Goal: Task Accomplishment & Management: Manage account settings

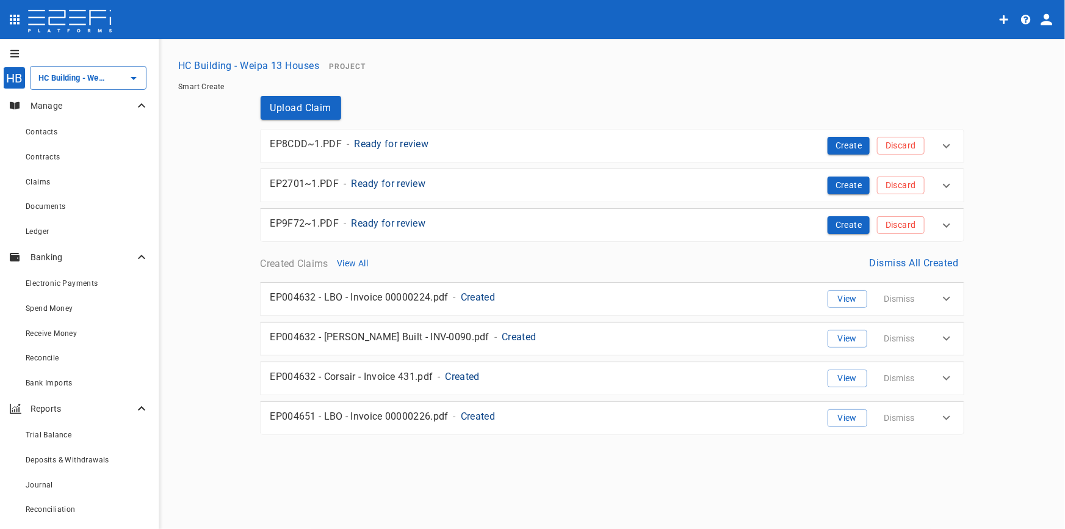
click at [390, 142] on p "Ready for review" at bounding box center [391, 144] width 74 height 14
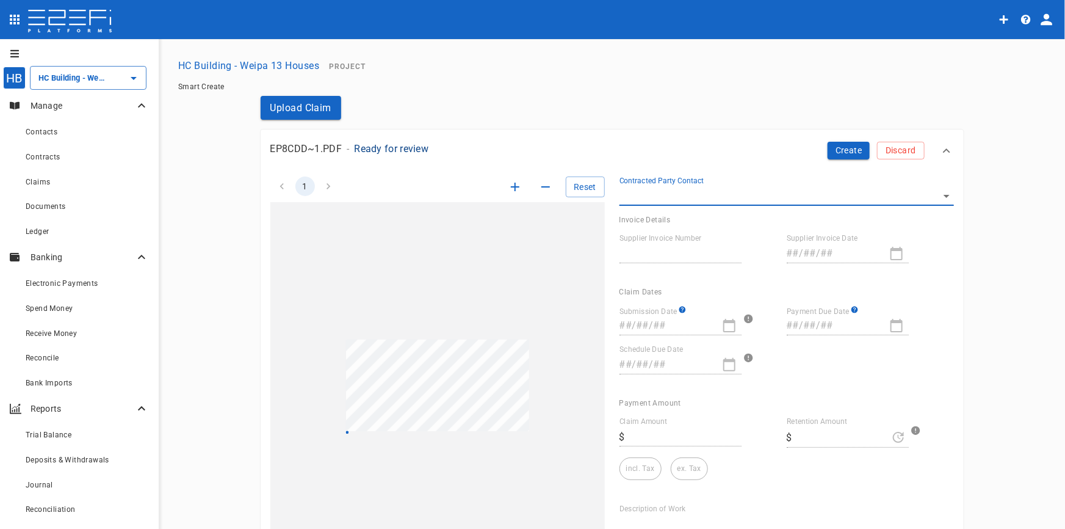
type input "1002"
type input "27/05/2025"
type input "[DATE]"
type textarea "The claim document is for block and bricklaying services provided by Dan Seale …"
type input "49,526.4"
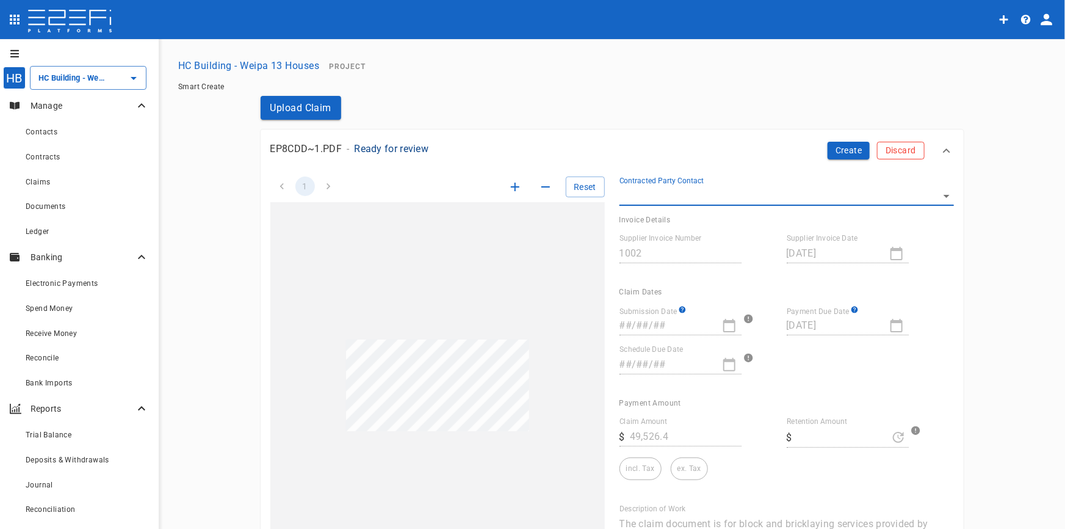
click at [916, 148] on button "Discard" at bounding box center [900, 151] width 47 height 18
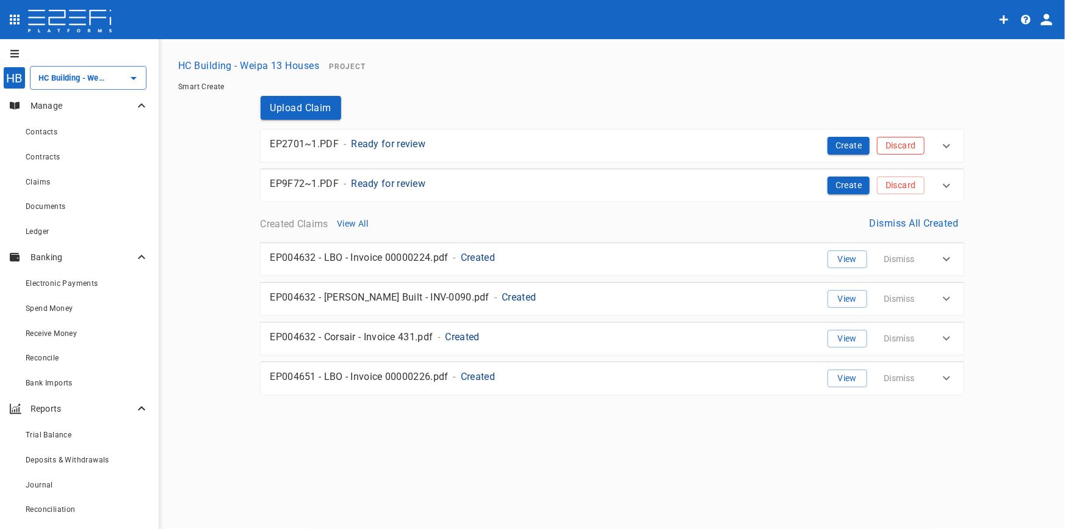
click at [915, 148] on button "Discard" at bounding box center [900, 146] width 47 height 18
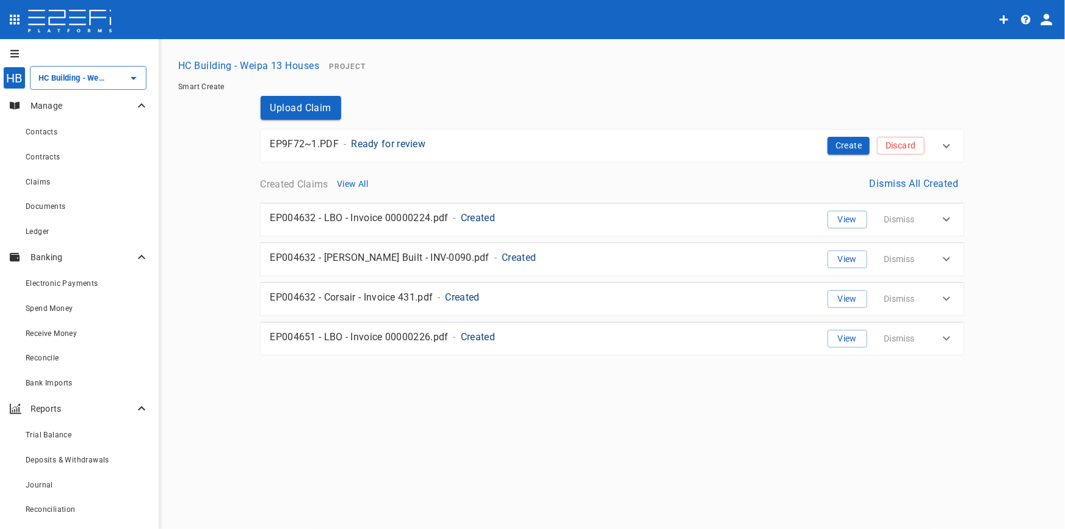
click at [915, 148] on button "Discard" at bounding box center [900, 146] width 47 height 18
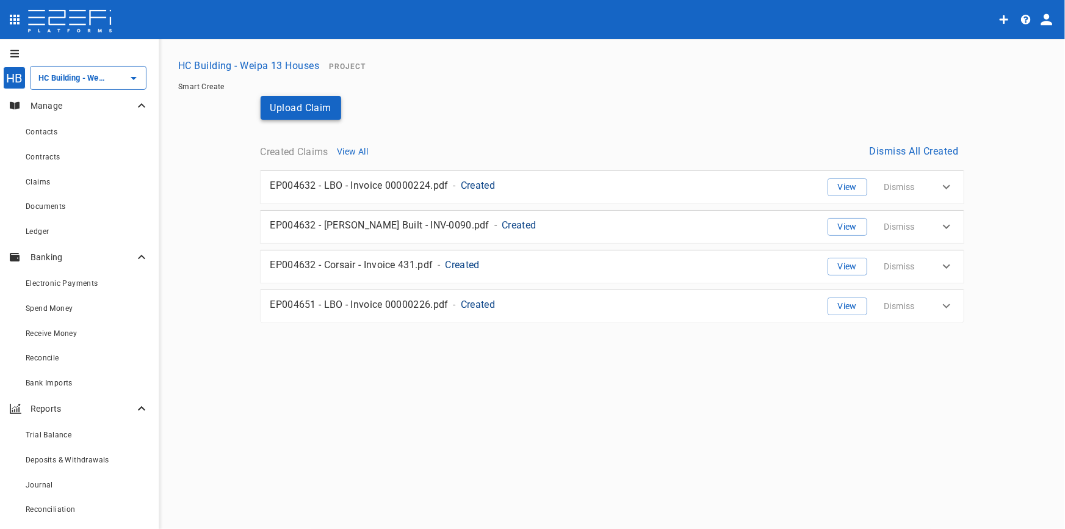
click at [305, 104] on button "Upload Claim" at bounding box center [301, 108] width 81 height 24
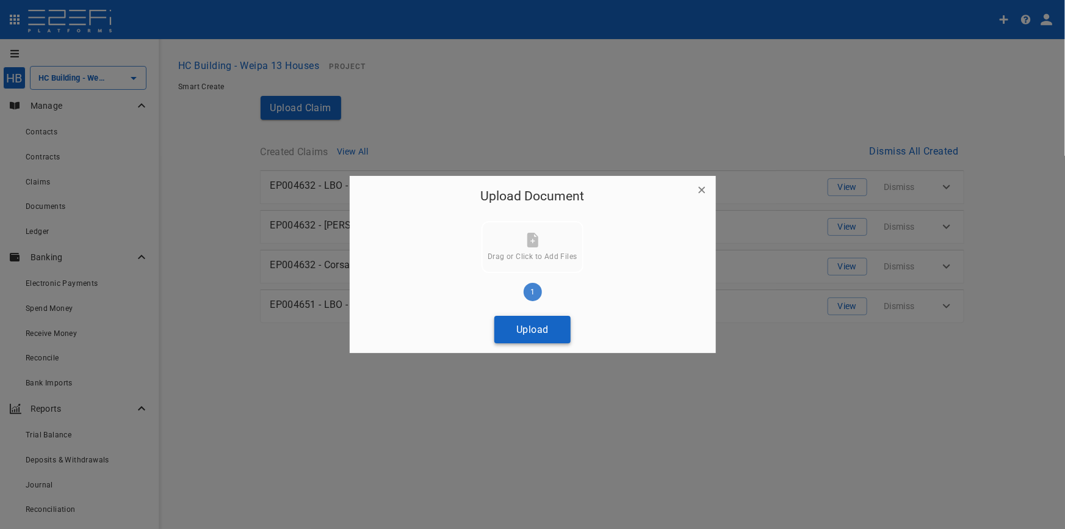
click at [542, 338] on button "Upload" at bounding box center [533, 329] width 76 height 27
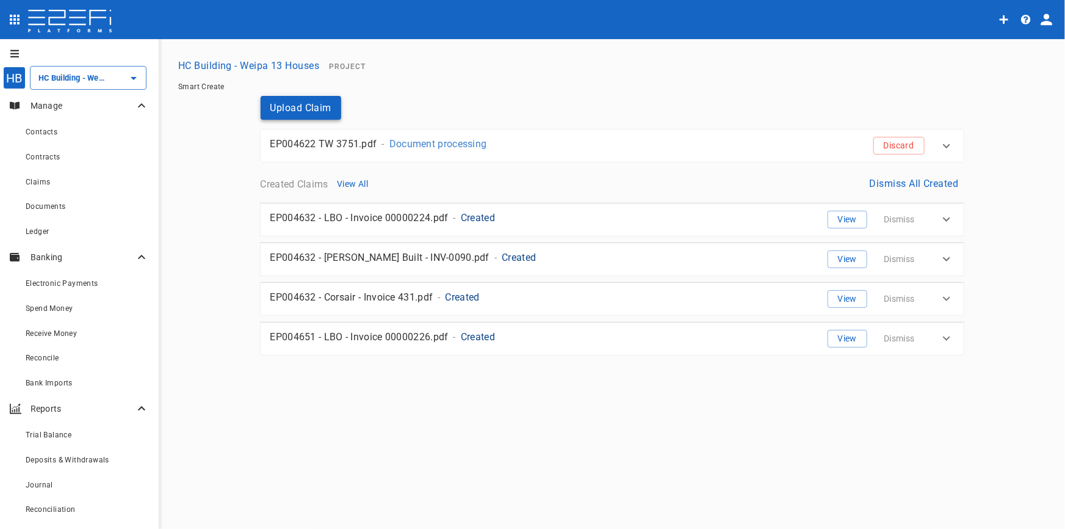
click at [309, 115] on button "Upload Claim" at bounding box center [301, 108] width 81 height 24
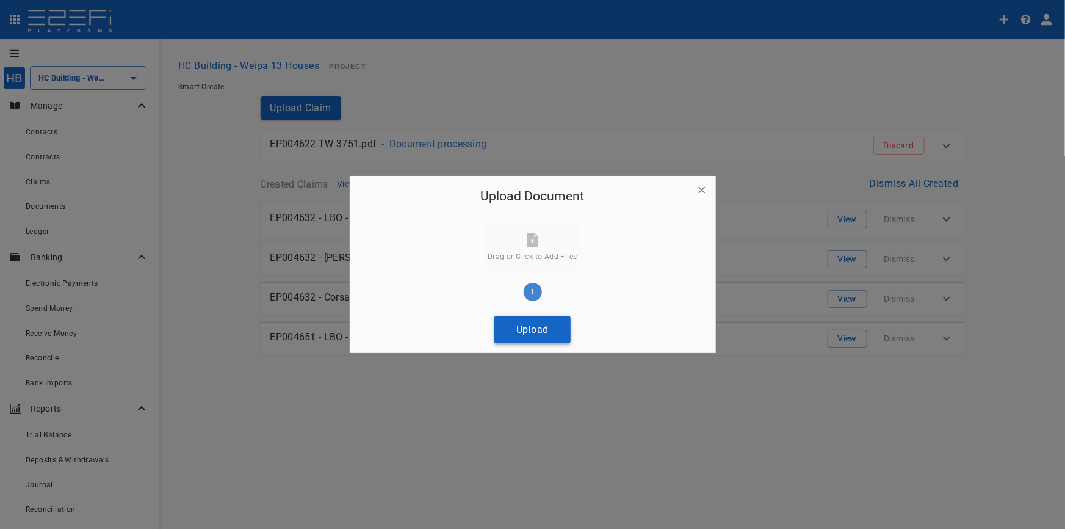
click at [526, 330] on button "Upload" at bounding box center [533, 329] width 76 height 27
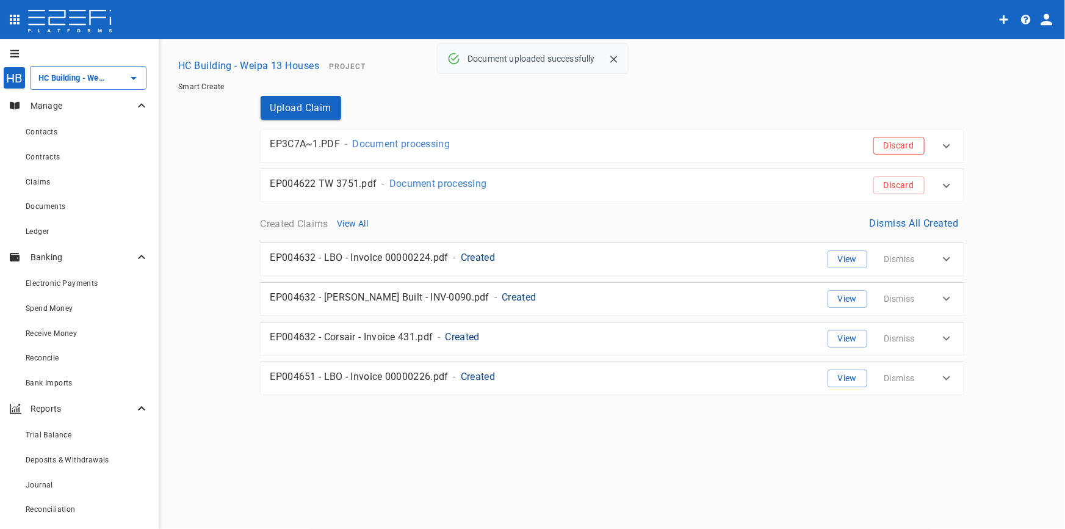
click at [918, 146] on button "Discard" at bounding box center [899, 146] width 51 height 18
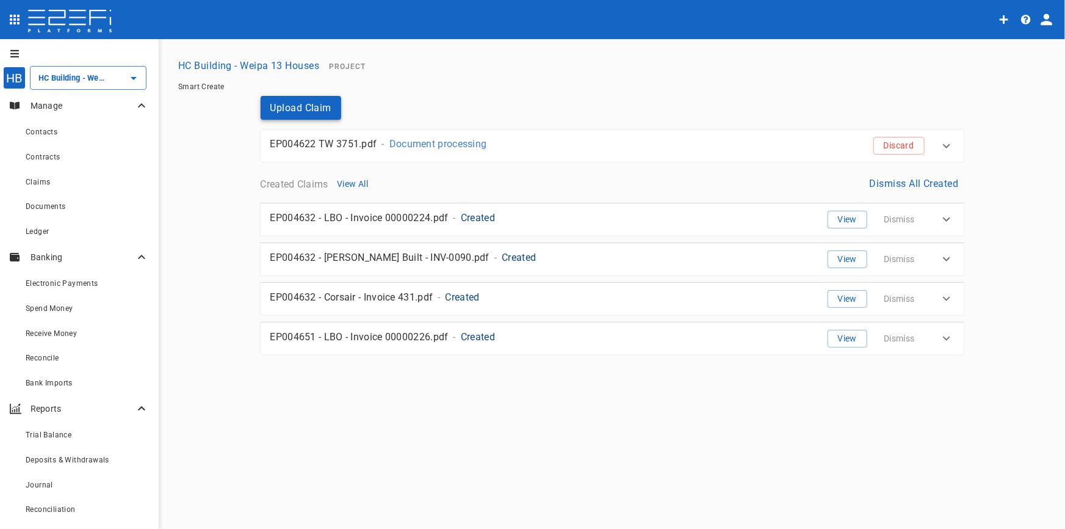
click at [308, 110] on button "Upload Claim" at bounding box center [301, 108] width 81 height 24
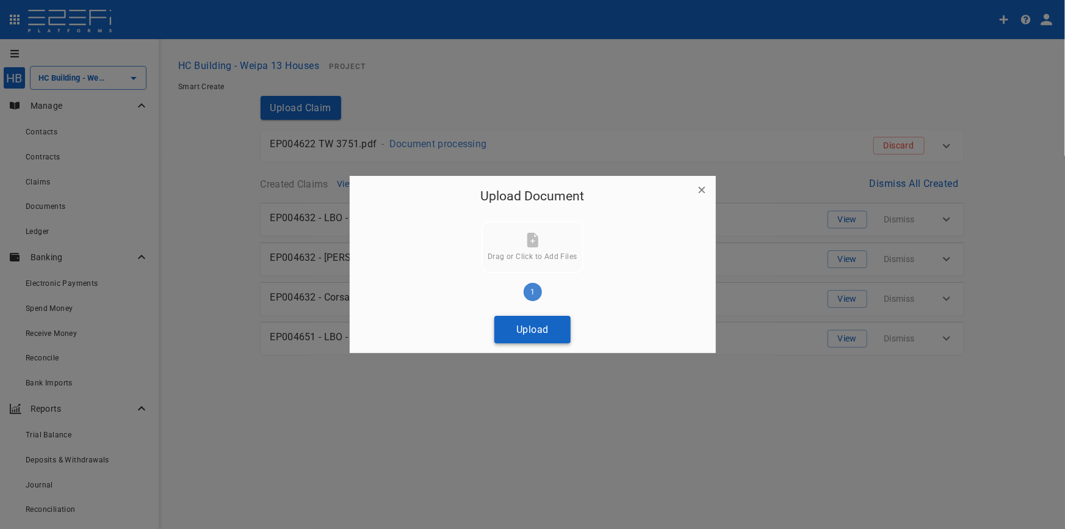
click at [534, 329] on button "Upload" at bounding box center [533, 329] width 76 height 27
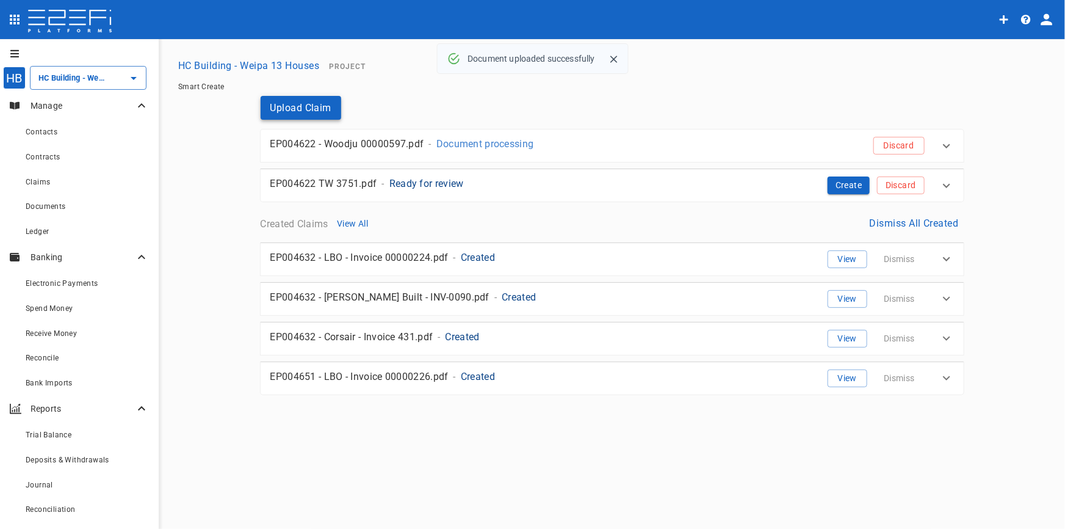
click at [314, 97] on button "Upload Claim" at bounding box center [301, 108] width 81 height 24
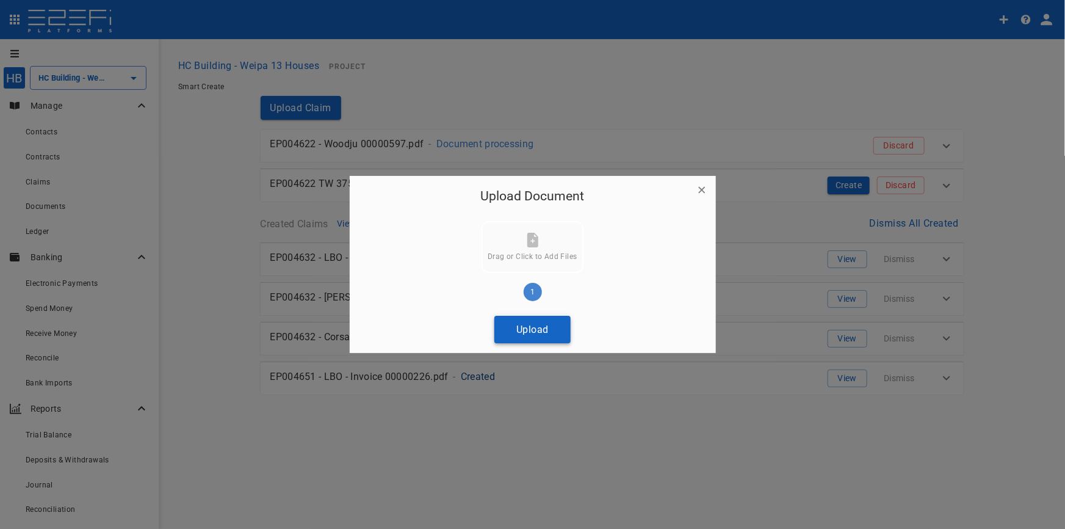
click at [536, 336] on button "Upload" at bounding box center [533, 329] width 76 height 27
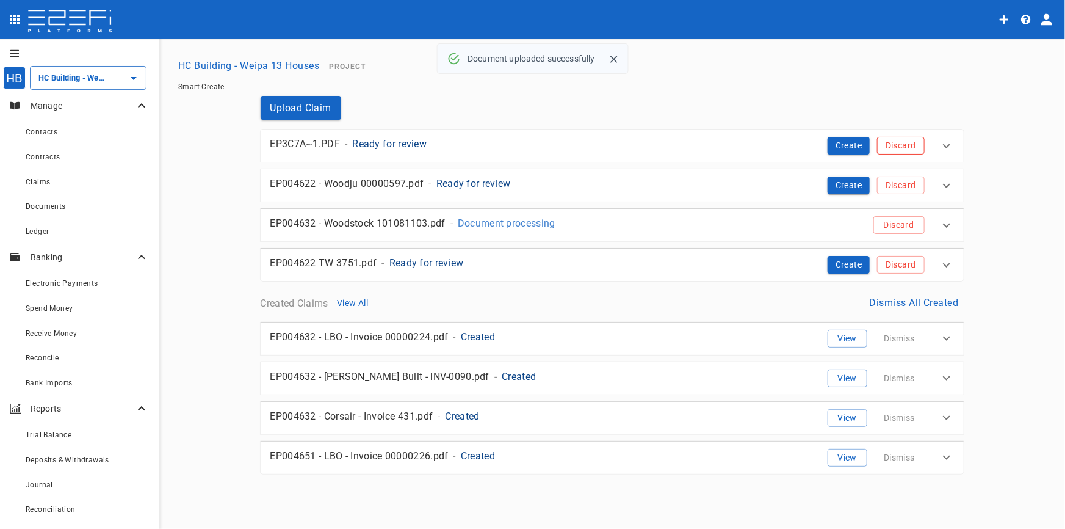
click at [910, 149] on button "Discard" at bounding box center [900, 146] width 47 height 18
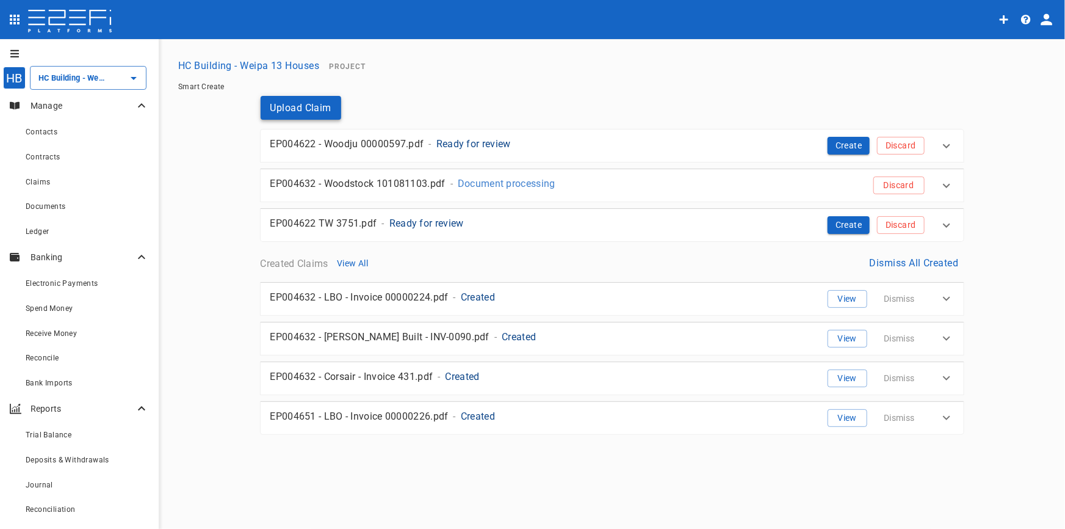
click at [317, 107] on button "Upload Claim" at bounding box center [301, 108] width 81 height 24
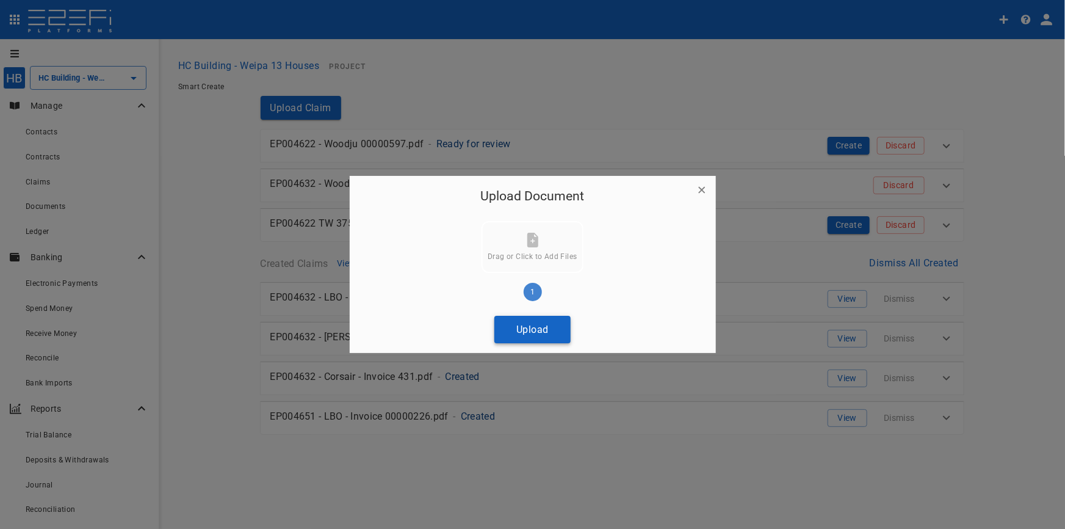
click at [541, 335] on button "Upload" at bounding box center [533, 329] width 76 height 27
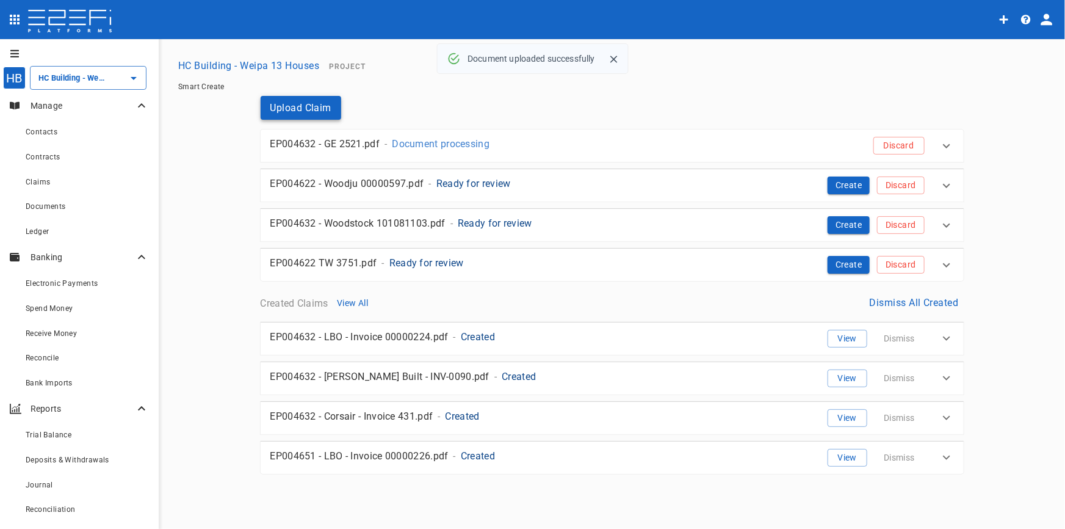
click at [300, 102] on button "Upload Claim" at bounding box center [301, 108] width 81 height 24
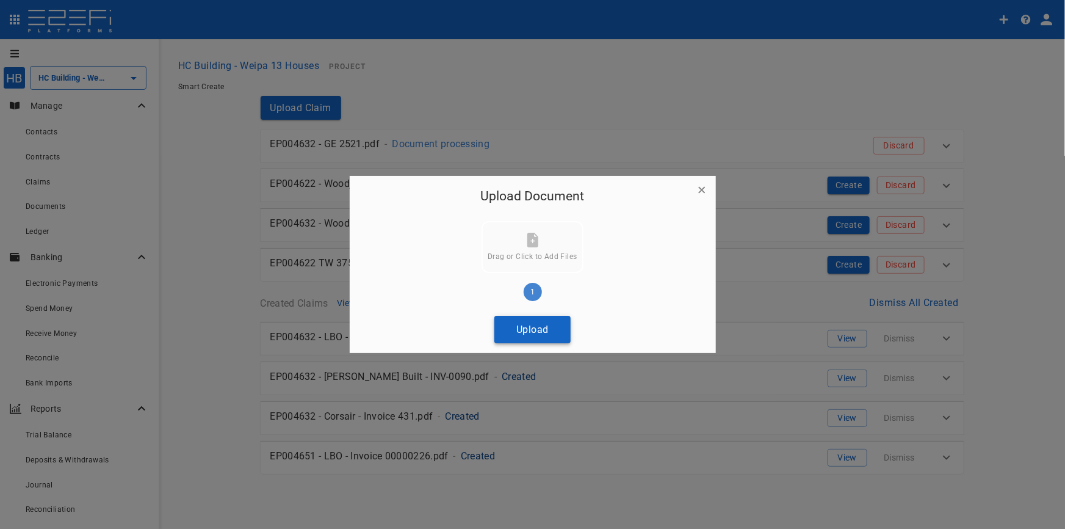
click at [531, 333] on button "Upload" at bounding box center [533, 329] width 76 height 27
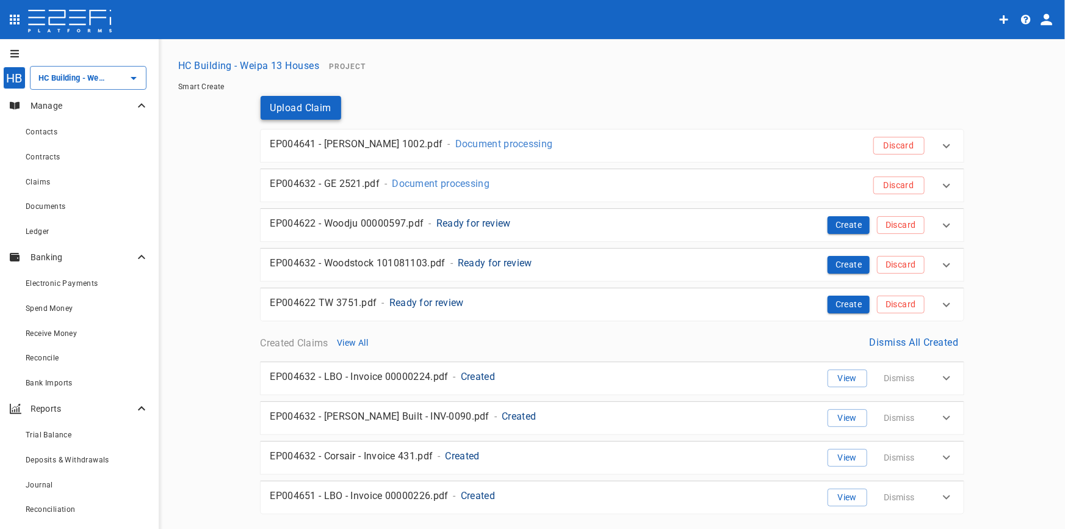
click at [305, 112] on button "Upload Claim" at bounding box center [301, 108] width 81 height 24
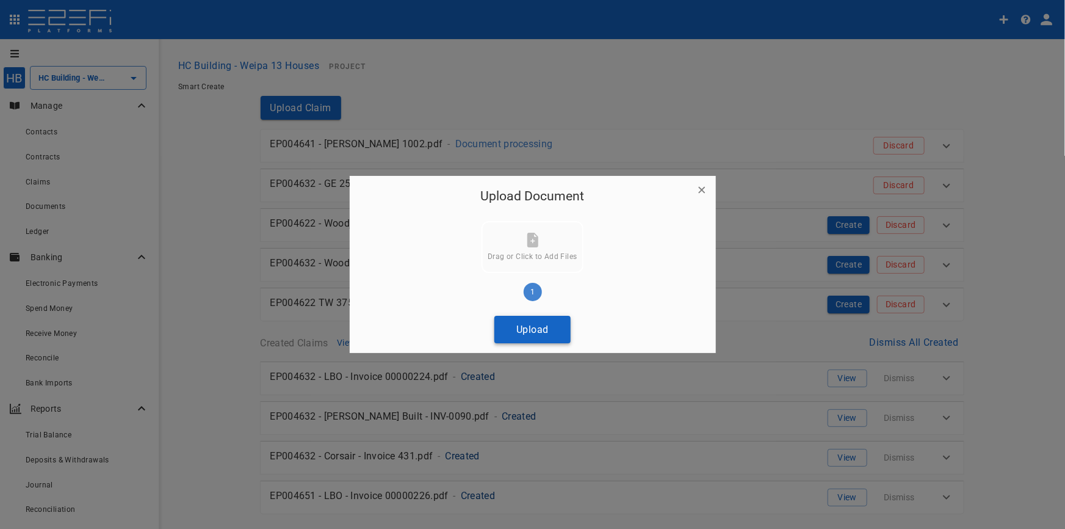
click at [524, 332] on button "Upload" at bounding box center [533, 329] width 76 height 27
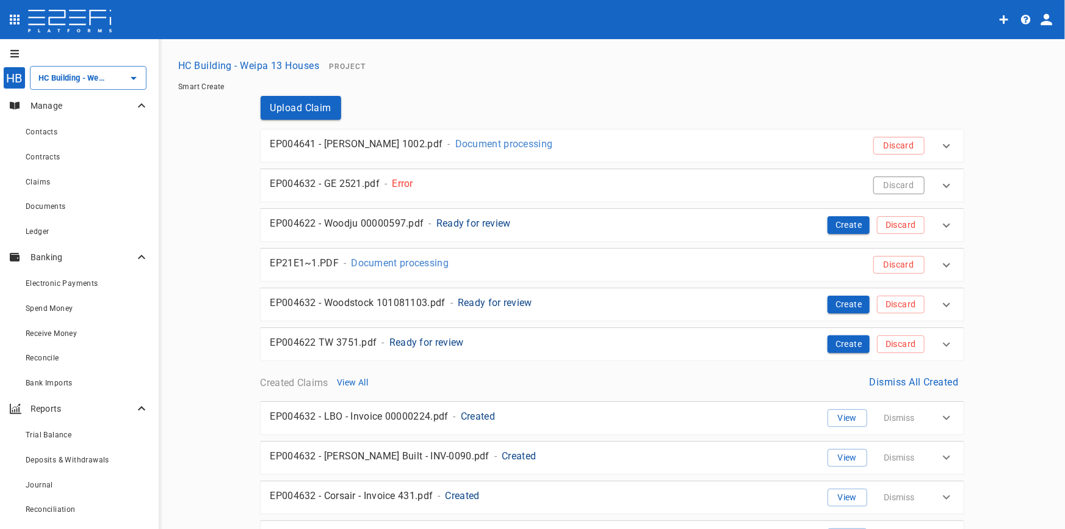
click at [894, 183] on button "Discard" at bounding box center [899, 185] width 51 height 18
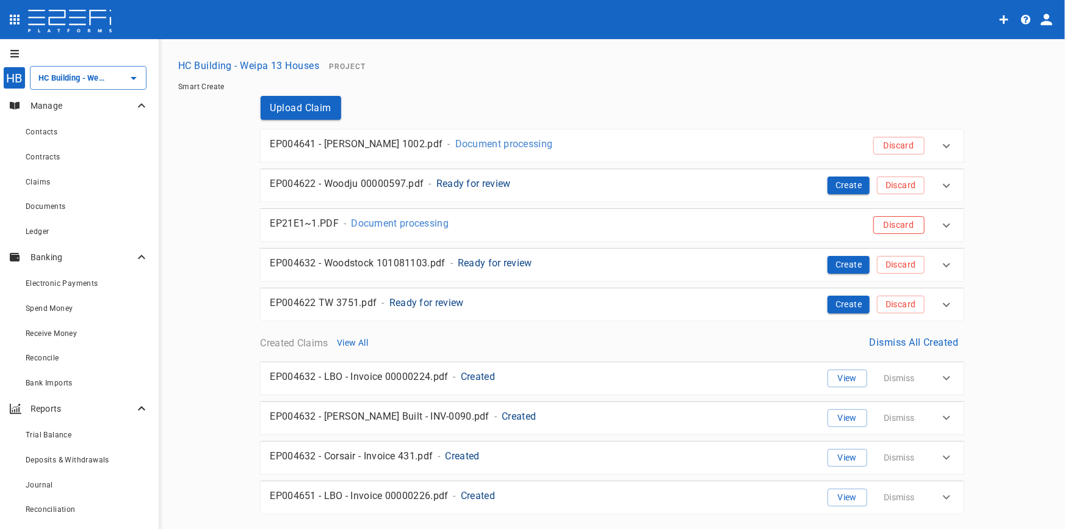
click at [897, 228] on button "Discard" at bounding box center [899, 225] width 51 height 18
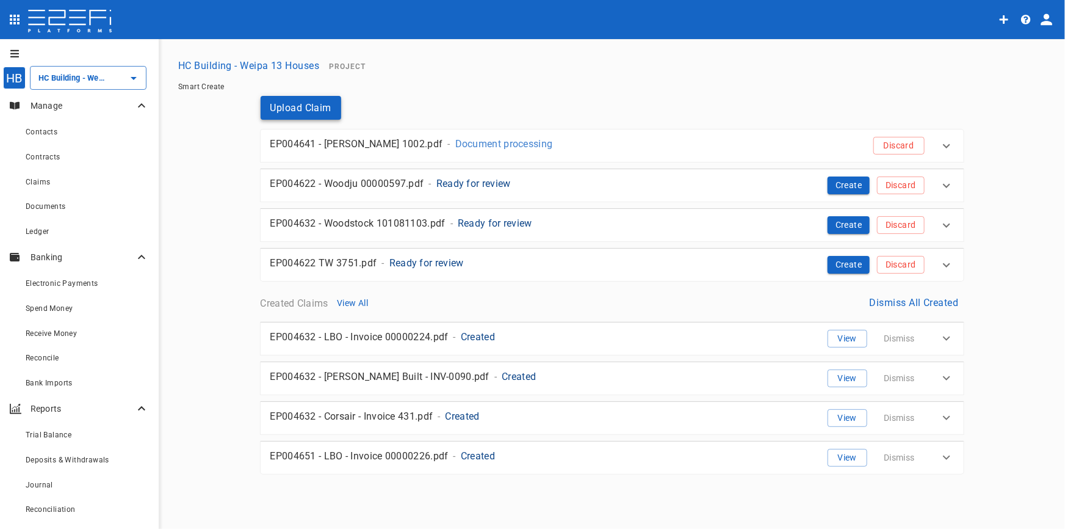
click at [318, 103] on button "Upload Claim" at bounding box center [301, 108] width 81 height 24
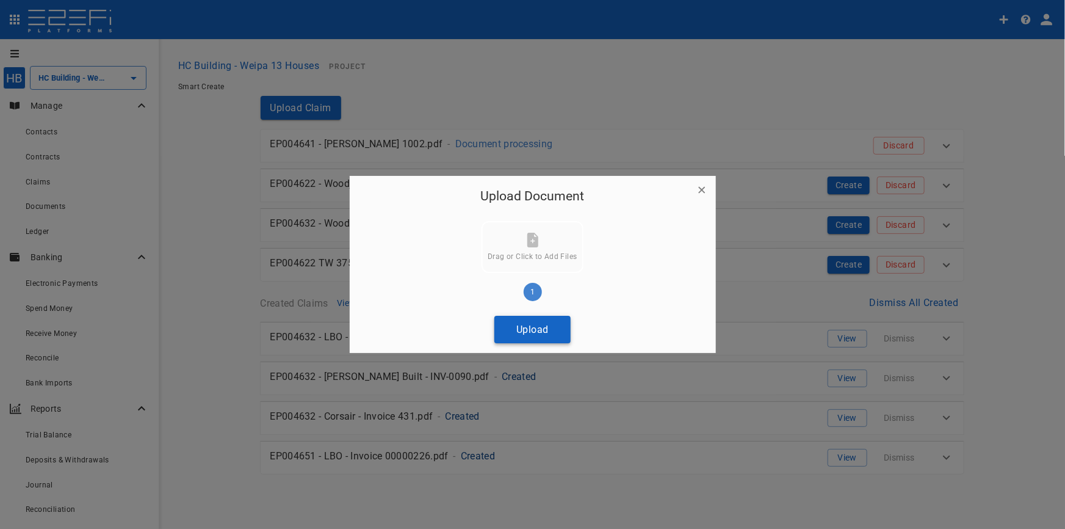
click at [547, 328] on button "Upload" at bounding box center [533, 329] width 76 height 27
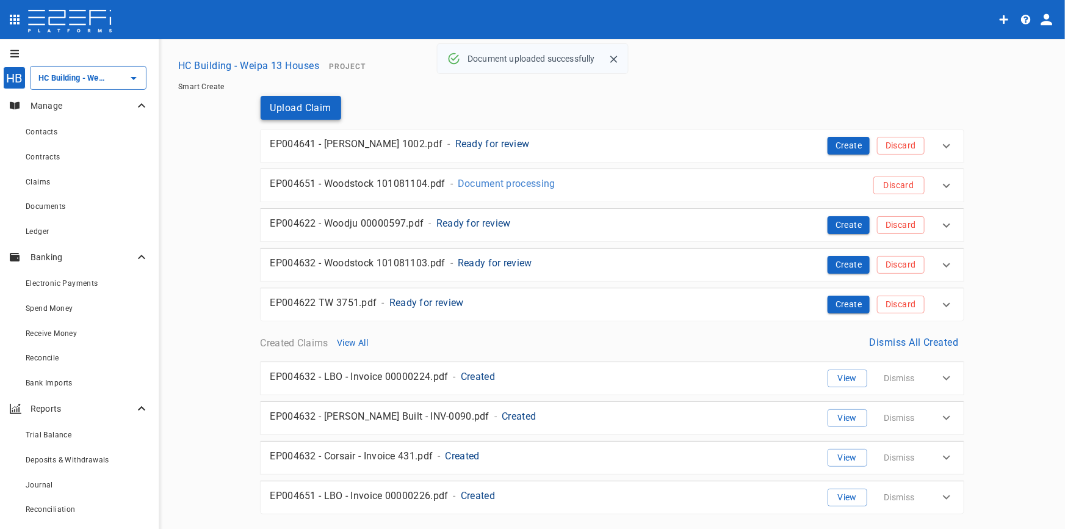
click at [307, 109] on button "Upload Claim" at bounding box center [301, 108] width 81 height 24
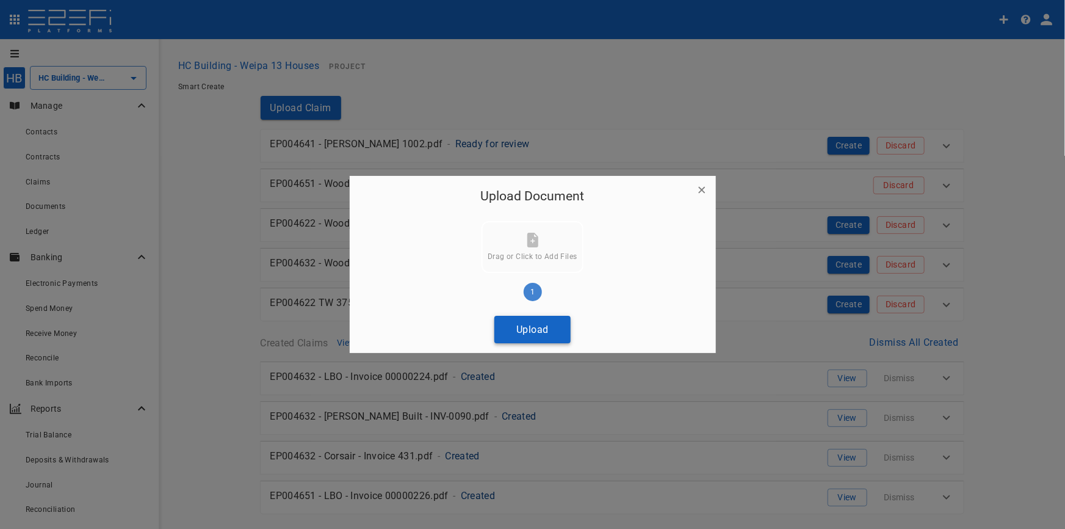
click at [529, 326] on button "Upload" at bounding box center [533, 329] width 76 height 27
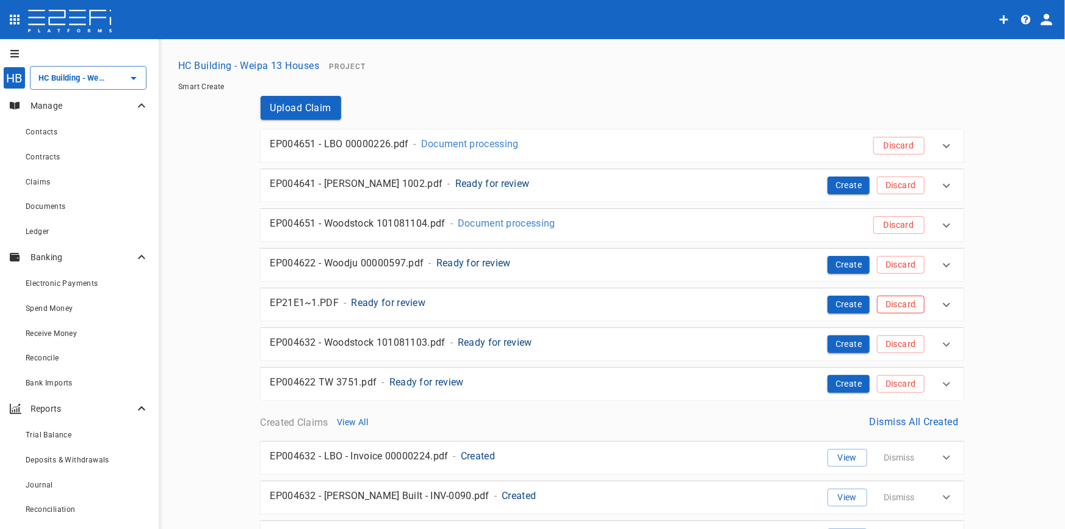
click at [894, 308] on button "Discard" at bounding box center [900, 304] width 47 height 18
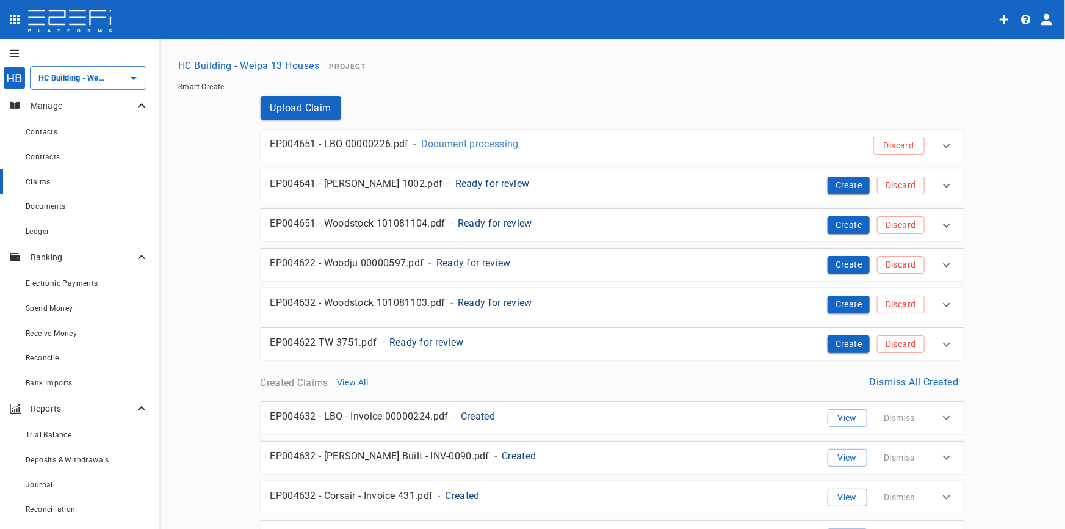
click at [37, 178] on span "Claims" at bounding box center [38, 182] width 24 height 9
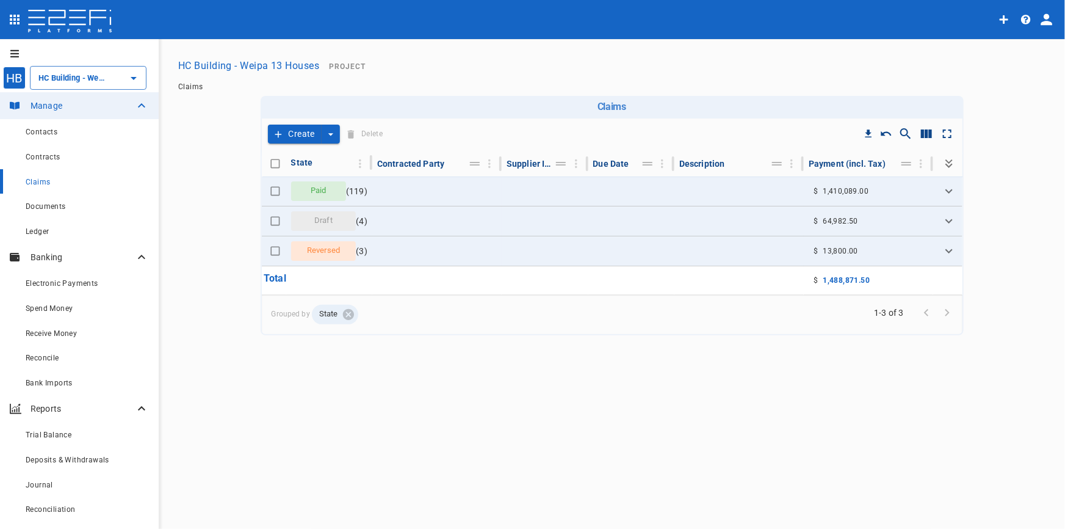
click at [327, 133] on icon "create claim type options" at bounding box center [331, 134] width 12 height 12
click at [311, 181] on span "Self Create" at bounding box center [303, 179] width 53 height 14
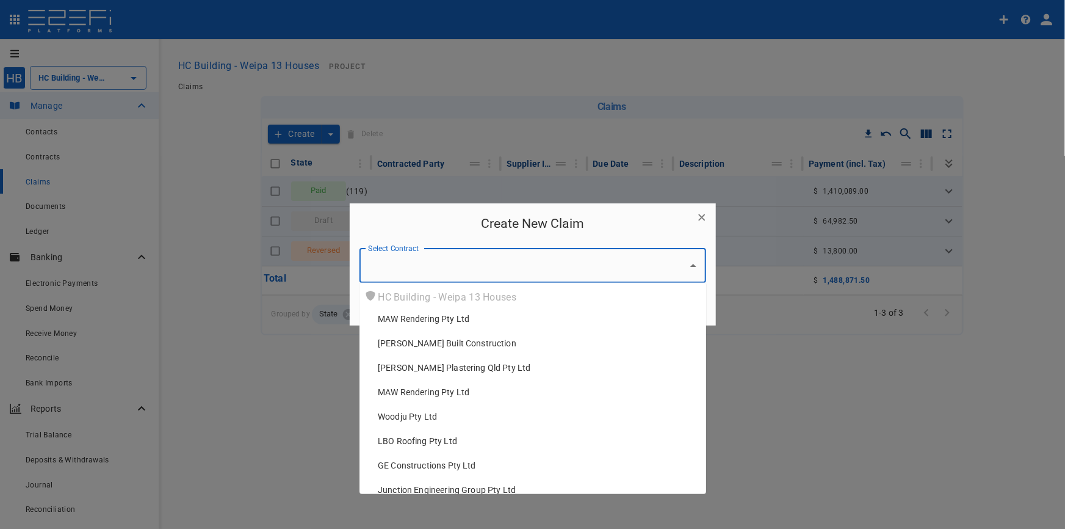
click at [491, 270] on input "Select Contract" at bounding box center [523, 265] width 317 height 23
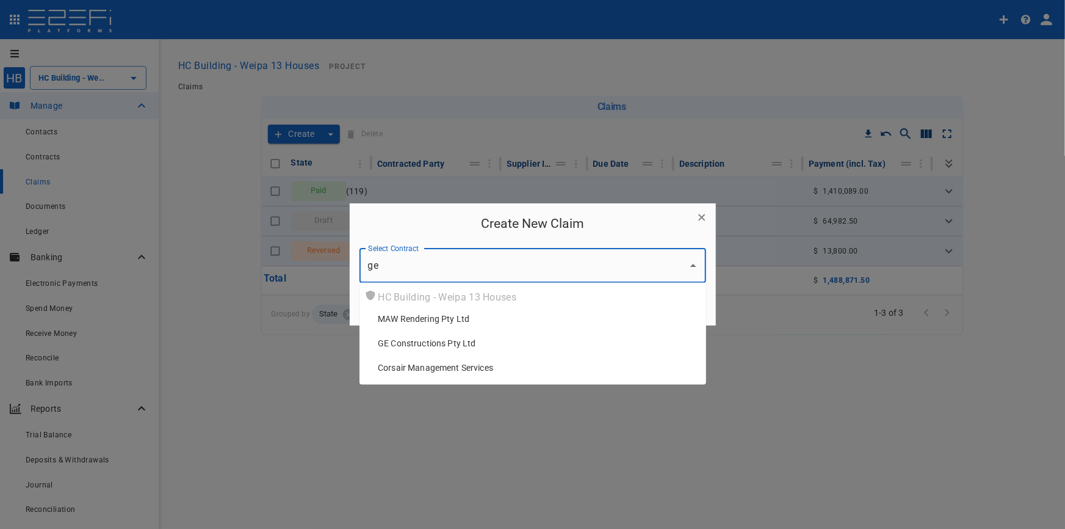
click at [413, 325] on span "GE Constructions Pty Ltd" at bounding box center [424, 319] width 92 height 12
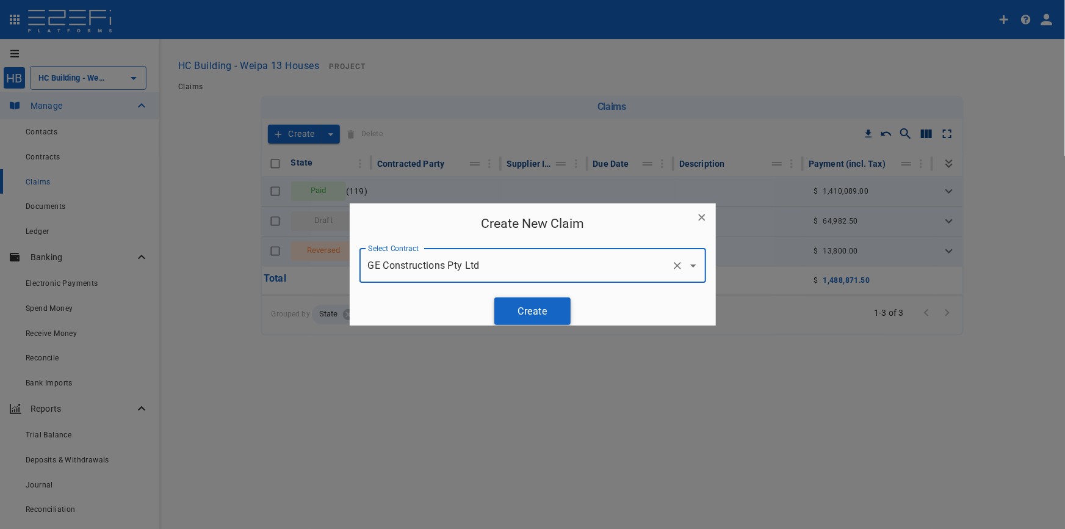
type input "GE Constructions Pty Ltd"
click at [538, 313] on button "Create" at bounding box center [533, 310] width 76 height 27
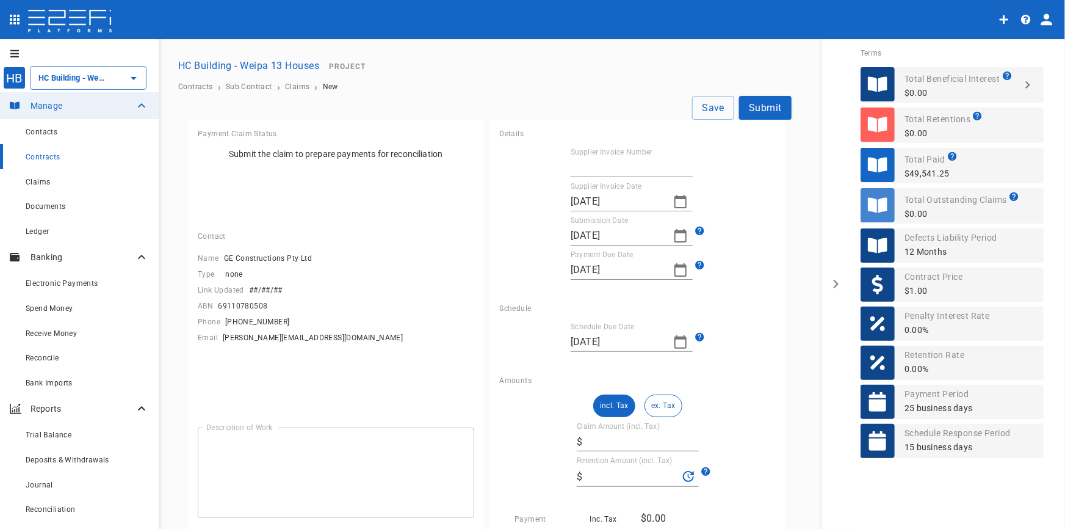
type input "[DATE]"
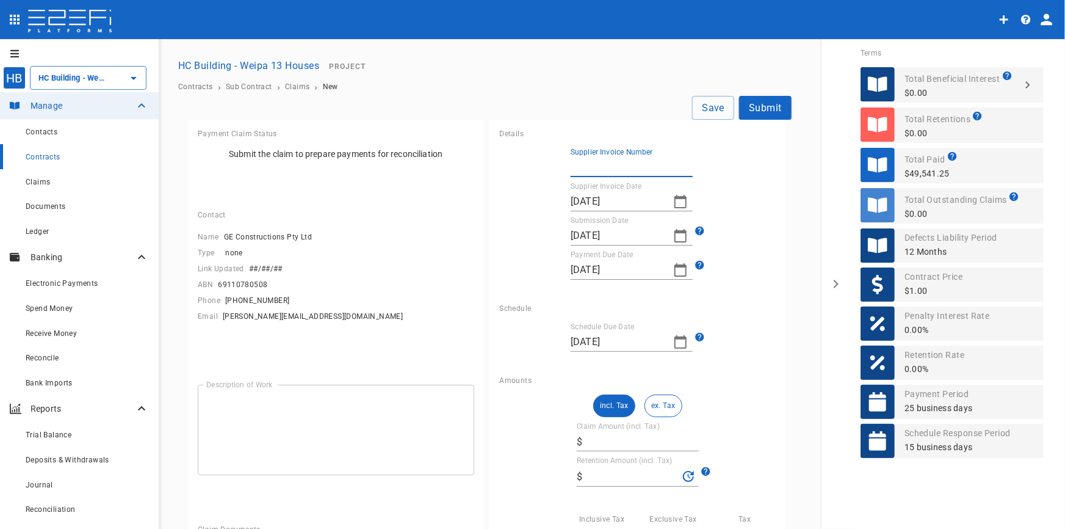
click at [606, 168] on input "Supplier Invoice Number" at bounding box center [632, 168] width 122 height 20
type input "2521"
click at [678, 201] on icon "button" at bounding box center [680, 201] width 15 height 15
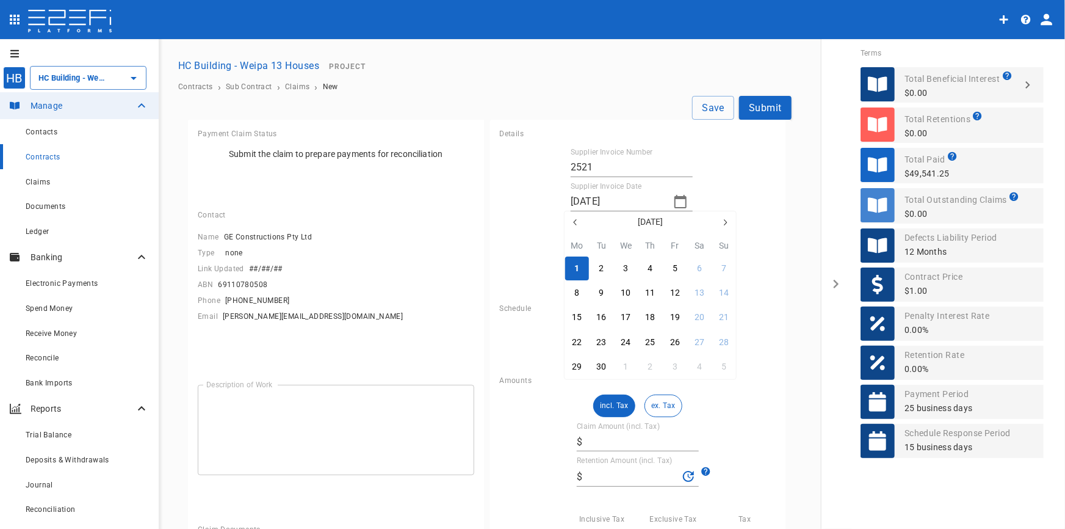
click at [575, 224] on icon "button" at bounding box center [574, 222] width 3 height 6
click at [576, 223] on icon "button" at bounding box center [576, 222] width 10 height 10
click at [725, 220] on icon "button" at bounding box center [726, 222] width 3 height 6
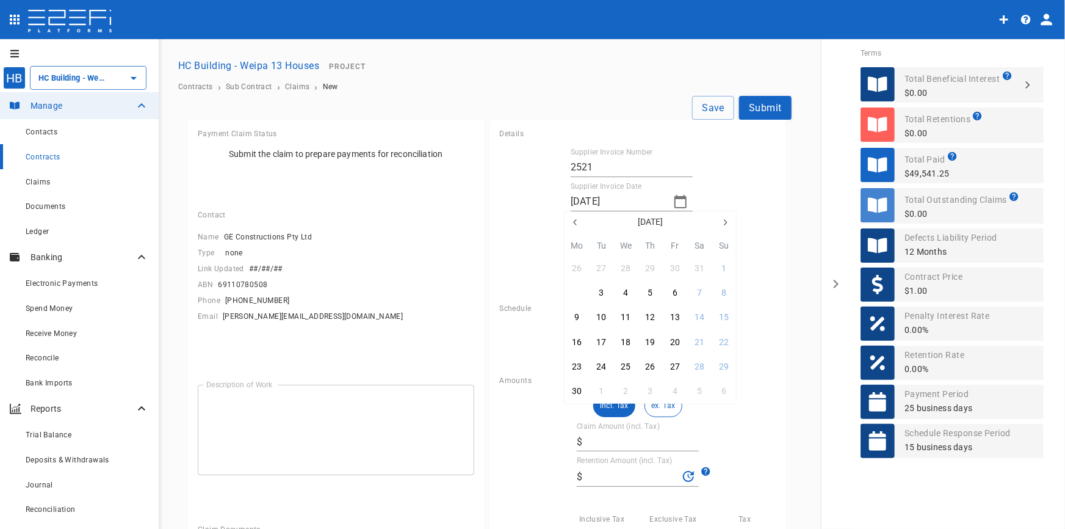
click at [579, 292] on button "2" at bounding box center [577, 293] width 24 height 24
type input "[DATE]"
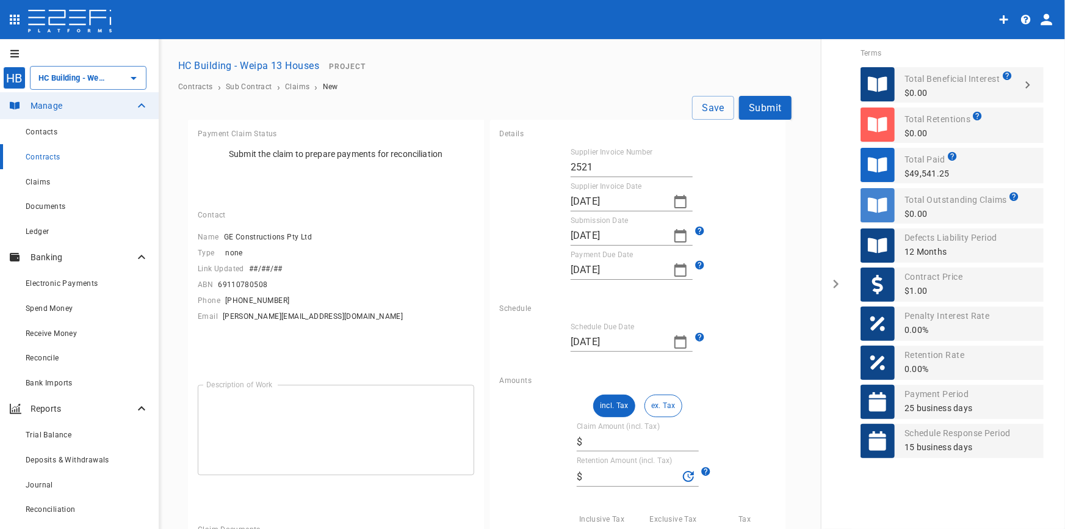
click at [673, 239] on icon "button" at bounding box center [680, 235] width 15 height 15
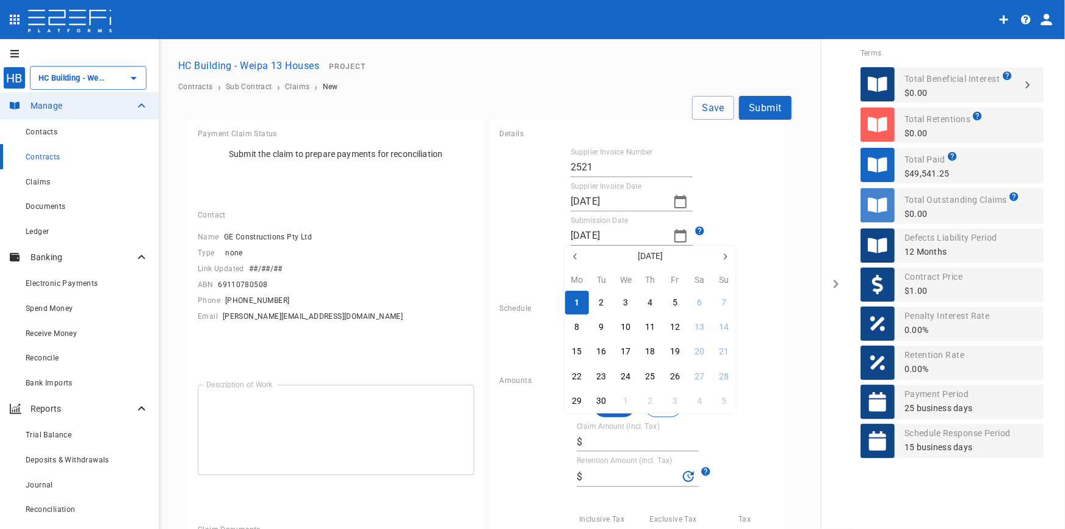
click at [578, 255] on icon "button" at bounding box center [576, 257] width 10 height 10
click at [576, 256] on icon "button" at bounding box center [576, 257] width 10 height 10
click at [576, 257] on icon "button" at bounding box center [576, 257] width 10 height 10
drag, startPoint x: 576, startPoint y: 330, endPoint x: 573, endPoint y: 322, distance: 8.5
click at [577, 328] on div "2" at bounding box center [576, 327] width 5 height 13
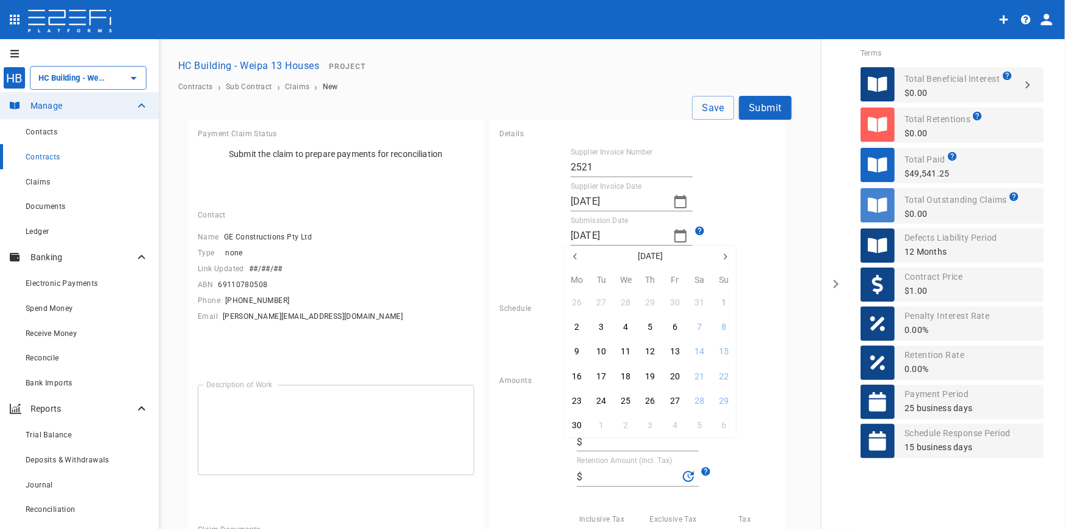
type input "[DATE]"
type input "07/07/2025"
type input "[DATE]"
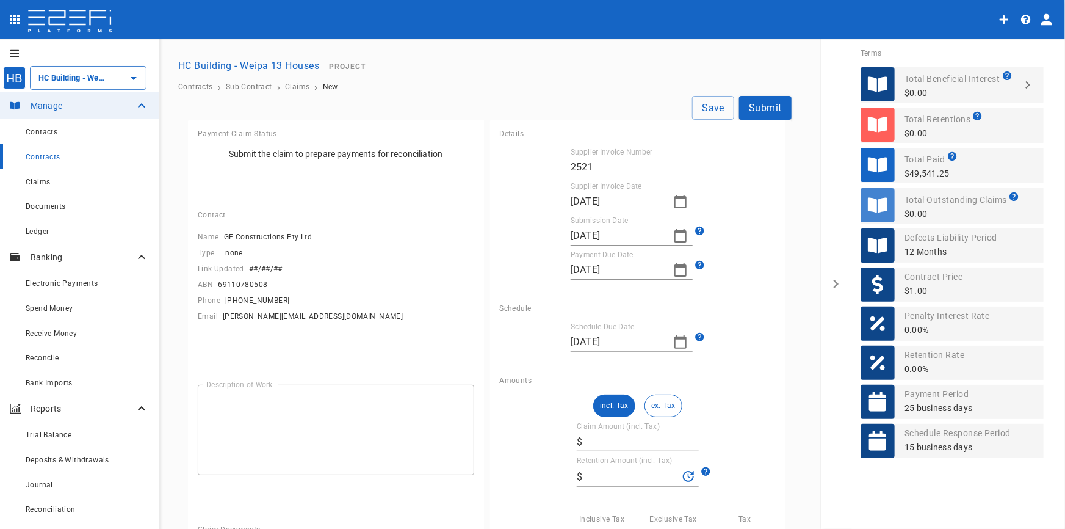
click at [673, 269] on icon "button" at bounding box center [680, 270] width 15 height 15
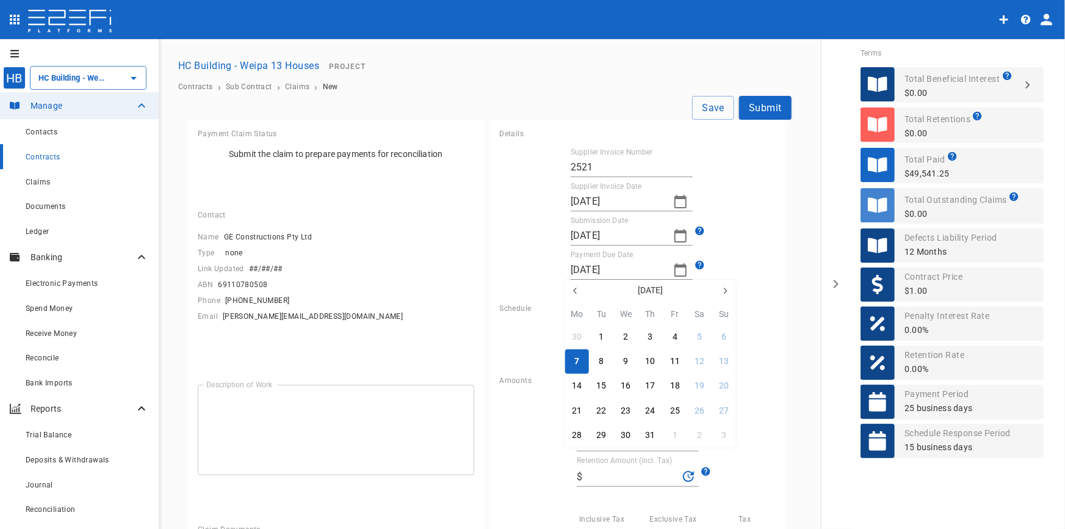
click at [575, 291] on icon "button" at bounding box center [576, 291] width 10 height 10
click at [581, 408] on button "16" at bounding box center [577, 411] width 24 height 24
type input "[DATE]"
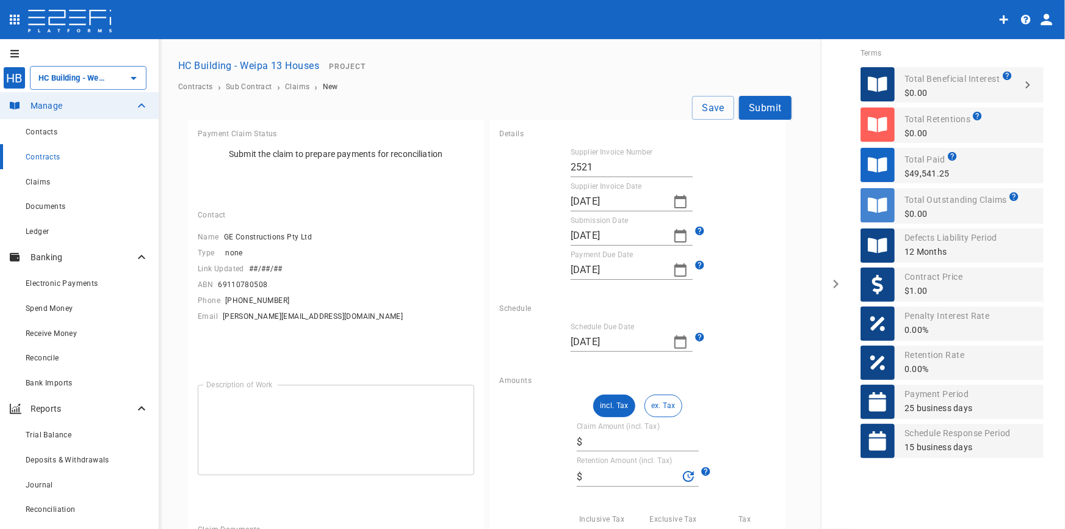
click at [598, 438] on input "Claim Amount (incl. Tax)" at bounding box center [643, 442] width 112 height 20
type input "5"
type input "0"
type input "5,445"
click at [612, 412] on button "incl. Tax" at bounding box center [614, 405] width 42 height 23
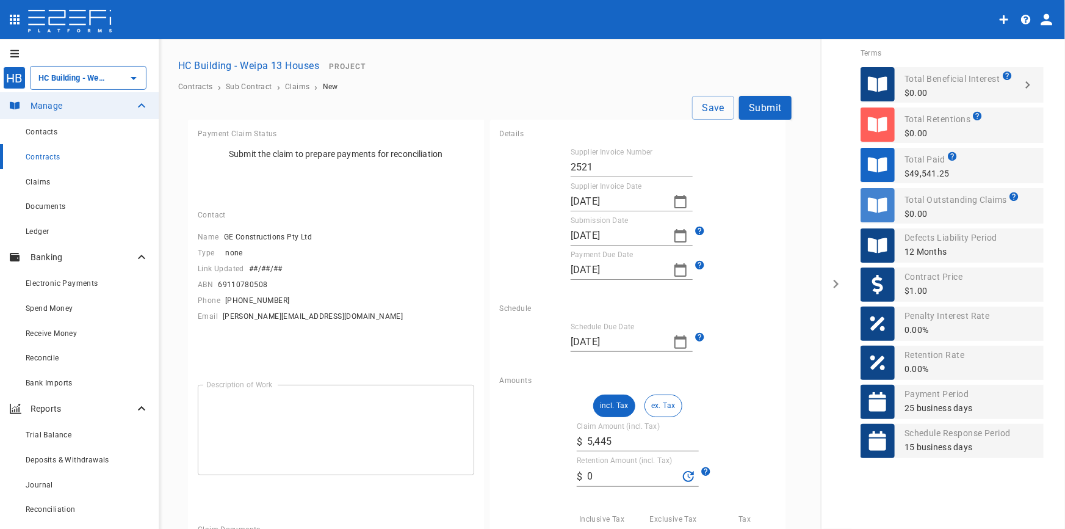
click at [341, 423] on textarea "Description of Work" at bounding box center [335, 429] width 259 height 70
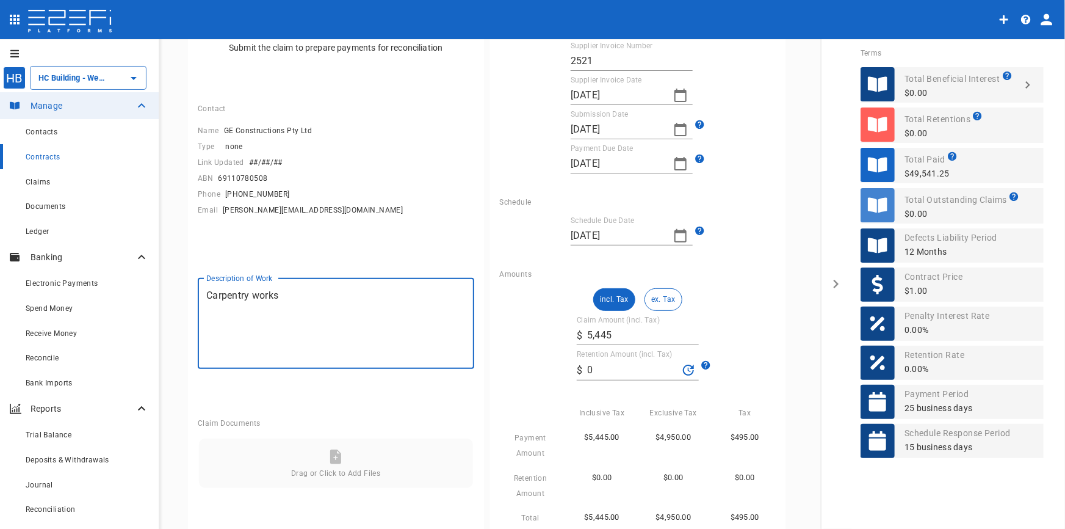
scroll to position [206, 0]
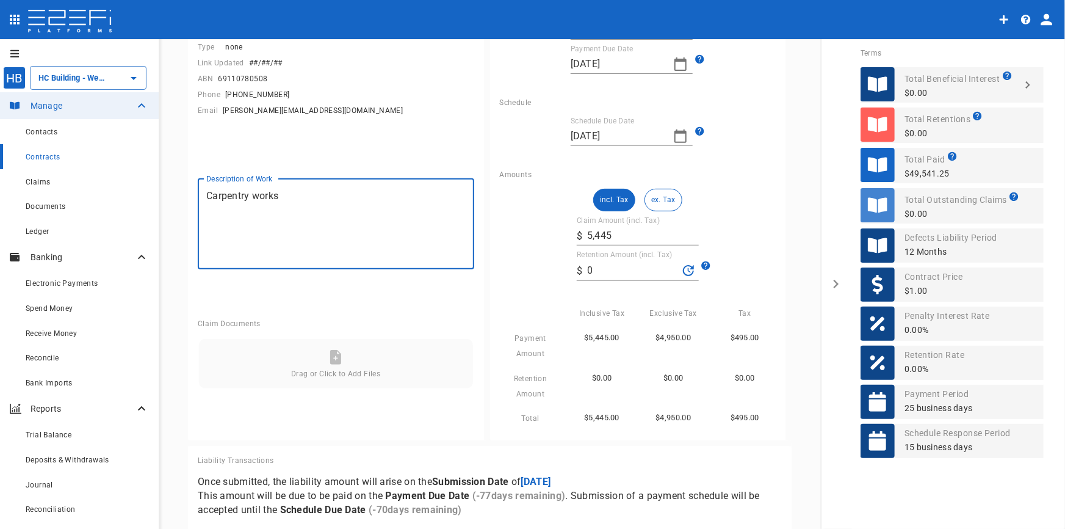
type textarea "Carpentry works"
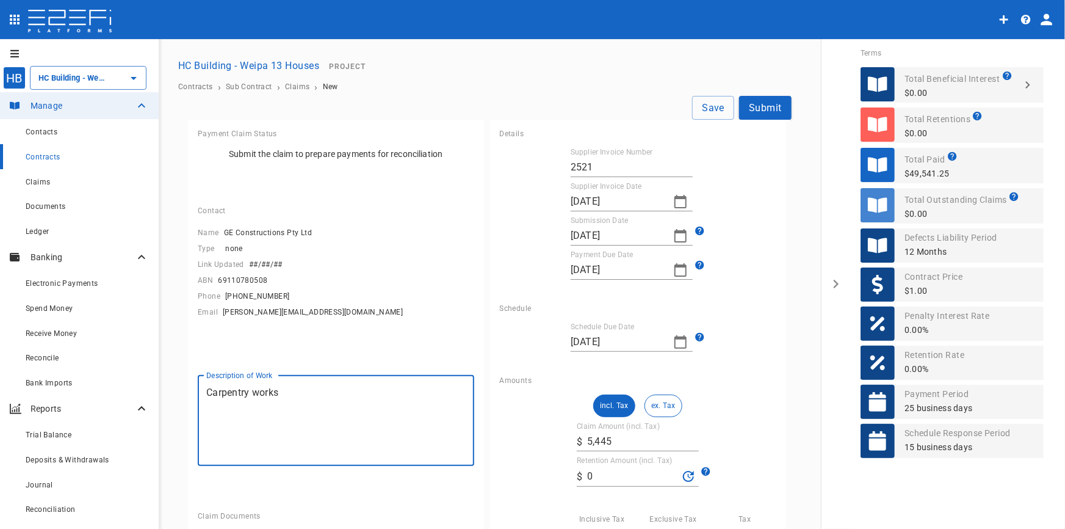
scroll to position [0, 0]
click at [708, 105] on button "Save" at bounding box center [713, 108] width 42 height 24
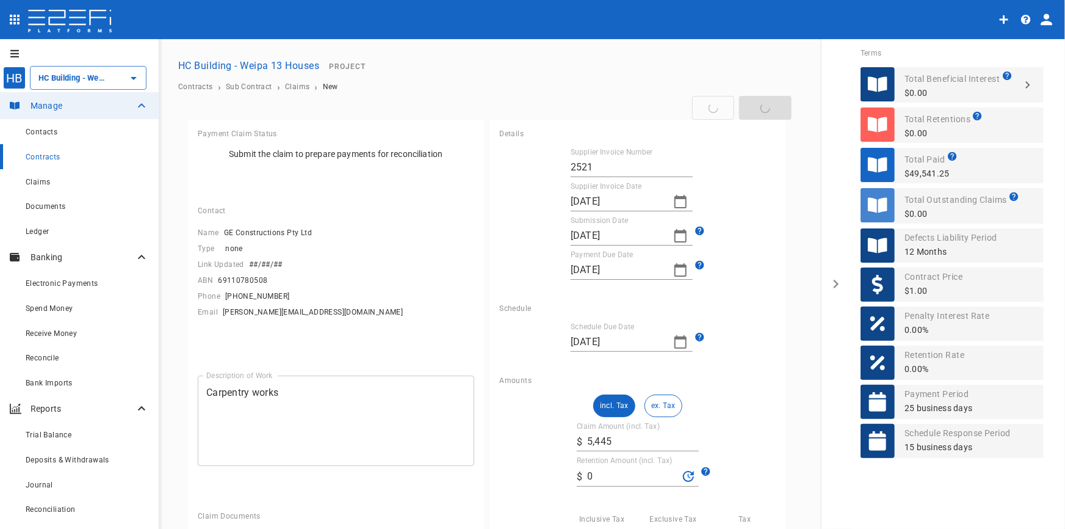
type input "[DATE]"
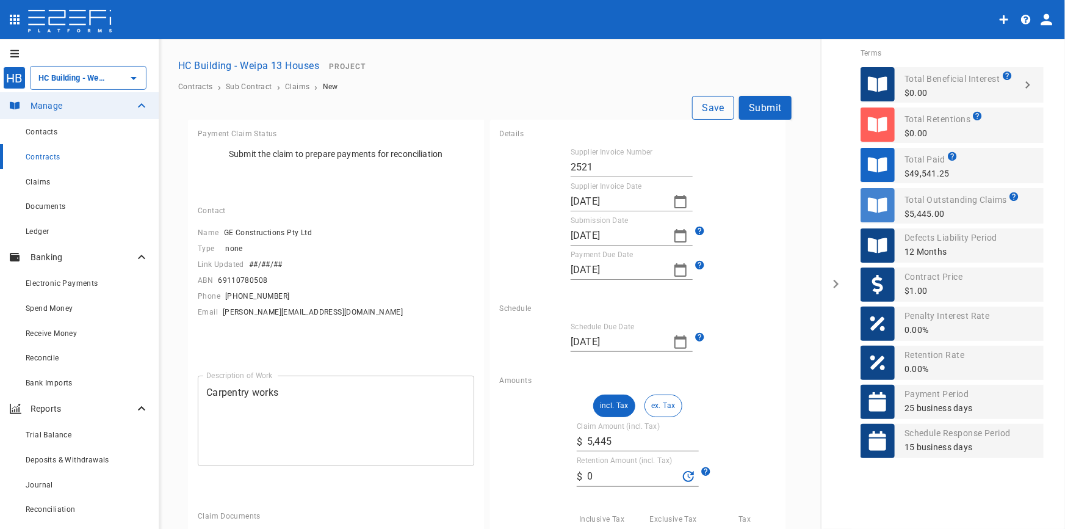
type input "[DATE]"
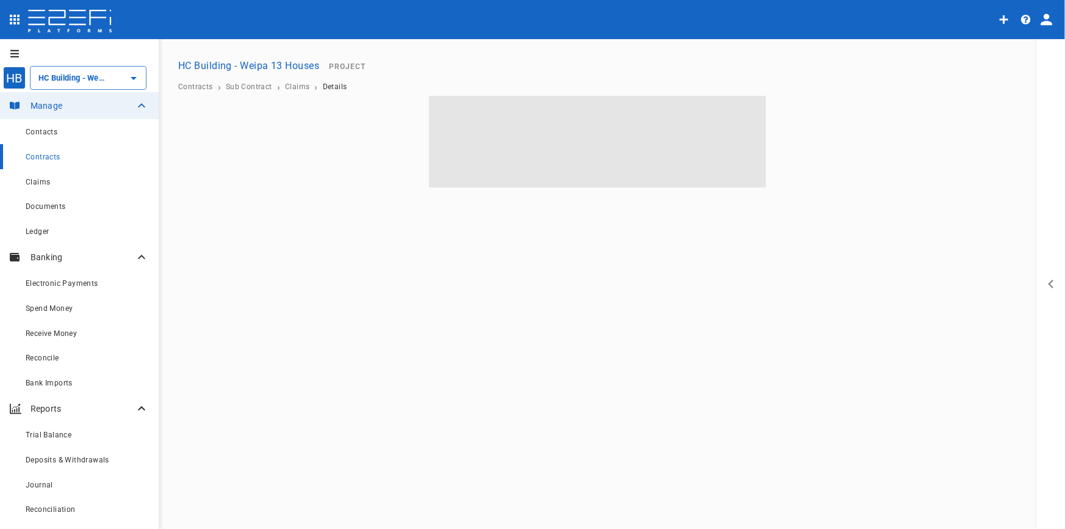
type input "HC Building - Weipa 13 Houses"
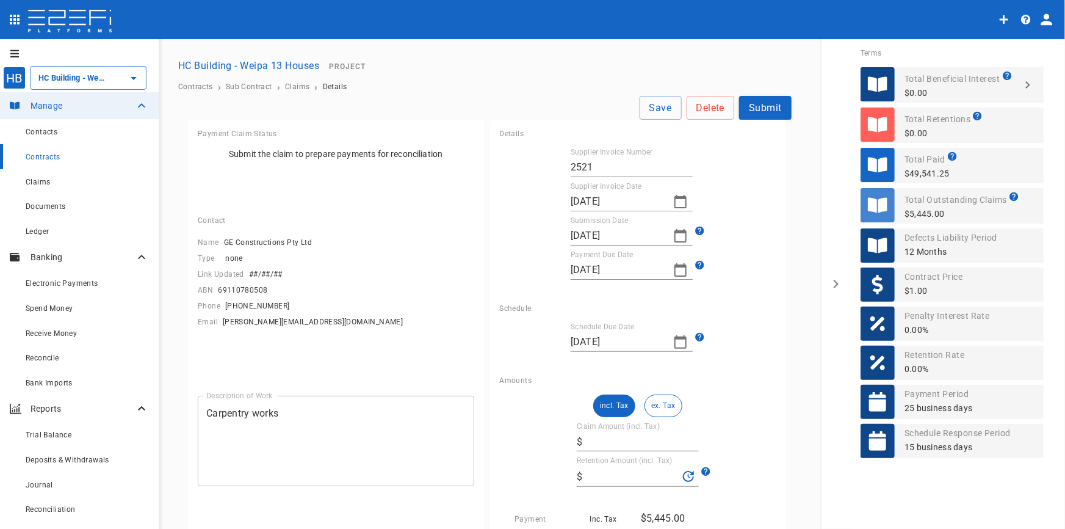
type input "5,445"
type input "0"
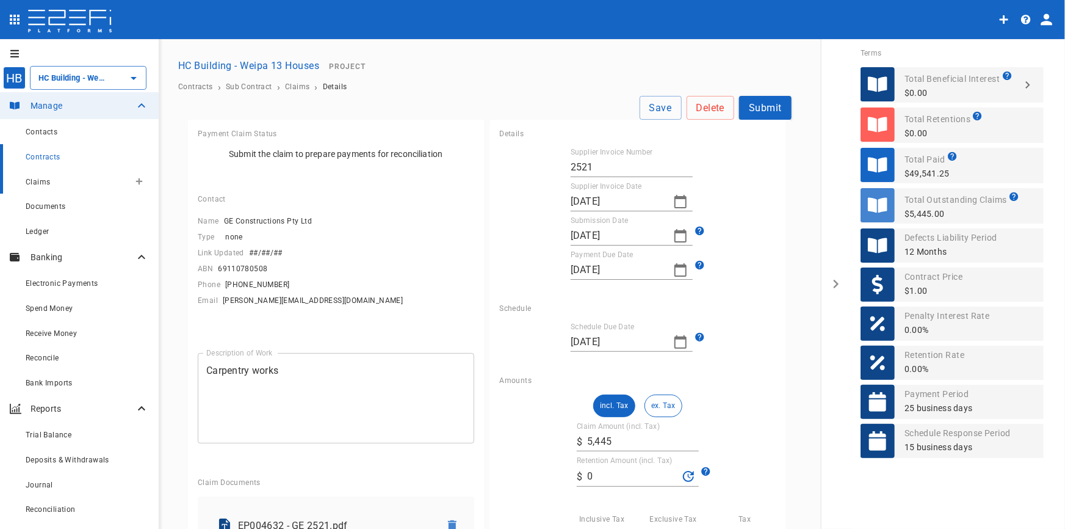
click at [35, 186] on div "Claims" at bounding box center [78, 181] width 104 height 15
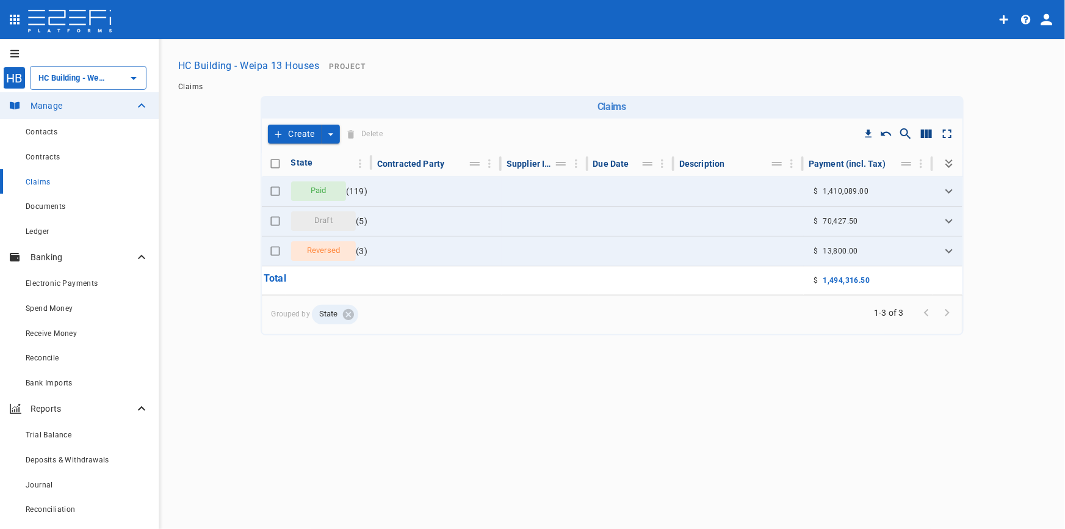
click at [330, 129] on icon "create claim type options" at bounding box center [331, 134] width 12 height 12
click at [313, 156] on span "Smart Create" at bounding box center [303, 155] width 53 height 14
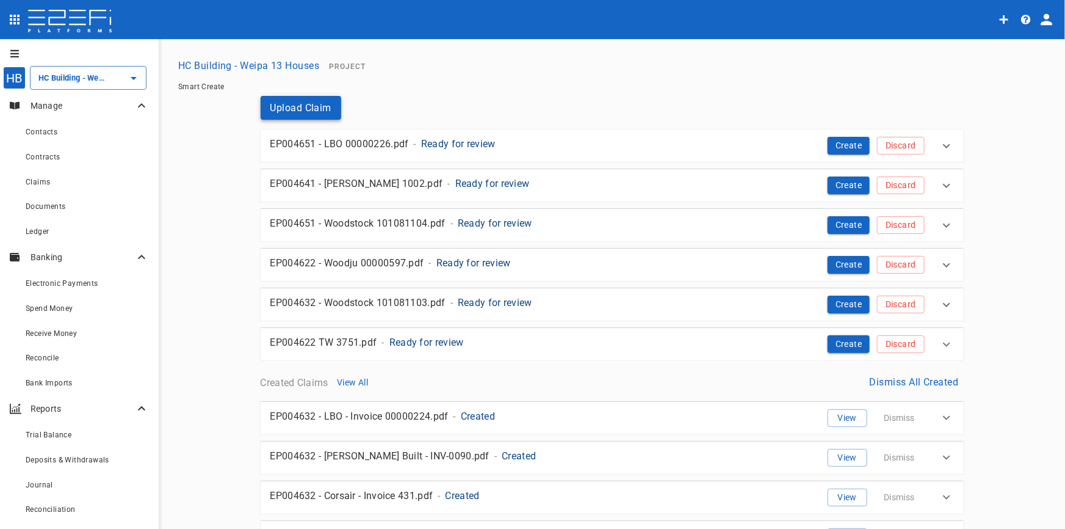
click at [317, 107] on button "Upload Claim" at bounding box center [301, 108] width 81 height 24
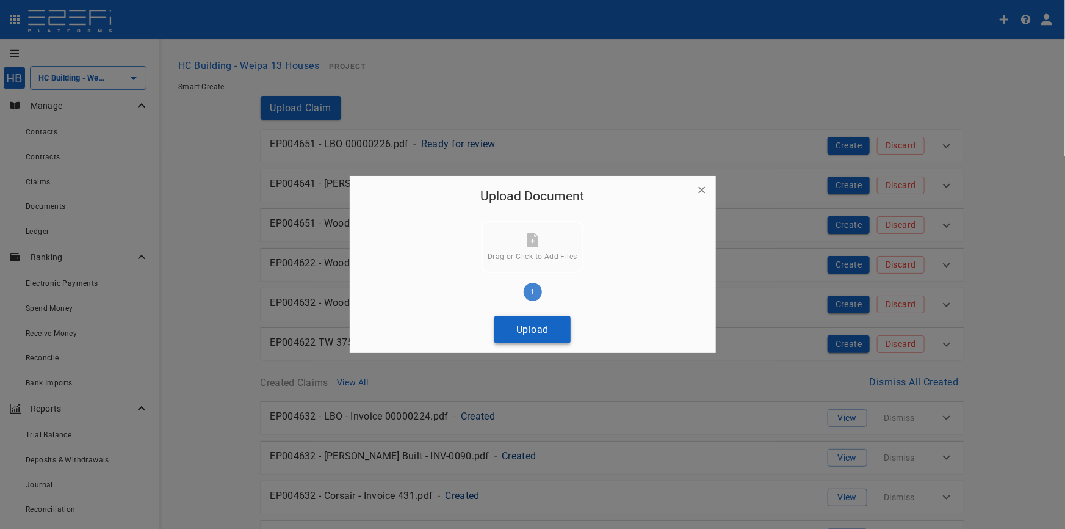
click at [543, 327] on button "Upload" at bounding box center [533, 329] width 76 height 27
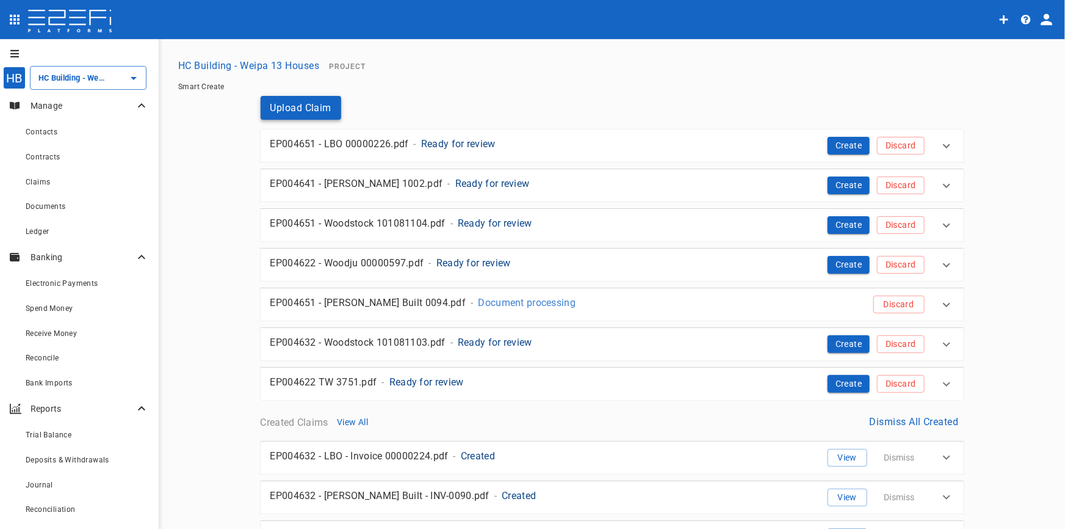
click at [284, 110] on button "Upload Claim" at bounding box center [301, 108] width 81 height 24
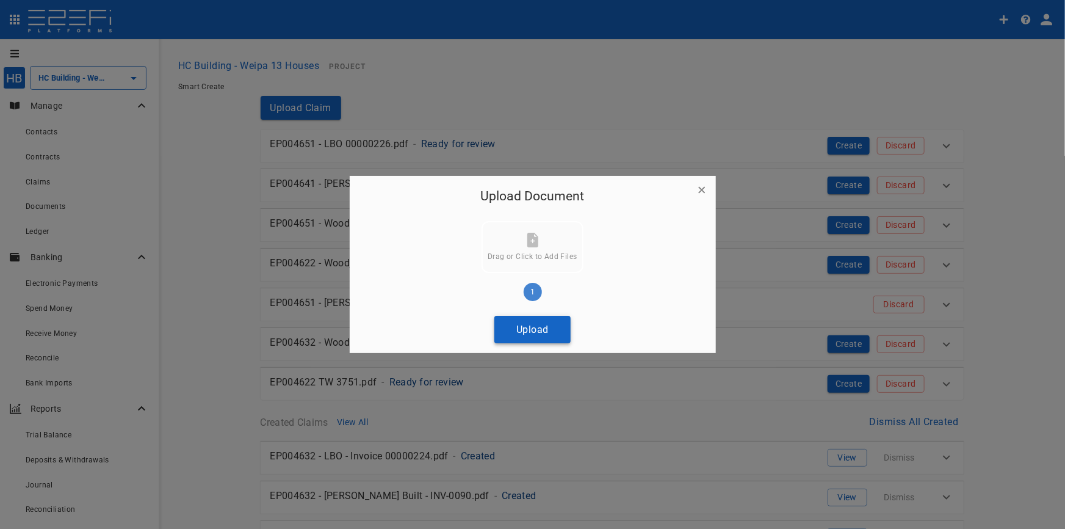
click at [556, 335] on button "Upload" at bounding box center [533, 329] width 76 height 27
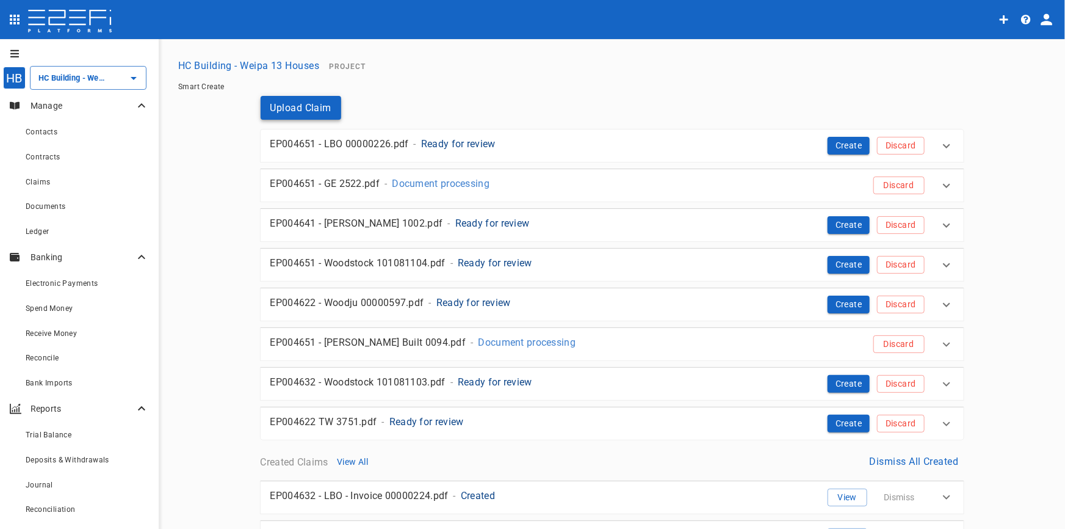
click at [315, 107] on button "Upload Claim" at bounding box center [301, 108] width 81 height 24
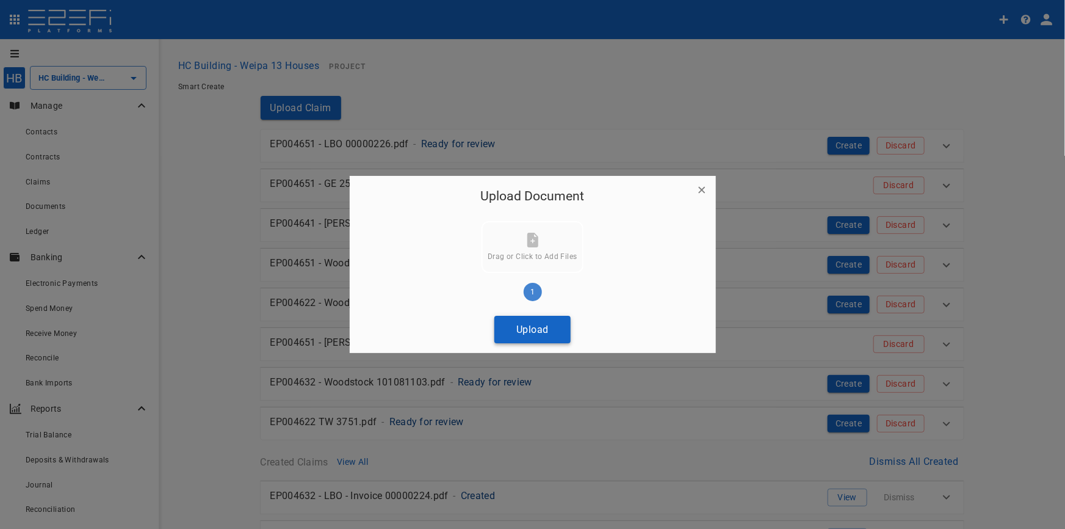
click at [547, 334] on button "Upload" at bounding box center [533, 329] width 76 height 27
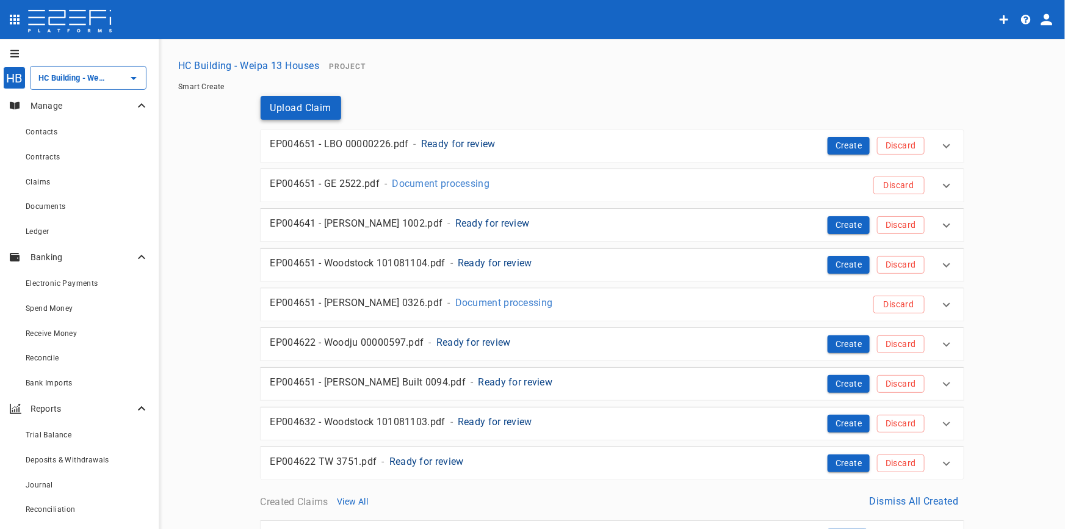
click at [336, 109] on button "Upload Claim" at bounding box center [301, 108] width 81 height 24
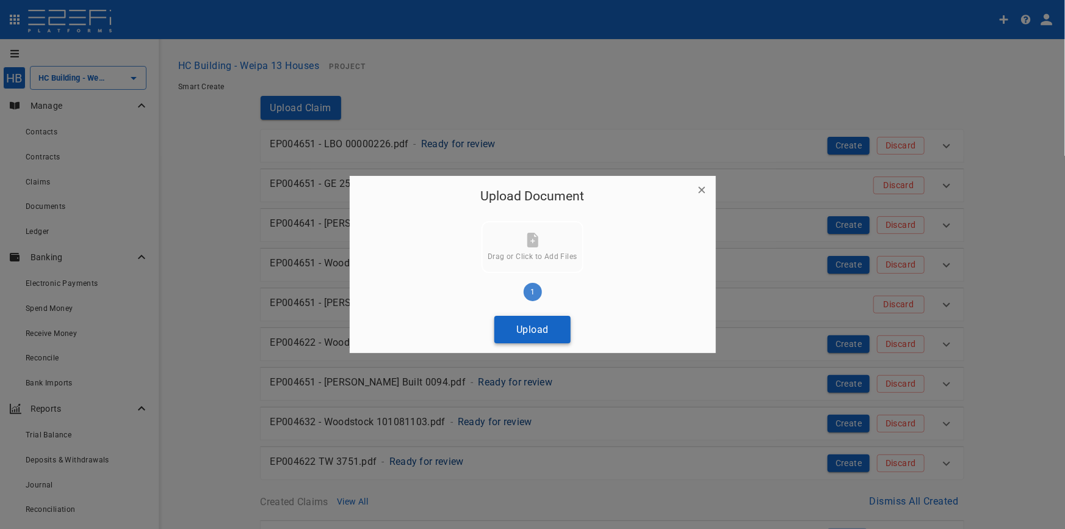
click at [535, 327] on button "Upload" at bounding box center [533, 329] width 76 height 27
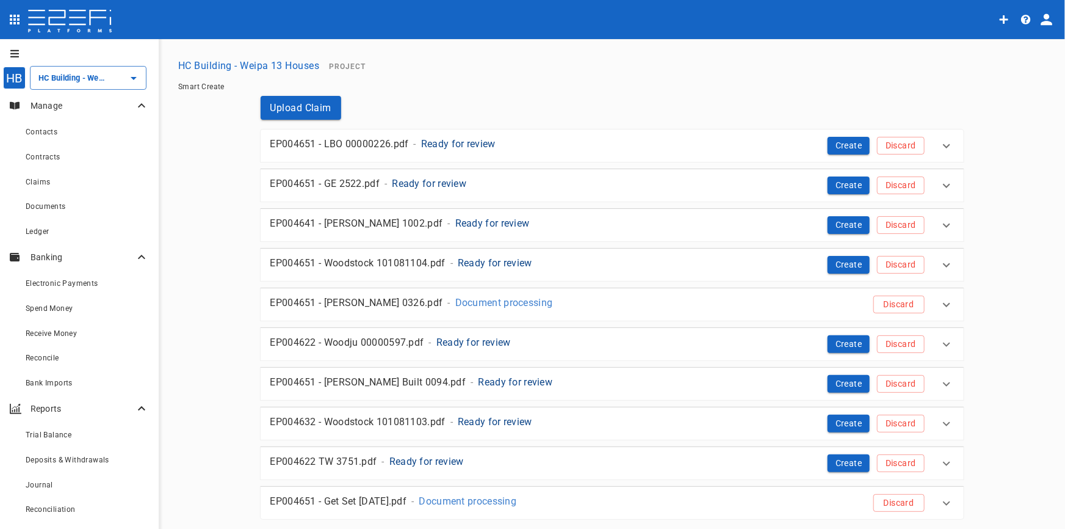
click at [461, 146] on p "Ready for review" at bounding box center [458, 144] width 74 height 14
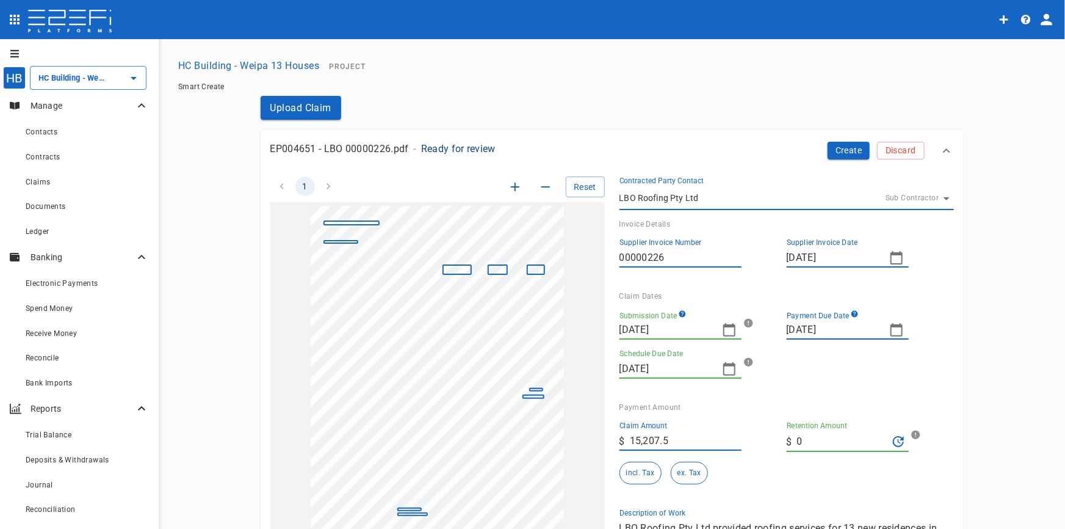
click at [514, 190] on icon "button" at bounding box center [515, 186] width 15 height 15
click at [514, 189] on icon "button" at bounding box center [515, 186] width 15 height 15
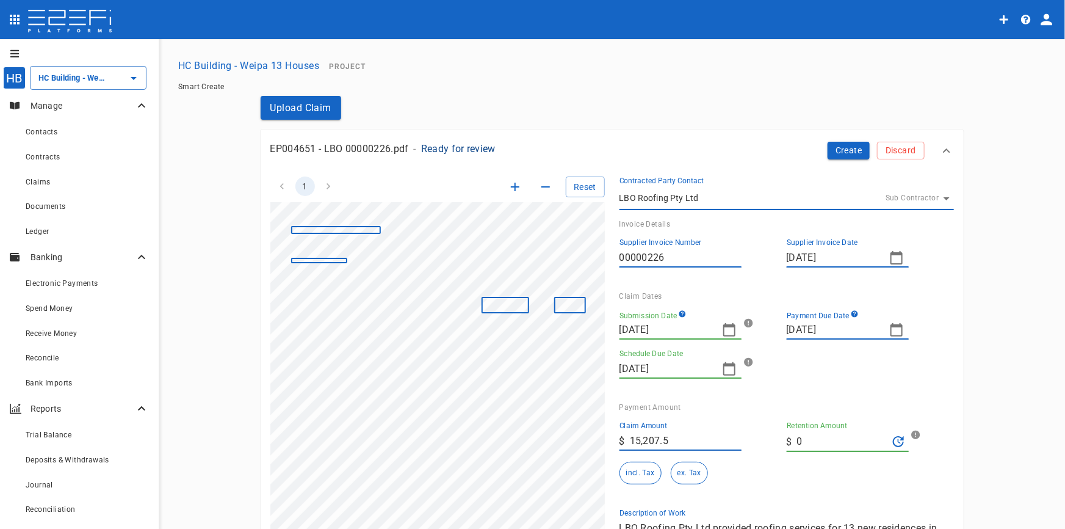
click at [514, 189] on icon "button" at bounding box center [515, 186] width 15 height 15
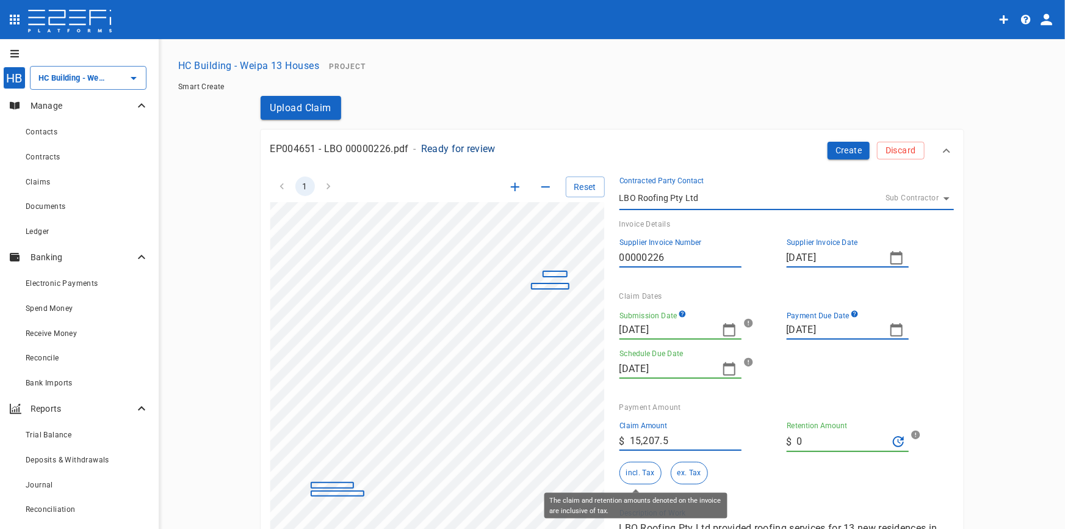
click at [625, 470] on button "incl. Tax" at bounding box center [641, 473] width 42 height 23
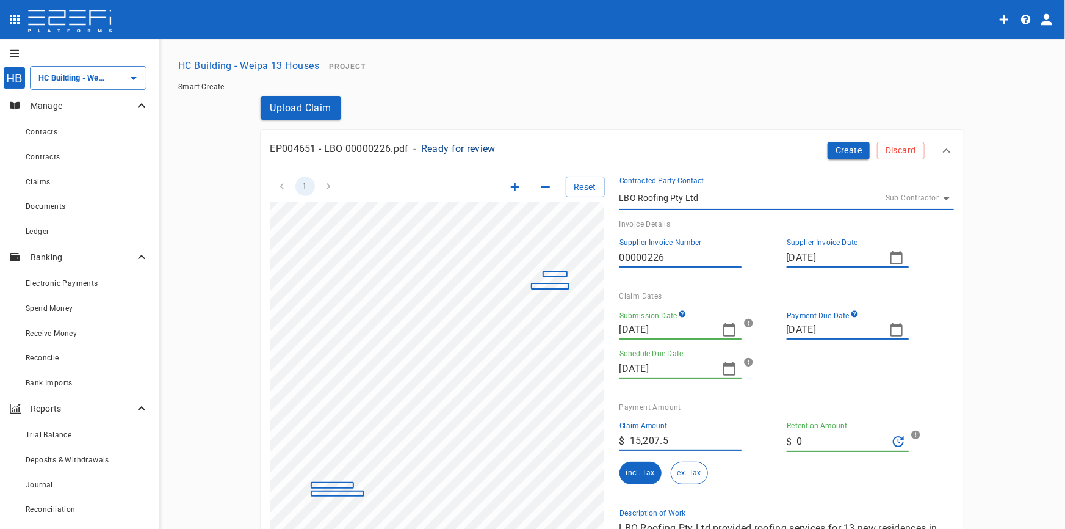
click at [891, 330] on icon "button" at bounding box center [896, 329] width 15 height 15
click at [819, 484] on div "24" at bounding box center [819, 482] width 10 height 13
type input "[DATE]"
click at [722, 330] on icon "button" at bounding box center [729, 329] width 15 height 15
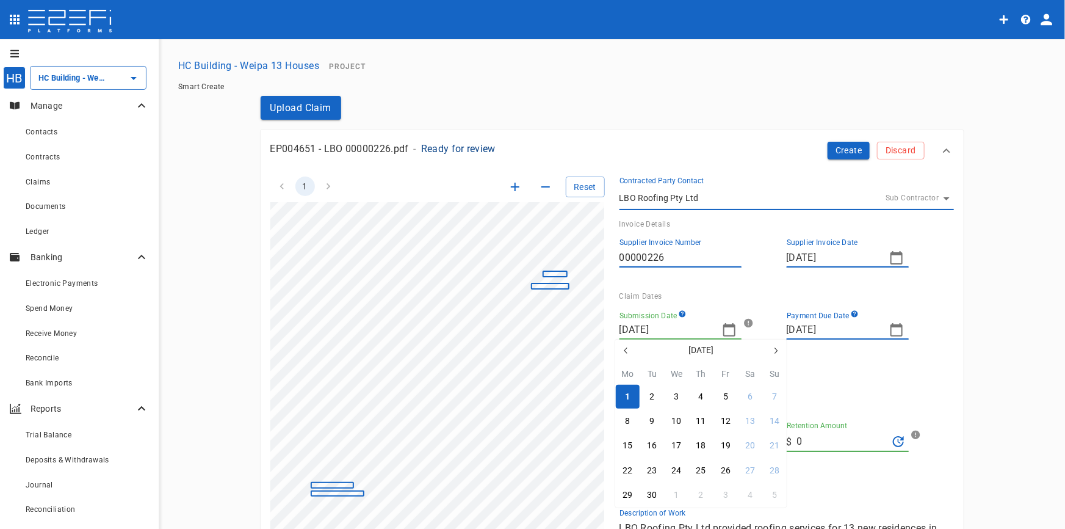
click at [624, 349] on icon "button" at bounding box center [626, 351] width 10 height 10
click at [623, 349] on icon "button" at bounding box center [626, 351] width 10 height 10
click at [657, 447] on button "10" at bounding box center [652, 446] width 24 height 24
type input "10/06/2025"
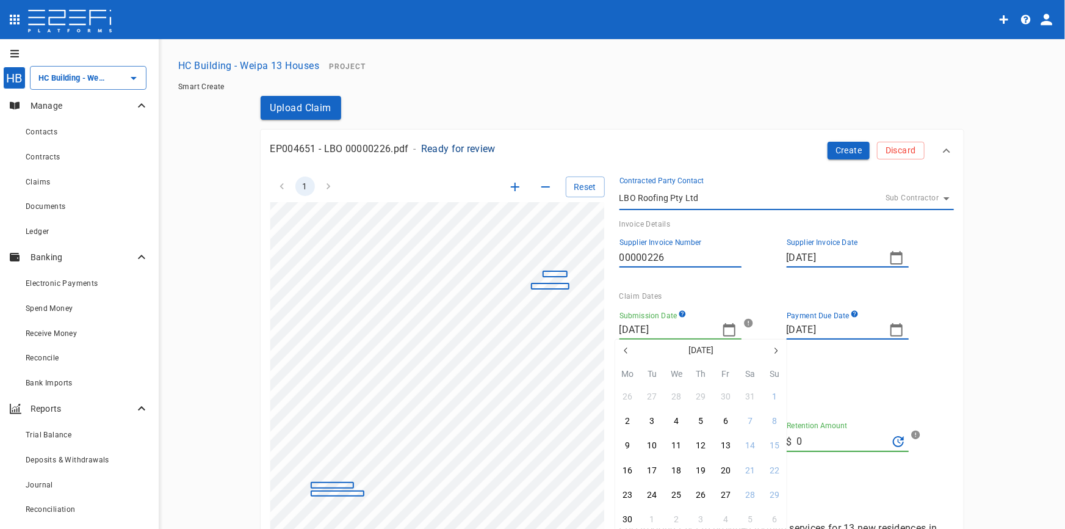
type input "11/06/2025"
type input "[DATE]"
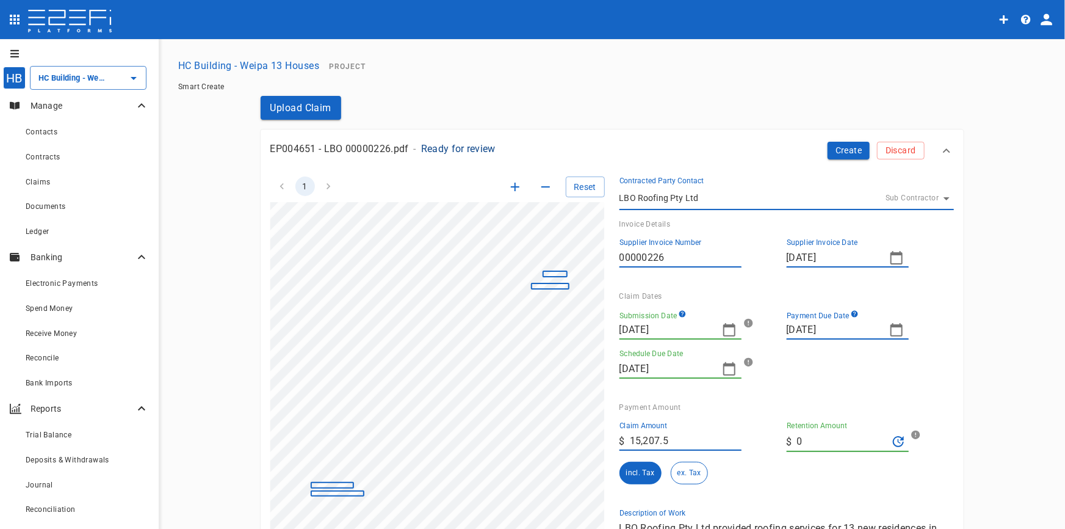
click at [896, 330] on icon "button" at bounding box center [896, 329] width 15 height 15
click at [820, 481] on div "24" at bounding box center [819, 482] width 10 height 13
type input "[DATE]"
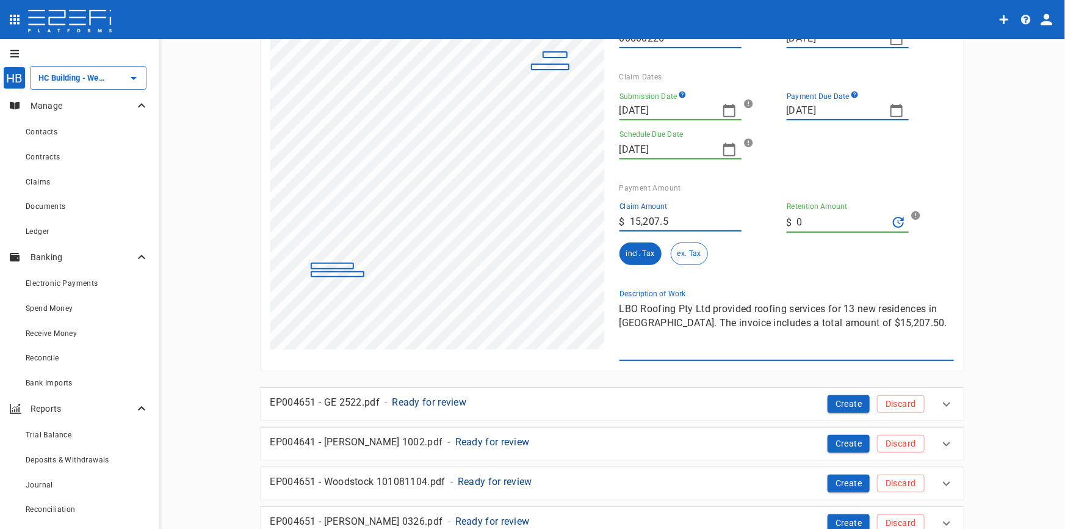
scroll to position [222, 0]
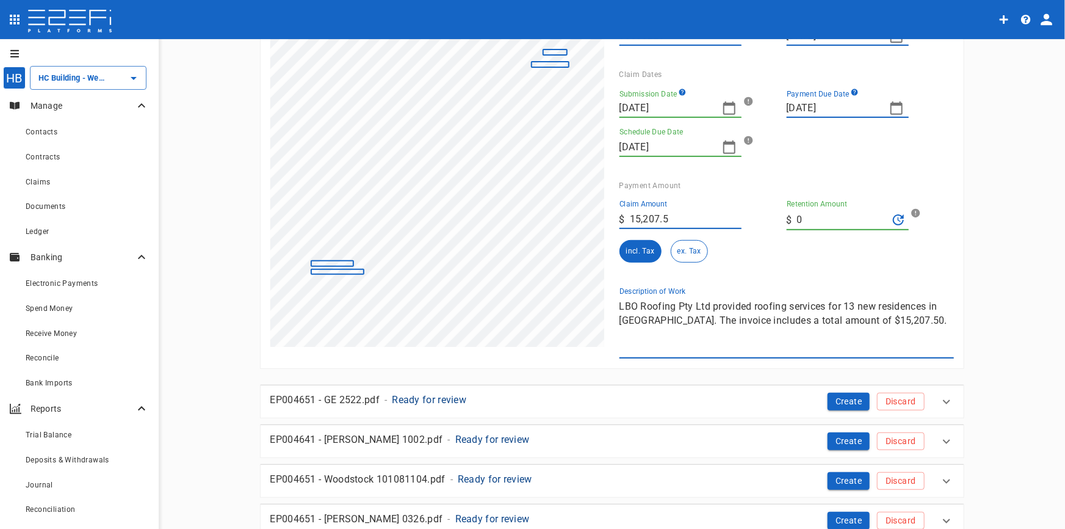
click at [552, 288] on div "1 Reset SupplierInvoiceNumber: 00000226 ClaimAmount: 15207.50 GSTAmount: 1382.5…" at bounding box center [605, 149] width 698 height 418
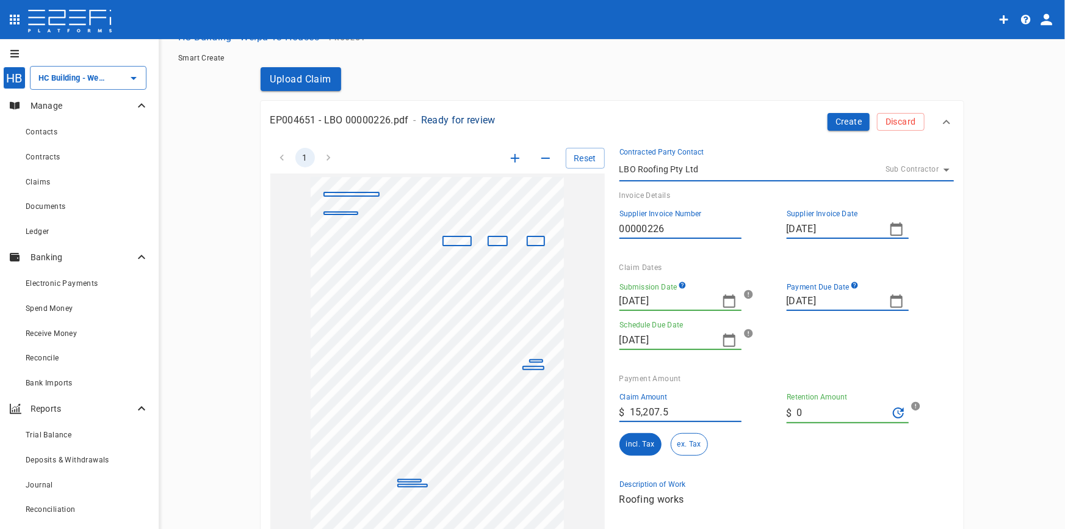
scroll to position [0, 0]
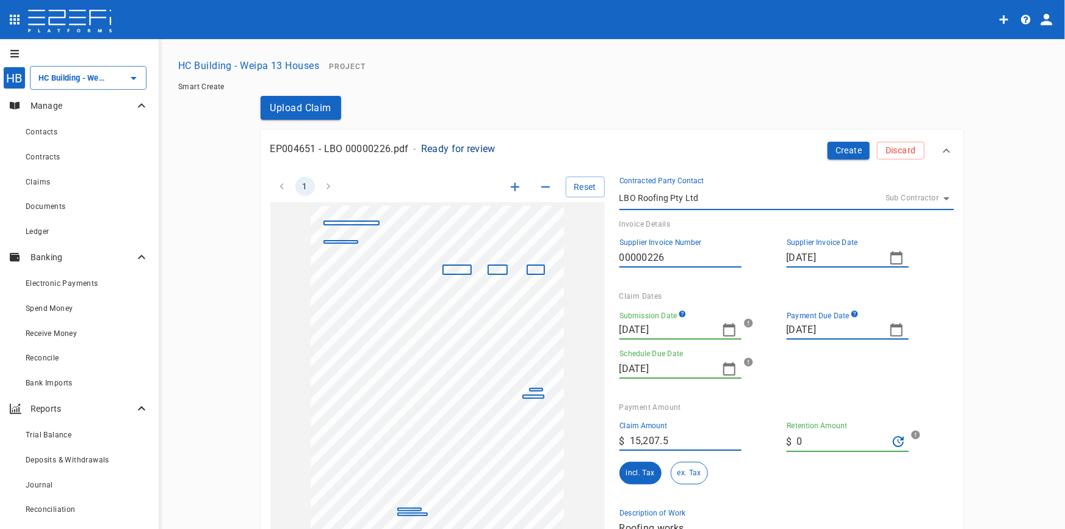
type textarea "Roofing works"
click at [852, 154] on button "Create" at bounding box center [849, 151] width 43 height 18
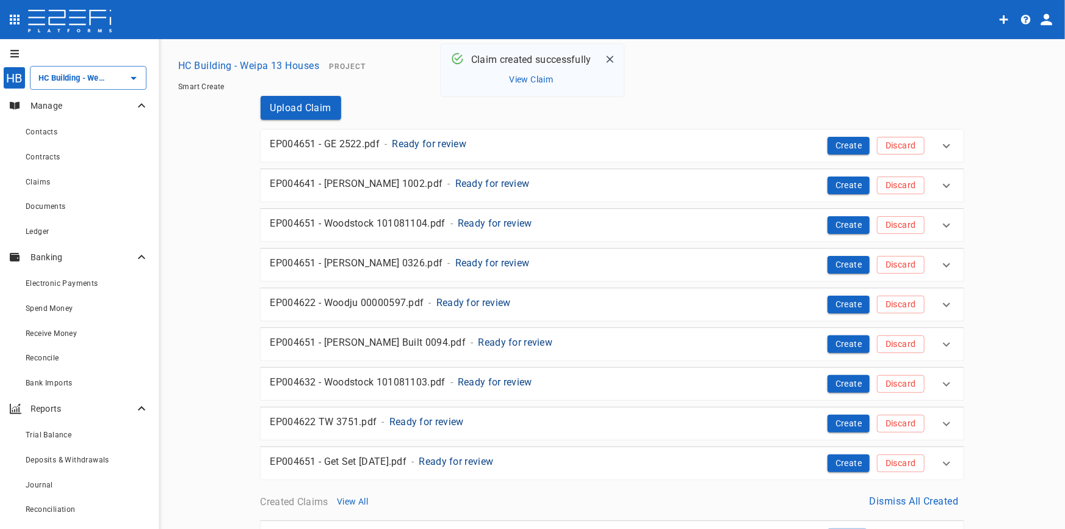
click at [440, 143] on p "Ready for review" at bounding box center [429, 144] width 74 height 14
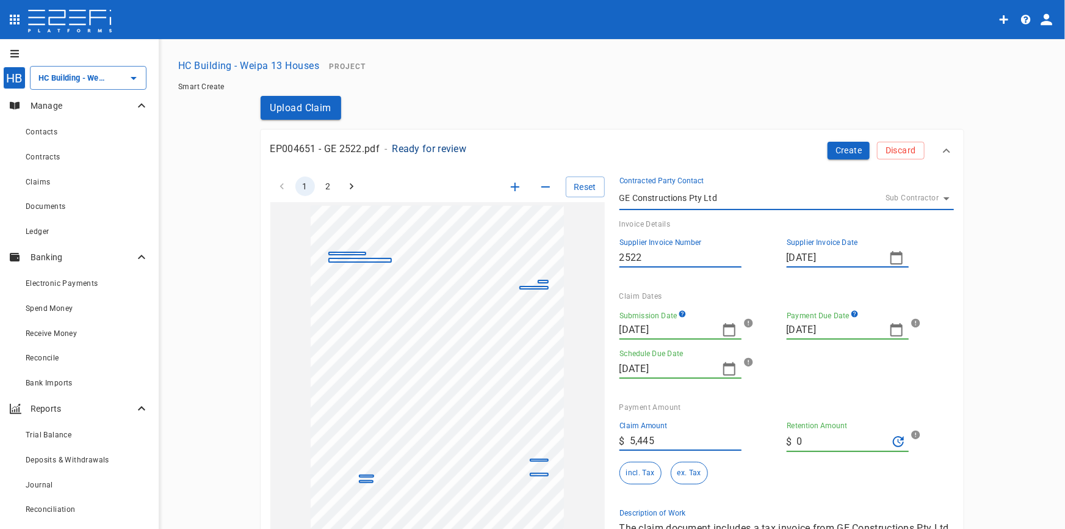
click at [512, 188] on icon "button" at bounding box center [515, 186] width 15 height 15
click at [512, 187] on icon "button" at bounding box center [515, 186] width 15 height 15
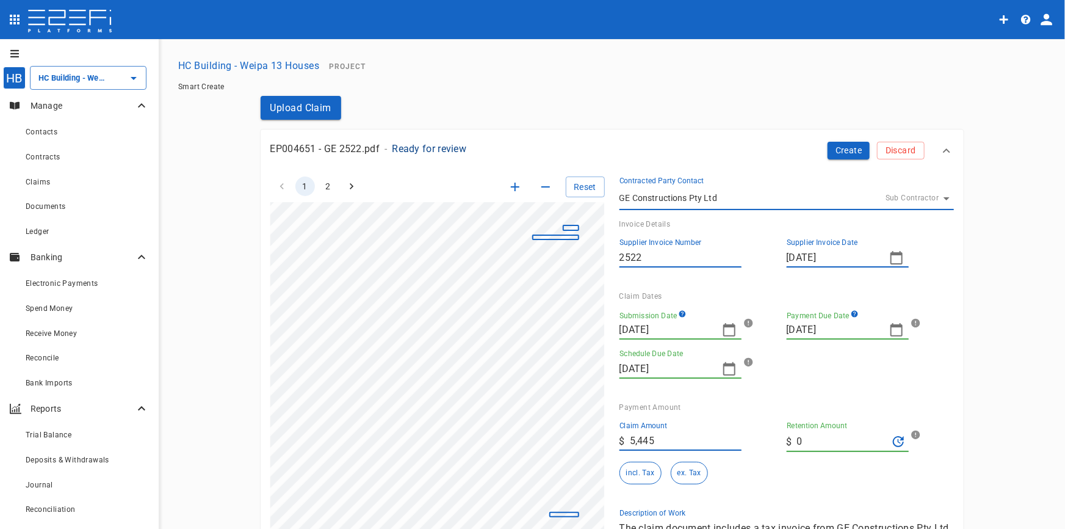
scroll to position [95, 81]
click at [895, 328] on icon "button" at bounding box center [896, 329] width 15 height 15
click at [791, 352] on icon "button" at bounding box center [794, 351] width 10 height 10
click at [826, 474] on button "23" at bounding box center [820, 470] width 24 height 24
click at [895, 331] on icon "button" at bounding box center [896, 329] width 15 height 15
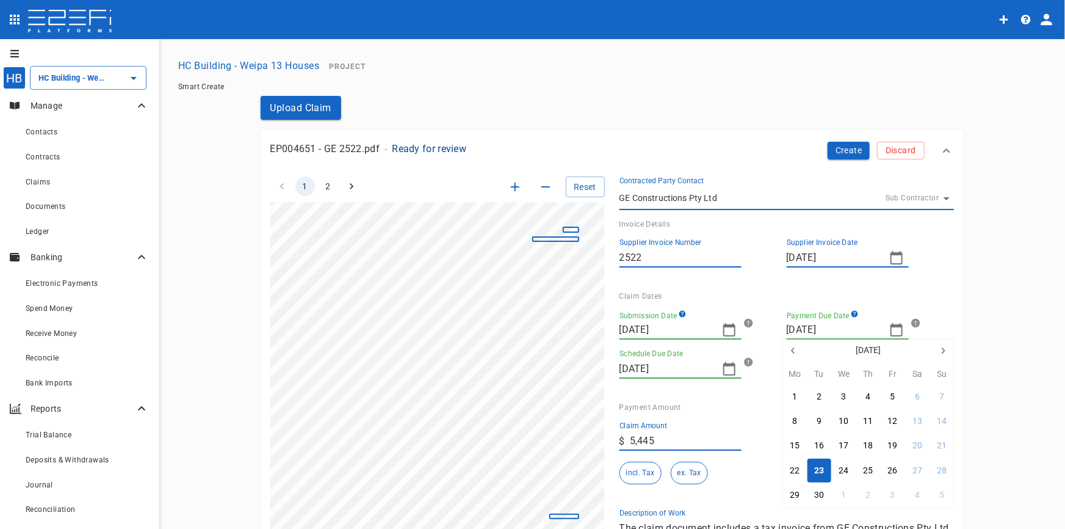
click at [793, 349] on icon "button" at bounding box center [794, 351] width 10 height 10
click at [794, 495] on div "23" at bounding box center [795, 494] width 10 height 13
type input "23/06/2025"
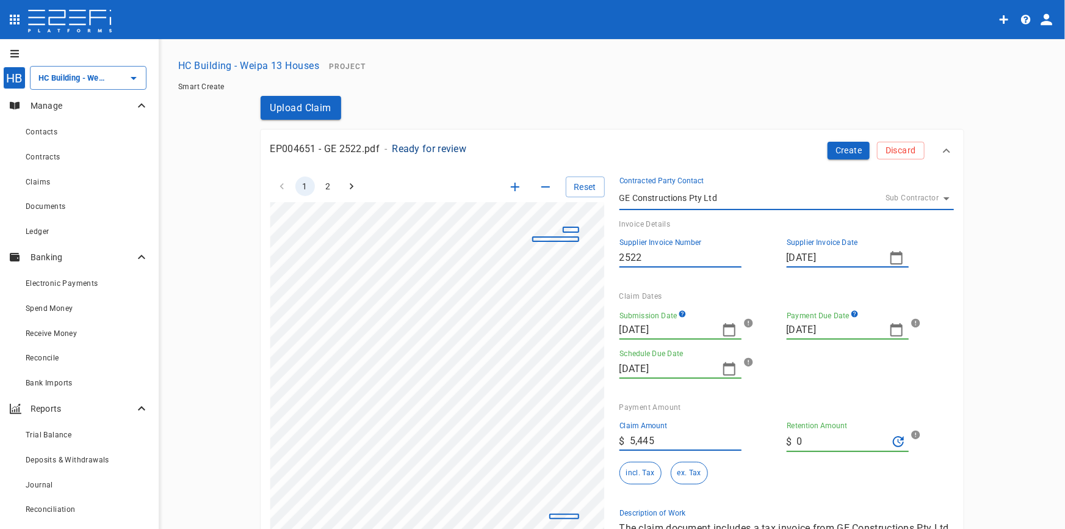
click at [728, 330] on icon "button" at bounding box center [729, 329] width 15 height 15
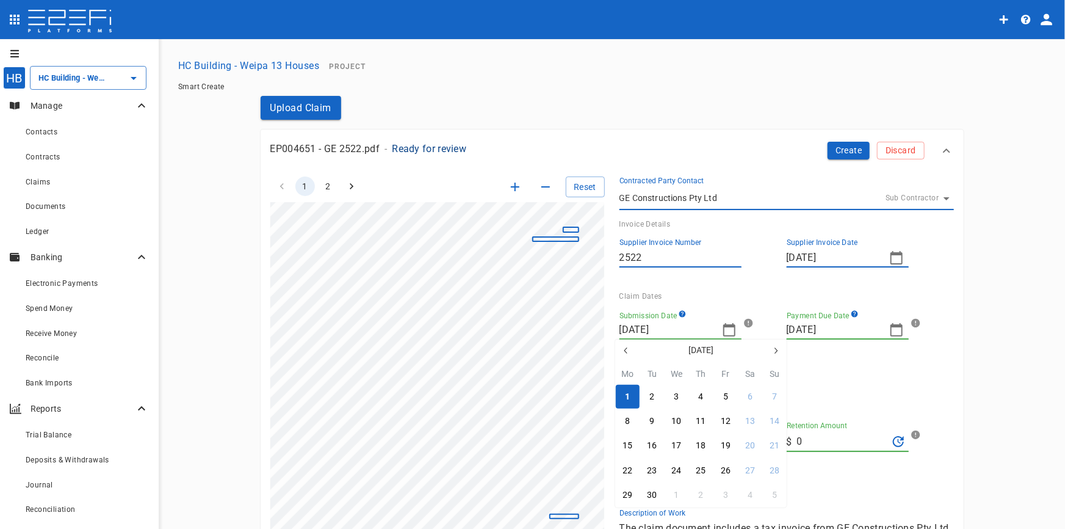
click at [626, 351] on icon "button" at bounding box center [625, 350] width 3 height 6
click at [628, 440] on div "9" at bounding box center [627, 445] width 5 height 13
type input "09/06/2025"
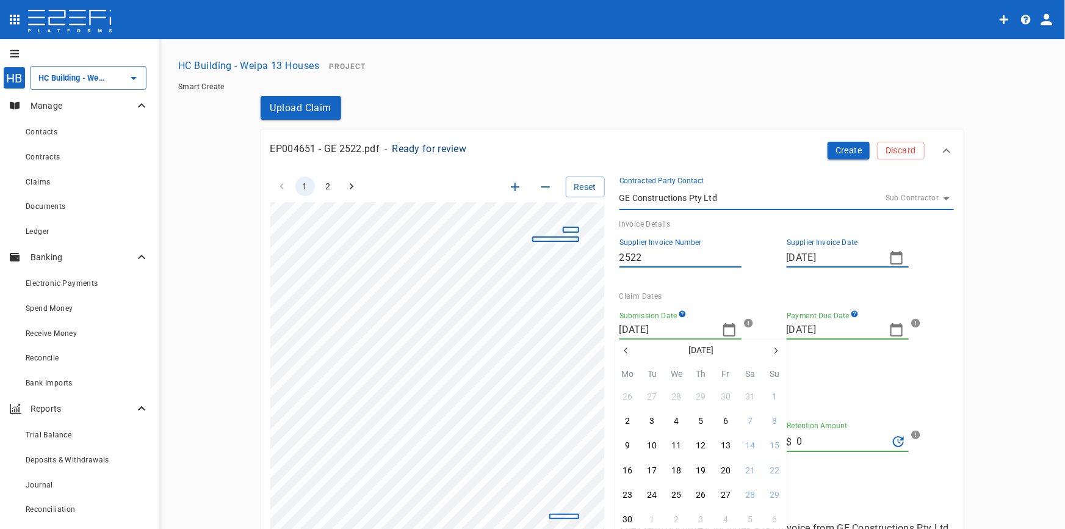
type input "14/07/2025"
type input "30/06/2025"
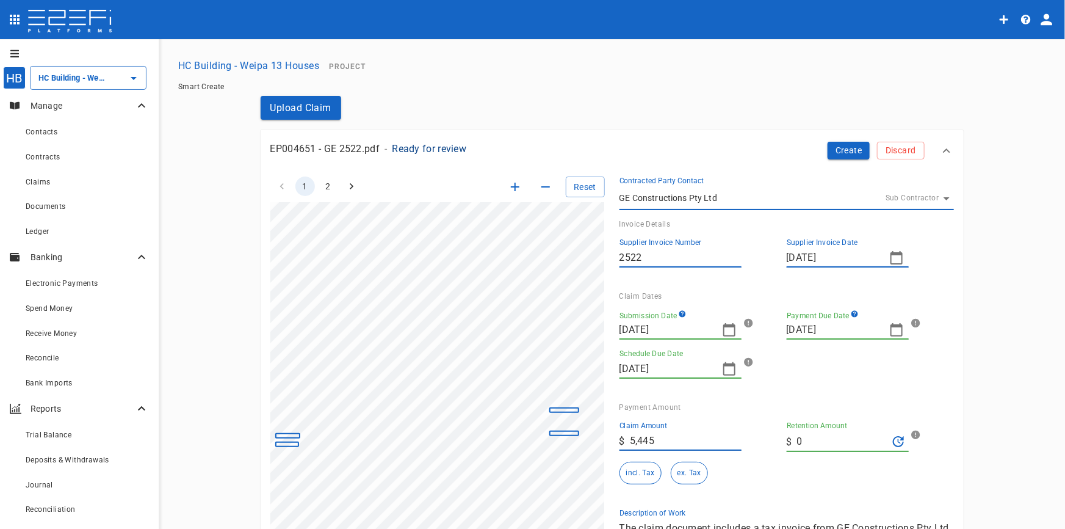
scroll to position [206, 81]
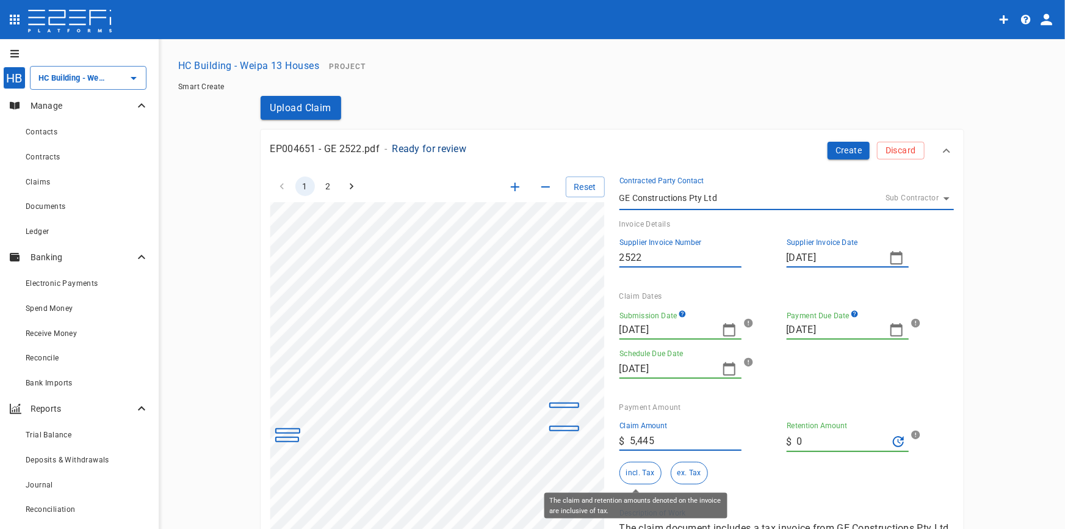
click at [643, 471] on button "incl. Tax" at bounding box center [641, 473] width 42 height 23
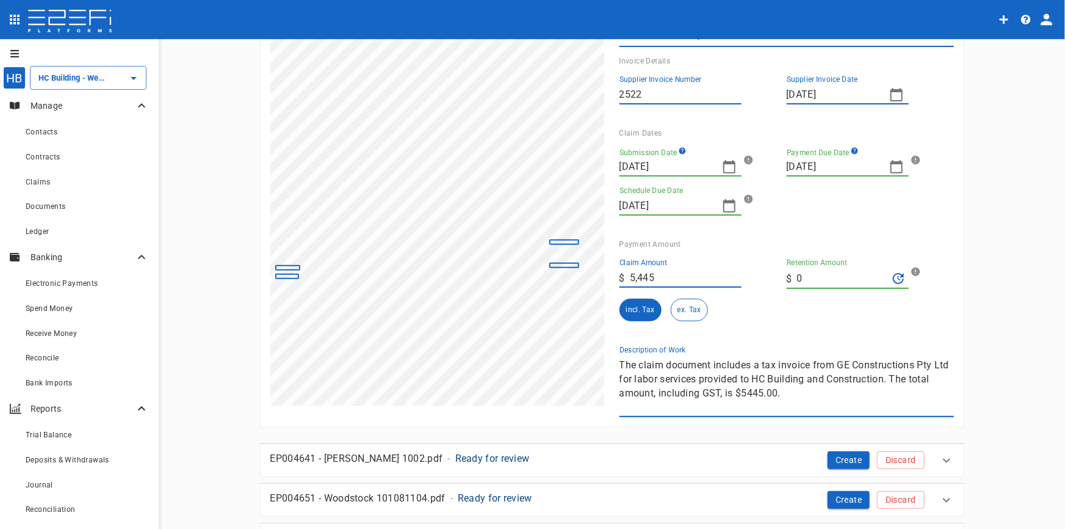
scroll to position [166, 0]
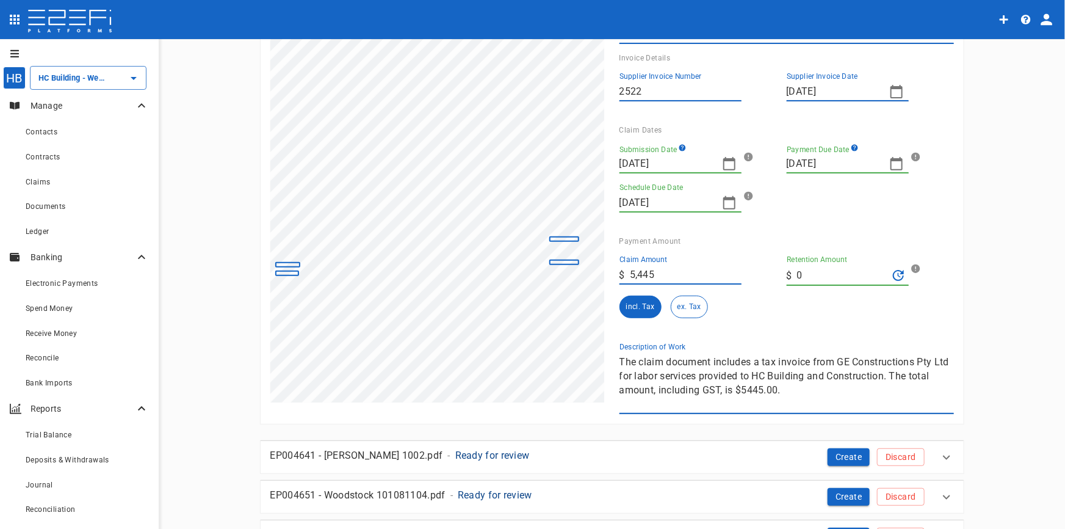
click at [454, 311] on div "1 2 Reset SupplierInvoiceNumber: 2522 ClaimAmount: 5445.00 GSTAmount: 495.00 Su…" at bounding box center [605, 205] width 698 height 418
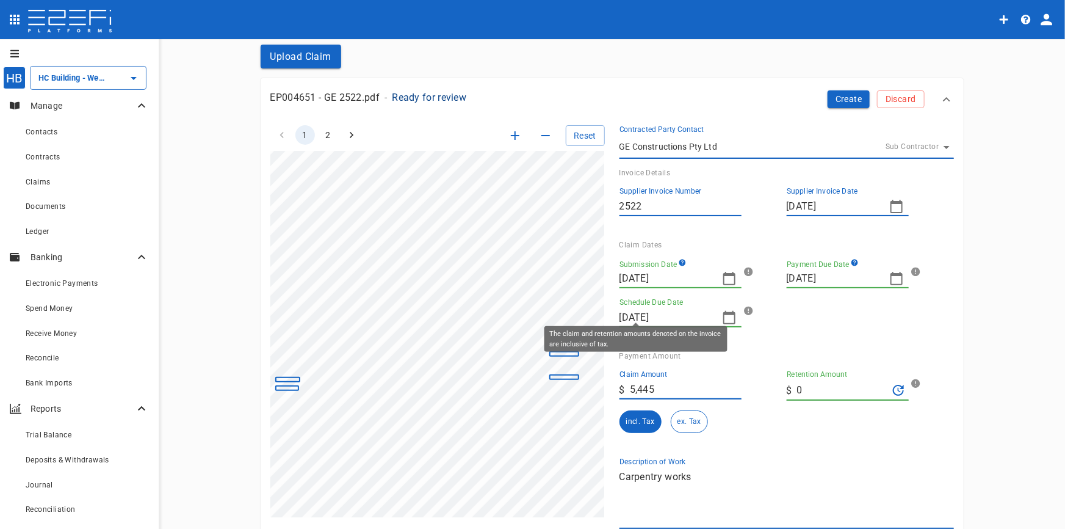
scroll to position [0, 0]
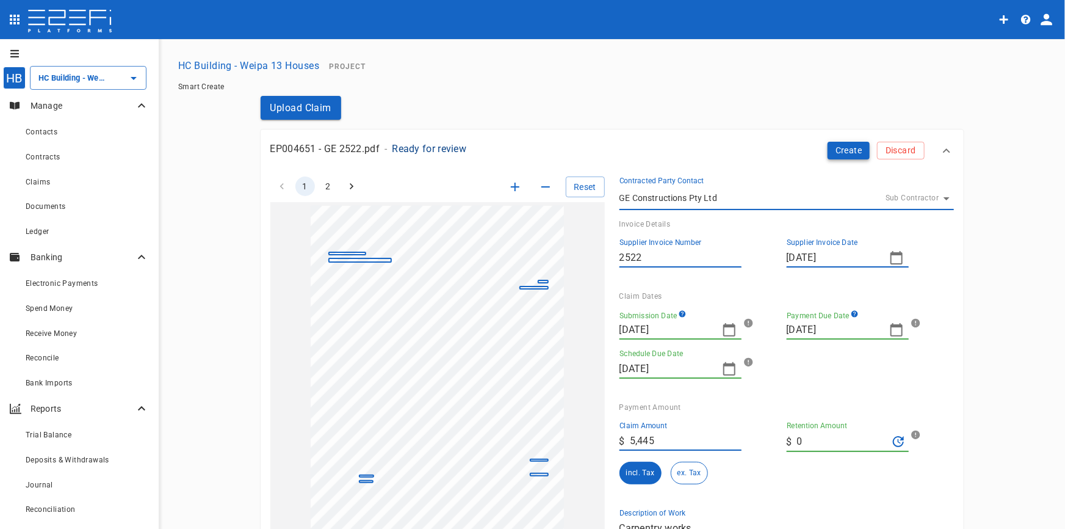
type textarea "Carpentry works"
click at [839, 154] on button "Create" at bounding box center [849, 151] width 43 height 18
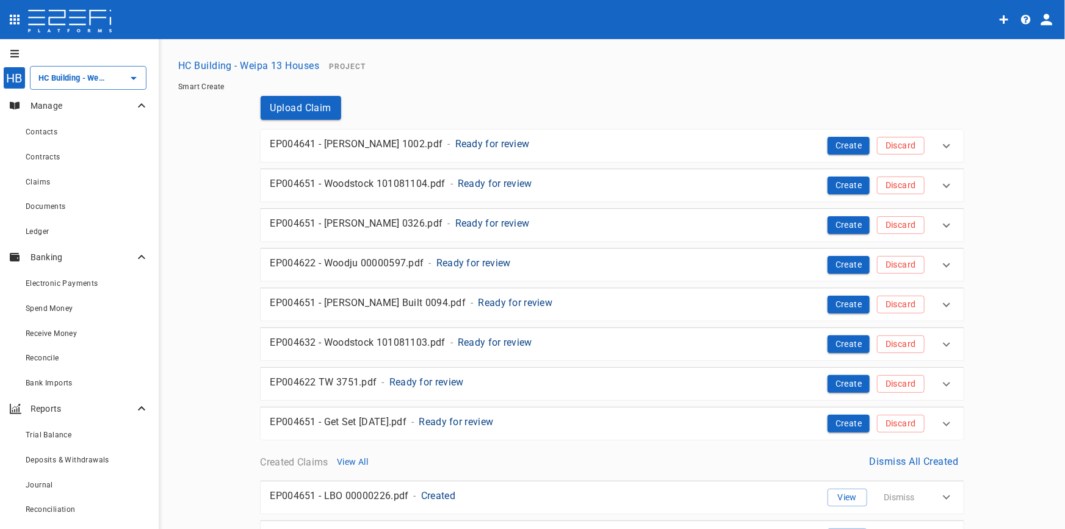
click at [456, 142] on p "Ready for review" at bounding box center [492, 144] width 74 height 14
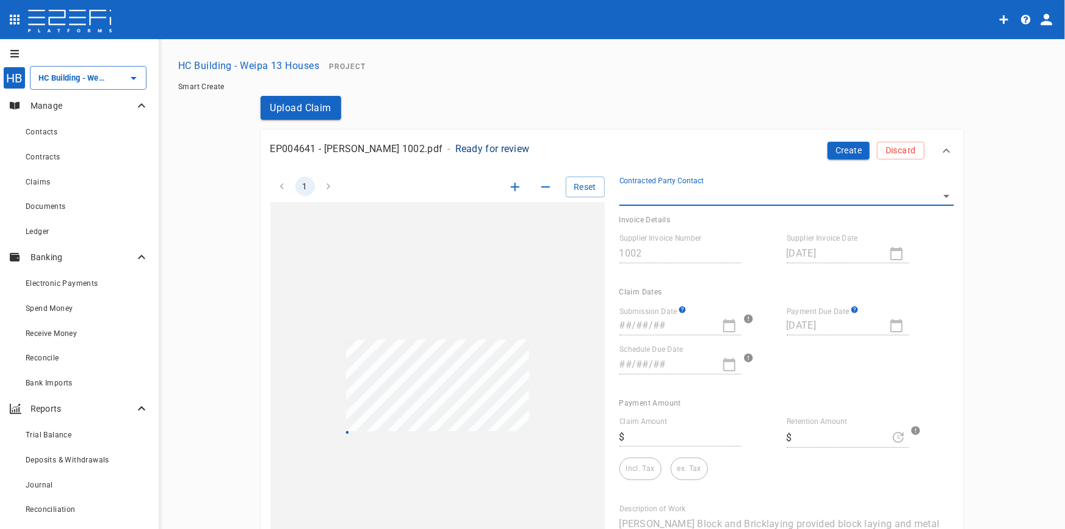
type input "49,526.4"
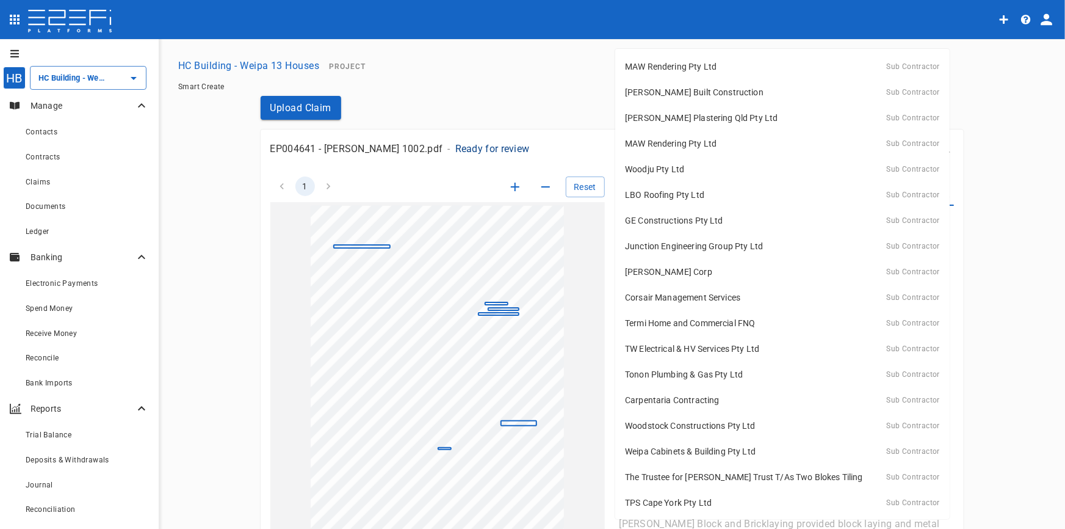
click at [942, 195] on body "HB HC Building - Weipa 13 Houses ​ Manage Contacts Contracts Claims Documents L…" at bounding box center [532, 264] width 1065 height 529
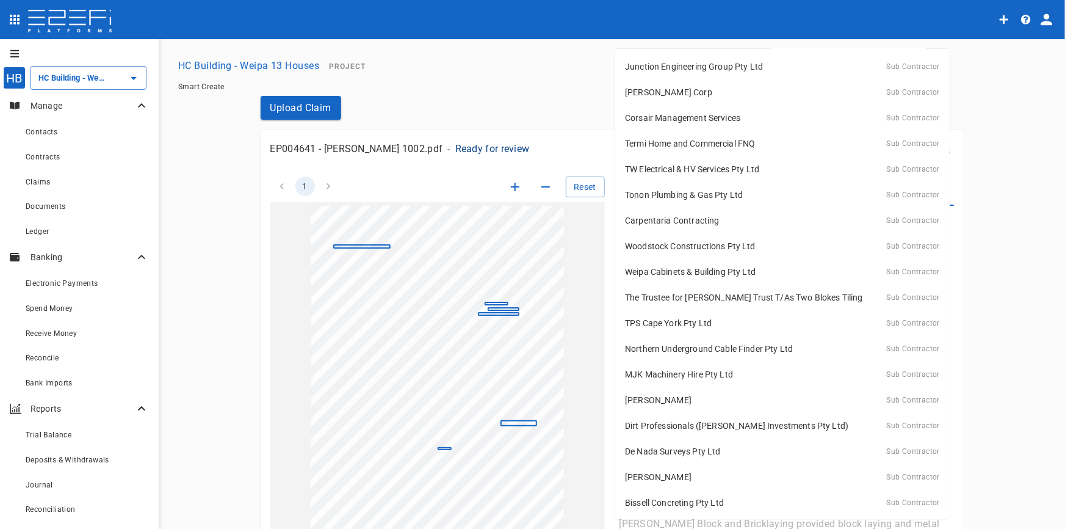
scroll to position [180, 0]
click at [643, 474] on p "Daniel Seale" at bounding box center [658, 476] width 67 height 12
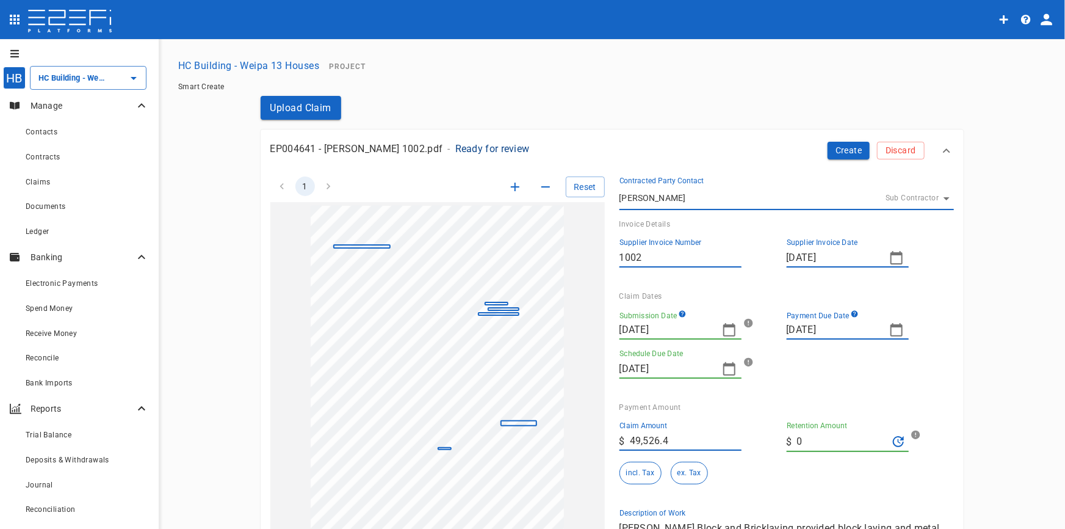
click at [509, 190] on icon "button" at bounding box center [515, 186] width 15 height 15
click at [509, 189] on icon "button" at bounding box center [515, 186] width 15 height 15
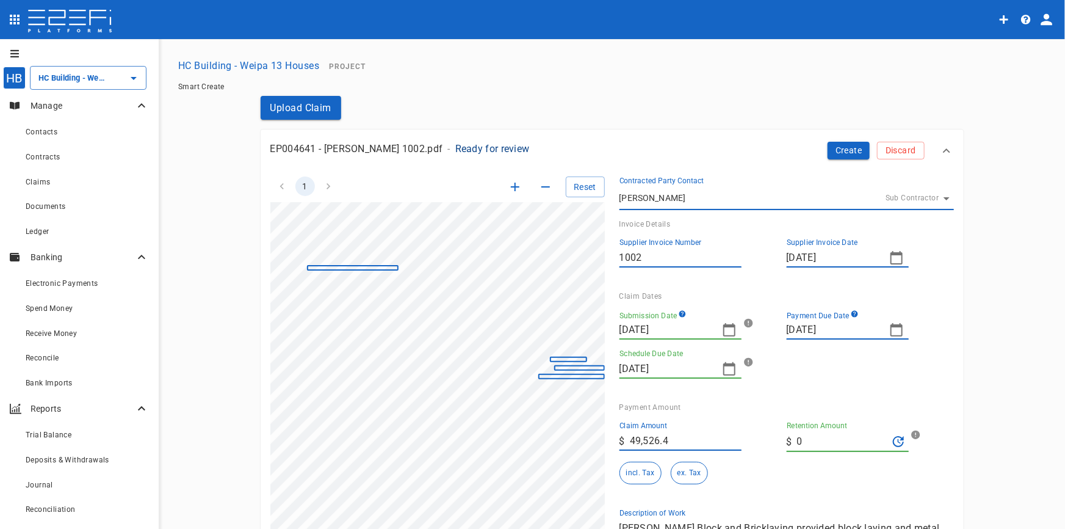
click at [509, 189] on icon "button" at bounding box center [515, 186] width 15 height 15
click at [726, 330] on icon "button" at bounding box center [729, 329] width 15 height 15
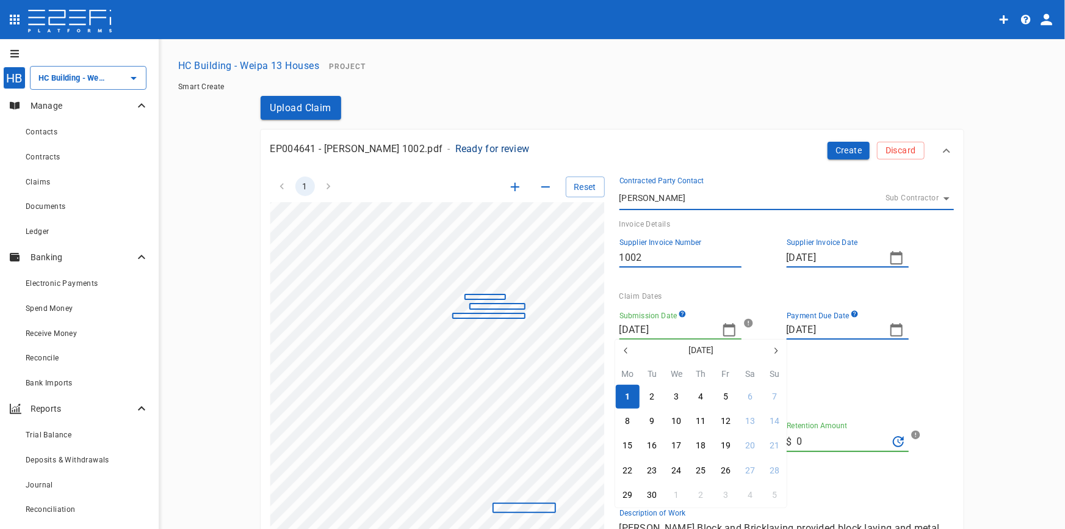
click at [628, 347] on icon "button" at bounding box center [626, 351] width 10 height 10
click at [651, 495] on div "27" at bounding box center [652, 494] width 10 height 13
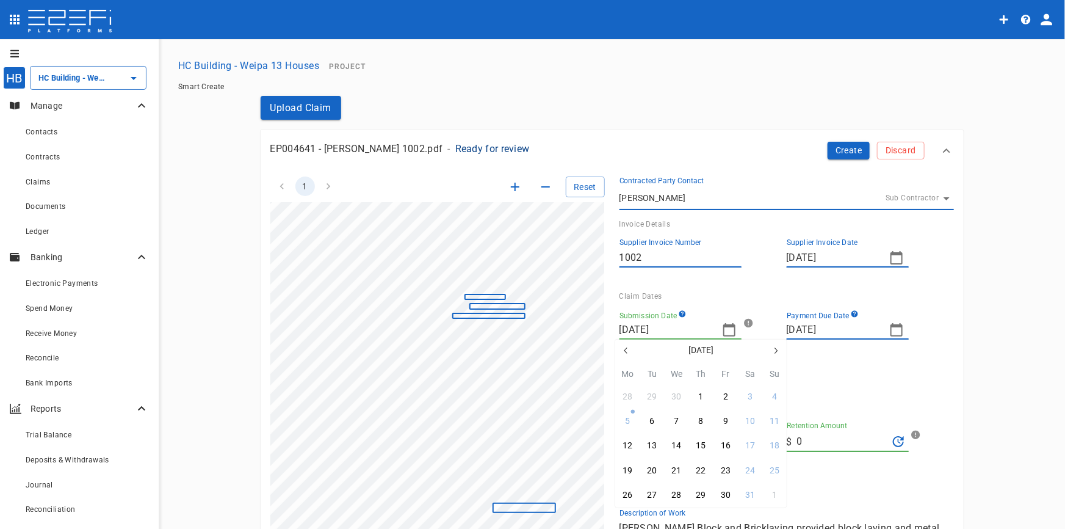
type input "27/05/2025"
type input "[DATE]"
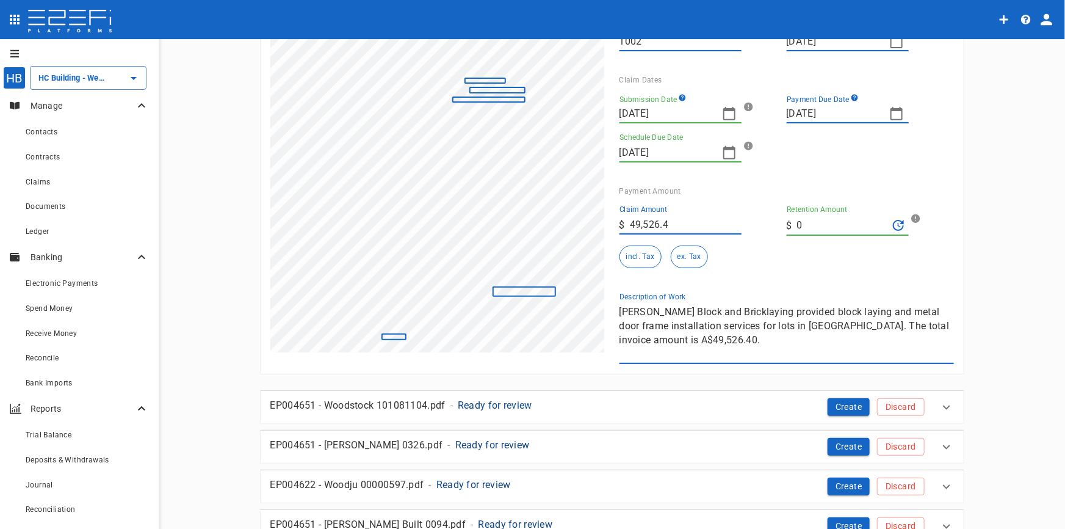
scroll to position [222, 0]
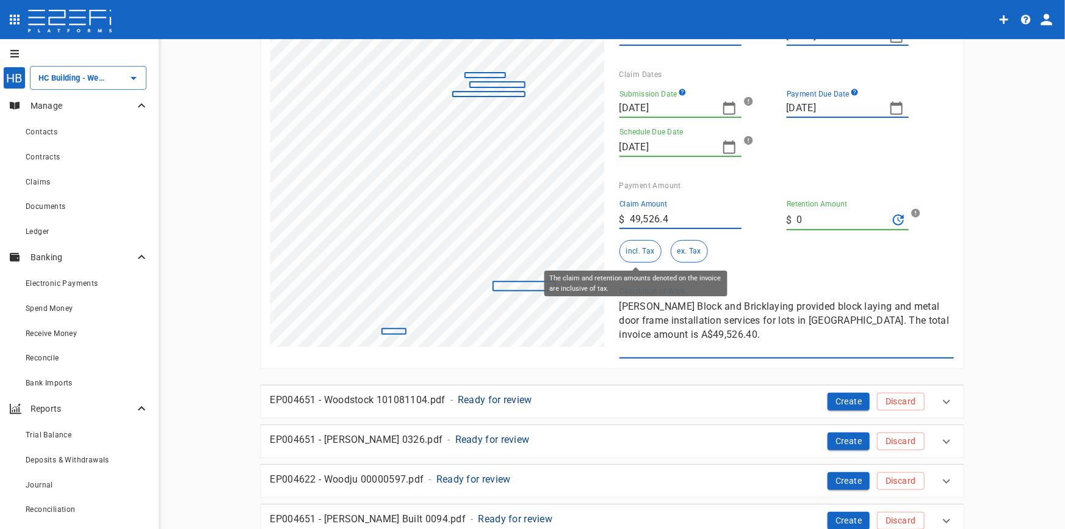
click at [634, 252] on button "incl. Tax" at bounding box center [641, 251] width 42 height 23
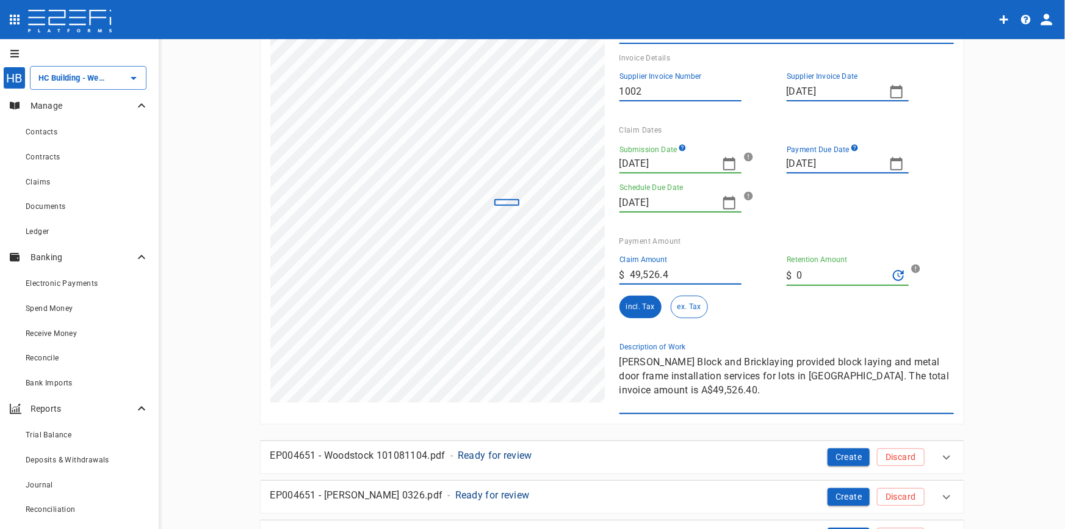
scroll to position [258, 0]
click at [671, 336] on div "1 Reset SupplierInvoiceNumber: 1002 ClaimAmount: 49526.40 GSTAmount: 4502.40 Su…" at bounding box center [605, 205] width 698 height 418
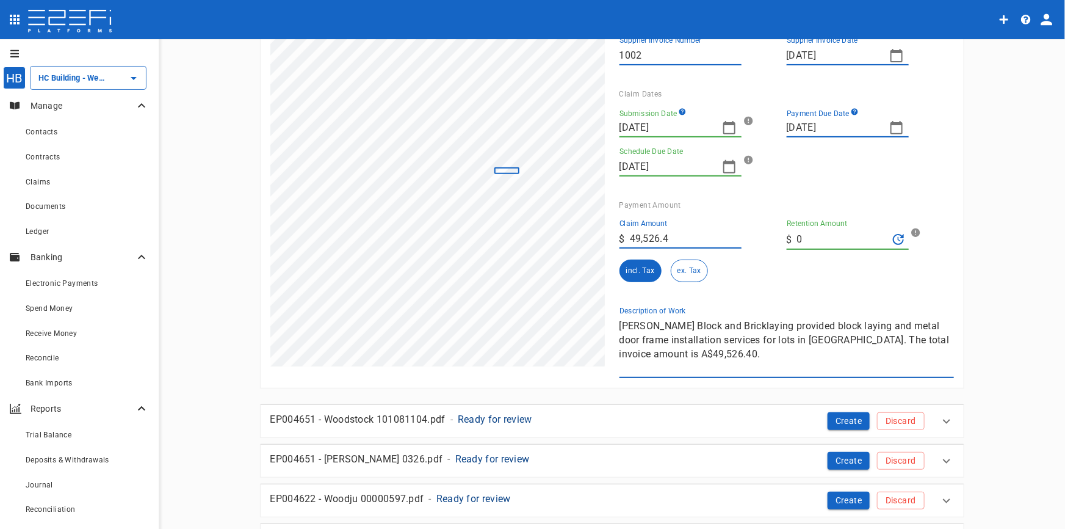
scroll to position [222, 0]
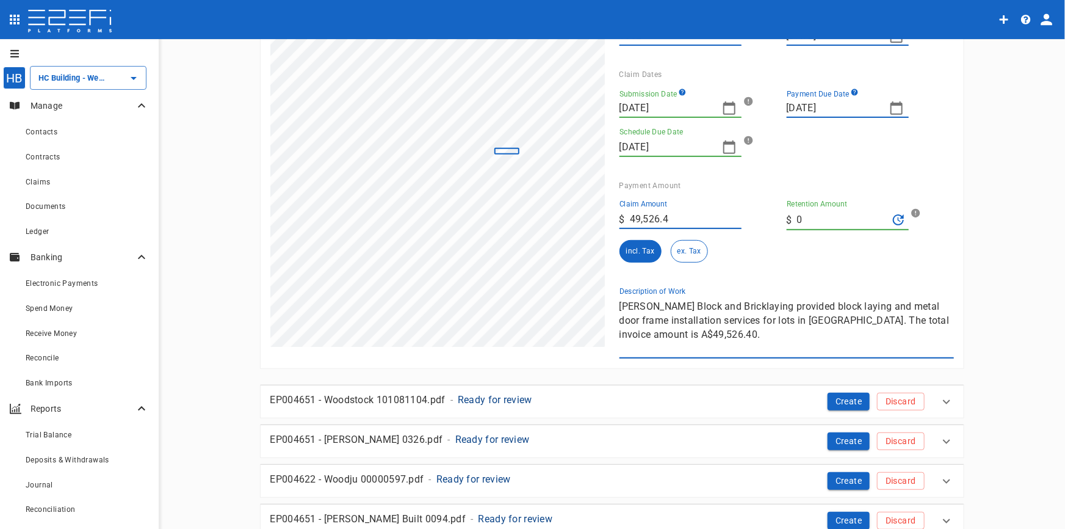
click at [477, 274] on div "1 Reset SupplierInvoiceNumber: 1002 ClaimAmount: 49526.40 GSTAmount: 4502.40 Su…" at bounding box center [605, 149] width 698 height 418
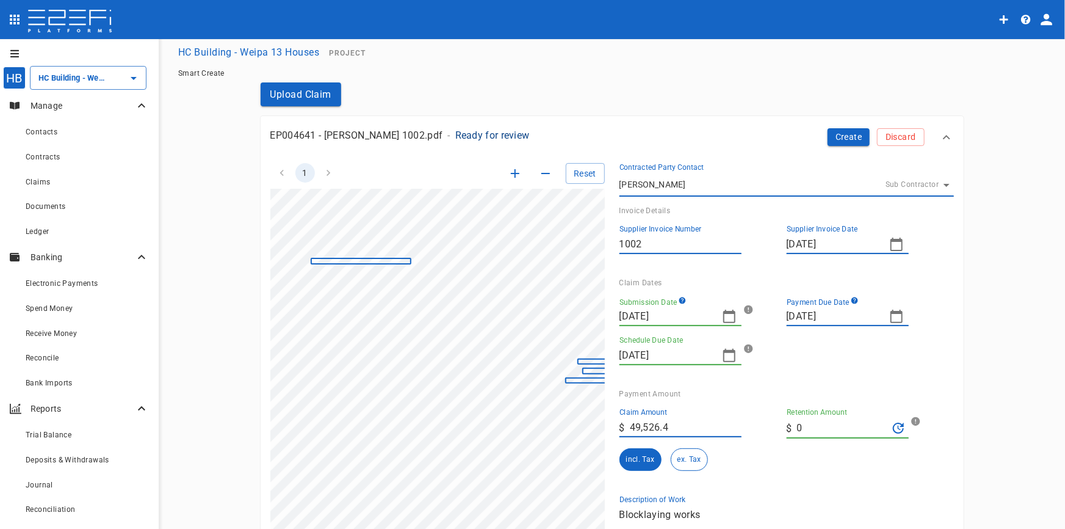
scroll to position [0, 0]
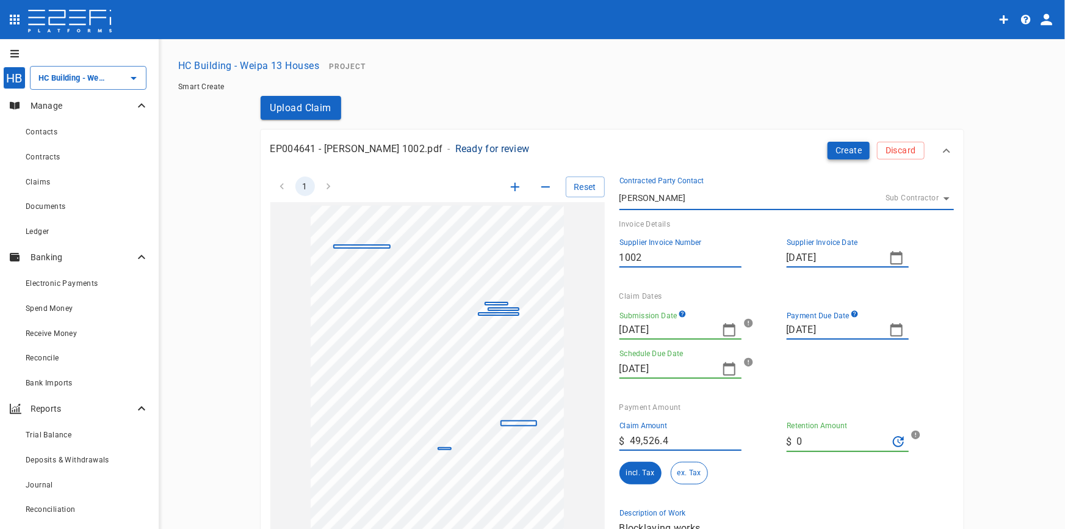
type textarea "Blocklaying works"
click at [855, 152] on button "Create" at bounding box center [849, 151] width 43 height 18
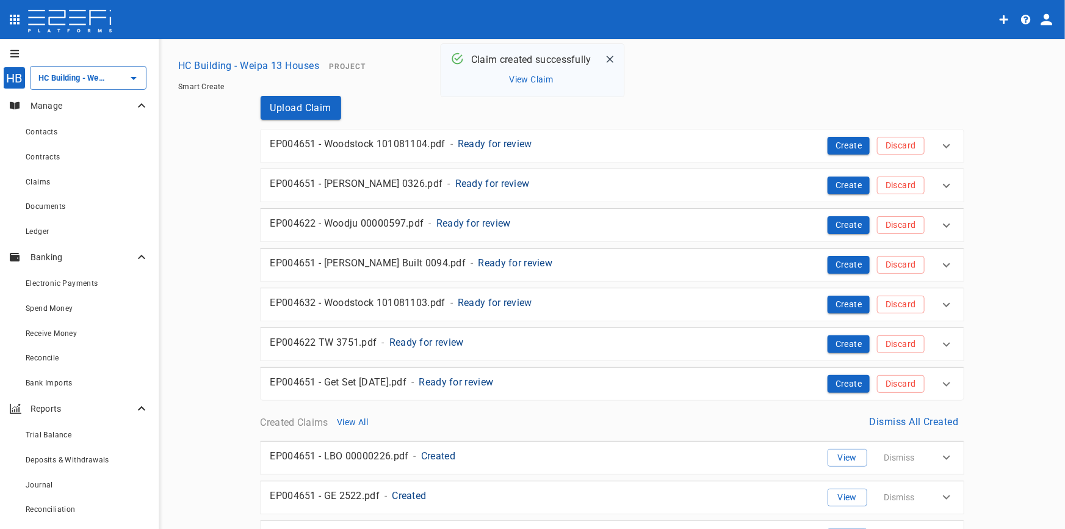
click at [483, 143] on p "Ready for review" at bounding box center [495, 144] width 74 height 14
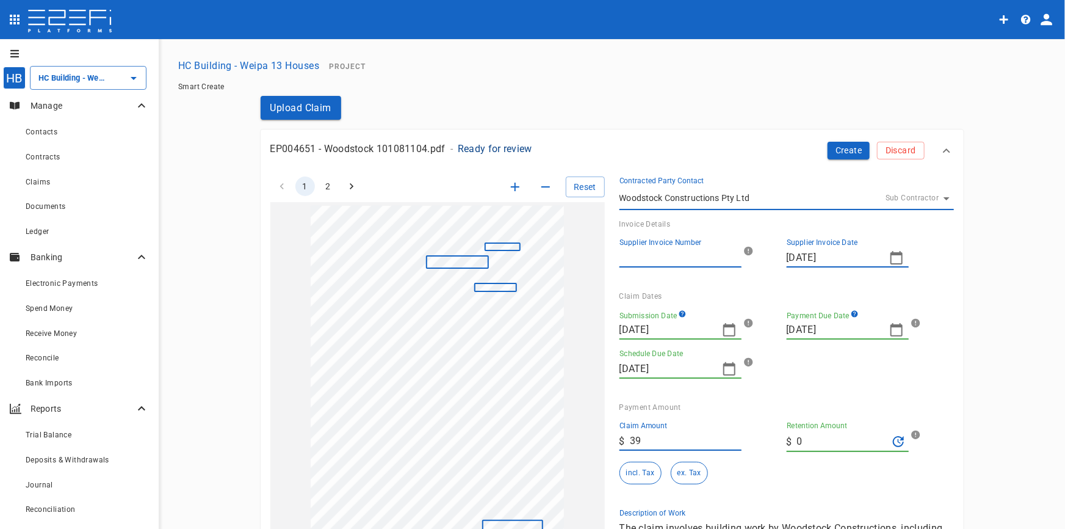
click at [513, 186] on icon "button" at bounding box center [515, 187] width 9 height 9
click at [513, 186] on icon "button" at bounding box center [515, 186] width 15 height 15
click at [514, 186] on icon "button" at bounding box center [515, 186] width 15 height 15
click at [515, 185] on icon "button" at bounding box center [515, 186] width 15 height 15
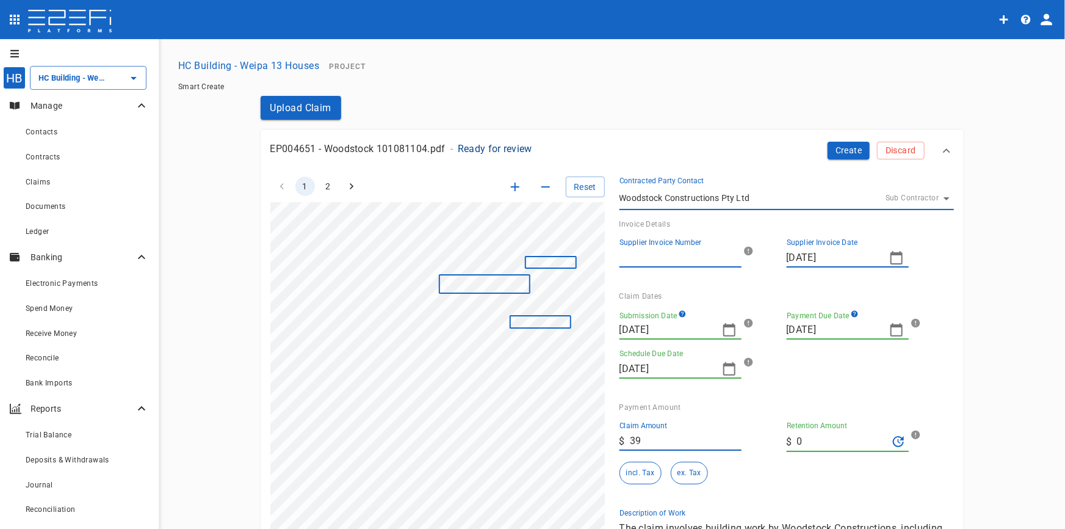
click at [516, 184] on icon "button" at bounding box center [515, 186] width 15 height 15
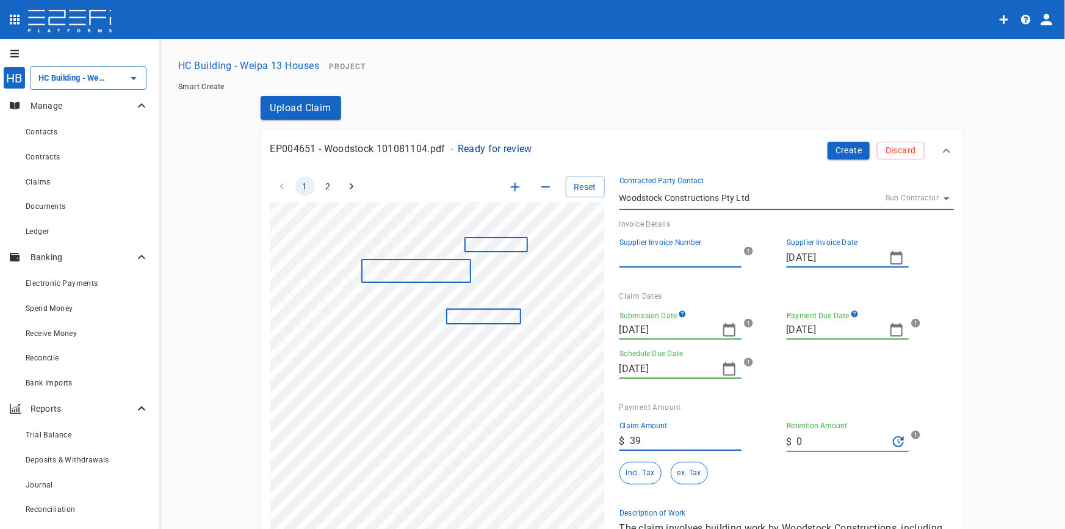
click at [655, 252] on input "Supplier Invoice Number" at bounding box center [681, 258] width 122 height 20
click at [659, 263] on input "101" at bounding box center [681, 258] width 122 height 20
type input "101081104"
click at [897, 327] on icon "button" at bounding box center [896, 329] width 15 height 15
drag, startPoint x: 795, startPoint y: 353, endPoint x: 789, endPoint y: 357, distance: 7.6
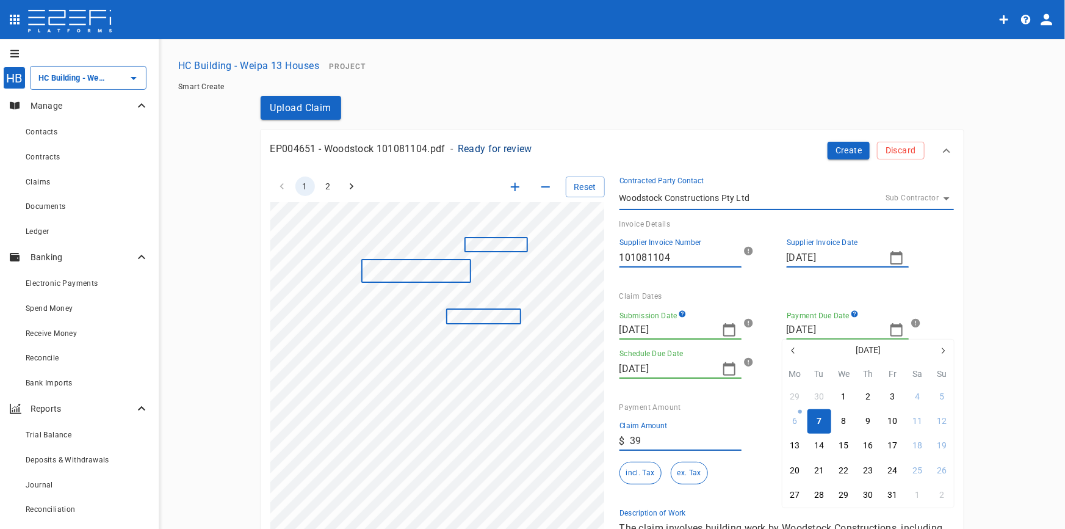
click at [795, 352] on icon "button" at bounding box center [794, 351] width 10 height 10
click at [792, 353] on icon "button" at bounding box center [794, 351] width 10 height 10
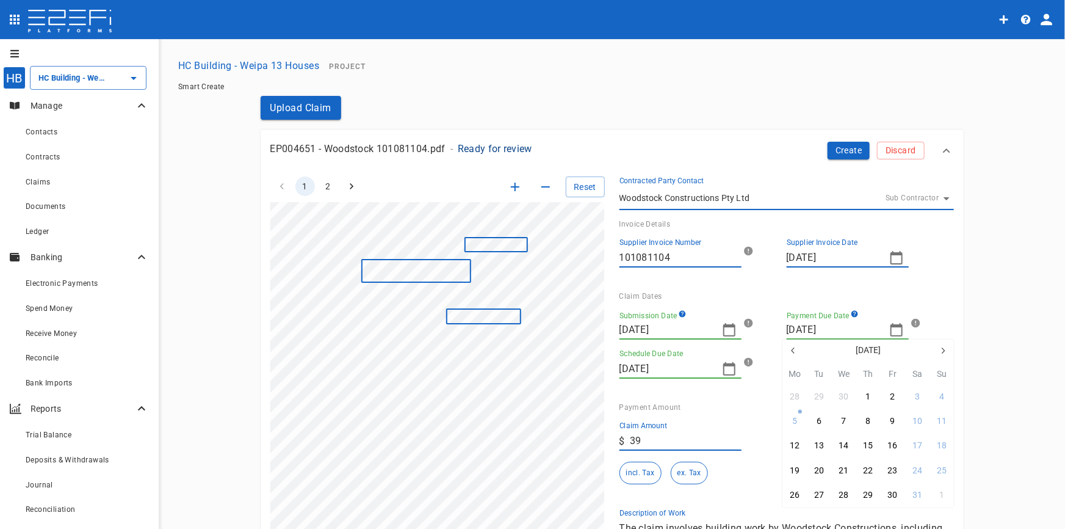
click at [792, 353] on icon "button" at bounding box center [794, 351] width 10 height 10
click at [941, 349] on icon "button" at bounding box center [943, 351] width 10 height 10
click at [892, 441] on div "16" at bounding box center [893, 445] width 10 height 13
type input "16/05/2025"
click at [722, 330] on icon "button" at bounding box center [729, 329] width 15 height 15
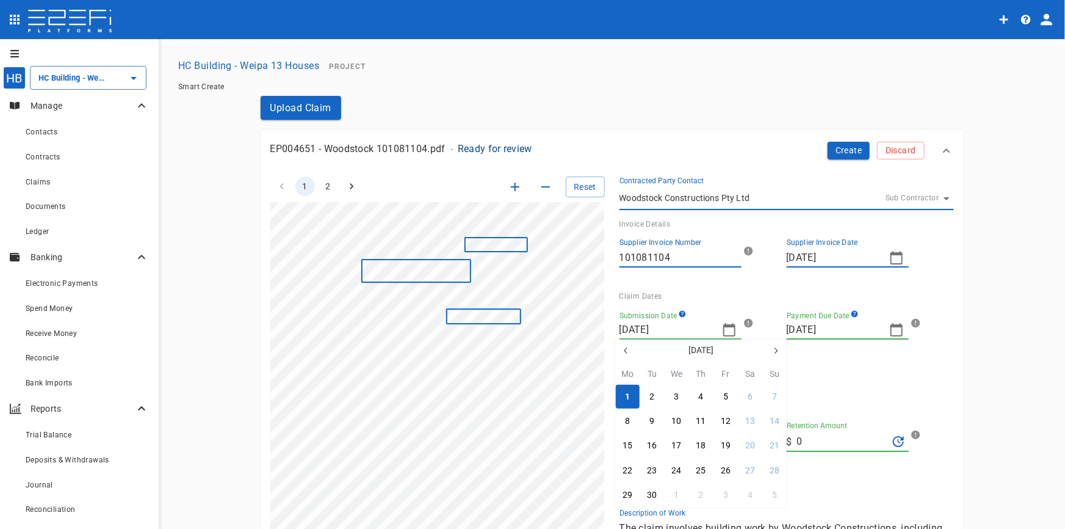
click at [618, 349] on button "button" at bounding box center [626, 350] width 22 height 22
click at [622, 350] on icon "button" at bounding box center [626, 351] width 10 height 10
click at [781, 348] on button "button" at bounding box center [776, 350] width 22 height 22
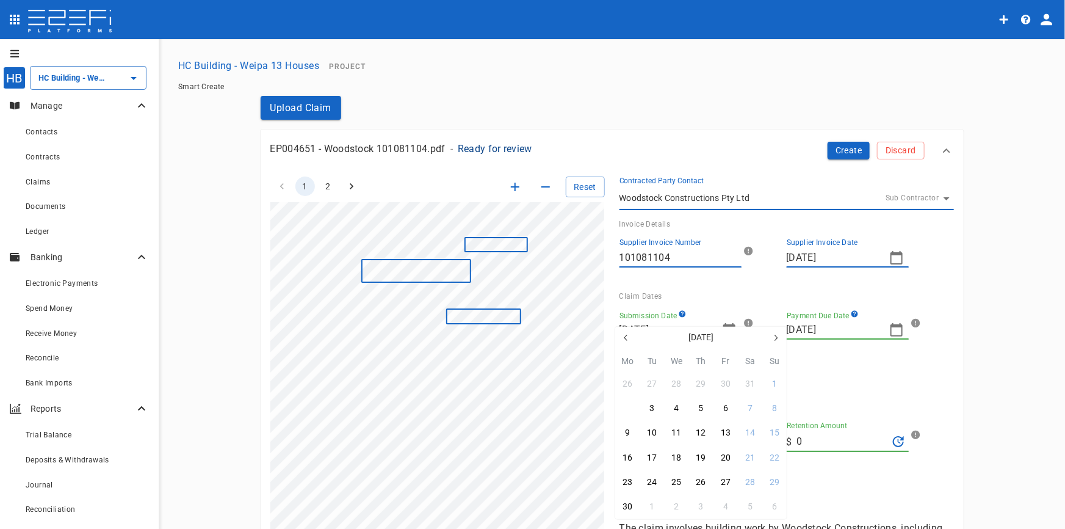
click at [626, 416] on button "2" at bounding box center [628, 408] width 24 height 24
type input "02/06/2025"
type input "07/07/2025"
type input "23/06/2025"
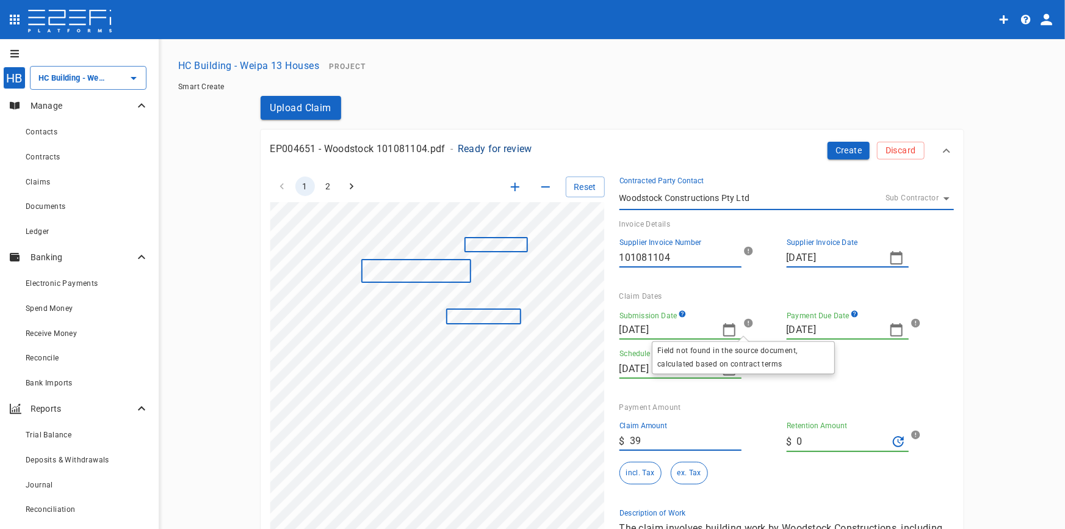
click at [724, 333] on div "Field not found in the source document, calculated based on contract terms" at bounding box center [743, 354] width 183 height 42
click at [896, 254] on icon "button" at bounding box center [897, 257] width 12 height 13
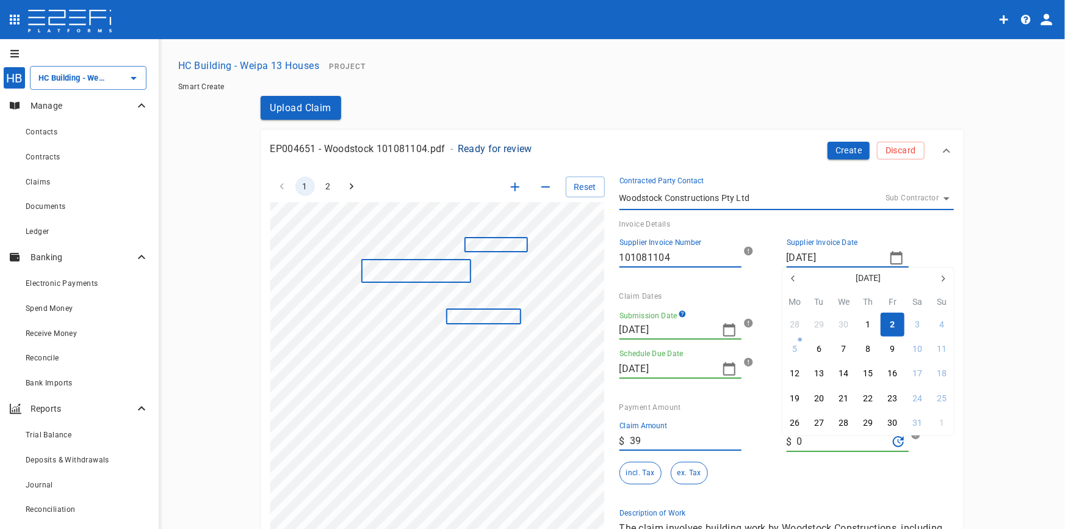
click at [886, 321] on button "2" at bounding box center [893, 325] width 24 height 24
click at [727, 332] on icon "button" at bounding box center [729, 329] width 15 height 15
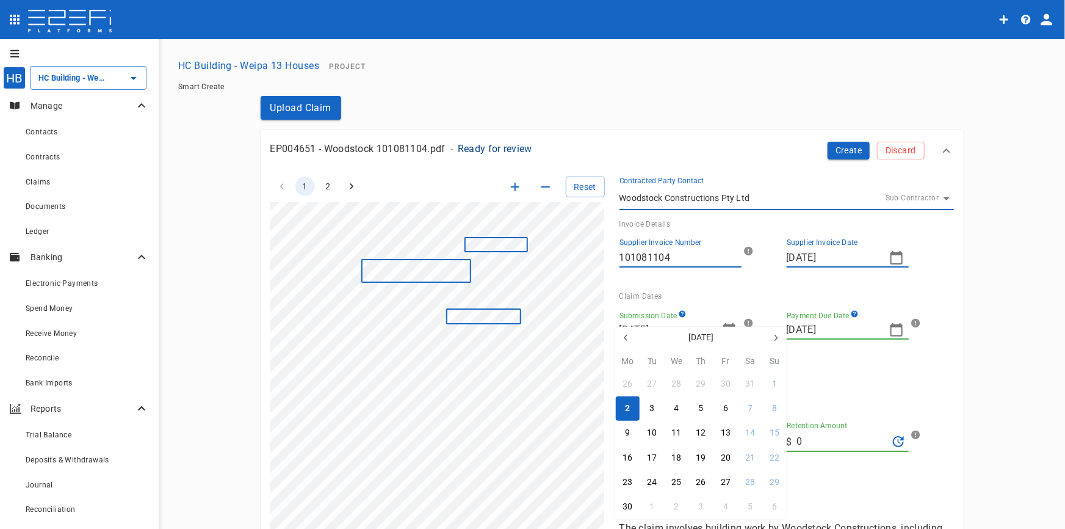
click at [621, 342] on icon "button" at bounding box center [626, 338] width 10 height 10
click at [722, 385] on button "2" at bounding box center [726, 384] width 24 height 24
type input "02/05/2025"
type input "09/06/2025"
type input "26/05/2025"
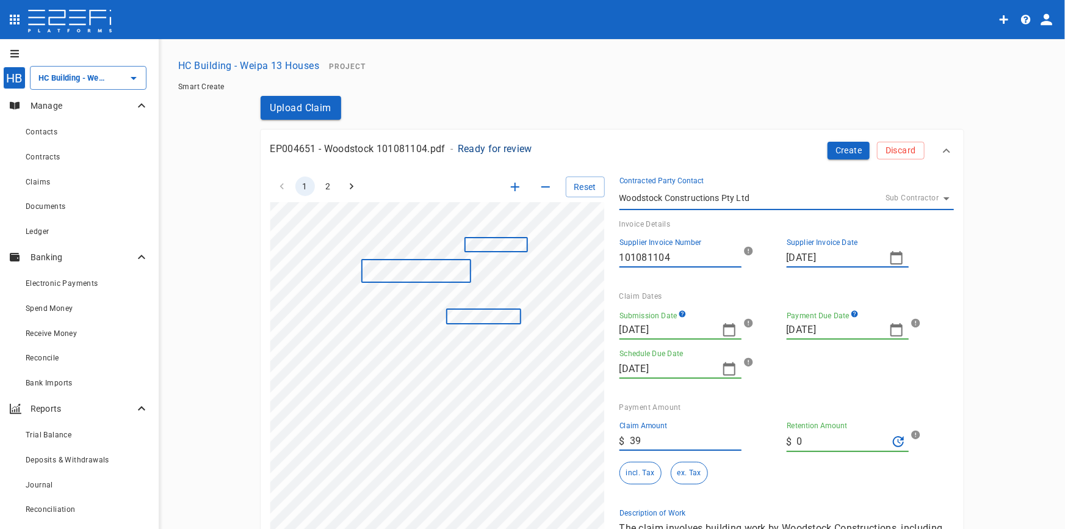
click at [674, 445] on input "39" at bounding box center [686, 441] width 112 height 20
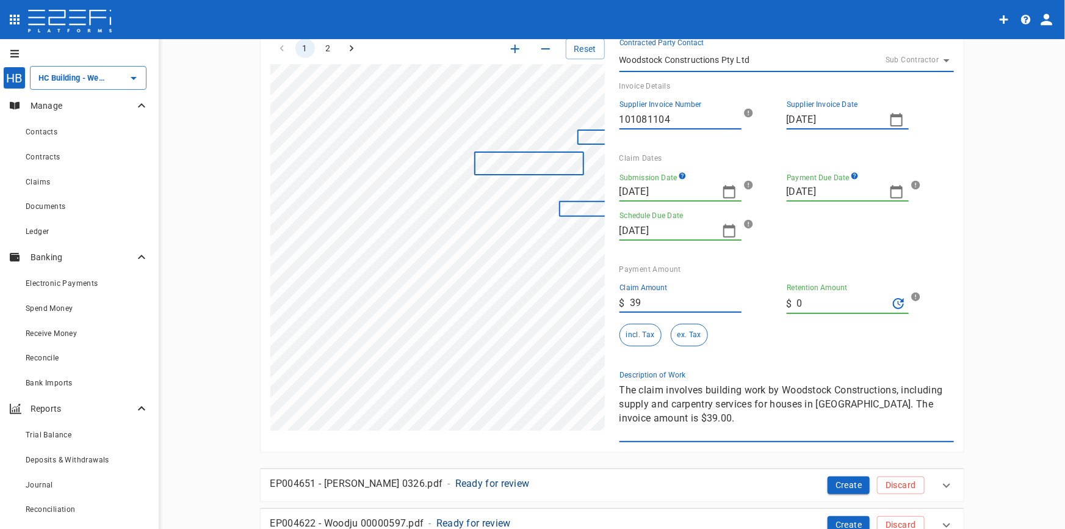
scroll to position [110, 0]
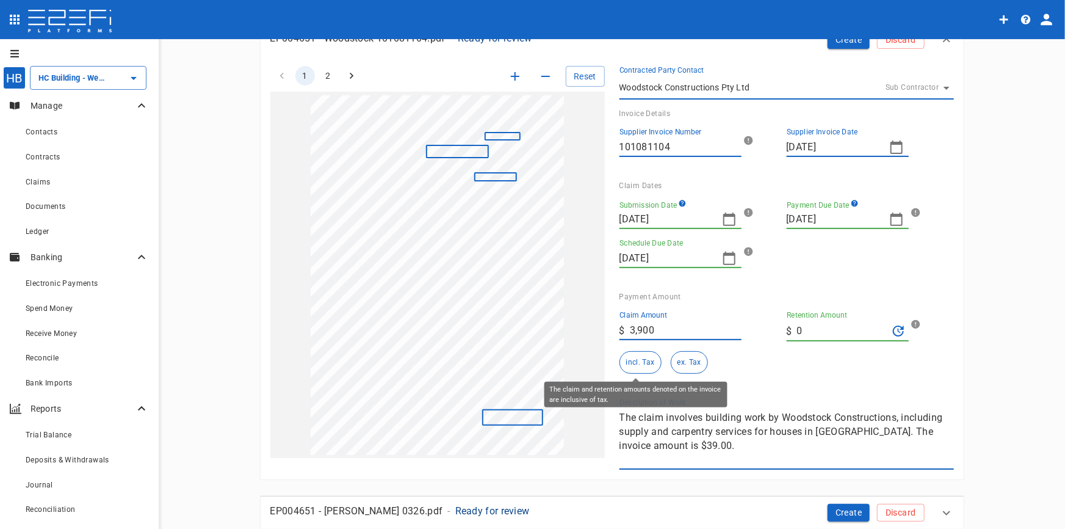
type input "3,900"
click at [642, 360] on button "incl. Tax" at bounding box center [641, 362] width 42 height 23
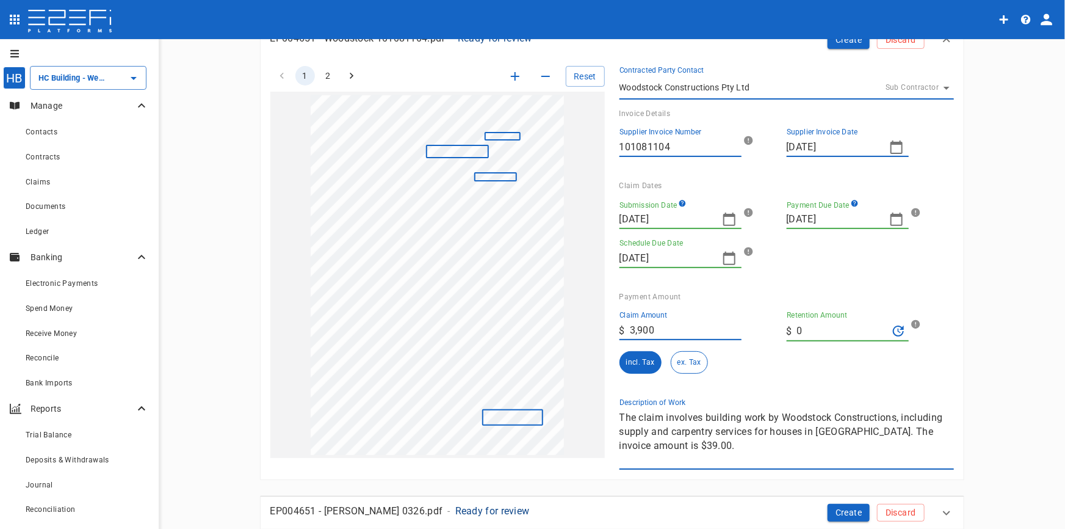
click at [557, 397] on div "1 2 Reset ClaimAmount: 39.00 SupplierName: Woodstock Constructions Pty Ltd Invo…" at bounding box center [605, 260] width 698 height 418
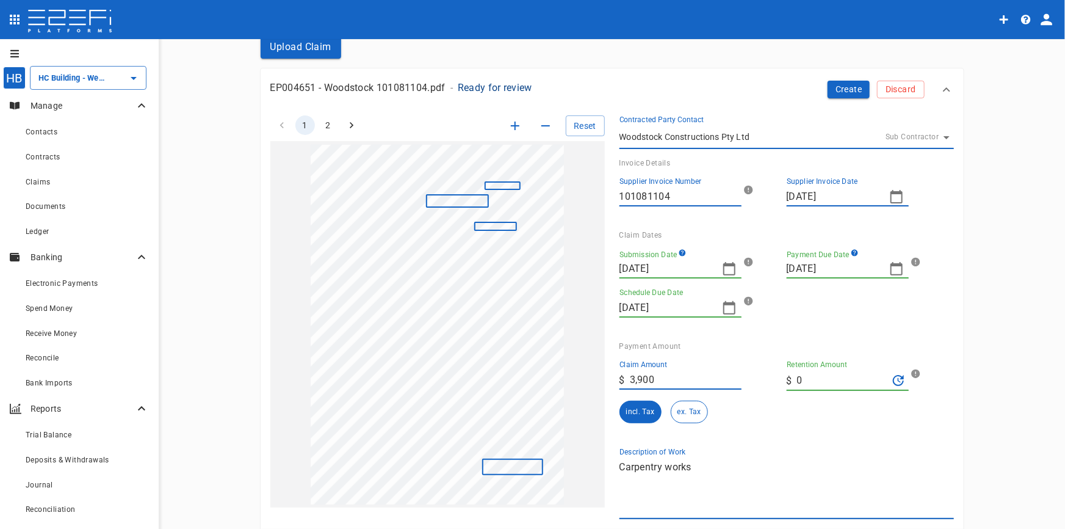
scroll to position [0, 0]
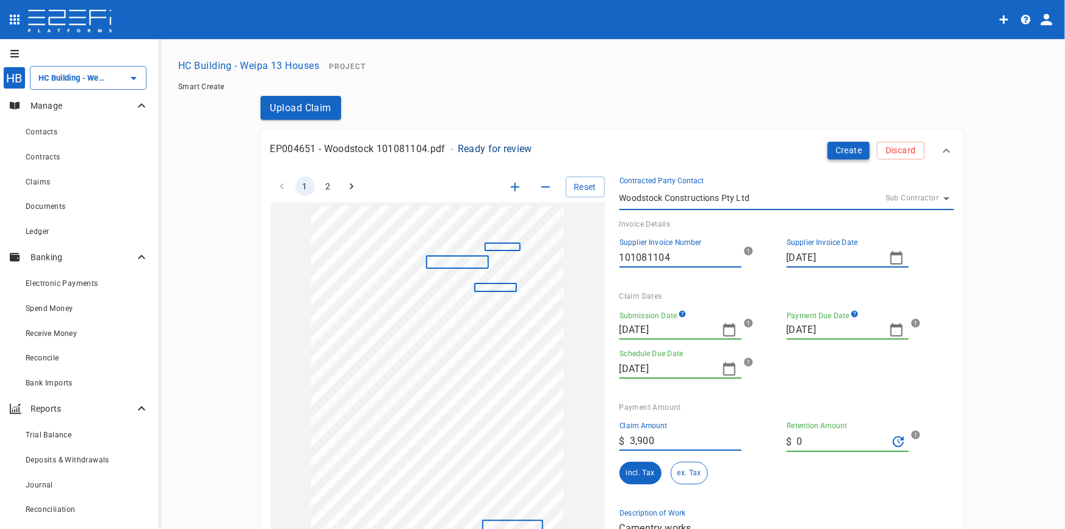
type textarea "Carpentry works"
click at [840, 154] on button "Create" at bounding box center [849, 151] width 43 height 18
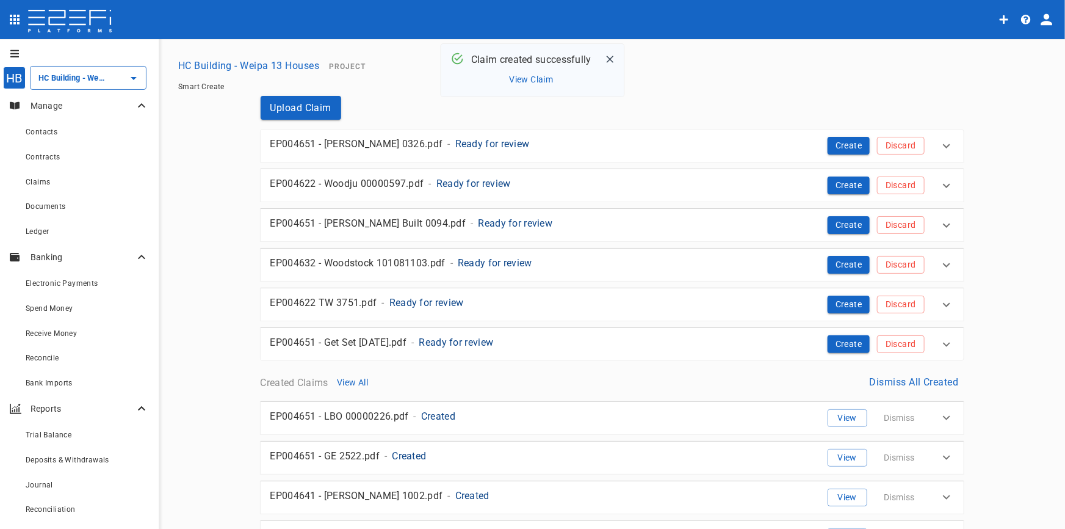
click at [455, 139] on p "Ready for review" at bounding box center [492, 144] width 74 height 14
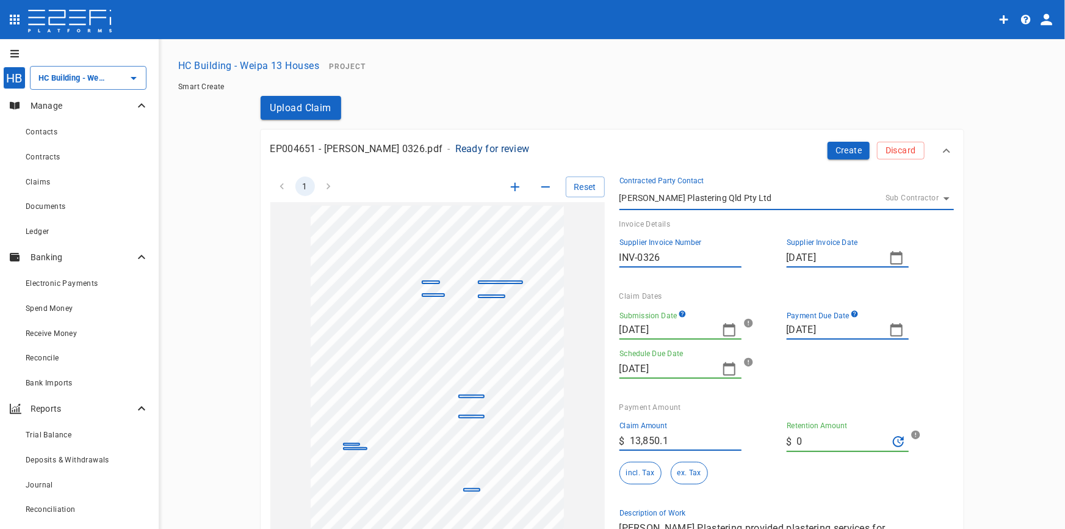
click at [510, 183] on icon "button" at bounding box center [515, 186] width 15 height 15
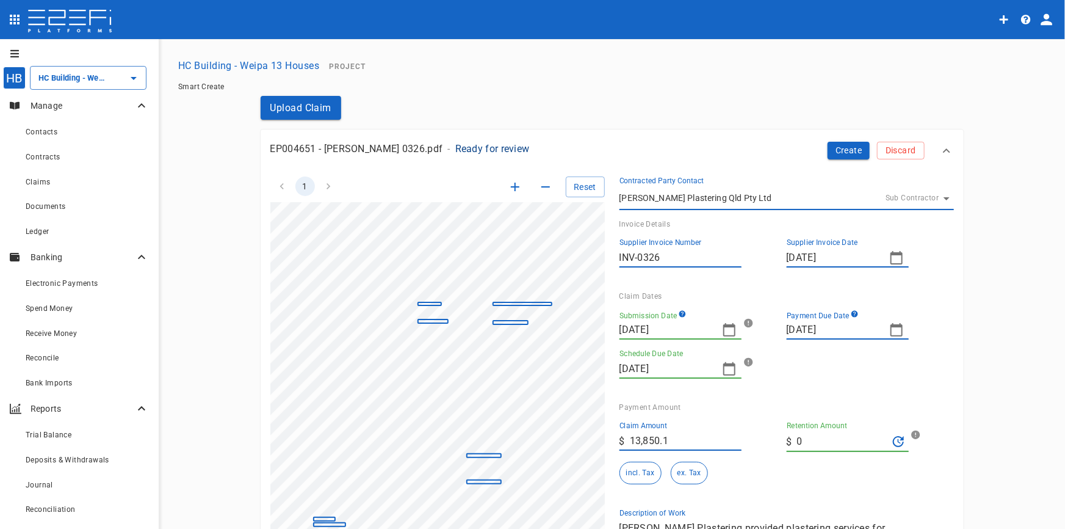
click at [510, 183] on icon "button" at bounding box center [515, 186] width 15 height 15
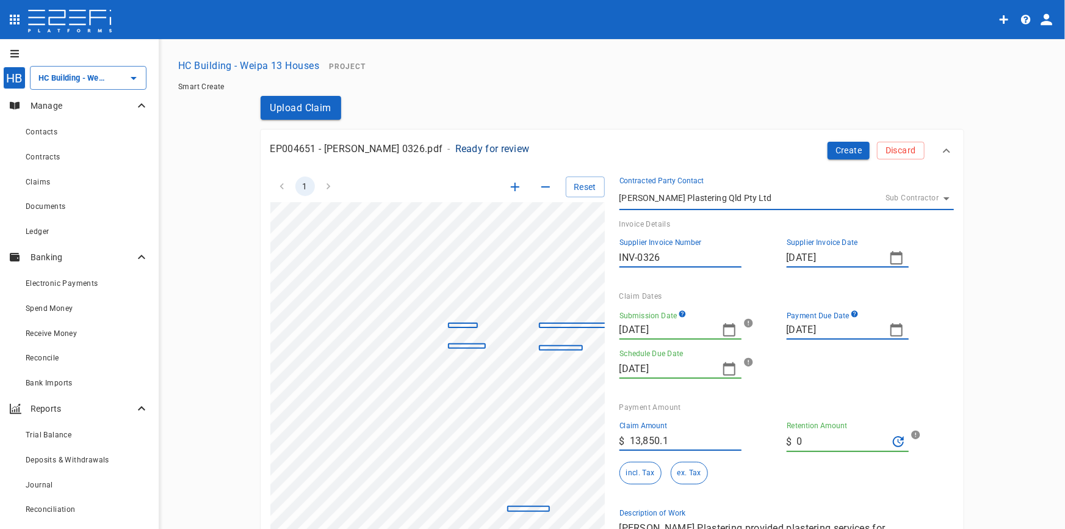
click at [510, 183] on icon "button" at bounding box center [515, 186] width 15 height 15
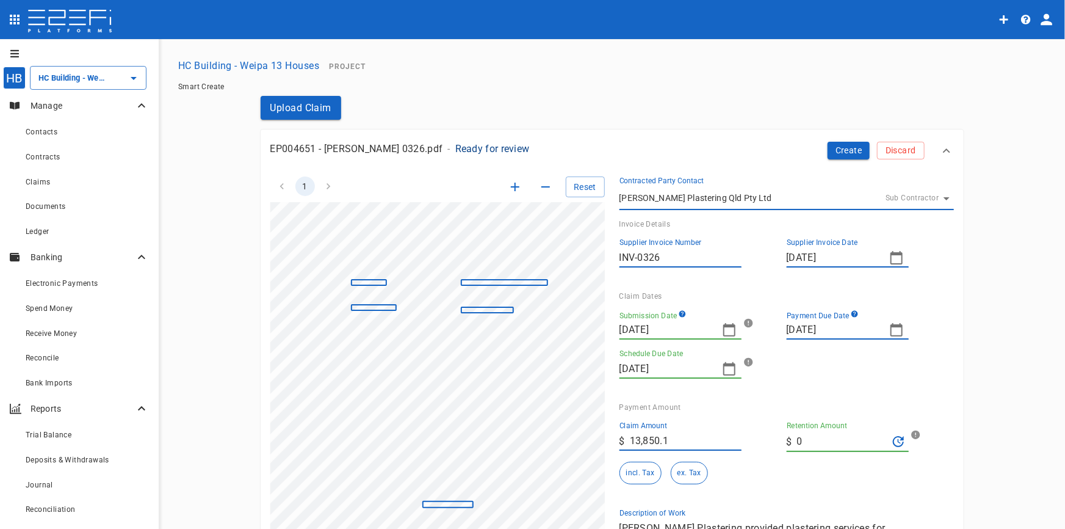
scroll to position [74, 146]
click at [728, 326] on icon "button" at bounding box center [729, 329] width 12 height 13
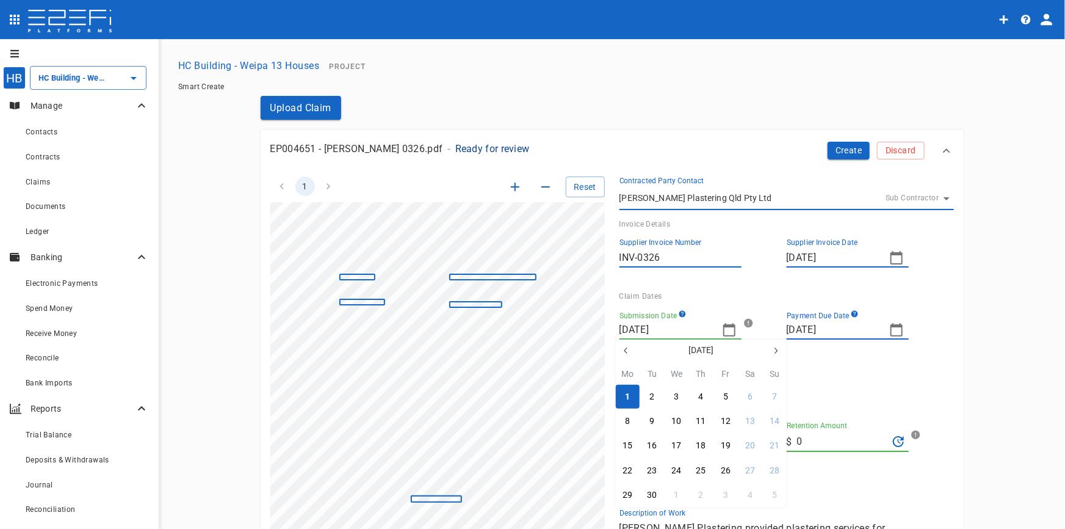
click at [627, 349] on icon "button" at bounding box center [626, 351] width 10 height 10
click at [628, 350] on icon "button" at bounding box center [626, 351] width 10 height 10
click at [626, 418] on div "2" at bounding box center [627, 421] width 5 height 13
type input "02/06/2025"
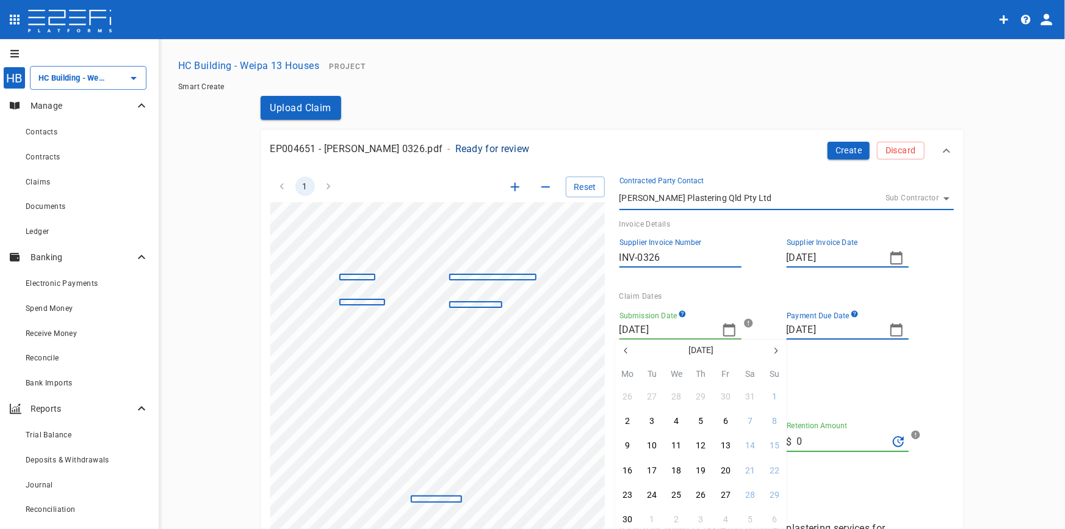
type input "23/06/2025"
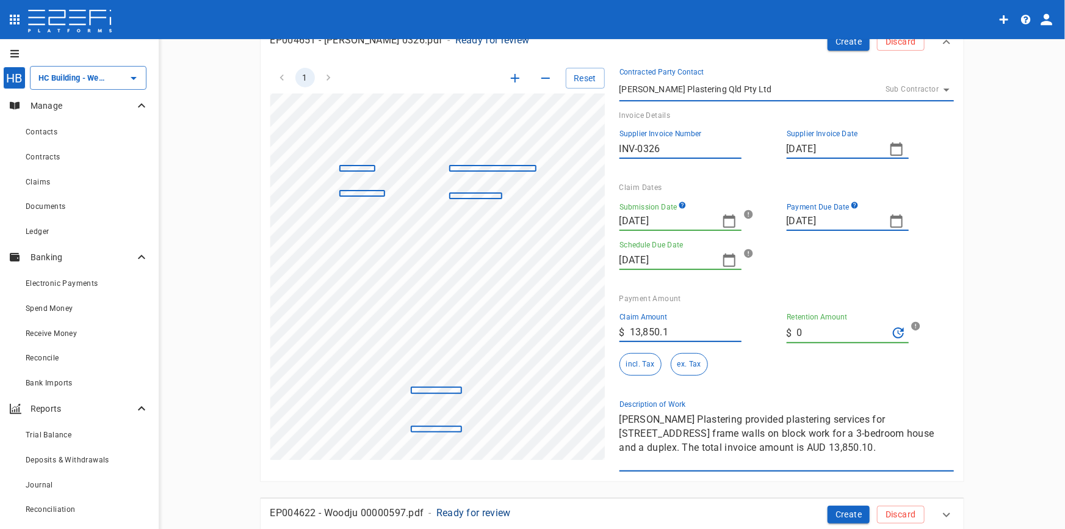
scroll to position [110, 0]
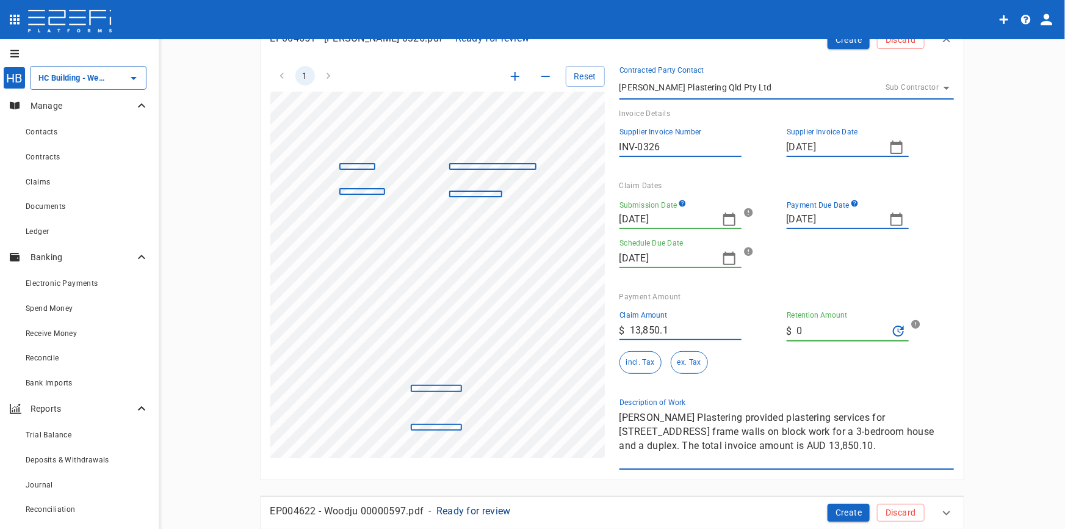
drag, startPoint x: 658, startPoint y: 363, endPoint x: 652, endPoint y: 366, distance: 6.8
click at [653, 365] on div "incl. Tax ex. Tax" at bounding box center [699, 362] width 158 height 23
click at [631, 366] on button "incl. Tax" at bounding box center [641, 362] width 42 height 23
click at [526, 403] on div "1 Reset SupplierInvoiceNumber: INV-0326 ClaimAmount: 13850.10 GSTAmount: 1259.1…" at bounding box center [605, 260] width 698 height 418
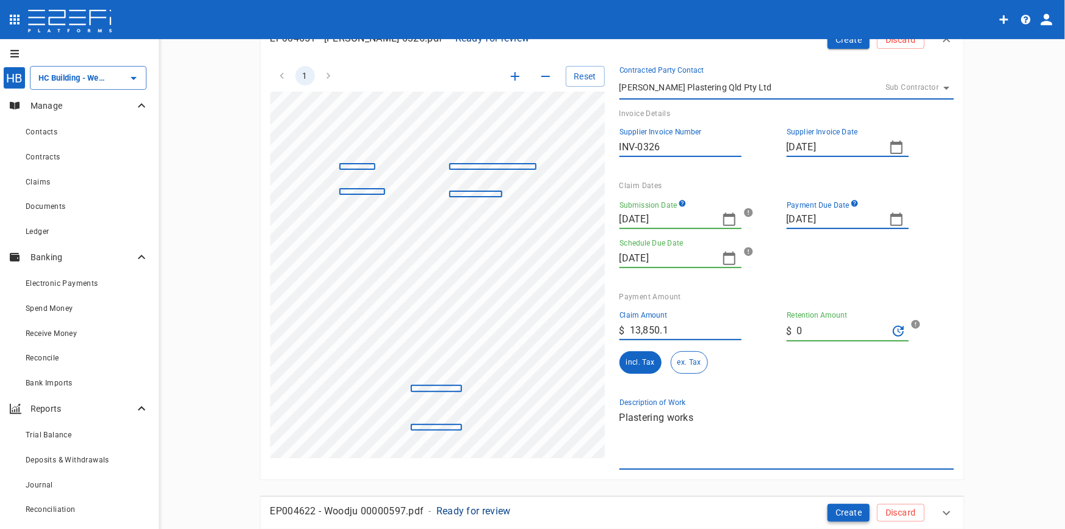
type textarea "Plastering works"
click at [838, 508] on button "Create" at bounding box center [849, 513] width 43 height 18
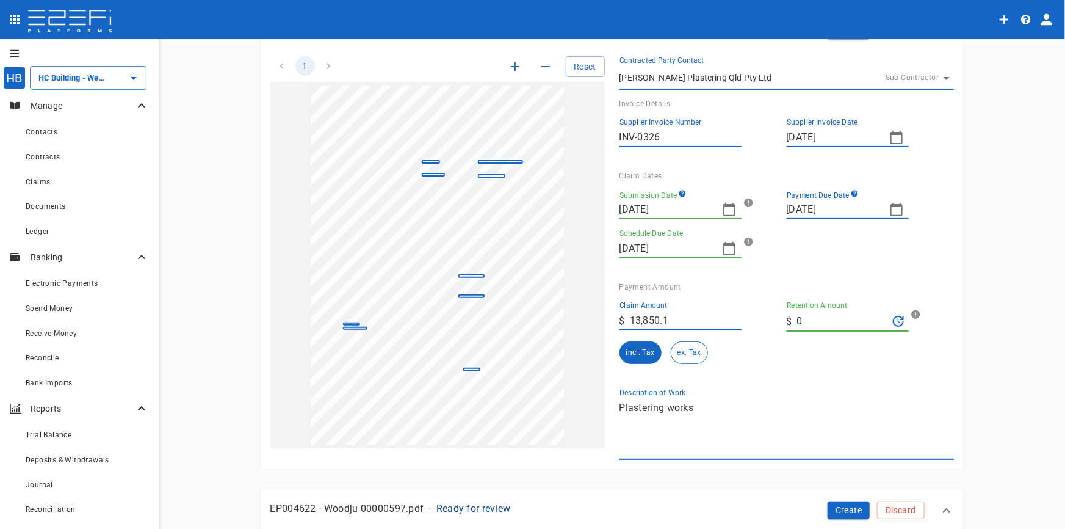
scroll to position [0, 0]
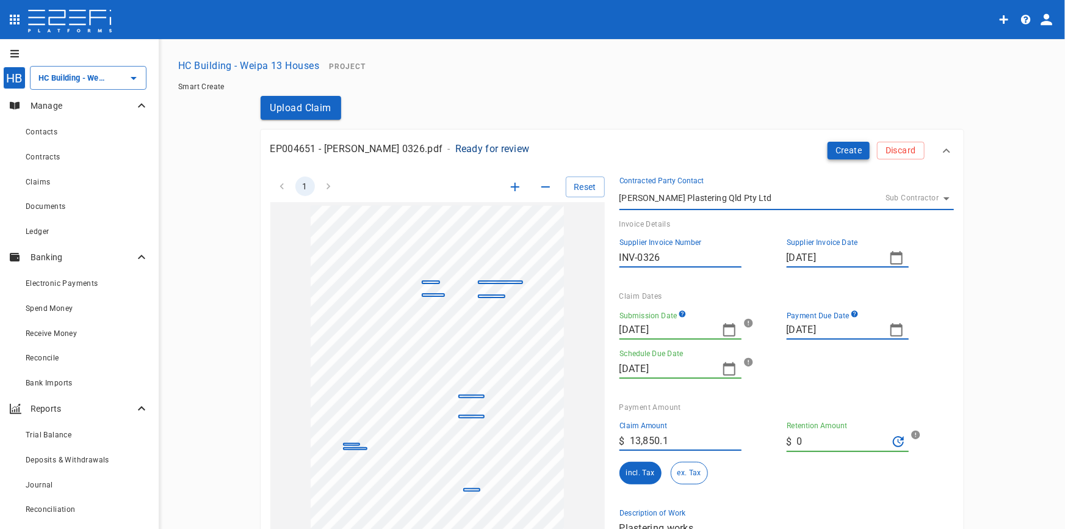
click at [846, 148] on button "Create" at bounding box center [849, 151] width 43 height 18
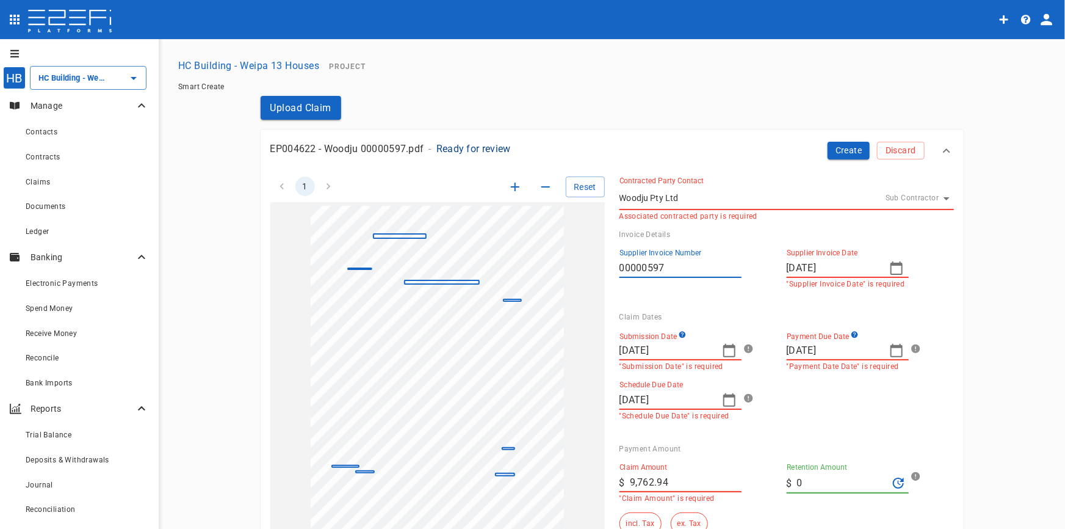
click at [681, 200] on body "HB HC Building - Weipa 13 Houses ​ Manage Contacts Contracts Claims Documents L…" at bounding box center [532, 264] width 1065 height 529
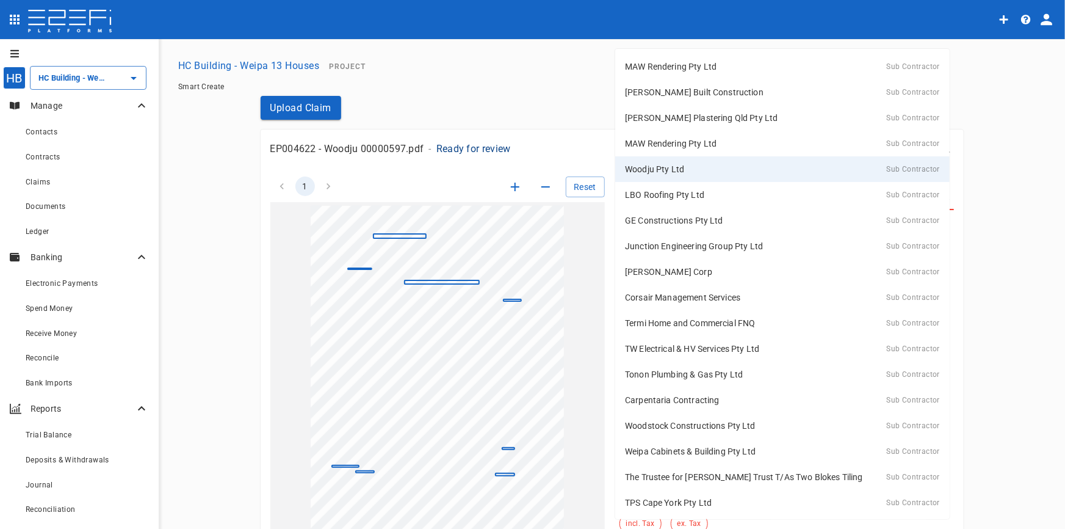
click at [666, 171] on p "Woodju Pty Ltd" at bounding box center [654, 169] width 59 height 12
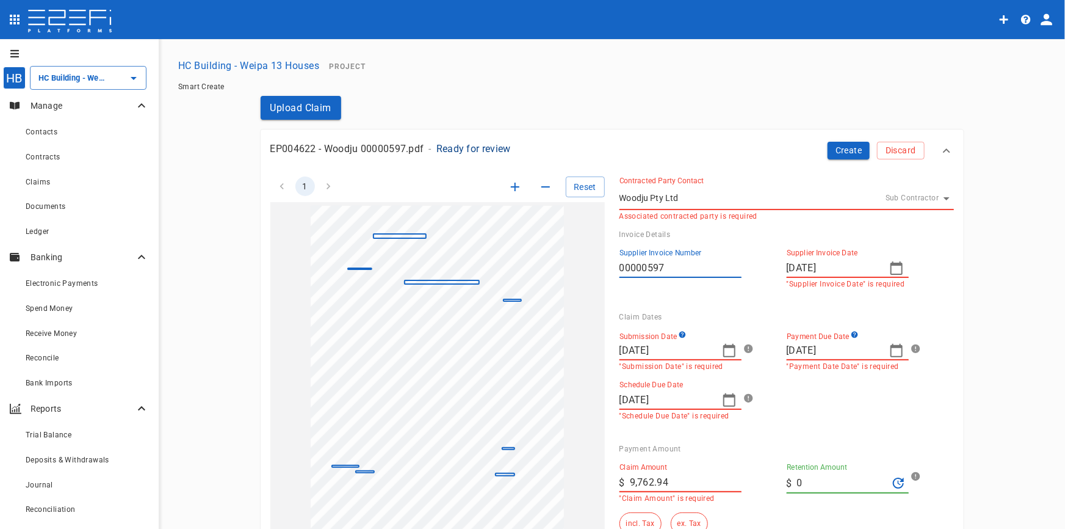
click at [669, 275] on input "00000597" at bounding box center [681, 268] width 122 height 20
click at [889, 269] on icon "button" at bounding box center [896, 268] width 15 height 15
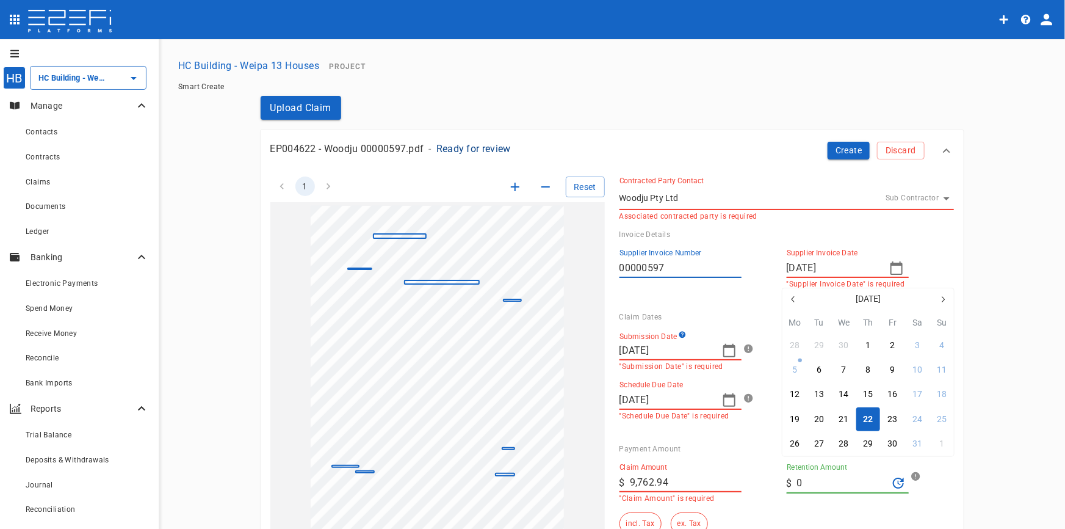
click at [508, 189] on div at bounding box center [532, 264] width 1065 height 529
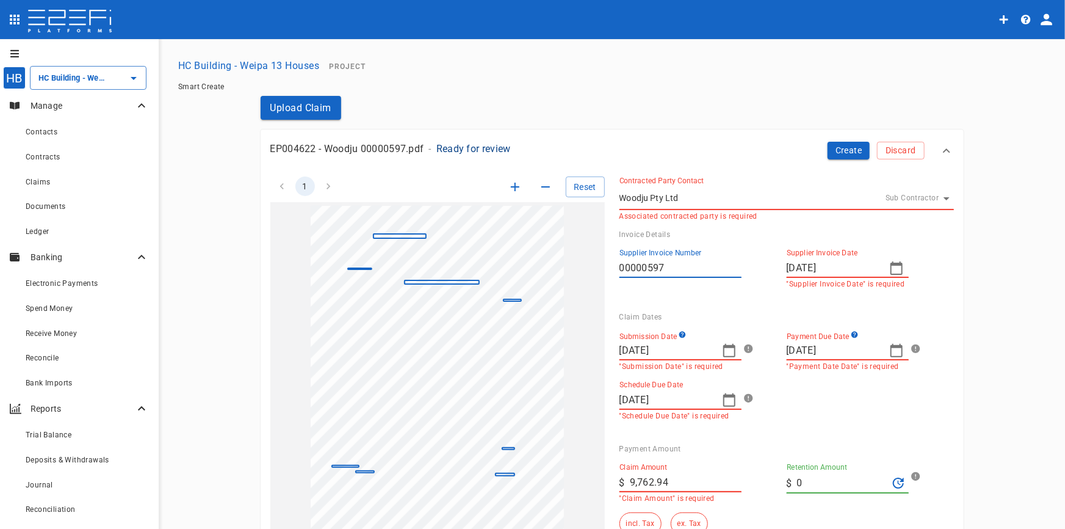
click at [508, 189] on div at bounding box center [532, 264] width 1065 height 529
click at [510, 185] on icon "button" at bounding box center [515, 186] width 15 height 15
click at [510, 186] on icon "button" at bounding box center [515, 186] width 15 height 15
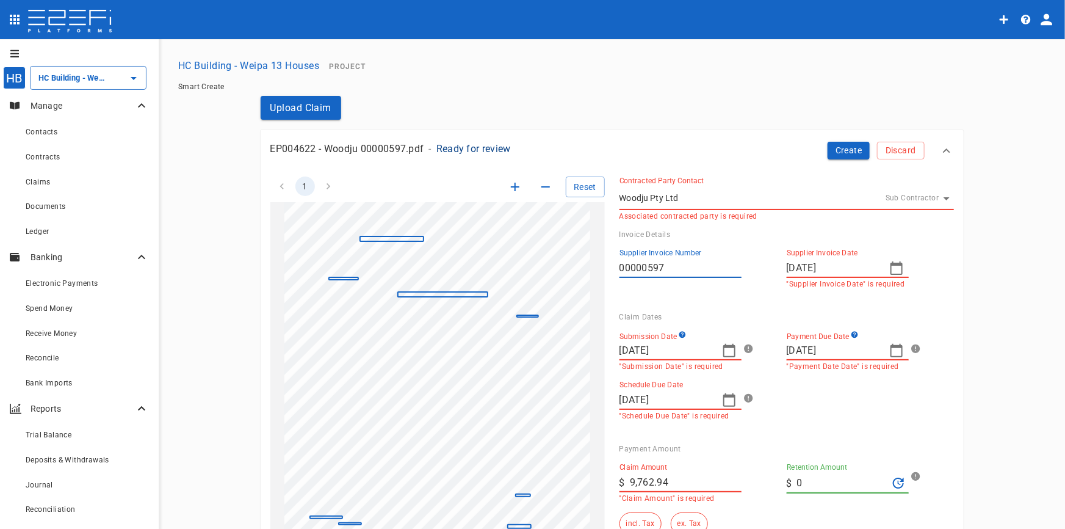
click at [510, 186] on icon "button" at bounding box center [515, 186] width 15 height 15
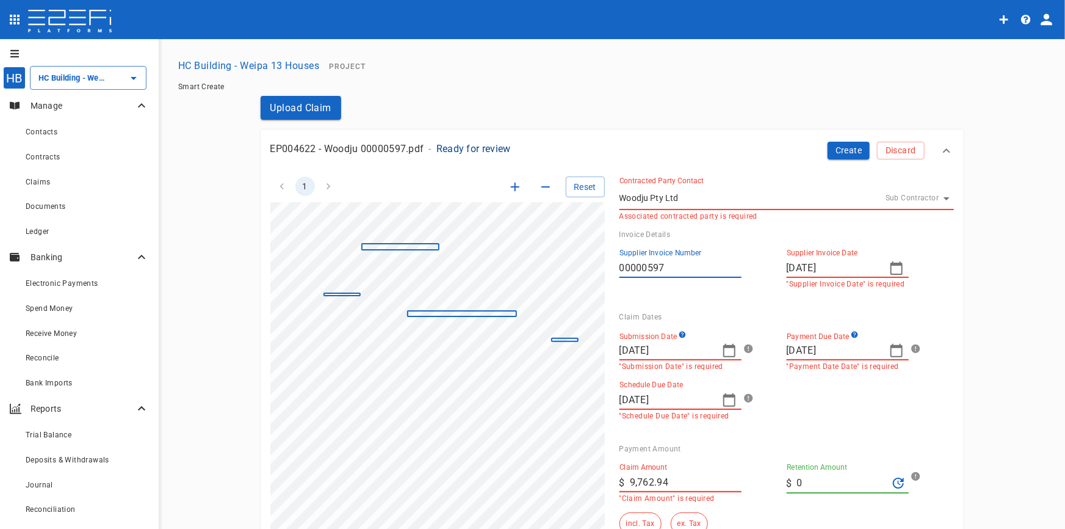
click at [510, 186] on icon "button" at bounding box center [515, 186] width 15 height 15
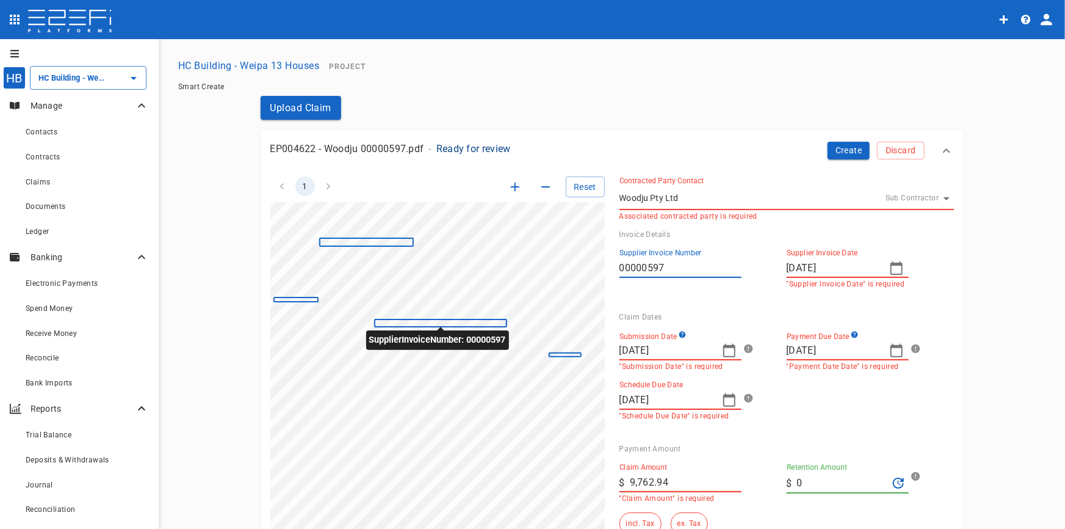
scroll to position [96, 121]
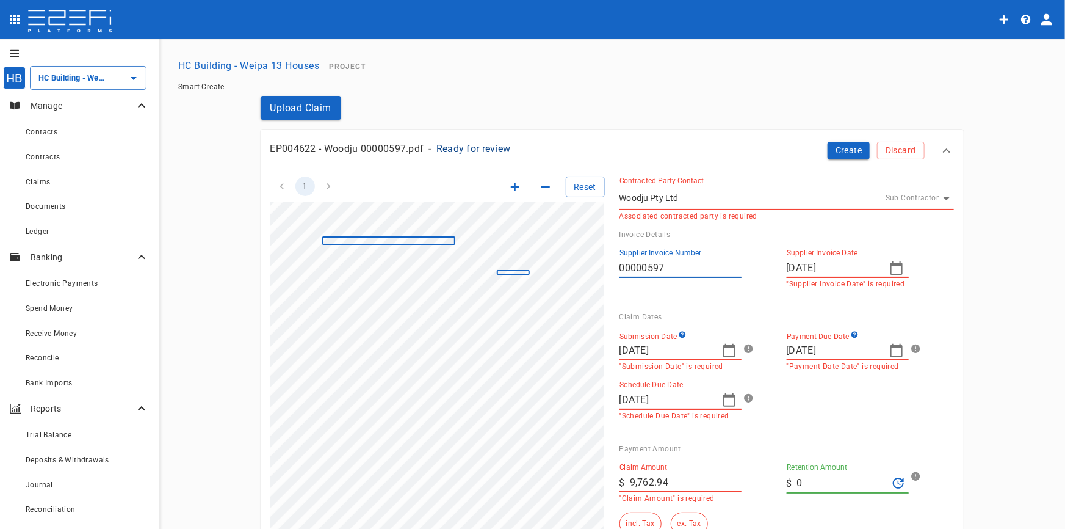
drag, startPoint x: 520, startPoint y: 339, endPoint x: 250, endPoint y: 228, distance: 291.3
click at [898, 269] on icon "button" at bounding box center [897, 267] width 12 height 13
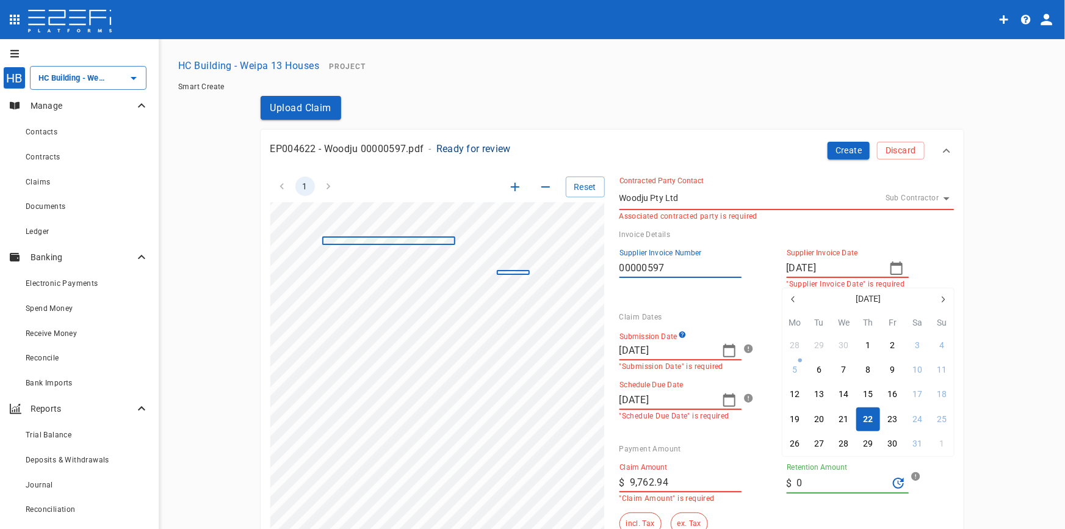
click at [868, 416] on div "22" at bounding box center [869, 419] width 10 height 13
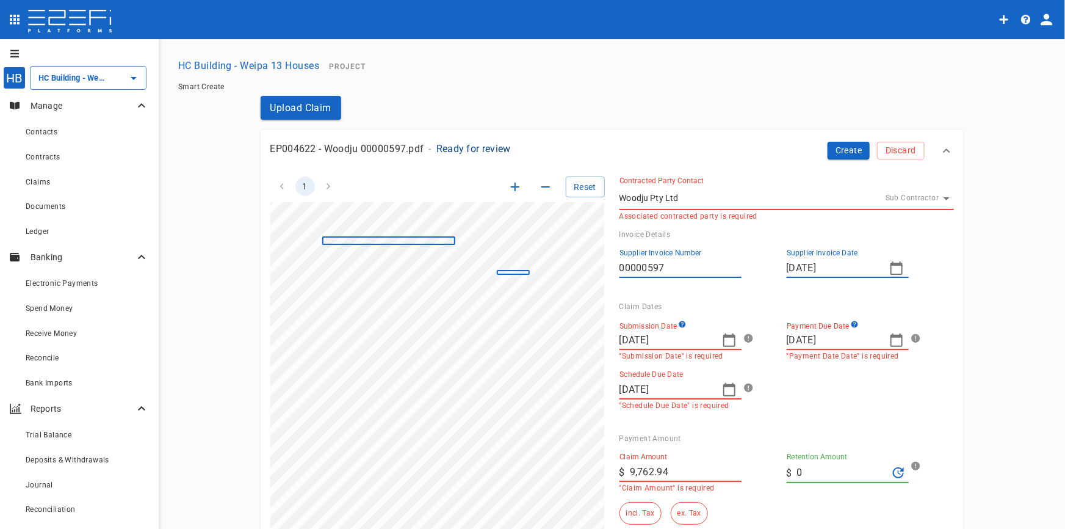
click at [671, 340] on input "01/09/2025" at bounding box center [666, 340] width 93 height 20
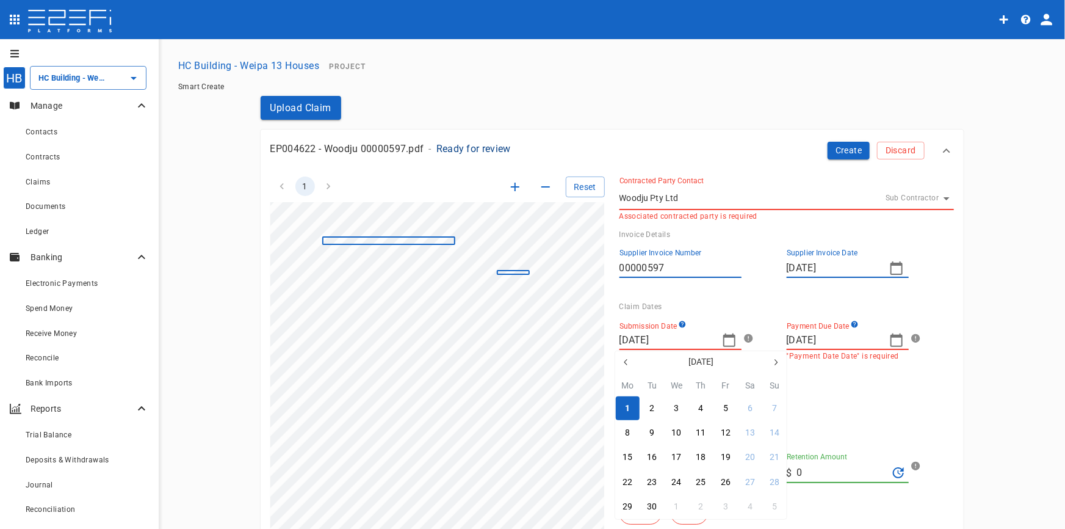
click at [728, 342] on div at bounding box center [532, 264] width 1065 height 529
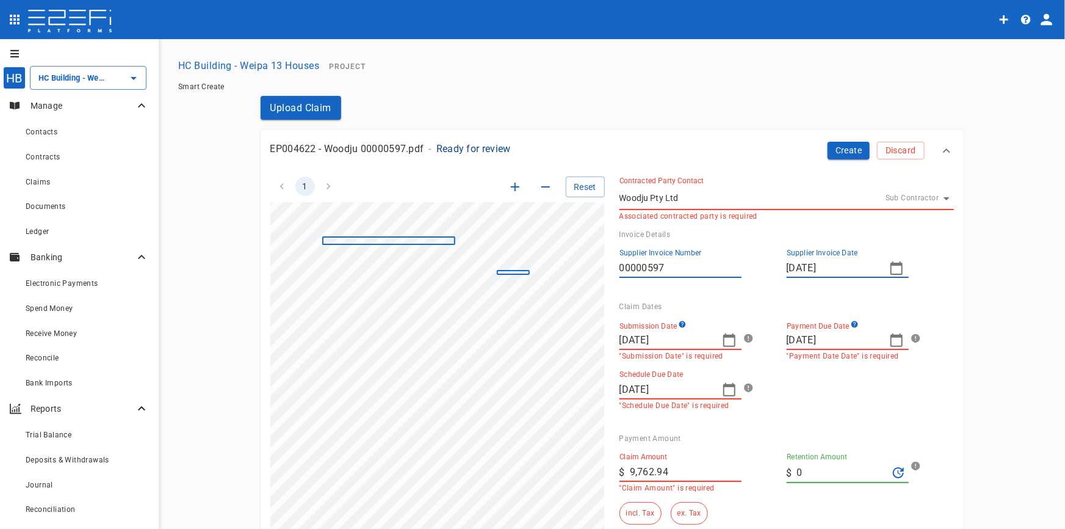
click at [726, 344] on icon "button" at bounding box center [729, 340] width 15 height 15
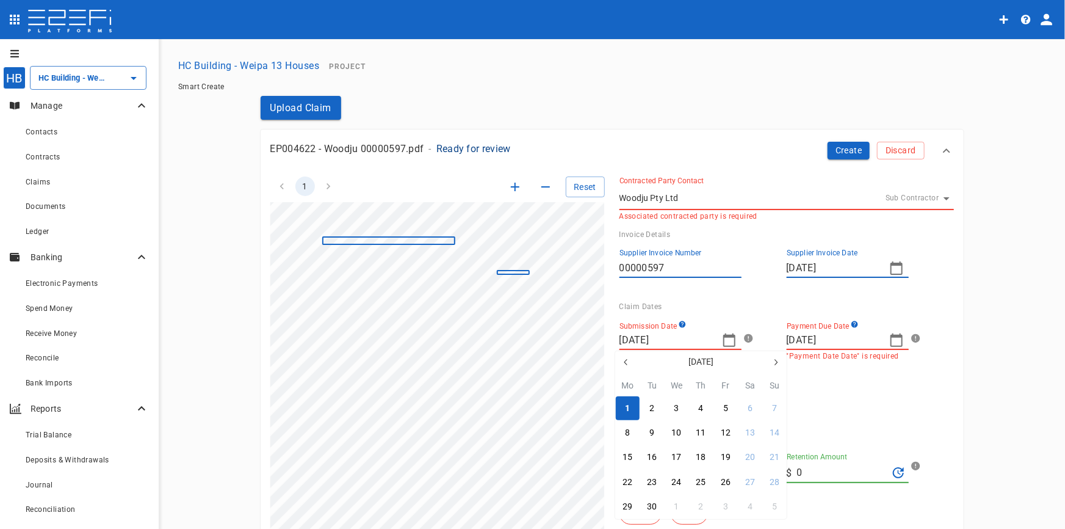
click at [630, 361] on icon "button" at bounding box center [626, 362] width 10 height 10
click at [626, 361] on icon "button" at bounding box center [626, 362] width 10 height 10
click at [695, 480] on button "22" at bounding box center [701, 482] width 24 height 24
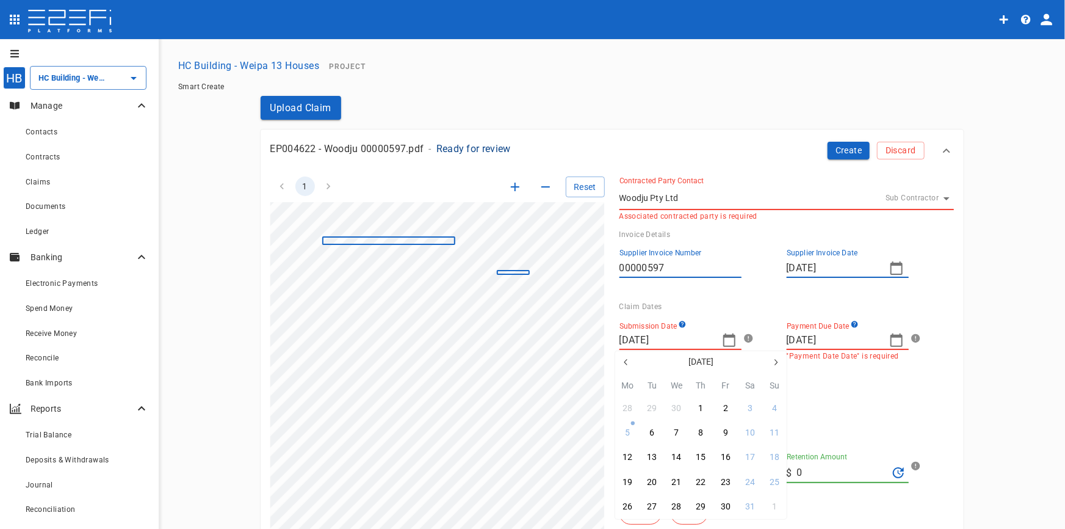
type input "22/05/2025"
type input "[DATE]"
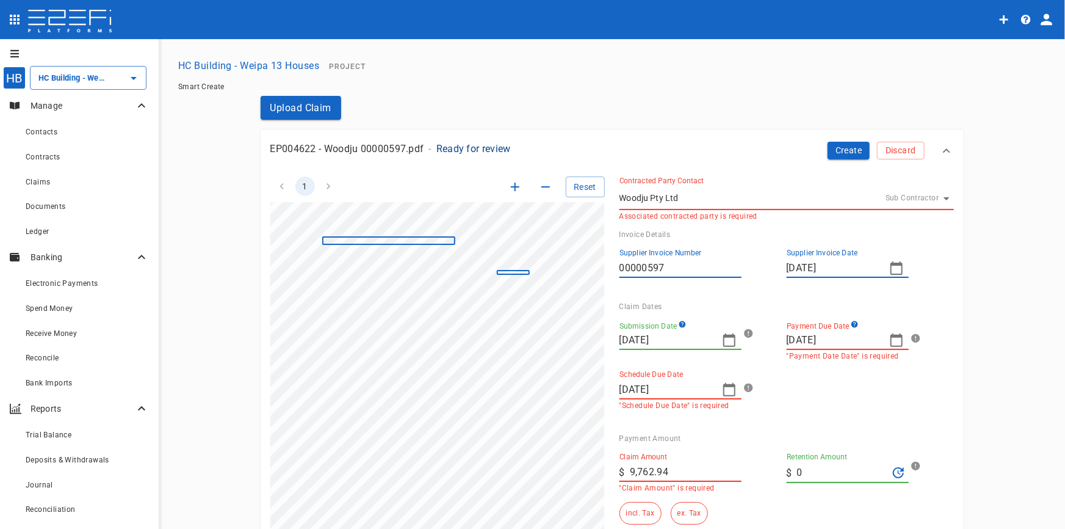
click at [893, 339] on icon "button" at bounding box center [896, 340] width 15 height 15
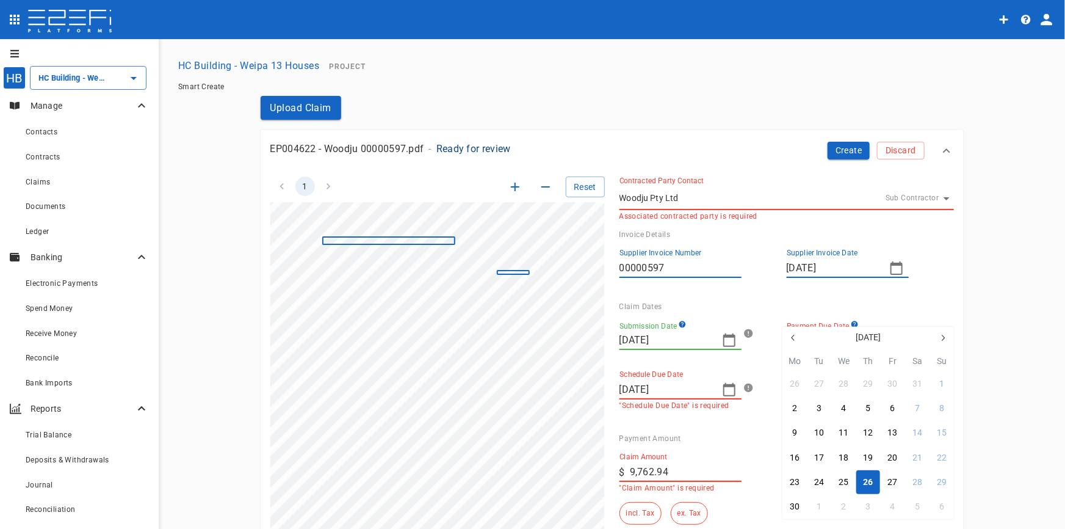
click at [793, 341] on icon "button" at bounding box center [794, 338] width 10 height 10
click at [943, 341] on icon "button" at bounding box center [943, 338] width 10 height 10
click at [871, 408] on div "5" at bounding box center [868, 408] width 5 height 13
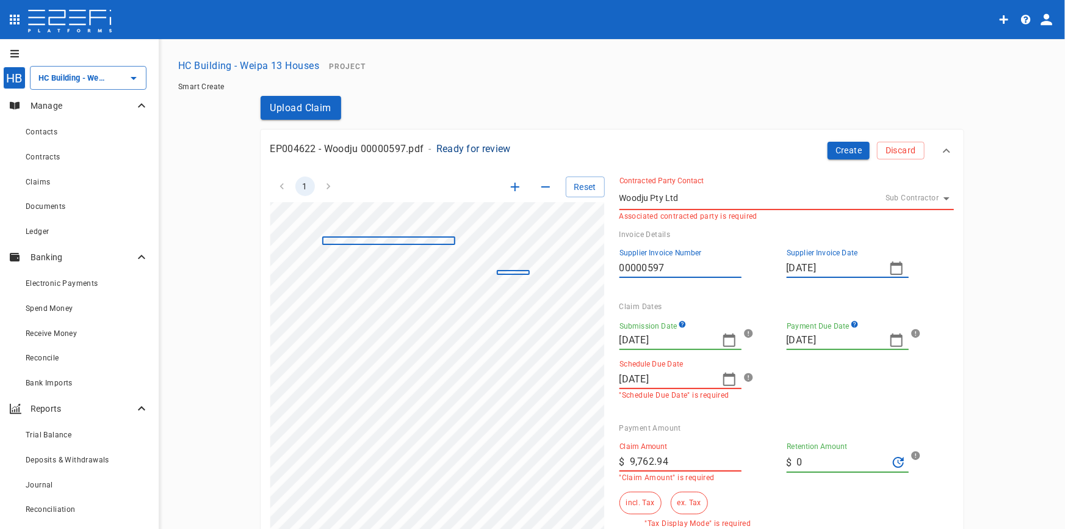
click at [726, 379] on icon "button" at bounding box center [729, 379] width 15 height 15
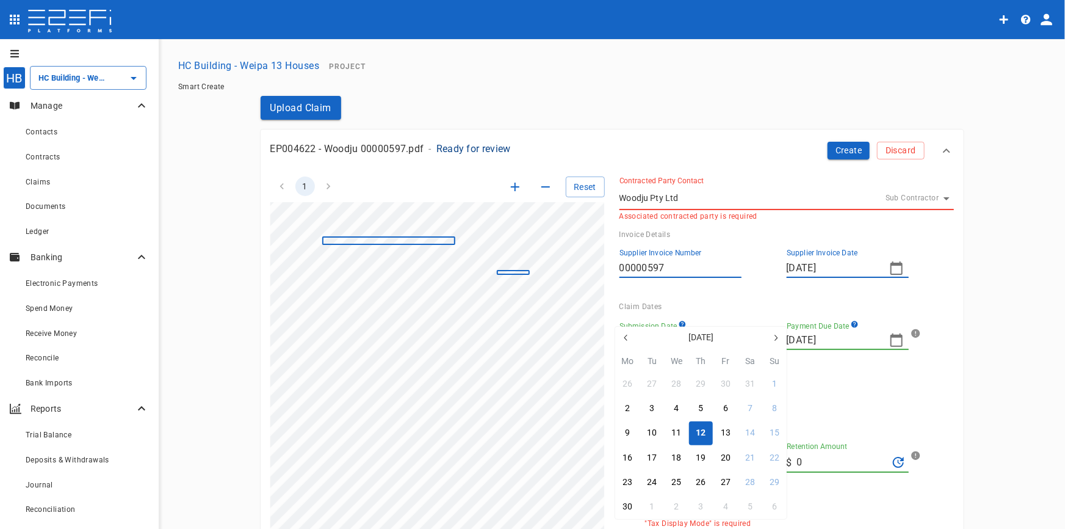
type input "[DATE]"
click at [701, 432] on div "12" at bounding box center [702, 432] width 10 height 13
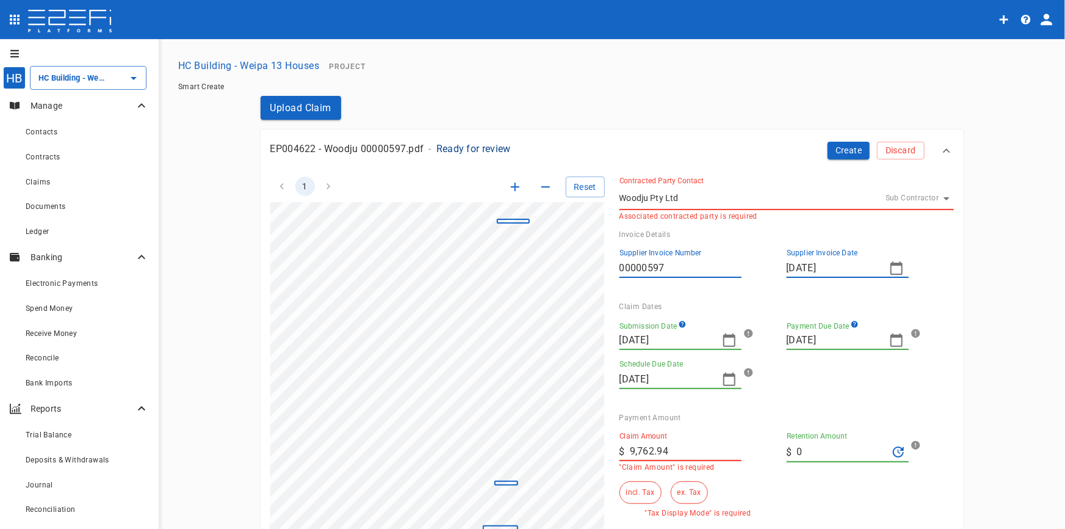
scroll to position [277, 121]
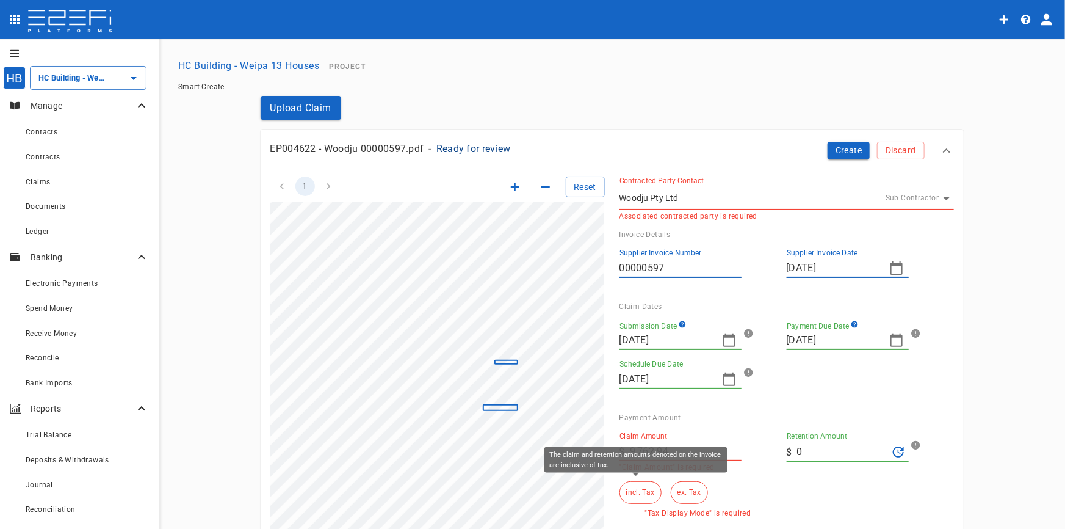
click at [636, 496] on button "incl. Tax" at bounding box center [641, 492] width 42 height 23
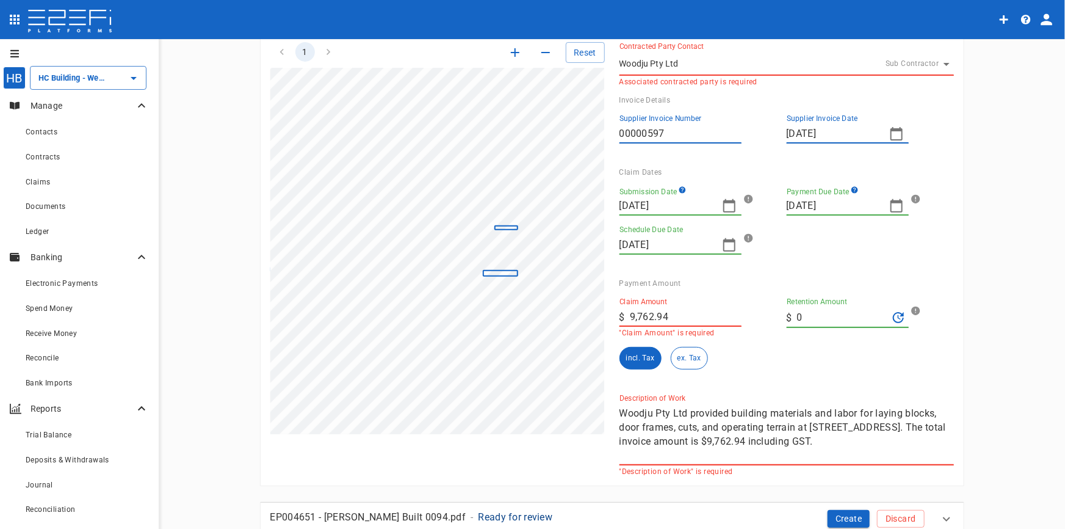
scroll to position [166, 0]
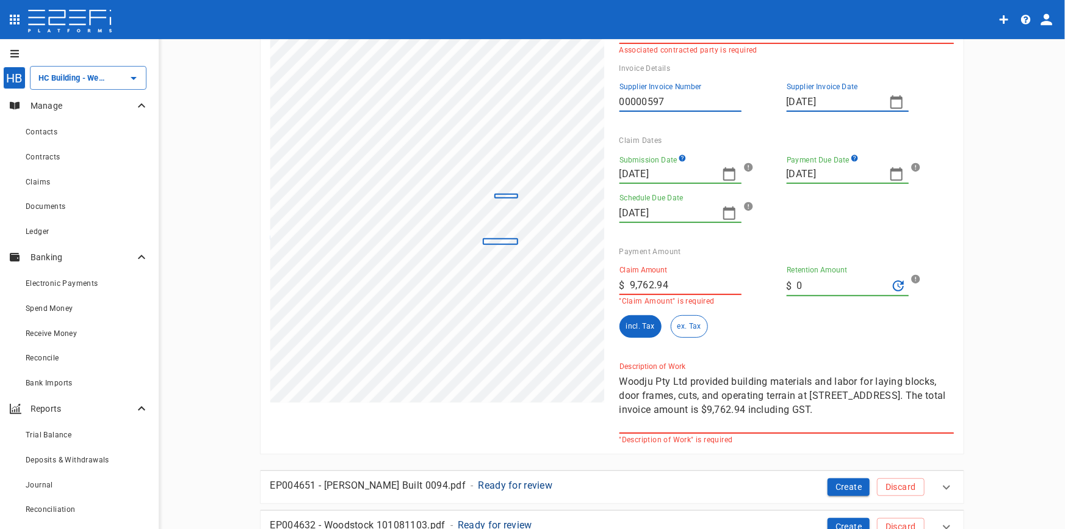
click at [572, 355] on div "1 Reset SupplierInvoiceNumber: 00000597 ClaimAmount: 9762.94 GSTAmount: 887.54 …" at bounding box center [605, 220] width 698 height 448
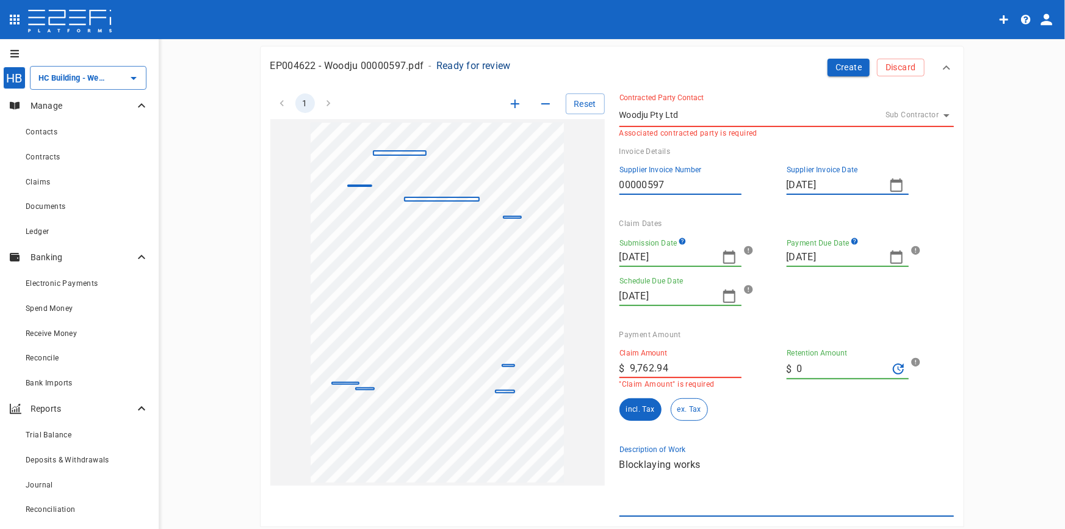
scroll to position [0, 0]
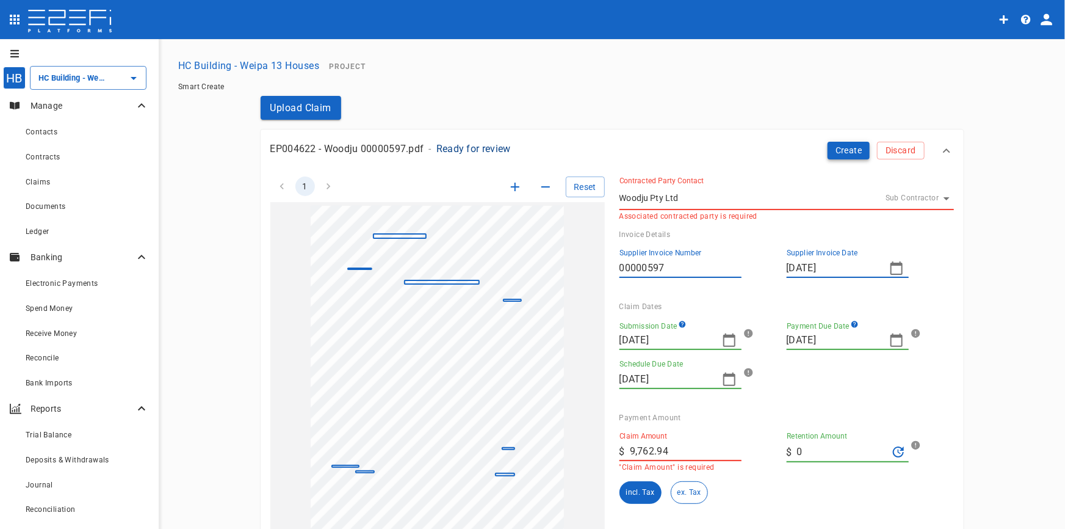
type textarea "Blocklaying works"
click at [846, 152] on button "Create" at bounding box center [849, 151] width 43 height 18
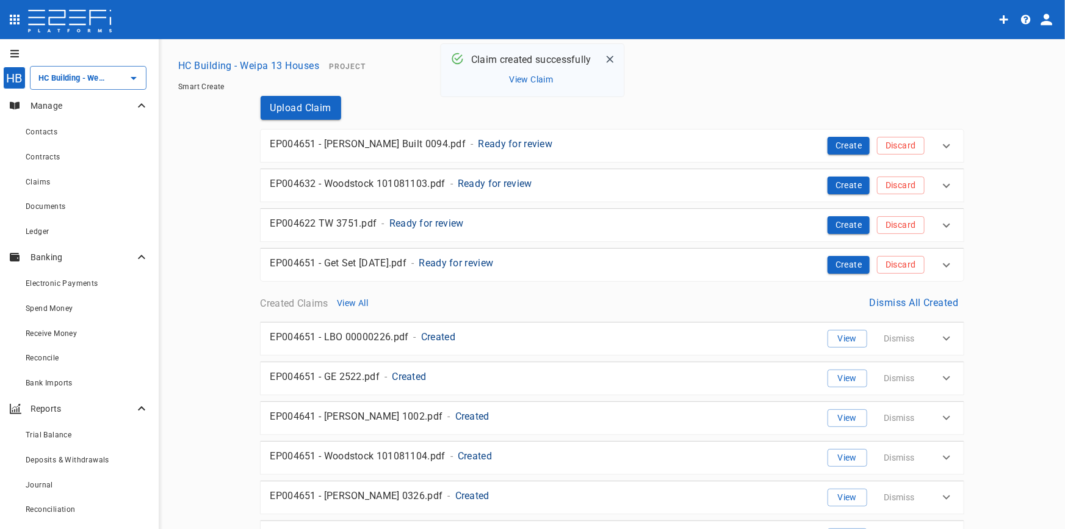
click at [479, 145] on p "Ready for review" at bounding box center [516, 144] width 74 height 14
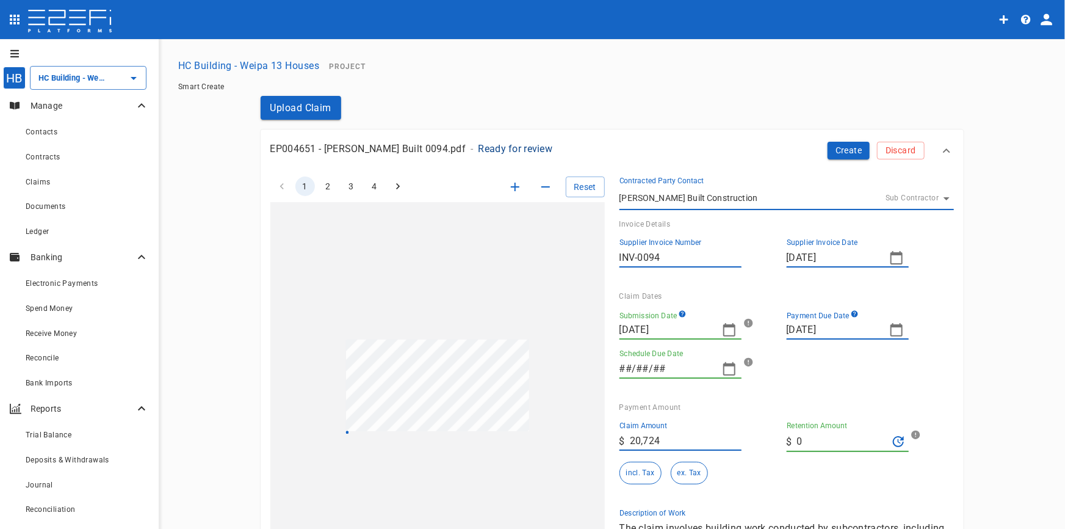
type input "22/09/2025"
click at [889, 328] on icon "button" at bounding box center [896, 329] width 15 height 15
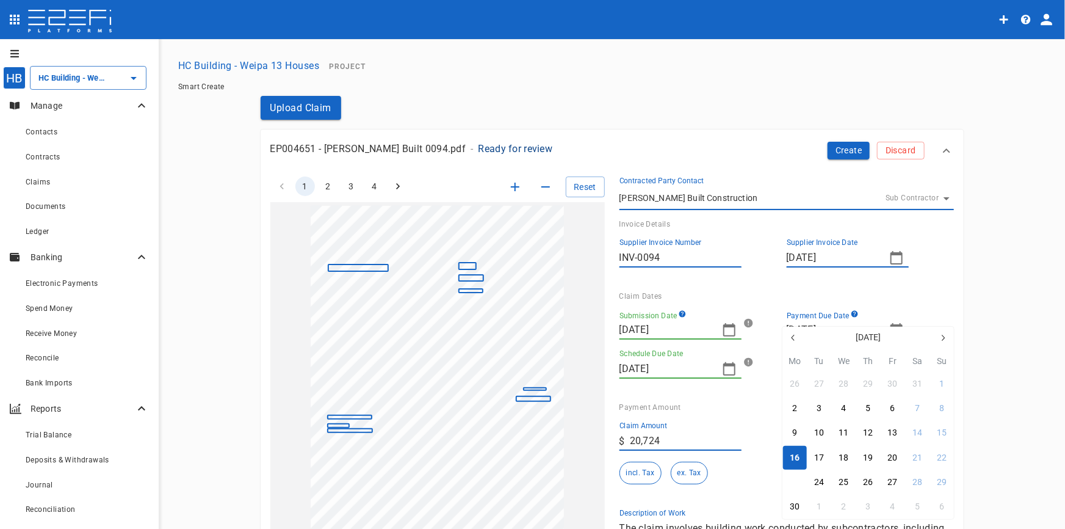
click at [795, 476] on div "23" at bounding box center [795, 482] width 10 height 13
click at [722, 330] on icon "button" at bounding box center [729, 329] width 15 height 15
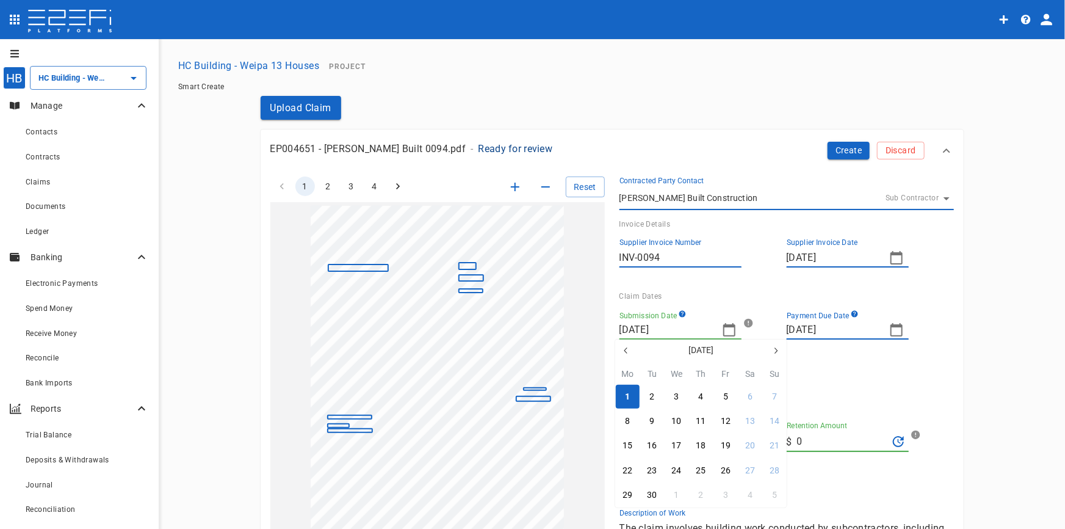
type input "16/06/2025"
click at [625, 350] on icon "button" at bounding box center [625, 350] width 3 height 6
drag, startPoint x: 626, startPoint y: 446, endPoint x: 632, endPoint y: 426, distance: 21.8
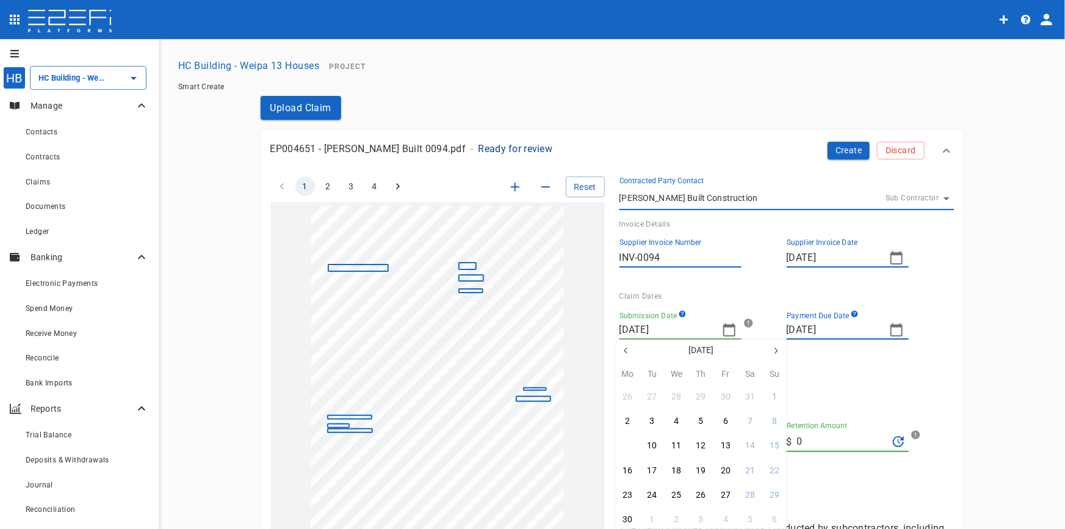
click at [626, 446] on div "9" at bounding box center [627, 445] width 5 height 13
type input "09/06/2025"
type input "30/06/2025"
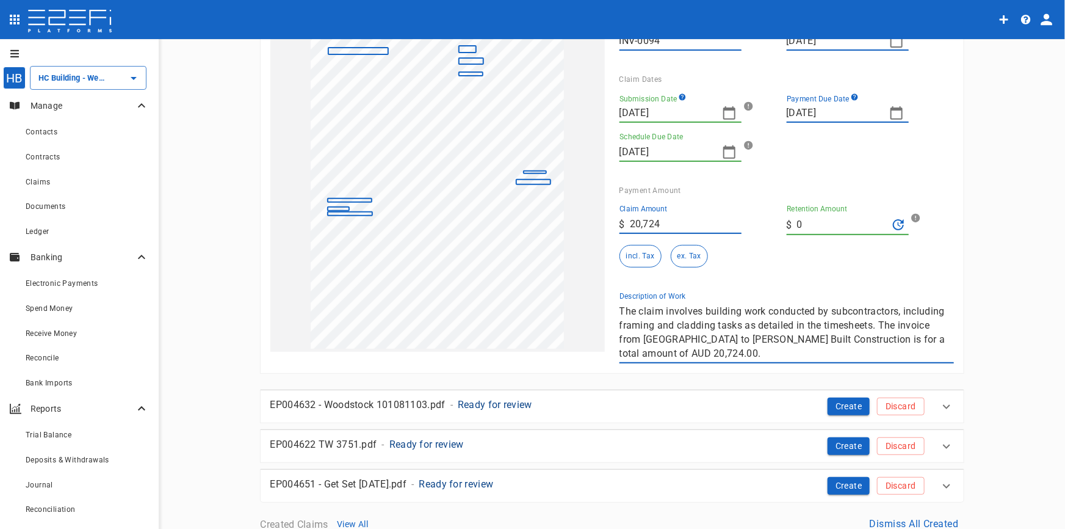
scroll to position [222, 0]
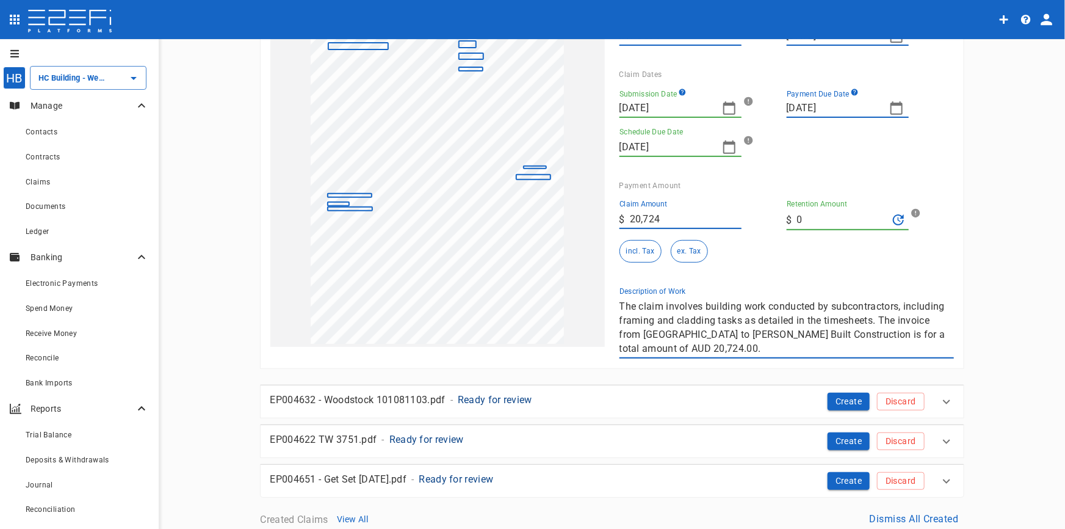
click at [449, 274] on div "1 2 3 4 Reset SupplierInvoiceNumber: INV-0094 ClaimAmount: 20724.00 GSTAmount: …" at bounding box center [605, 149] width 698 height 418
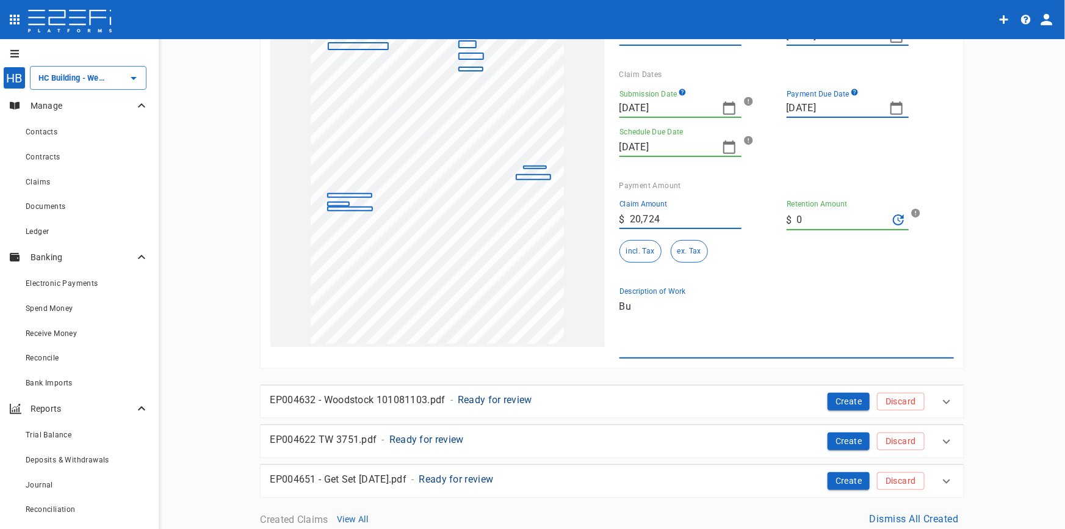
type textarea "B"
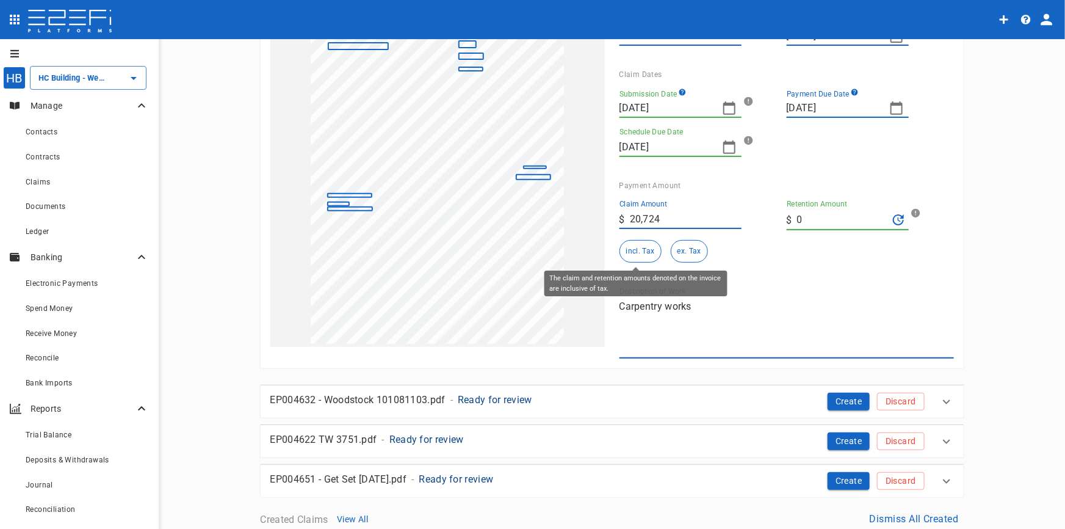
type textarea "Carpentry works"
click at [639, 257] on button "incl. Tax" at bounding box center [641, 251] width 42 height 23
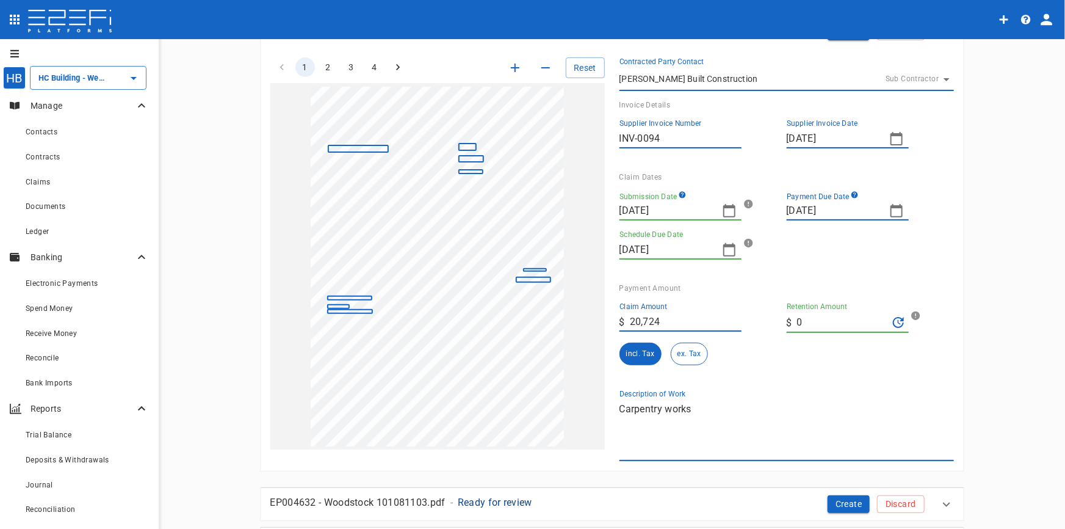
scroll to position [0, 0]
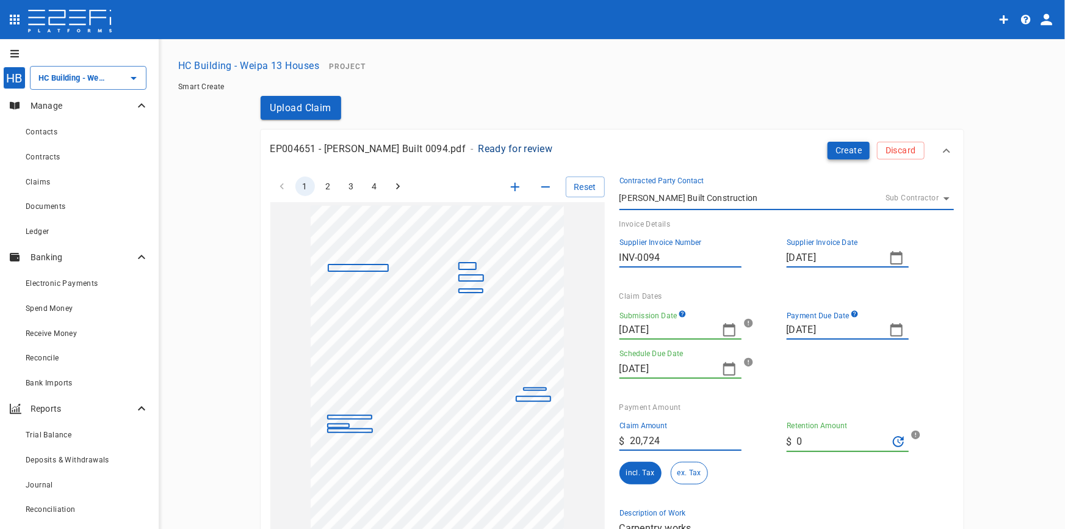
click at [839, 150] on button "Create" at bounding box center [849, 151] width 43 height 18
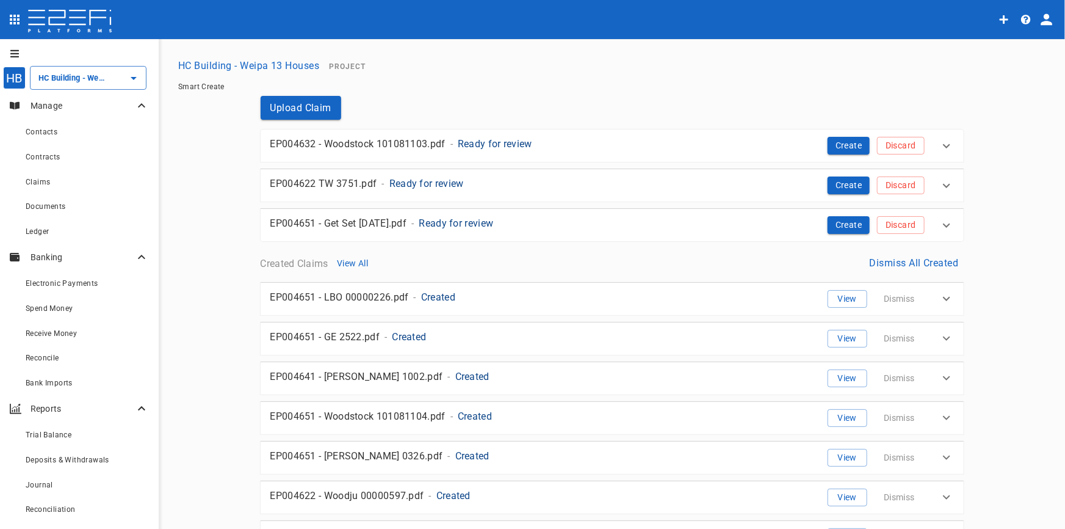
click at [501, 141] on p "Ready for review" at bounding box center [495, 144] width 74 height 14
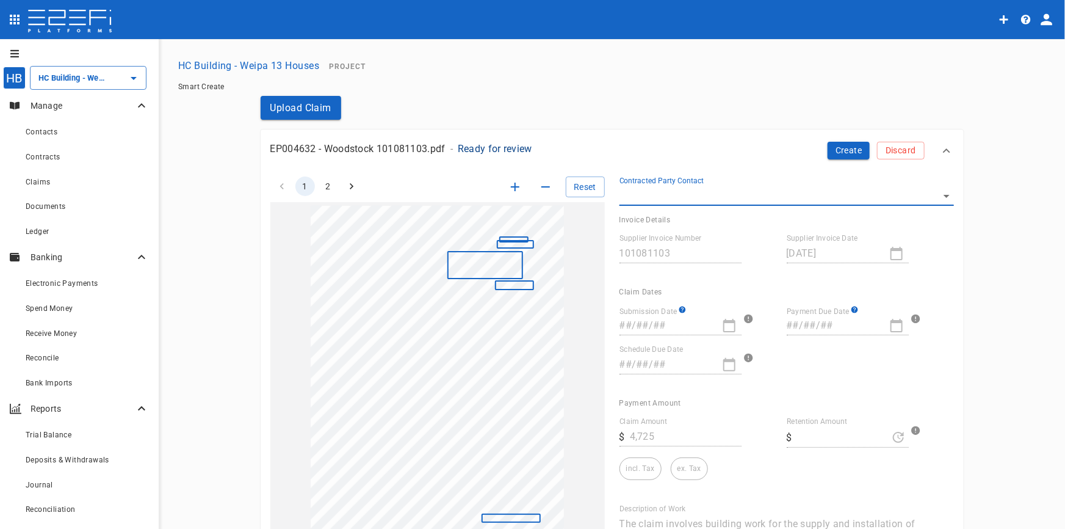
click at [944, 200] on body "HB HC Building - Weipa 13 Houses ​ Manage Contacts Contracts Claims Documents L…" at bounding box center [532, 264] width 1065 height 529
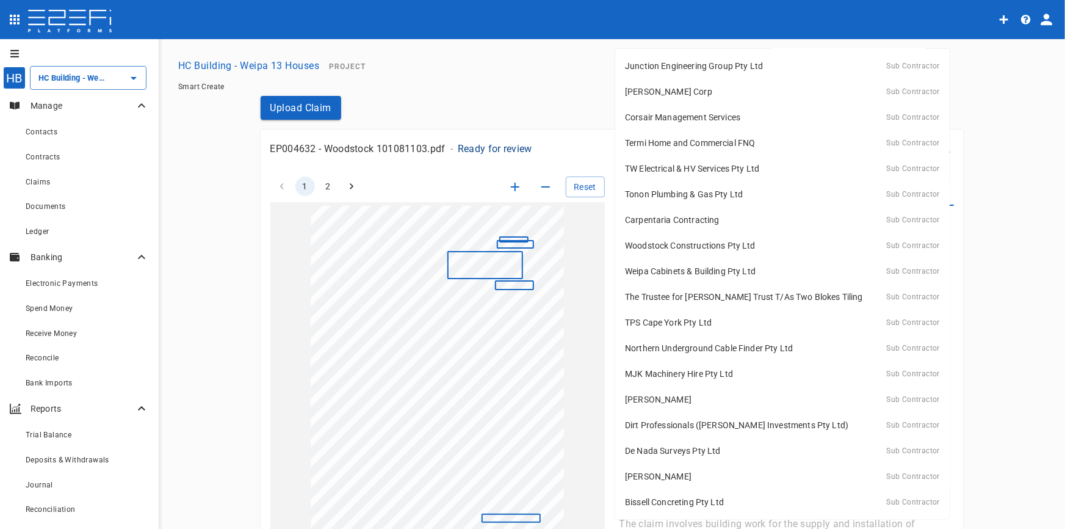
scroll to position [125, 0]
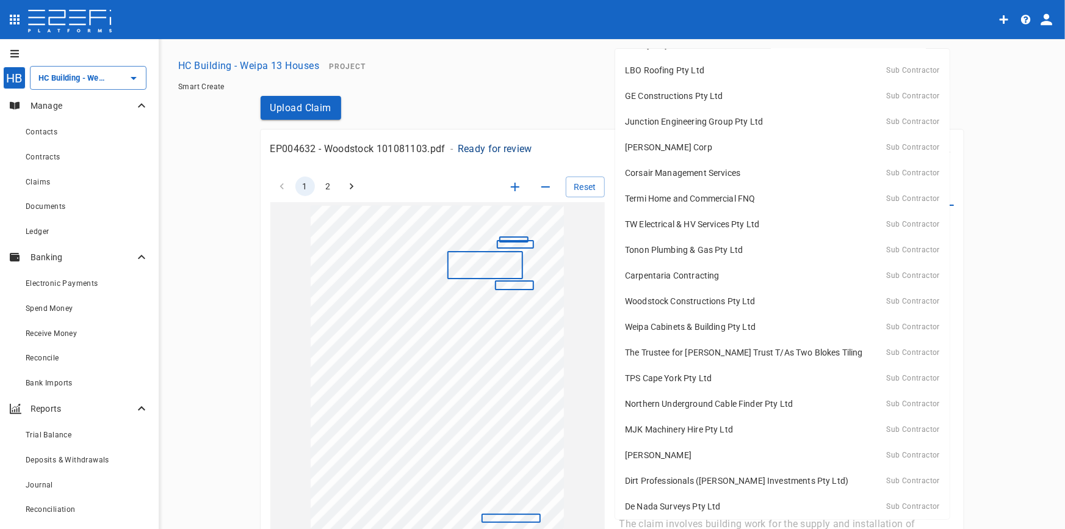
click at [681, 303] on p "Woodstock Constructions Pty Ltd" at bounding box center [690, 301] width 131 height 12
type input "FMJ811M000028G4C"
type input "01/09/2025"
type input "0"
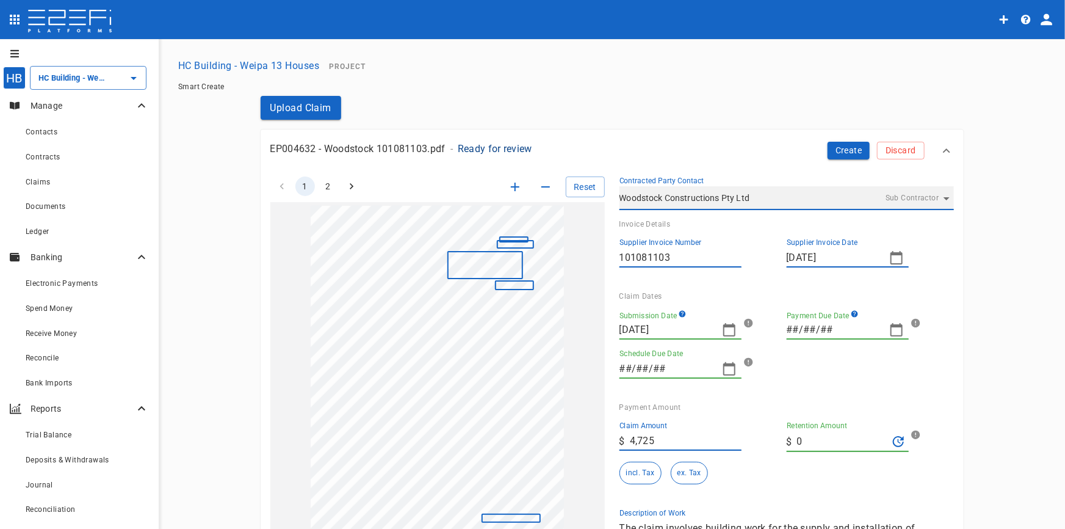
type input "07/10/2025"
type input "22/09/2025"
click at [724, 330] on icon "button" at bounding box center [729, 329] width 15 height 15
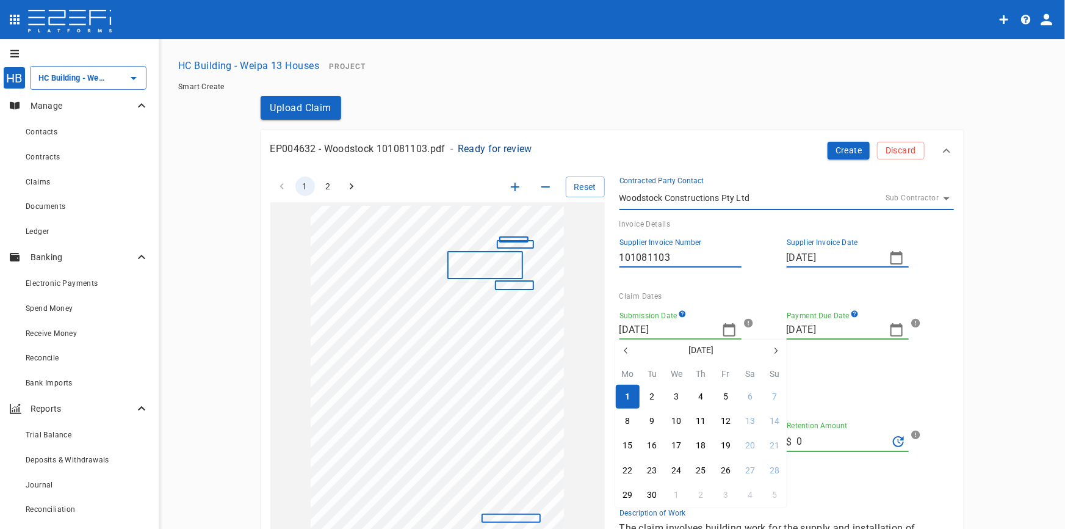
drag, startPoint x: 630, startPoint y: 350, endPoint x: 621, endPoint y: 350, distance: 8.6
click at [627, 350] on icon "button" at bounding box center [626, 351] width 10 height 10
click at [621, 350] on icon "button" at bounding box center [626, 351] width 10 height 10
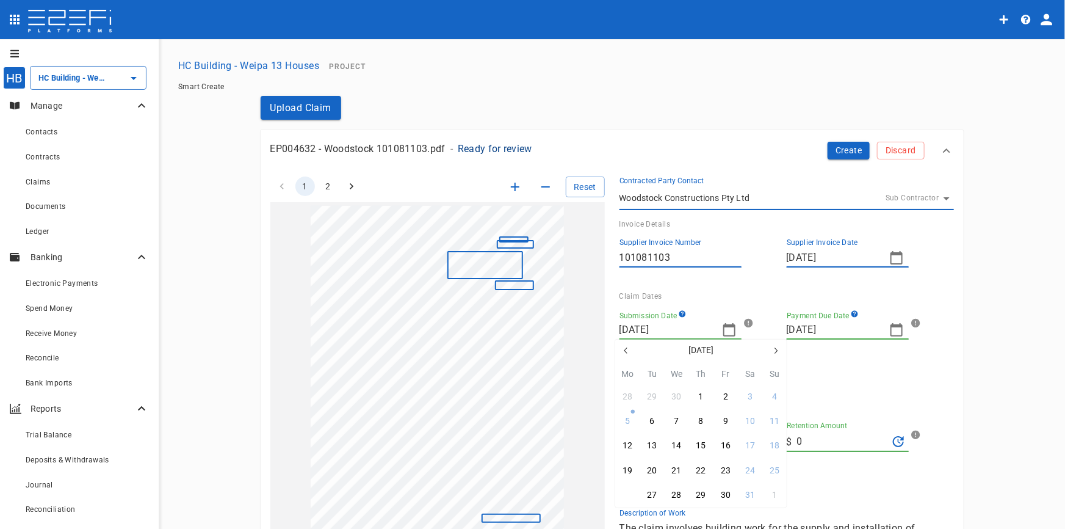
click at [628, 496] on div "26" at bounding box center [628, 494] width 10 height 13
type input "26/05/2025"
type input "30/06/2025"
type input "16/06/2025"
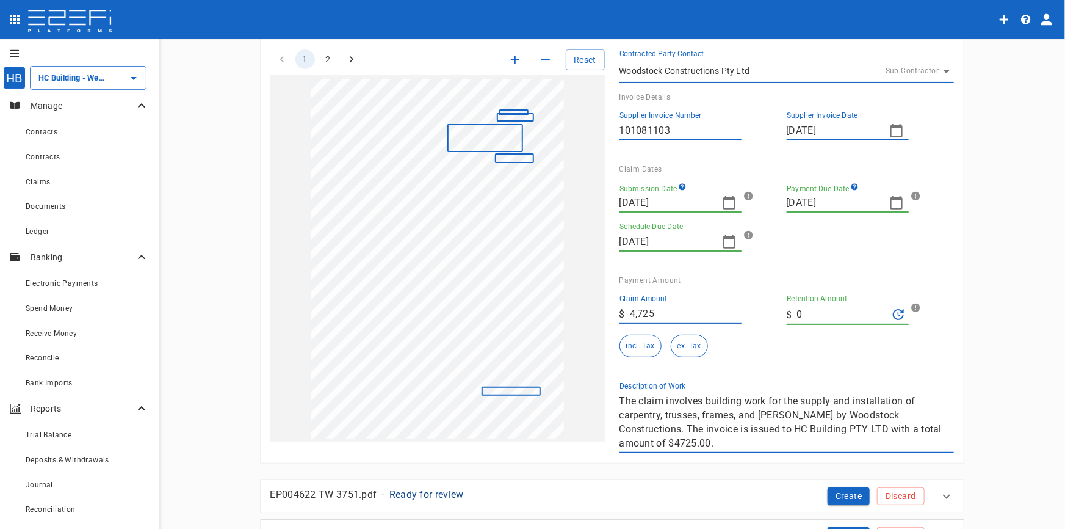
scroll to position [110, 0]
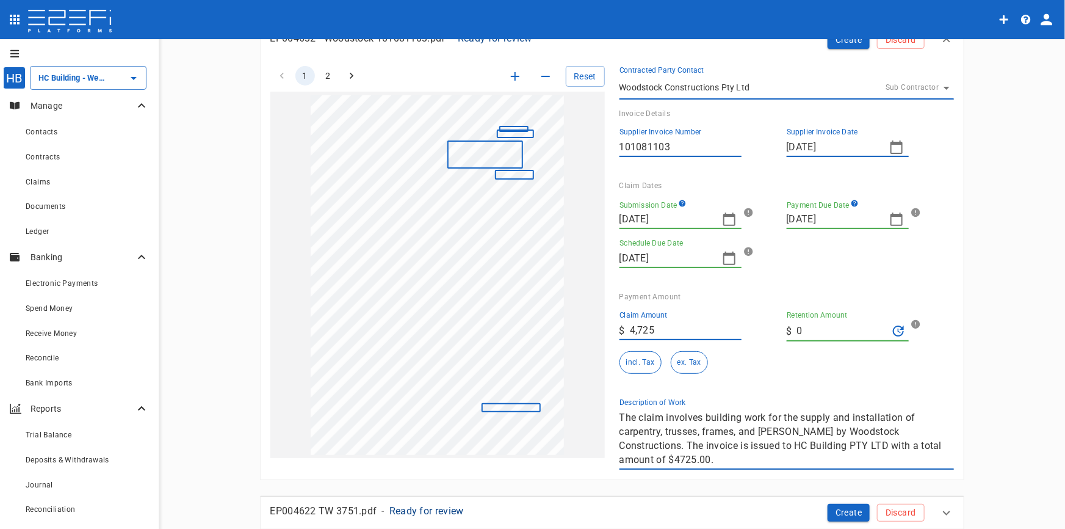
click at [891, 223] on icon "button" at bounding box center [896, 219] width 15 height 15
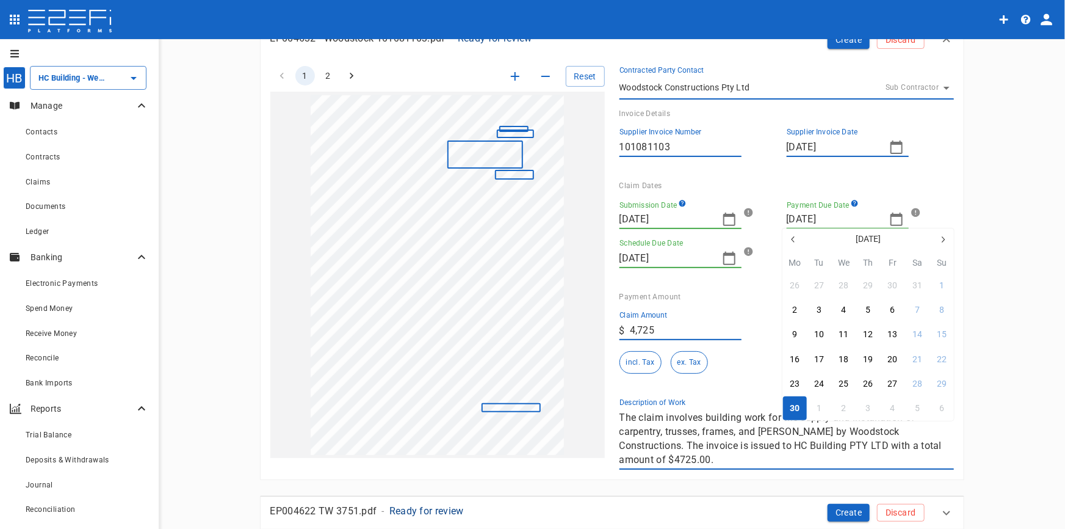
click at [795, 234] on icon "button" at bounding box center [794, 239] width 10 height 10
click at [940, 238] on icon "button" at bounding box center [943, 239] width 10 height 10
click at [797, 335] on div "9" at bounding box center [794, 334] width 5 height 13
type input "09/06/2025"
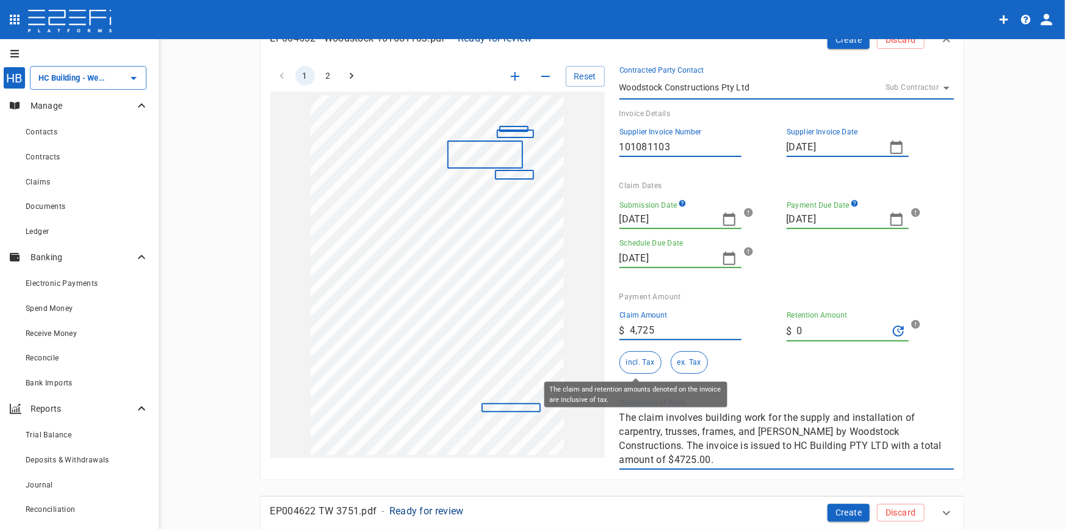
click at [647, 357] on button "incl. Tax" at bounding box center [641, 362] width 42 height 23
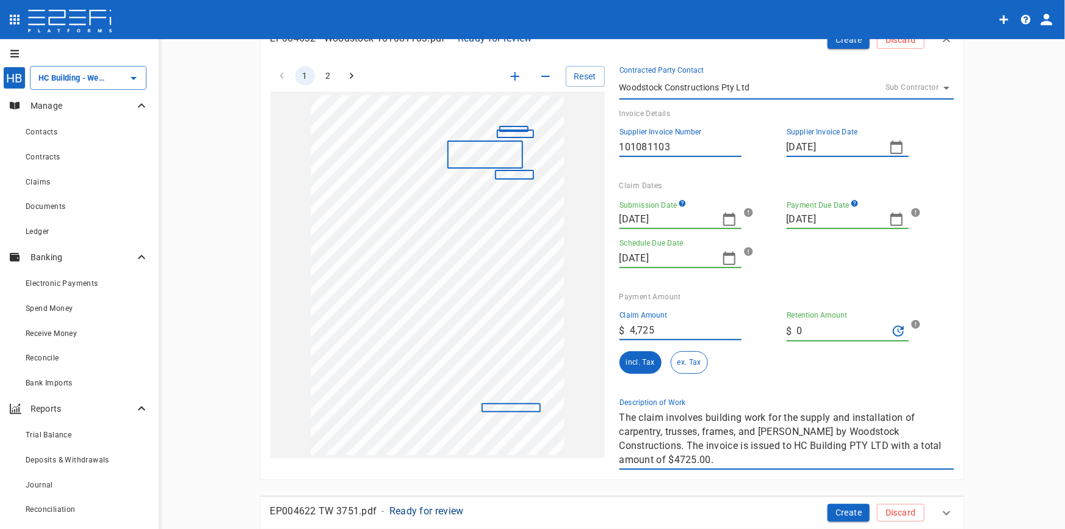
click at [489, 364] on div "1 2 Reset SupplierInvoiceNumber: 101081103 ClaimAmount: 4725.00 SupplierName: W…" at bounding box center [605, 260] width 698 height 418
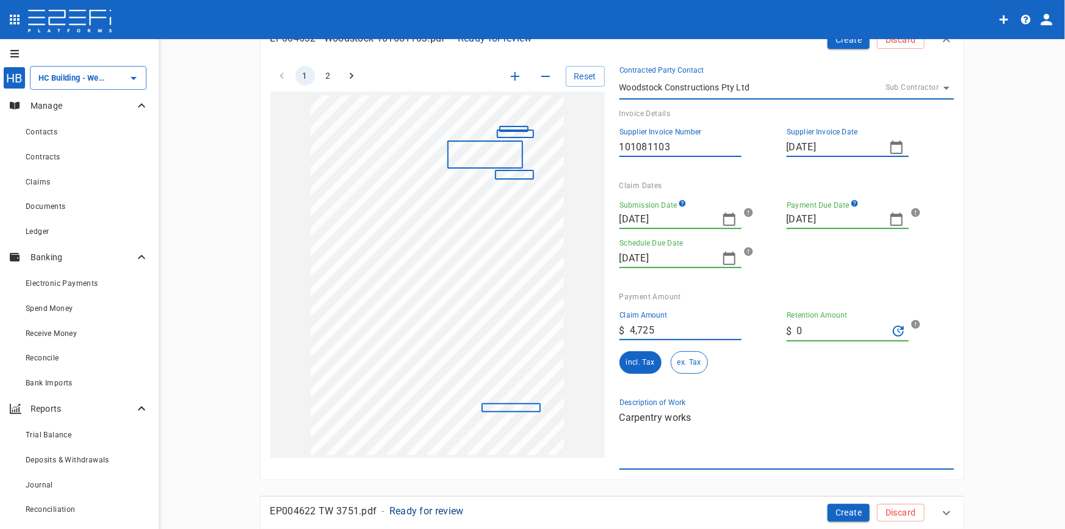
scroll to position [0, 0]
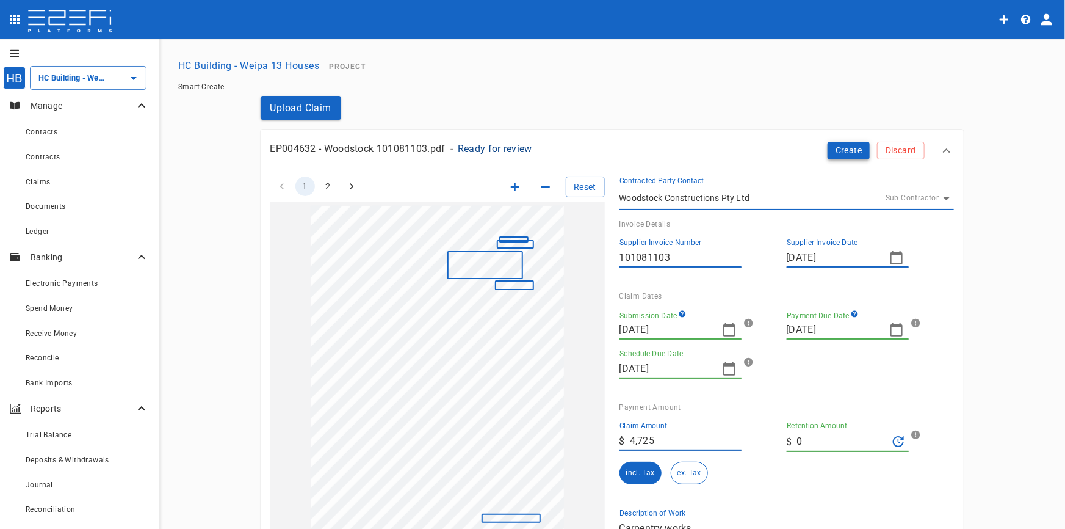
type textarea "Carpentry works"
click at [833, 149] on button "Create" at bounding box center [849, 151] width 43 height 18
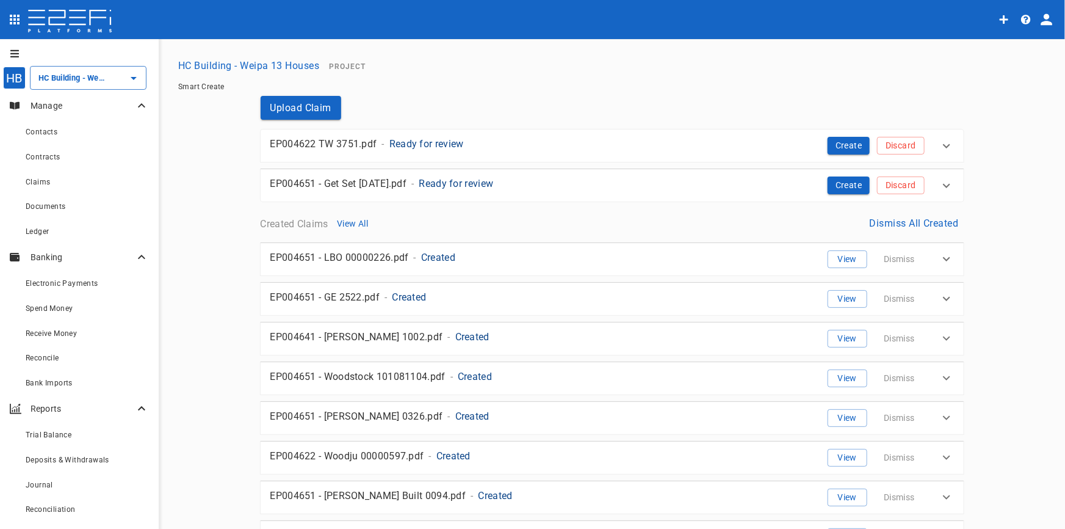
click at [437, 143] on p "Ready for review" at bounding box center [426, 144] width 74 height 14
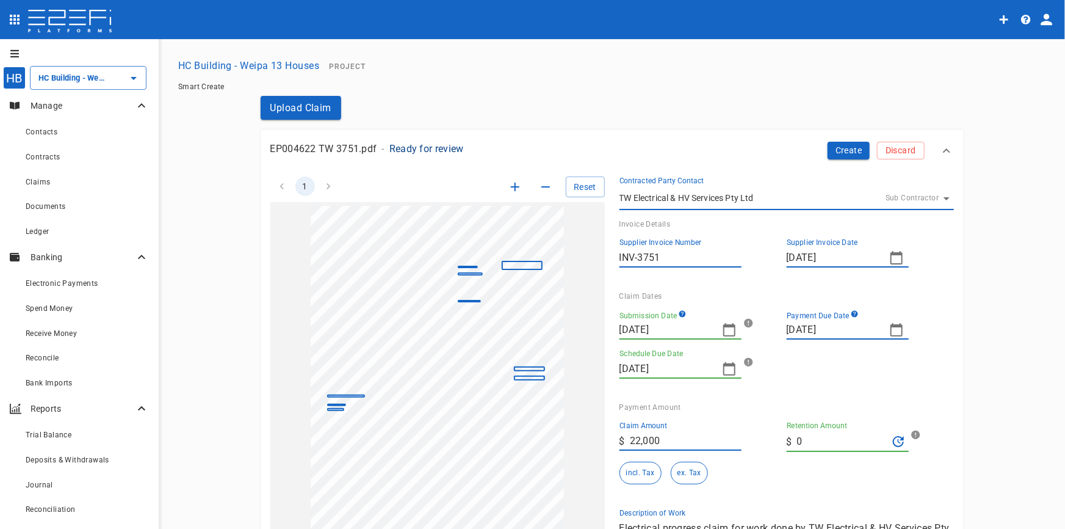
click at [510, 184] on icon "button" at bounding box center [515, 186] width 15 height 15
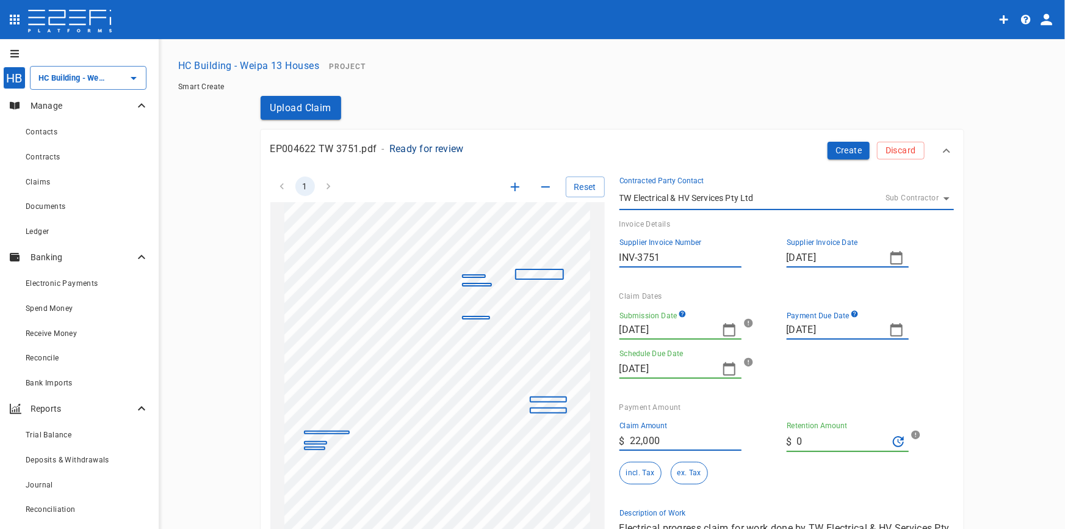
click at [510, 184] on icon "button" at bounding box center [515, 186] width 15 height 15
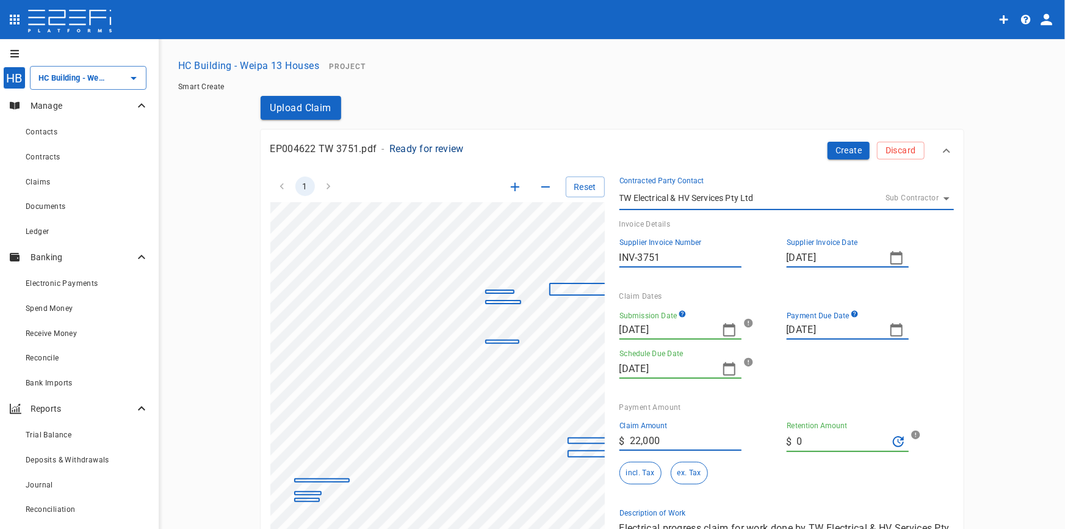
click at [510, 184] on icon "button" at bounding box center [515, 186] width 15 height 15
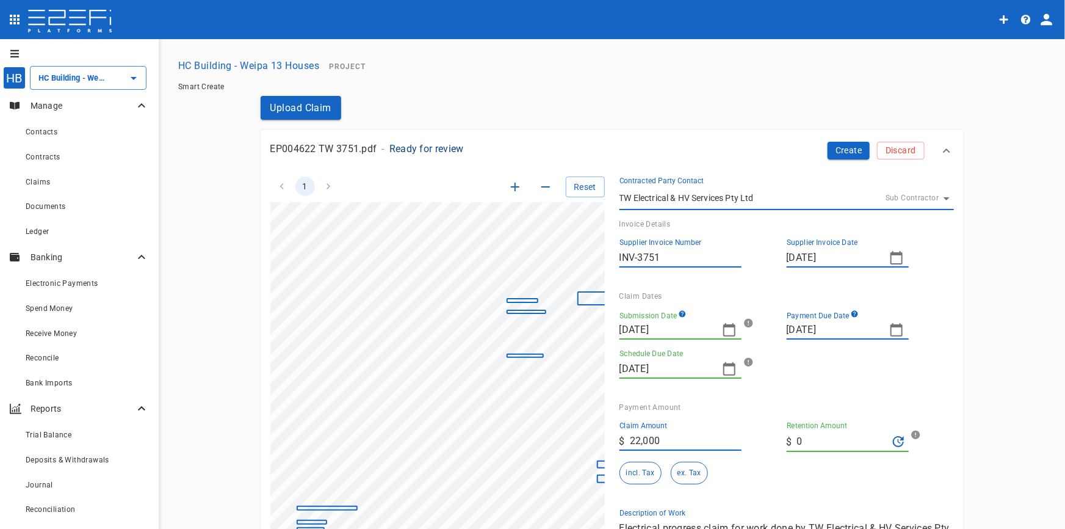
click at [510, 184] on icon "button" at bounding box center [515, 186] width 15 height 15
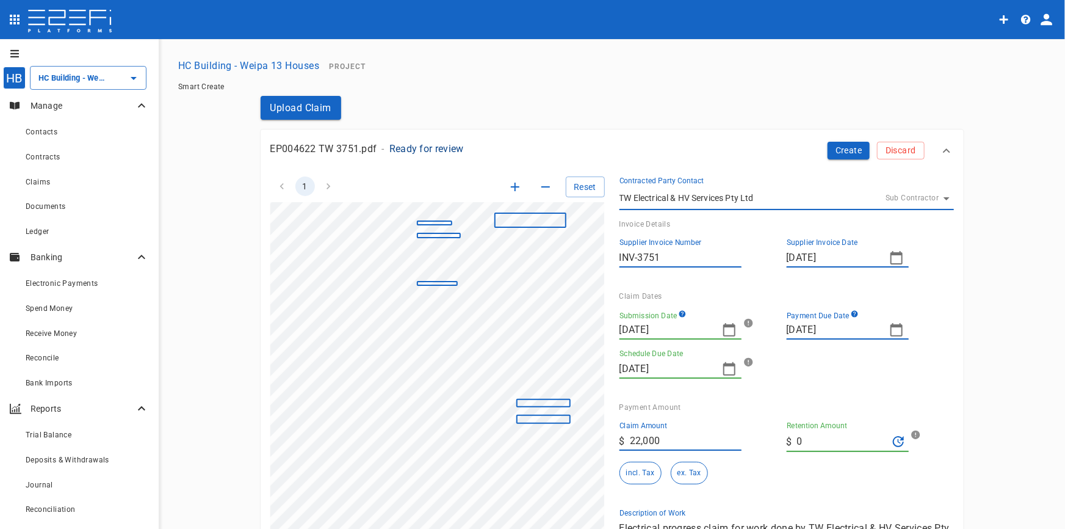
click at [895, 330] on icon "button" at bounding box center [896, 329] width 15 height 15
click at [789, 337] on icon "button" at bounding box center [794, 338] width 10 height 10
click at [949, 339] on button "button" at bounding box center [943, 338] width 22 height 22
click at [819, 410] on div "3" at bounding box center [819, 408] width 5 height 13
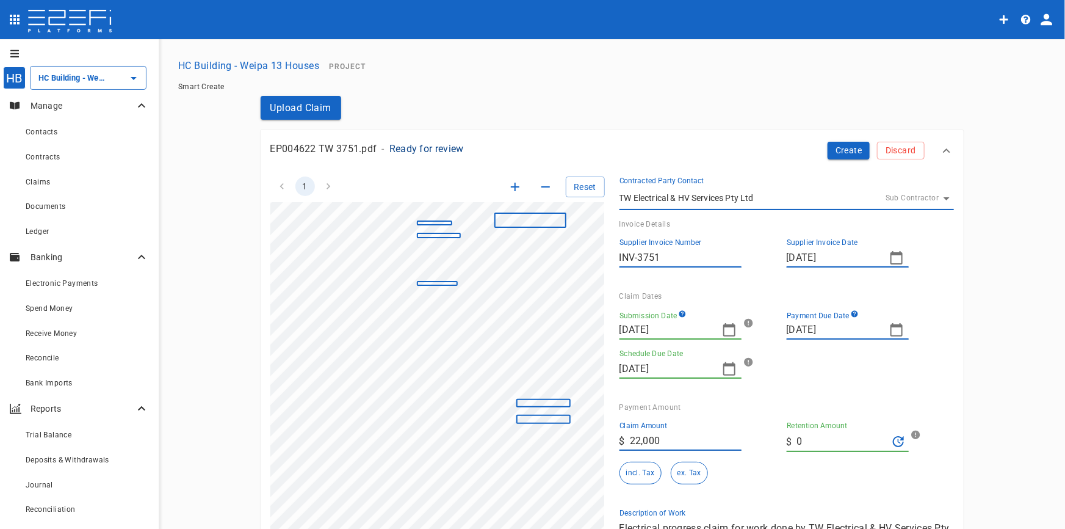
click at [723, 330] on icon "button" at bounding box center [729, 329] width 15 height 15
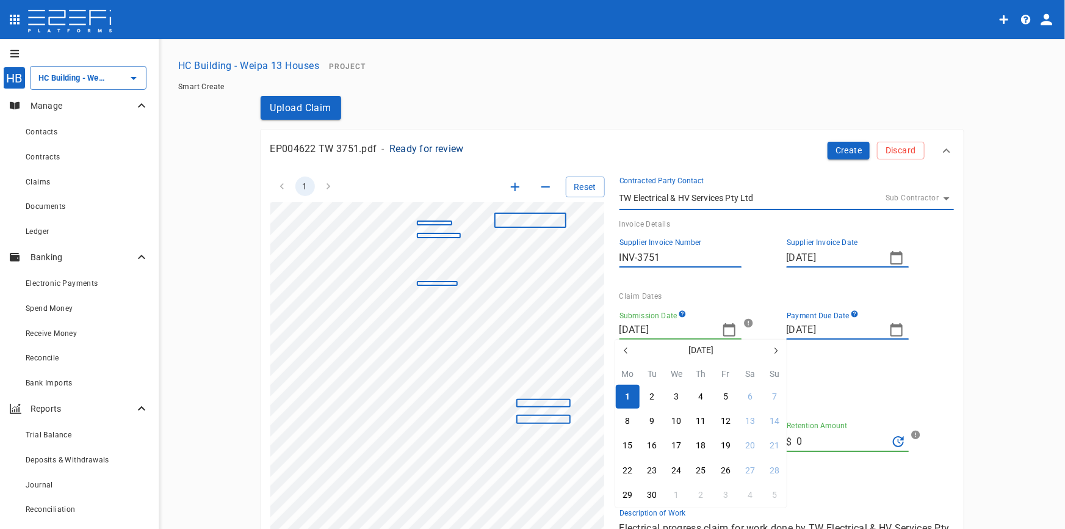
click at [623, 352] on icon "button" at bounding box center [626, 351] width 10 height 10
click at [626, 352] on icon "button" at bounding box center [625, 350] width 3 height 6
click at [625, 352] on icon "button" at bounding box center [626, 351] width 10 height 10
click at [726, 470] on div "20" at bounding box center [726, 470] width 10 height 13
type input "20/06/2025"
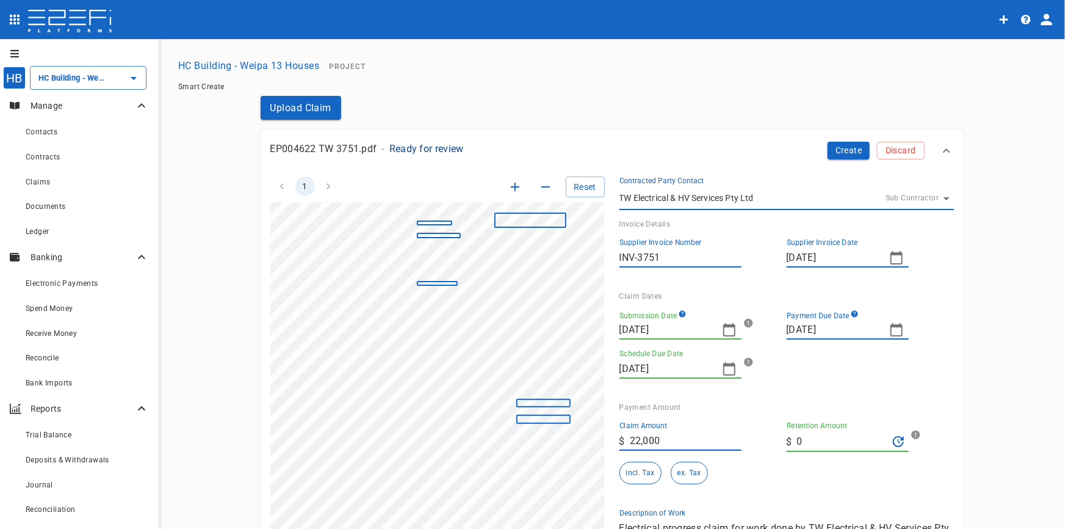
click at [723, 372] on icon "button" at bounding box center [729, 368] width 15 height 15
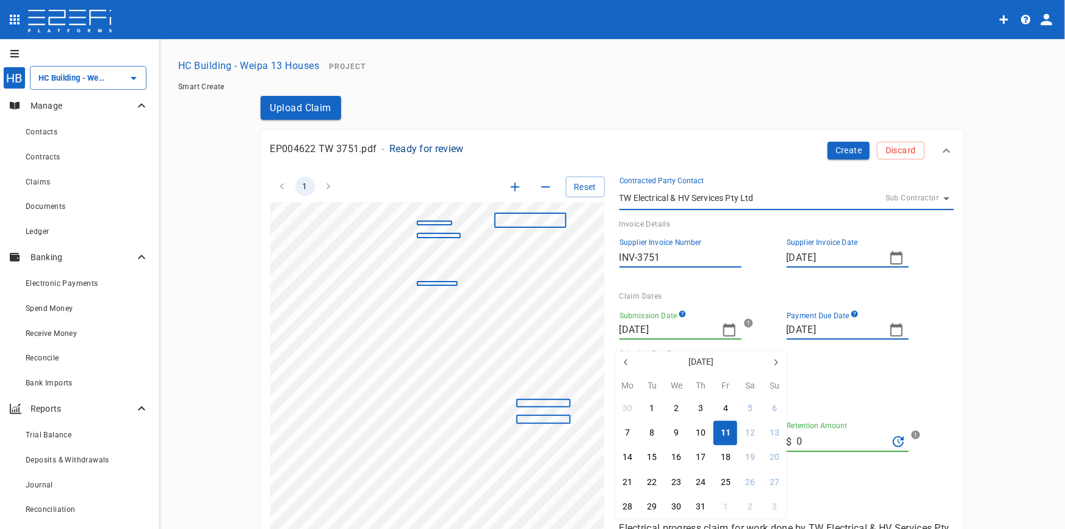
click at [625, 363] on icon "button" at bounding box center [625, 362] width 3 height 6
click at [656, 455] on div "10" at bounding box center [652, 457] width 10 height 13
type input "10/06/2025"
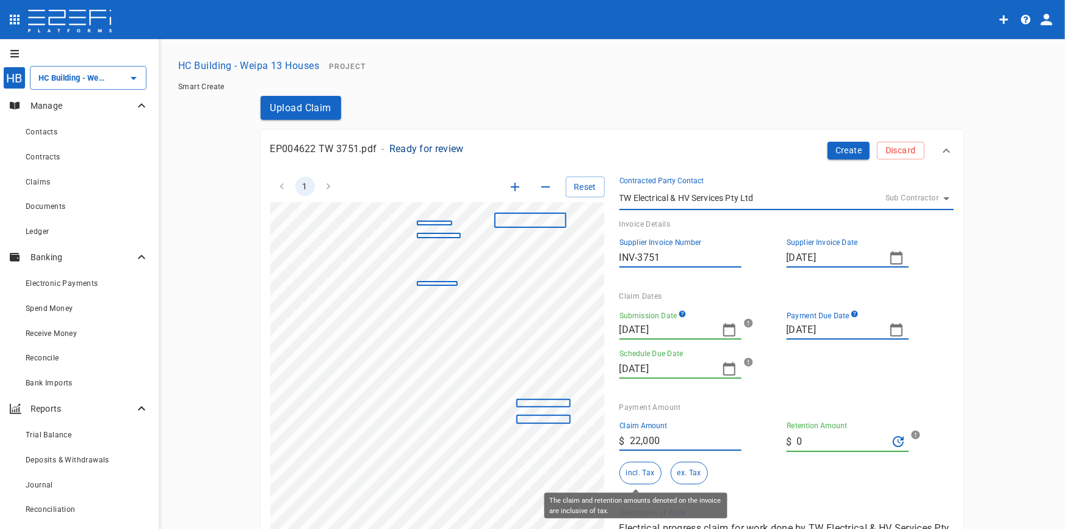
click at [634, 476] on button "incl. Tax" at bounding box center [641, 473] width 42 height 23
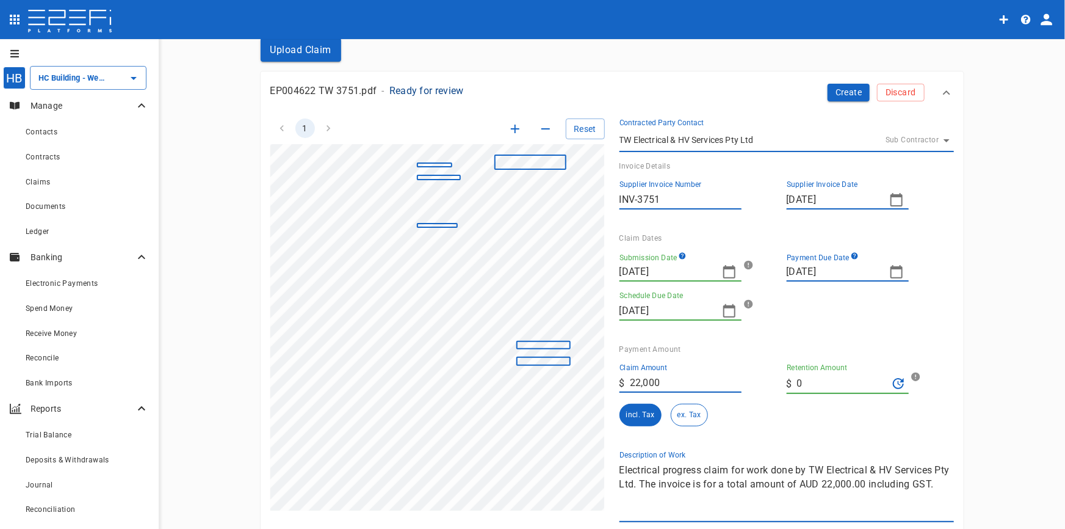
scroll to position [222, 0]
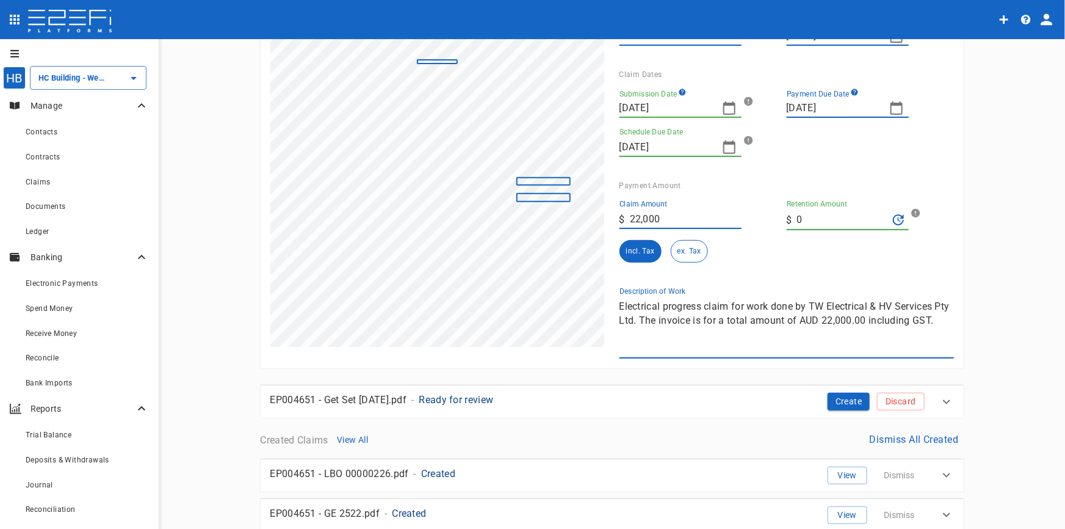
click at [570, 268] on div "1 Reset SupplierInvoiceNumber: INV-3751 ClaimAmount: 22000.00 GSTAmount: 2000.0…" at bounding box center [605, 149] width 698 height 418
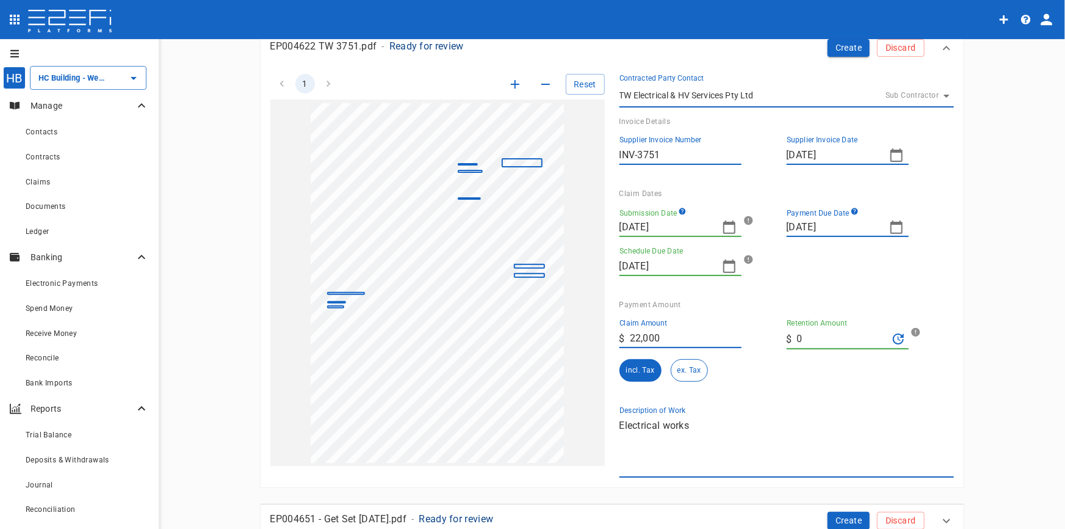
scroll to position [0, 0]
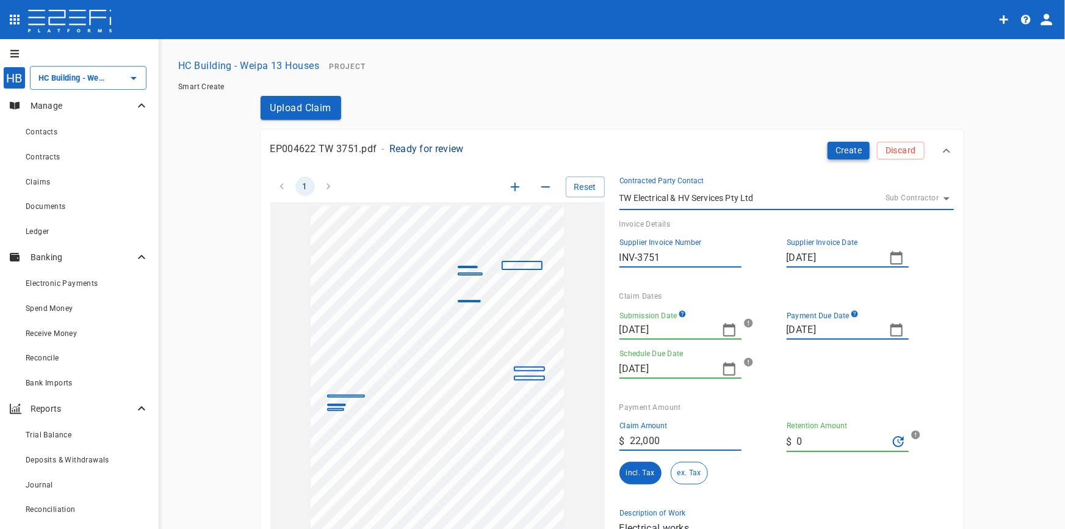
type textarea "Electrical works"
click at [841, 147] on button "Create" at bounding box center [849, 151] width 43 height 18
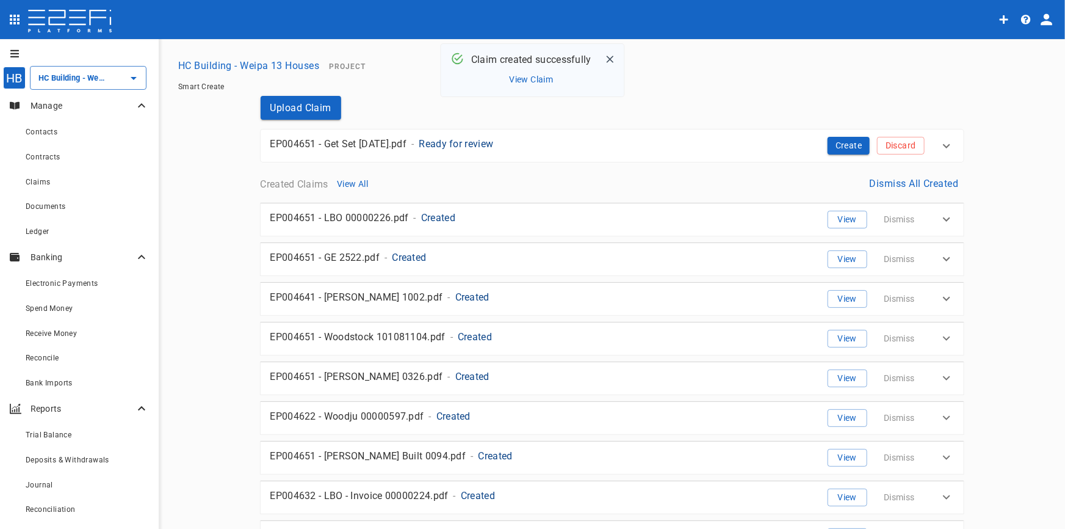
click at [470, 145] on p "Ready for review" at bounding box center [456, 144] width 74 height 14
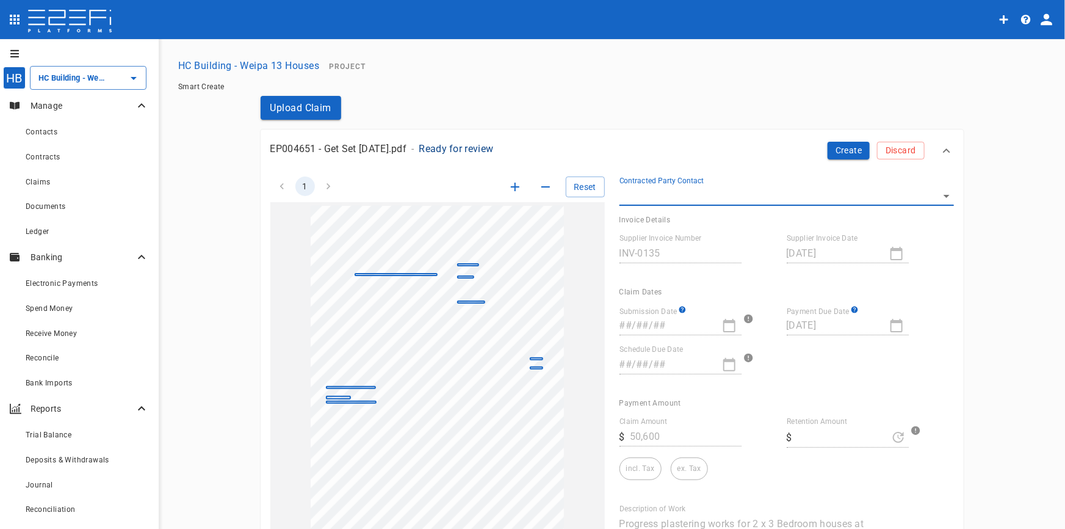
click at [509, 187] on icon "button" at bounding box center [515, 186] width 15 height 15
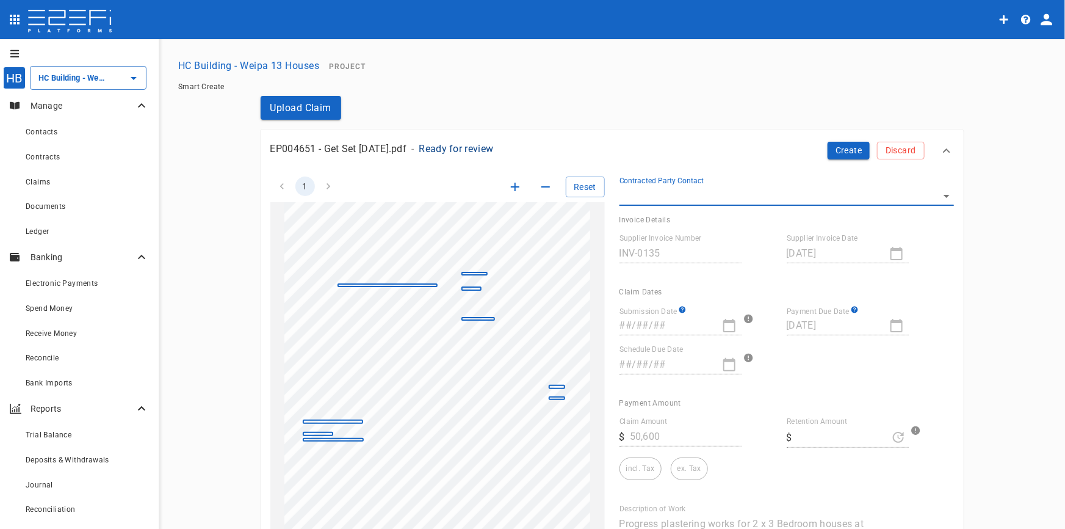
click at [509, 187] on icon "button" at bounding box center [515, 186] width 15 height 15
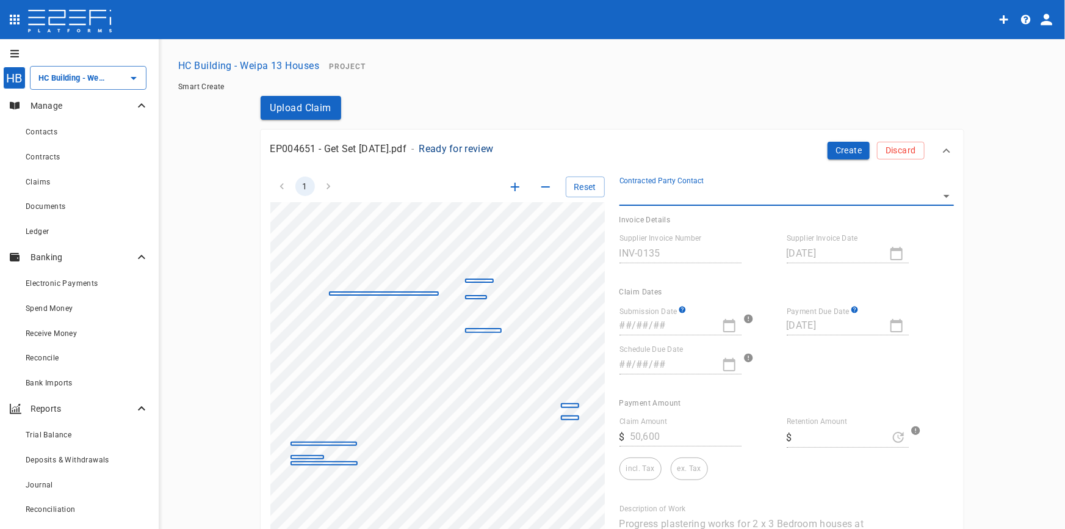
click at [509, 187] on icon "button" at bounding box center [515, 186] width 15 height 15
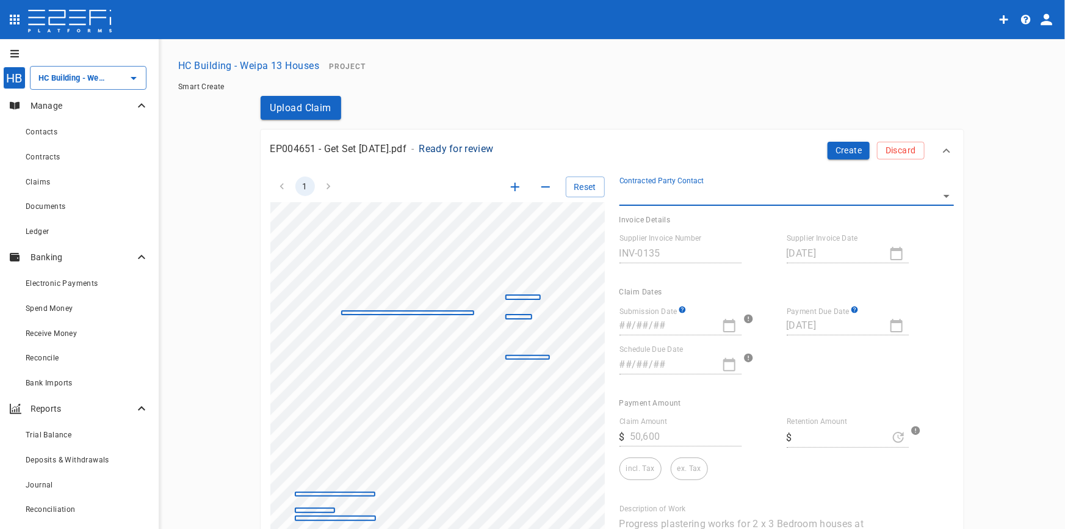
click at [509, 187] on icon "button" at bounding box center [515, 186] width 15 height 15
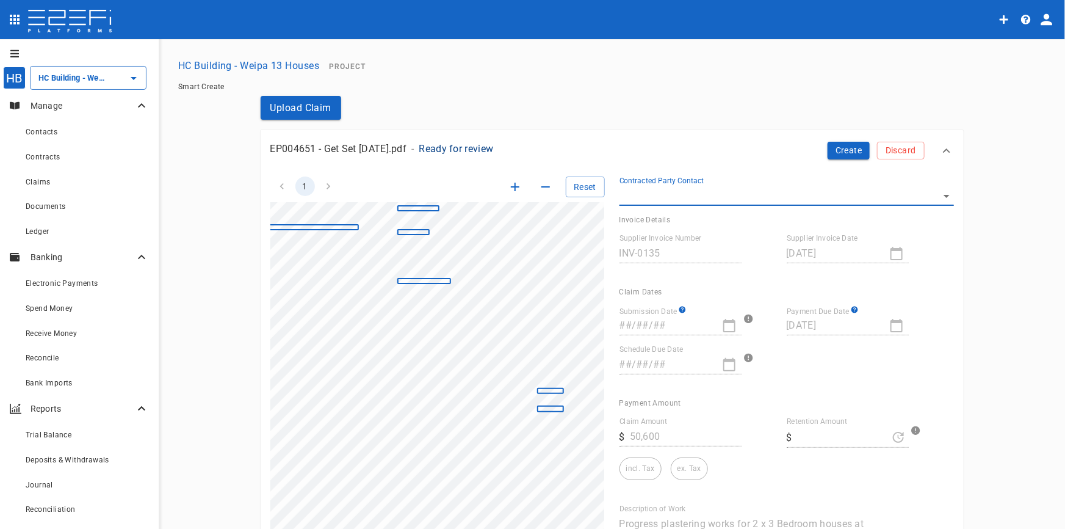
scroll to position [109, 165]
click at [659, 201] on body "HB HC Building - Weipa 13 Houses ​ Manage Contacts Contracts Claims Documents L…" at bounding box center [532, 264] width 1065 height 529
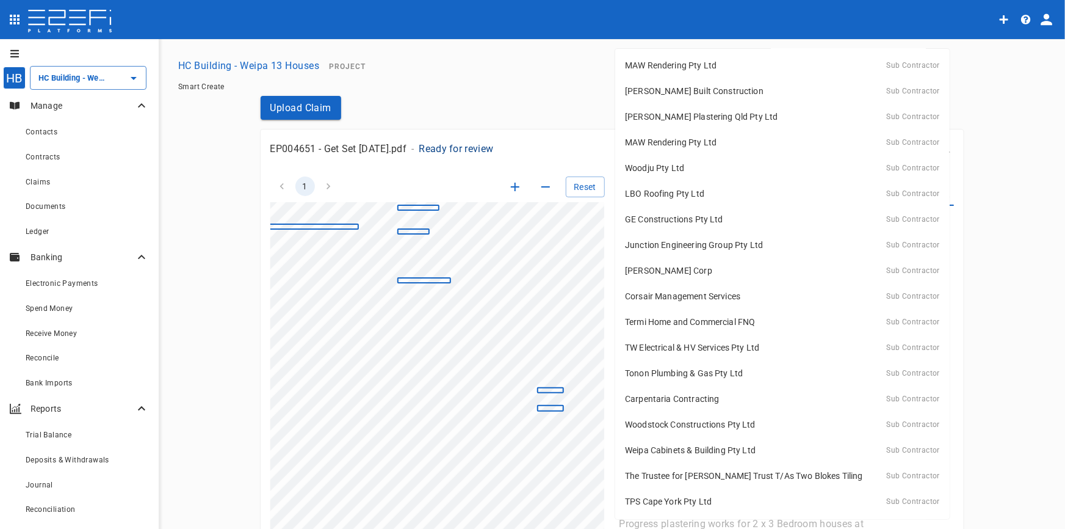
scroll to position [0, 0]
drag, startPoint x: 424, startPoint y: 65, endPoint x: 409, endPoint y: 71, distance: 15.6
click at [424, 66] on div at bounding box center [532, 264] width 1065 height 529
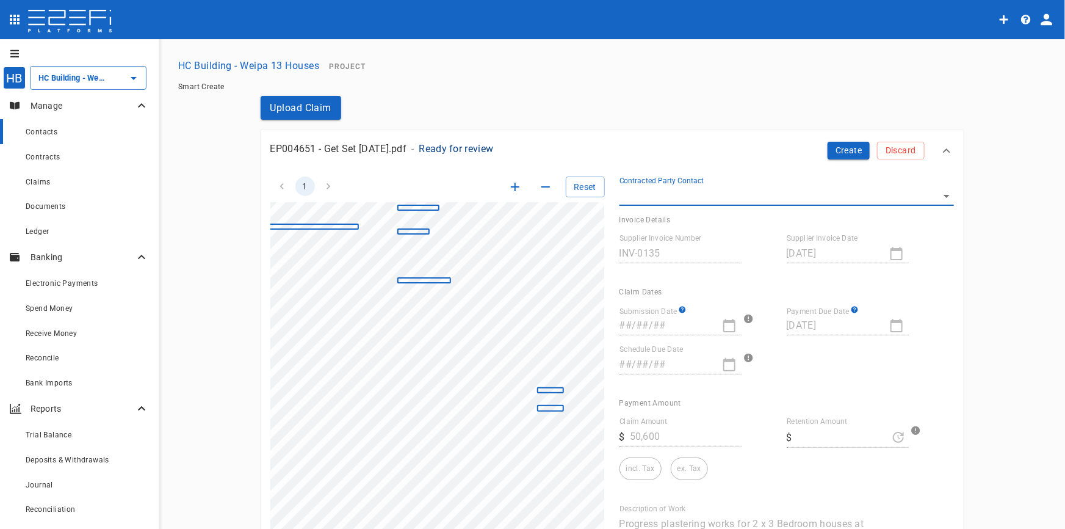
click at [52, 134] on span "Contacts" at bounding box center [42, 132] width 32 height 9
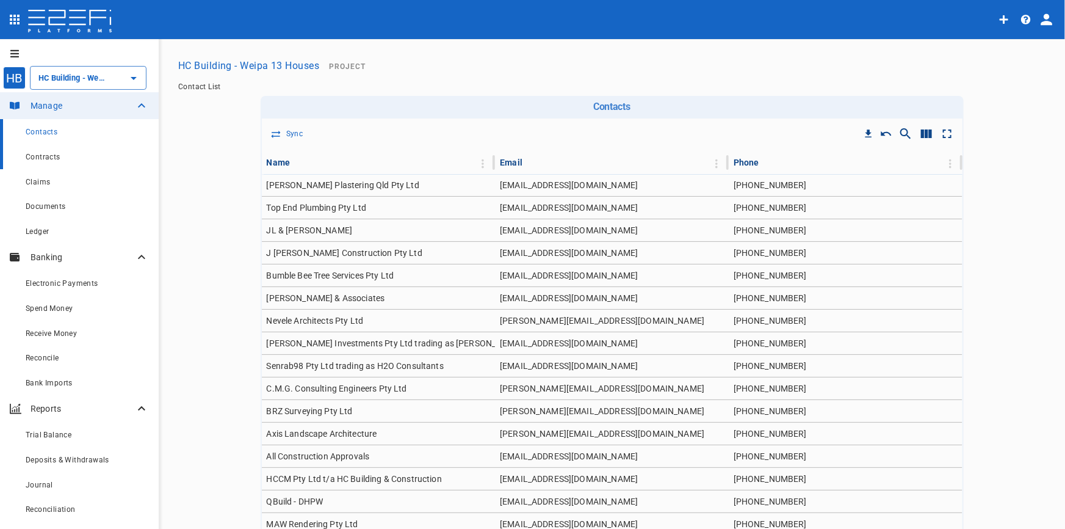
click at [46, 161] on span "Contracts" at bounding box center [43, 157] width 35 height 9
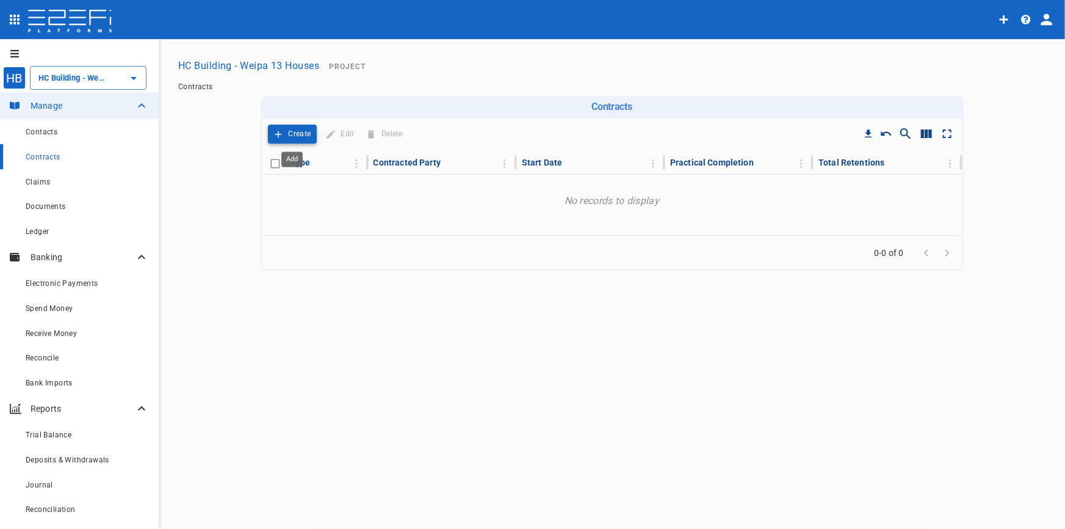
click at [299, 134] on p "Create" at bounding box center [300, 134] width 23 height 14
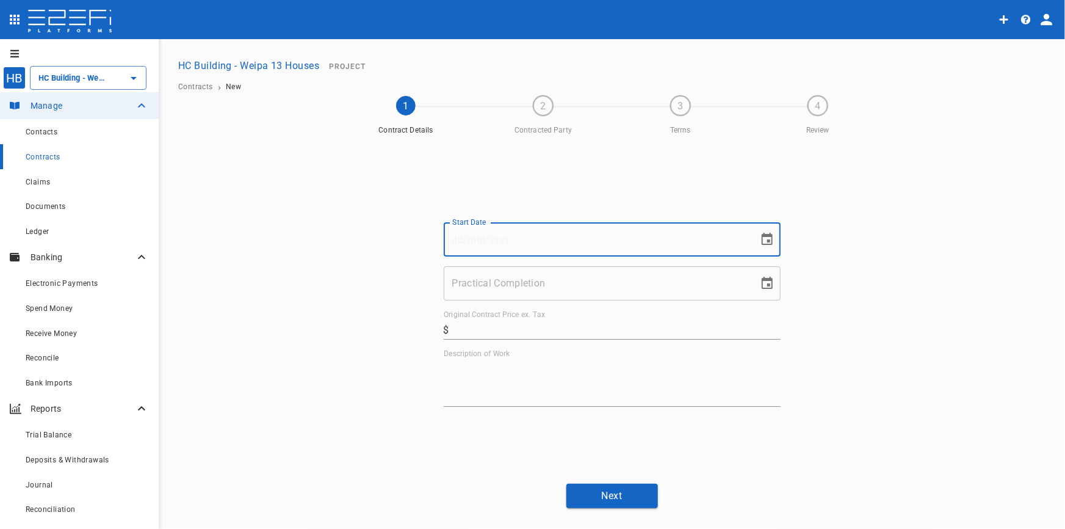
click at [522, 231] on input "Start Date" at bounding box center [597, 239] width 306 height 34
click at [567, 240] on input "01/" at bounding box center [597, 239] width 306 height 34
type input "01/06/2025"
click at [496, 281] on input "Practical Completion" at bounding box center [597, 283] width 306 height 34
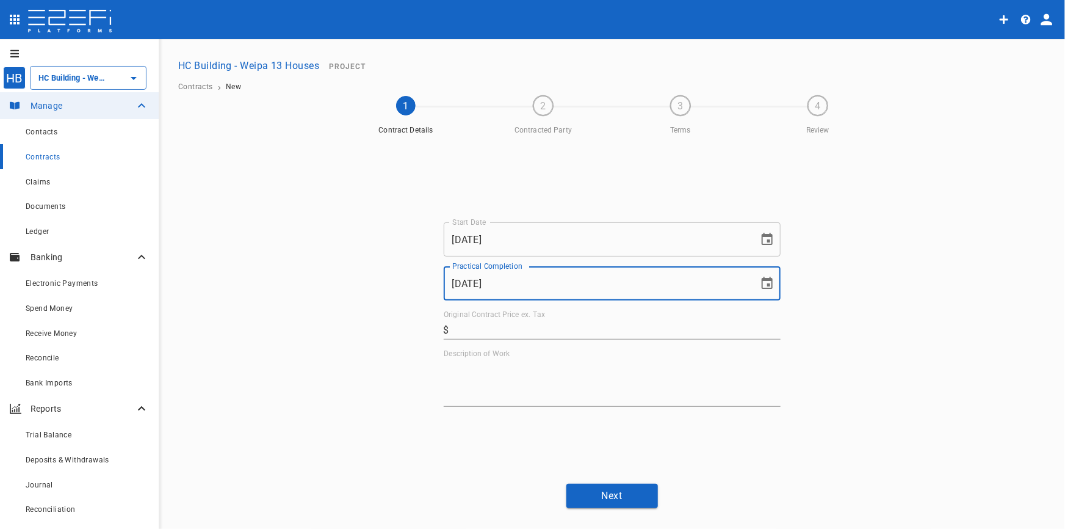
type input "31/10/2025"
click at [473, 328] on input "Original Contract Price ex. Tax" at bounding box center [617, 330] width 327 height 20
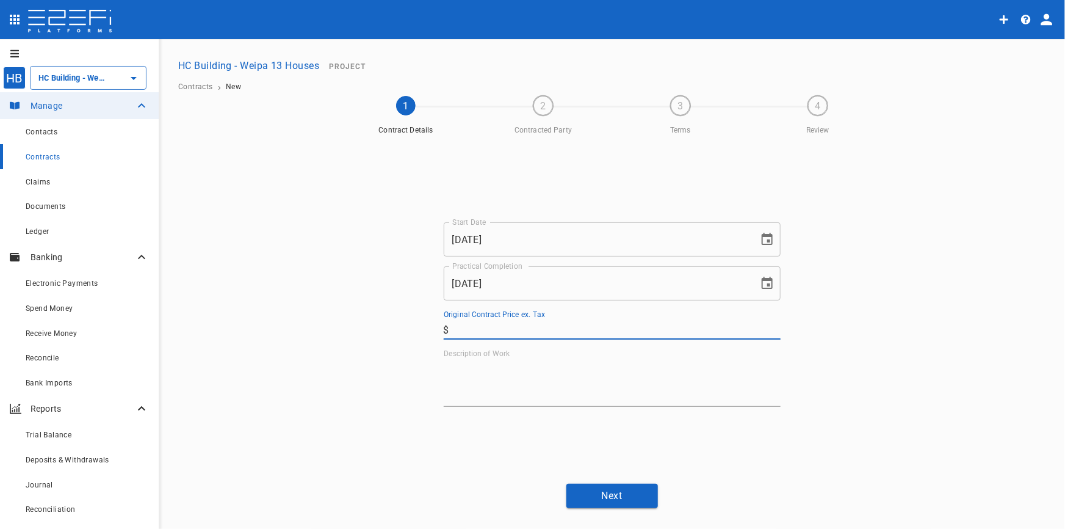
click at [511, 330] on input "Original Contract Price ex. Tax" at bounding box center [617, 330] width 327 height 20
type input "47,000"
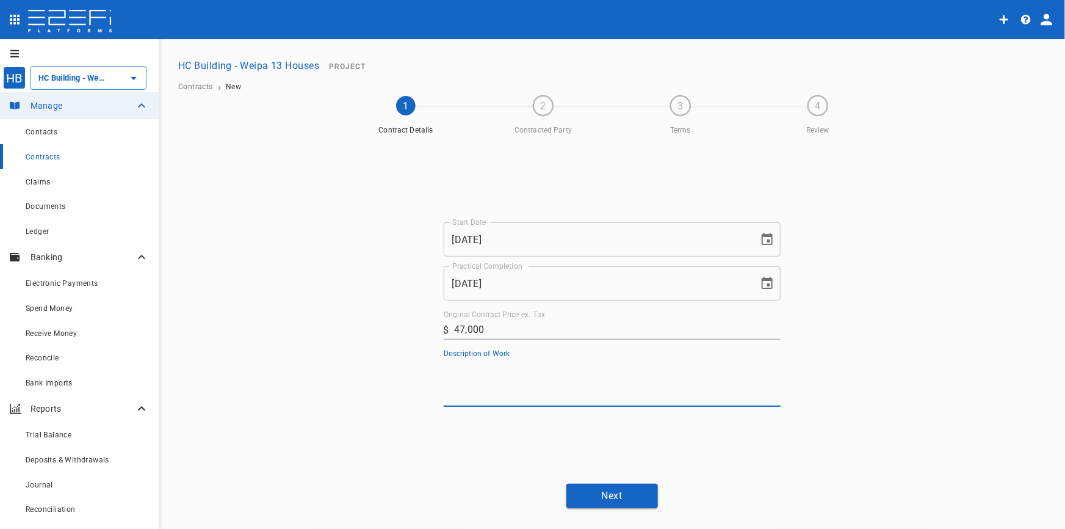
click at [452, 386] on textarea "Description of Work" at bounding box center [612, 382] width 337 height 42
type textarea "Sheet, set and cornice and sand"
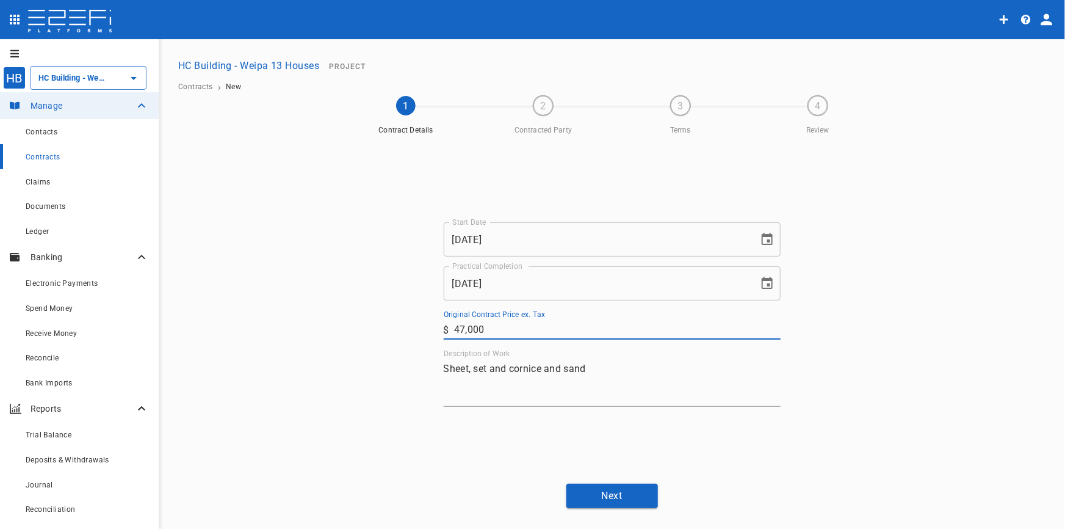
drag, startPoint x: 515, startPoint y: 324, endPoint x: 402, endPoint y: 313, distance: 112.9
click at [403, 313] on div "Start Date 01/06/2025 Start Date Practical Completion 31/10/2025 Practical Comp…" at bounding box center [612, 306] width 733 height 333
type input "150,000"
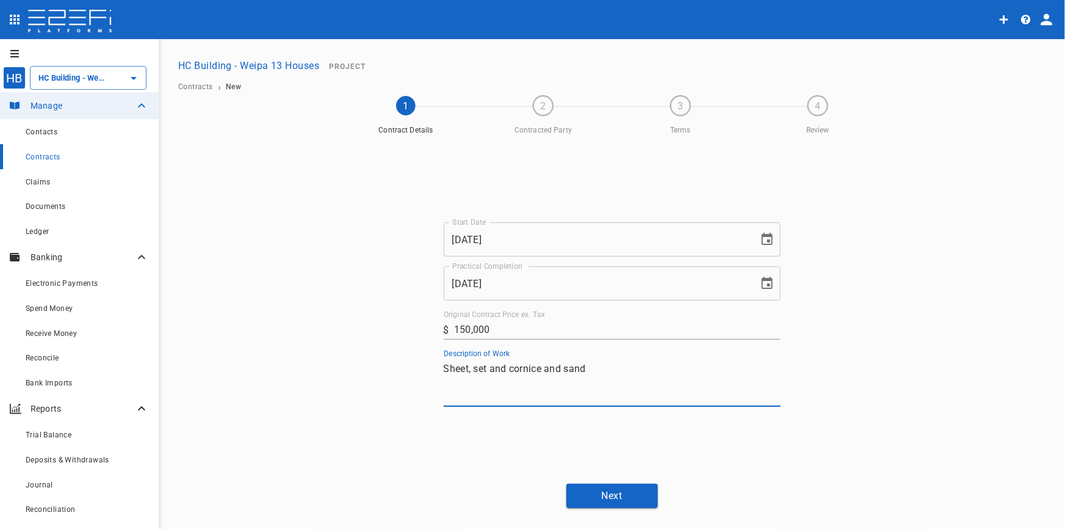
click at [609, 371] on textarea "Sheet, set and cornice and sand" at bounding box center [612, 382] width 337 height 42
type textarea "Sheet, set and cornice and sand - 6 houses"
click at [630, 499] on button "Next" at bounding box center [613, 496] width 92 height 24
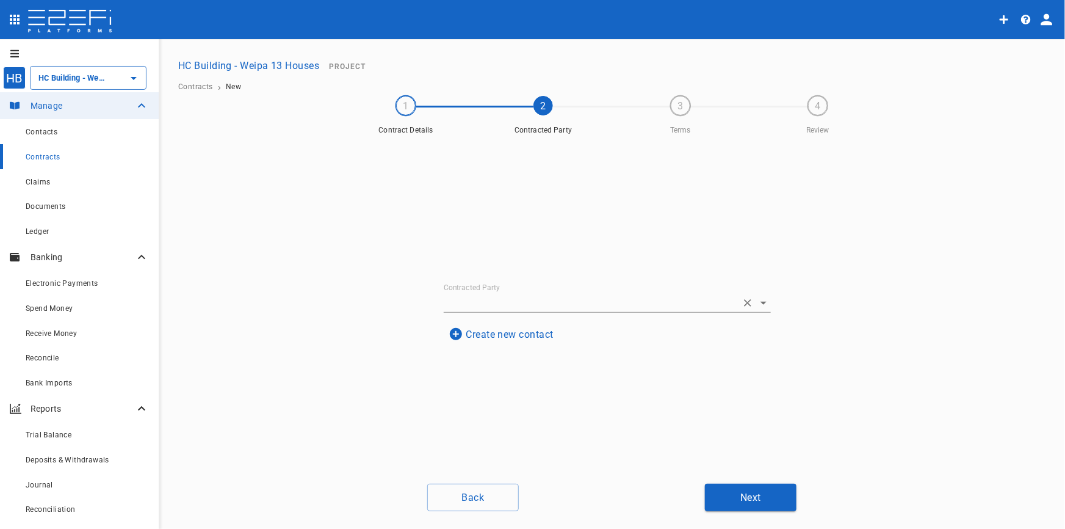
click at [744, 305] on icon "Clear" at bounding box center [748, 303] width 12 height 12
click at [758, 256] on icon "Open" at bounding box center [763, 255] width 15 height 15
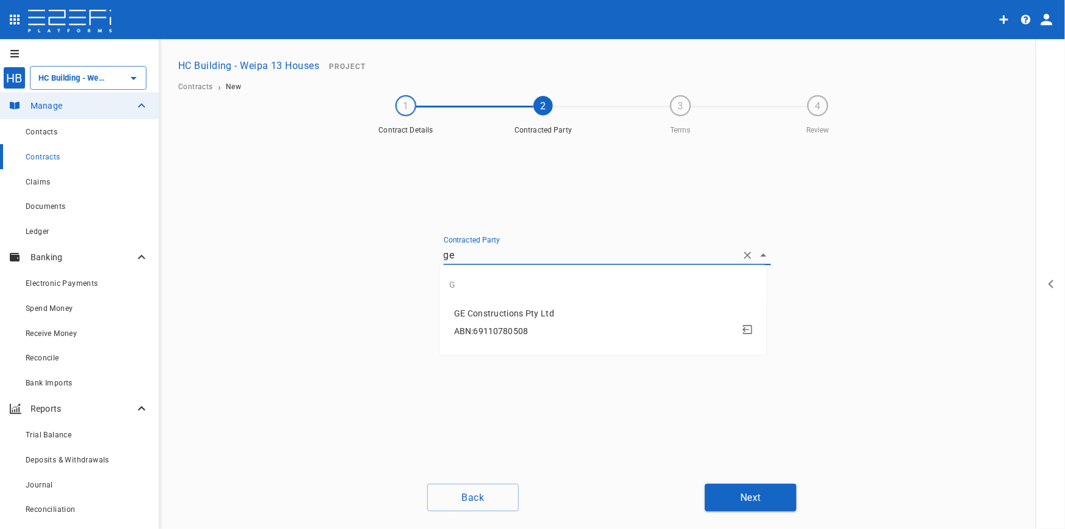
type input "g"
click at [452, 288] on icon "button" at bounding box center [456, 287] width 12 height 12
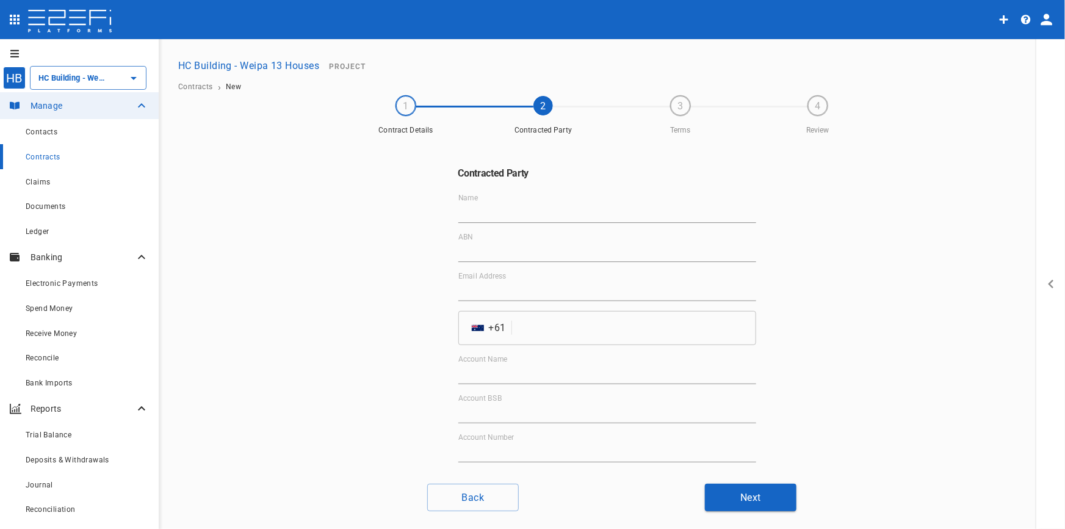
click at [526, 210] on input "Name" at bounding box center [607, 213] width 298 height 20
drag, startPoint x: 472, startPoint y: 210, endPoint x: 484, endPoint y: 214, distance: 12.7
click at [479, 212] on input "Get" at bounding box center [607, 213] width 298 height 20
type input "Get Set Contractors Pty Ltd"
type input "65 671 749 349"
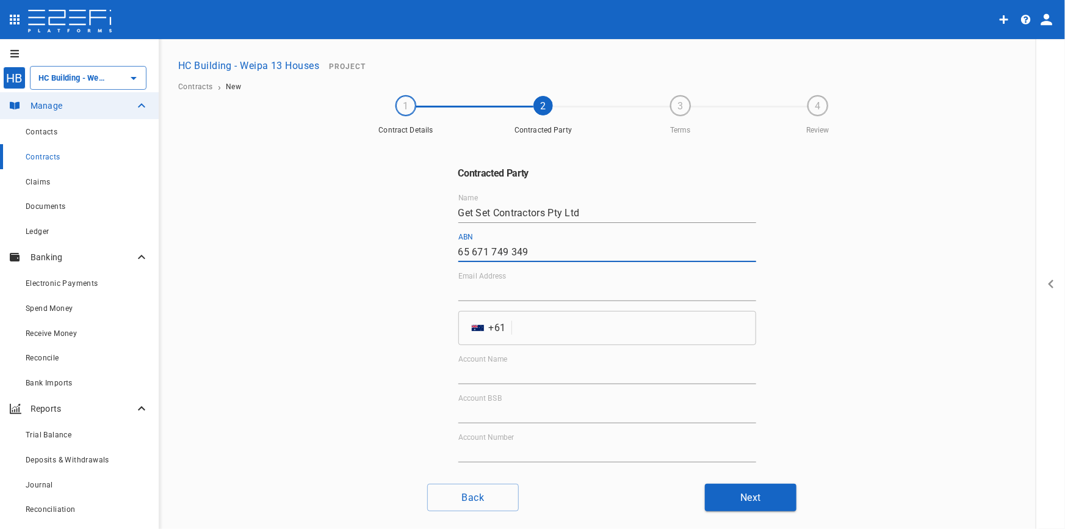
click at [485, 292] on input "Email Address" at bounding box center [607, 291] width 298 height 20
drag, startPoint x: 483, startPoint y: 292, endPoint x: 477, endPoint y: 296, distance: 6.6
click at [483, 293] on input "Email Address" at bounding box center [607, 291] width 298 height 20
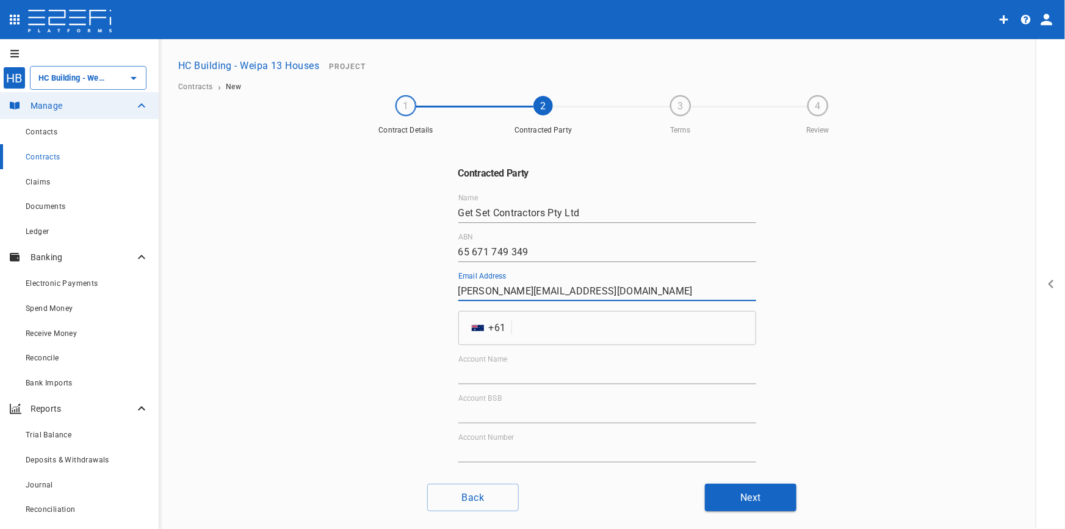
type input "gary@getsetcontractors.com.au"
click at [543, 341] on input "tel" at bounding box center [636, 328] width 239 height 34
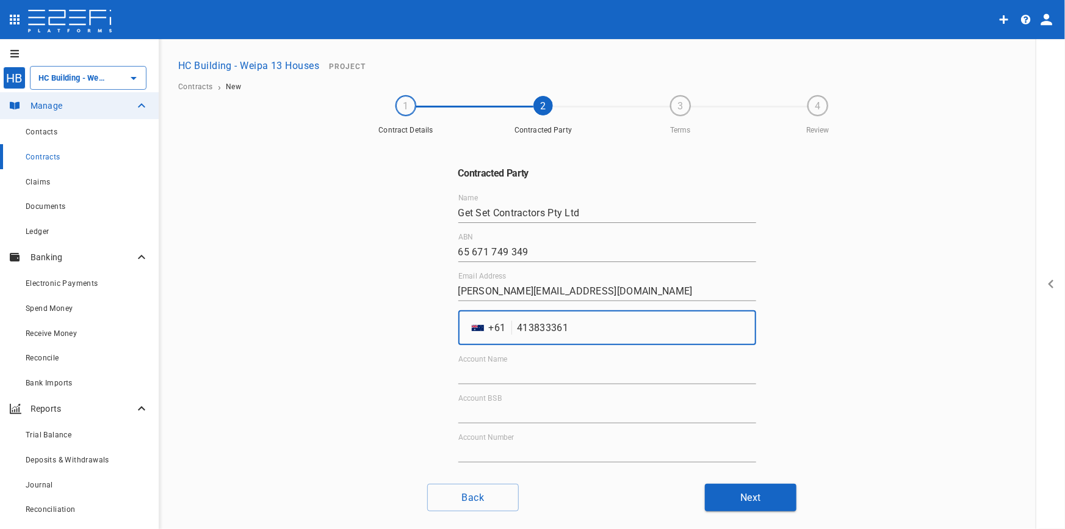
type input "413833361"
click at [513, 363] on div "Account Name" at bounding box center [607, 369] width 298 height 29
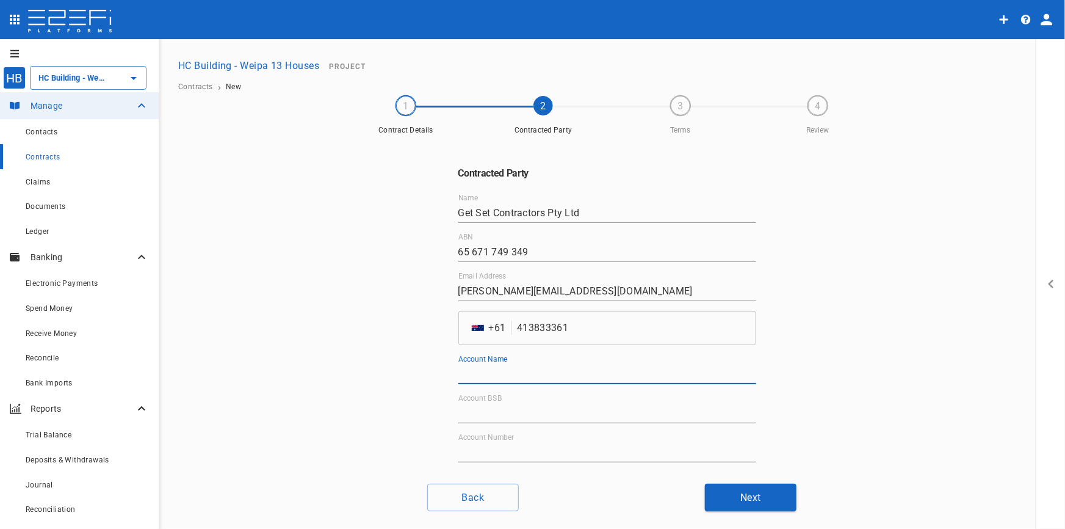
click at [512, 371] on input "Account Name" at bounding box center [607, 374] width 298 height 20
click at [528, 372] on input "Account Name" at bounding box center [607, 374] width 298 height 20
type input "Get Set Contractors Pty Ltd"
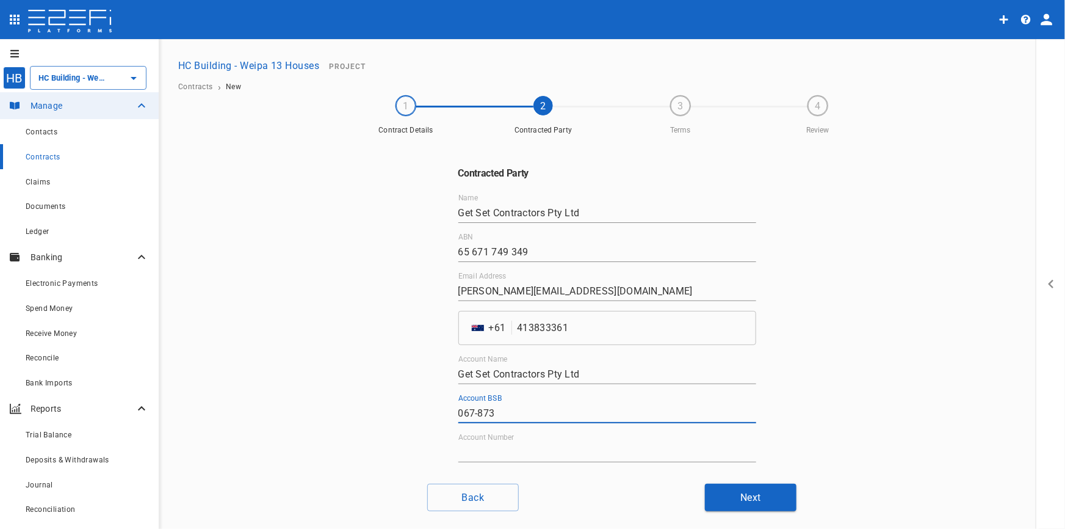
type input "067-873"
click at [542, 447] on input "Account Number" at bounding box center [607, 453] width 298 height 20
paste input "10582490"
type input "10582490"
click at [741, 500] on button "Next" at bounding box center [751, 497] width 92 height 27
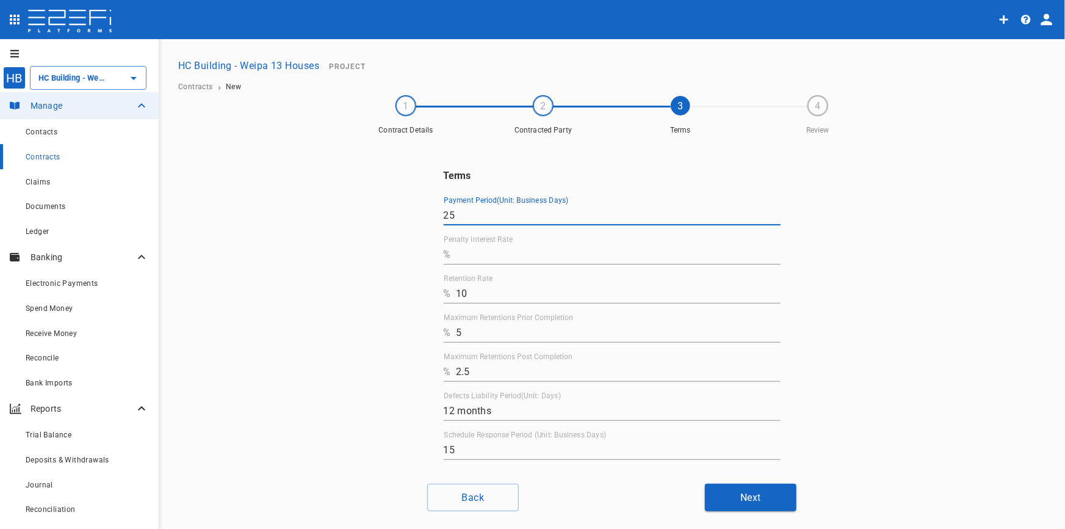
drag, startPoint x: 498, startPoint y: 220, endPoint x: 306, endPoint y: 231, distance: 192.7
click at [344, 227] on div "Terms Payment Period(Unit: Business Days) 25 Penalty Interest Rate % Retention …" at bounding box center [612, 306] width 733 height 333
type input "10"
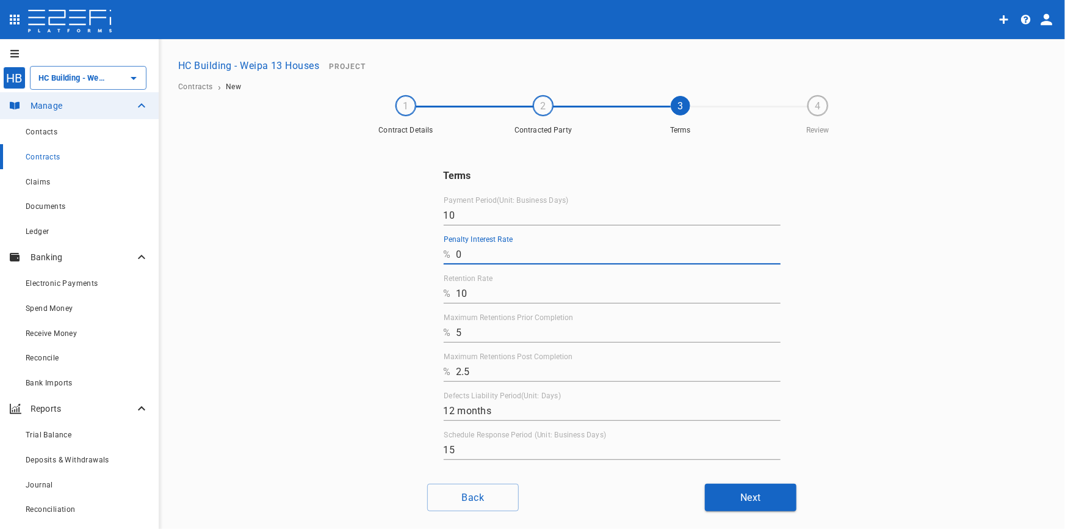
type input "0"
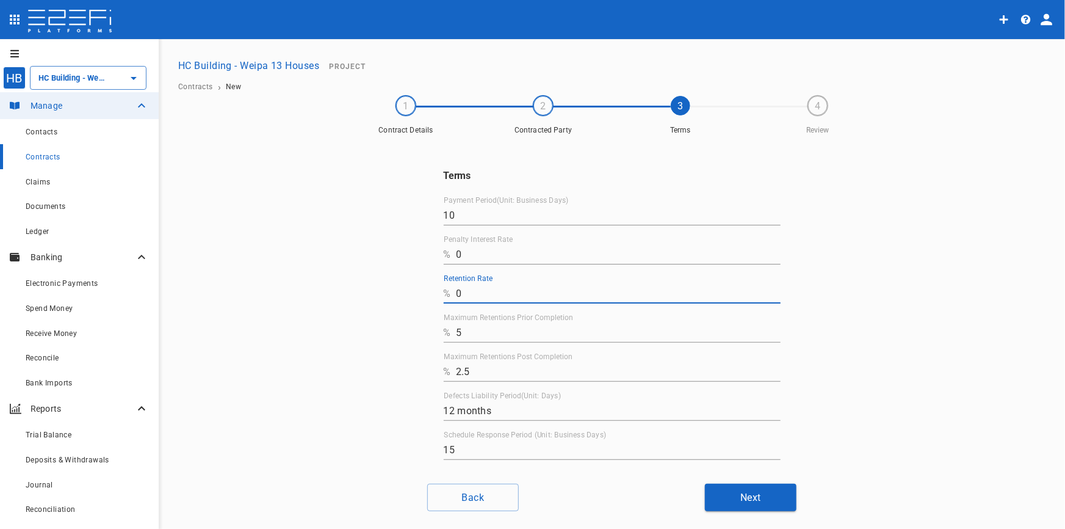
type input "0"
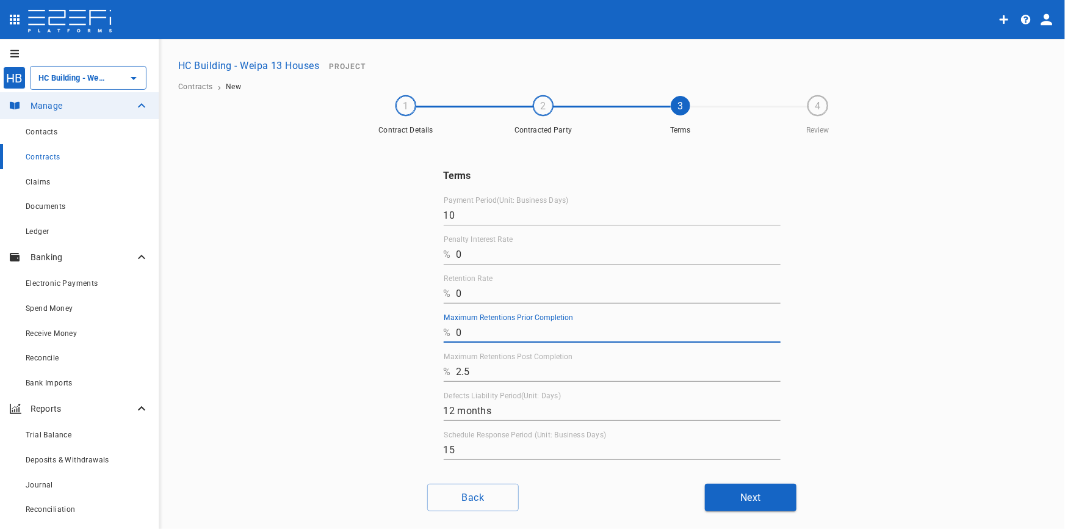
type input "0"
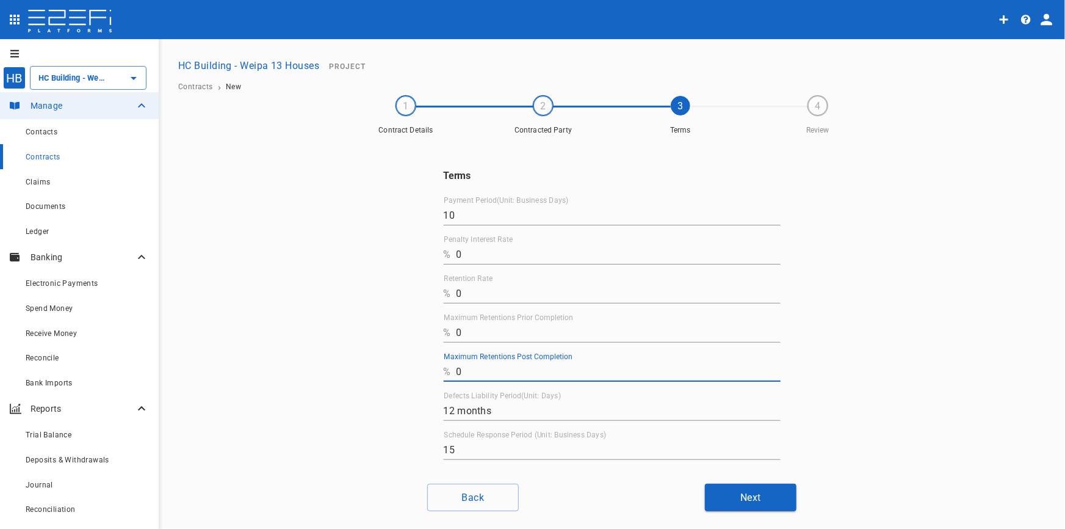
type input "0"
click at [749, 505] on button "Next" at bounding box center [751, 497] width 92 height 27
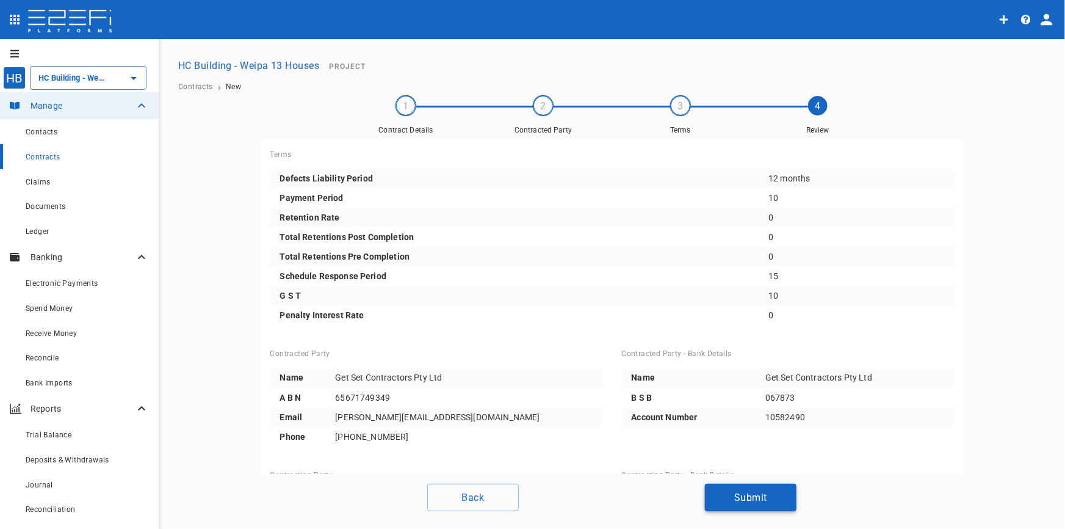
click at [749, 500] on button "Submit" at bounding box center [751, 497] width 92 height 27
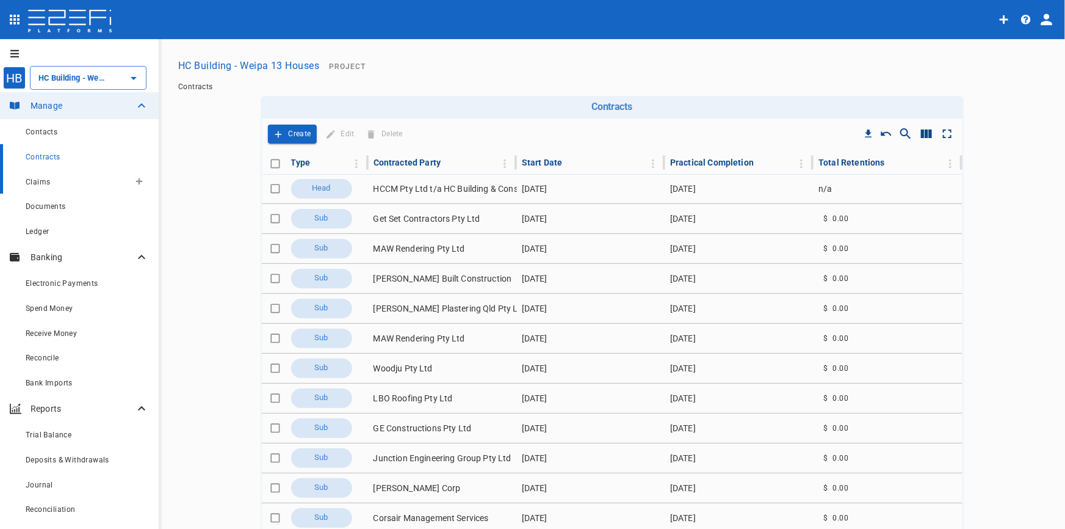
click at [45, 182] on span "Claims" at bounding box center [38, 182] width 24 height 9
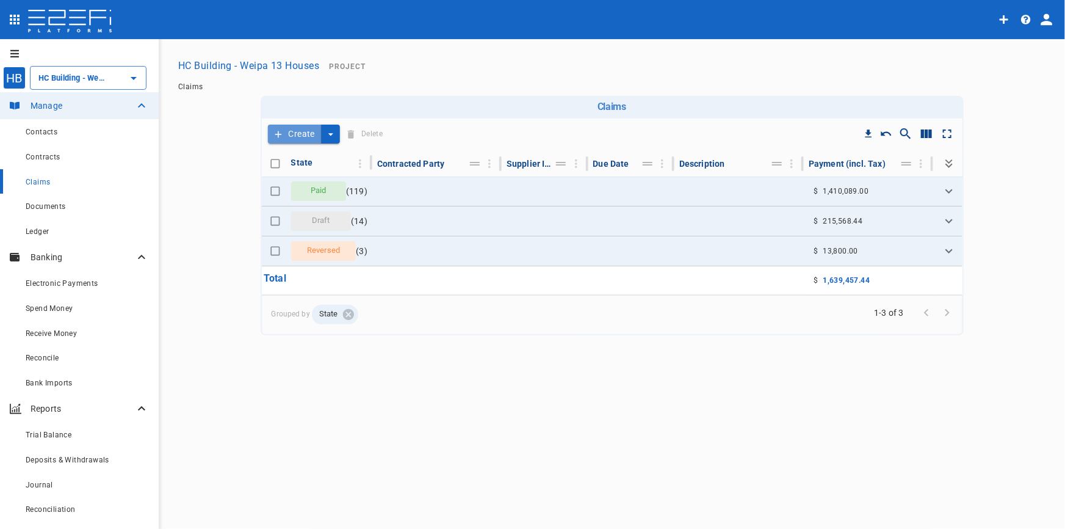
click at [309, 132] on button "Create" at bounding box center [295, 134] width 54 height 19
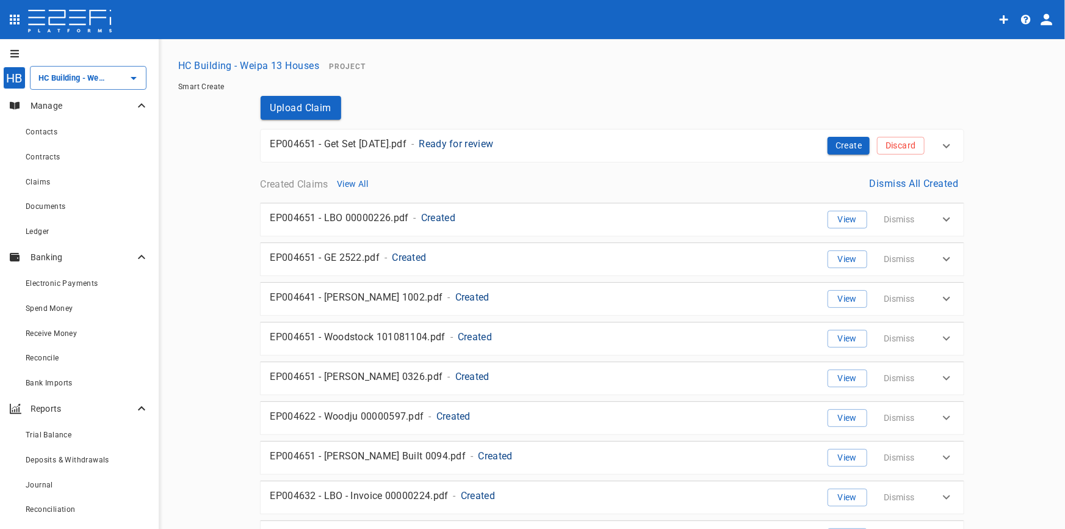
click at [470, 140] on p "Ready for review" at bounding box center [456, 144] width 74 height 14
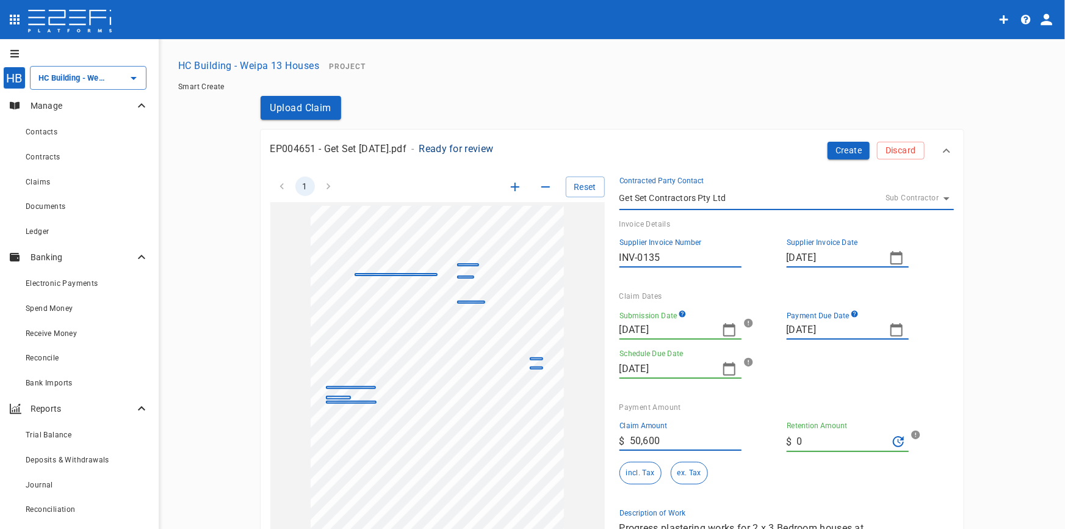
click at [725, 332] on icon "button" at bounding box center [729, 329] width 15 height 15
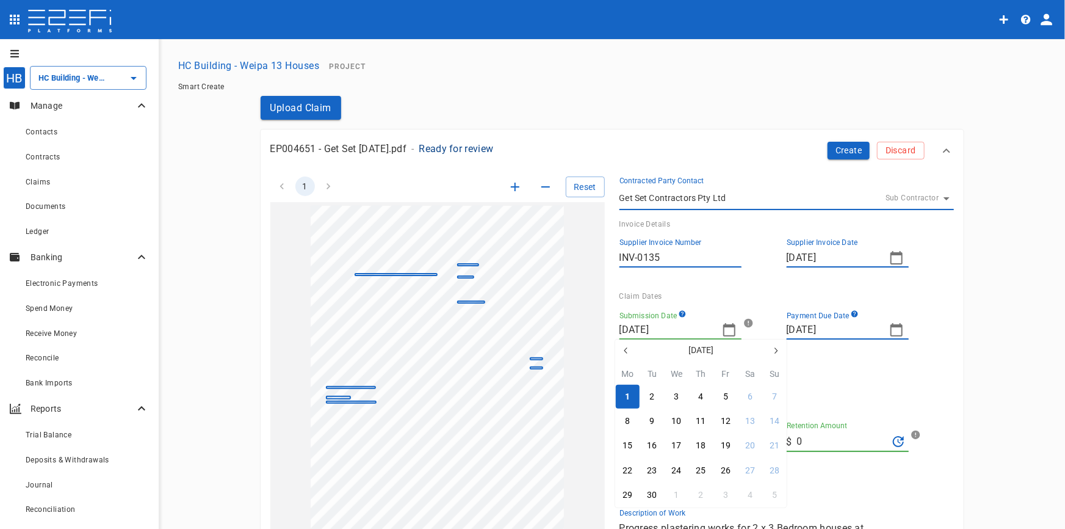
click at [622, 350] on icon "button" at bounding box center [626, 351] width 10 height 10
click at [622, 349] on icon "button" at bounding box center [626, 351] width 10 height 10
click at [650, 447] on div "10" at bounding box center [652, 445] width 10 height 13
type input "10/06/2025"
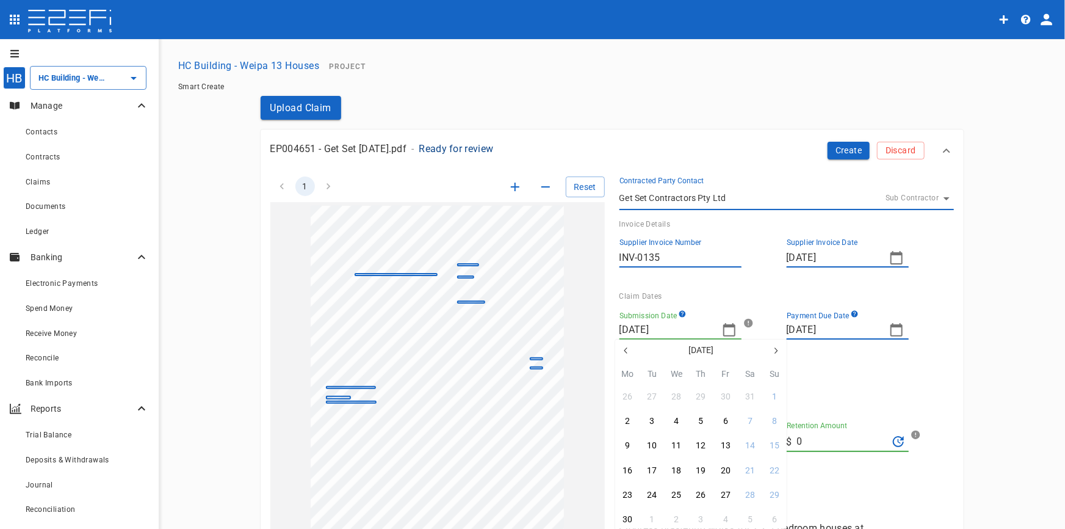
type input "[DATE]"
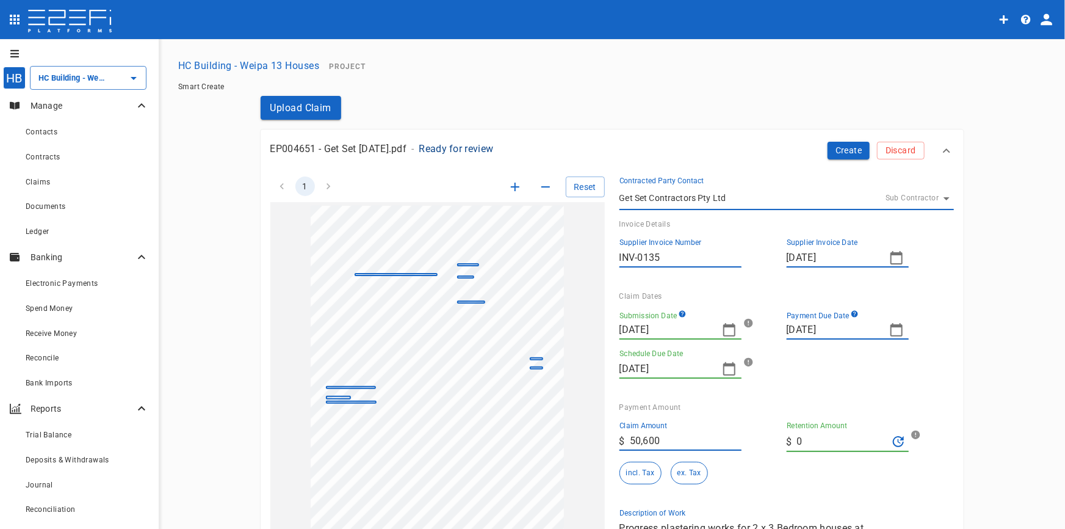
click at [892, 331] on icon "button" at bounding box center [896, 329] width 15 height 15
click at [815, 481] on div "24" at bounding box center [819, 482] width 10 height 13
type input "[DATE]"
click at [722, 372] on icon "button" at bounding box center [729, 368] width 15 height 15
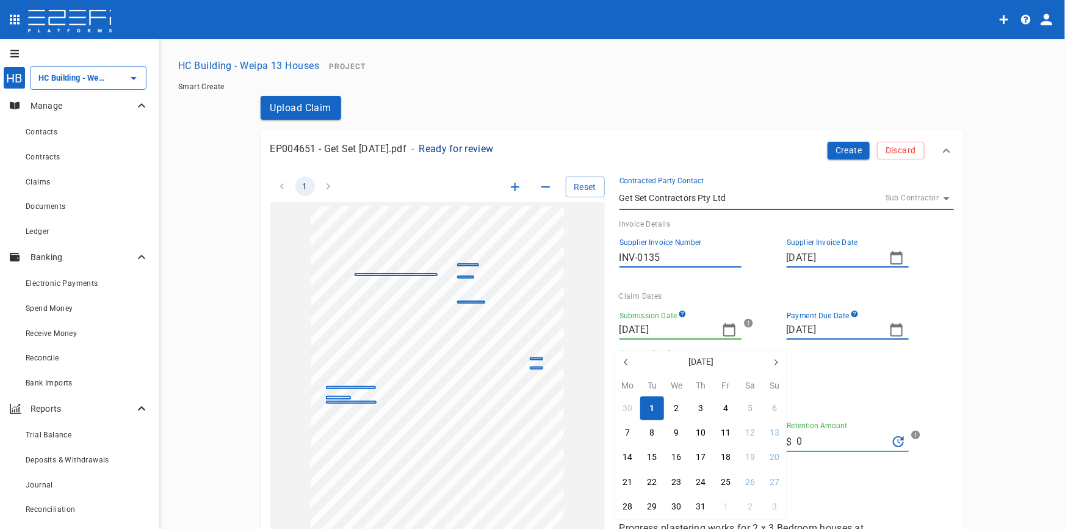
click at [880, 369] on div at bounding box center [532, 264] width 1065 height 529
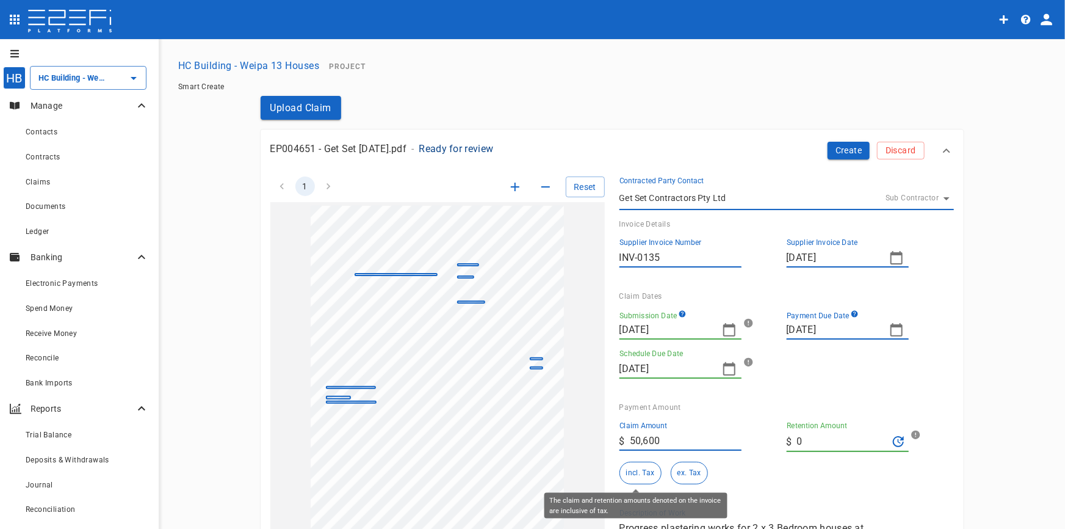
click at [639, 470] on button "incl. Tax" at bounding box center [641, 473] width 42 height 23
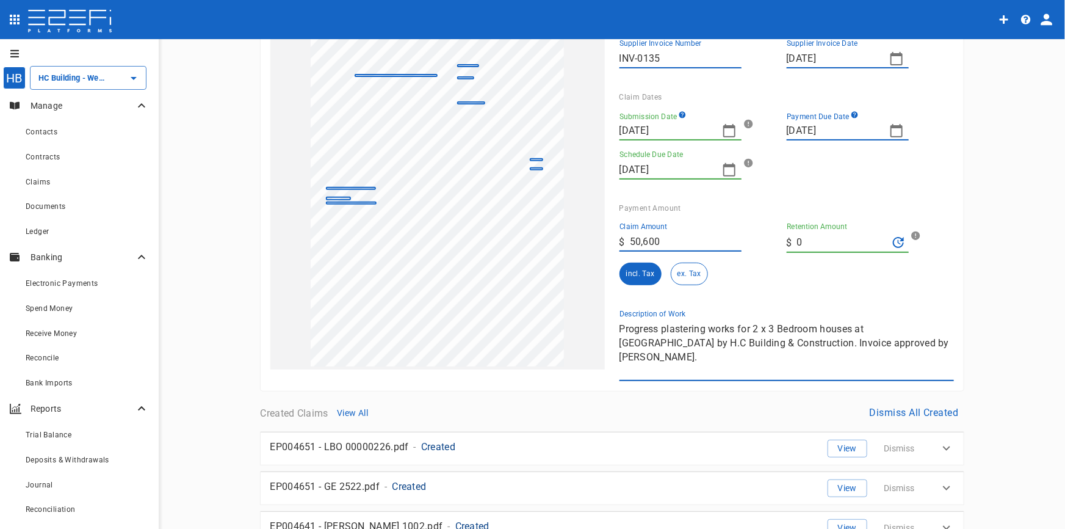
scroll to position [222, 0]
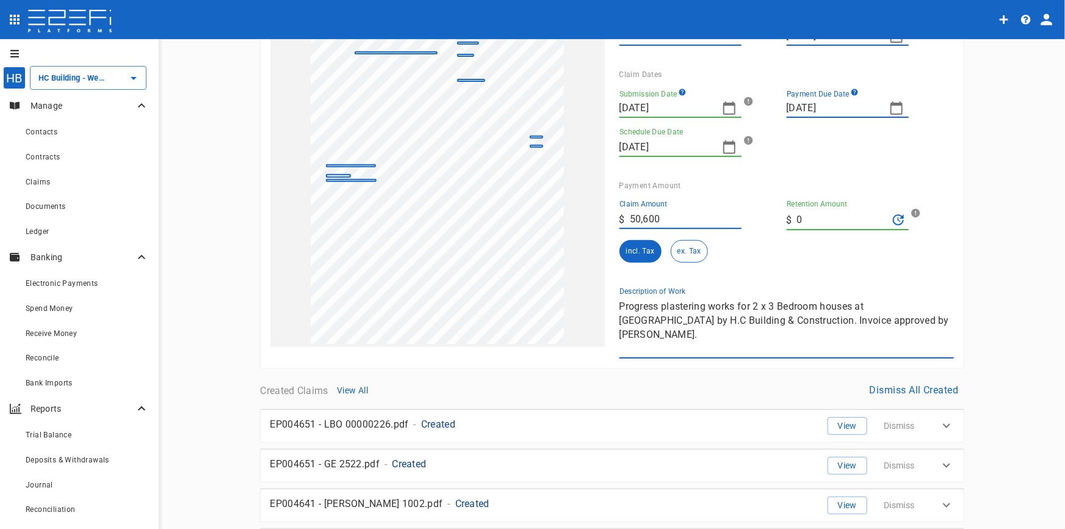
click at [503, 306] on div "1 Reset SupplierInvoiceNumber: INV-0135 ClaimAmount: 50600.00 GSTAmount: 4600.0…" at bounding box center [605, 149] width 698 height 418
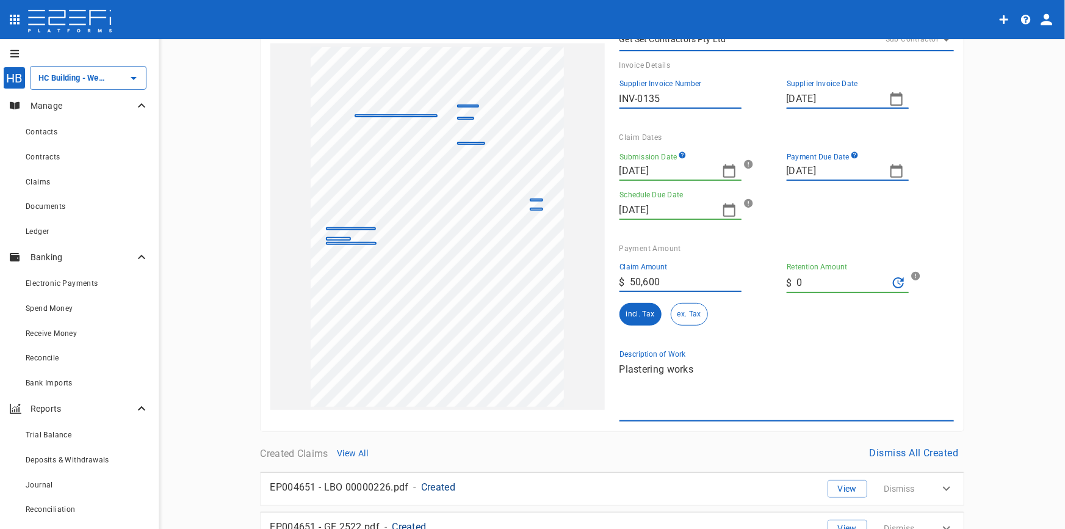
scroll to position [0, 0]
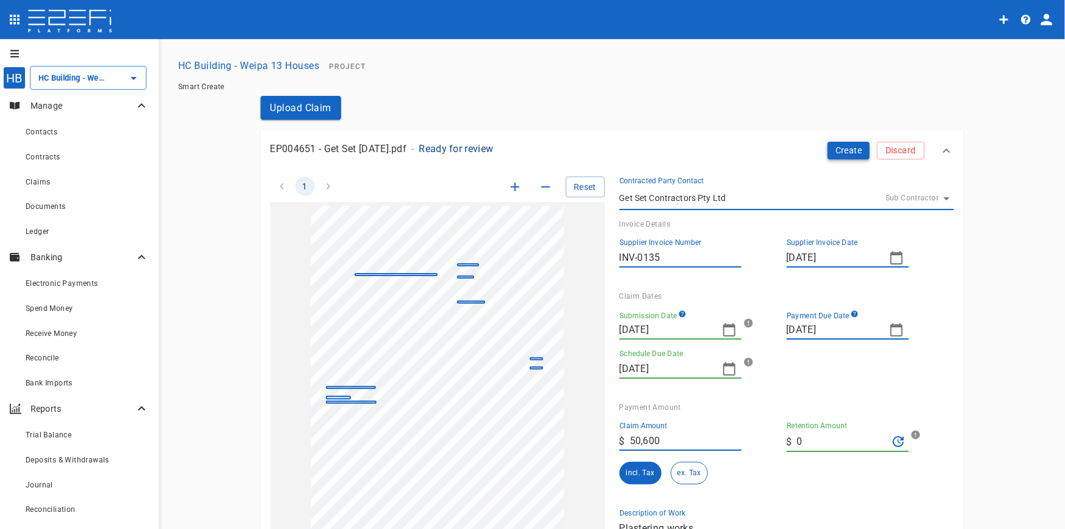
type textarea "Plastering works"
click at [838, 153] on button "Create" at bounding box center [849, 151] width 43 height 18
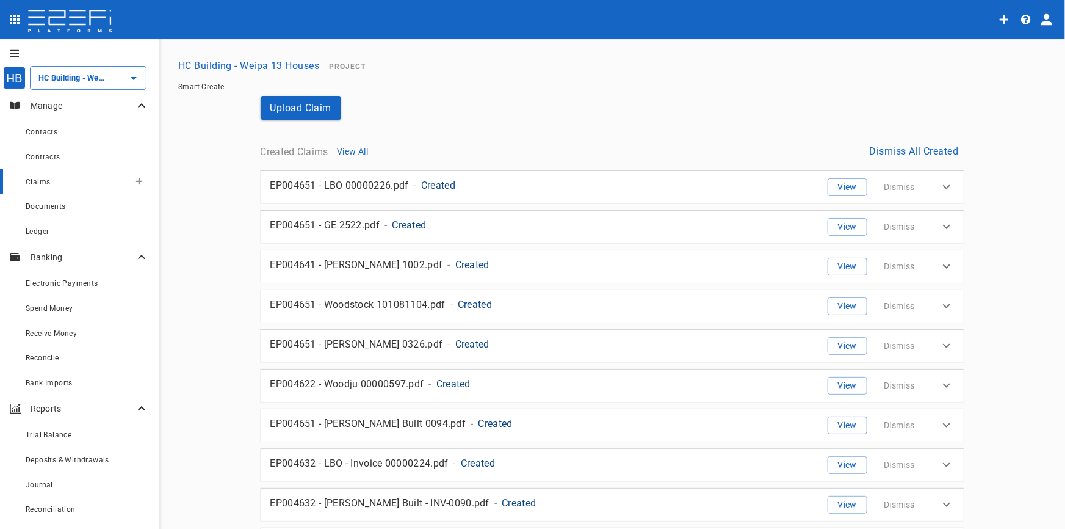
click at [45, 183] on span "Claims" at bounding box center [38, 182] width 24 height 9
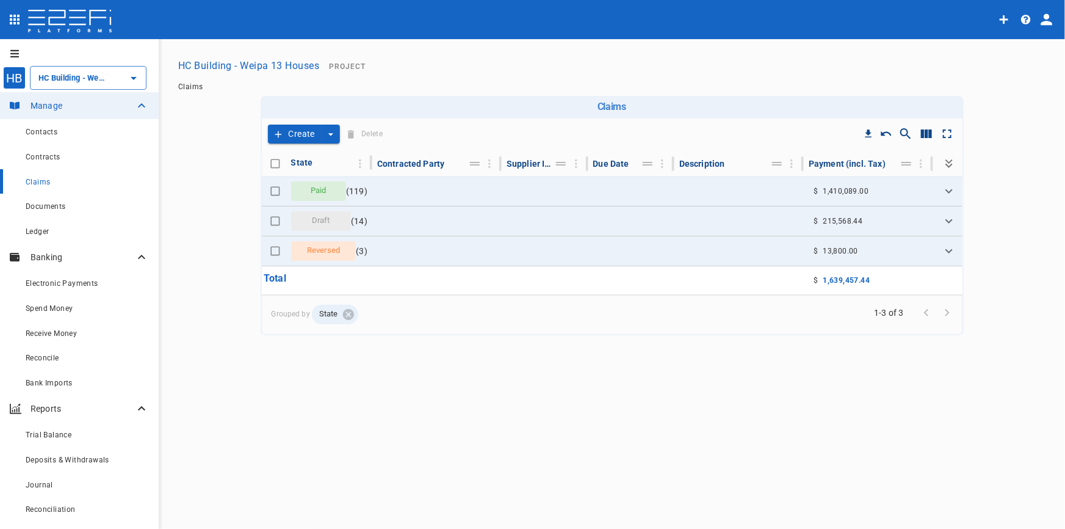
type input "HC Building - Weipa 13 Houses"
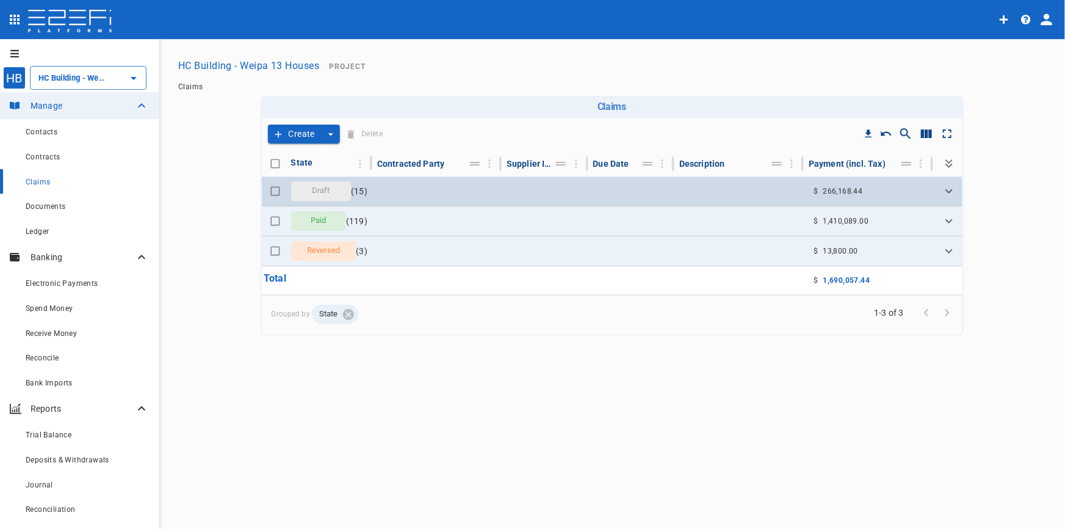
click at [328, 187] on span "Draft" at bounding box center [321, 191] width 33 height 12
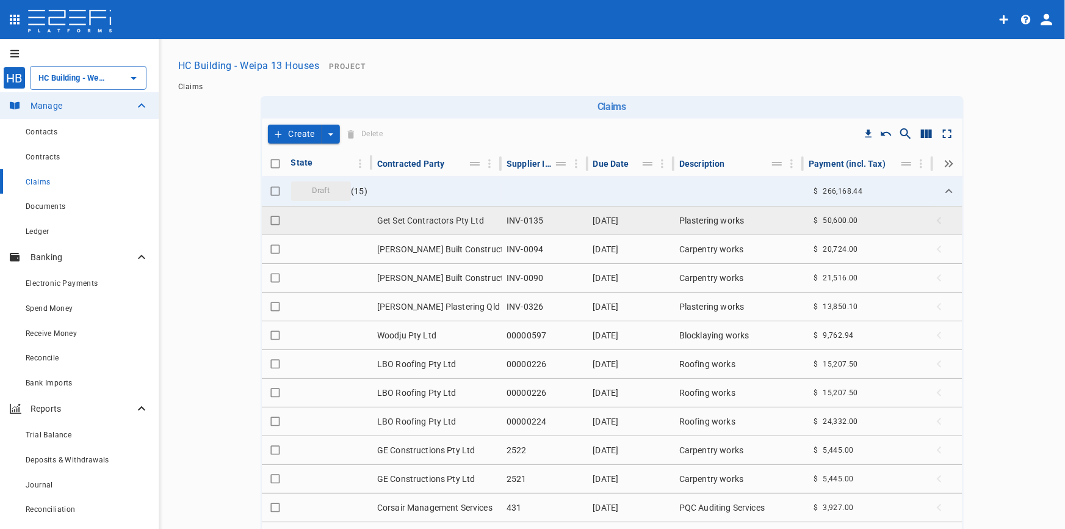
click at [472, 220] on td "Get Set Contractors Pty Ltd" at bounding box center [436, 220] width 129 height 28
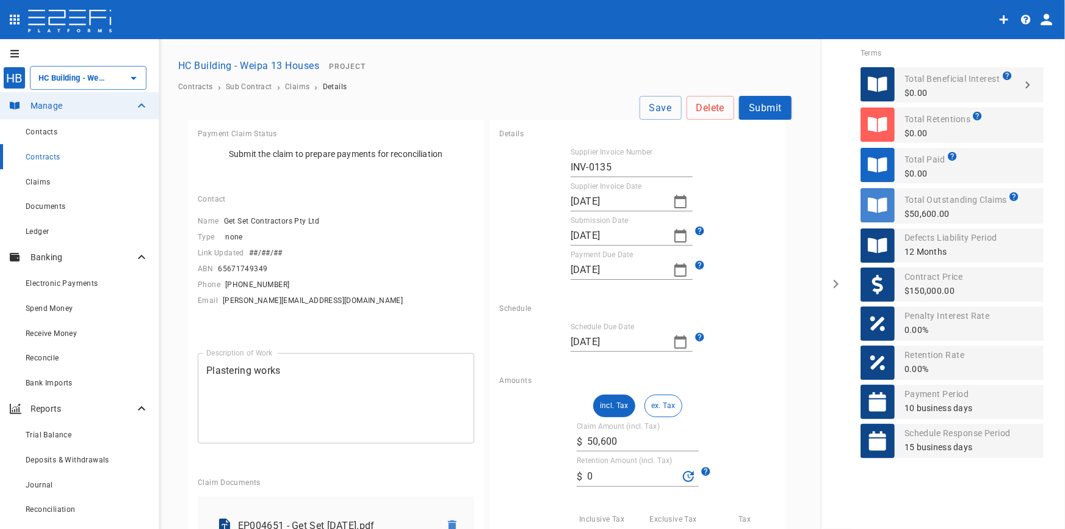
scroll to position [206, 0]
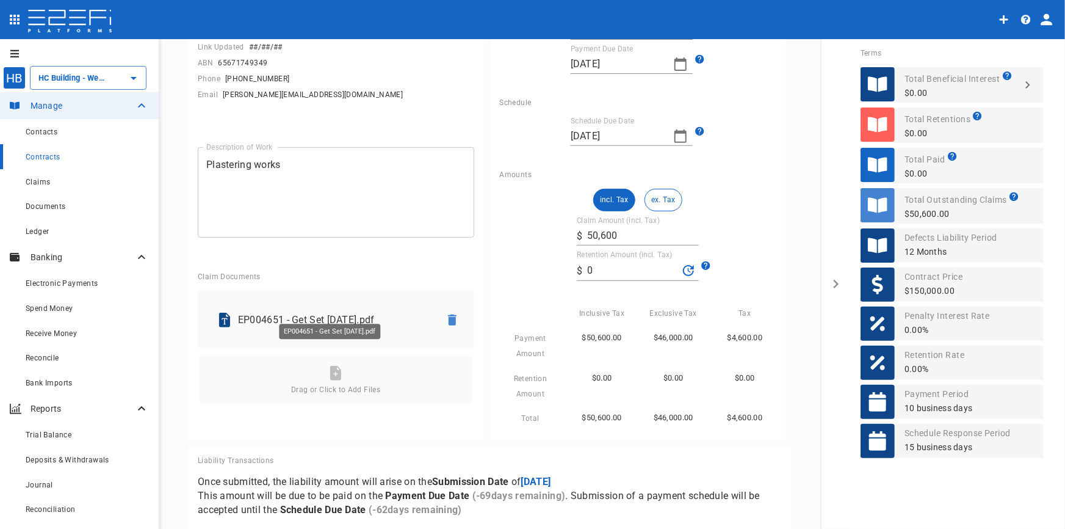
click at [329, 313] on p "EP004651 - Get Set 0135 BC.pdf" at bounding box center [334, 320] width 192 height 14
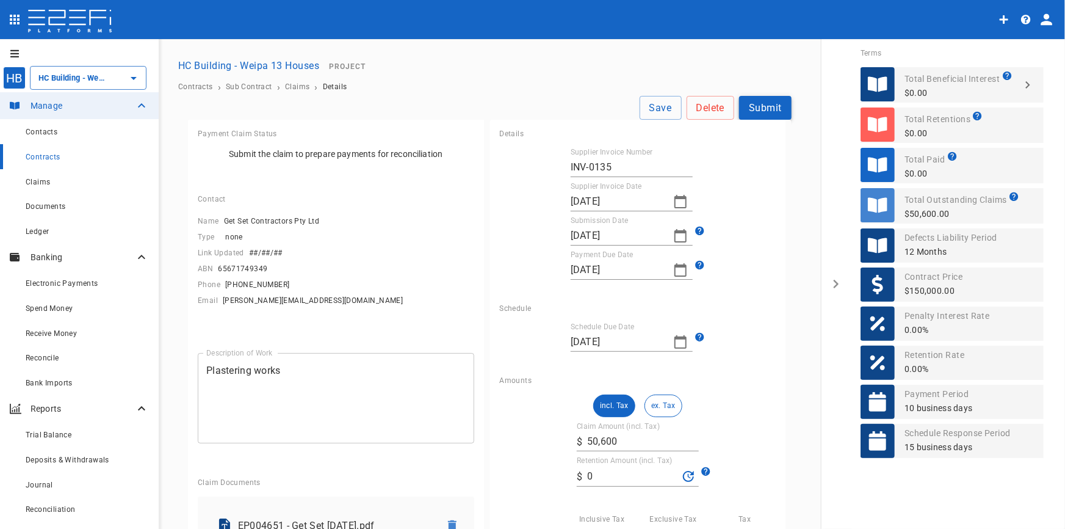
click at [766, 109] on button "Submit" at bounding box center [765, 108] width 53 height 24
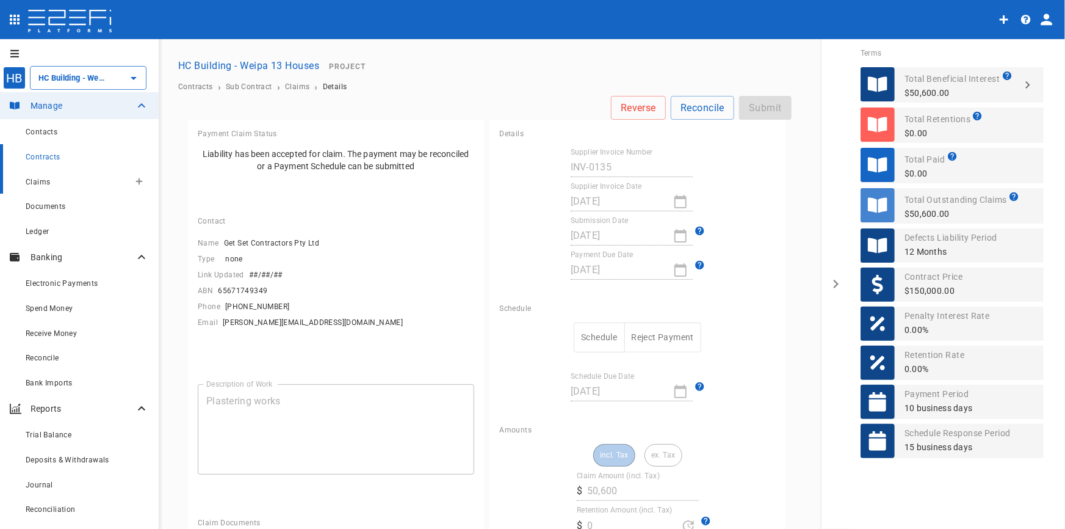
click at [40, 184] on span "Claims" at bounding box center [38, 182] width 24 height 9
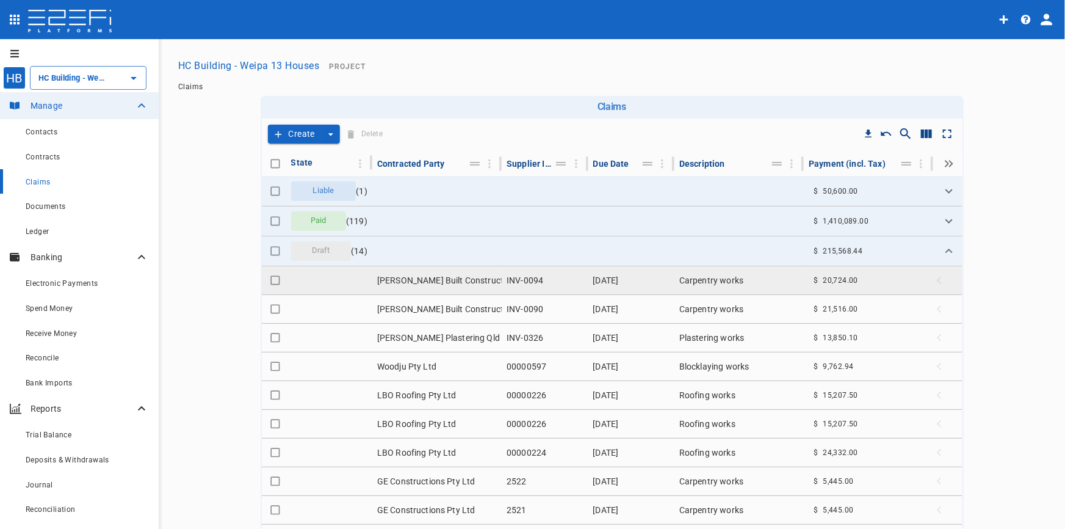
click at [388, 278] on td "Lucas Built Construction" at bounding box center [436, 280] width 129 height 28
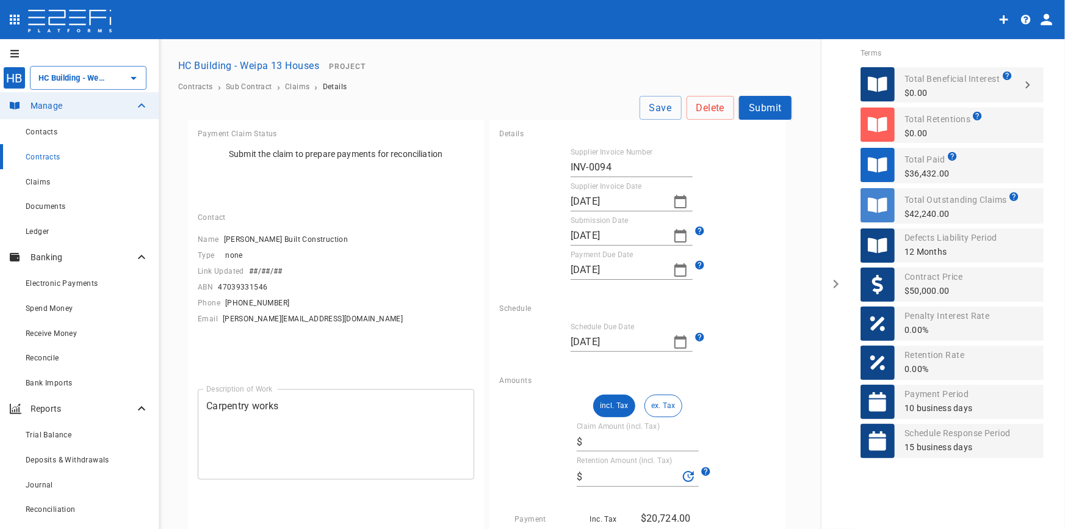
type input "20,724"
type input "0"
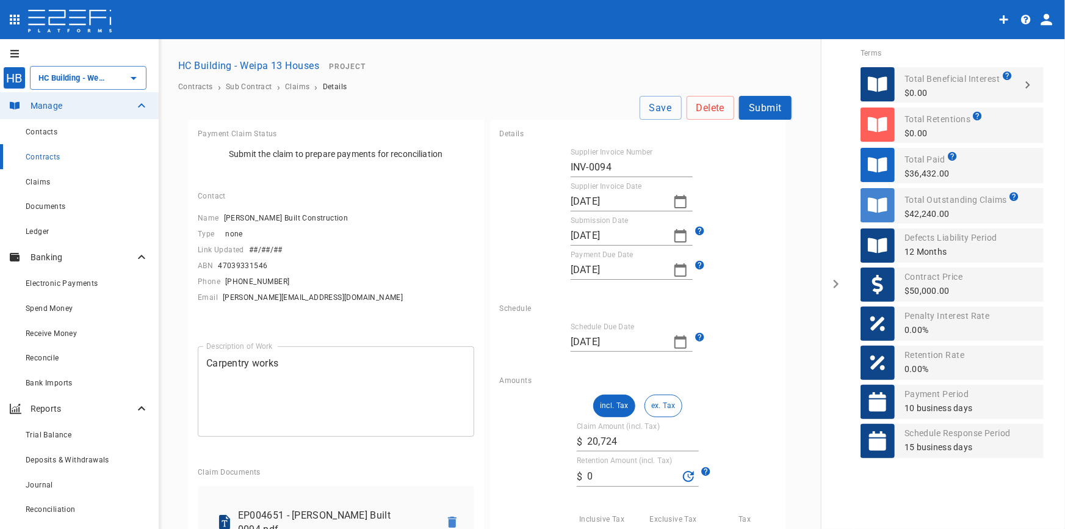
click at [629, 336] on input "30/06/2025" at bounding box center [617, 342] width 93 height 20
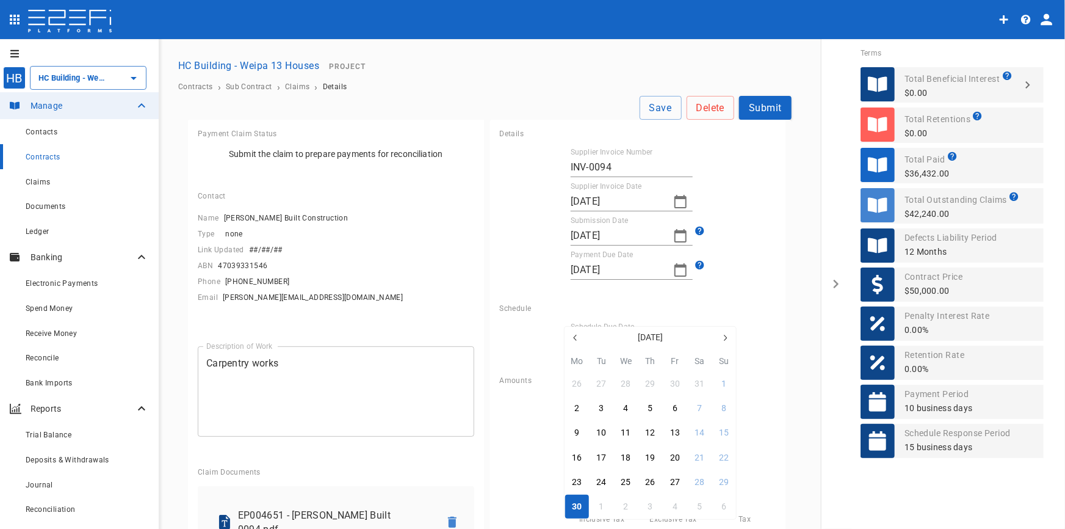
click at [629, 338] on button "June 2025" at bounding box center [651, 338] width 128 height 22
click at [639, 306] on div at bounding box center [532, 264] width 1065 height 529
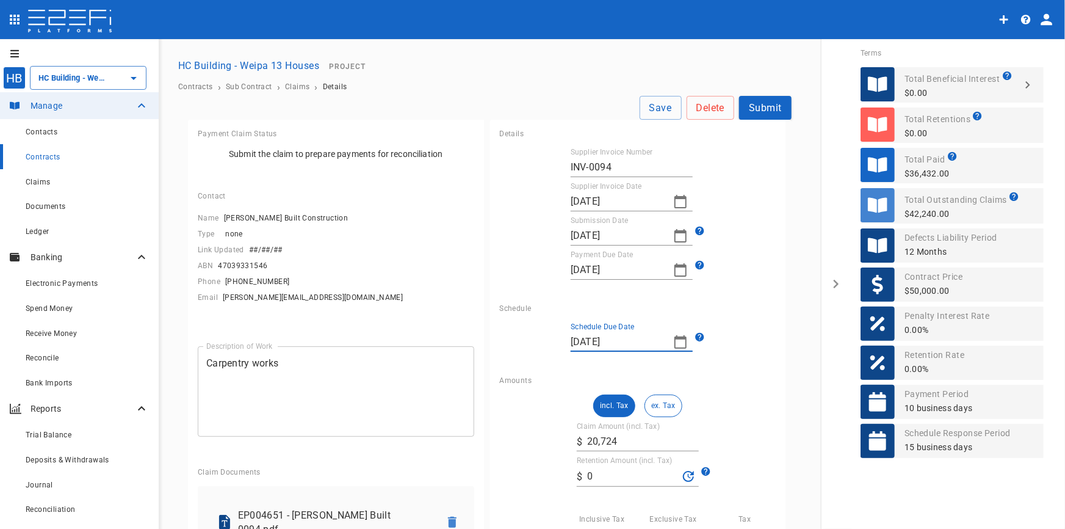
drag, startPoint x: 629, startPoint y: 342, endPoint x: 500, endPoint y: 341, distance: 128.8
click at [500, 341] on div "Schedule Due Date 30/06/2025" at bounding box center [638, 336] width 277 height 29
click at [673, 342] on icon "button" at bounding box center [680, 342] width 15 height 15
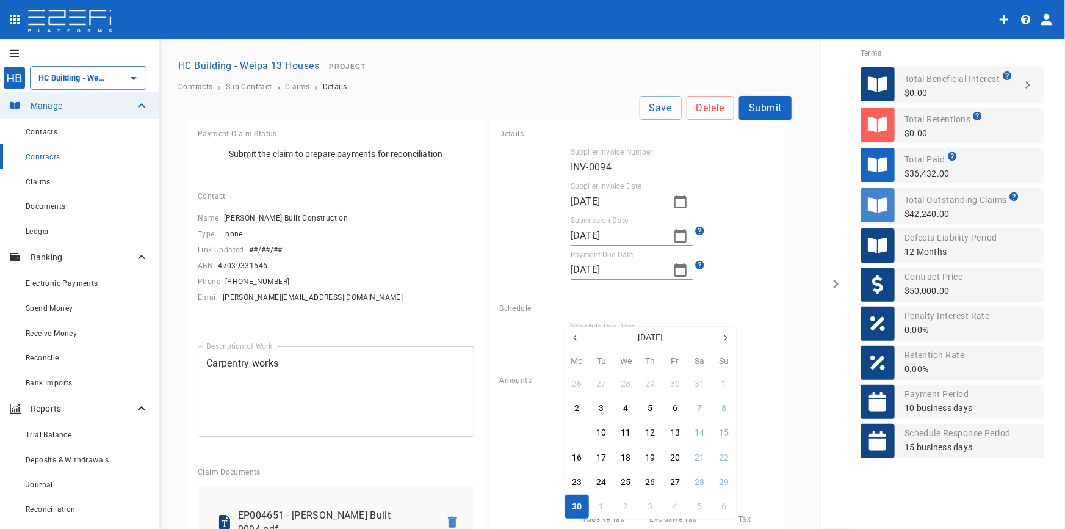
click at [579, 433] on button "9" at bounding box center [577, 433] width 24 height 24
type input "09/06/2025"
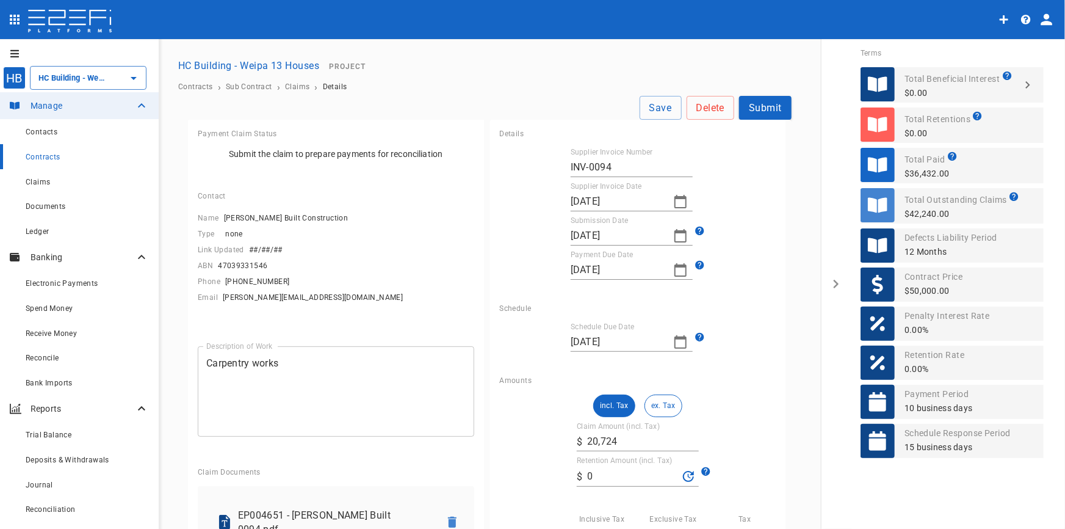
click at [714, 288] on div "Supplier Invoice Number INV-0094 Supplier Invoice Date 09/06/2025 Submission Da…" at bounding box center [638, 218] width 277 height 151
drag, startPoint x: 621, startPoint y: 440, endPoint x: 539, endPoint y: 435, distance: 82.6
click at [539, 435] on div "incl. Tax ex. Tax Claim Amount (incl. Tax) ​ $ 20,724 Retention Amount (incl. T…" at bounding box center [638, 512] width 277 height 237
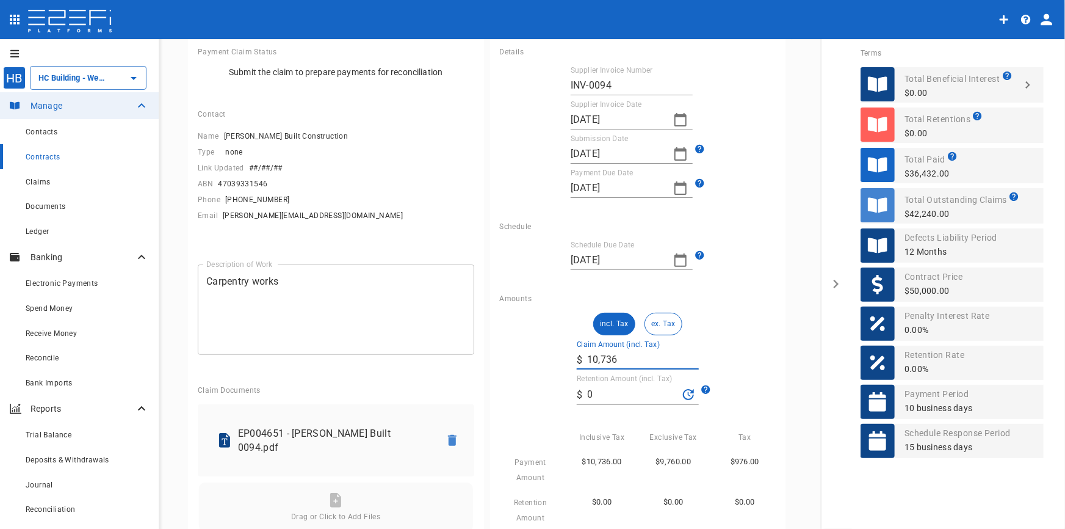
scroll to position [206, 0]
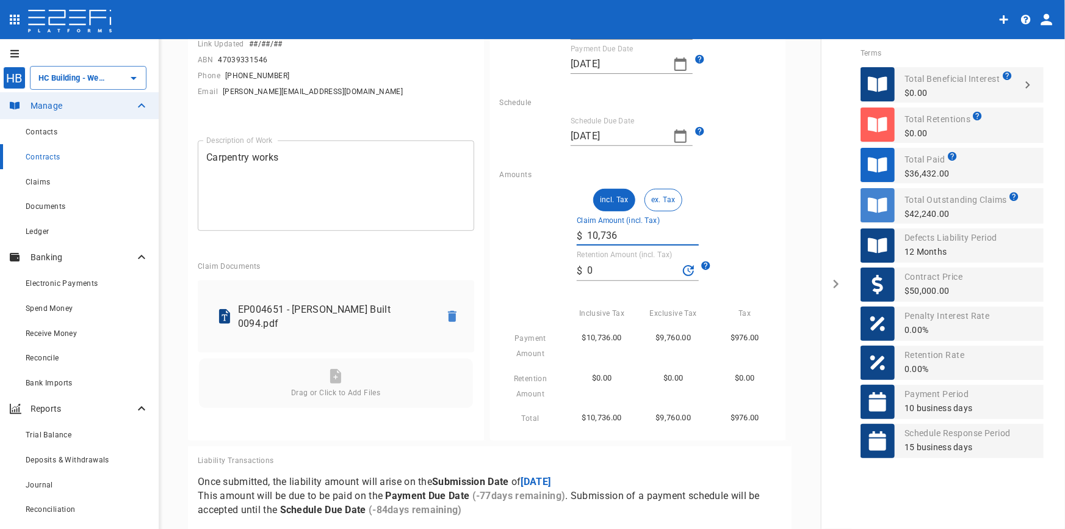
type input "10,736"
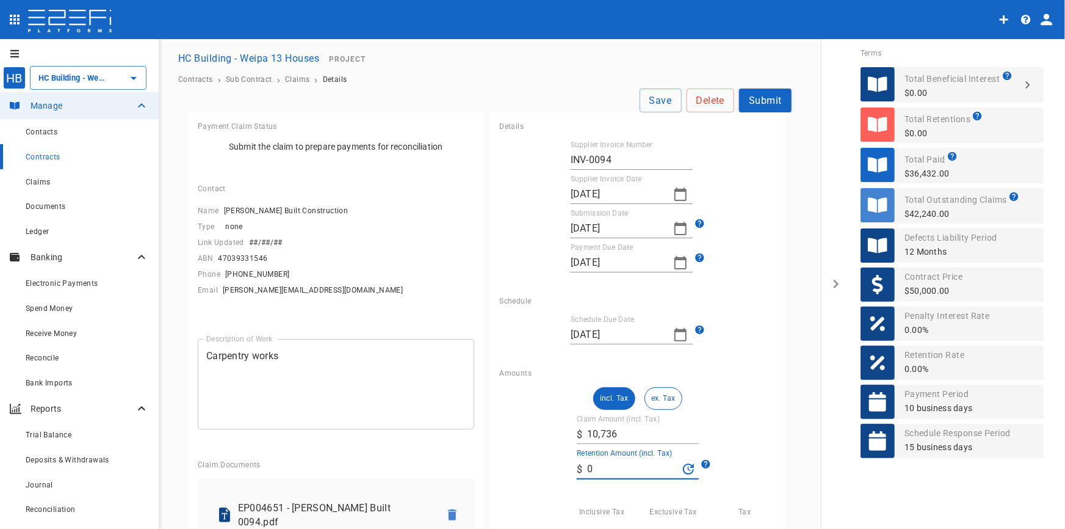
scroll to position [0, 0]
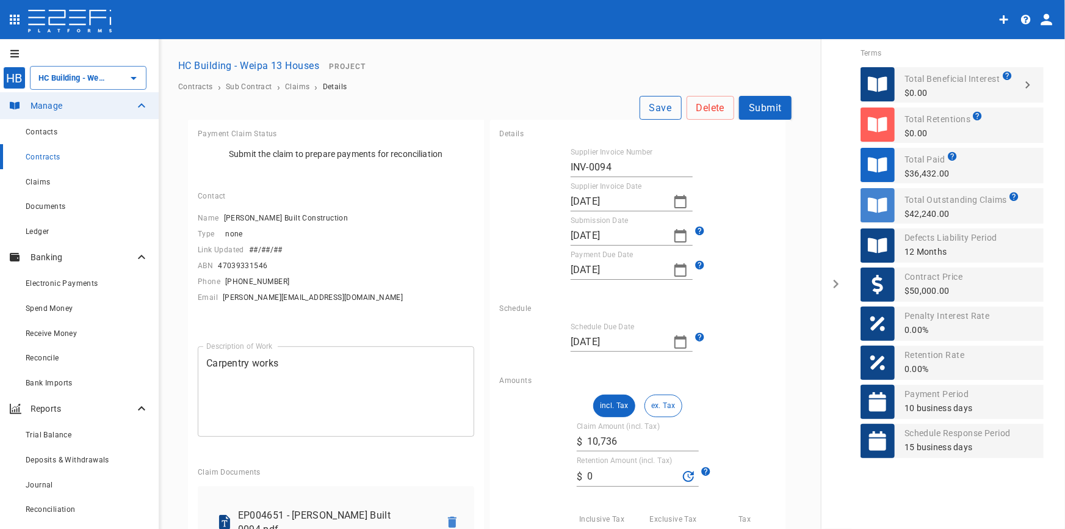
click at [647, 104] on button "Save" at bounding box center [661, 108] width 42 height 24
click at [758, 104] on button "Submit" at bounding box center [765, 108] width 53 height 24
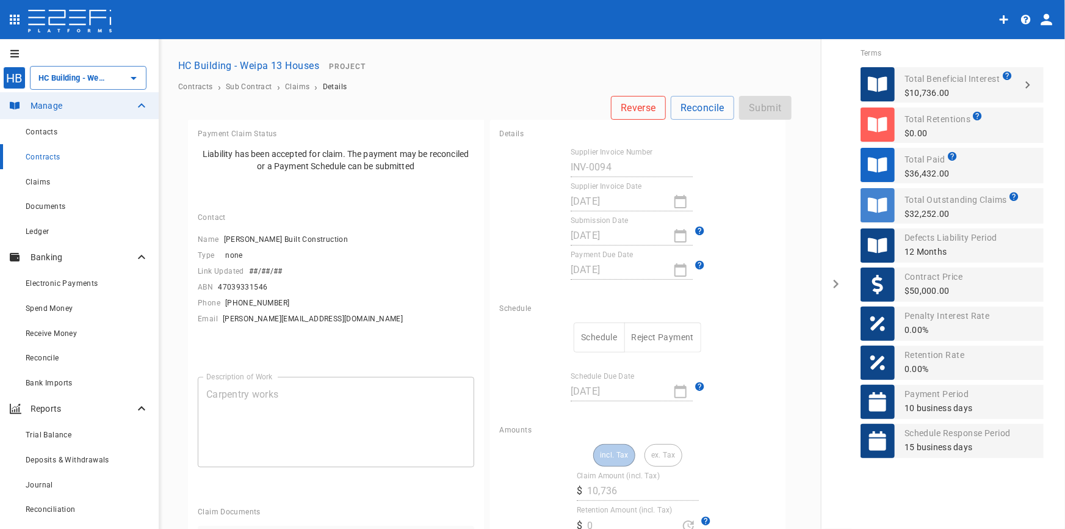
click at [628, 107] on button "Reverse" at bounding box center [638, 108] width 55 height 24
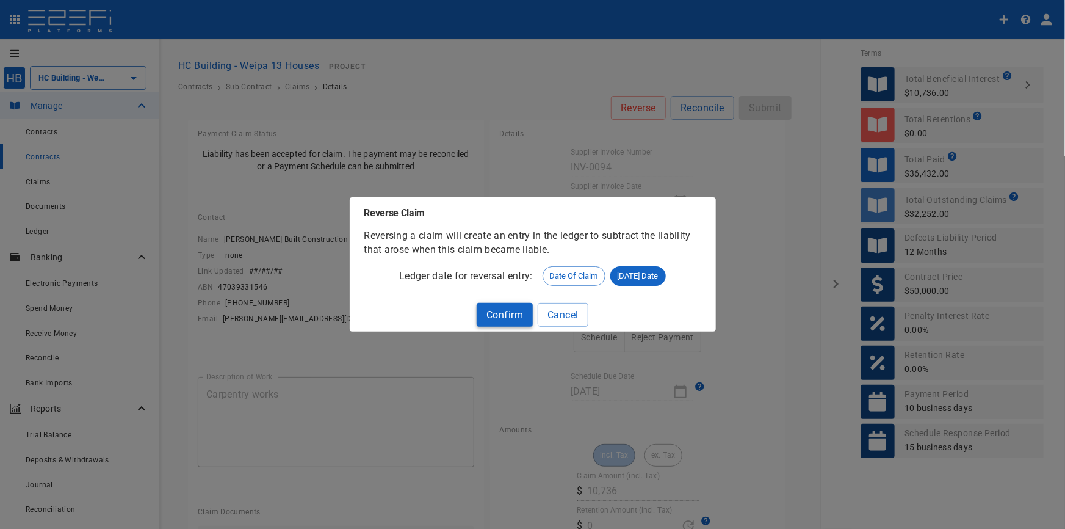
click at [495, 315] on button "Confirm" at bounding box center [505, 315] width 56 height 24
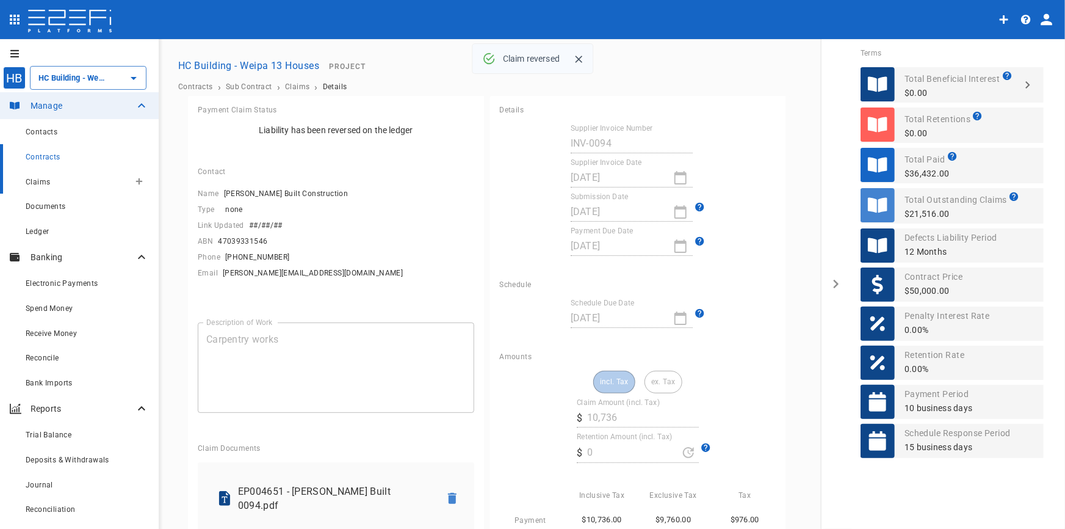
click at [49, 183] on span "Claims" at bounding box center [38, 182] width 24 height 9
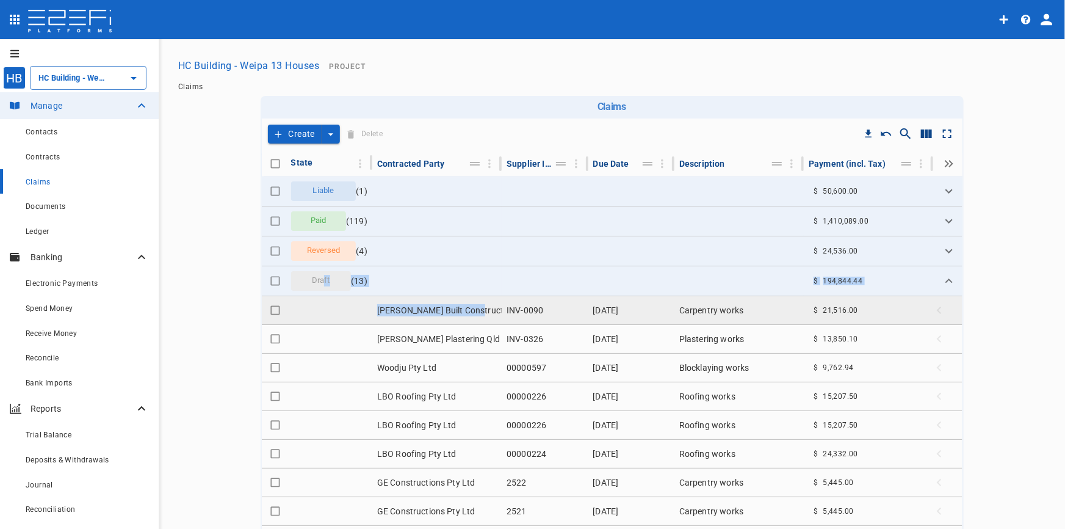
drag, startPoint x: 319, startPoint y: 276, endPoint x: 418, endPoint y: 299, distance: 101.4
click at [418, 299] on tbody "Liable ( 1 ) $ 50,600.00 Paid ( 119 ) $ 1,410,089.00 Reversed ( 4 ) $ 24,536.00…" at bounding box center [612, 422] width 701 height 493
click at [412, 305] on td "Lucas Built Construction" at bounding box center [436, 310] width 129 height 28
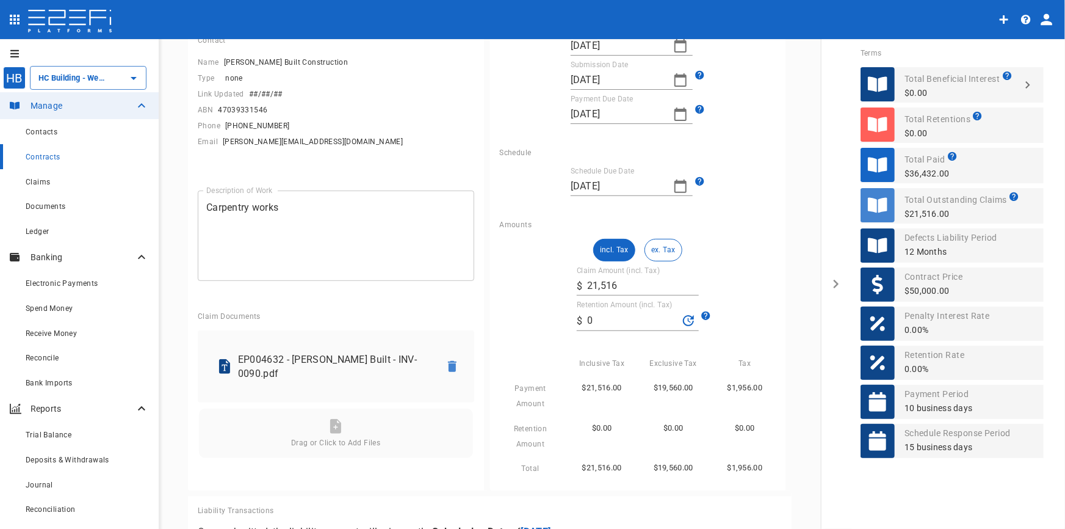
scroll to position [39, 0]
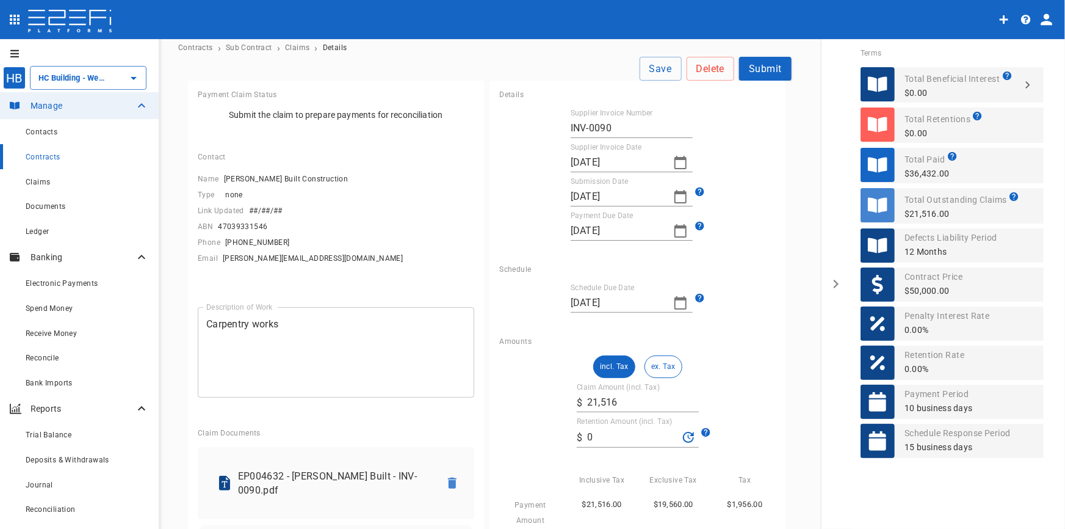
click at [646, 300] on input "23/06/2025" at bounding box center [617, 303] width 93 height 20
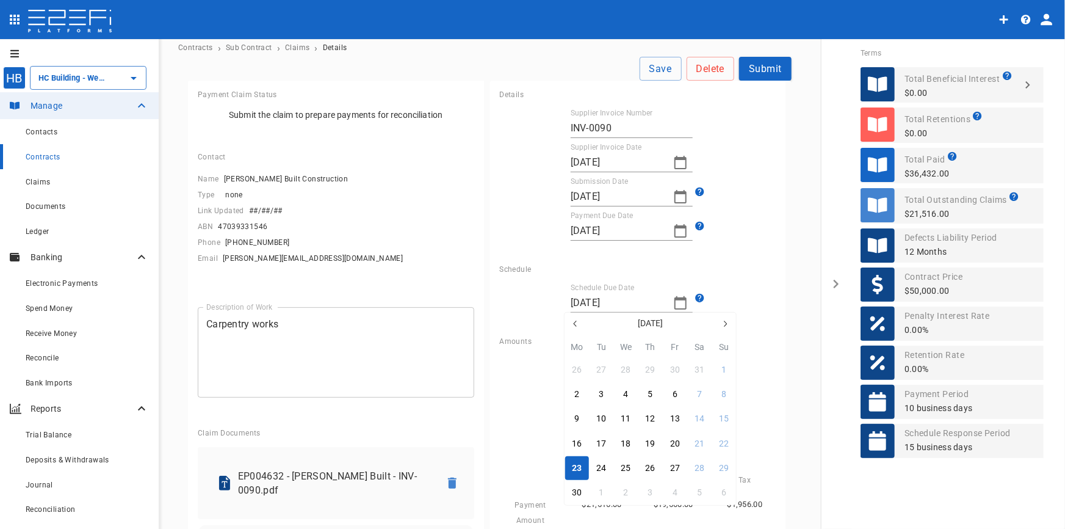
click at [645, 300] on div at bounding box center [532, 264] width 1065 height 529
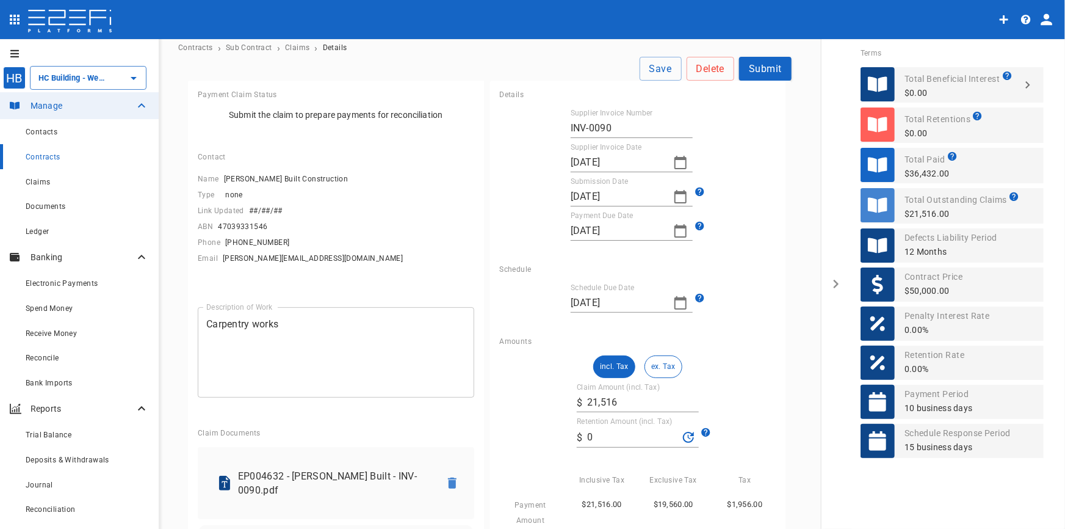
click at [673, 305] on icon "button" at bounding box center [680, 302] width 15 height 15
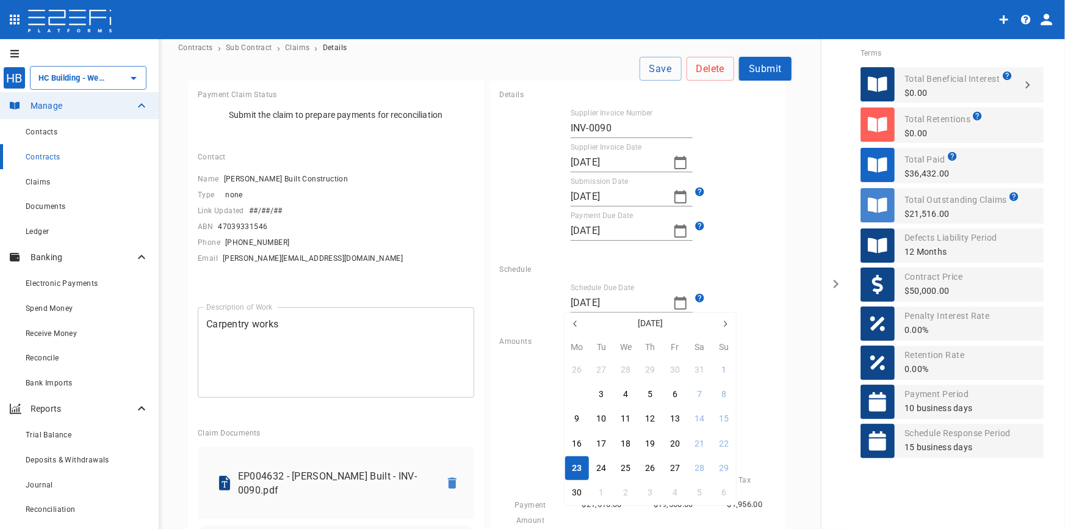
click at [578, 397] on div "2" at bounding box center [576, 394] width 5 height 13
type input "02/06/2025"
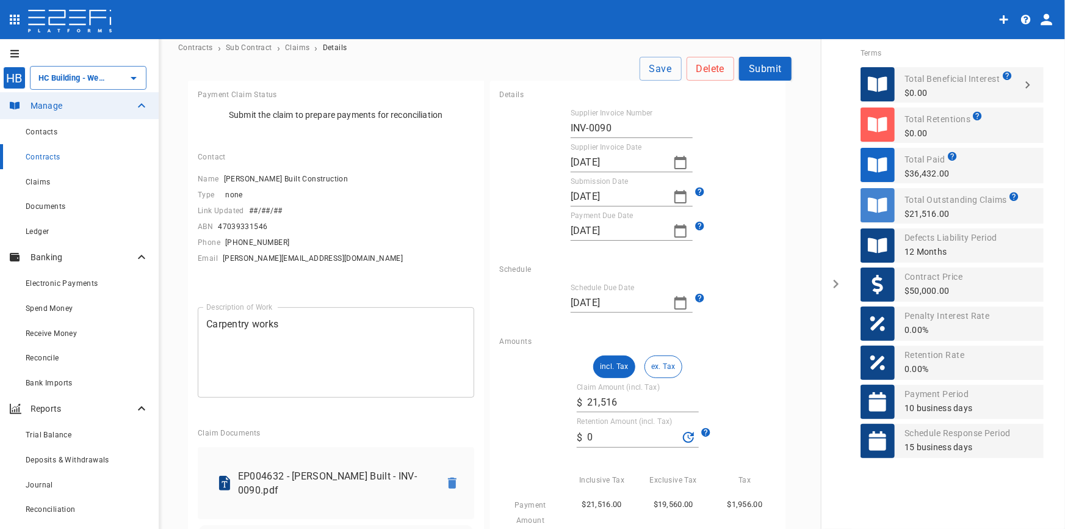
click at [749, 299] on div "Schedule Due Date 02/06/2025" at bounding box center [638, 297] width 277 height 29
click at [648, 74] on button "Save" at bounding box center [661, 69] width 42 height 24
click at [622, 398] on input "21,516" at bounding box center [643, 403] width 112 height 20
drag, startPoint x: 620, startPoint y: 400, endPoint x: 557, endPoint y: 408, distance: 64.0
click at [557, 407] on div "incl. Tax ex. Tax Claim Amount (incl. Tax) ​ $ 21,516 Retention Amount (incl. T…" at bounding box center [638, 473] width 277 height 237
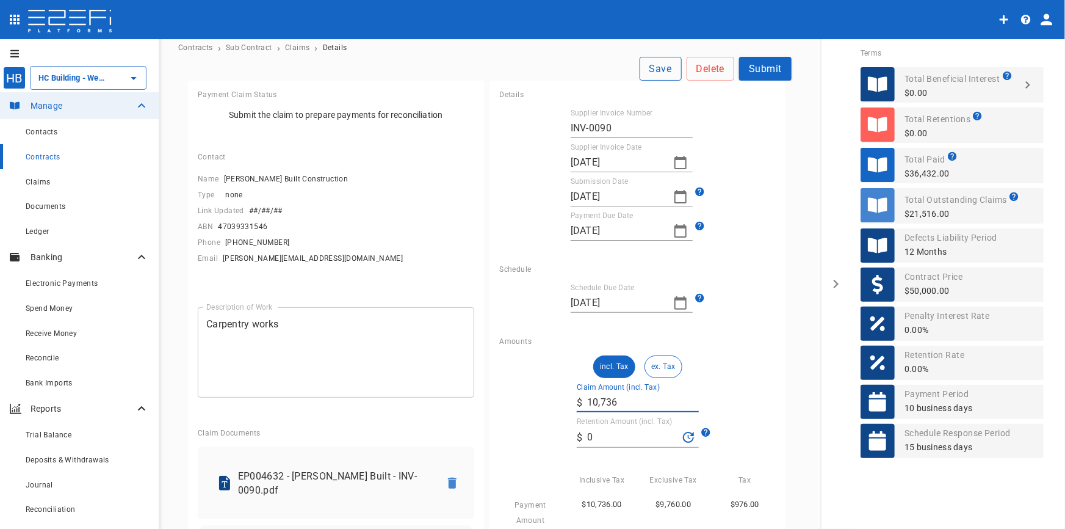
type input "10,736"
click at [649, 63] on button "Save" at bounding box center [661, 69] width 42 height 24
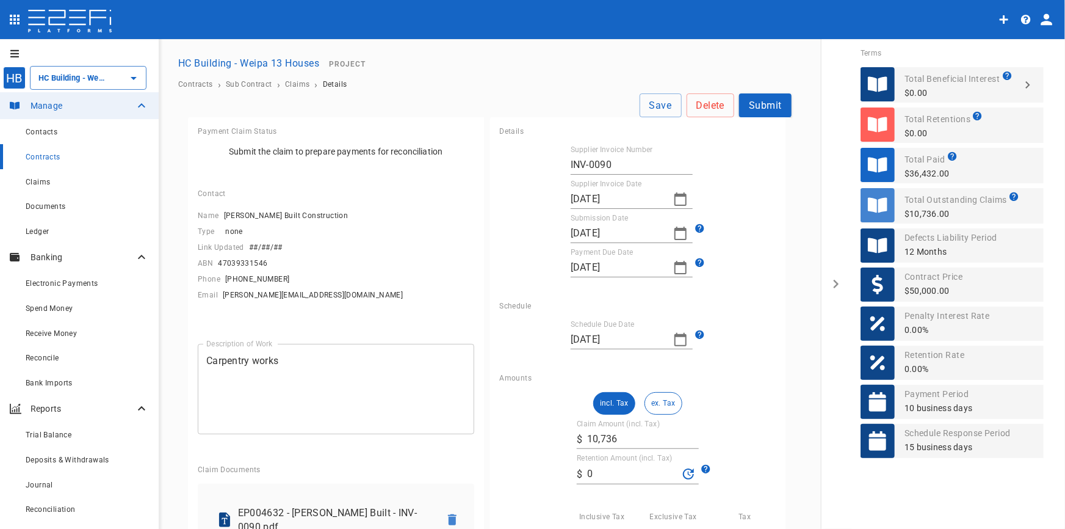
scroll to position [0, 0]
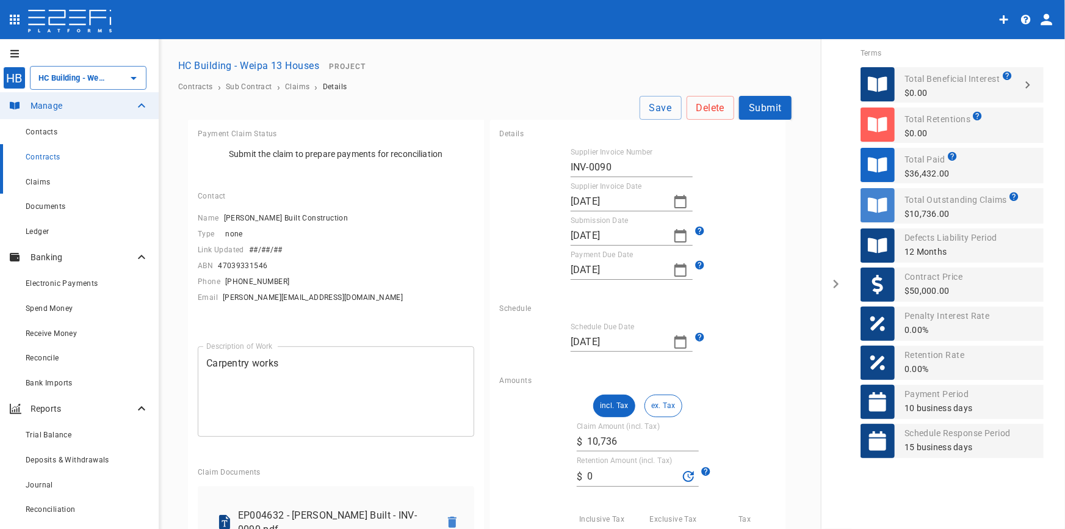
click at [43, 187] on div "Claims" at bounding box center [87, 181] width 123 height 15
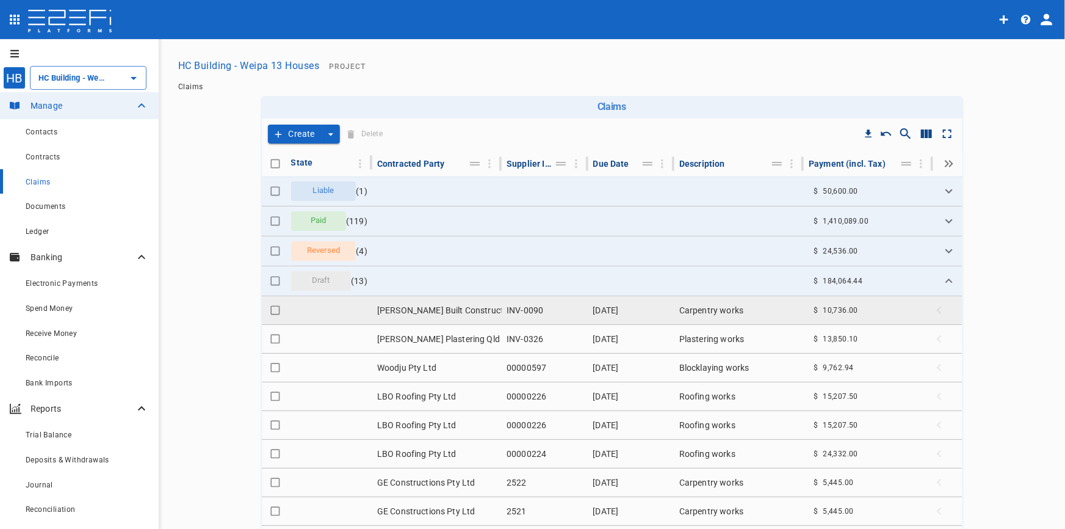
click at [411, 308] on td "Lucas Built Construction" at bounding box center [436, 310] width 129 height 28
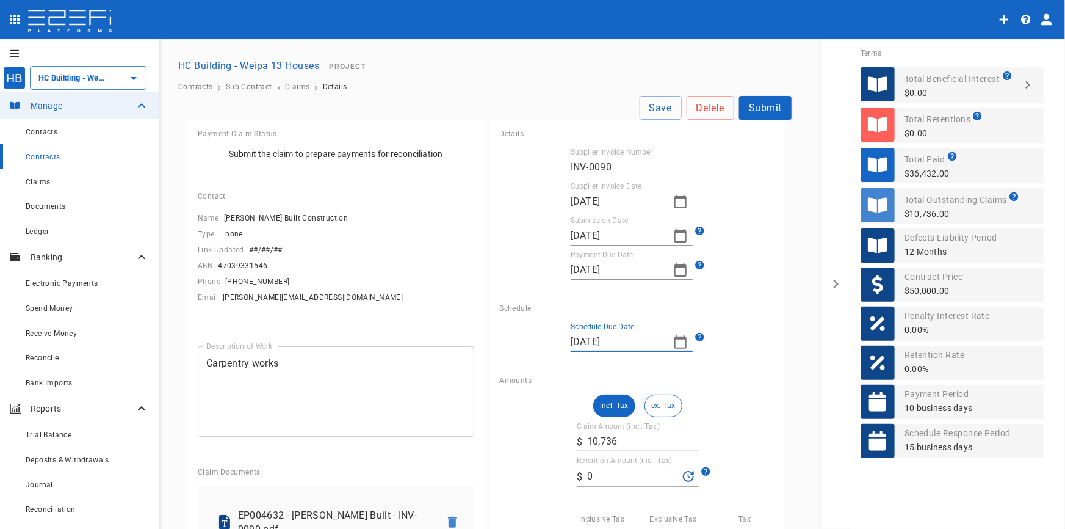
click at [620, 350] on input "02/06/2025" at bounding box center [617, 342] width 93 height 20
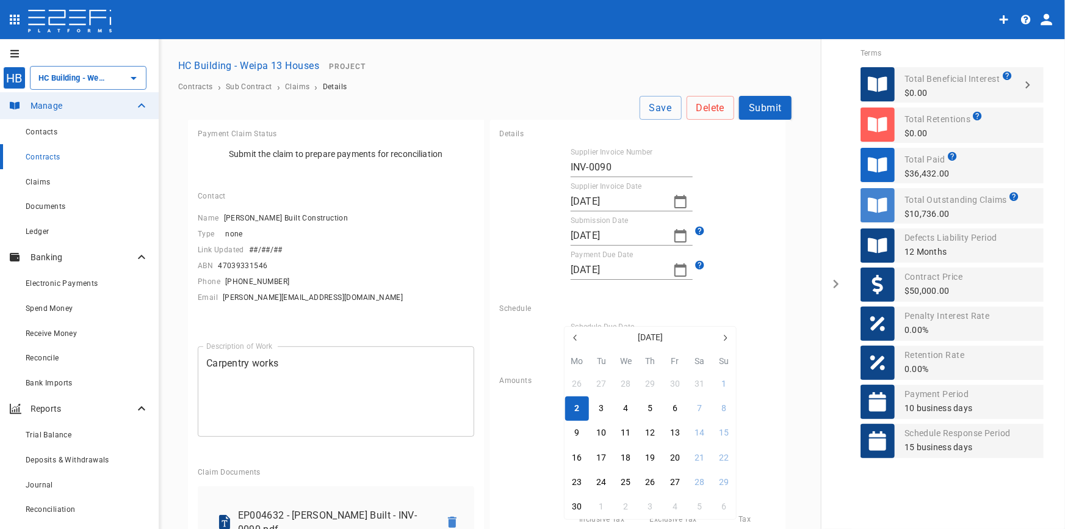
click at [638, 308] on div at bounding box center [532, 264] width 1065 height 529
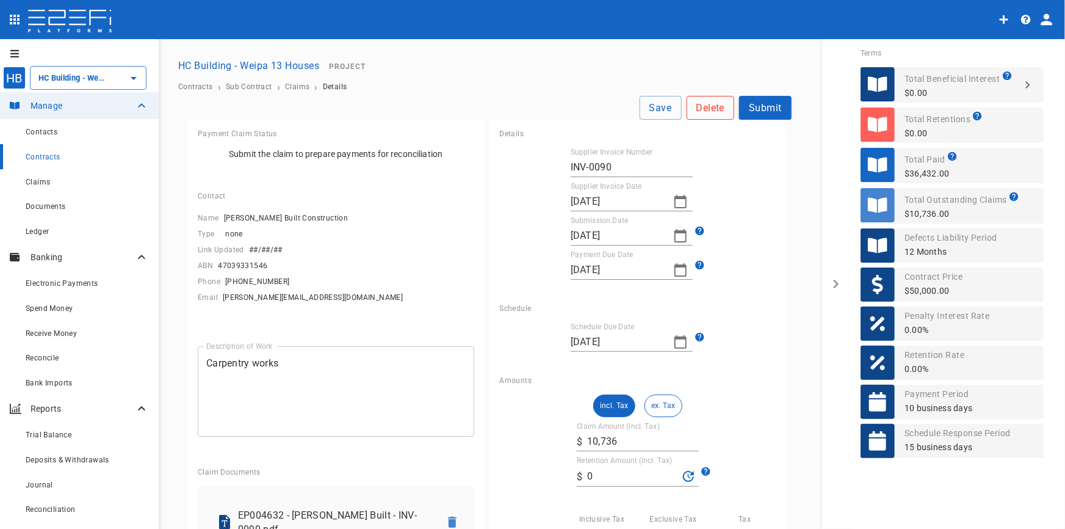
click at [702, 111] on button "Delete" at bounding box center [711, 108] width 48 height 24
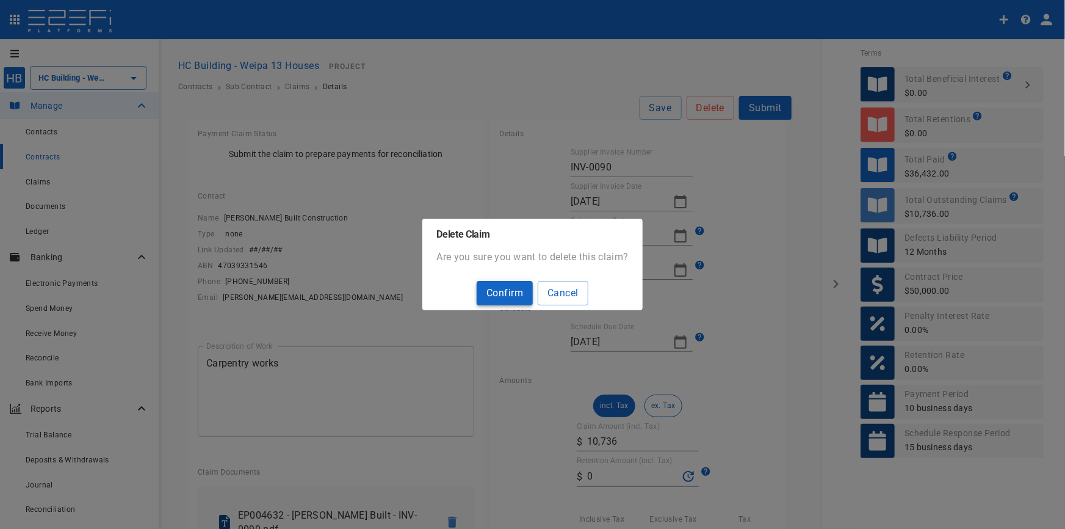
click at [506, 288] on button "Confirm" at bounding box center [505, 293] width 56 height 24
click at [517, 299] on button "Confirm" at bounding box center [505, 293] width 56 height 24
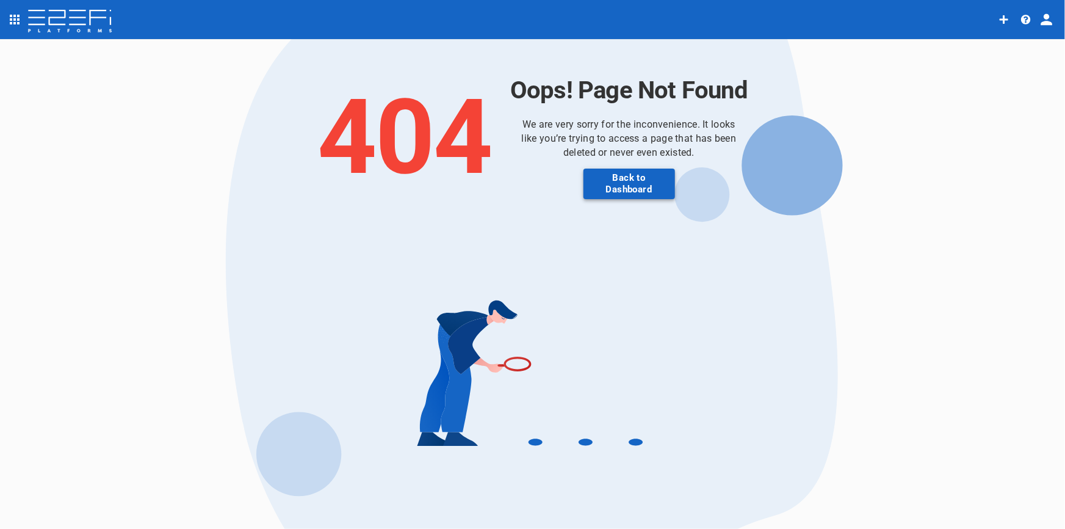
click at [636, 189] on button "Back to Dashboard" at bounding box center [630, 183] width 92 height 31
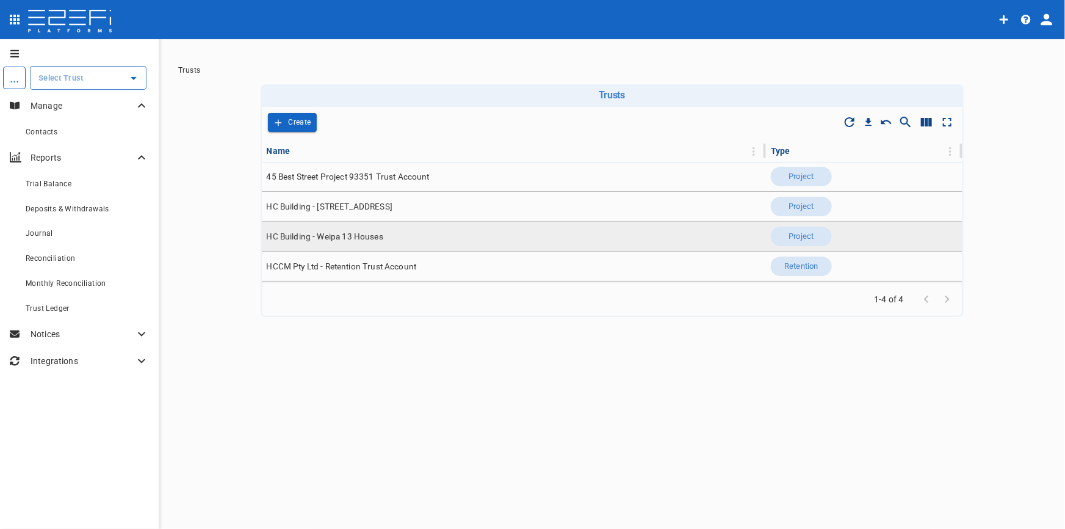
click at [317, 239] on span "HC Building - Weipa 13 Houses" at bounding box center [325, 237] width 117 height 12
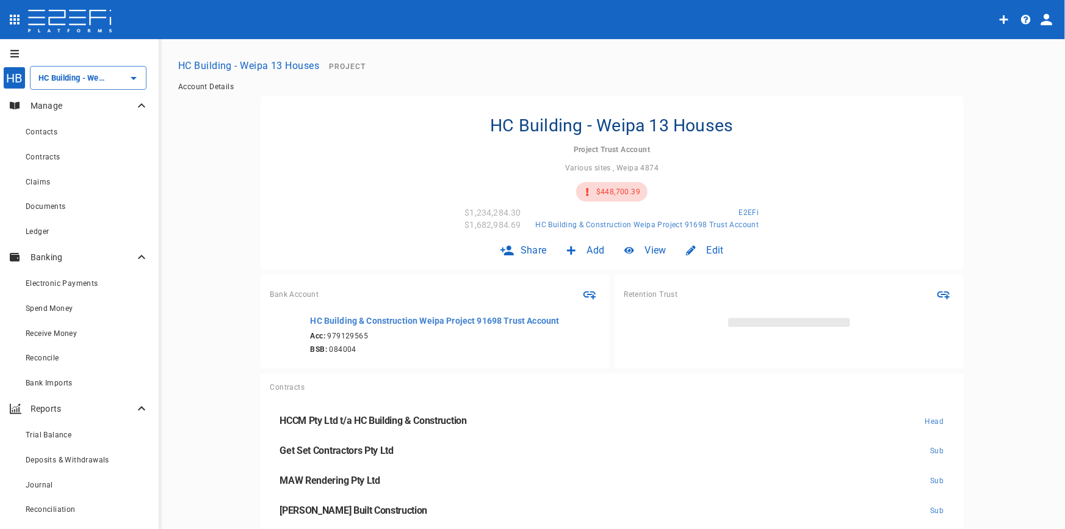
type input "HC Building - Weipa 13 Houses"
click at [40, 181] on span "Claims" at bounding box center [38, 182] width 24 height 9
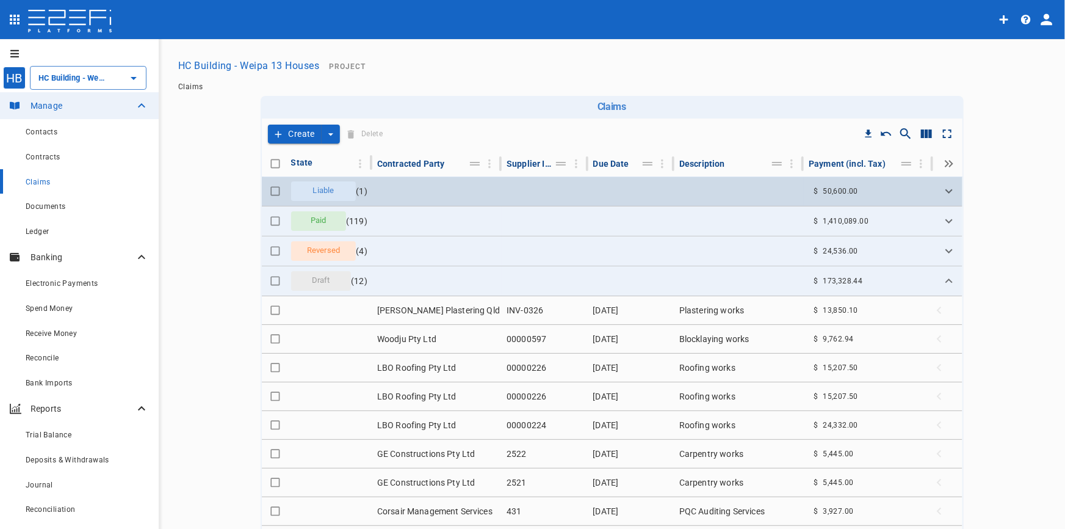
click at [330, 192] on span "Liable" at bounding box center [324, 191] width 36 height 12
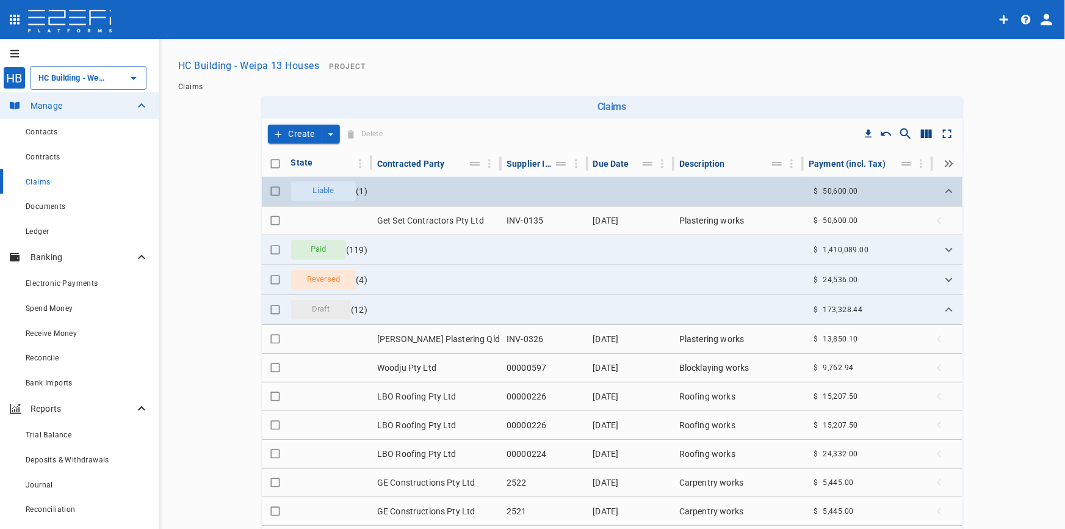
click at [330, 192] on span "Liable" at bounding box center [324, 191] width 36 height 12
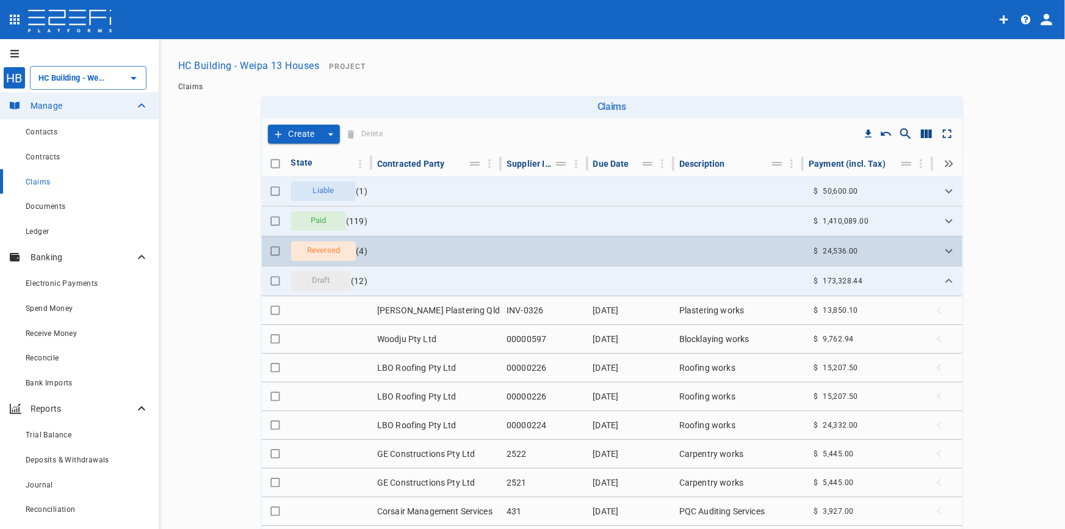
click at [311, 249] on span "Reversed" at bounding box center [324, 251] width 48 height 12
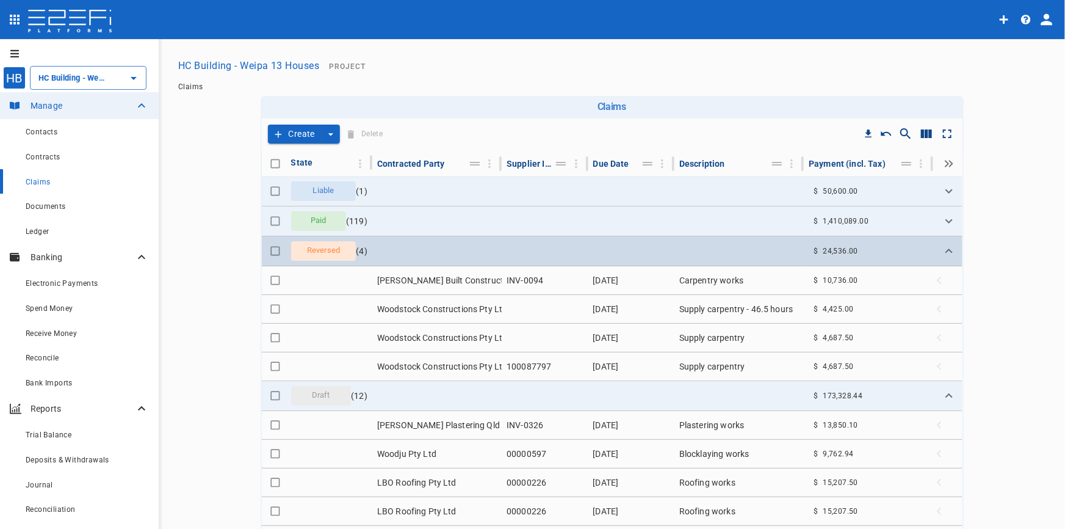
click at [311, 249] on span "Reversed" at bounding box center [324, 251] width 48 height 12
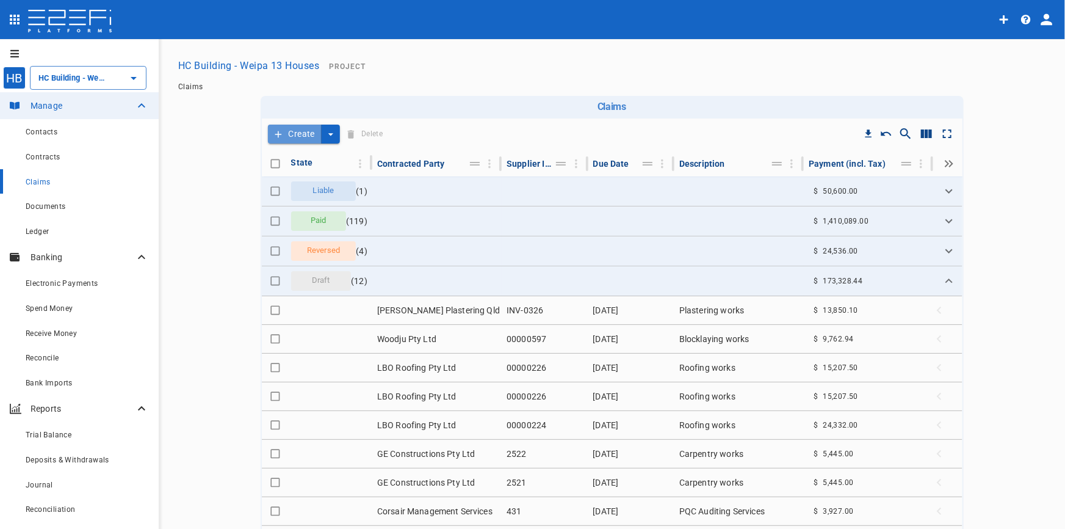
click at [298, 133] on button "Create" at bounding box center [295, 134] width 54 height 19
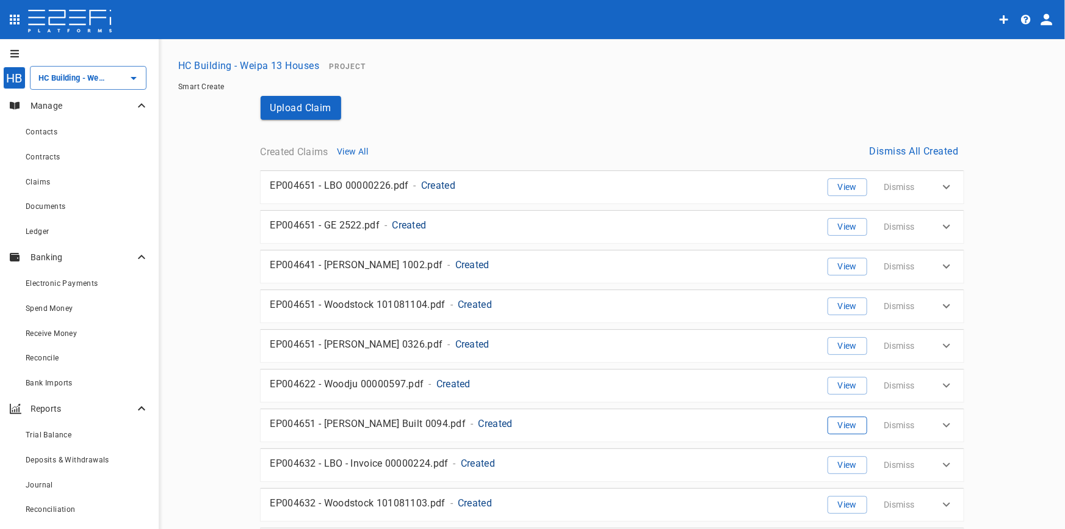
click at [842, 423] on button "View" at bounding box center [848, 425] width 40 height 18
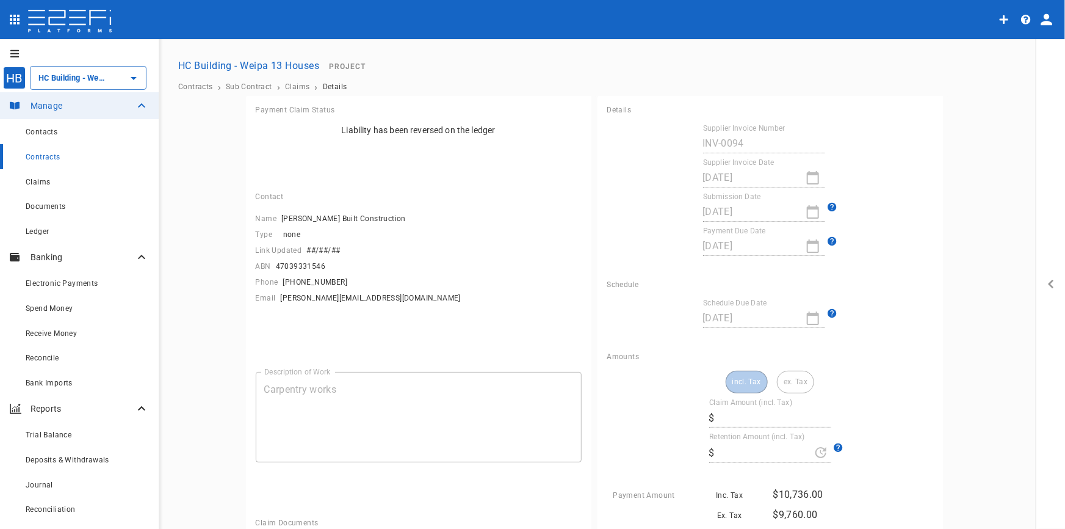
type input "10,736"
type input "0"
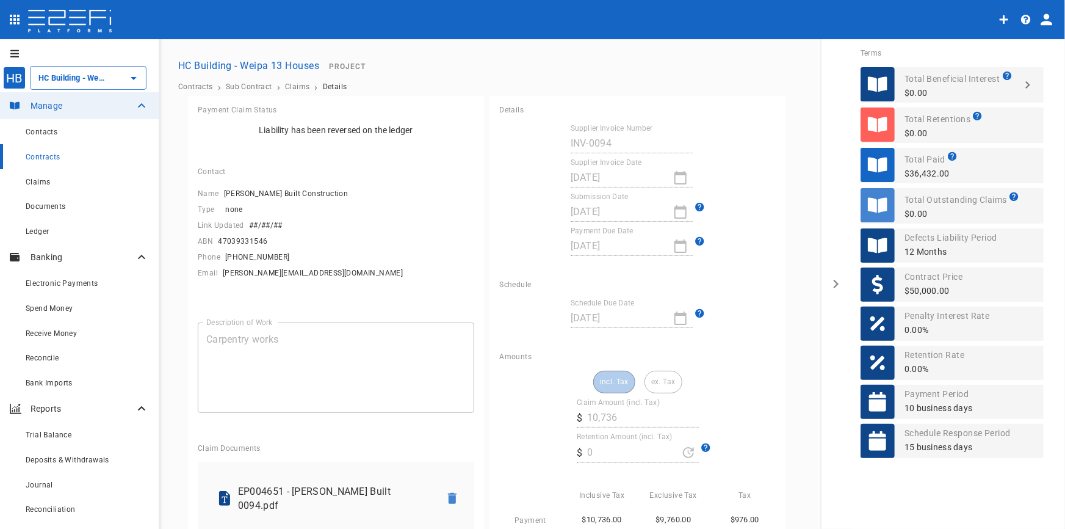
click at [280, 87] on ol "Contracts › Sub Contract › Claims › Details" at bounding box center [612, 86] width 868 height 9
click at [299, 90] on span "Claims" at bounding box center [297, 86] width 24 height 9
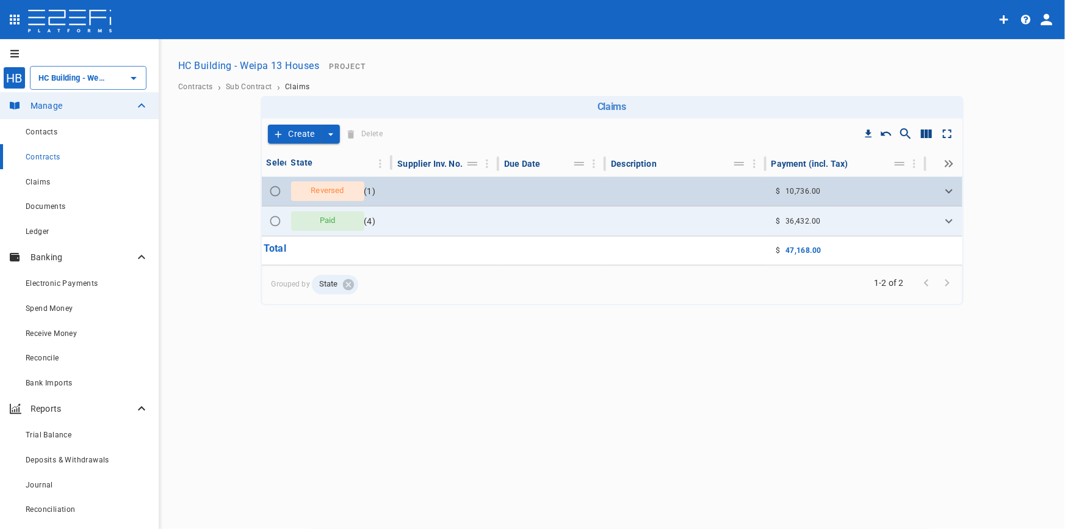
click at [327, 191] on span "Reversed" at bounding box center [327, 191] width 48 height 12
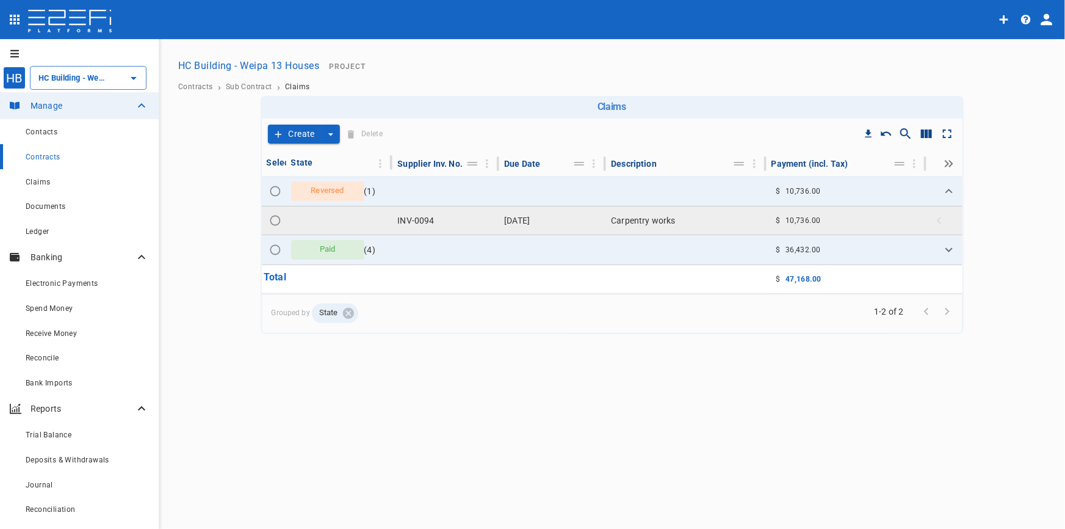
click at [526, 220] on td "16 June 2025" at bounding box center [552, 220] width 107 height 28
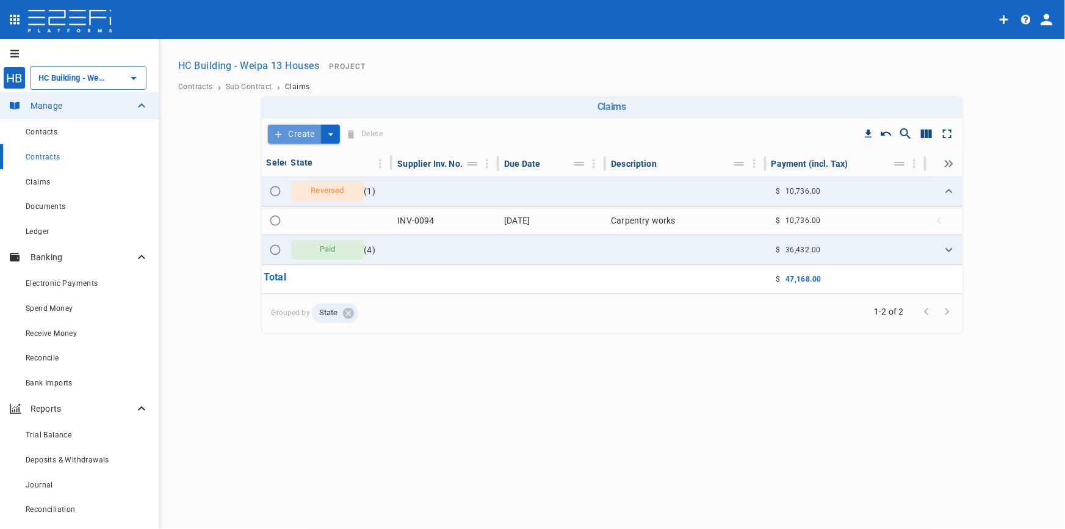
click at [295, 131] on button "Create" at bounding box center [295, 134] width 54 height 19
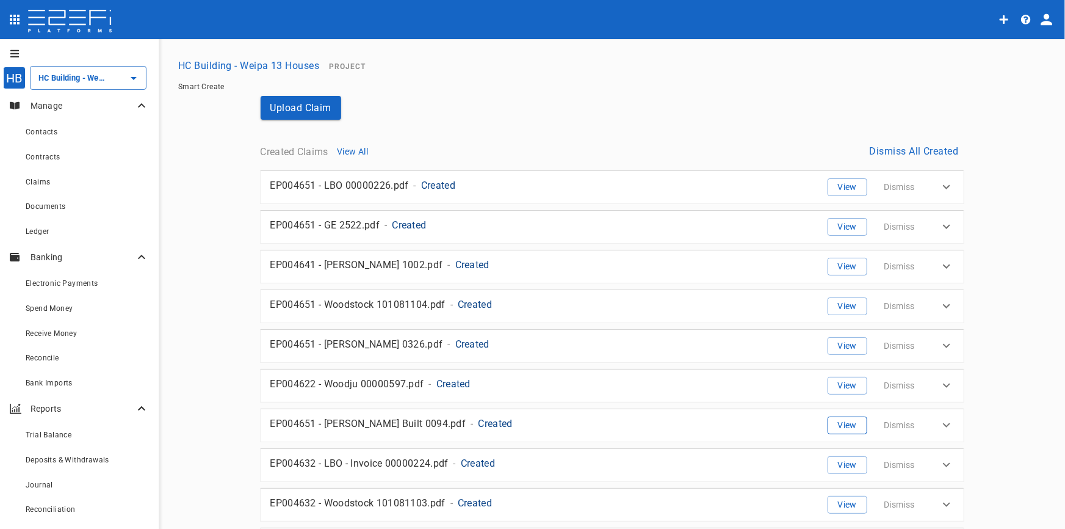
click at [845, 423] on button "View" at bounding box center [848, 425] width 40 height 18
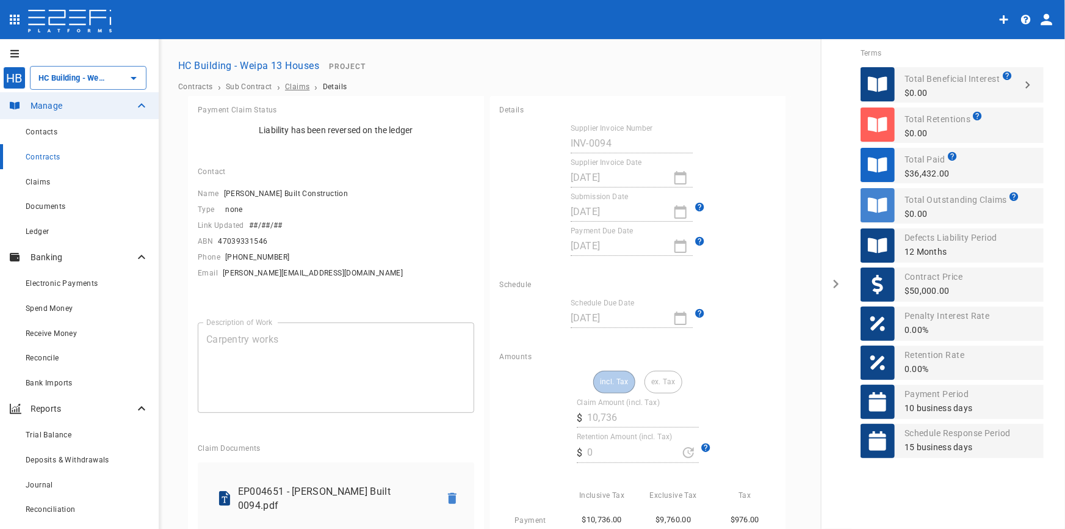
click at [292, 85] on span "Claims" at bounding box center [297, 86] width 24 height 9
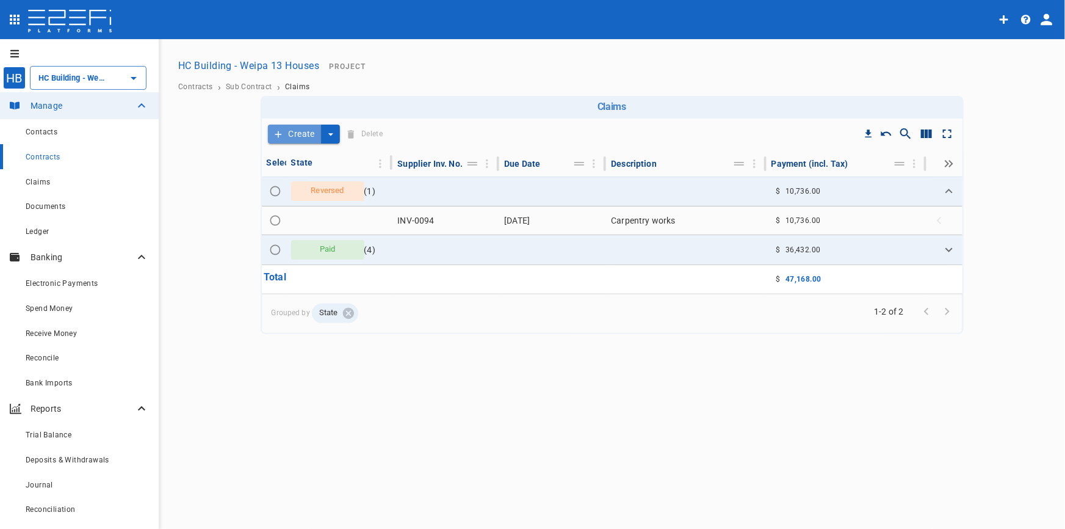
click at [276, 129] on icon "create claim type" at bounding box center [278, 134] width 11 height 11
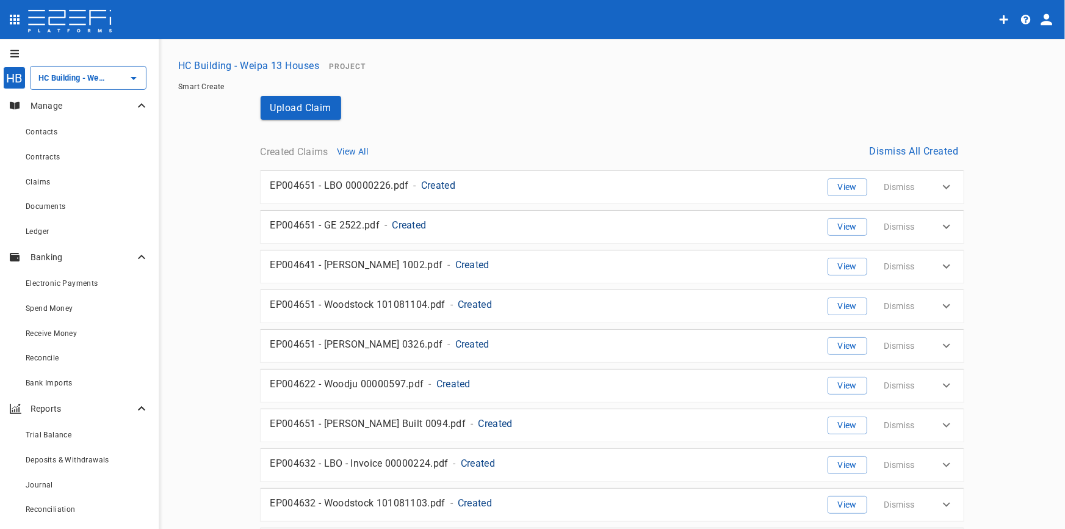
click at [885, 150] on button "Dismiss All Created" at bounding box center [914, 151] width 99 height 24
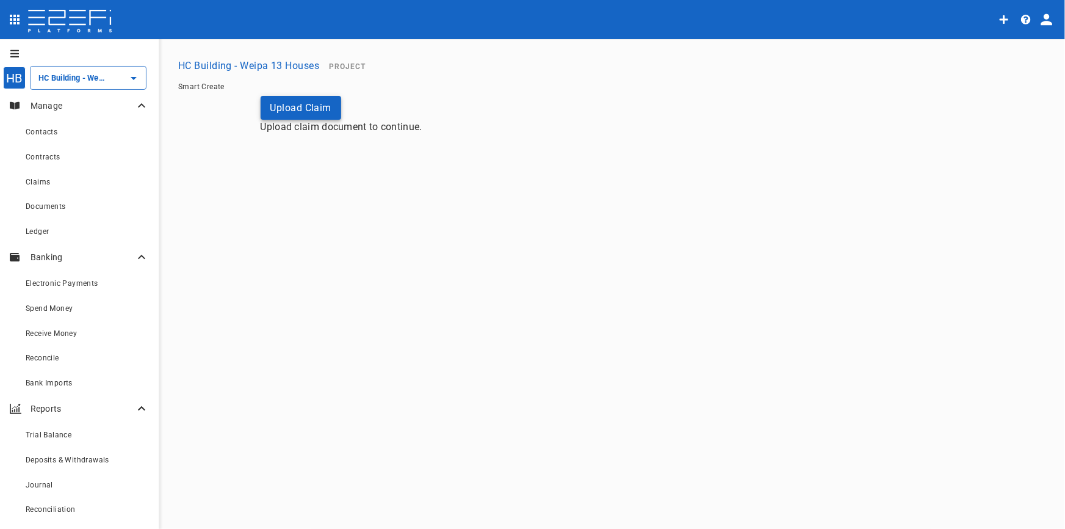
click at [286, 106] on button "Upload Claim" at bounding box center [301, 108] width 81 height 24
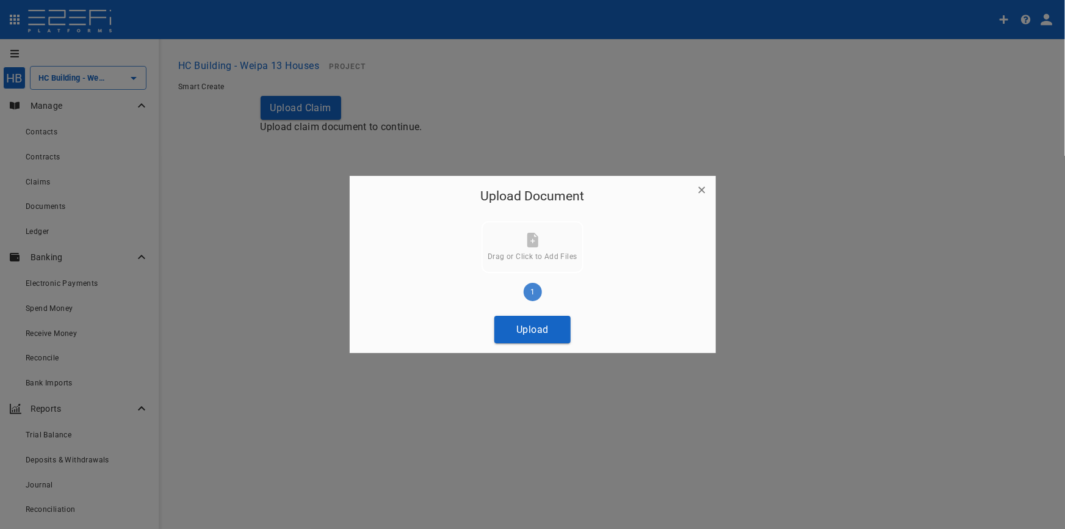
click at [529, 331] on button "Upload" at bounding box center [533, 329] width 76 height 27
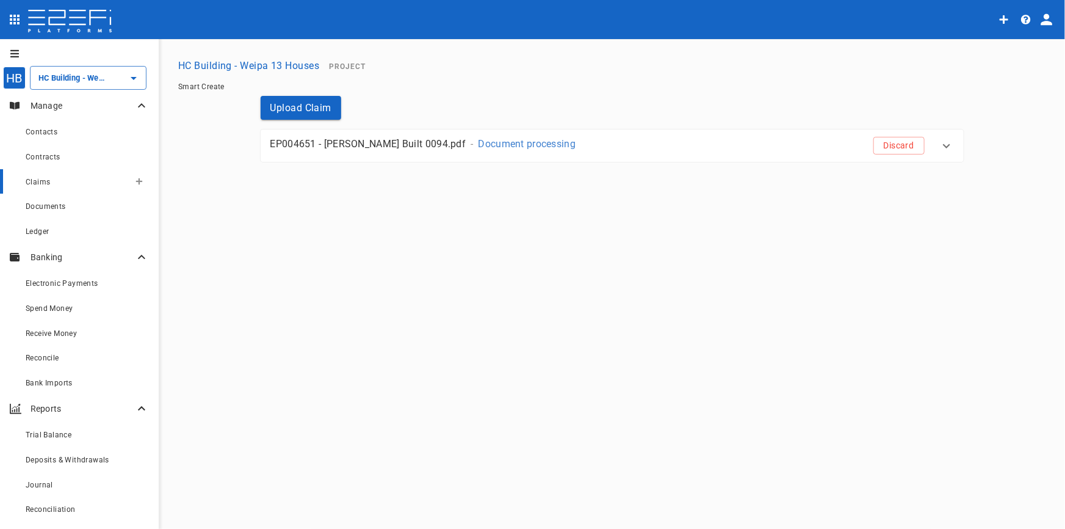
click at [37, 181] on span "Claims" at bounding box center [38, 182] width 24 height 9
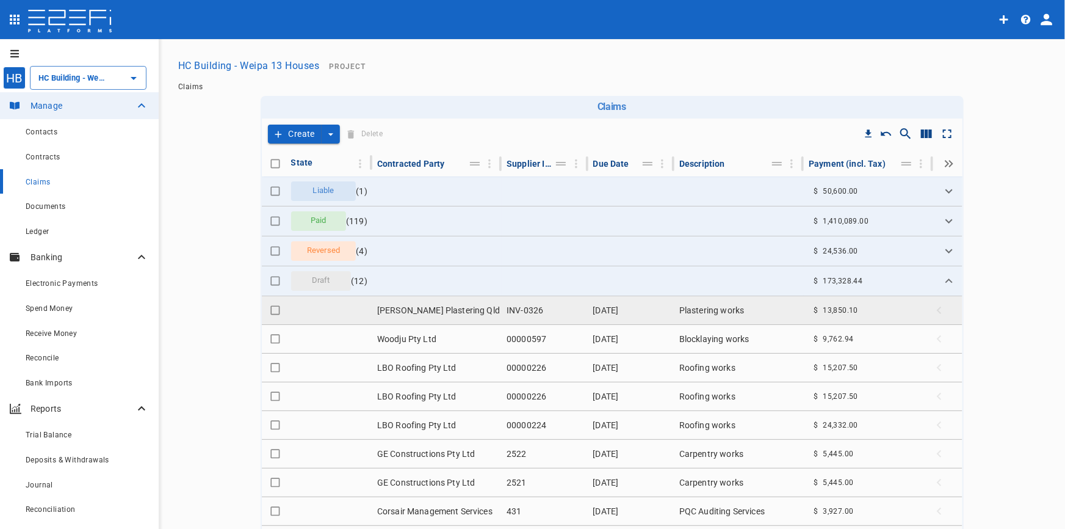
click at [446, 311] on td "Costello Plastering Qld Pty Ltd" at bounding box center [436, 310] width 129 height 28
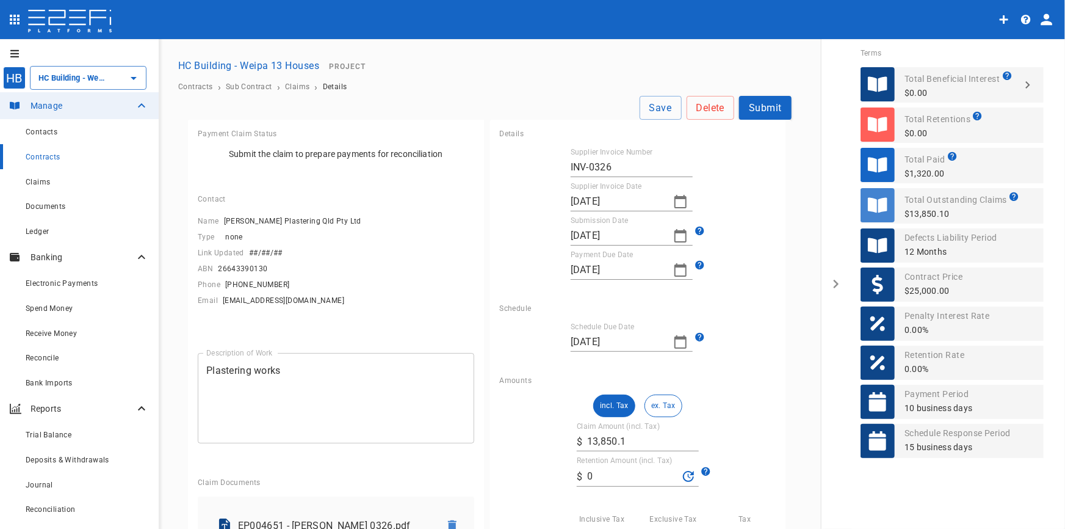
click at [766, 104] on button "Submit" at bounding box center [765, 108] width 53 height 24
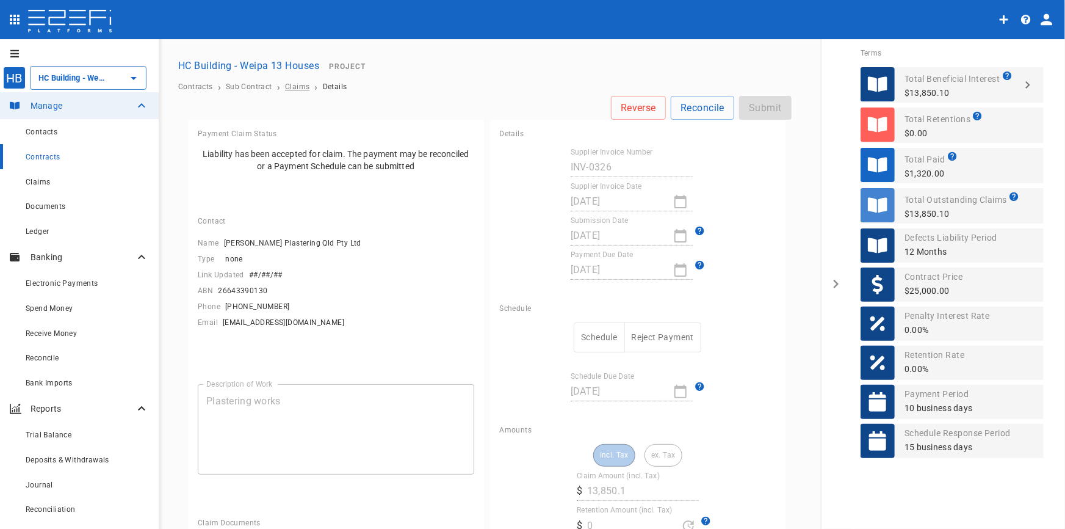
click at [291, 85] on span "Claims" at bounding box center [297, 86] width 24 height 9
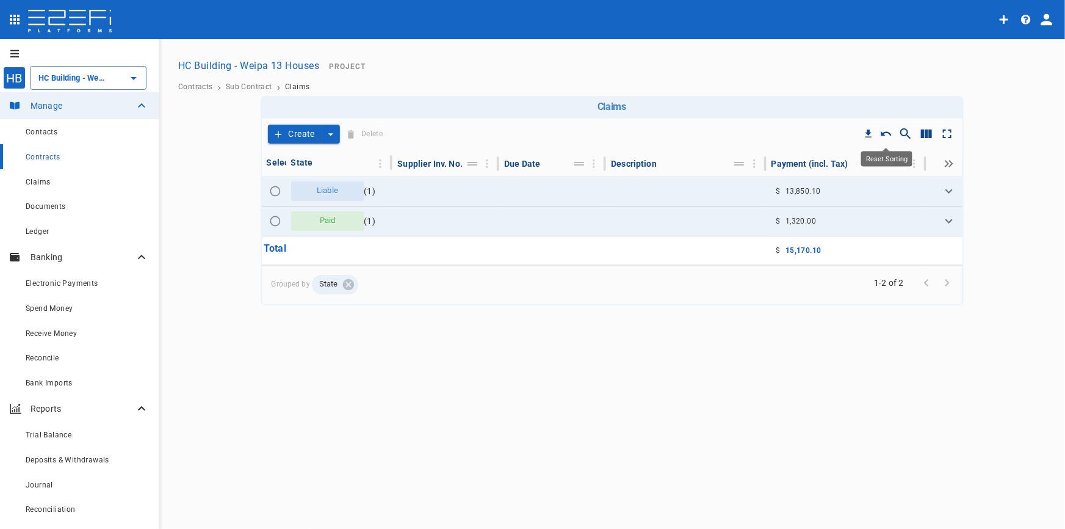
click at [888, 134] on icon "Reset Sorting" at bounding box center [886, 134] width 12 height 12
click at [251, 88] on span "Sub Contract" at bounding box center [249, 86] width 46 height 9
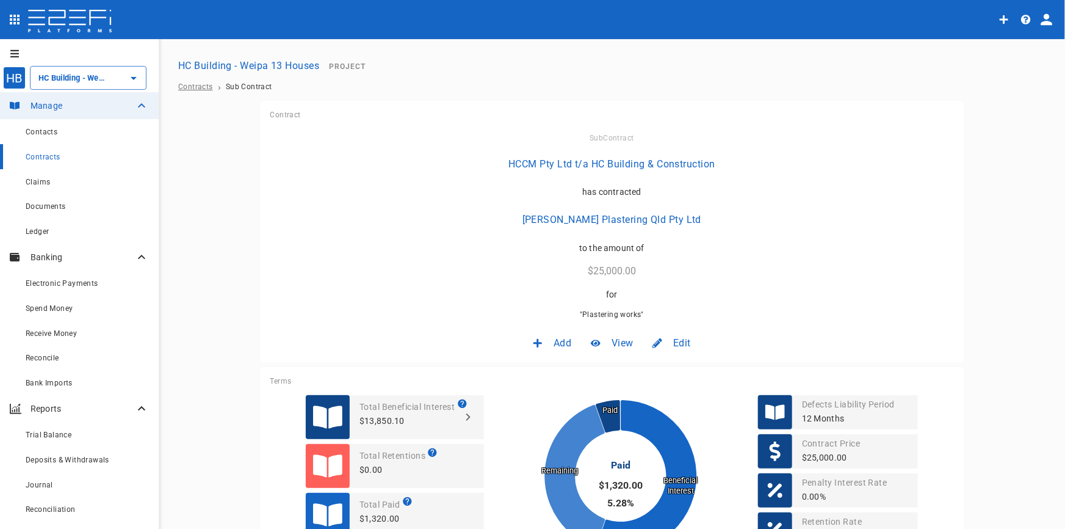
click at [194, 85] on span "Contracts" at bounding box center [195, 86] width 35 height 9
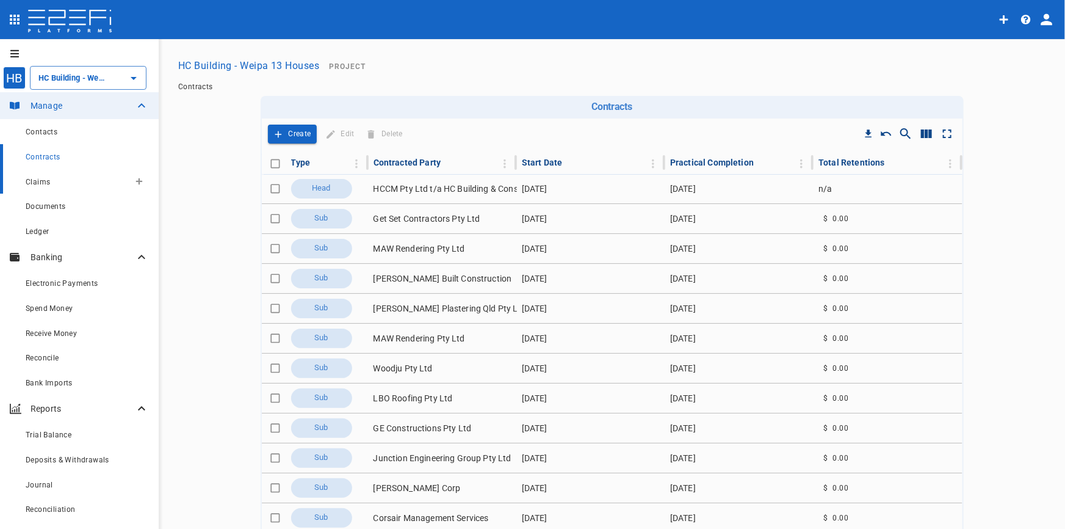
click at [38, 182] on span "Claims" at bounding box center [38, 182] width 24 height 9
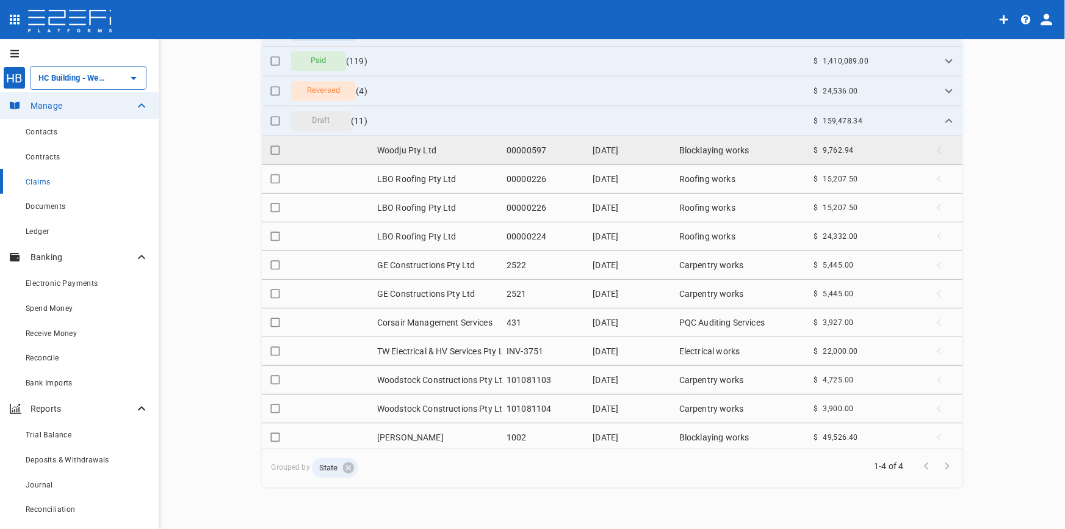
click at [427, 152] on td "Woodju Pty Ltd" at bounding box center [436, 150] width 129 height 28
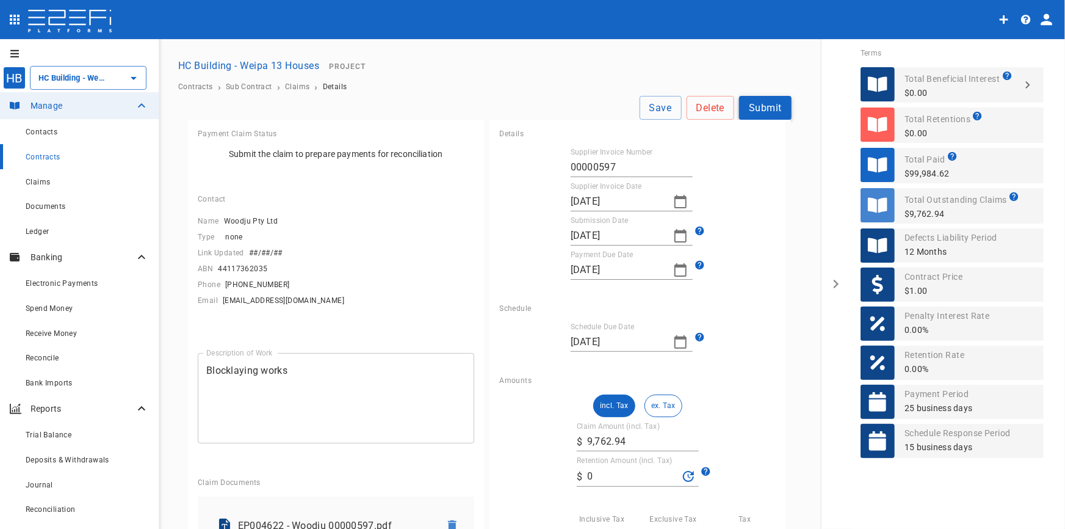
click at [761, 101] on button "Submit" at bounding box center [765, 108] width 53 height 24
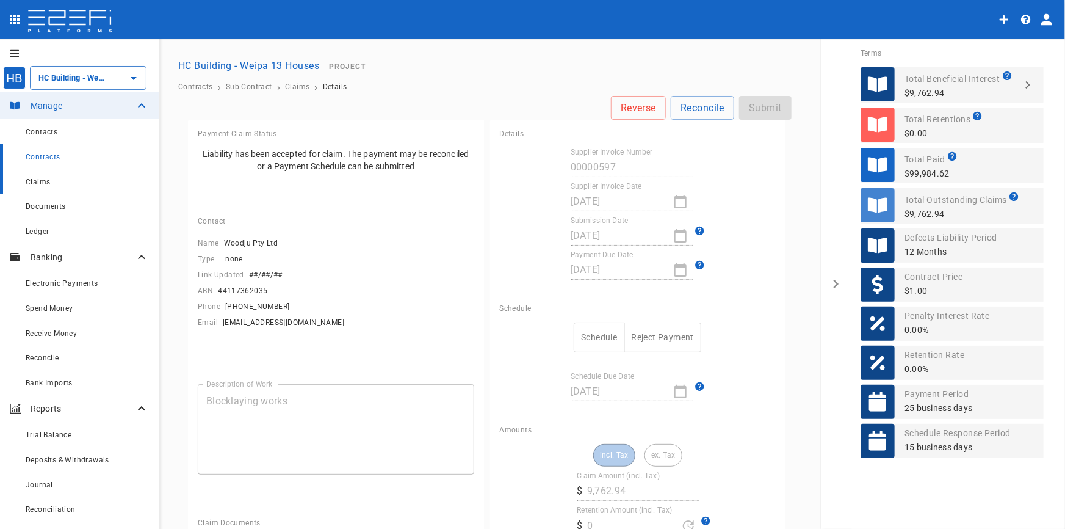
click at [35, 184] on span "Claims" at bounding box center [38, 182] width 24 height 9
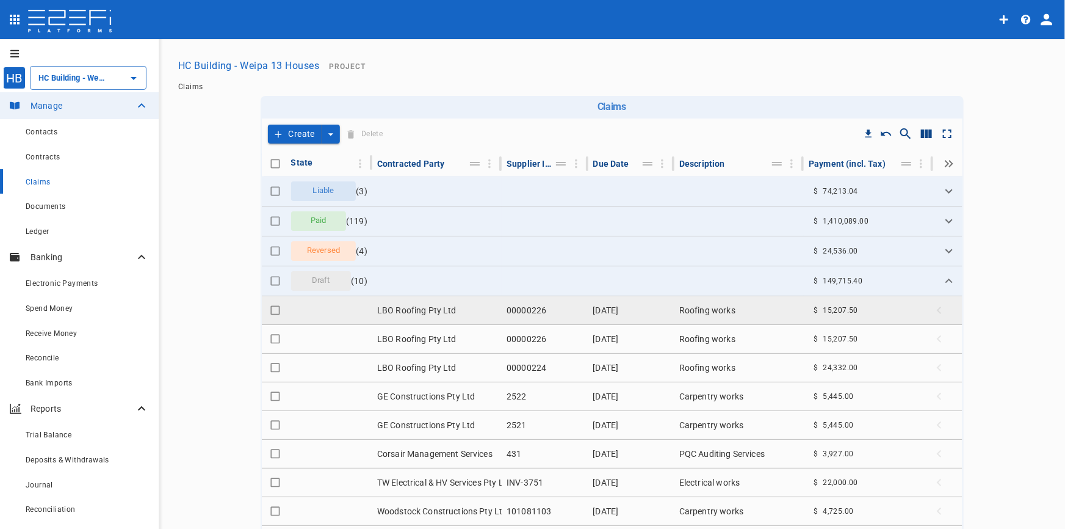
click at [415, 310] on td "LBO Roofing Pty Ltd" at bounding box center [436, 310] width 129 height 28
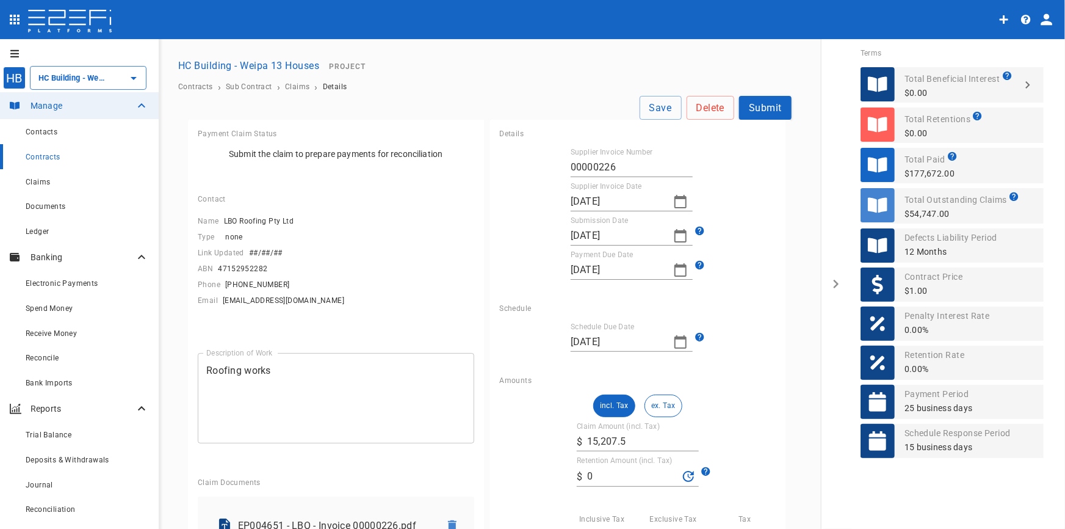
drag, startPoint x: 776, startPoint y: 96, endPoint x: 773, endPoint y: 102, distance: 6.8
click at [775, 98] on button "Submit" at bounding box center [765, 108] width 53 height 24
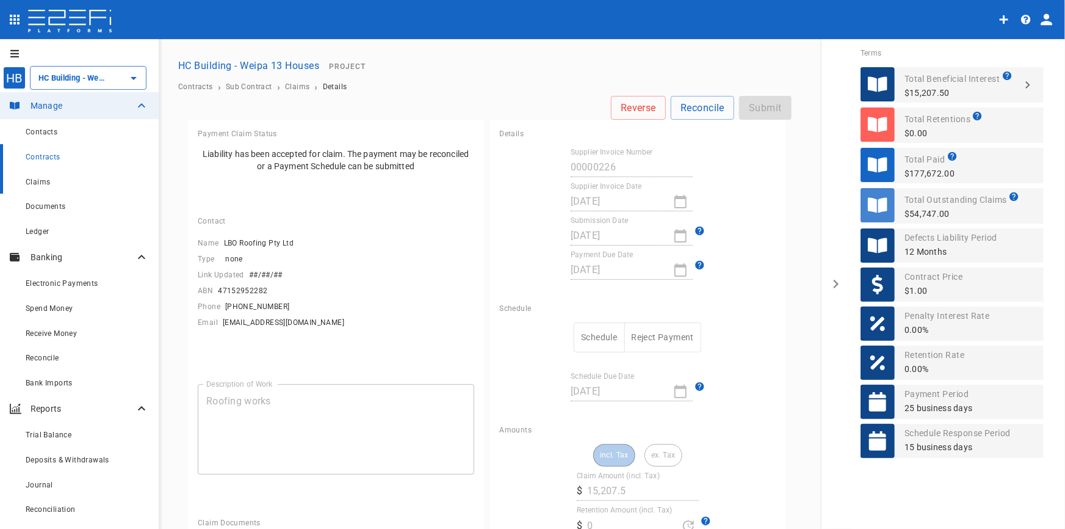
click at [35, 183] on span "Claims" at bounding box center [38, 182] width 24 height 9
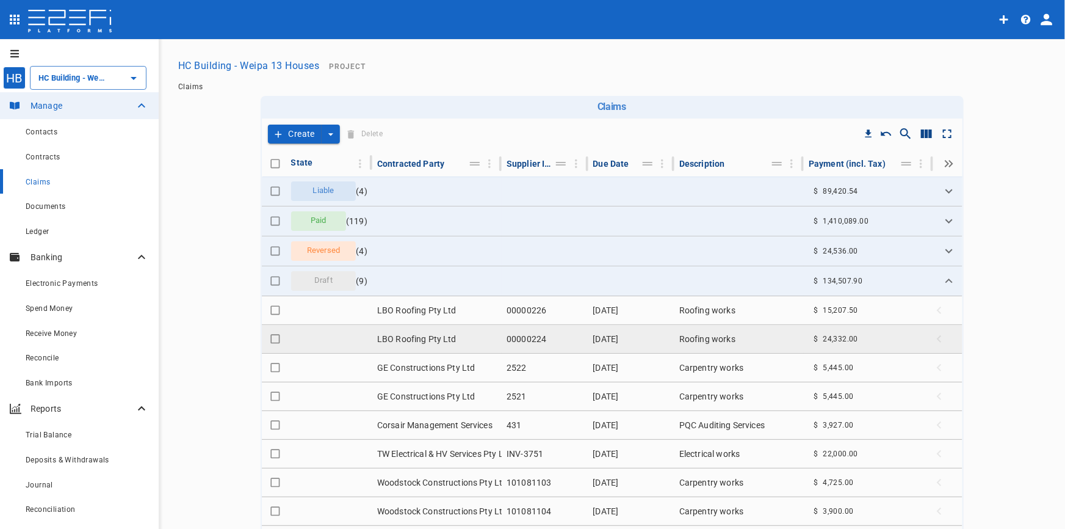
click at [399, 343] on td "LBO Roofing Pty Ltd" at bounding box center [436, 339] width 129 height 28
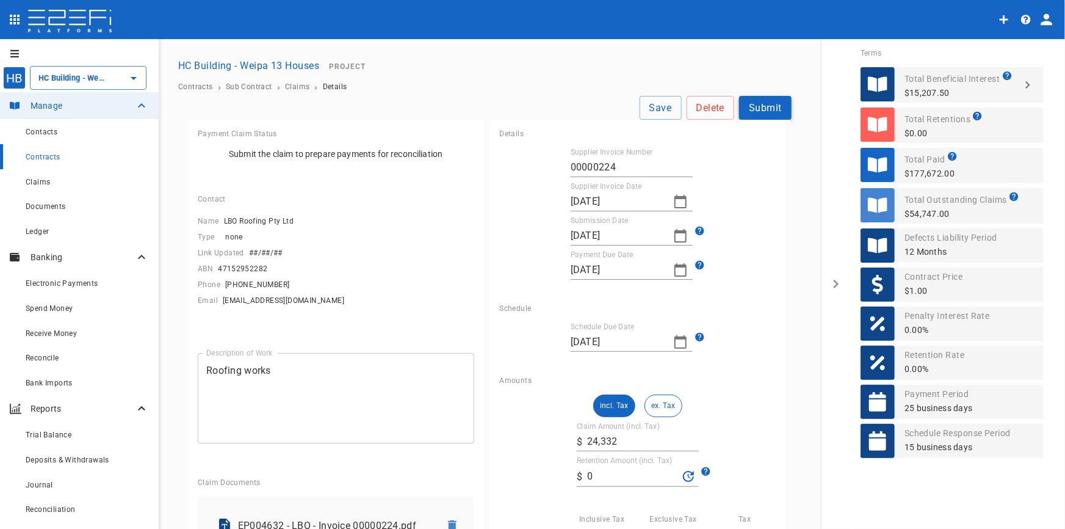
click at [757, 102] on button "Submit" at bounding box center [765, 108] width 53 height 24
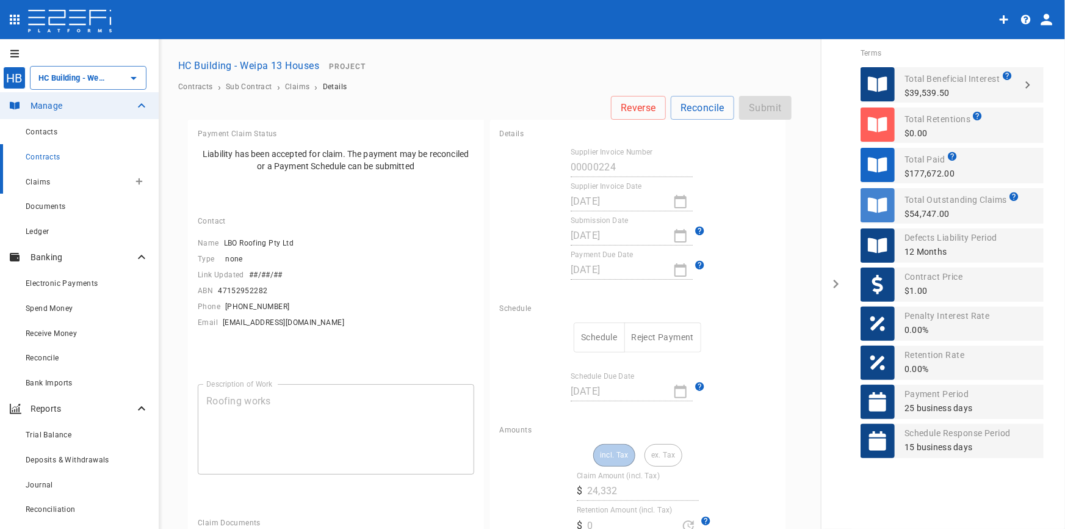
click at [43, 185] on span "Claims" at bounding box center [38, 182] width 24 height 9
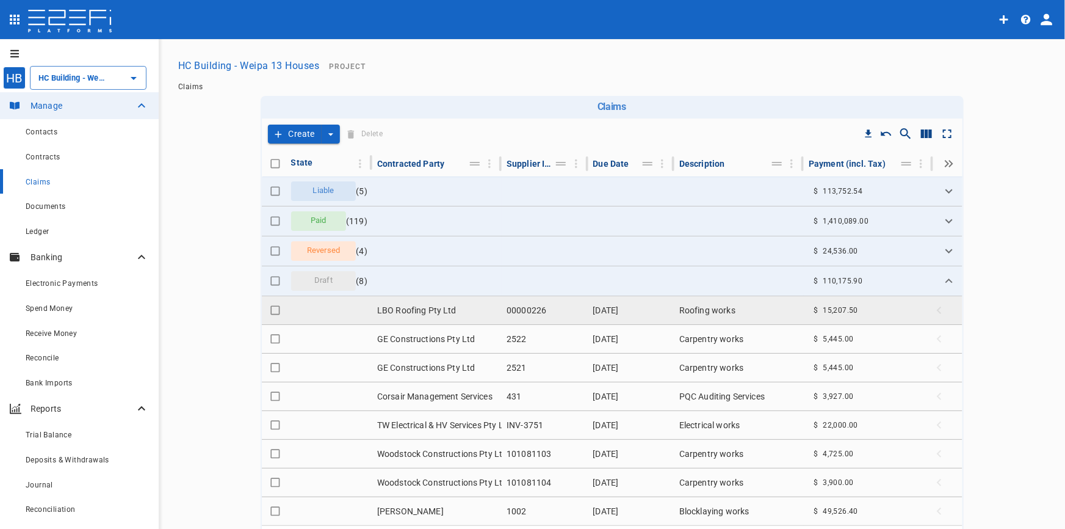
click at [419, 315] on td "LBO Roofing Pty Ltd" at bounding box center [436, 310] width 129 height 28
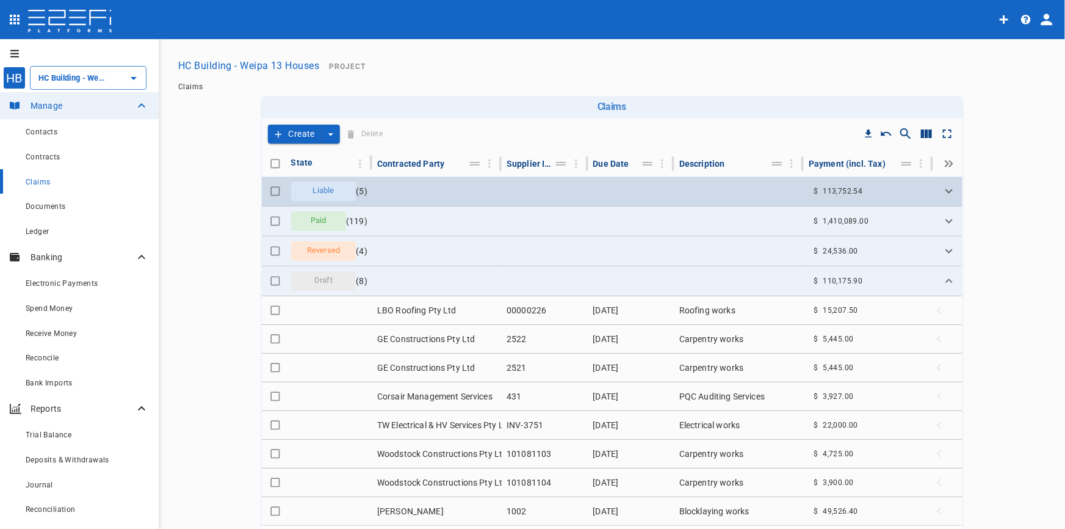
click at [317, 192] on span "Liable" at bounding box center [324, 191] width 36 height 12
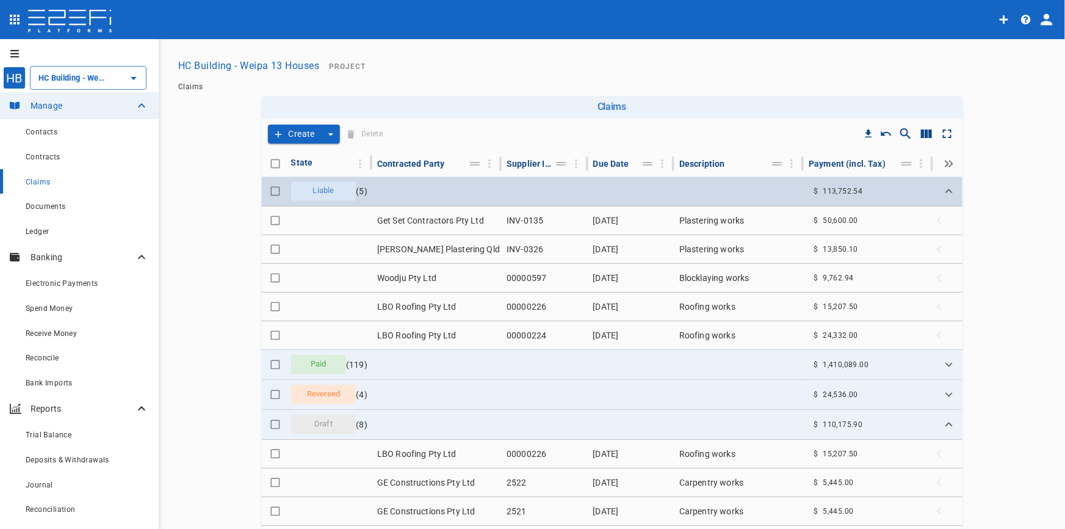
click at [317, 192] on span "Liable" at bounding box center [324, 191] width 36 height 12
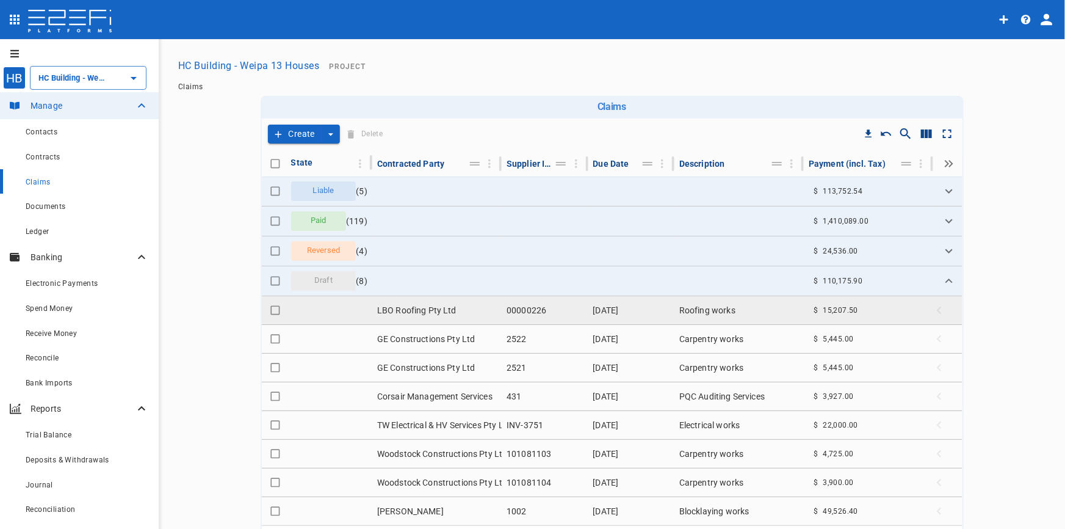
click at [274, 308] on input "Toggle select row" at bounding box center [275, 310] width 17 height 17
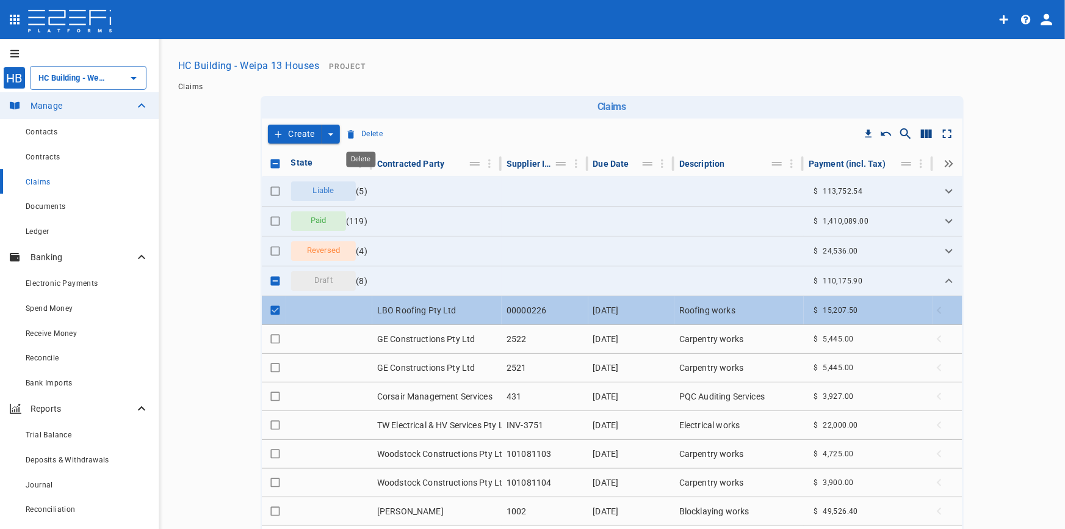
click at [348, 132] on icon "Delete" at bounding box center [351, 134] width 7 height 9
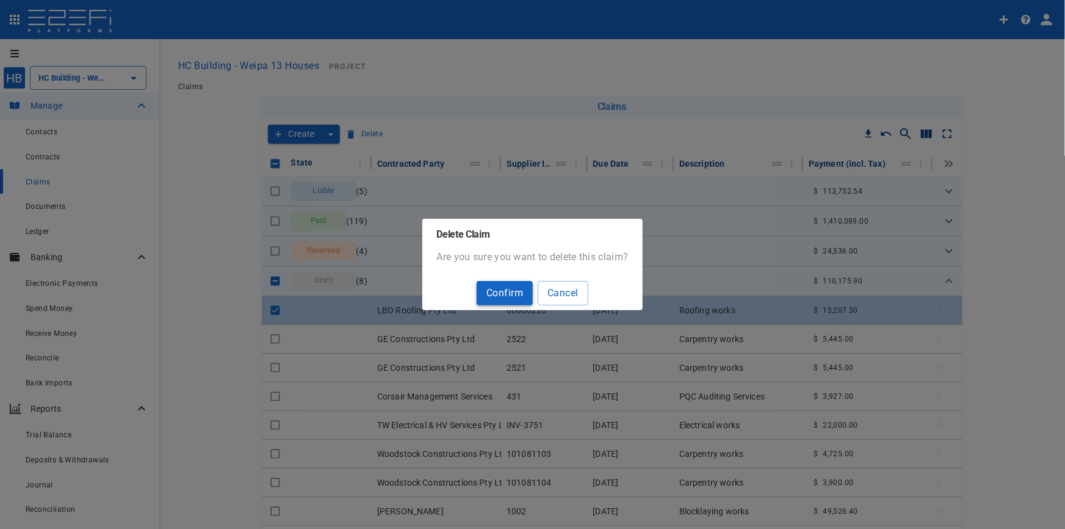
click at [498, 290] on button "Confirm" at bounding box center [505, 293] width 56 height 24
checkbox input "false"
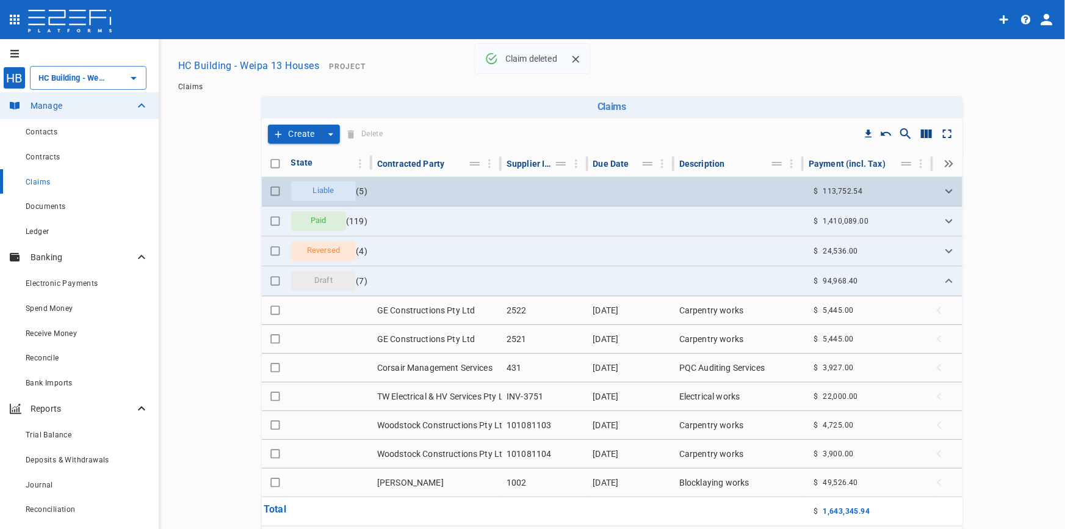
click at [317, 190] on span "Liable" at bounding box center [324, 191] width 36 height 12
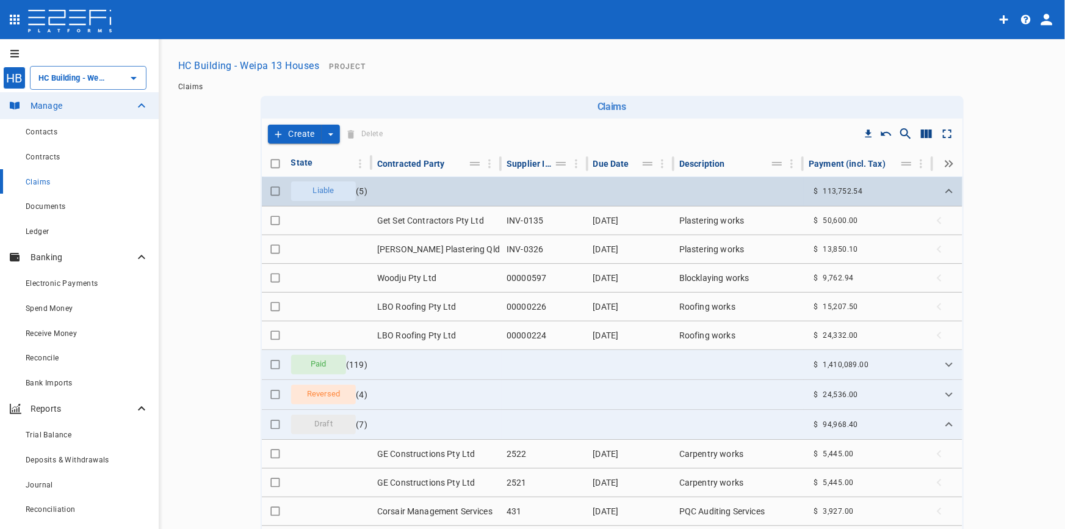
click at [317, 190] on span "Liable" at bounding box center [324, 191] width 36 height 12
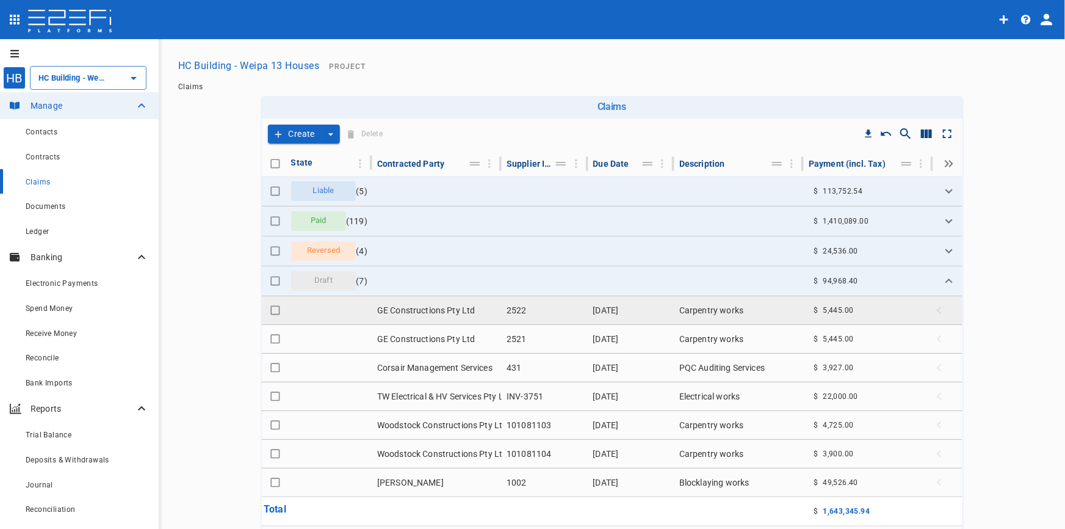
click at [415, 311] on td "GE Constructions Pty Ltd" at bounding box center [436, 310] width 129 height 28
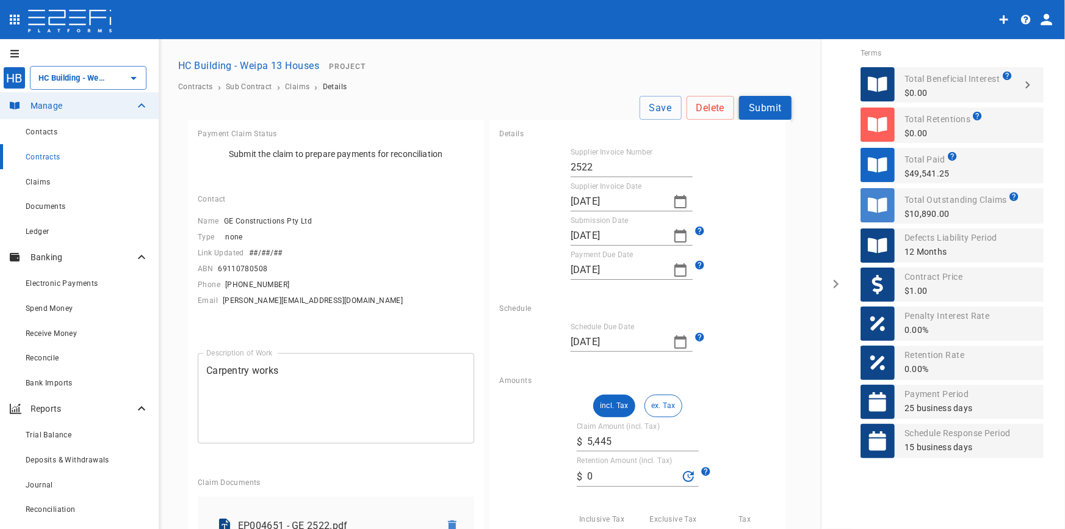
click at [757, 112] on button "Submit" at bounding box center [765, 108] width 53 height 24
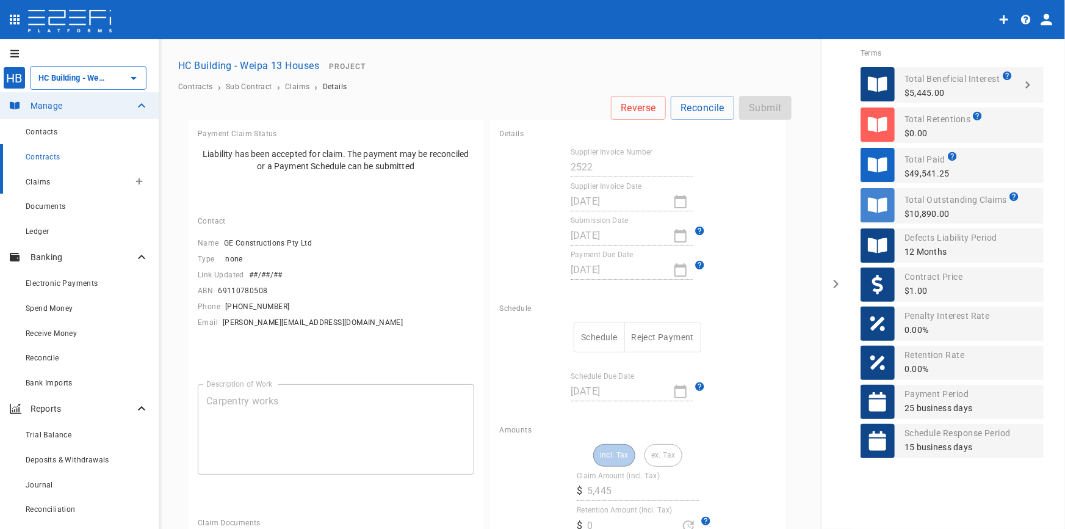
click at [44, 177] on div "Claims" at bounding box center [78, 181] width 104 height 15
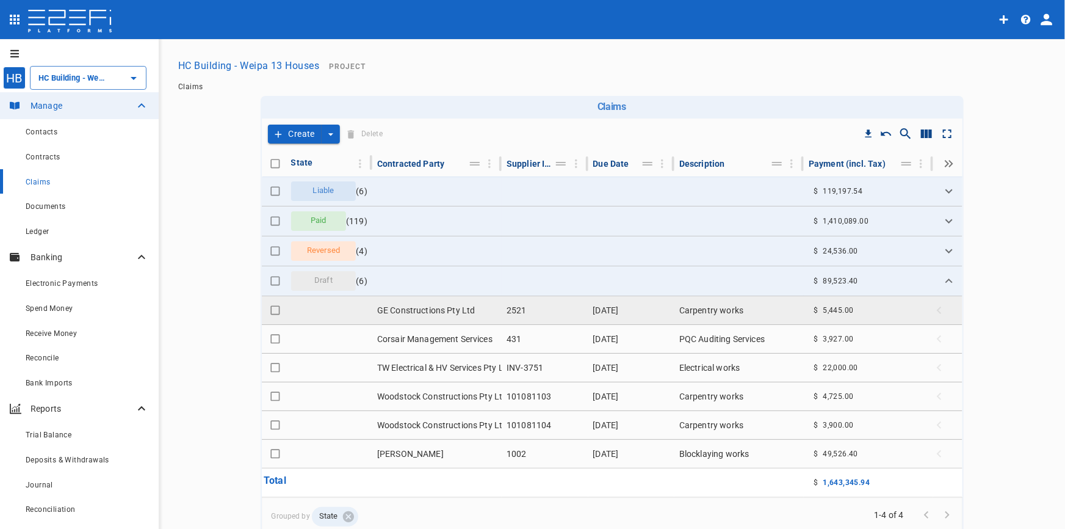
click at [392, 310] on td "GE Constructions Pty Ltd" at bounding box center [436, 310] width 129 height 28
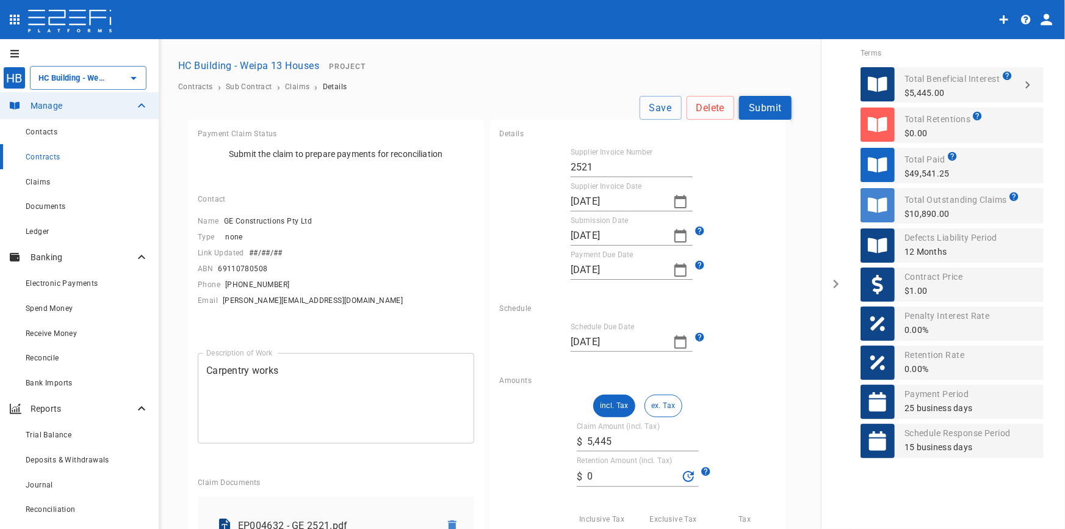
click at [759, 110] on button "Submit" at bounding box center [765, 108] width 53 height 24
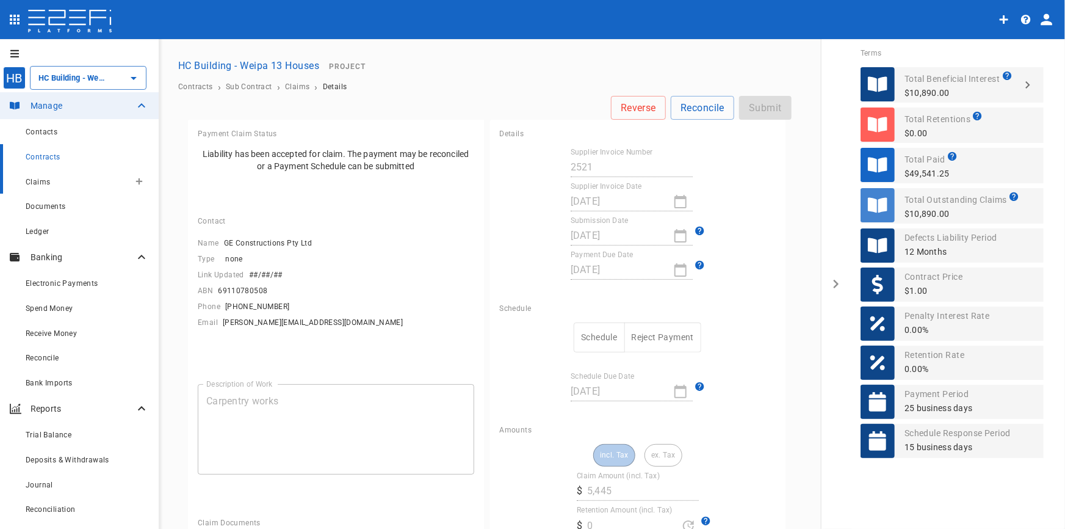
click at [40, 182] on span "Claims" at bounding box center [38, 182] width 24 height 9
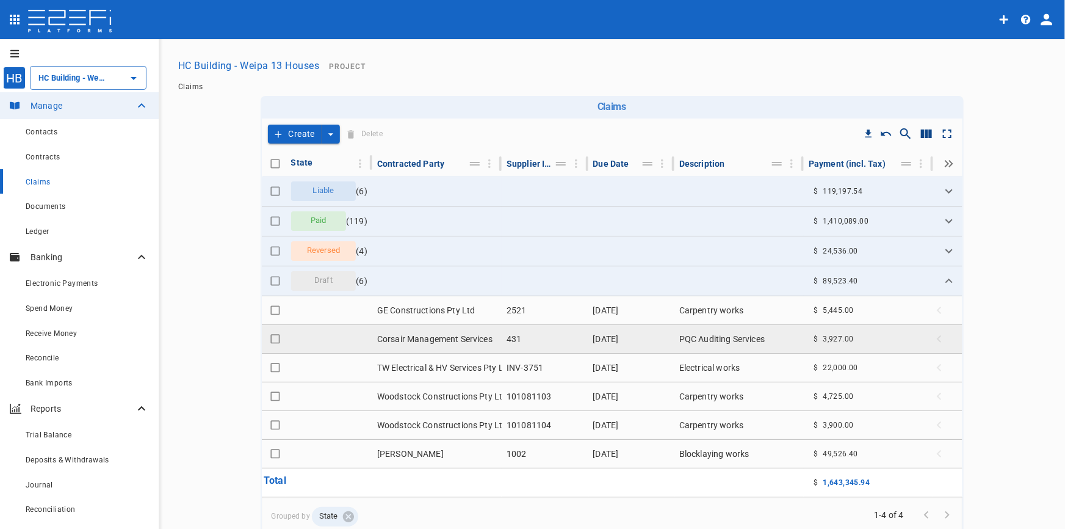
click at [428, 338] on td "Corsair Management Services" at bounding box center [436, 339] width 129 height 28
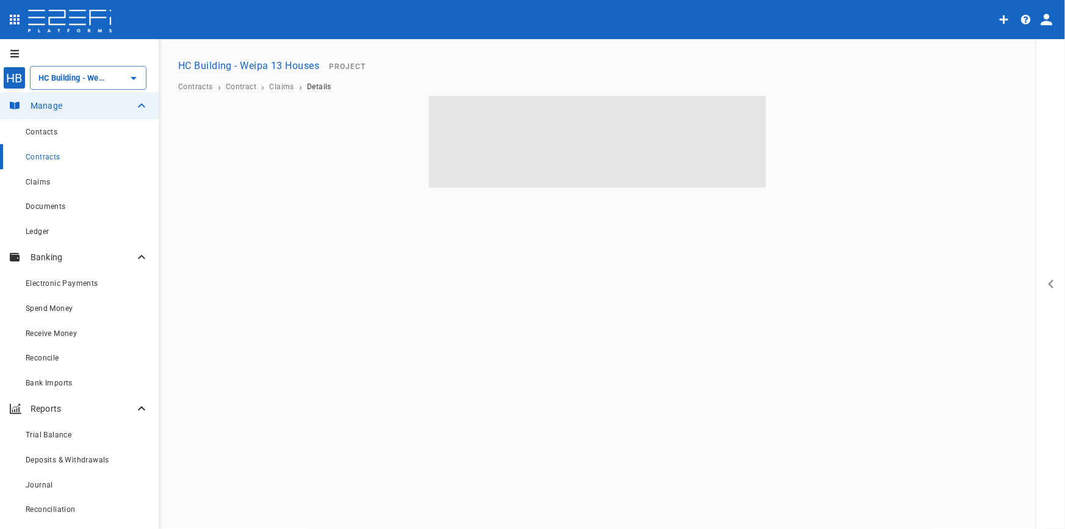
type input "HC Building - Weipa 13 Houses"
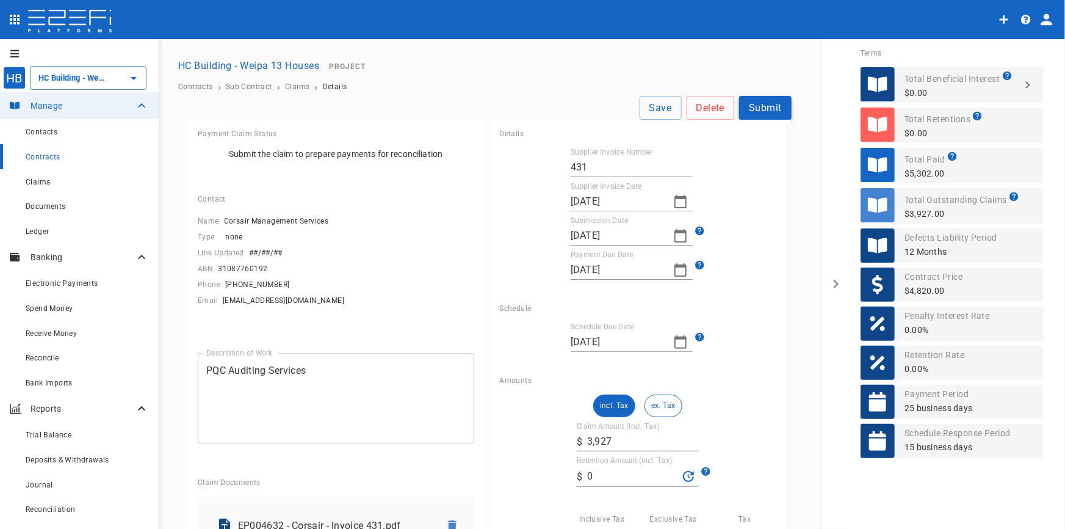
click at [753, 101] on button "Submit" at bounding box center [765, 108] width 53 height 24
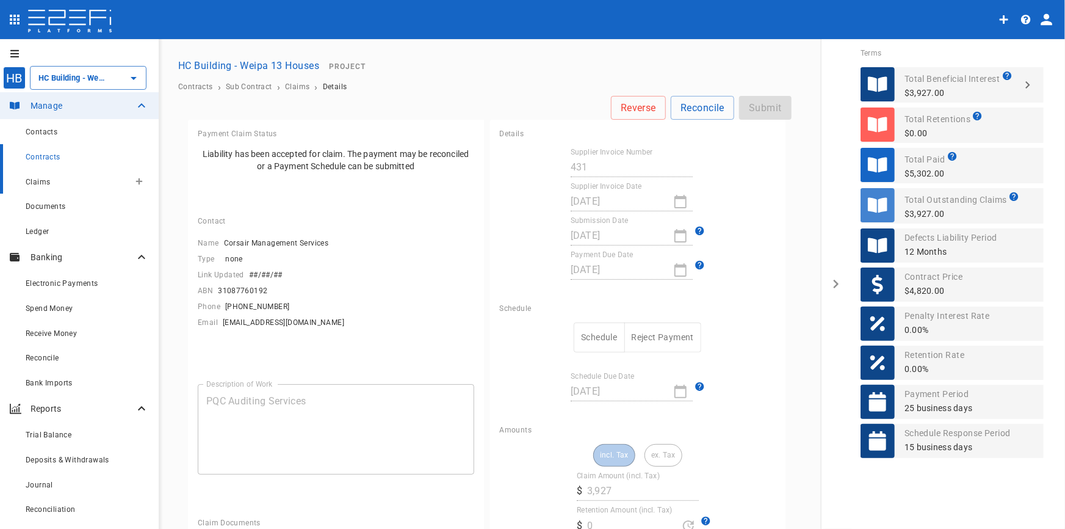
click at [45, 186] on div "Claims" at bounding box center [78, 181] width 104 height 15
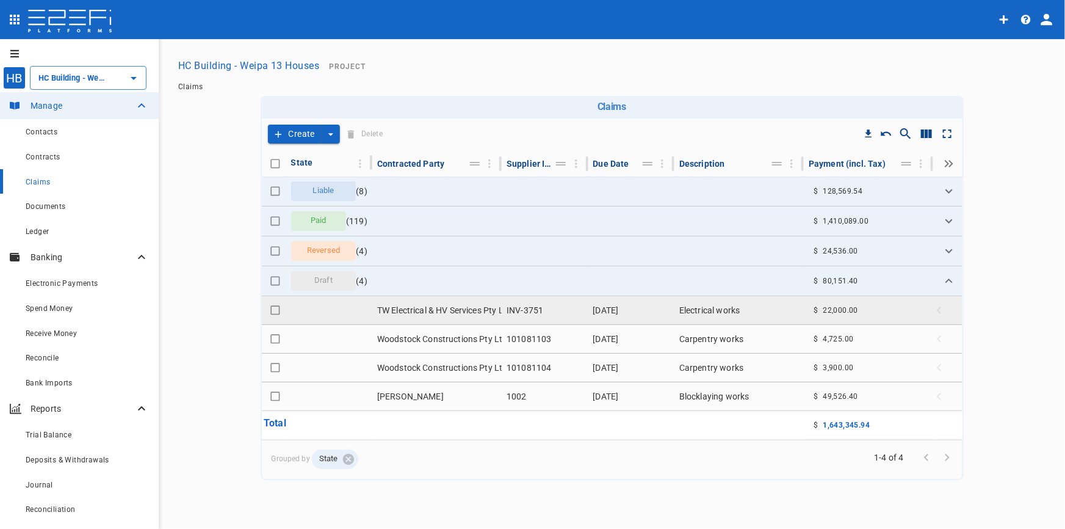
click at [470, 311] on td "TW Electrical & HV Services Pty Ltd" at bounding box center [436, 310] width 129 height 28
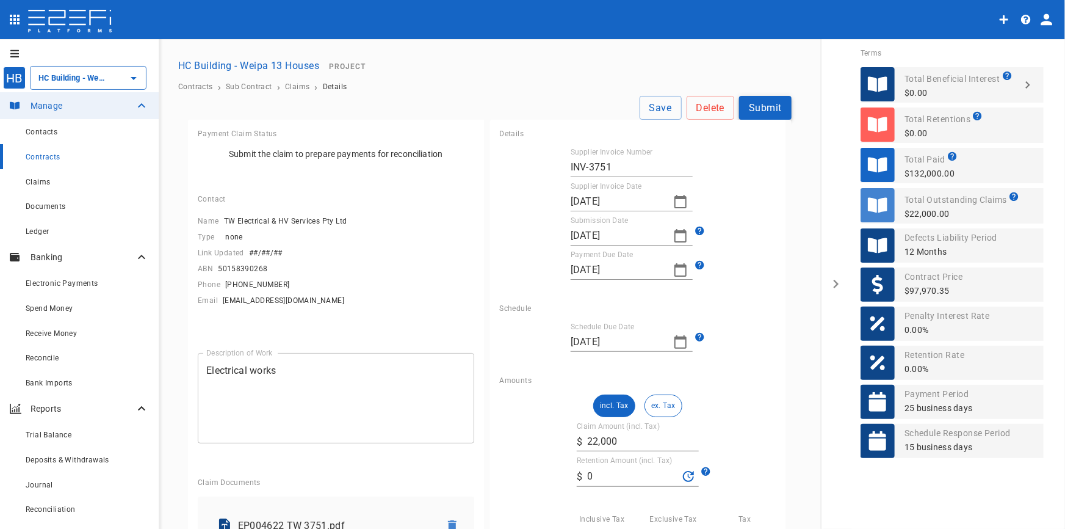
click at [757, 105] on button "Submit" at bounding box center [765, 108] width 53 height 24
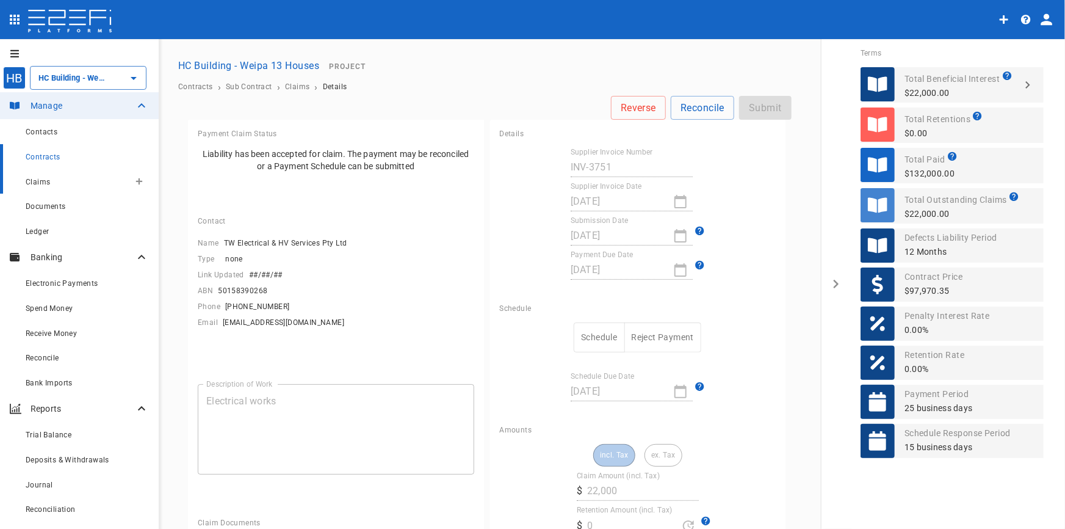
click at [37, 181] on span "Claims" at bounding box center [38, 182] width 24 height 9
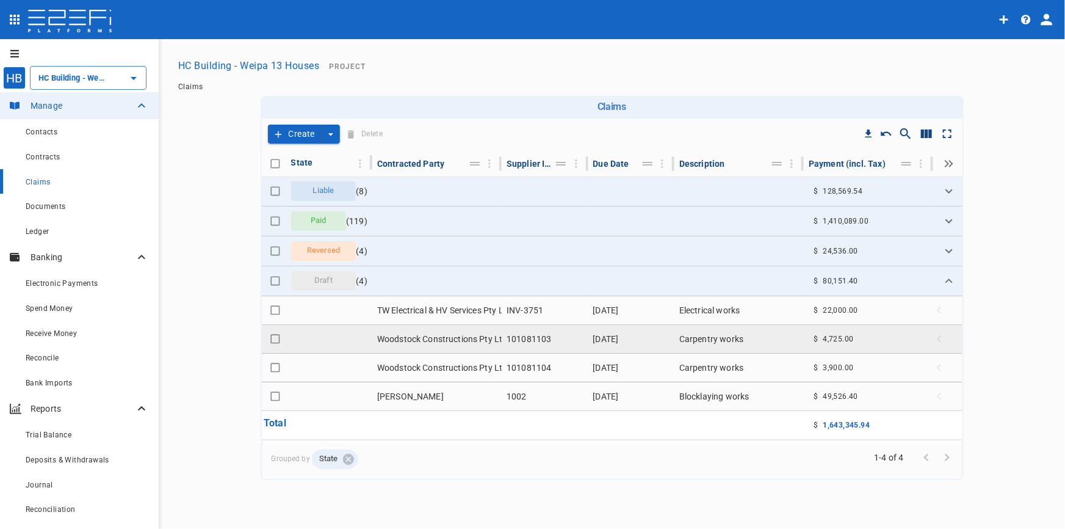
click at [451, 341] on td "Woodstock Constructions Pty Ltd" at bounding box center [436, 339] width 129 height 28
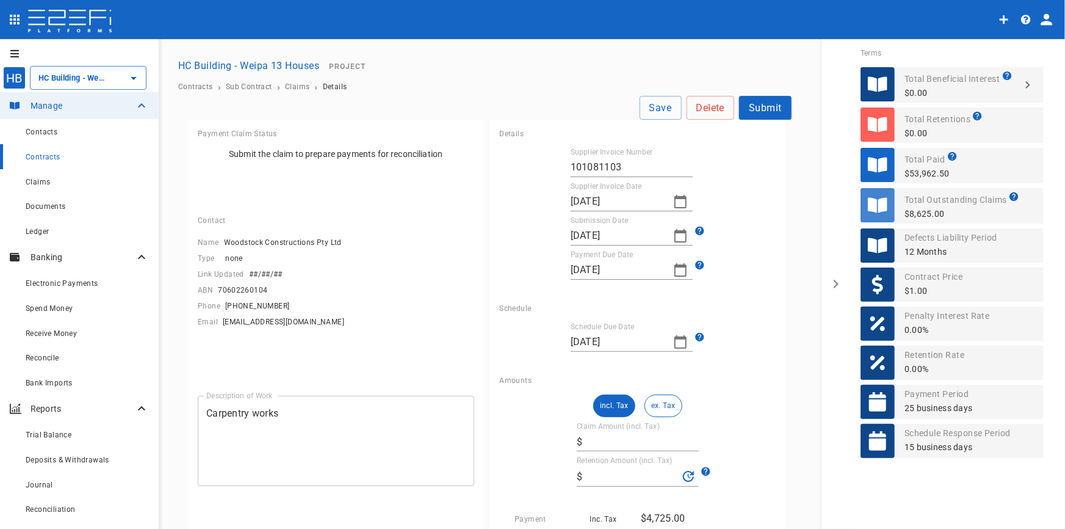
type input "4,725"
type input "0"
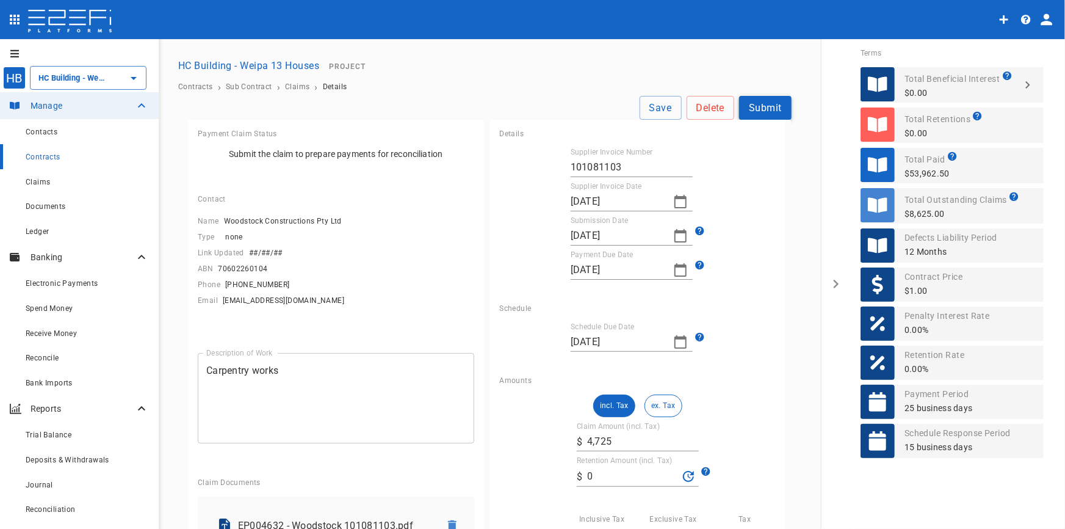
click at [758, 111] on button "Submit" at bounding box center [765, 108] width 53 height 24
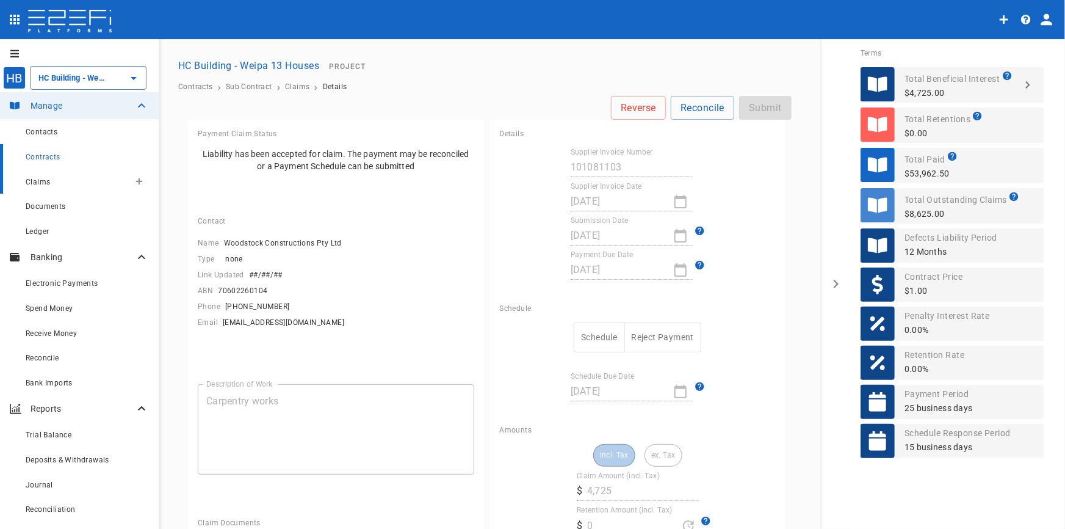
click at [38, 182] on span "Claims" at bounding box center [38, 182] width 24 height 9
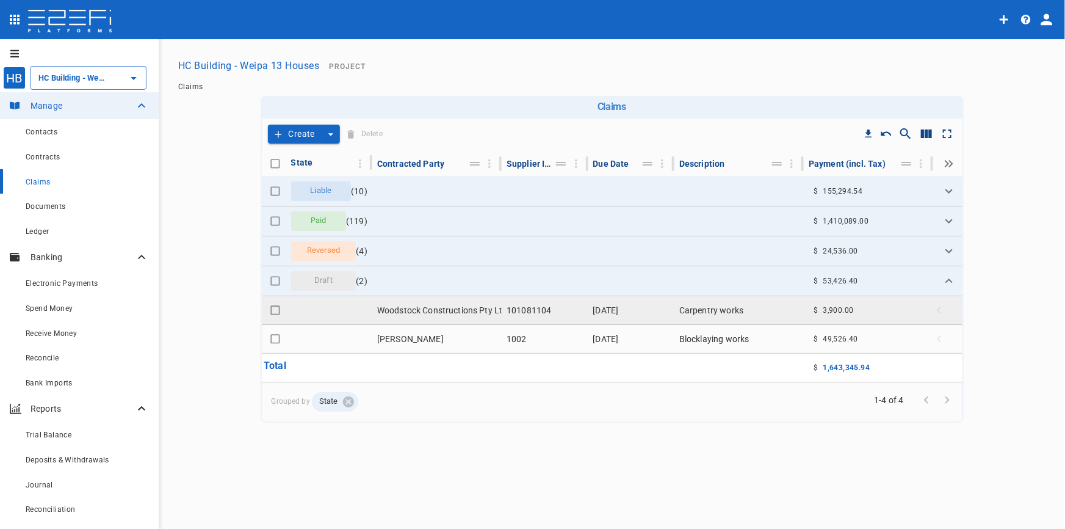
click at [452, 313] on td "Woodstock Constructions Pty Ltd" at bounding box center [436, 310] width 129 height 28
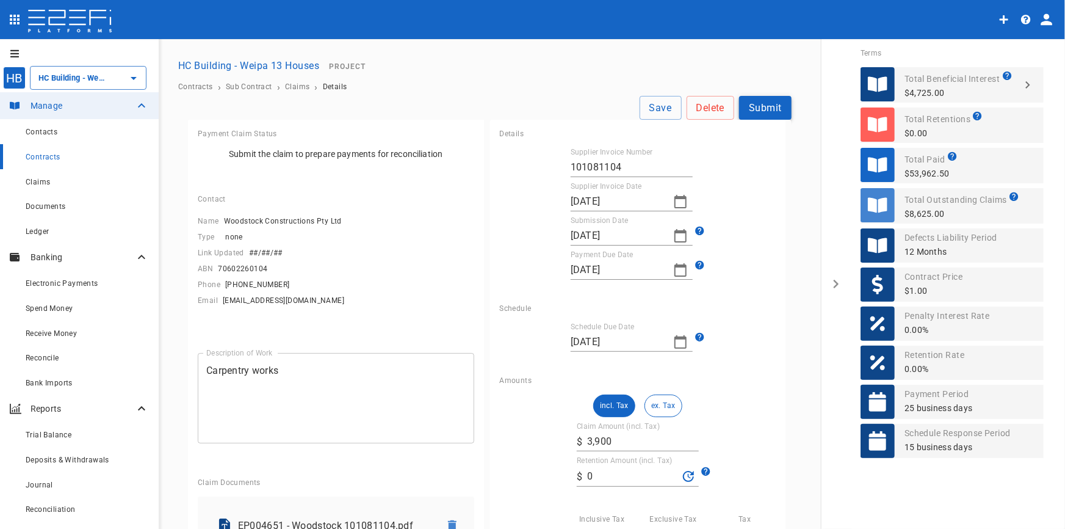
click at [752, 104] on button "Submit" at bounding box center [765, 108] width 53 height 24
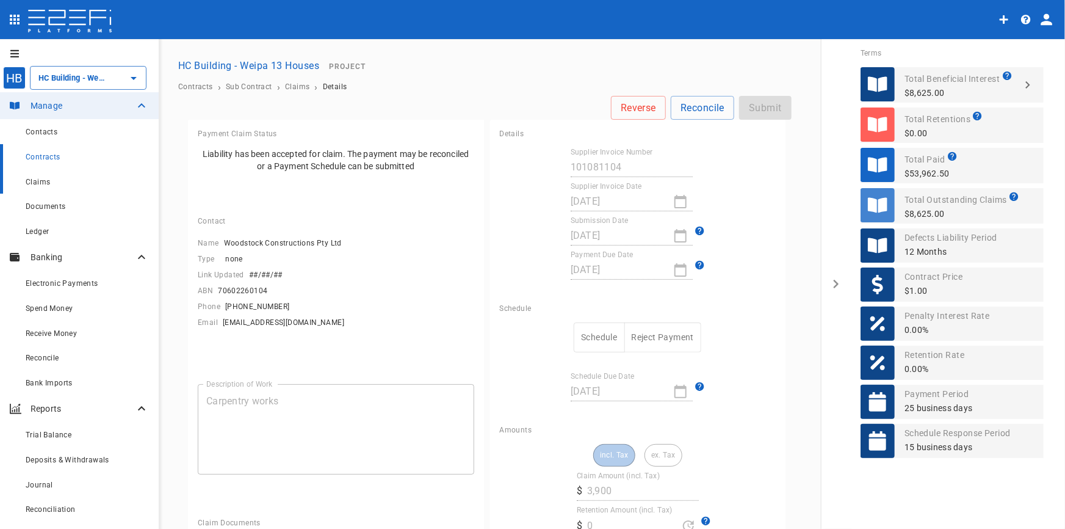
click at [35, 185] on span "Claims" at bounding box center [38, 182] width 24 height 9
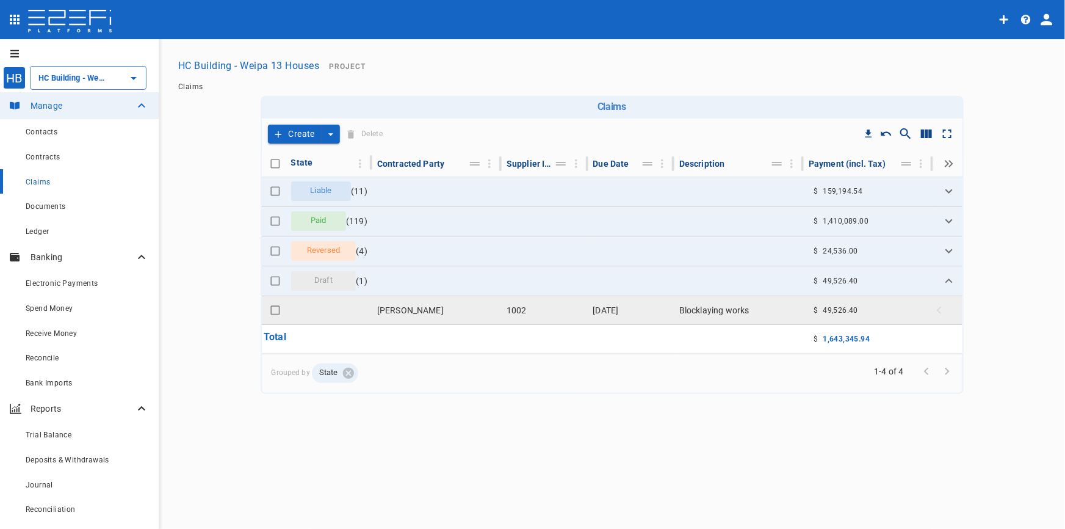
click at [409, 317] on td "[PERSON_NAME]" at bounding box center [436, 310] width 129 height 28
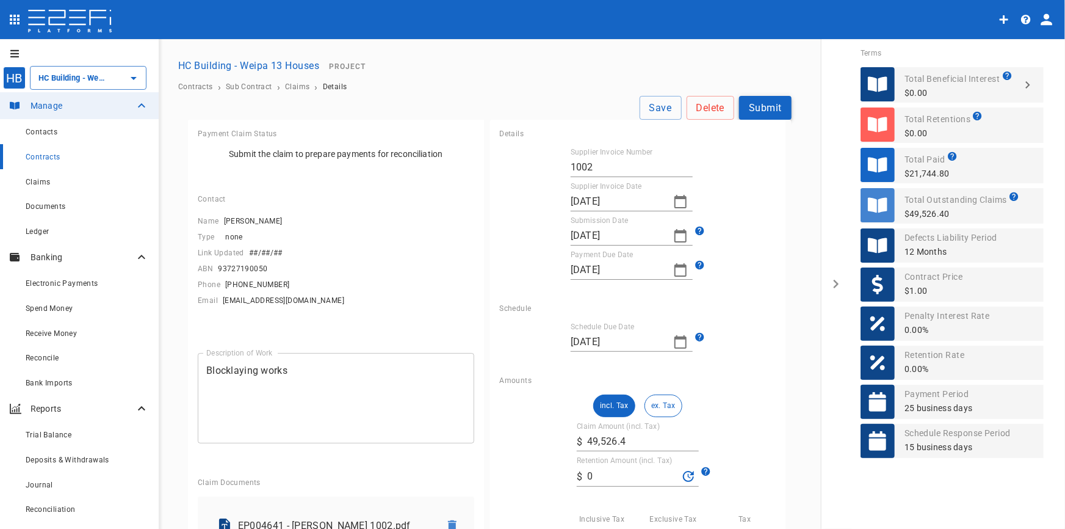
click at [763, 107] on button "Submit" at bounding box center [765, 108] width 53 height 24
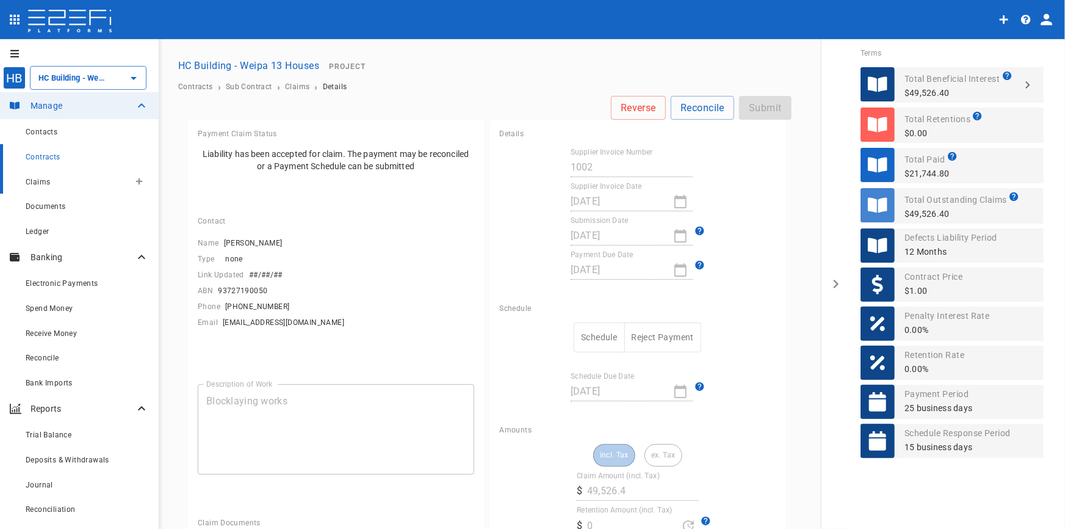
click at [48, 183] on span "Claims" at bounding box center [38, 182] width 24 height 9
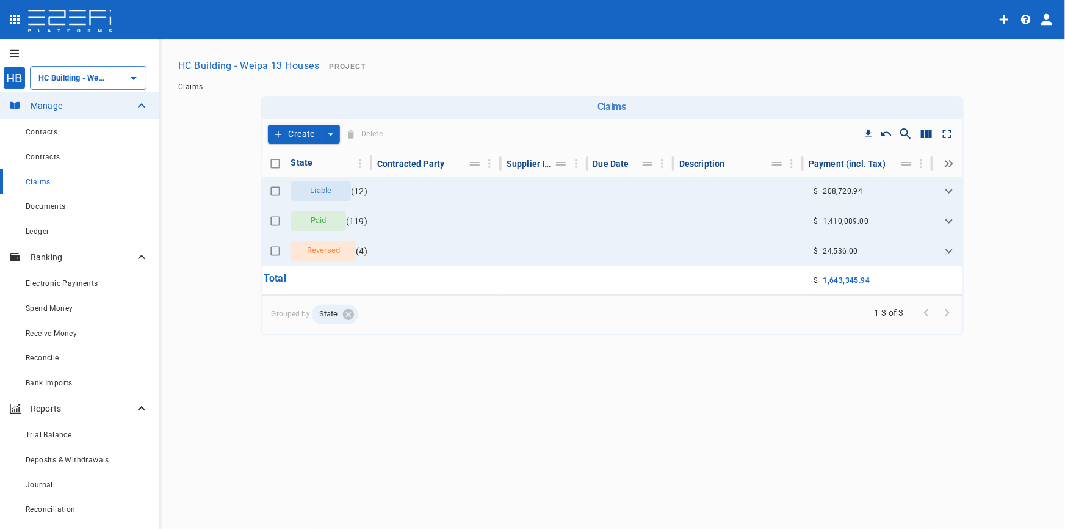
click at [310, 139] on button "Create" at bounding box center [295, 134] width 54 height 19
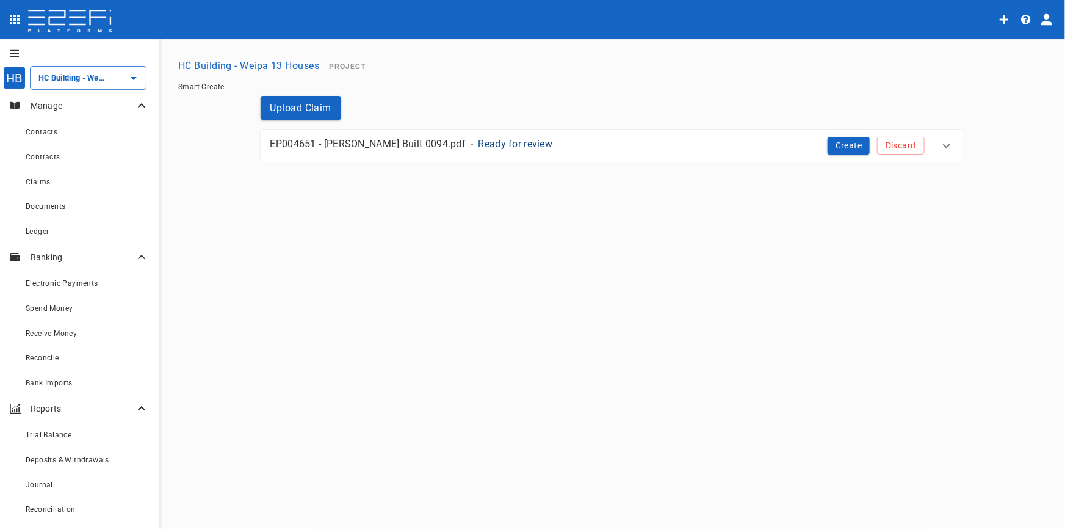
click at [479, 145] on p "Ready for review" at bounding box center [516, 144] width 74 height 14
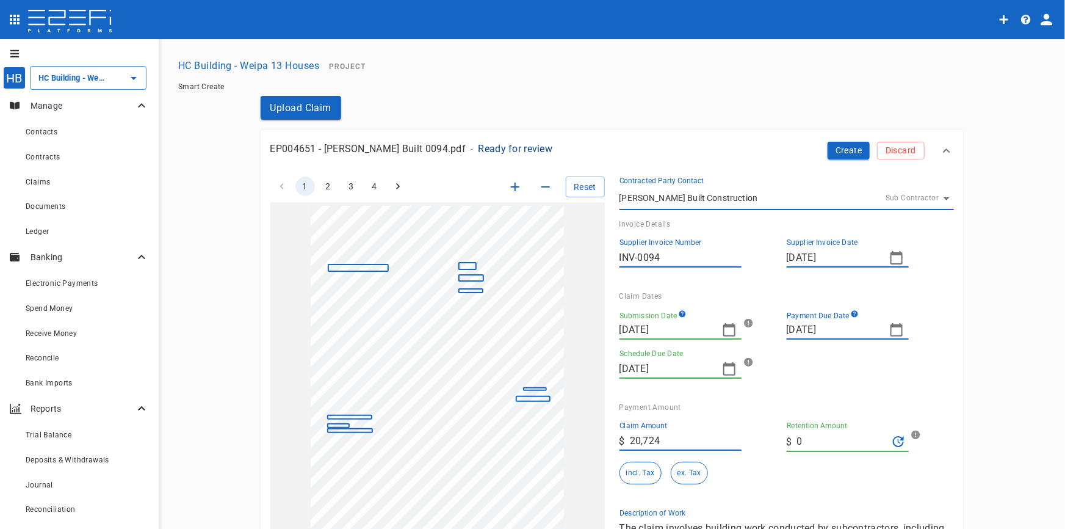
click at [724, 330] on icon "button" at bounding box center [729, 329] width 15 height 15
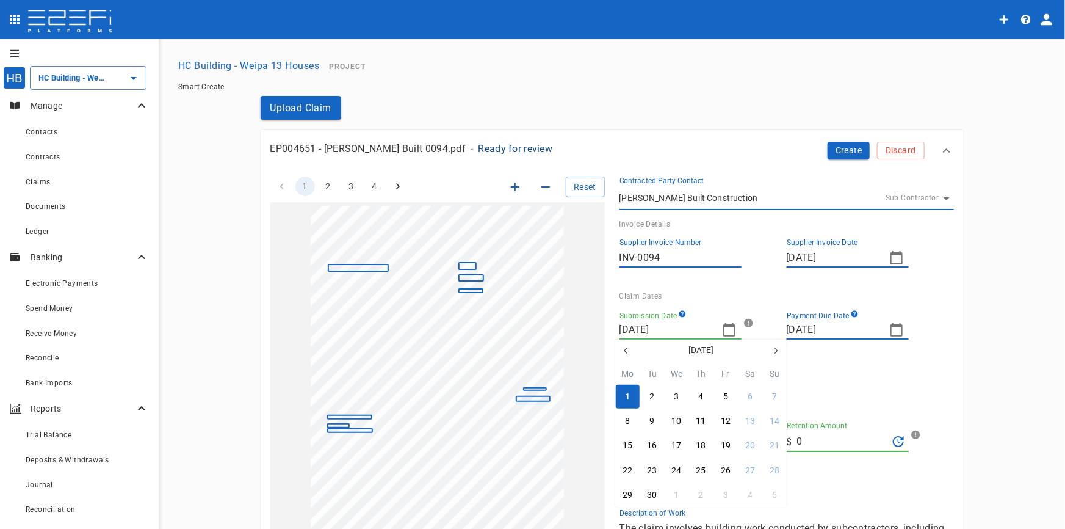
click at [622, 349] on icon "button" at bounding box center [626, 351] width 10 height 10
click at [625, 350] on icon "button" at bounding box center [625, 350] width 3 height 6
click at [624, 352] on icon "button" at bounding box center [626, 351] width 10 height 10
click at [632, 438] on button "9" at bounding box center [628, 446] width 24 height 24
type input "09/06/2025"
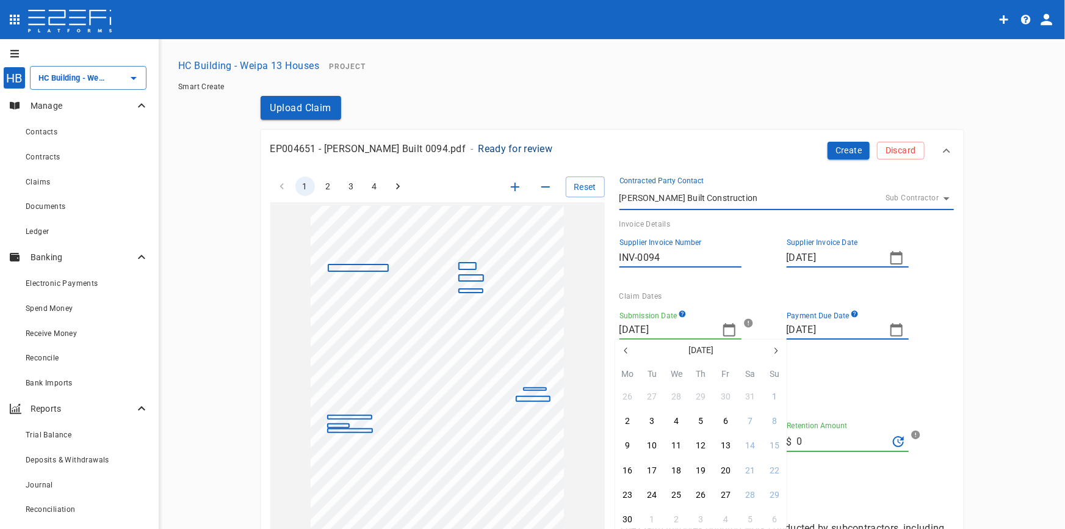
type input "30/06/2025"
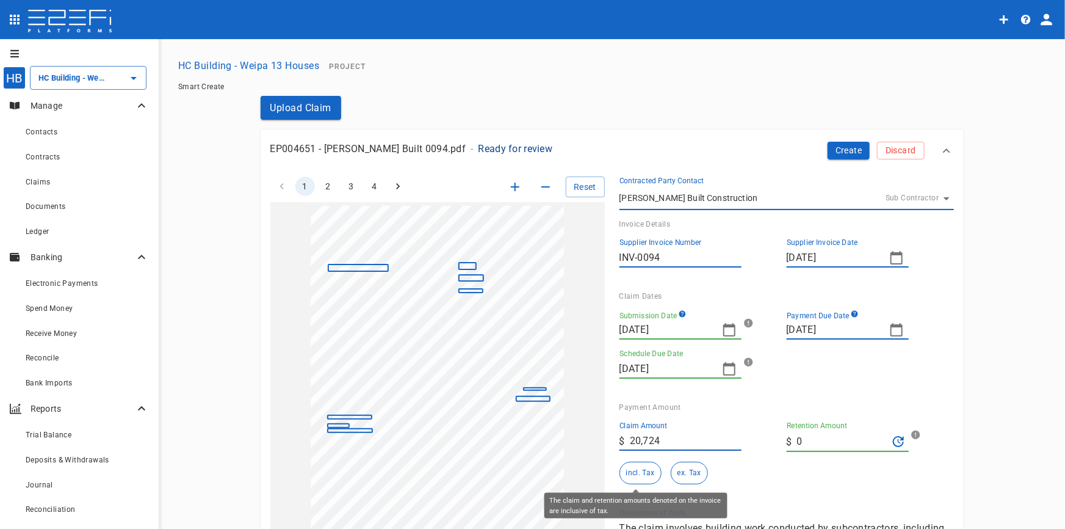
click at [631, 473] on button "incl. Tax" at bounding box center [641, 473] width 42 height 23
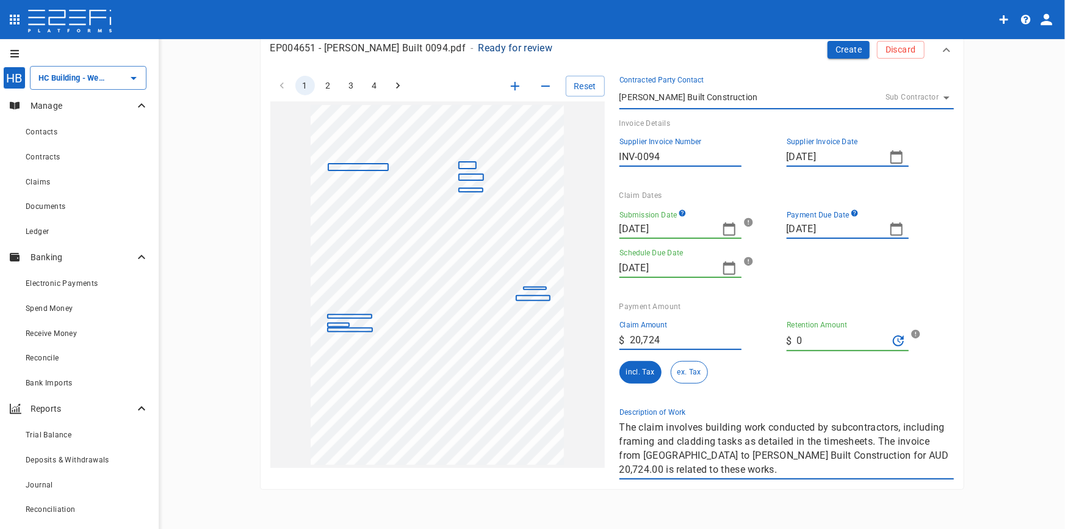
scroll to position [101, 0]
click at [545, 372] on div "1 2 3 4 Reset SupplierInvoiceNumber: INV-0094 ClaimAmount: 20724.00 GSTAmount: …" at bounding box center [605, 269] width 698 height 418
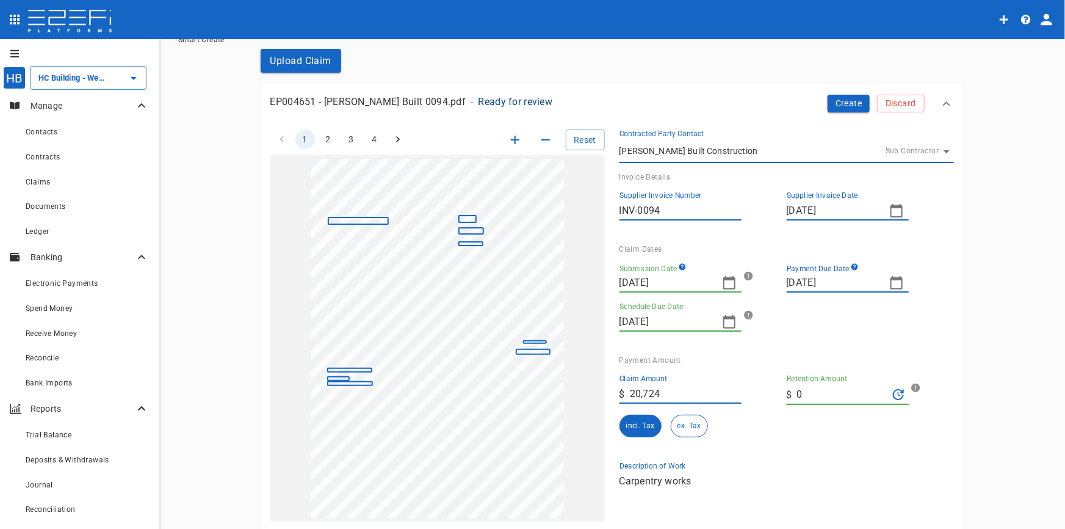
scroll to position [0, 0]
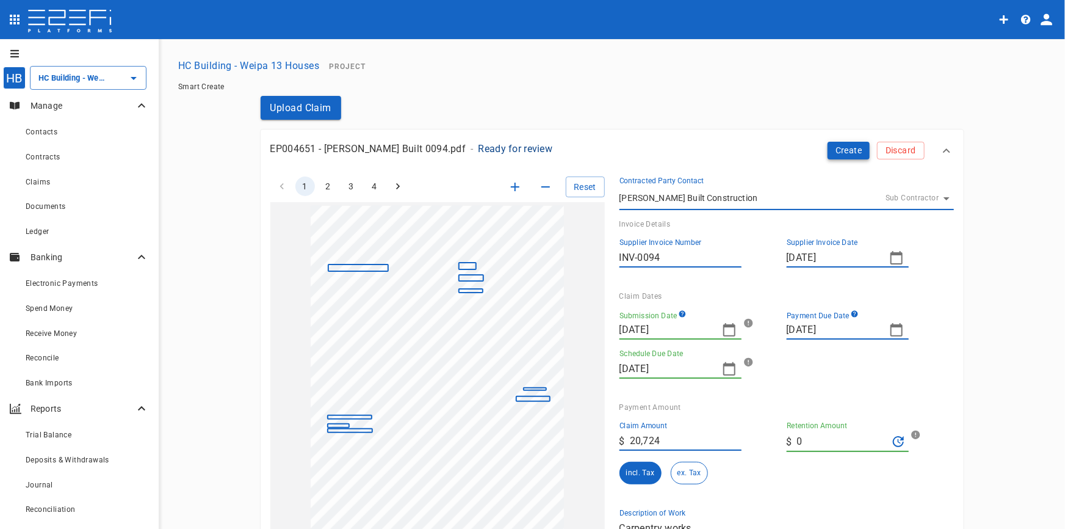
type textarea "Carpentry works"
click at [850, 151] on button "Create" at bounding box center [849, 151] width 43 height 18
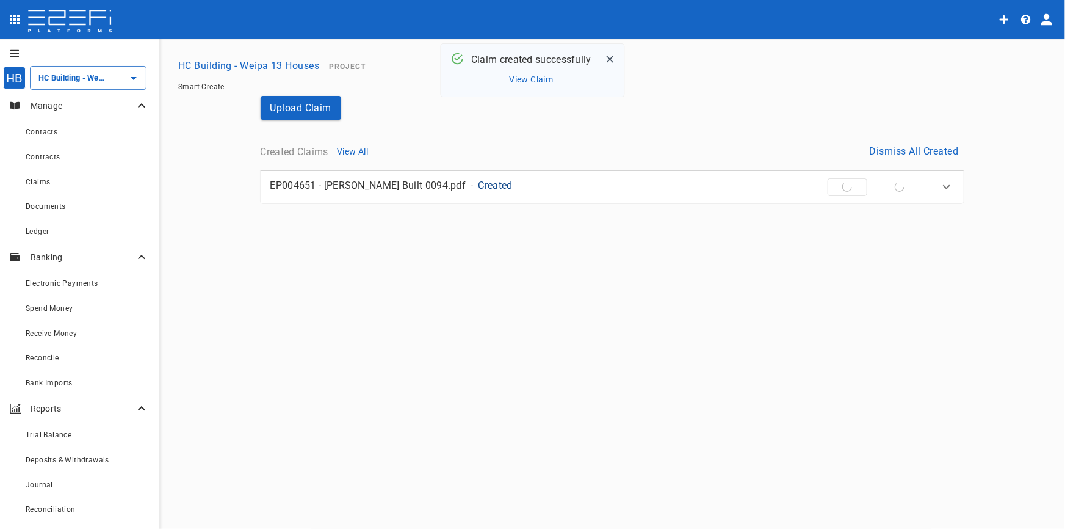
click at [841, 189] on div "View Dismiss" at bounding box center [876, 187] width 97 height 18
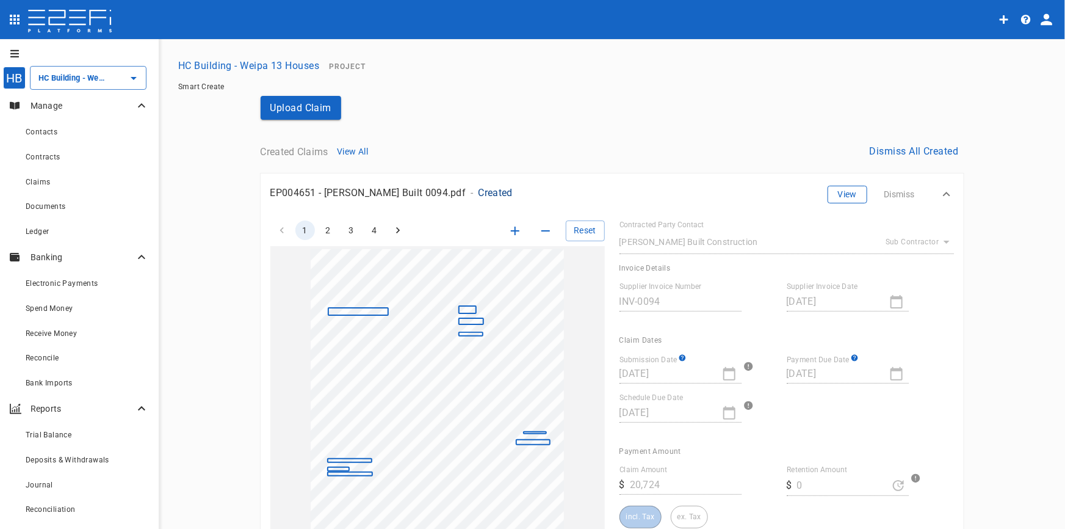
click at [841, 189] on button "View" at bounding box center [848, 195] width 40 height 18
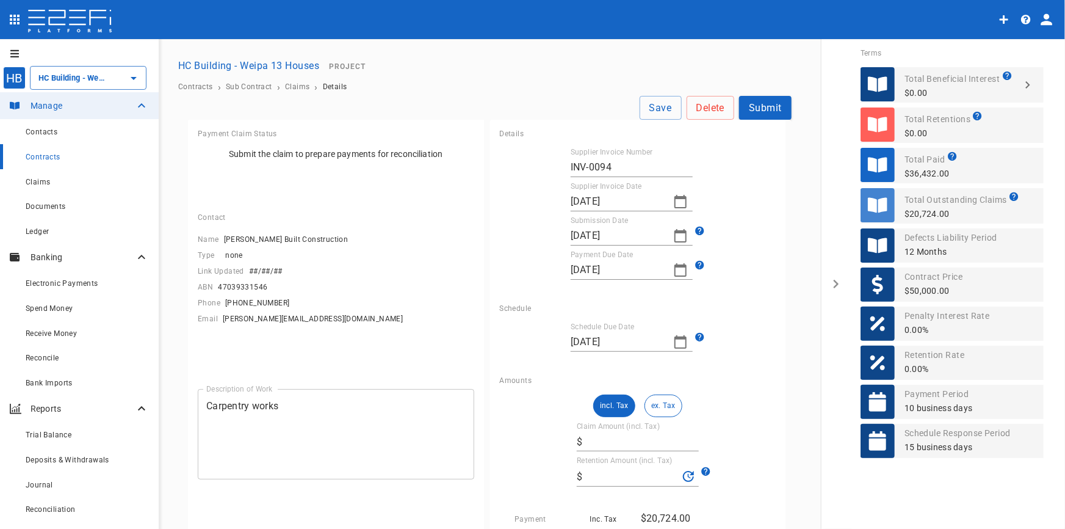
type input "20,724"
type input "0"
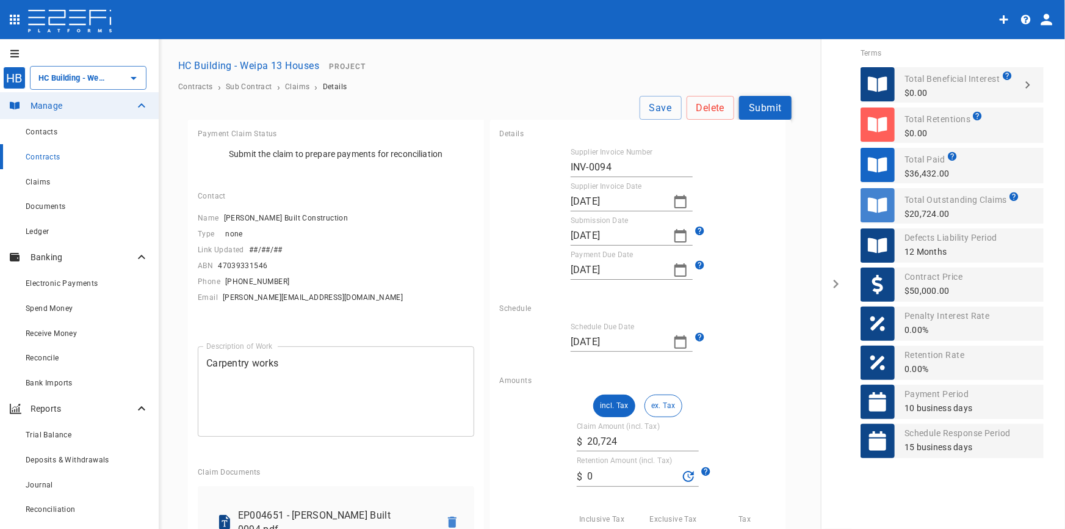
click at [762, 104] on button "Submit" at bounding box center [765, 108] width 53 height 24
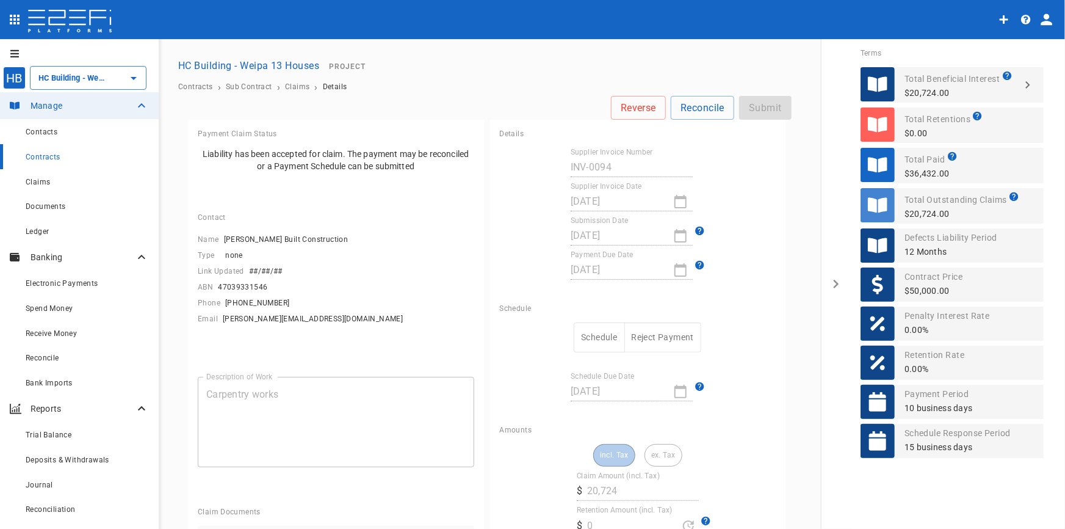
click at [596, 330] on button "Schedule" at bounding box center [599, 337] width 51 height 30
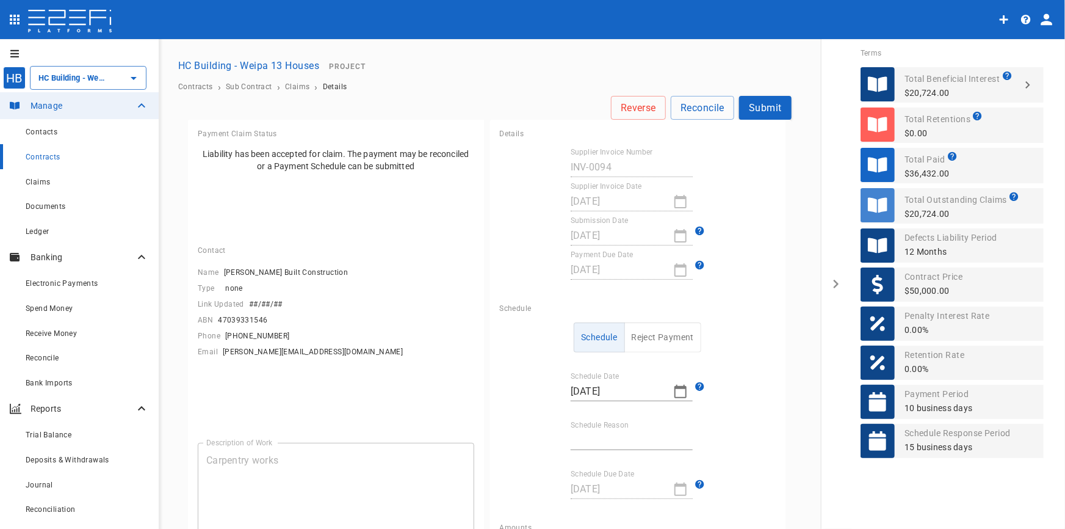
click at [675, 388] on icon "button" at bounding box center [681, 391] width 12 height 13
click at [578, 432] on div "9" at bounding box center [576, 432] width 5 height 13
type input "[DATE]"
click at [606, 437] on input "Schedule Reason" at bounding box center [632, 440] width 122 height 20
type input "Invoice contained other jobs"
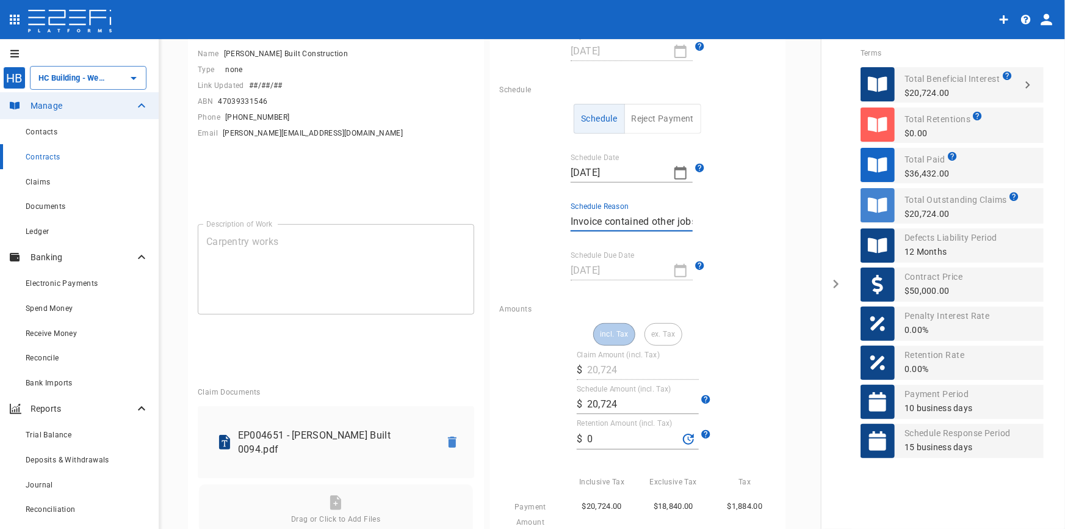
scroll to position [222, 0]
click at [629, 397] on input "20,724" at bounding box center [643, 401] width 112 height 20
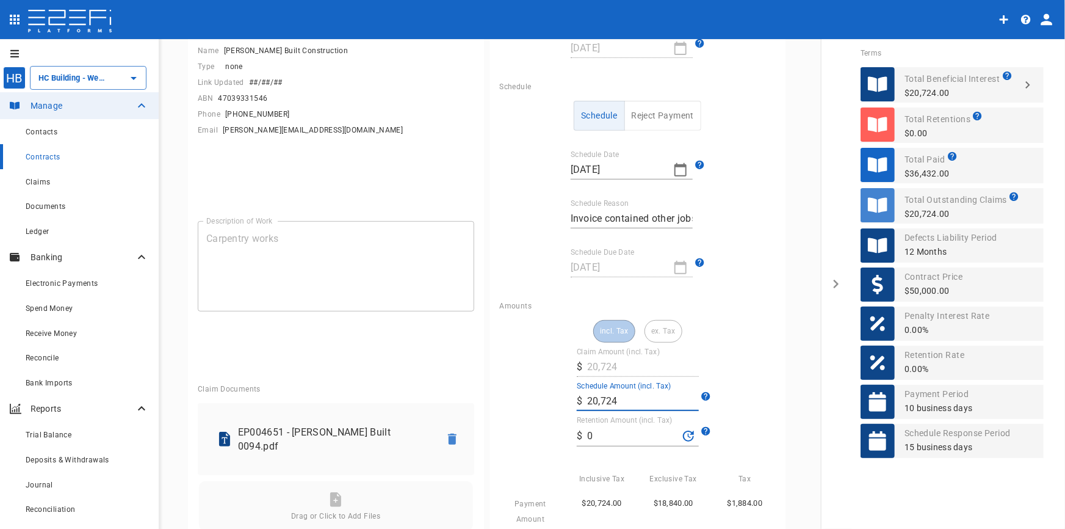
drag, startPoint x: 629, startPoint y: 397, endPoint x: 538, endPoint y: 402, distance: 90.5
click at [538, 402] on div "incl. Tax ex. Tax Claim Amount (incl. Tax) ​ $ 20,724 Schedule Amount (incl. Ta…" at bounding box center [638, 455] width 277 height 271
click at [628, 399] on input "20,724" at bounding box center [643, 401] width 112 height 20
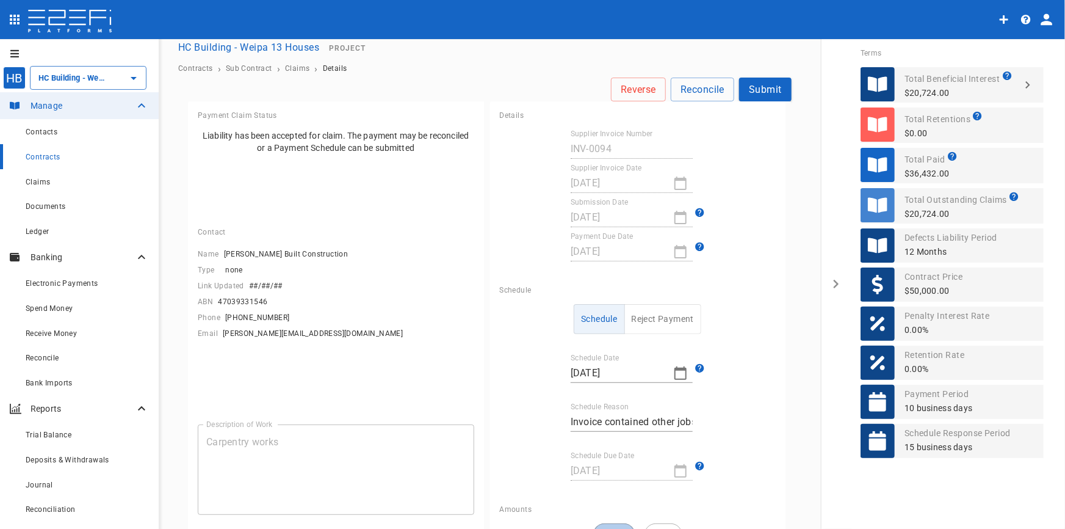
scroll to position [0, 0]
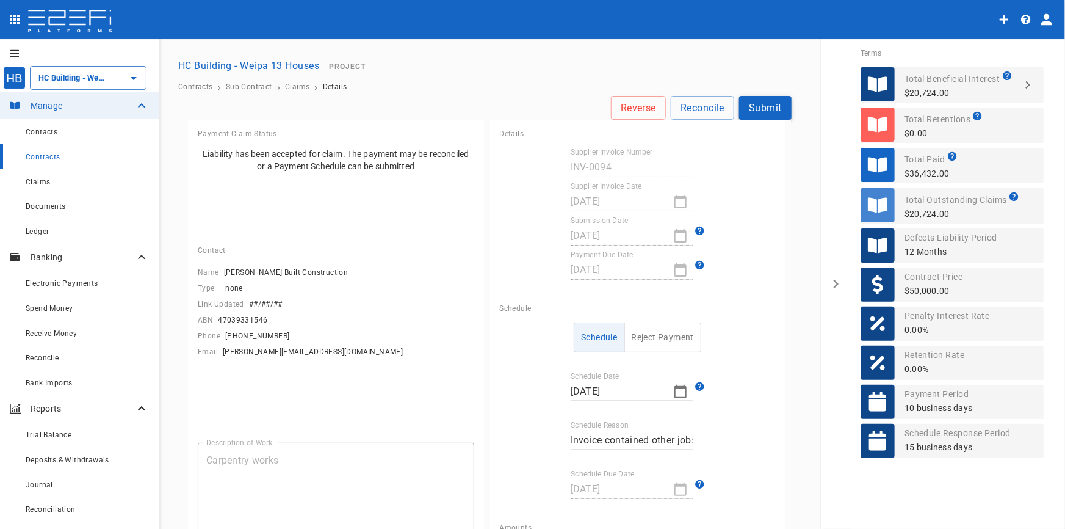
type input "10,736"
click at [759, 110] on button "Submit" at bounding box center [765, 108] width 53 height 24
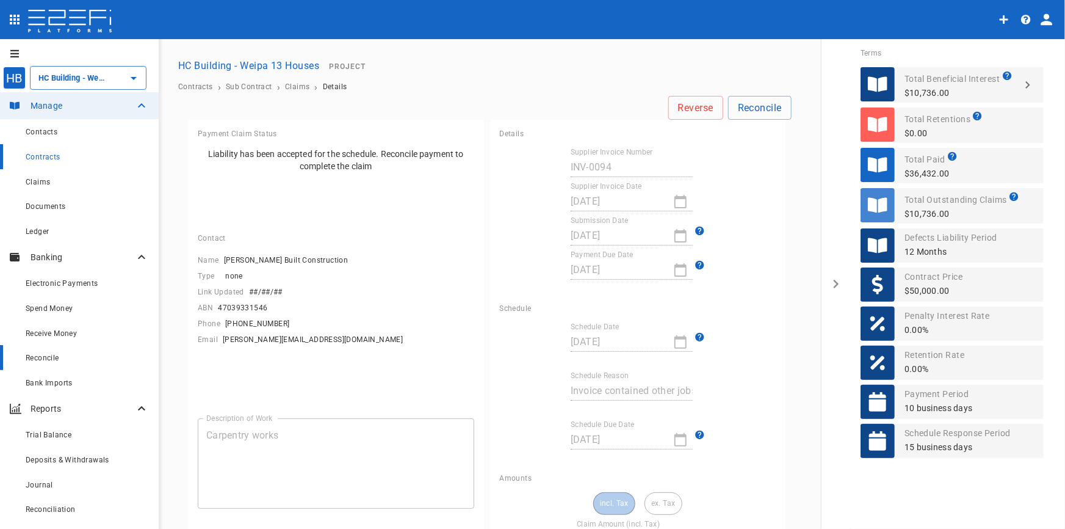
click at [54, 356] on span "Reconcile" at bounding box center [43, 357] width 34 height 9
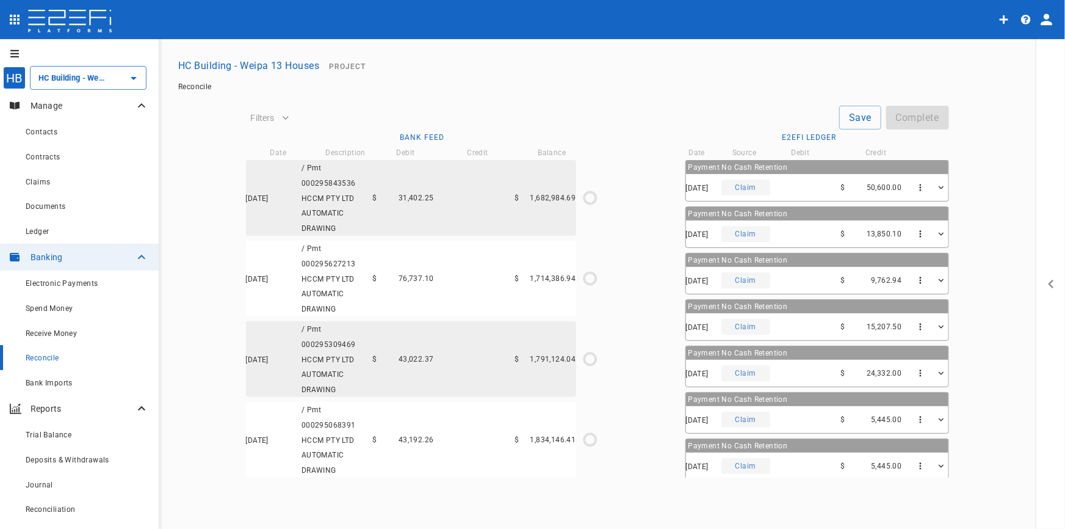
type input "[DATE]"
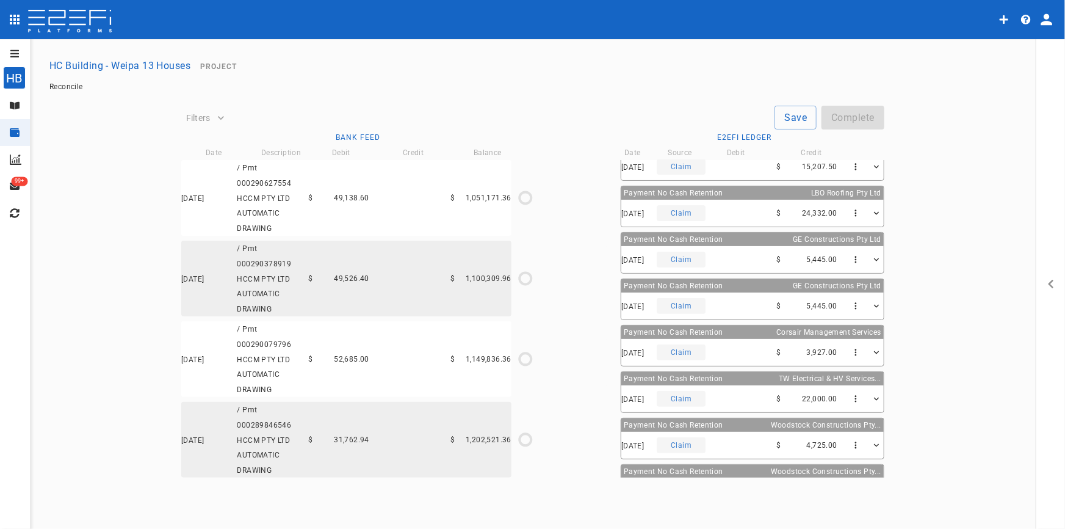
scroll to position [166, 0]
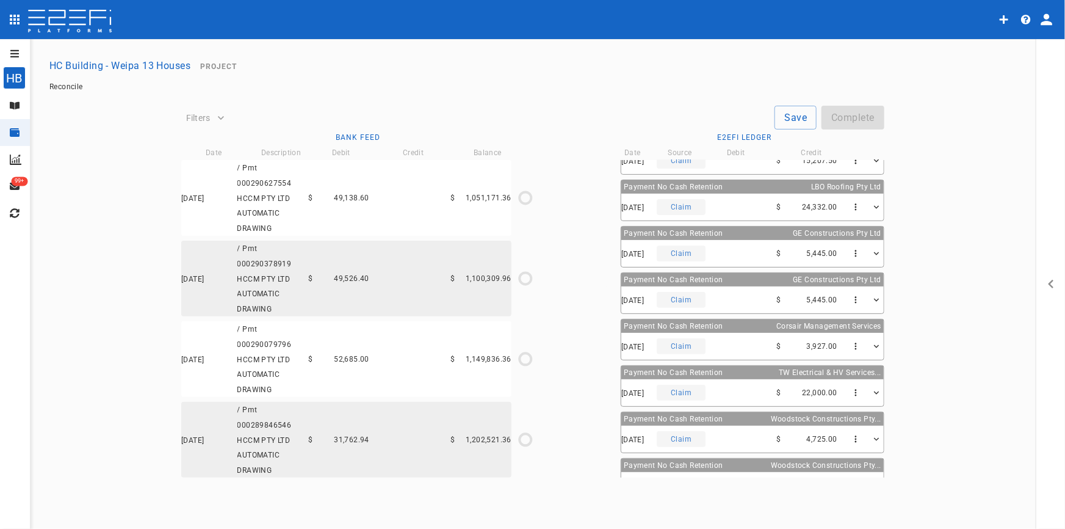
click at [326, 446] on div "03/06/2025 / Pmt 000289846546 HCCM PTY LTD AUTOMATIC DRAWING $ 31,762.94 $ 1,20…" at bounding box center [346, 440] width 330 height 76
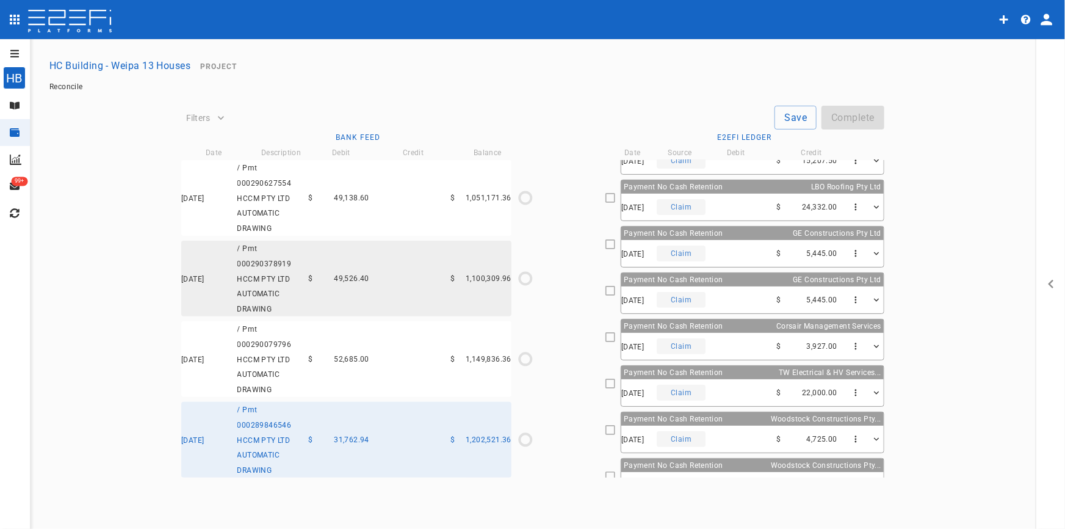
click at [737, 393] on div "03/06/2025 Claim $ 22,000.00" at bounding box center [752, 392] width 263 height 27
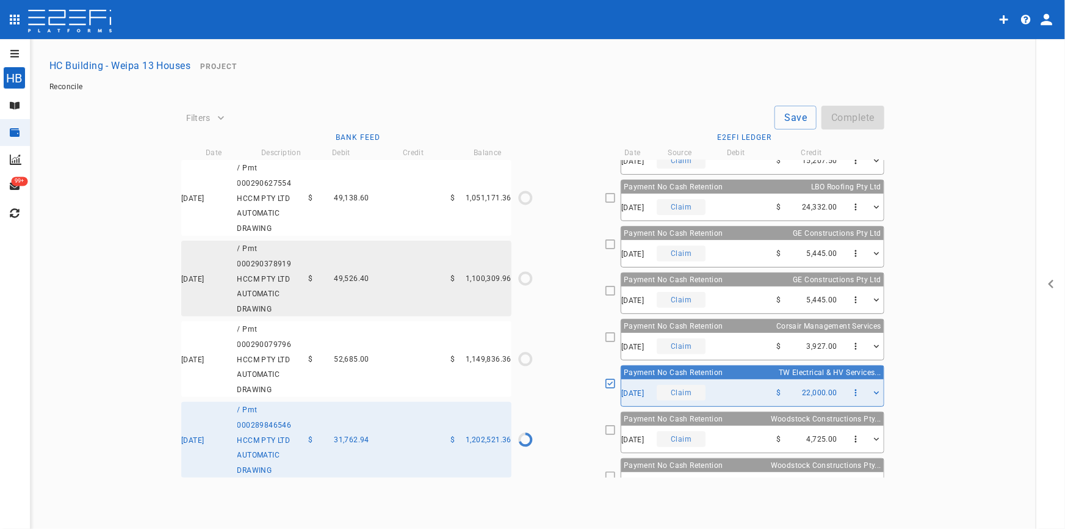
type input "[DATE]"
type input "1,202,521.36"
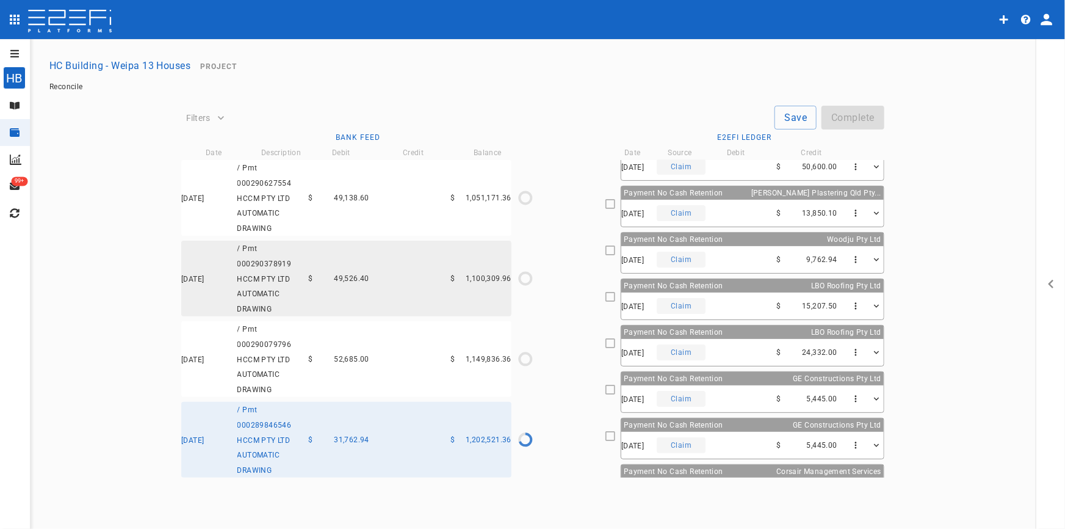
scroll to position [0, 0]
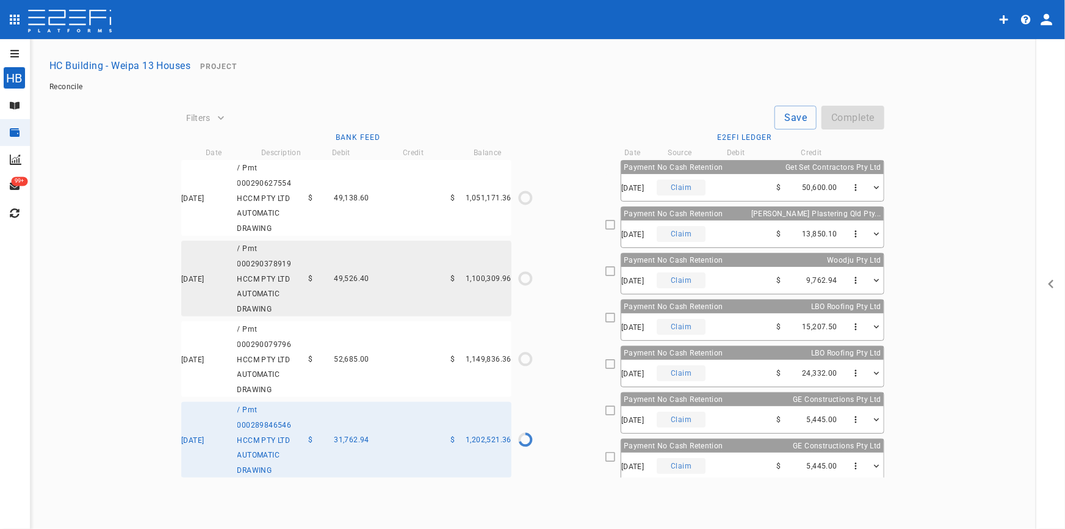
click at [731, 269] on div "26/06/2025 Claim $ 9,762.94" at bounding box center [752, 280] width 263 height 27
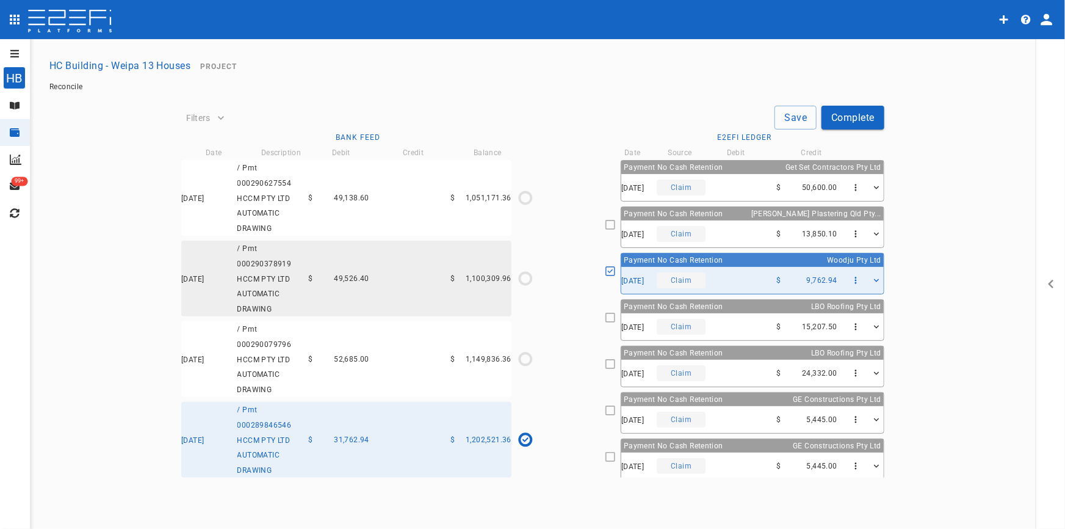
click at [789, 118] on button "Save" at bounding box center [796, 118] width 42 height 24
click at [311, 364] on div "05/06/2025 / Pmt 000290079796 HCCM PTY LTD AUTOMATIC DRAWING $ 52,685.00 $ 1,14…" at bounding box center [346, 359] width 330 height 76
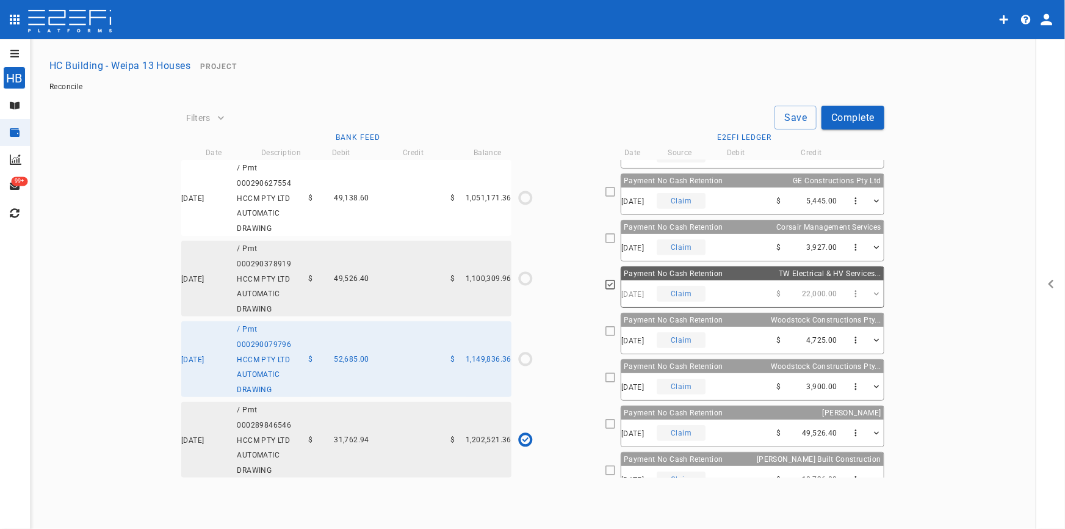
scroll to position [279, 0]
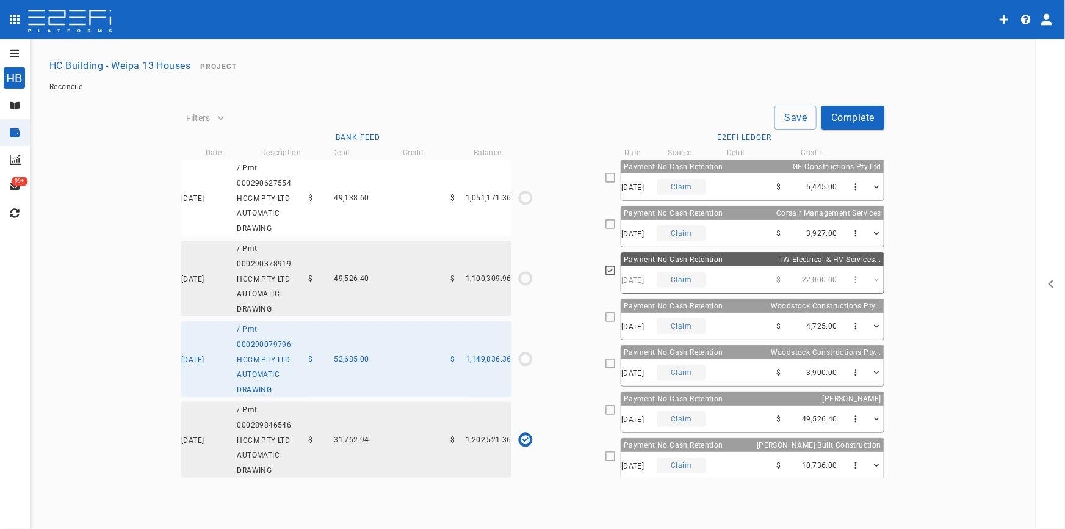
click at [726, 315] on div "09/06/2025 Claim $ 4,725.00" at bounding box center [752, 326] width 263 height 27
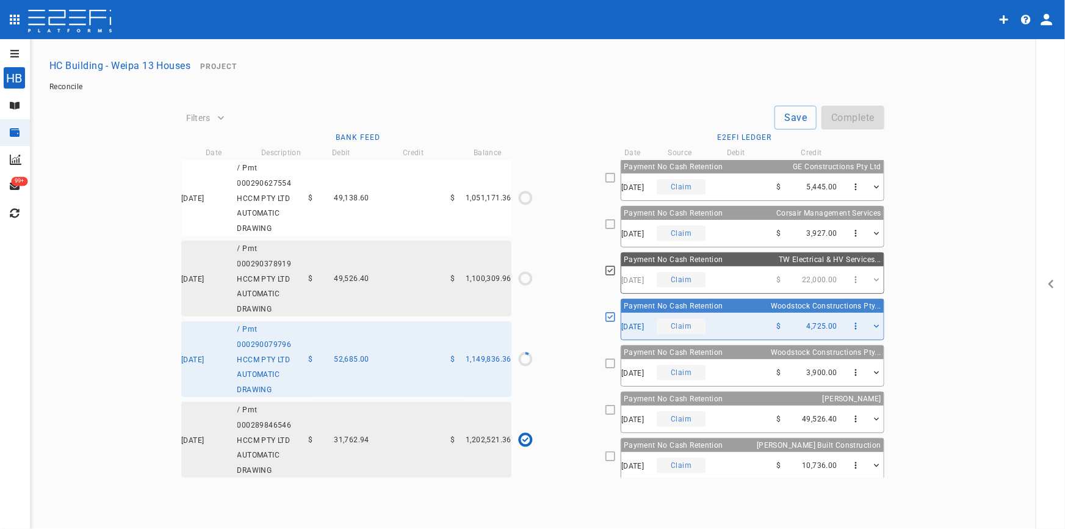
type input "[DATE]"
type input "1,149,836.36"
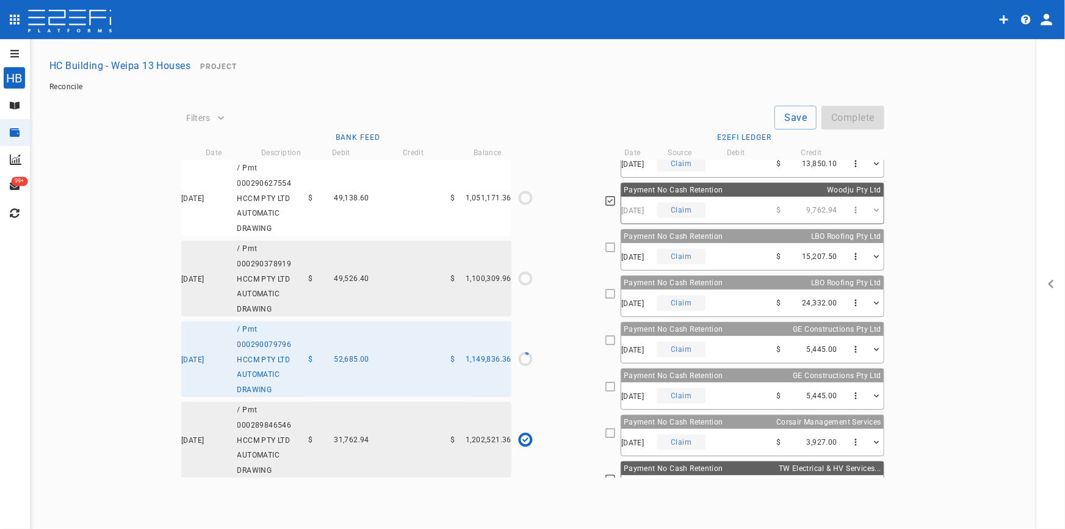
scroll to position [1, 0]
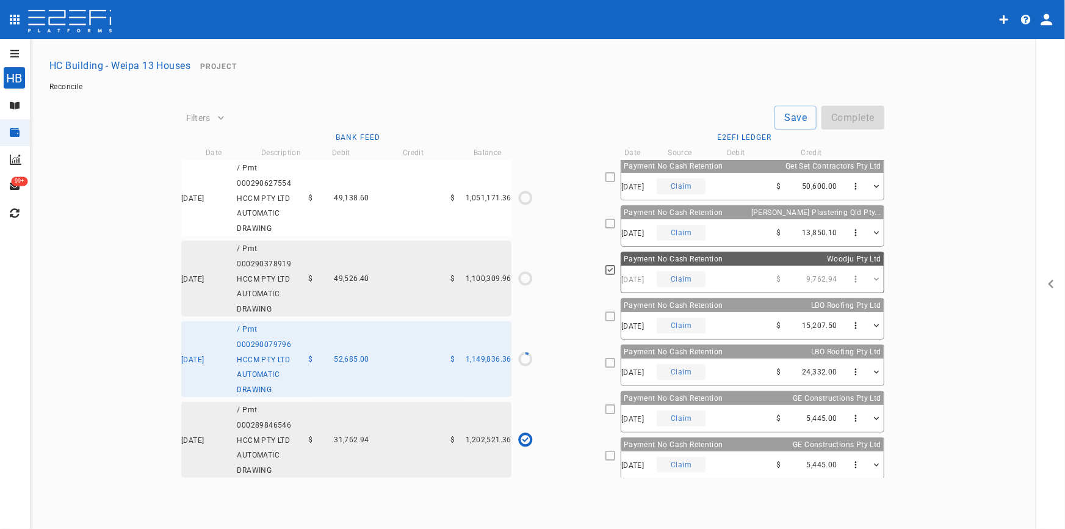
click at [739, 358] on div "31/05/2025 Claim $ 24,332.00" at bounding box center [752, 371] width 263 height 27
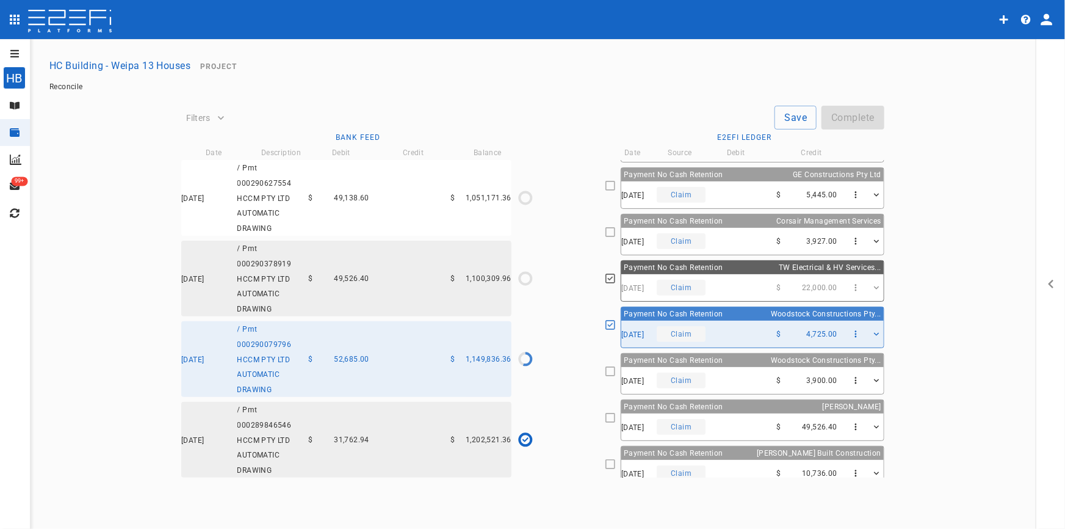
scroll to position [279, 0]
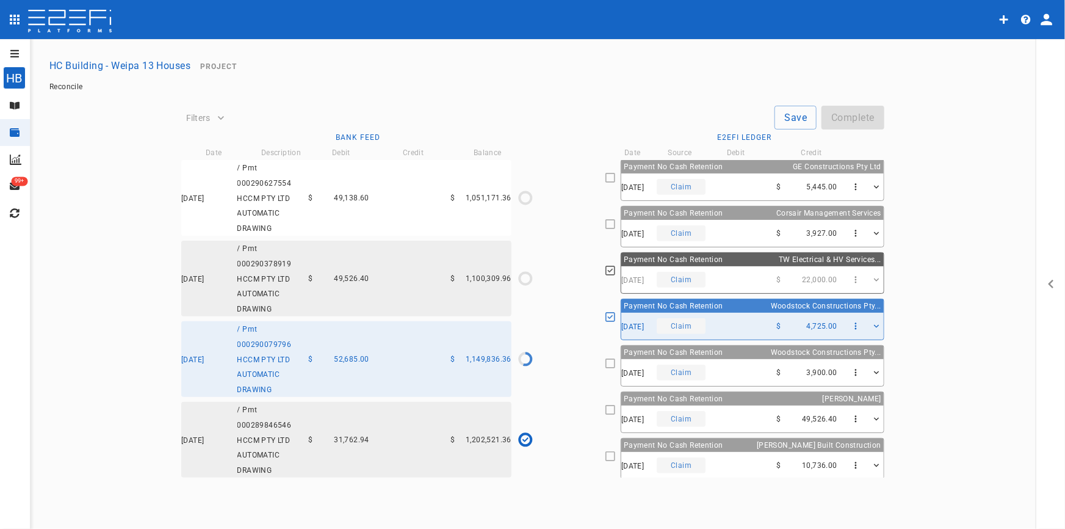
click at [16, 53] on icon "open drawer" at bounding box center [14, 53] width 9 height 7
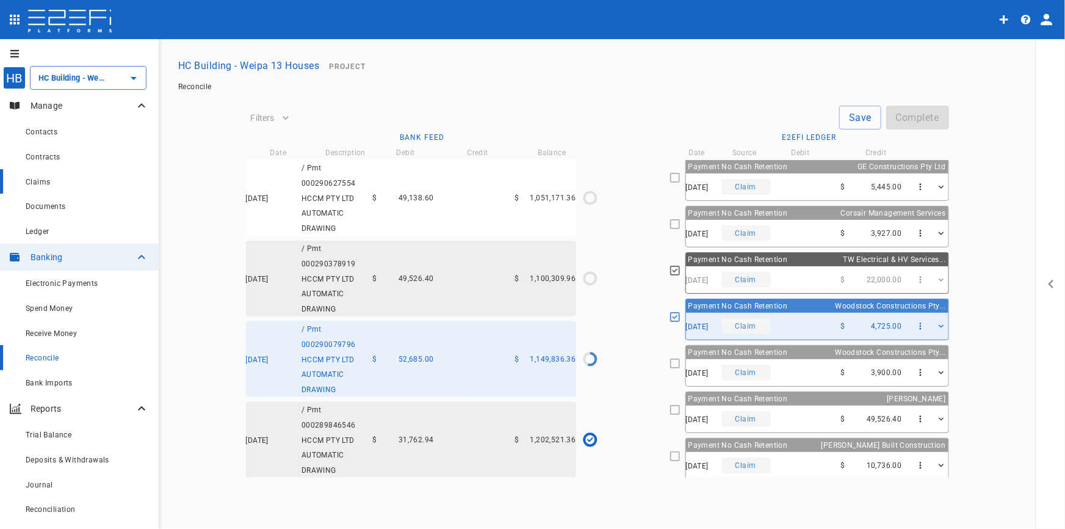
click at [49, 186] on span "Claims" at bounding box center [38, 182] width 24 height 9
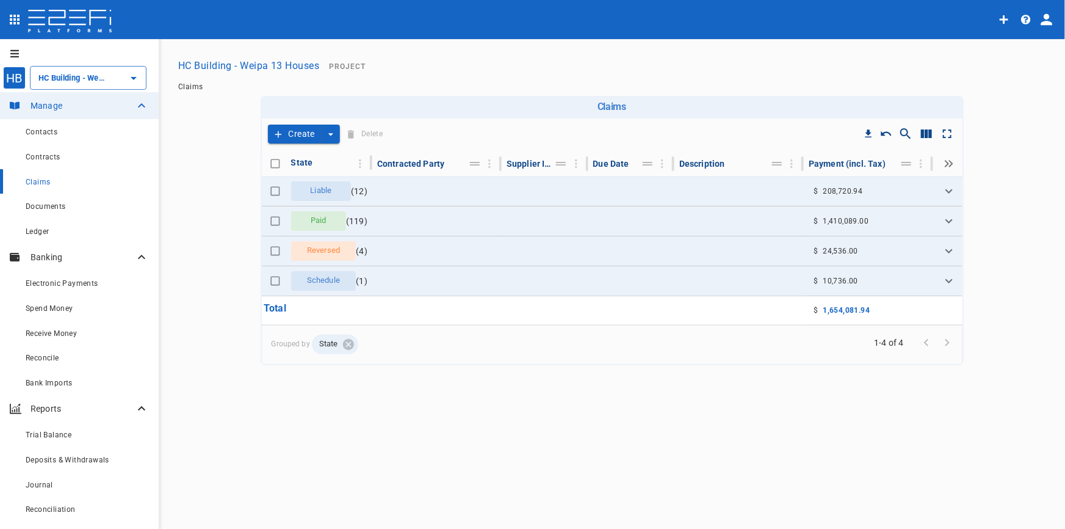
click at [305, 134] on button "Create" at bounding box center [295, 134] width 54 height 19
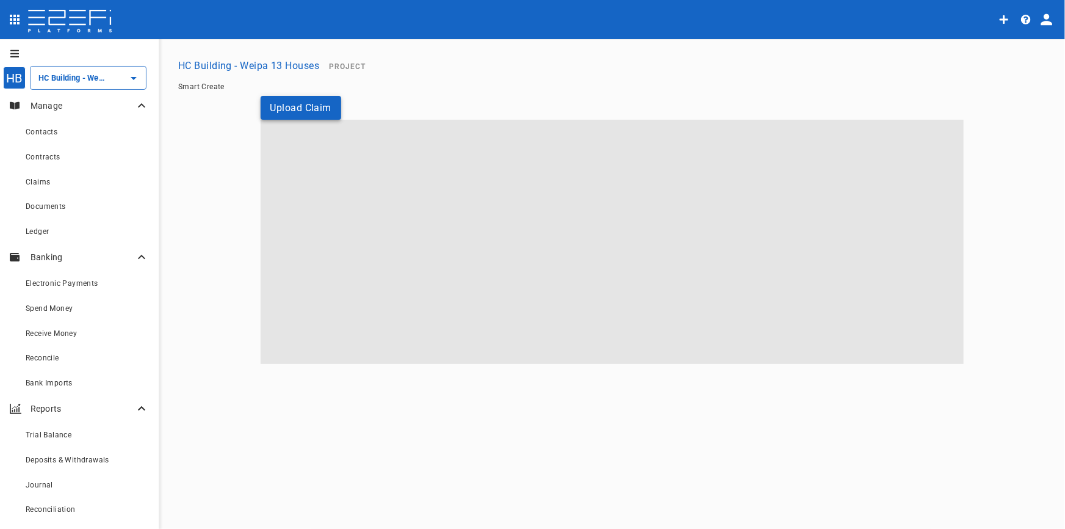
click at [292, 107] on button "Upload Claim" at bounding box center [301, 108] width 81 height 24
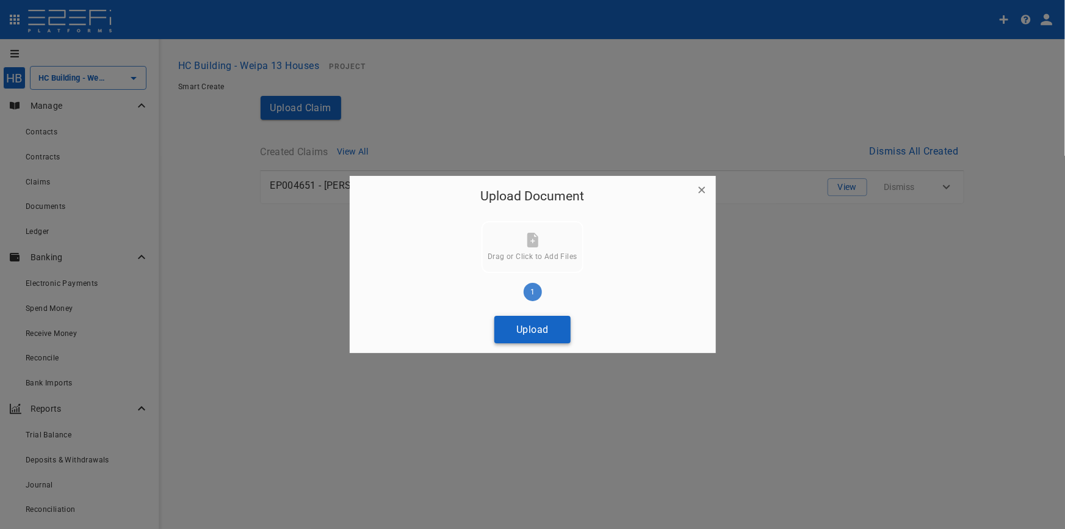
click at [549, 333] on button "Upload" at bounding box center [533, 329] width 76 height 27
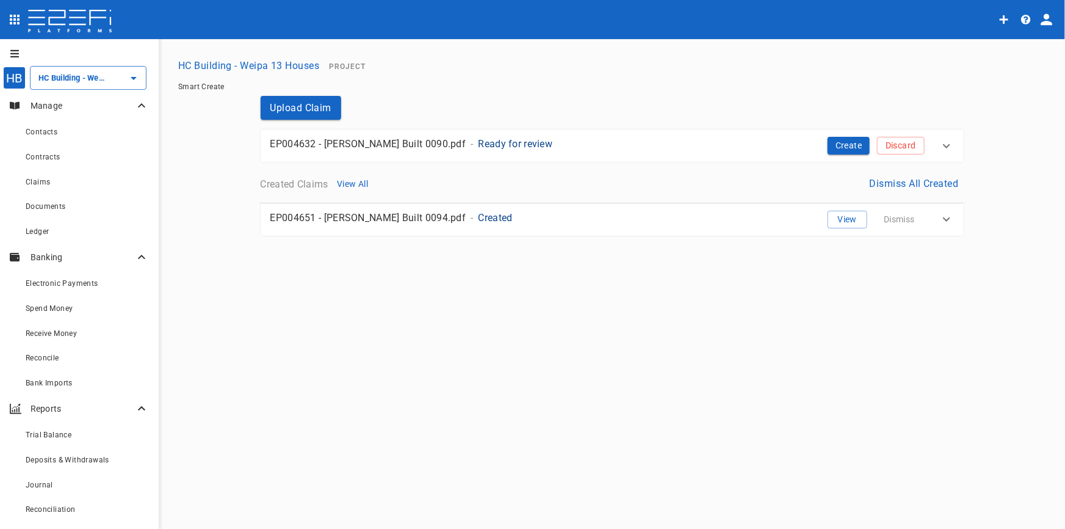
click at [483, 146] on p "Ready for review" at bounding box center [516, 144] width 74 height 14
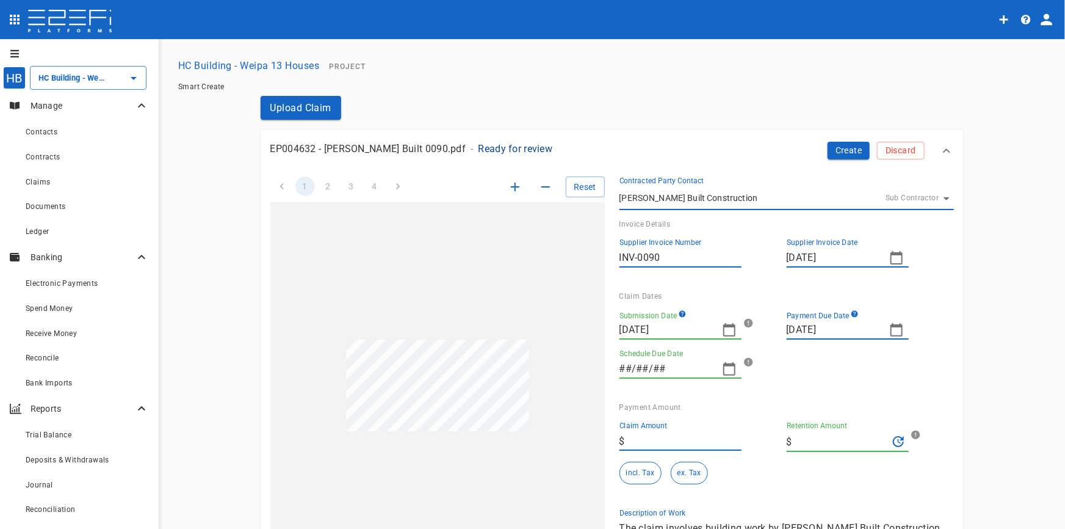
type input "[DATE]"
type input "21,516"
type input "0"
click at [508, 188] on icon "button" at bounding box center [515, 186] width 15 height 15
click at [508, 187] on icon "button" at bounding box center [515, 186] width 15 height 15
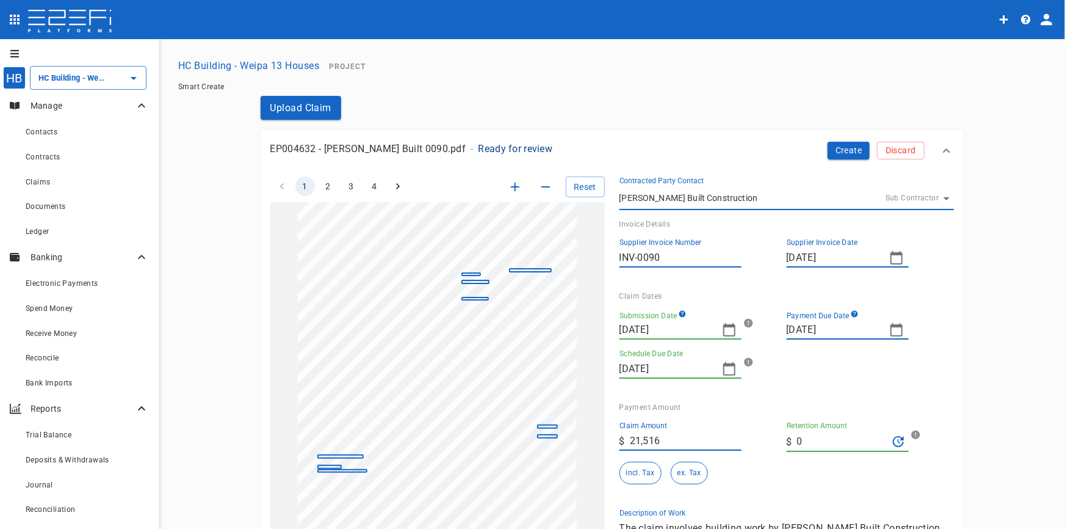
click at [508, 187] on icon "button" at bounding box center [515, 186] width 15 height 15
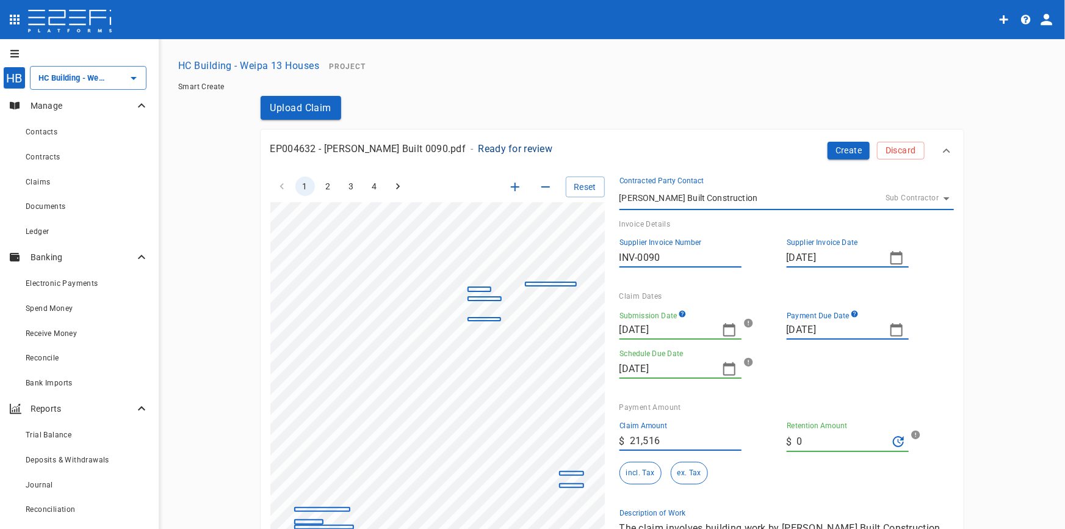
click at [508, 187] on icon "button" at bounding box center [515, 186] width 15 height 15
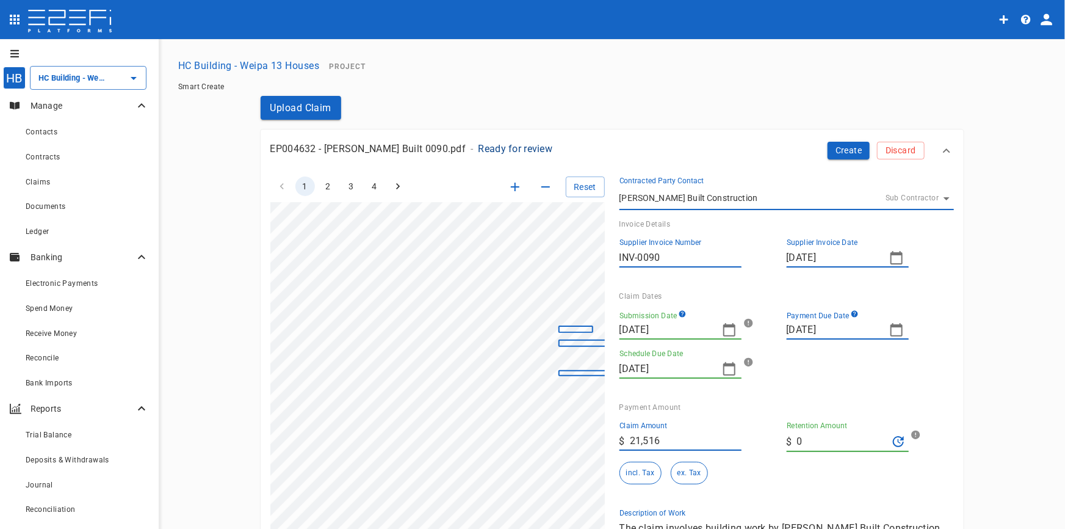
scroll to position [85, 165]
click at [195, 292] on main "HC Building - Weipa 13 Houses Project Smart Create Upload Claim EP004632 - Luca…" at bounding box center [611, 359] width 877 height 610
click at [723, 326] on icon "button" at bounding box center [729, 329] width 12 height 13
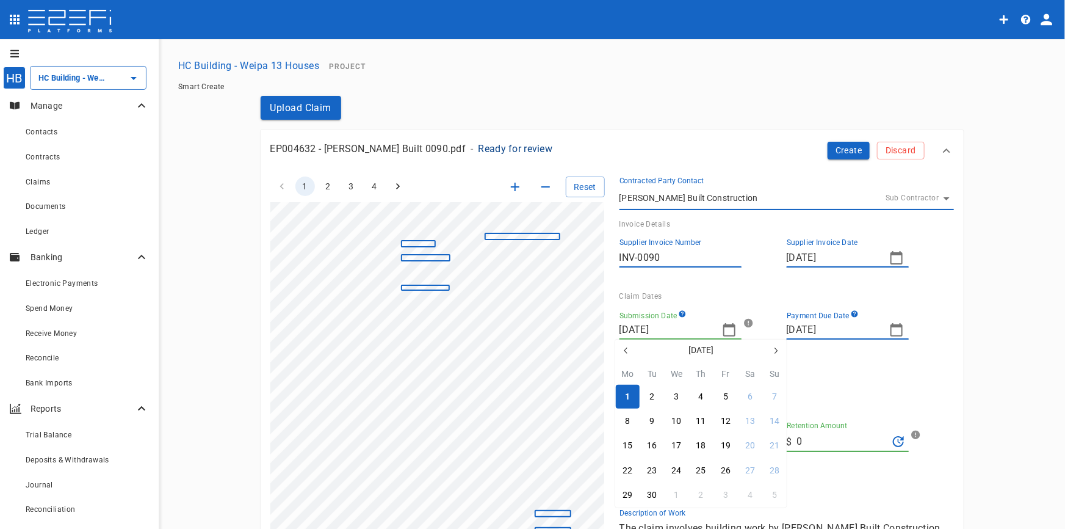
click at [626, 349] on icon "button" at bounding box center [625, 350] width 3 height 6
click at [771, 349] on icon "button" at bounding box center [776, 351] width 10 height 10
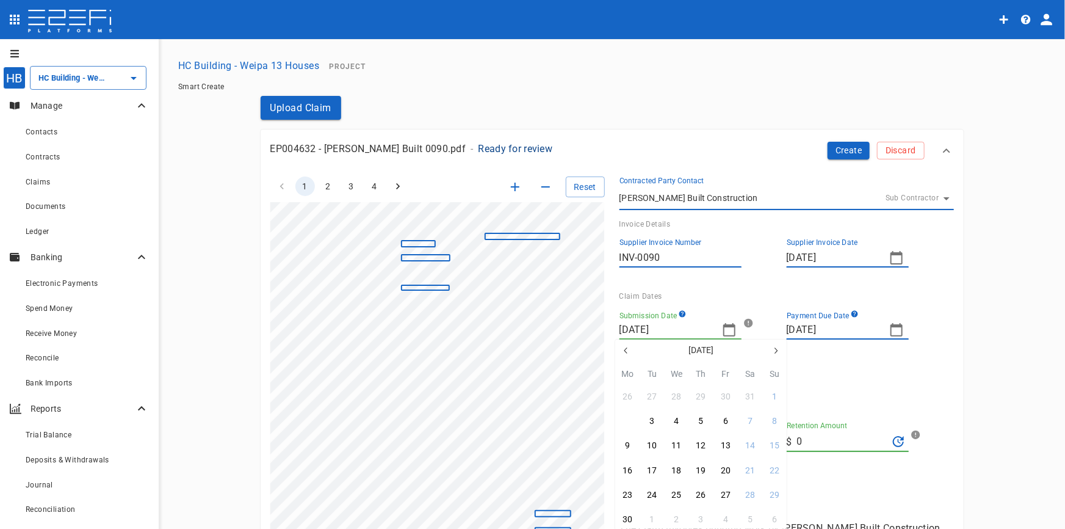
click at [631, 421] on button "2" at bounding box center [628, 421] width 24 height 24
type input "[DATE]"
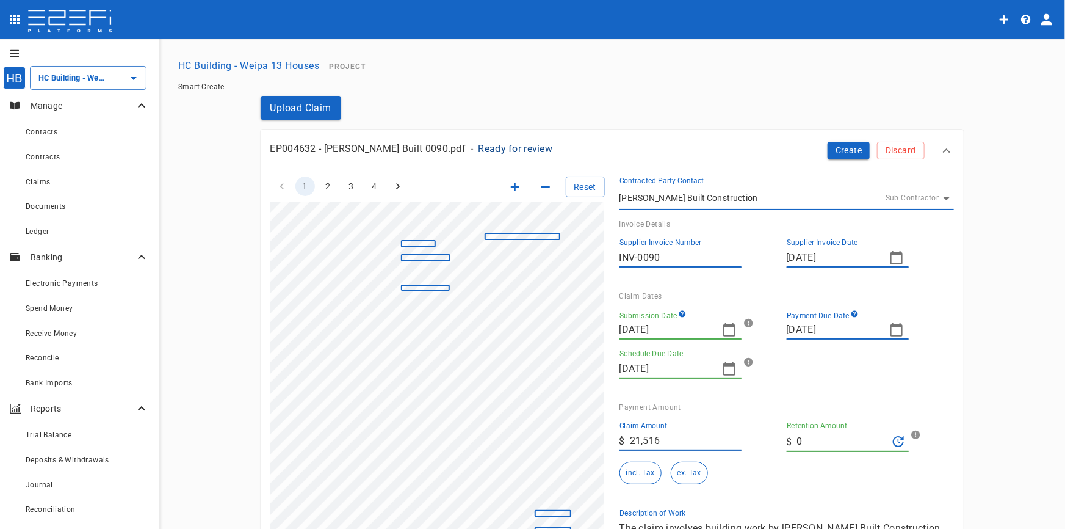
click at [894, 329] on icon "button" at bounding box center [896, 329] width 15 height 15
click at [790, 457] on div "16" at bounding box center [795, 457] width 10 height 13
type input "[DATE]"
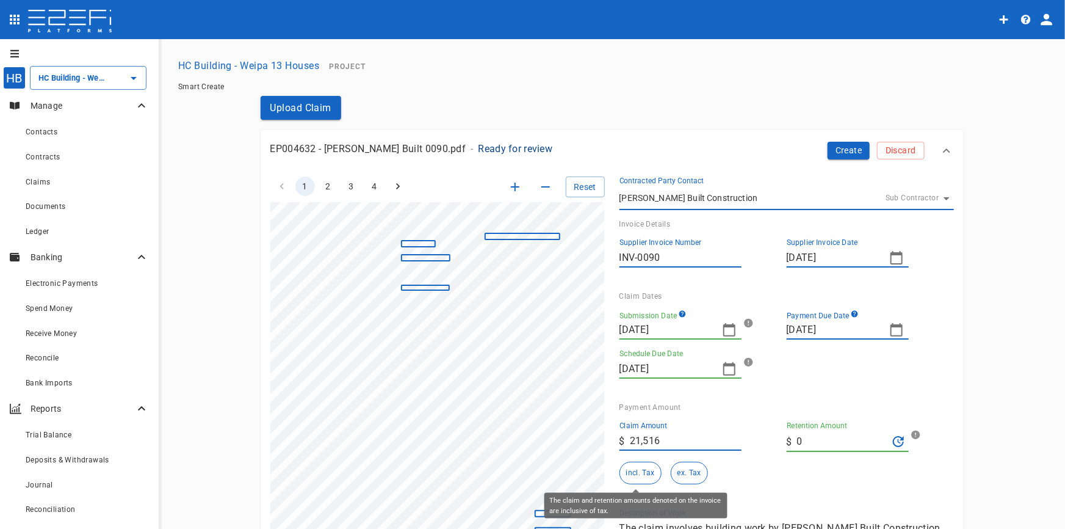
click at [628, 474] on button "incl. Tax" at bounding box center [641, 473] width 42 height 23
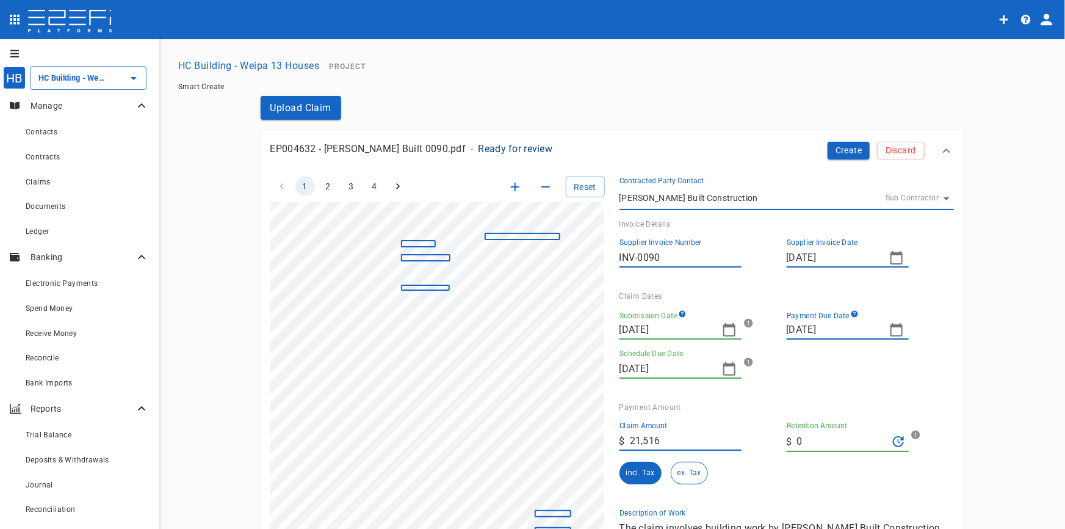
scroll to position [175, 0]
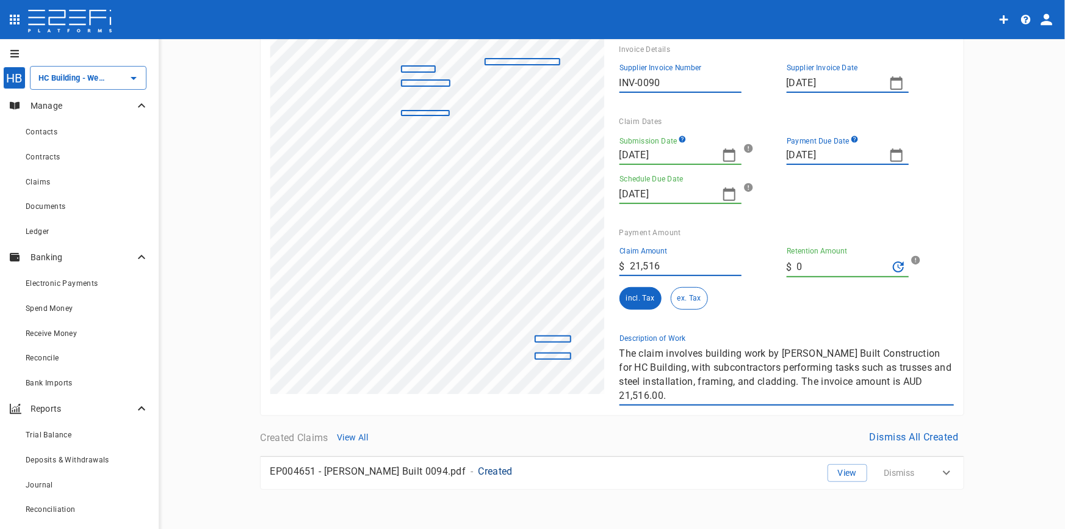
drag, startPoint x: 616, startPoint y: 352, endPoint x: 1065, endPoint y: 389, distance: 450.2
click at [1065, 410] on div "HB HC Building - Weipa 13 Houses ​ Manage Contacts Contracts Claims Documents L…" at bounding box center [532, 284] width 1065 height 491
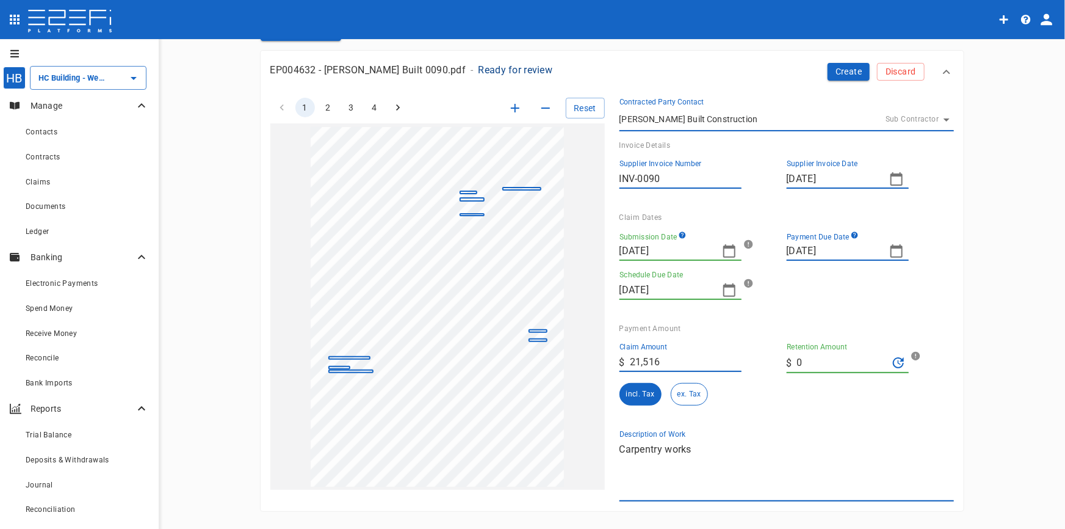
scroll to position [0, 0]
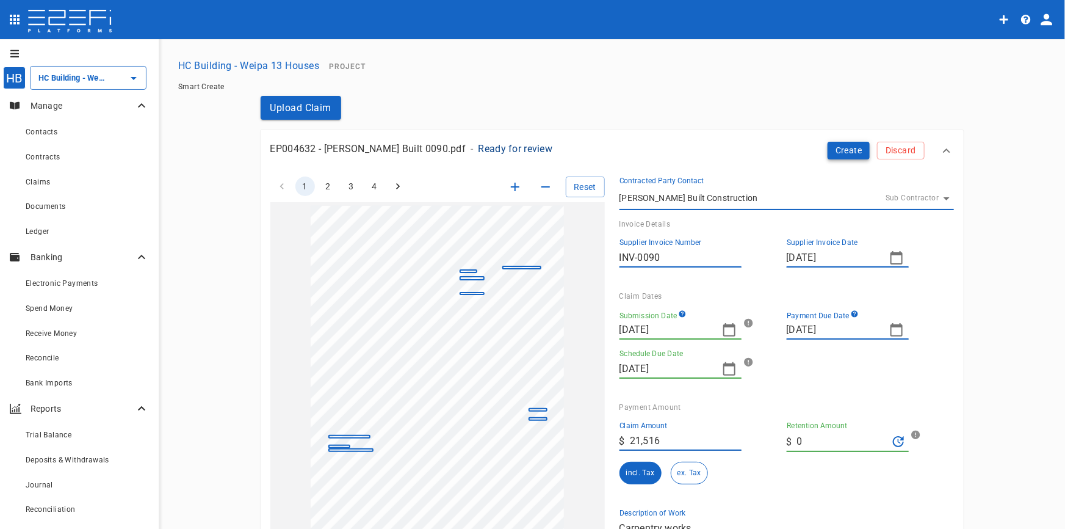
type textarea "Carpentry works"
click at [857, 151] on button "Create" at bounding box center [849, 151] width 43 height 18
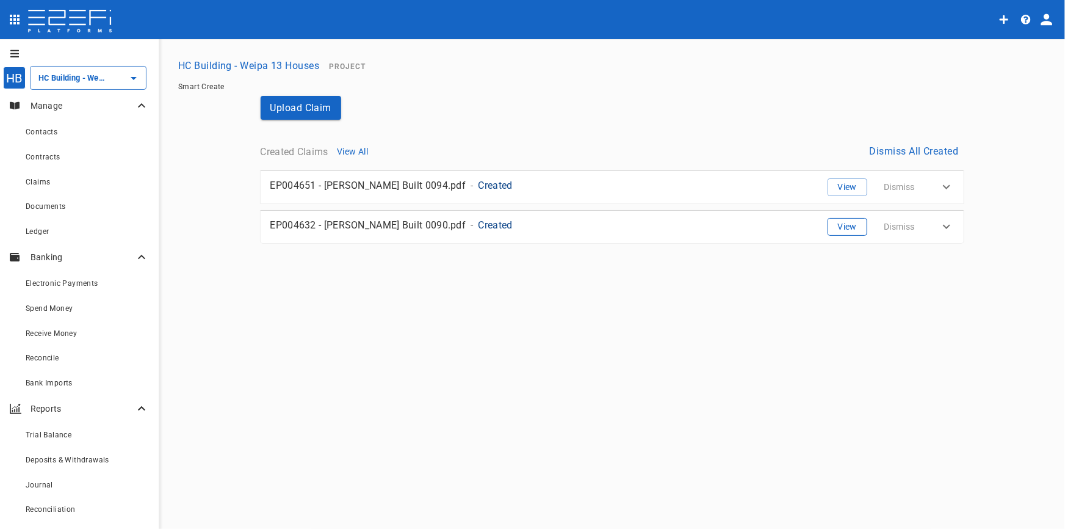
click at [831, 232] on button "View" at bounding box center [848, 227] width 40 height 18
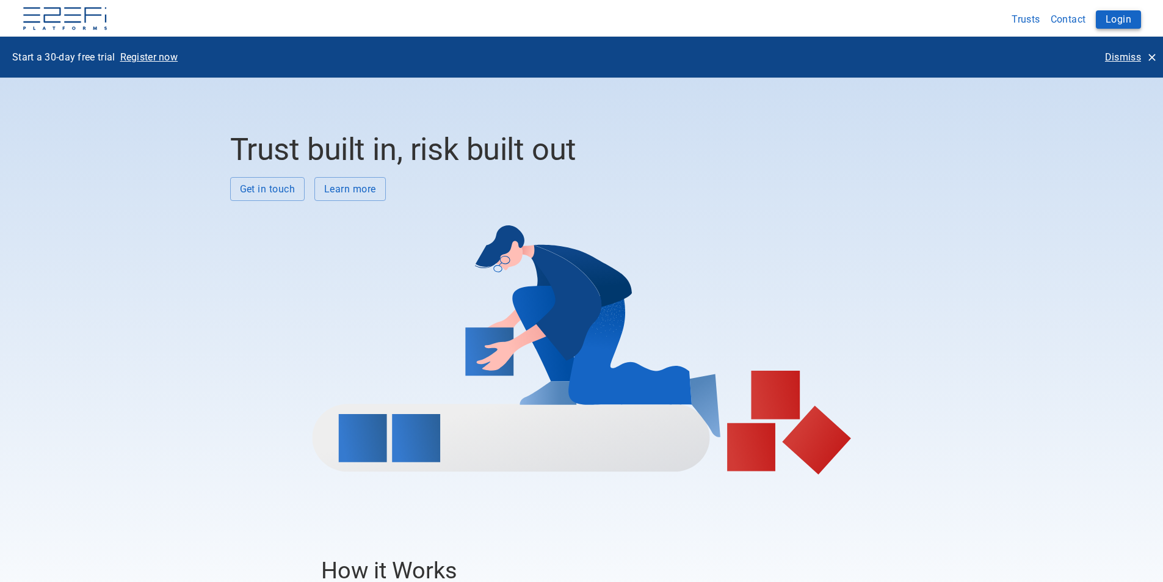
click at [1116, 13] on button "Login" at bounding box center [1118, 19] width 45 height 18
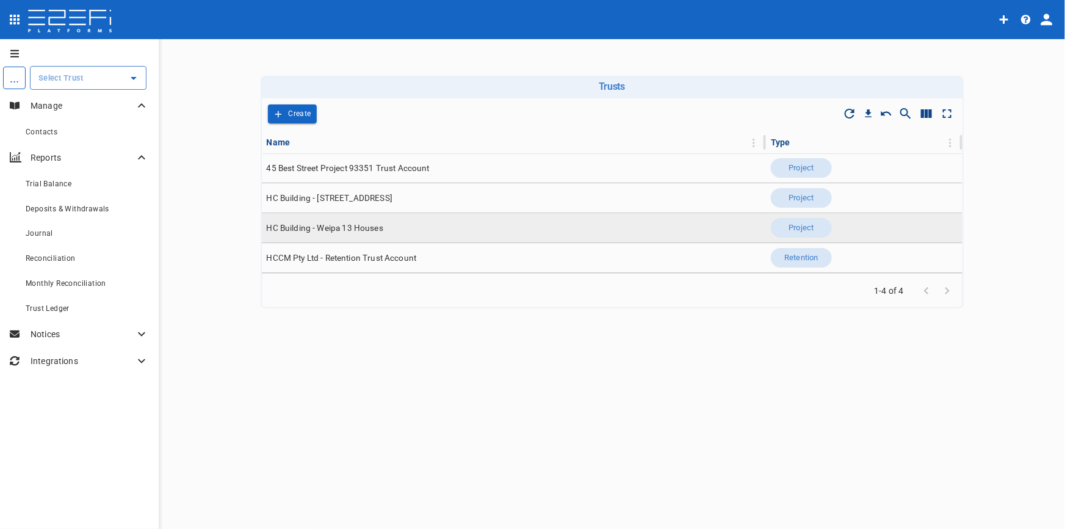
click at [330, 230] on span "HC Building - Weipa 13 Houses" at bounding box center [325, 228] width 117 height 12
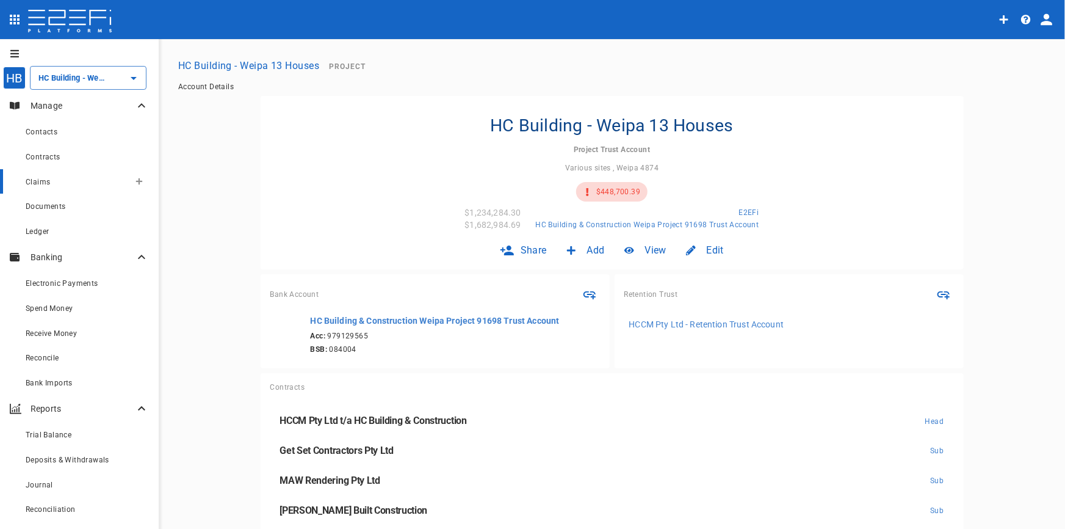
click at [36, 183] on span "Claims" at bounding box center [38, 182] width 24 height 9
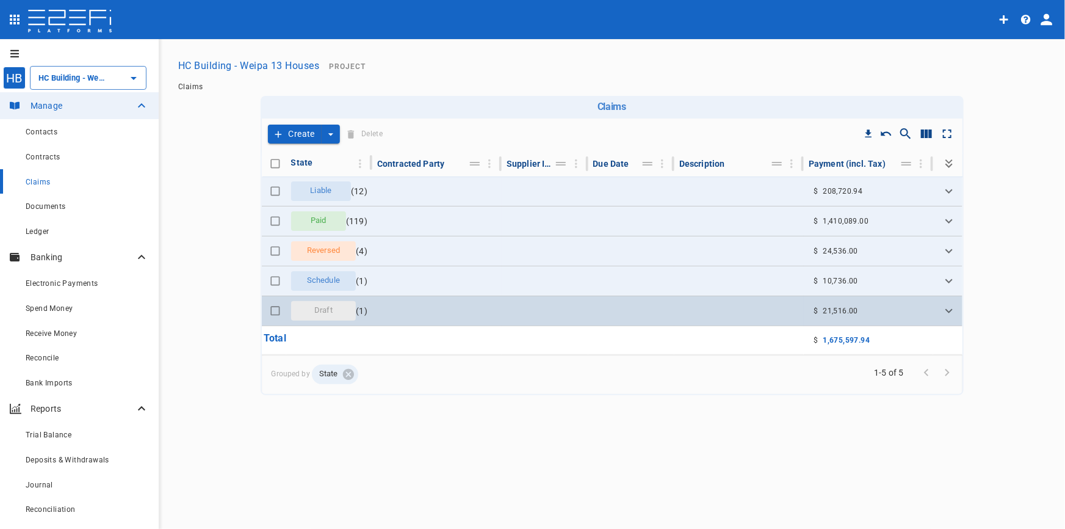
click at [328, 310] on span "Draft" at bounding box center [323, 311] width 33 height 12
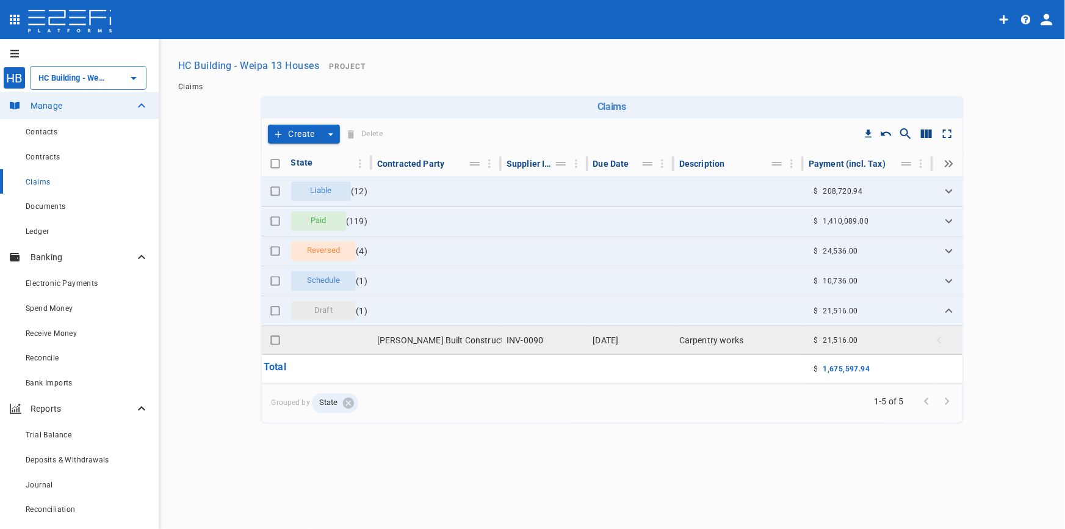
click at [402, 336] on td "Lucas Built Construction" at bounding box center [436, 340] width 129 height 28
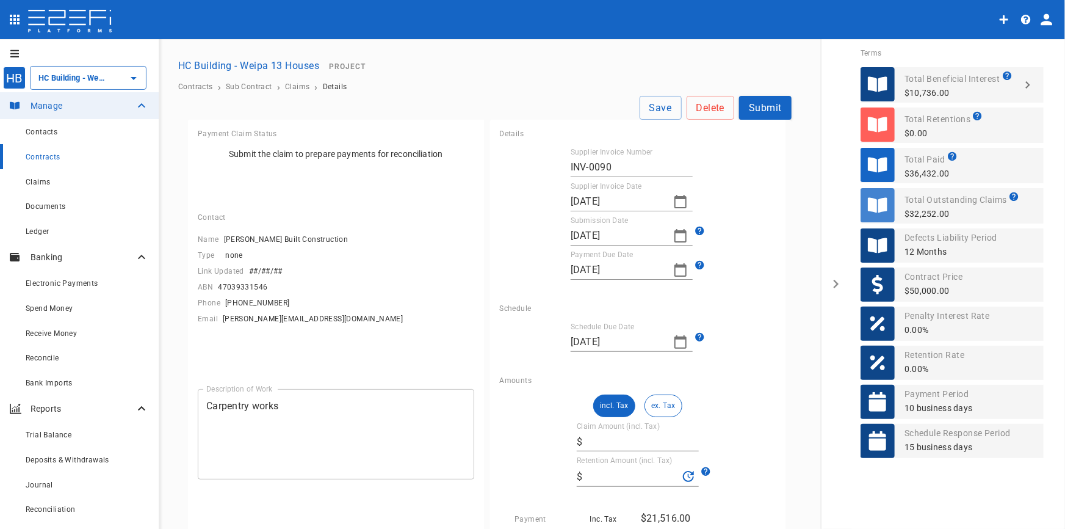
type input "21,516"
type input "0"
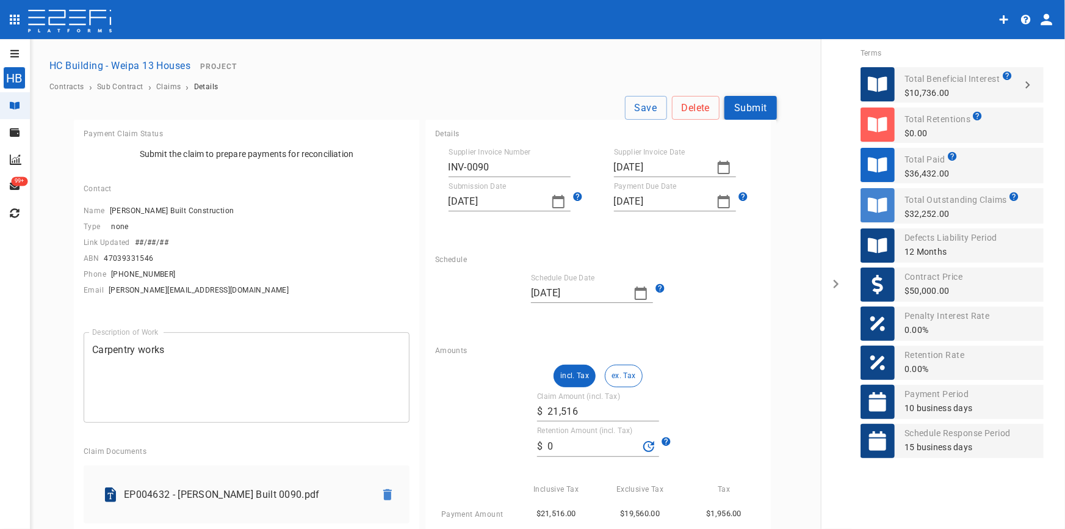
click at [758, 105] on button "Submit" at bounding box center [751, 108] width 53 height 24
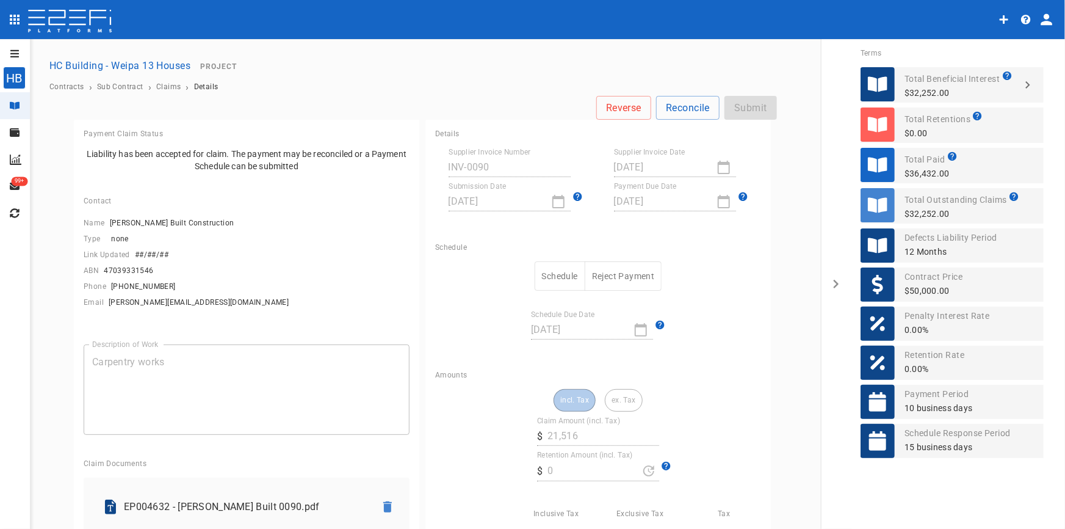
click at [549, 267] on button "Schedule" at bounding box center [560, 276] width 51 height 30
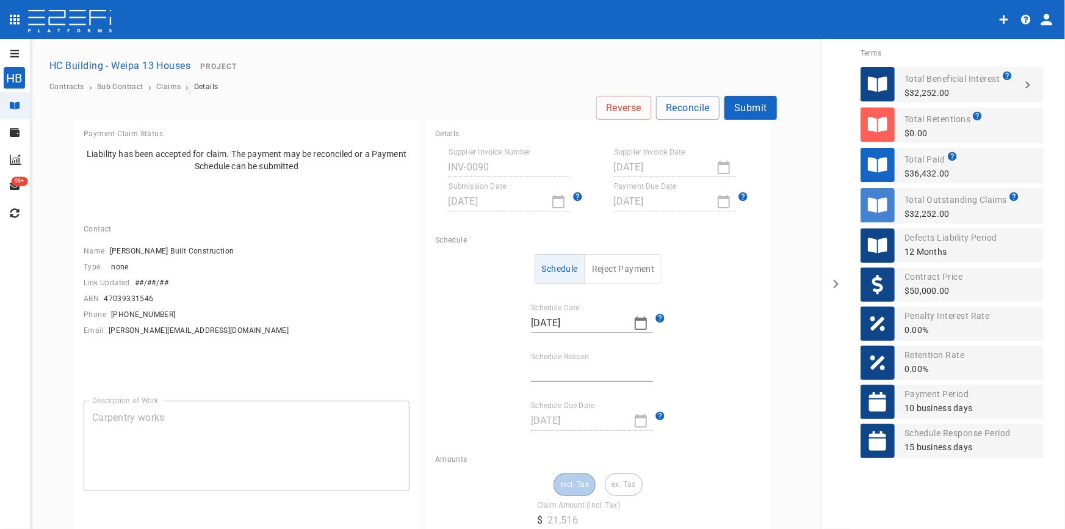
click at [640, 322] on icon "button" at bounding box center [641, 323] width 15 height 15
click at [542, 409] on button "2" at bounding box center [539, 408] width 24 height 24
type input "02/06/2025"
click at [577, 350] on div "Schedule Reject Payment Schedule Date 02/06/2025 Schedule Reason Schedule Due D…" at bounding box center [598, 342] width 326 height 176
click at [565, 367] on input "Schedule Reason" at bounding box center [592, 372] width 122 height 20
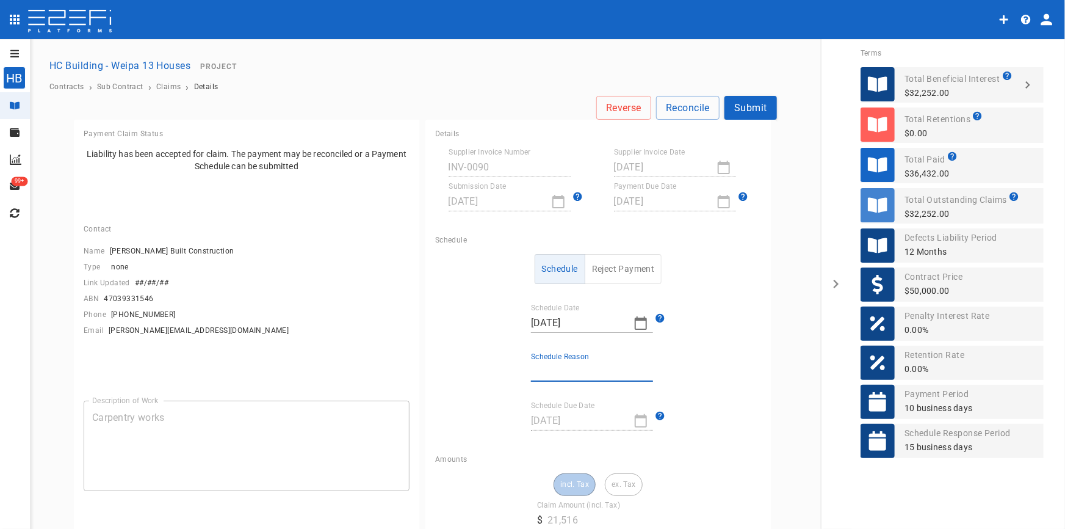
type input "Invoice contained other jobs"
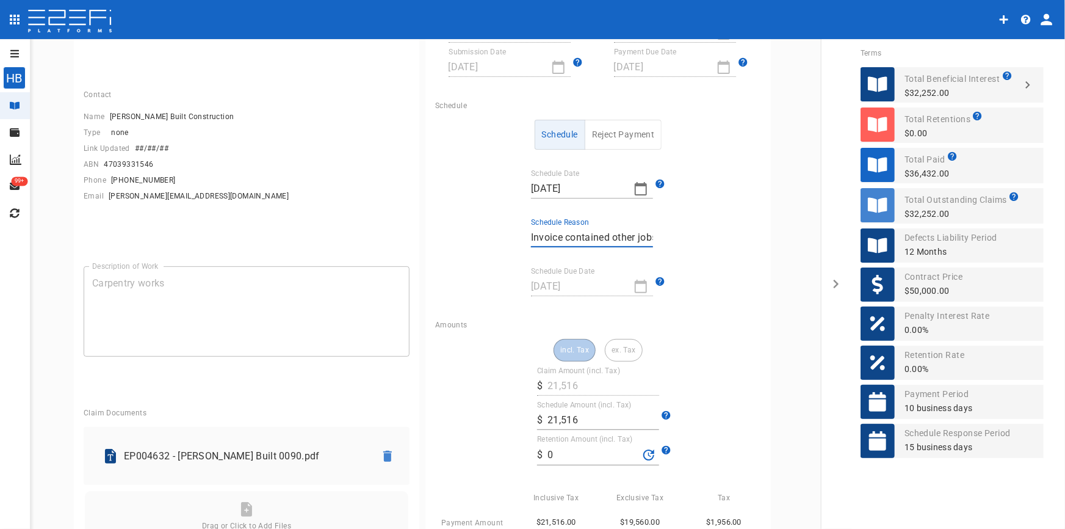
scroll to position [166, 0]
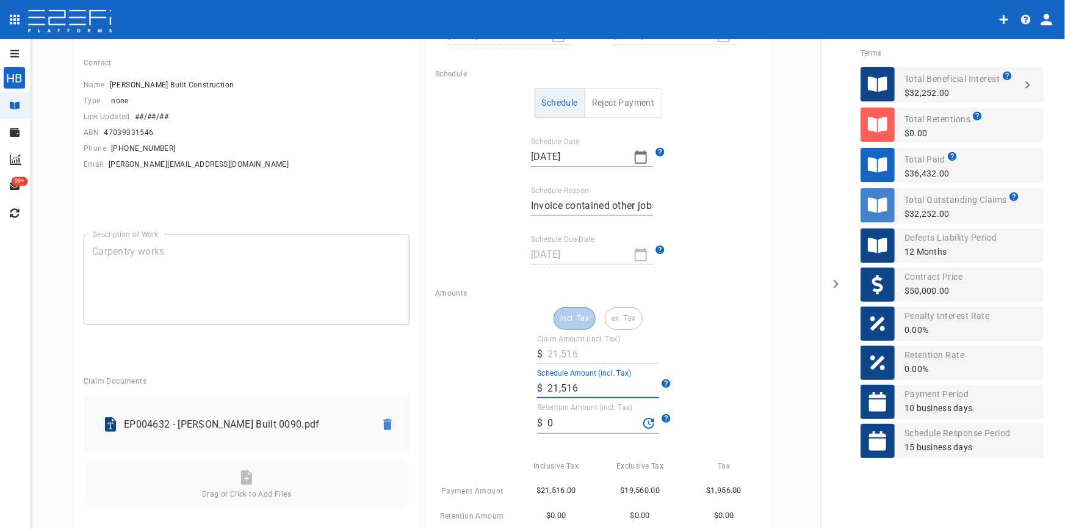
drag, startPoint x: 589, startPoint y: 387, endPoint x: 416, endPoint y: 388, distance: 172.8
click at [435, 390] on div "incl. Tax ex. Tax Claim Amount (incl. Tax) ​ $ 21,516 Schedule Amount (incl. Ta…" at bounding box center [598, 427] width 326 height 241
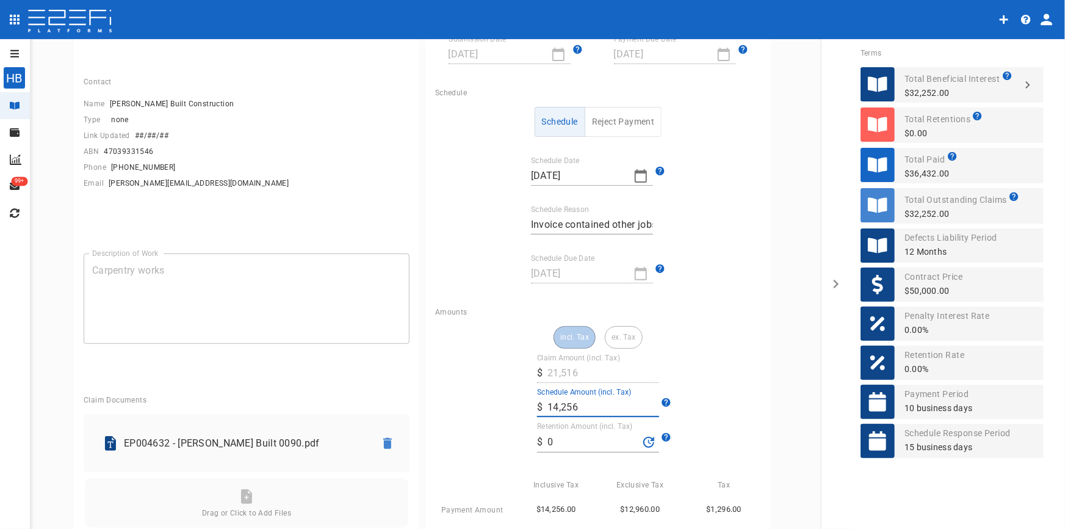
scroll to position [0, 0]
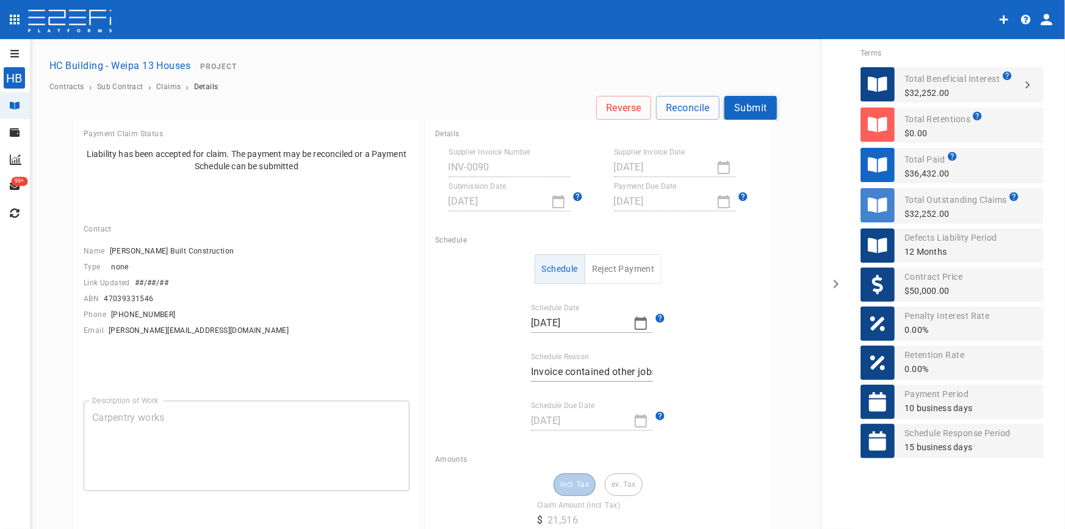
type input "14,256"
click at [753, 110] on button "Submit" at bounding box center [751, 108] width 53 height 24
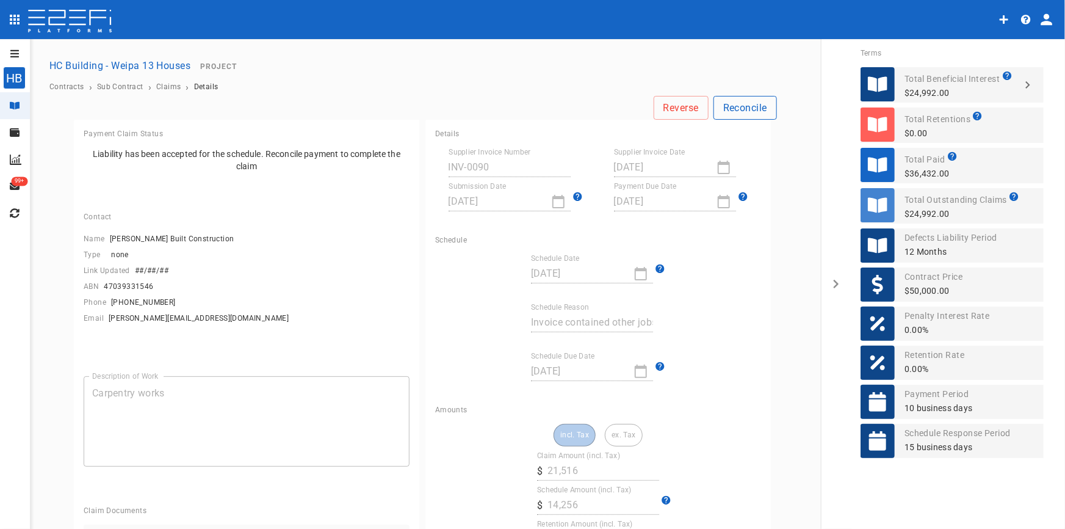
click at [754, 108] on button "Reconcile" at bounding box center [745, 108] width 63 height 24
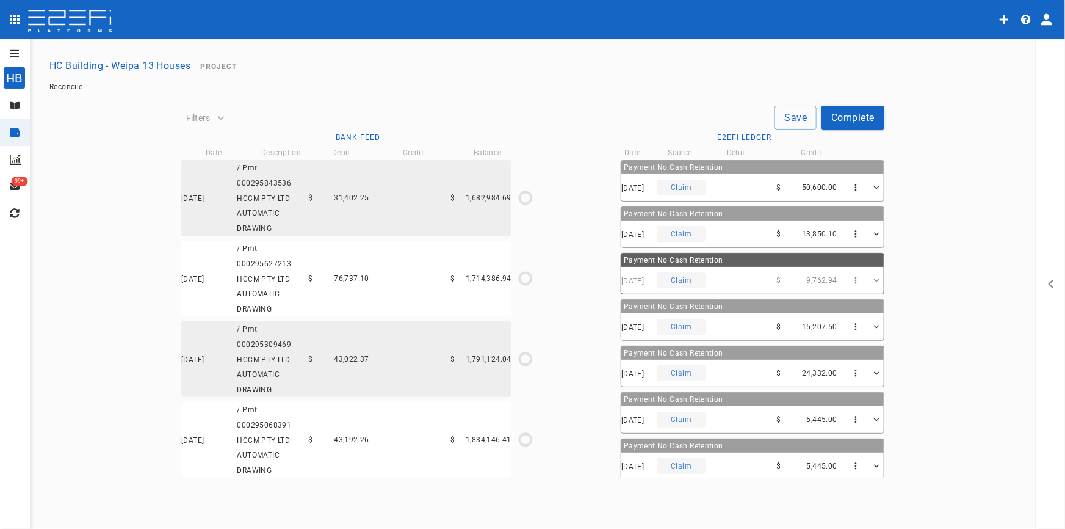
type input "[DATE]"
type input "1,202,521.36"
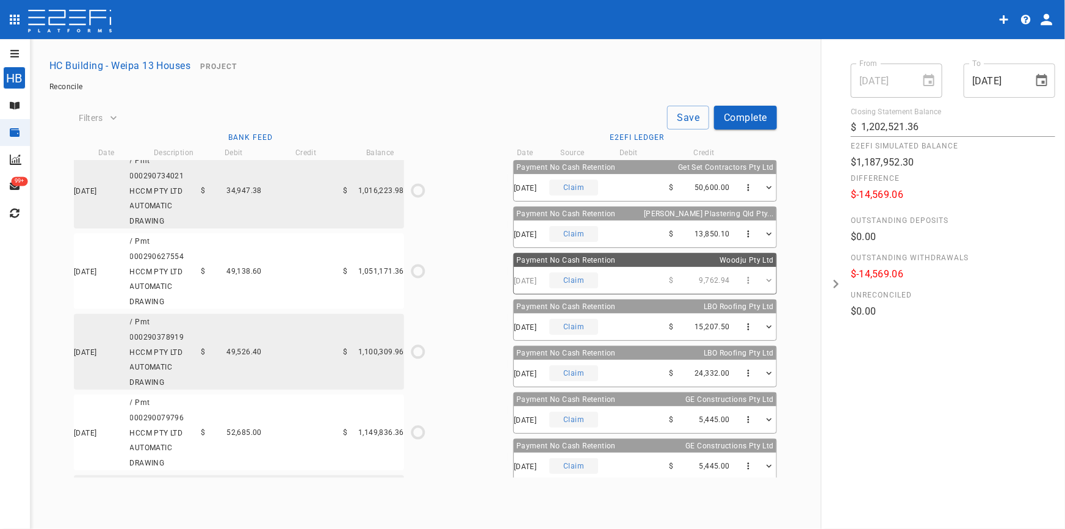
scroll to position [1847, 0]
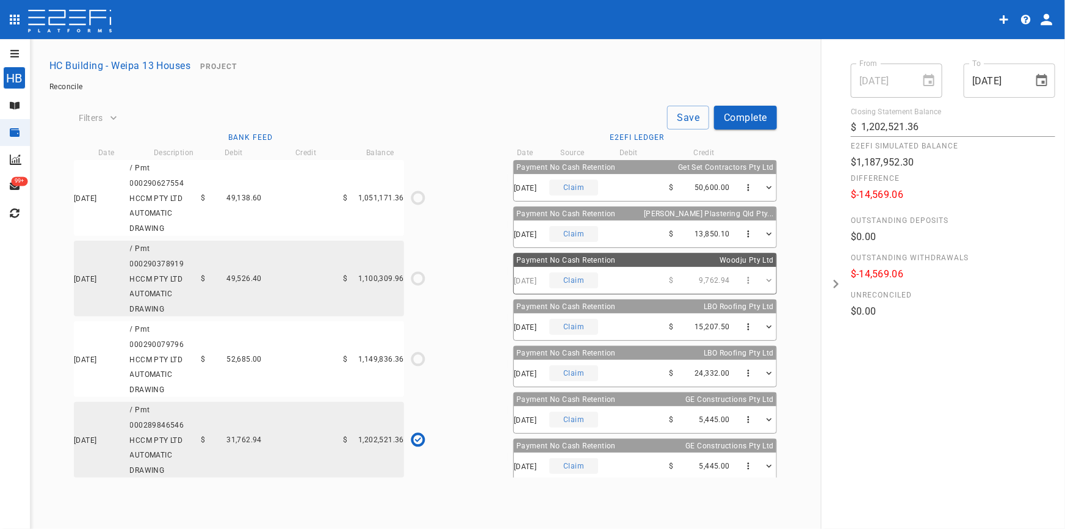
click at [232, 361] on div "05/06/2025 / Pmt 000290079796 HCCM PTY LTD AUTOMATIC DRAWING $ 52,685.00 $ 1,14…" at bounding box center [239, 359] width 330 height 76
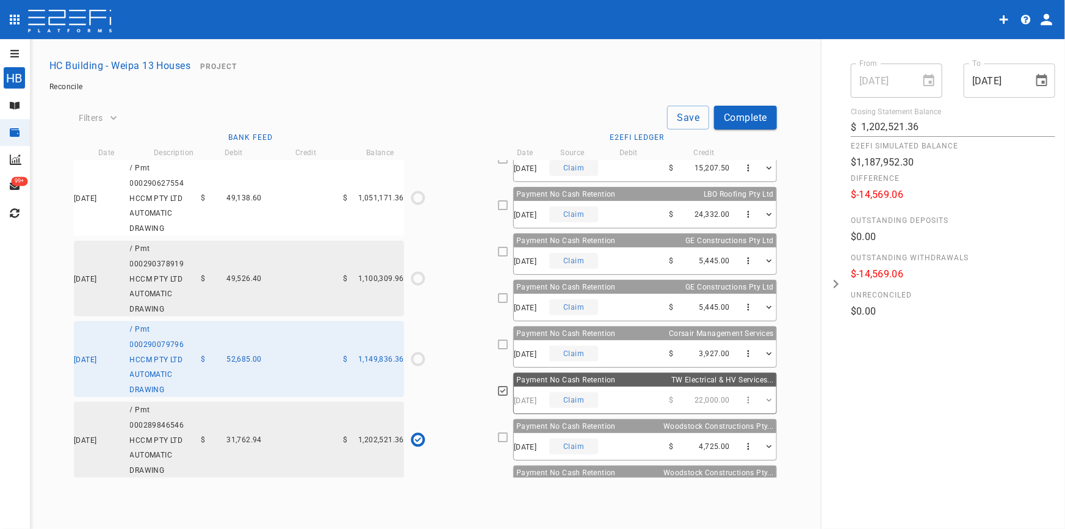
scroll to position [270, 0]
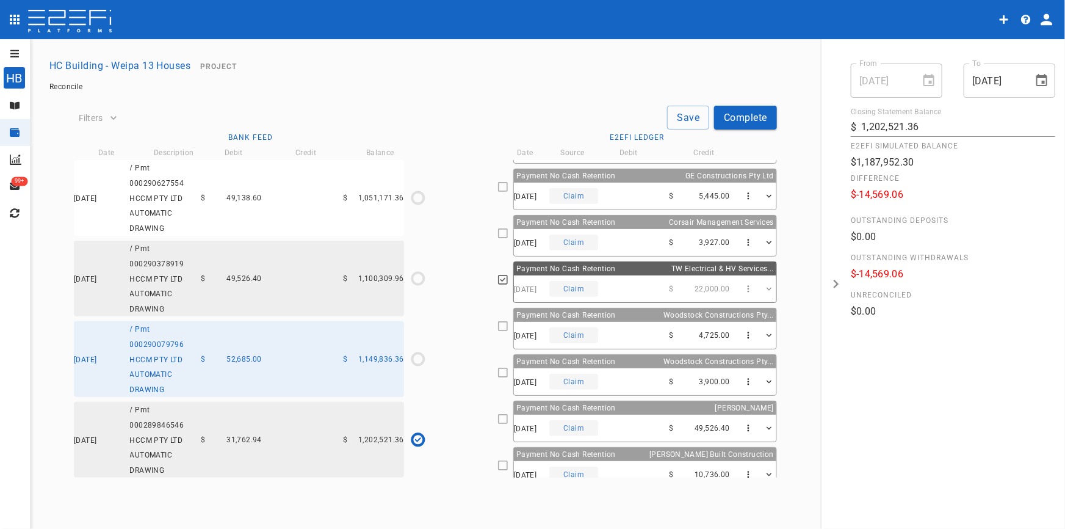
click at [590, 322] on div "09/06/2025 Claim $ 4,725.00" at bounding box center [645, 335] width 263 height 27
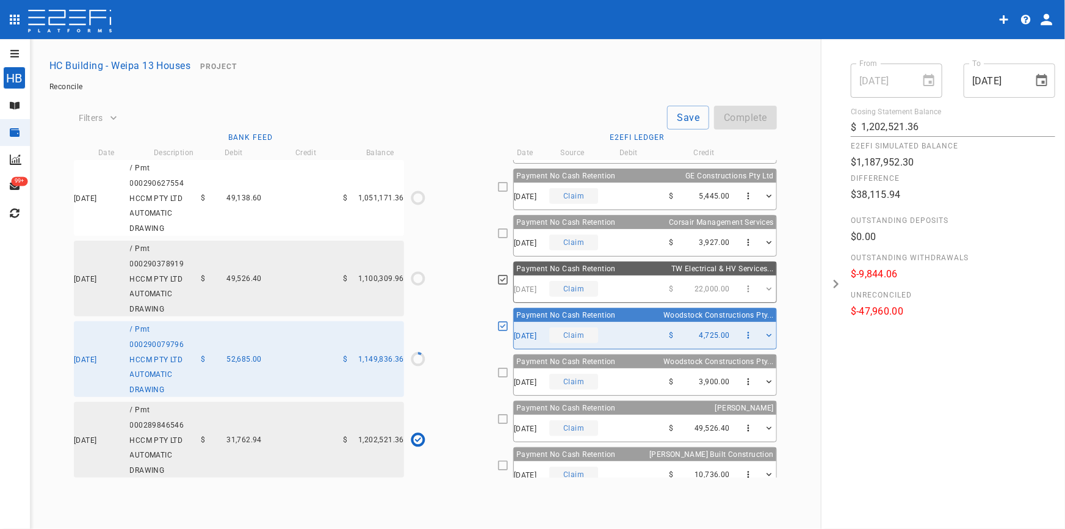
type input "[DATE]"
type input "1,149,836.36"
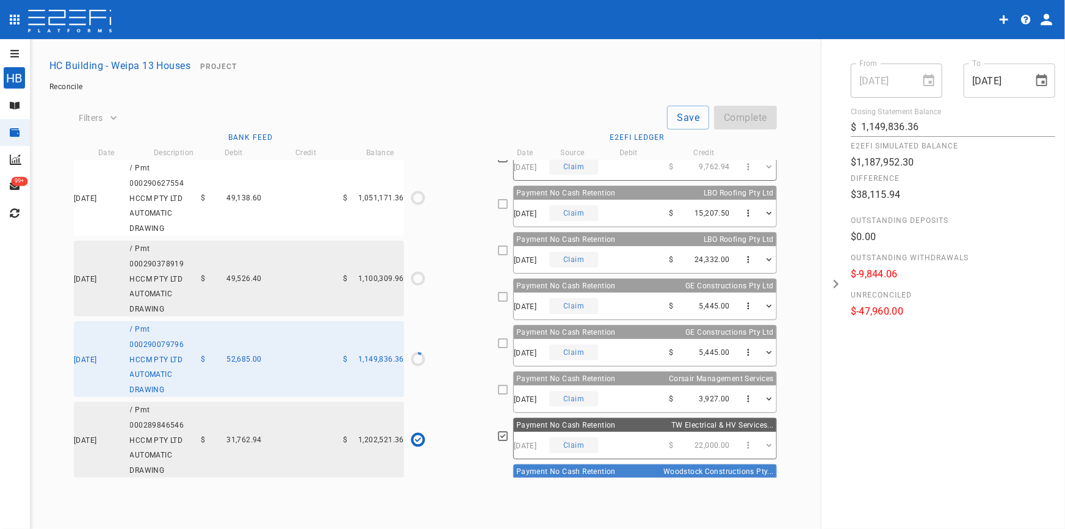
scroll to position [104, 0]
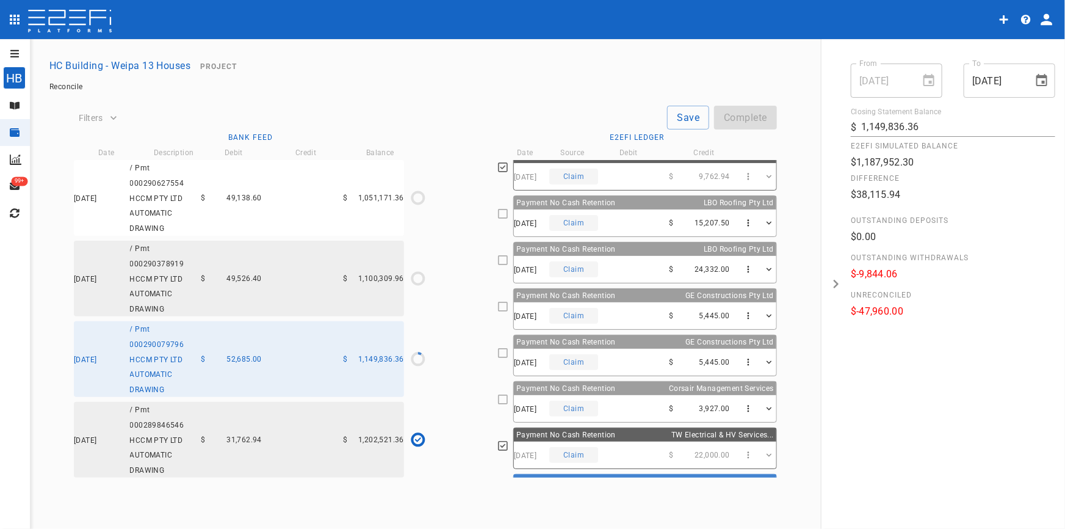
click at [645, 256] on div "31/05/2025 Claim $ 24,332.00" at bounding box center [645, 269] width 263 height 27
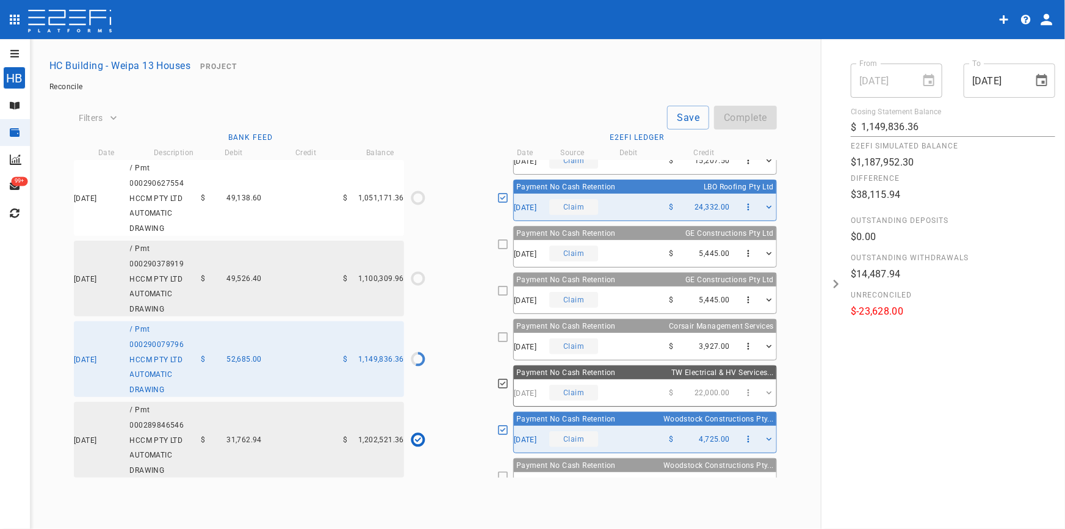
scroll to position [325, 0]
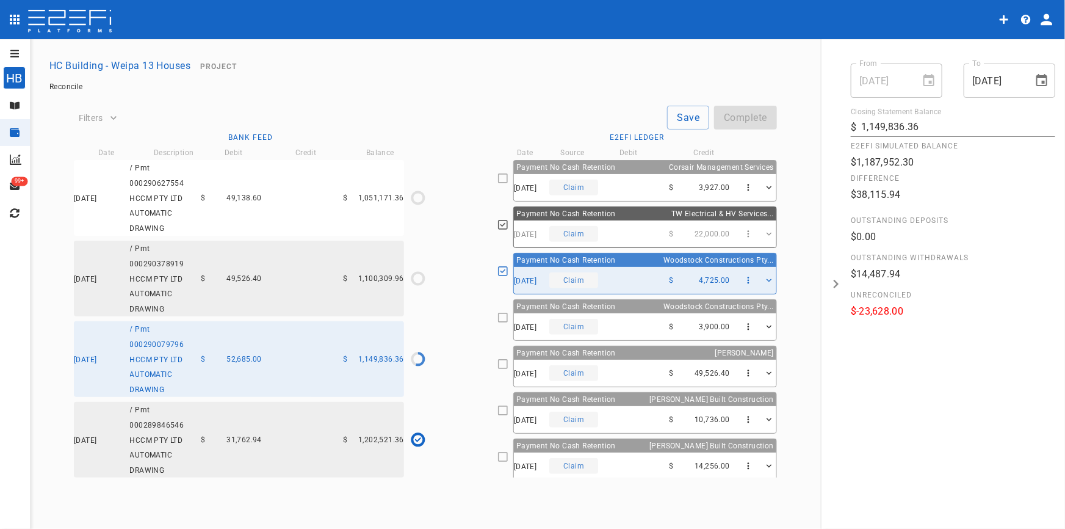
click at [635, 463] on div "16/06/2025 Claim $ 14,256.00" at bounding box center [645, 465] width 263 height 27
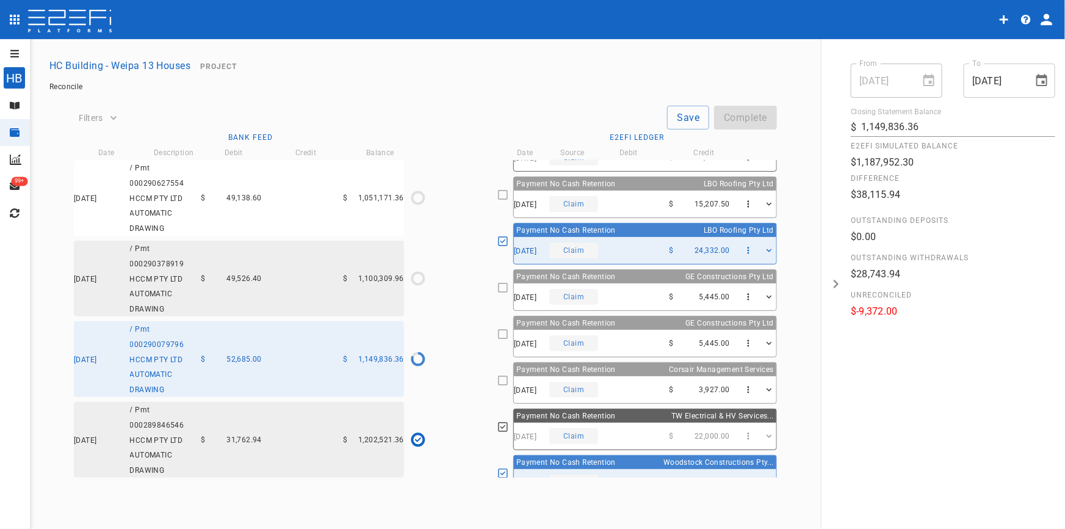
scroll to position [103, 0]
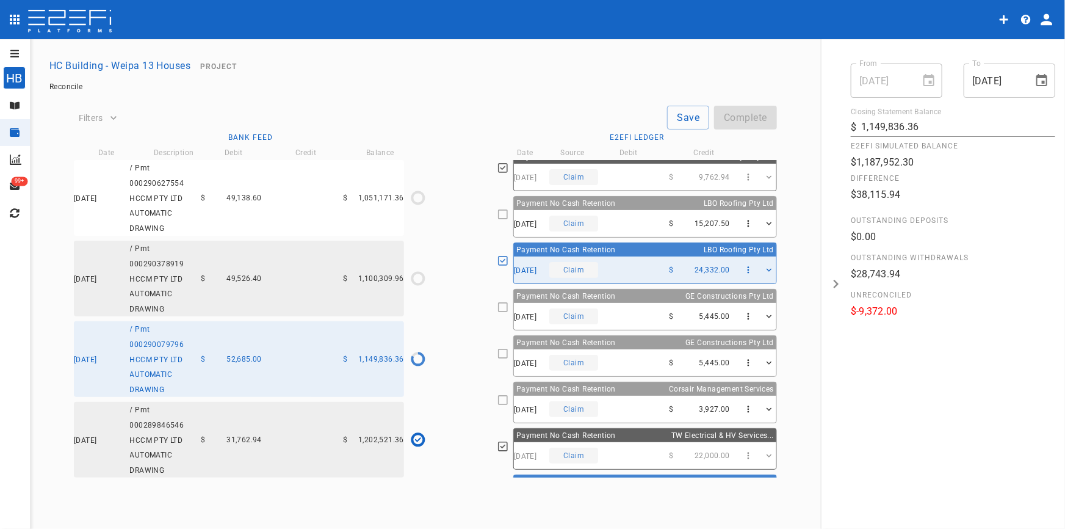
click at [634, 360] on div "16/06/2025 Claim $ 5,445.00" at bounding box center [645, 362] width 263 height 27
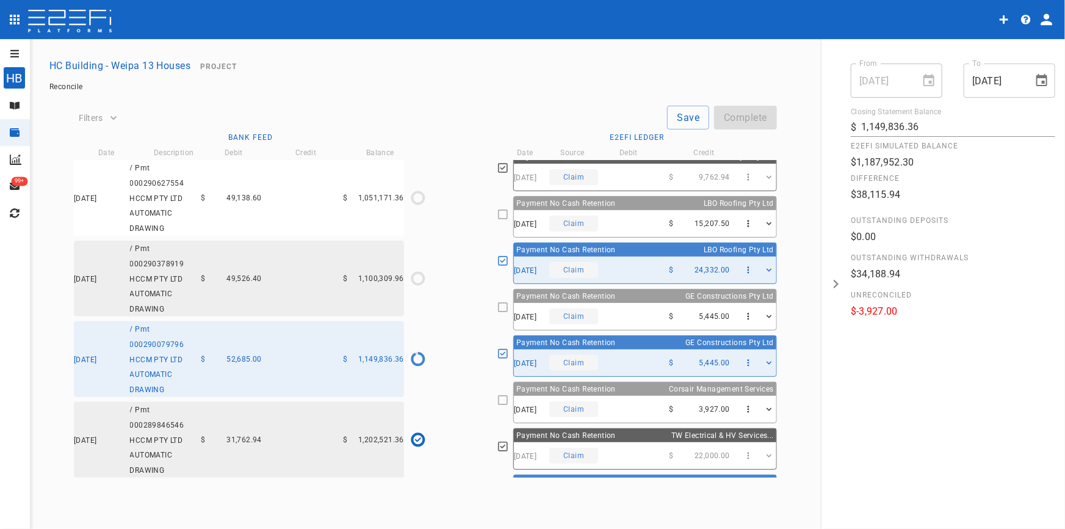
click at [643, 407] on div "13/06/2025 Claim $ 3,927.00" at bounding box center [645, 409] width 263 height 27
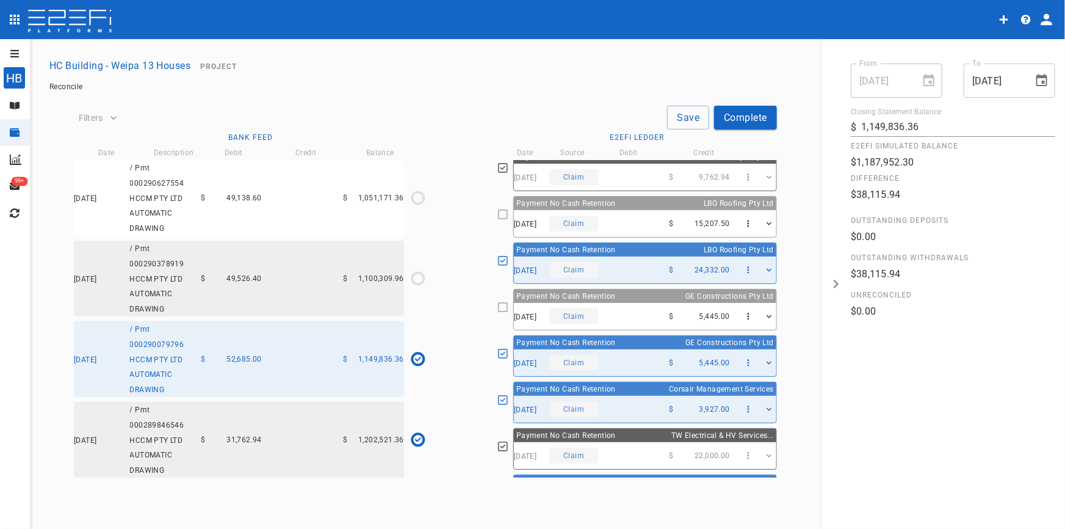
scroll to position [1838, 0]
click at [296, 281] on div "10/06/2025 / Pmt 000290378919 HCCM PTY LTD AUTOMATIC DRAWING $ 49,526.40 $ 1,10…" at bounding box center [239, 279] width 330 height 76
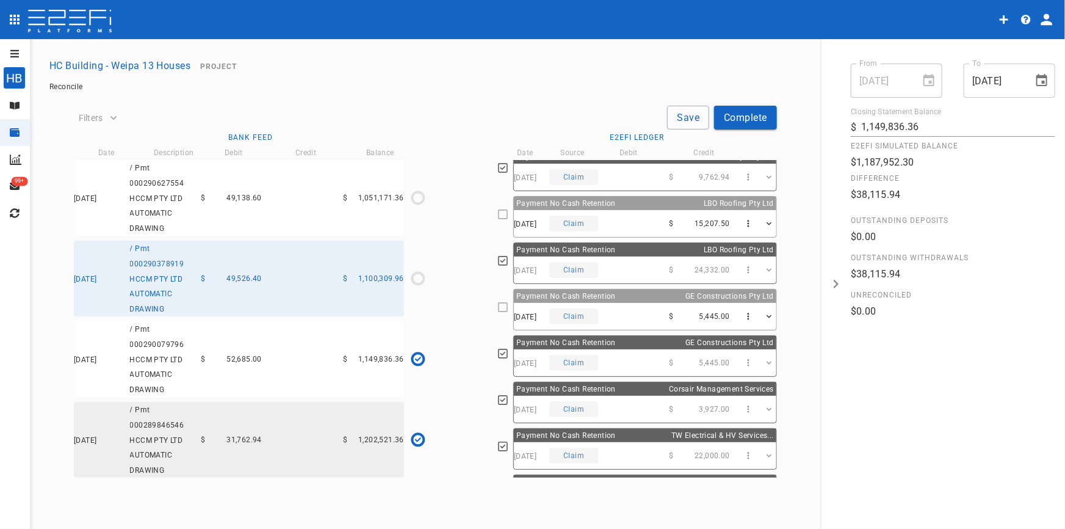
click at [253, 380] on div "05/06/2025 / Pmt 000290079796 HCCM PTY LTD AUTOMATIC DRAWING $ 52,685.00 $ 1,14…" at bounding box center [239, 359] width 330 height 76
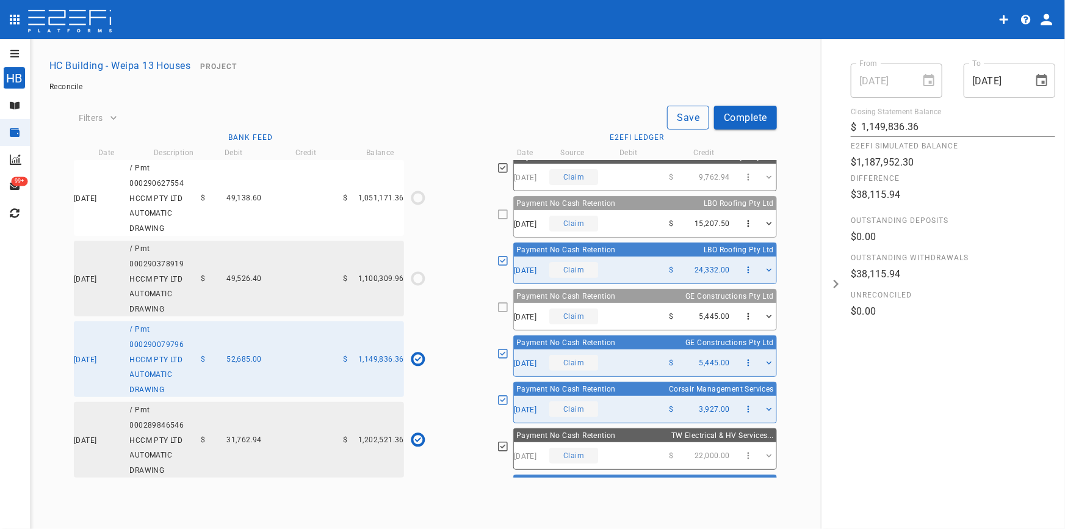
click at [671, 120] on button "Save" at bounding box center [688, 118] width 42 height 24
click at [209, 286] on div "10/06/2025 / Pmt 000290378919 HCCM PTY LTD AUTOMATIC DRAWING $ 49,526.40 $ 1,10…" at bounding box center [239, 279] width 330 height 76
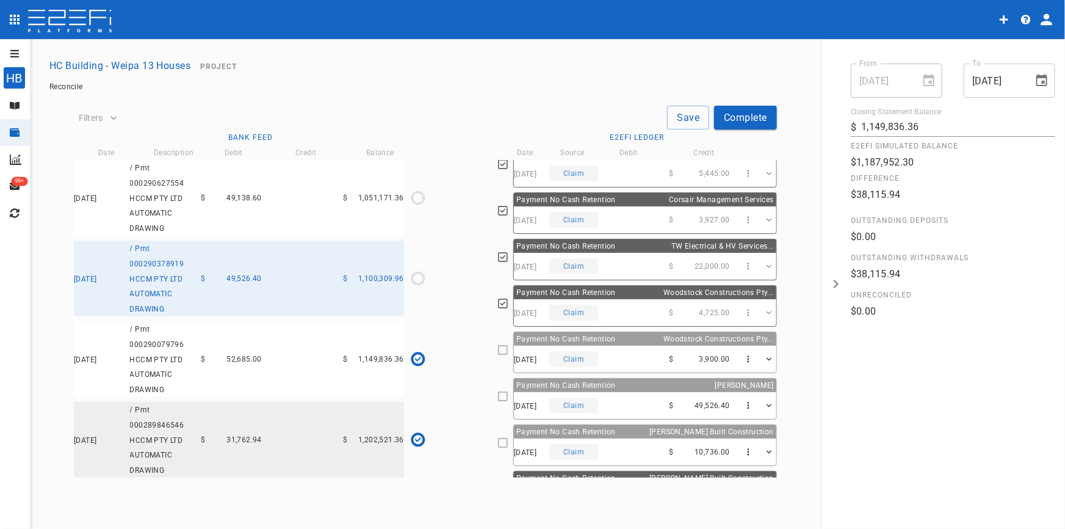
scroll to position [325, 0]
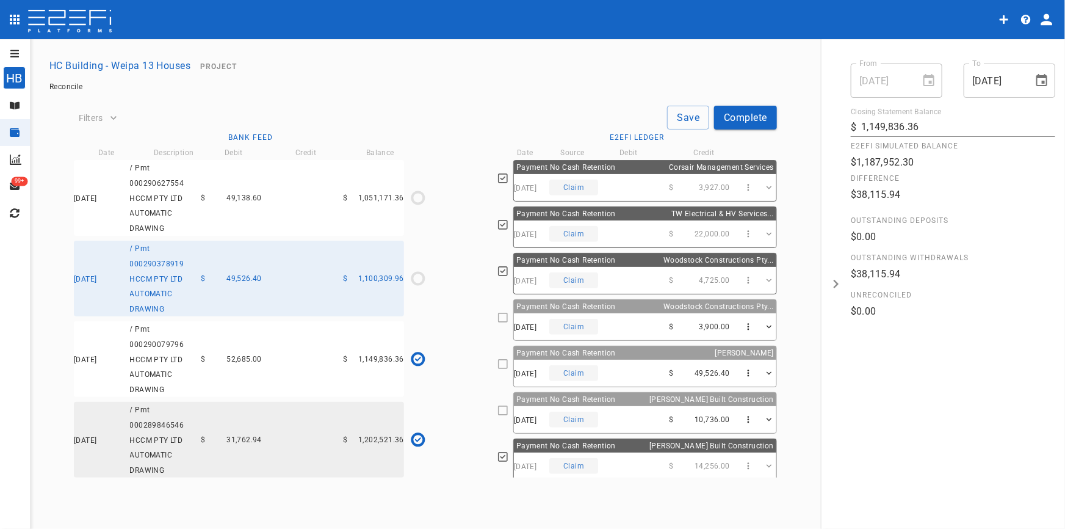
click at [574, 360] on div "11/06/2025 Claim $ 49,526.40" at bounding box center [645, 373] width 263 height 27
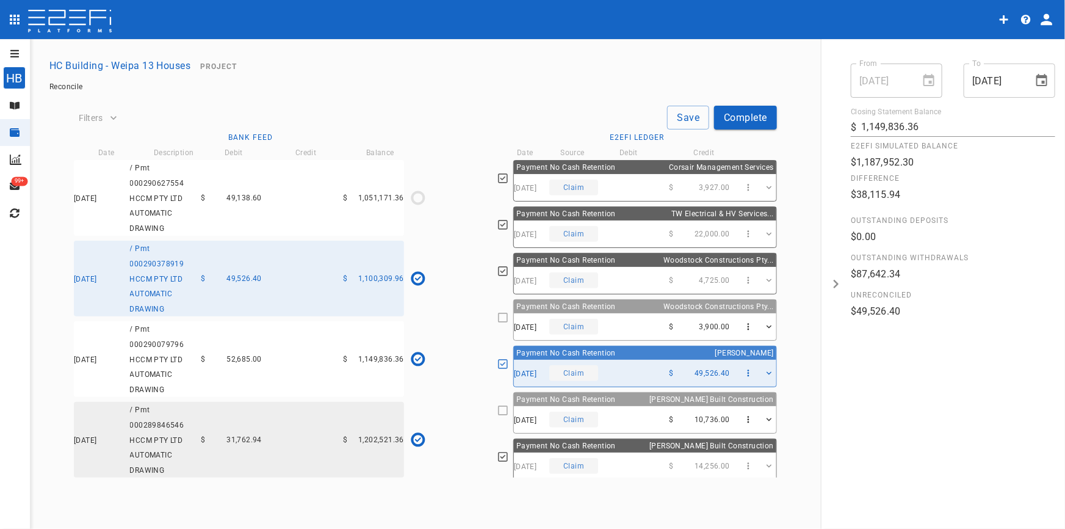
type input "[DATE]"
type input "1,100,309.96"
click at [687, 116] on button "Save" at bounding box center [688, 118] width 42 height 24
click at [616, 314] on div "09/06/2025 Claim $ 3,900.00" at bounding box center [645, 326] width 263 height 27
click at [633, 363] on div "11/06/2025 Claim $ 49,526.40" at bounding box center [645, 373] width 263 height 27
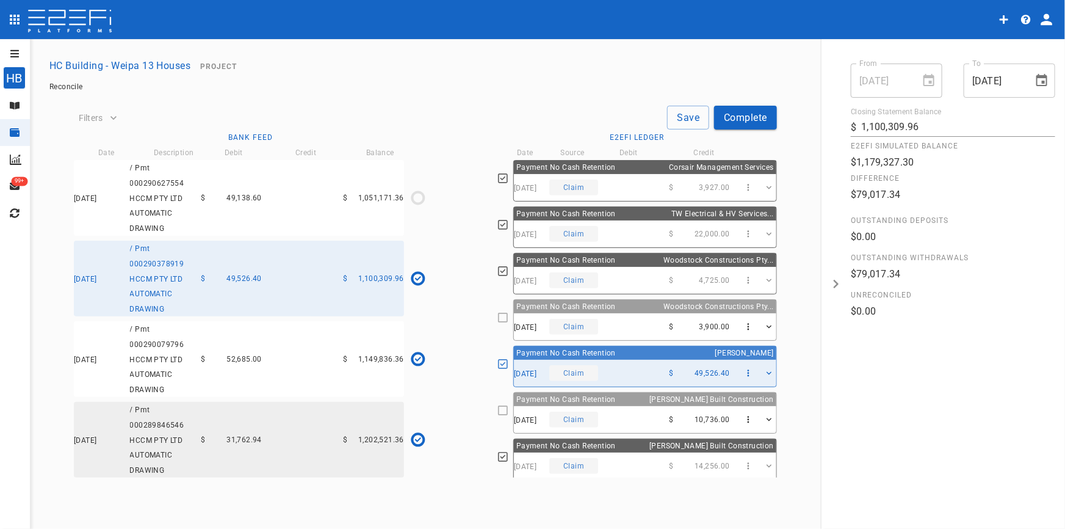
type input "[DATE]"
type input "1,149,836.36"
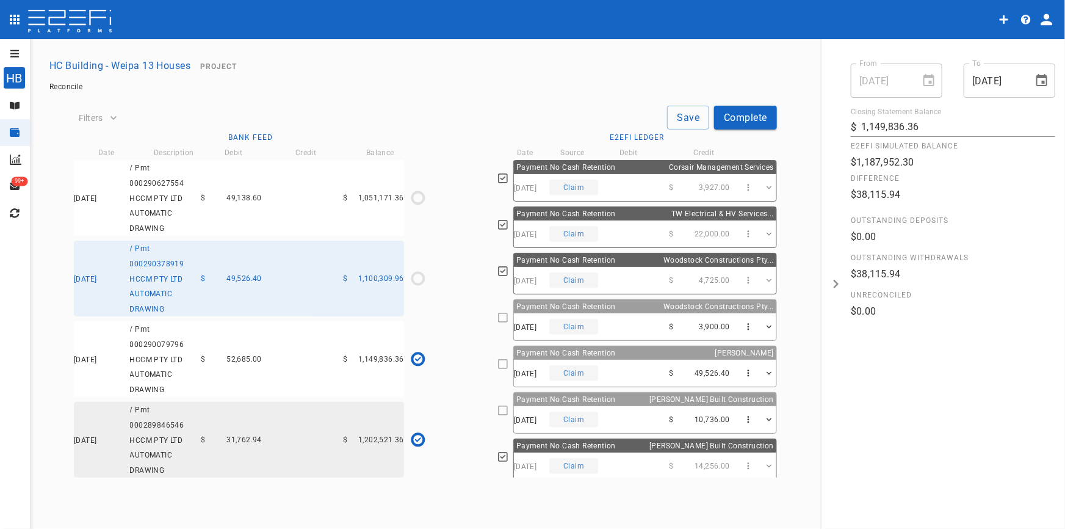
click at [633, 363] on div "11/06/2025 Claim $ 49,526.40" at bounding box center [645, 373] width 263 height 27
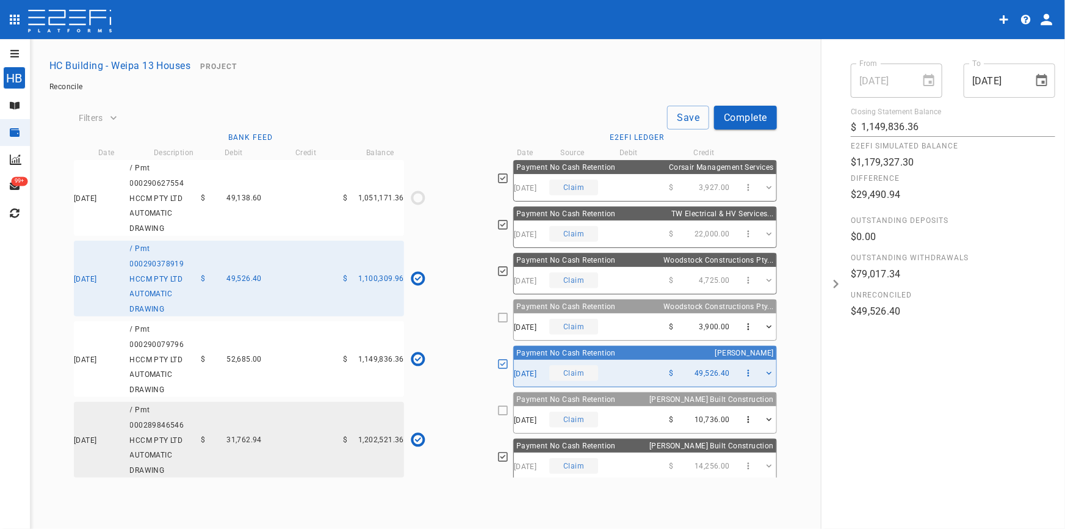
type input "[DATE]"
type input "1,100,309.96"
click at [690, 112] on button "Save" at bounding box center [688, 118] width 42 height 24
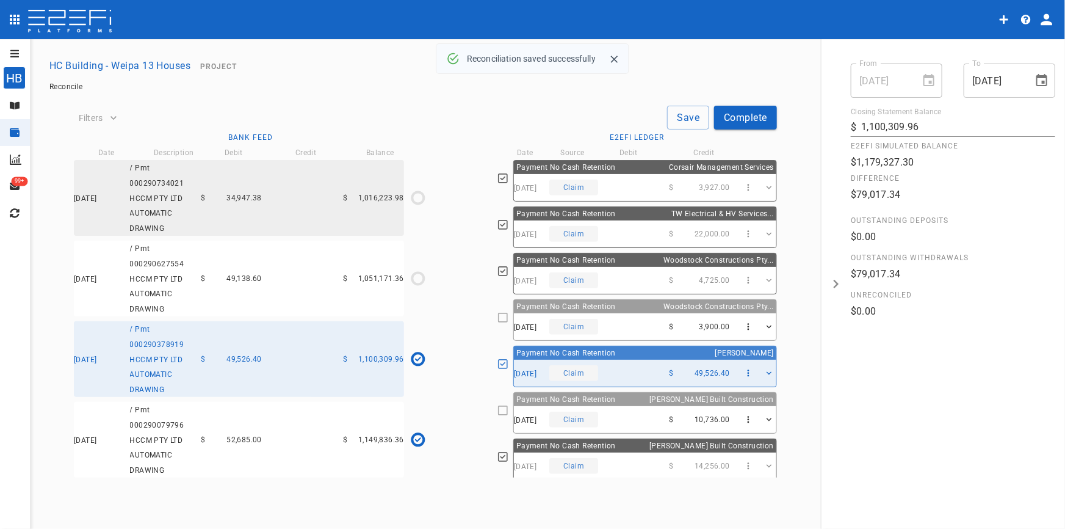
scroll to position [1728, 0]
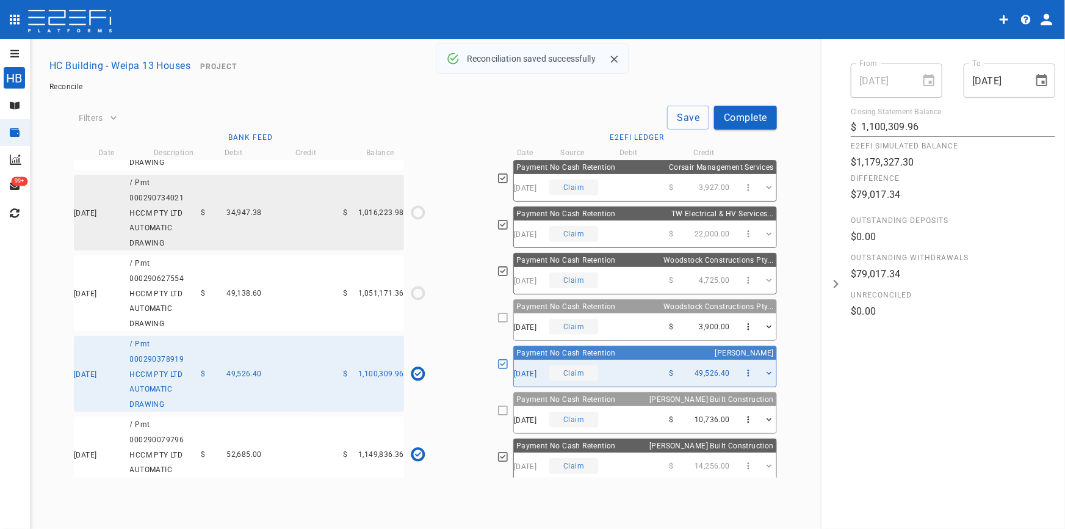
click at [311, 311] on div "12/06/2025 / Pmt 000290627554 HCCM PTY LTD AUTOMATIC DRAWING $ 49,138.60 $ 1,05…" at bounding box center [239, 293] width 330 height 76
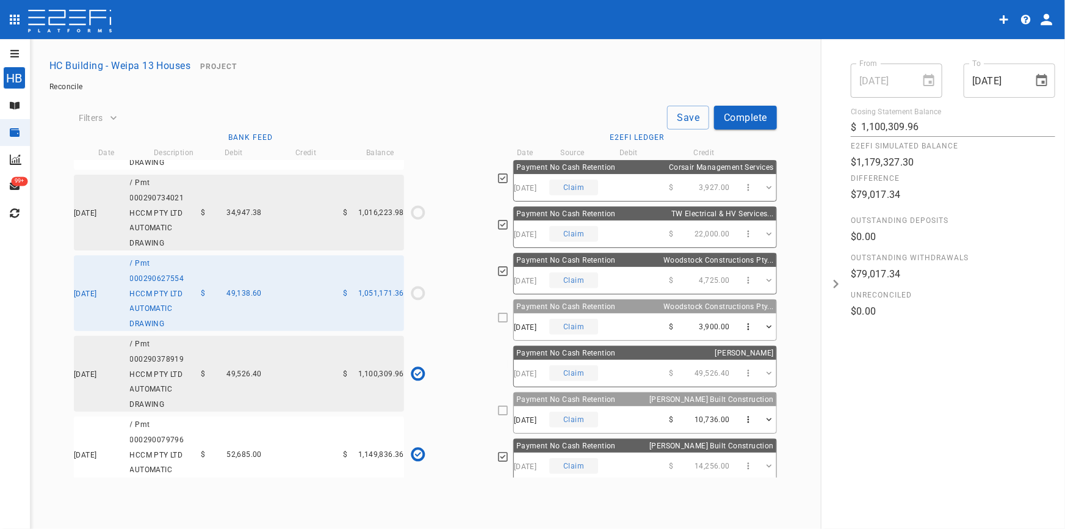
click at [629, 315] on div "09/06/2025 Claim $ 3,900.00" at bounding box center [645, 326] width 263 height 27
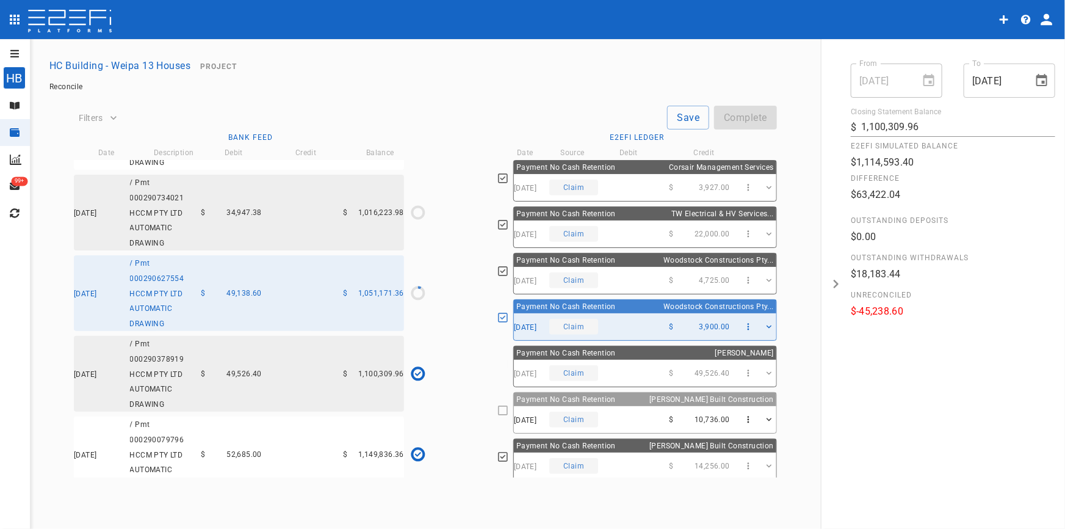
type input "[DATE]"
type input "1,051,171.36"
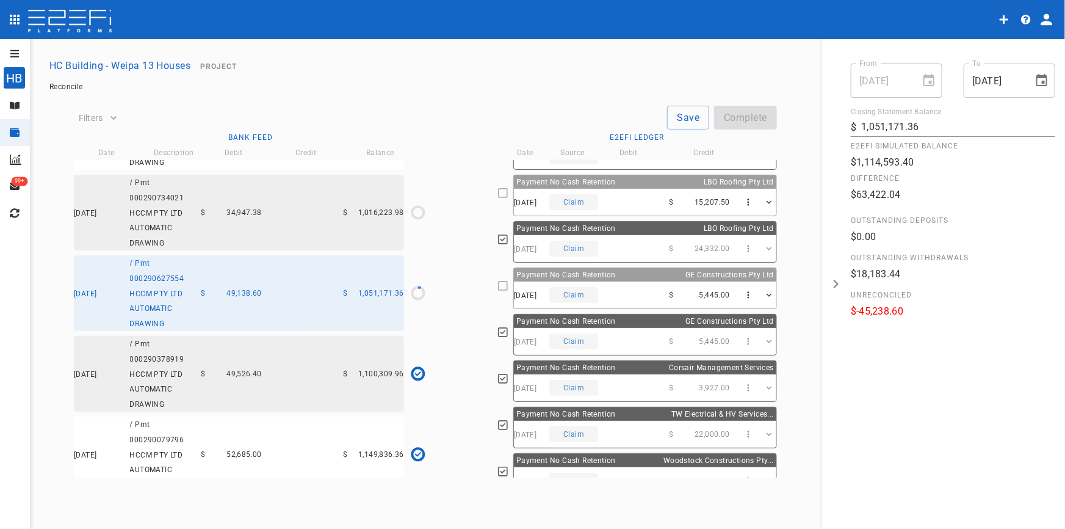
scroll to position [103, 0]
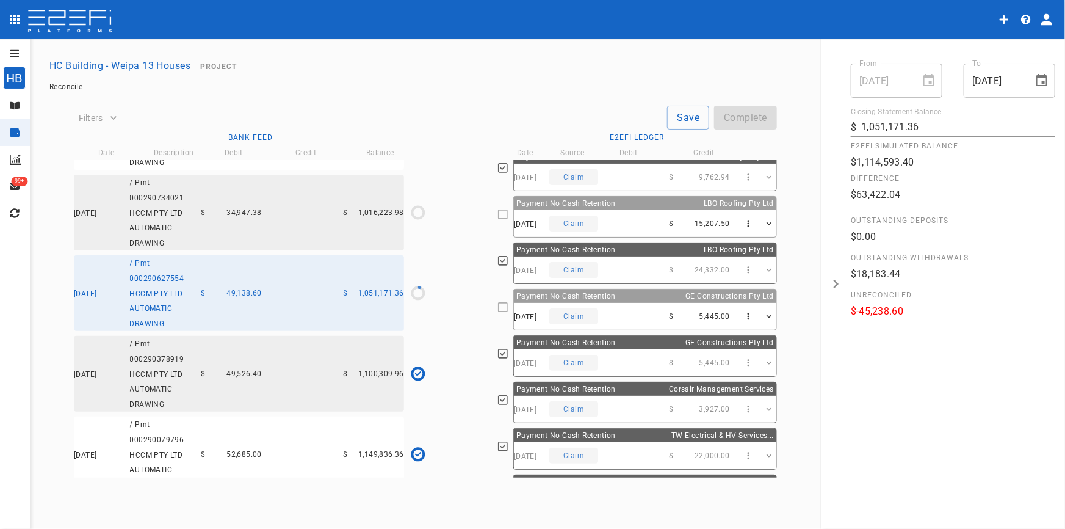
click at [601, 217] on div "11/06/2025 Claim $ 15,207.50" at bounding box center [645, 223] width 263 height 27
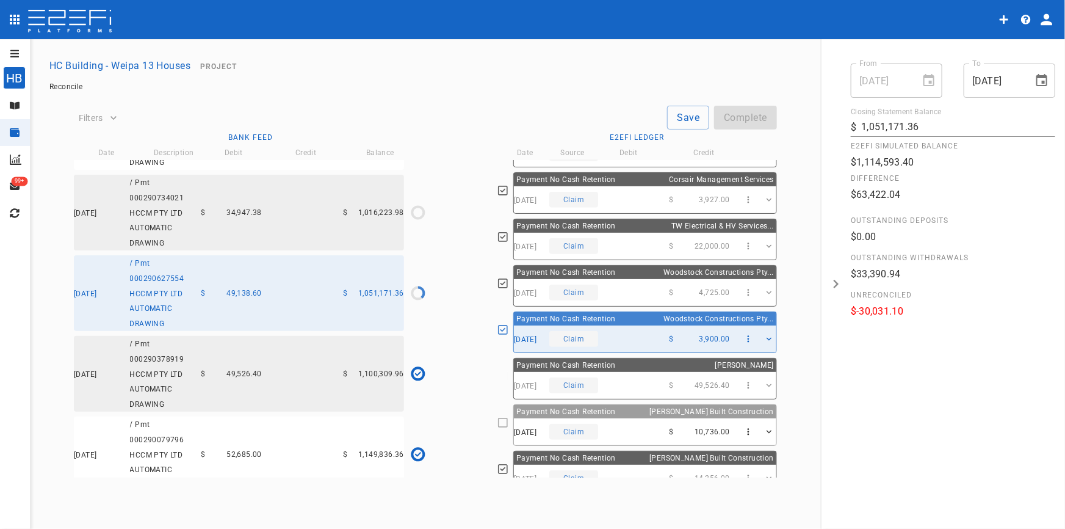
scroll to position [325, 0]
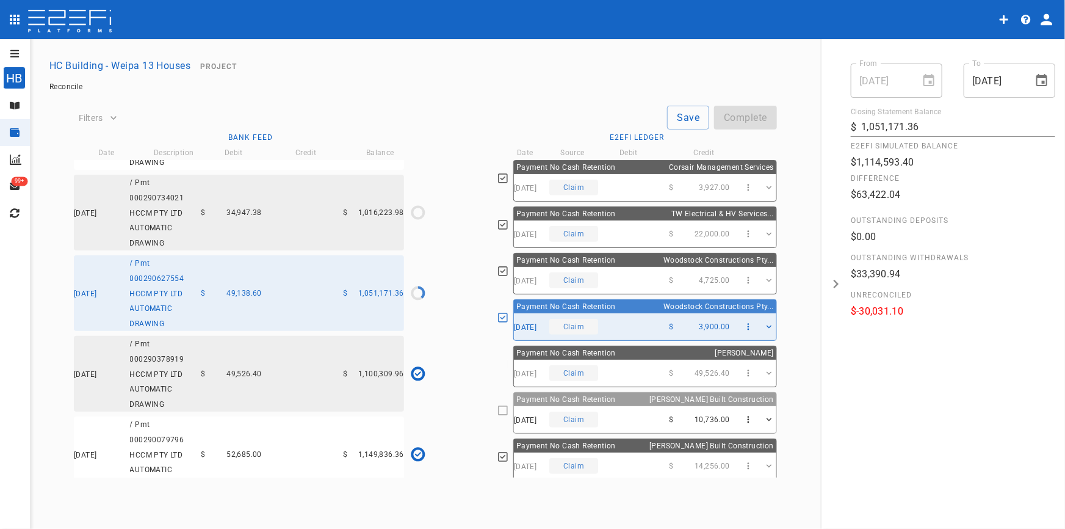
click at [620, 403] on div "Payment No Cash Retention Lucas Built Construction" at bounding box center [645, 399] width 263 height 13
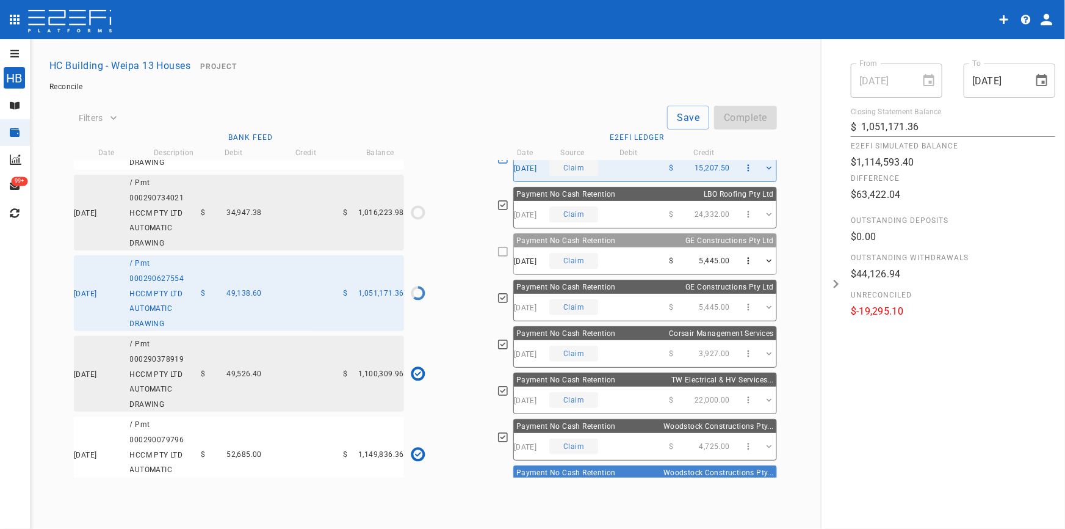
scroll to position [104, 0]
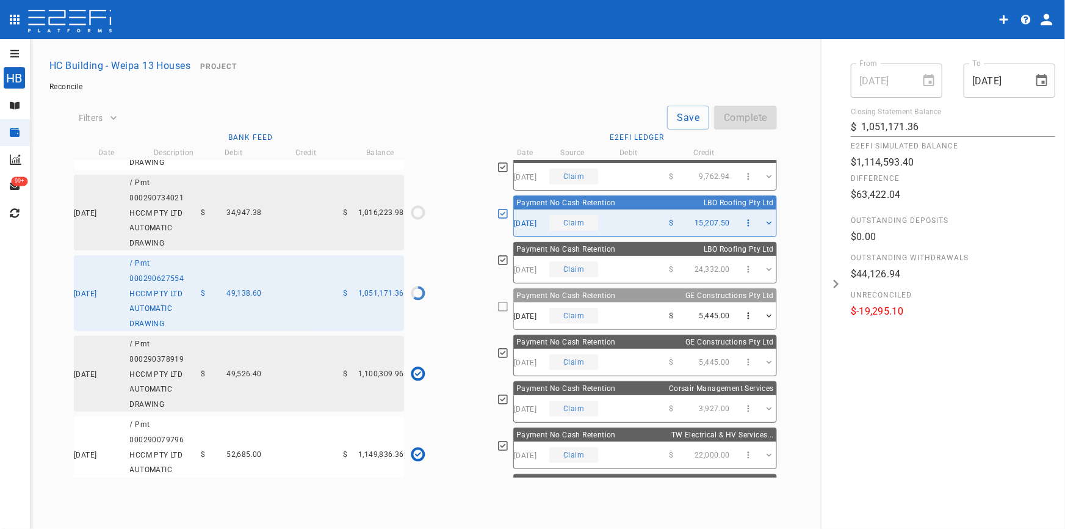
click at [610, 311] on div "14/07/2025 Claim $ 5,445.00" at bounding box center [645, 315] width 263 height 27
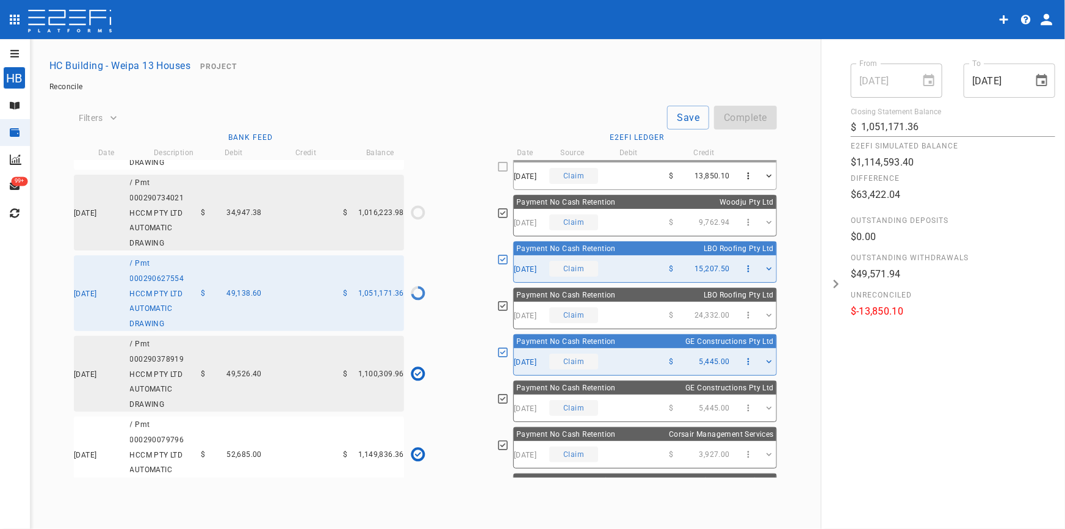
scroll to position [0, 0]
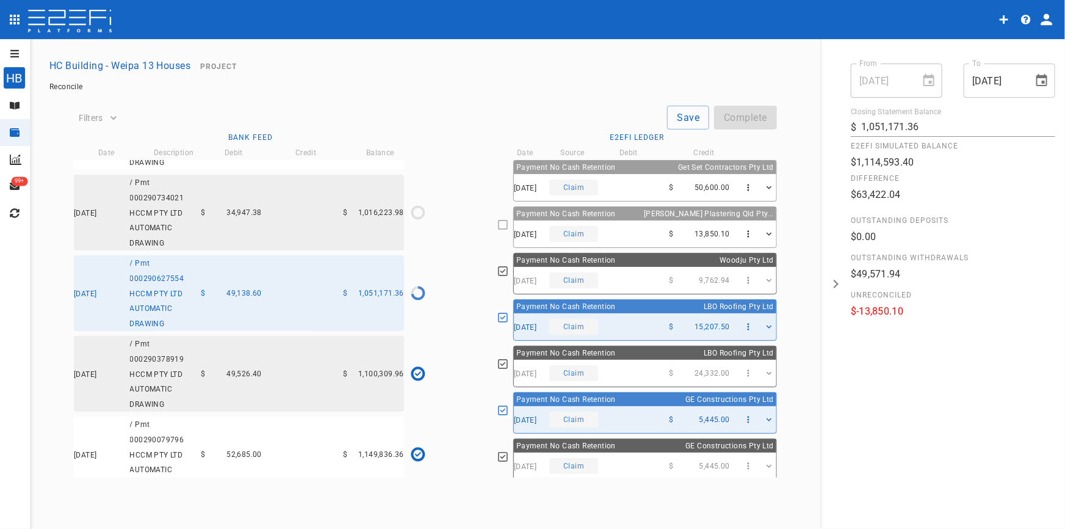
click at [630, 230] on div "16/06/2025 Claim $ 13,850.10" at bounding box center [645, 233] width 263 height 27
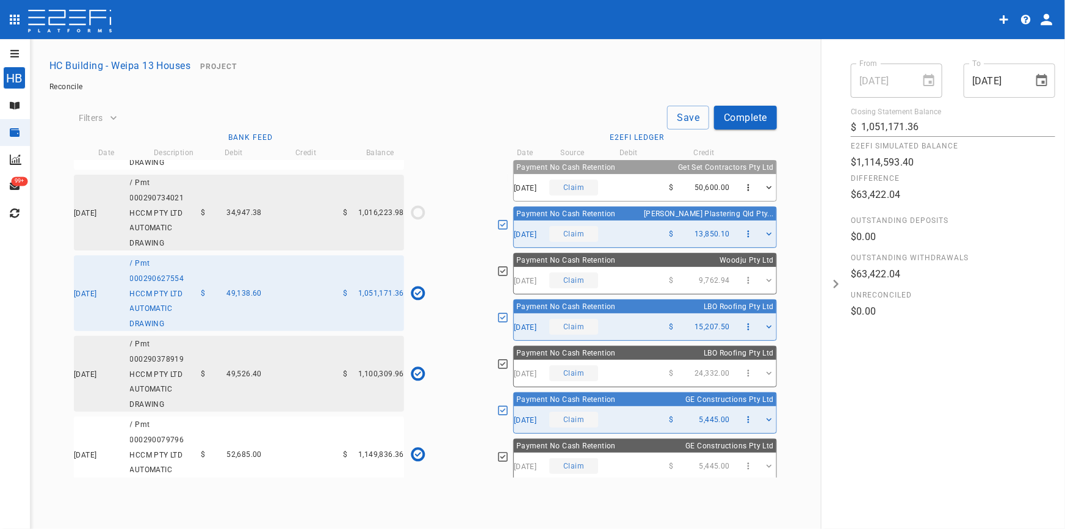
click at [678, 117] on button "Save" at bounding box center [688, 118] width 42 height 24
click at [573, 185] on div "Claim" at bounding box center [573, 187] width 49 height 16
click at [635, 173] on div "Payment No Cash Retention Get Set Contractors Pty Ltd" at bounding box center [645, 167] width 263 height 13
click at [744, 186] on icon "button" at bounding box center [749, 188] width 10 height 10
click at [756, 214] on span "View Source" at bounding box center [784, 213] width 95 height 14
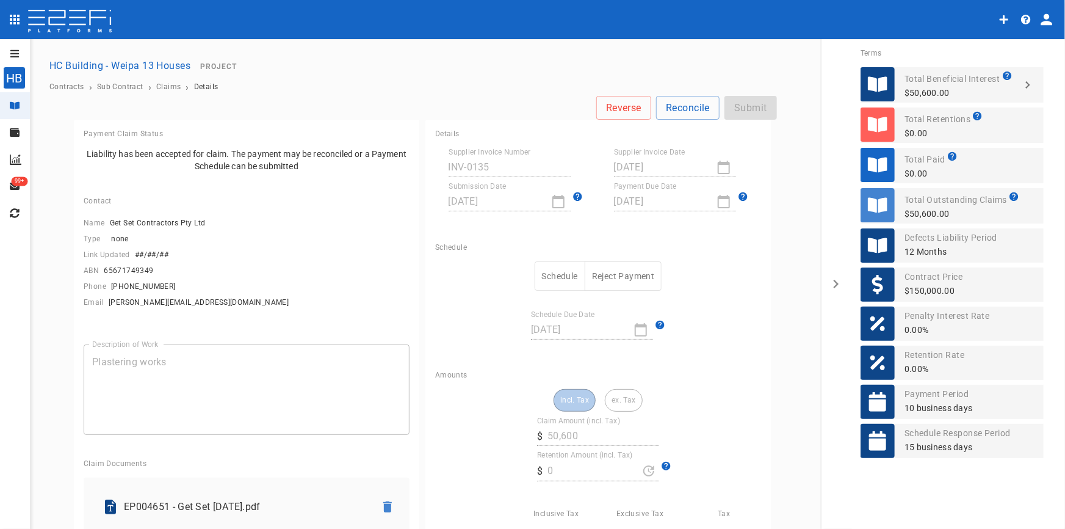
click at [558, 273] on button "Schedule" at bounding box center [560, 276] width 51 height 30
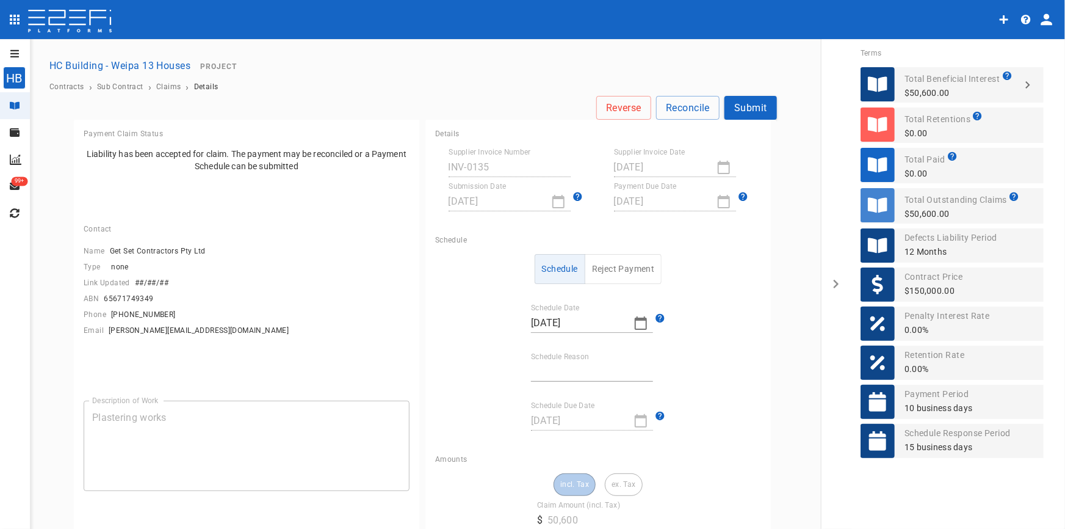
click at [634, 327] on icon "button" at bounding box center [641, 323] width 15 height 15
click at [536, 340] on icon "button" at bounding box center [538, 344] width 10 height 10
click at [568, 442] on button "10" at bounding box center [564, 439] width 24 height 24
type input "[DATE]"
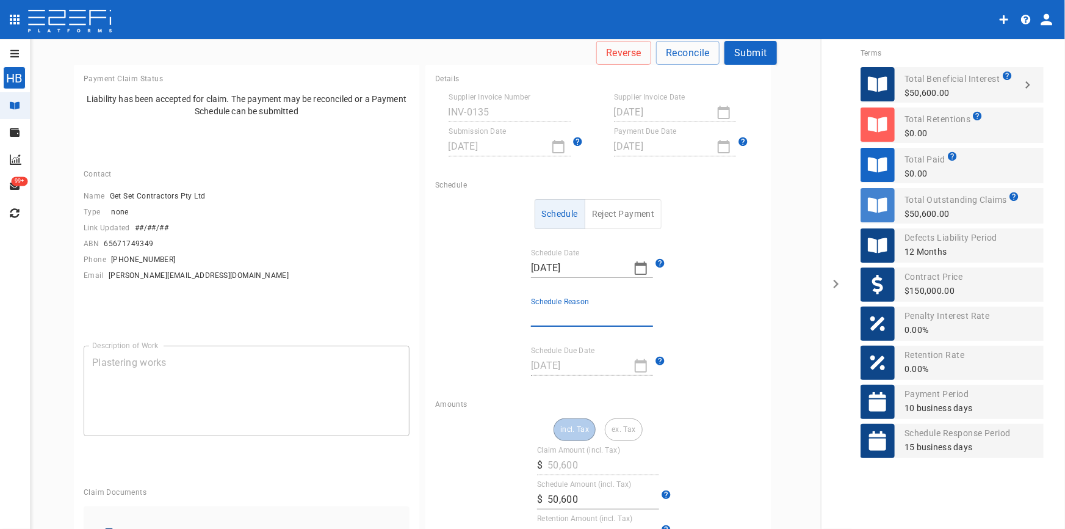
click at [551, 320] on input "Schedule Reason" at bounding box center [592, 317] width 122 height 20
type input "Invoice contained other jobs"
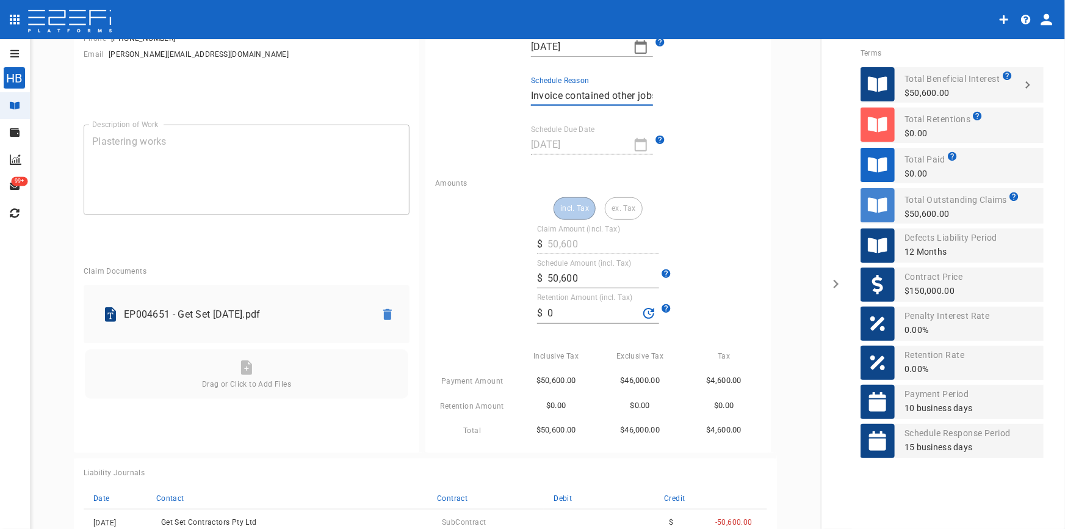
scroll to position [277, 0]
click at [576, 274] on input "50,600" at bounding box center [604, 277] width 112 height 20
drag, startPoint x: 578, startPoint y: 277, endPoint x: 446, endPoint y: 277, distance: 132.5
click at [446, 277] on div "incl. Tax ex. Tax Claim Amount (incl. Tax) ​ $ 50,600 Schedule Amount (incl. Ta…" at bounding box center [598, 316] width 326 height 241
type input "34,947.38"
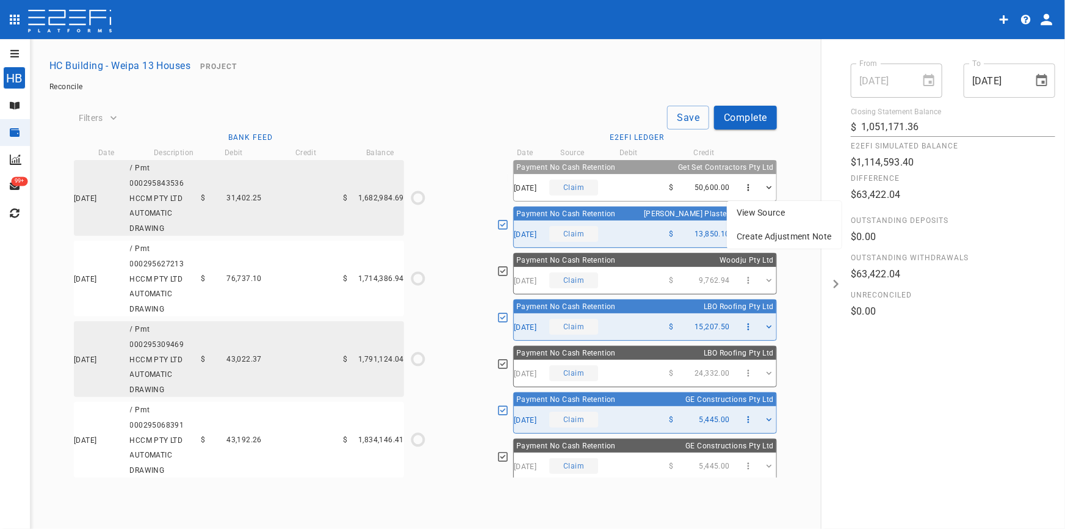
scroll to position [1728, 0]
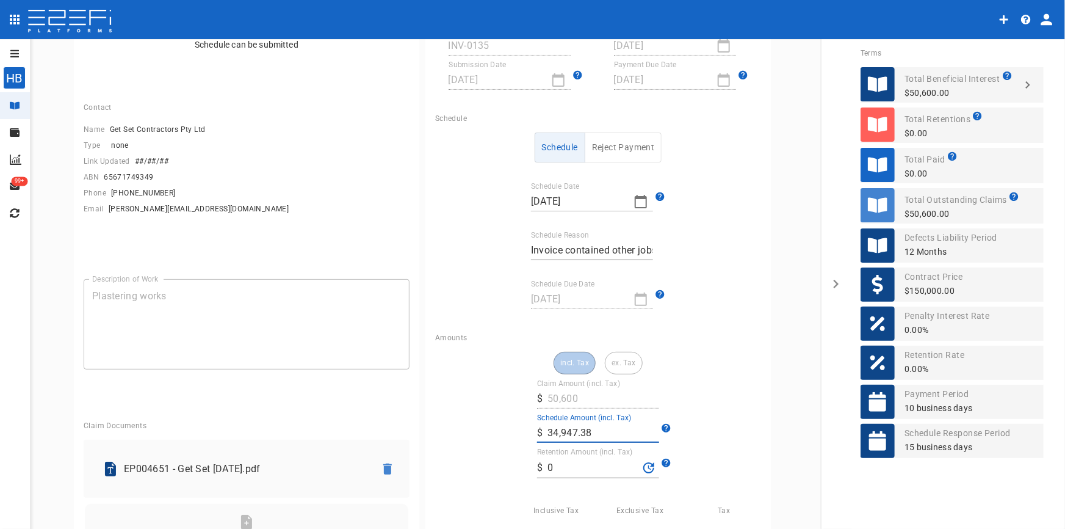
scroll to position [110, 0]
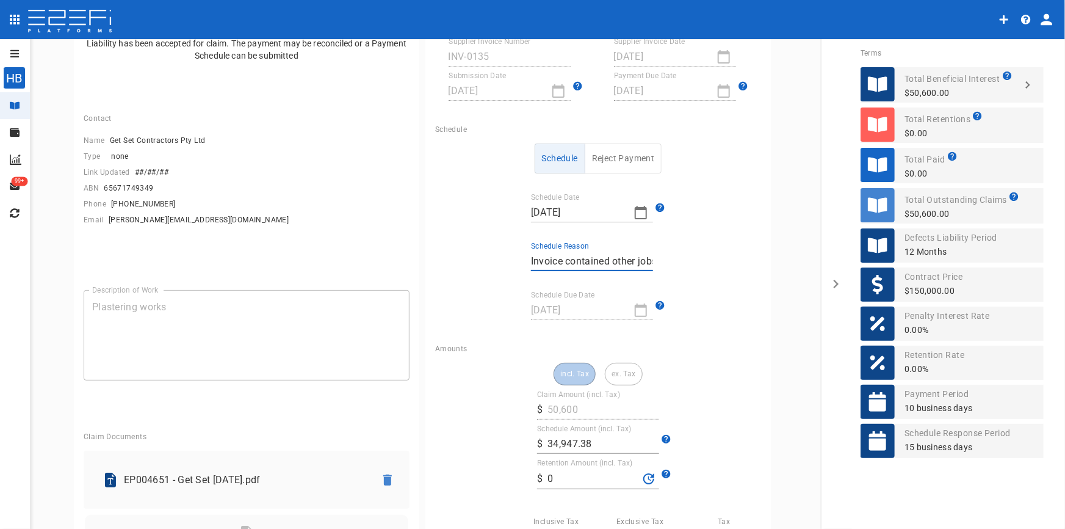
click at [596, 263] on input "Invoice contained other jobs" at bounding box center [592, 262] width 122 height 20
click at [595, 262] on input "Invoice contained other jobs" at bounding box center [592, 262] width 122 height 20
drag, startPoint x: 527, startPoint y: 258, endPoint x: 677, endPoint y: 241, distance: 151.2
click at [677, 241] on div "Schedule Reject Payment Schedule Date [DATE] Schedule Reason Invoice contained …" at bounding box center [598, 231] width 326 height 176
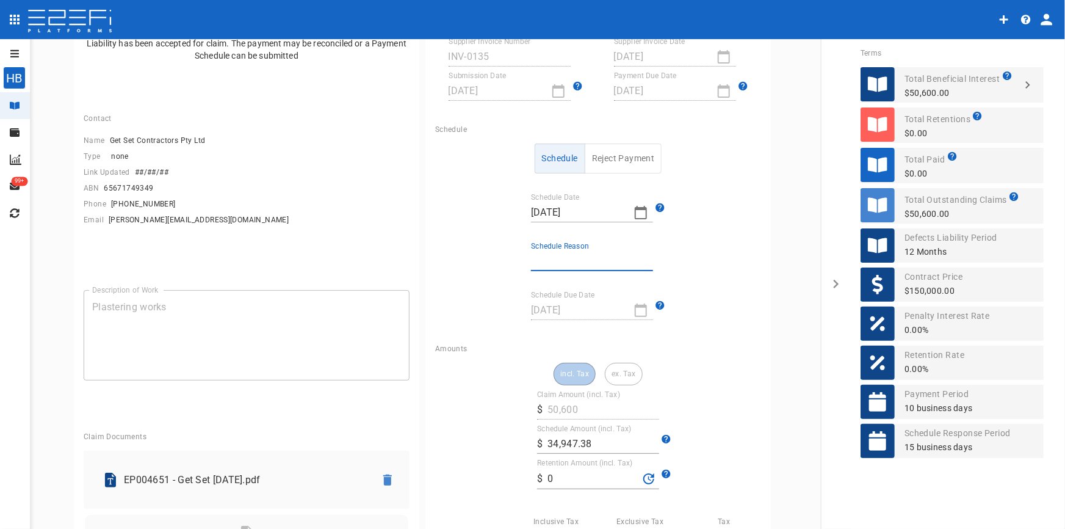
scroll to position [0, 0]
type input "Defective works"
click at [678, 289] on div "Schedule Reject Payment Schedule Date [DATE] Schedule Reason Defective works Sc…" at bounding box center [598, 231] width 326 height 176
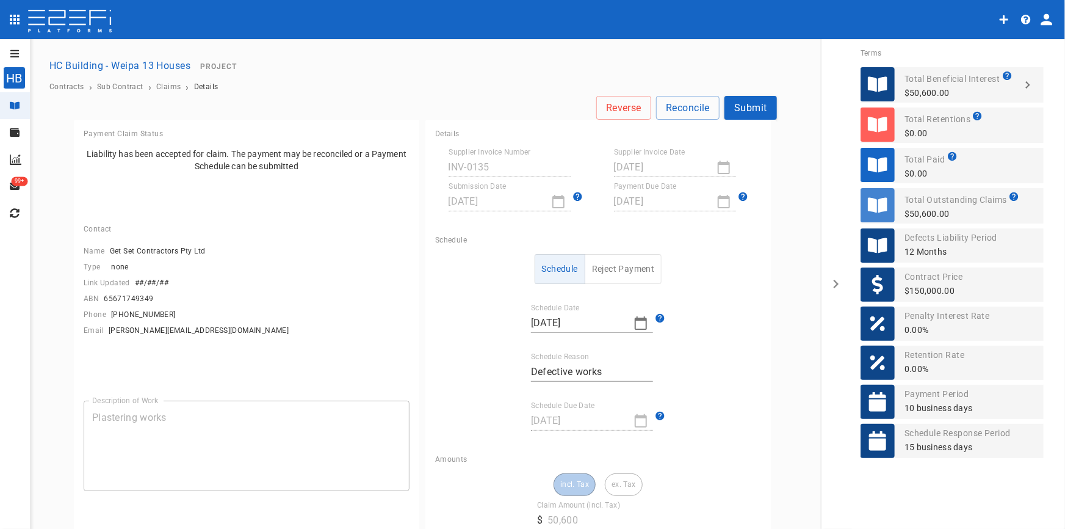
click at [756, 108] on button "Submit" at bounding box center [751, 108] width 53 height 24
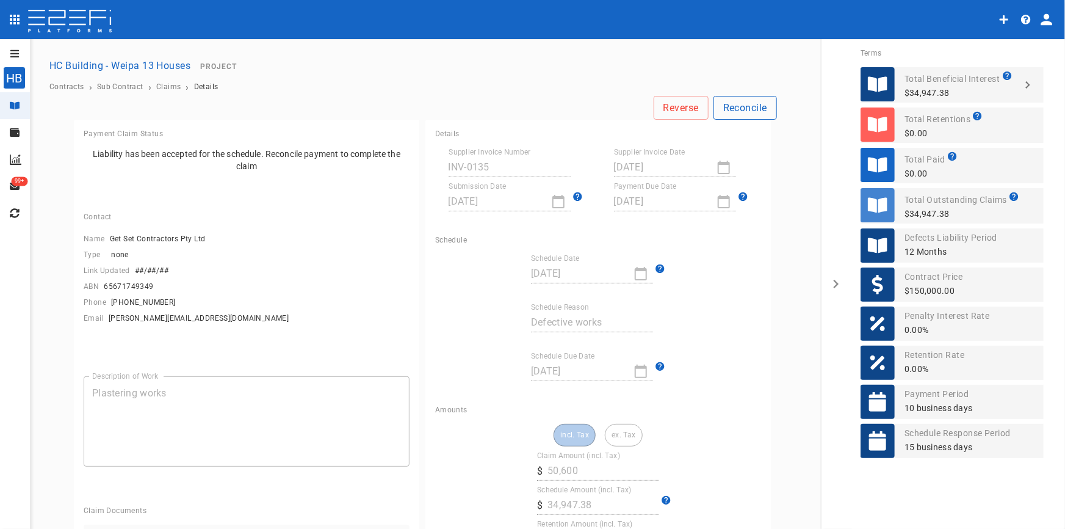
click at [733, 112] on button "Reconcile" at bounding box center [745, 108] width 63 height 24
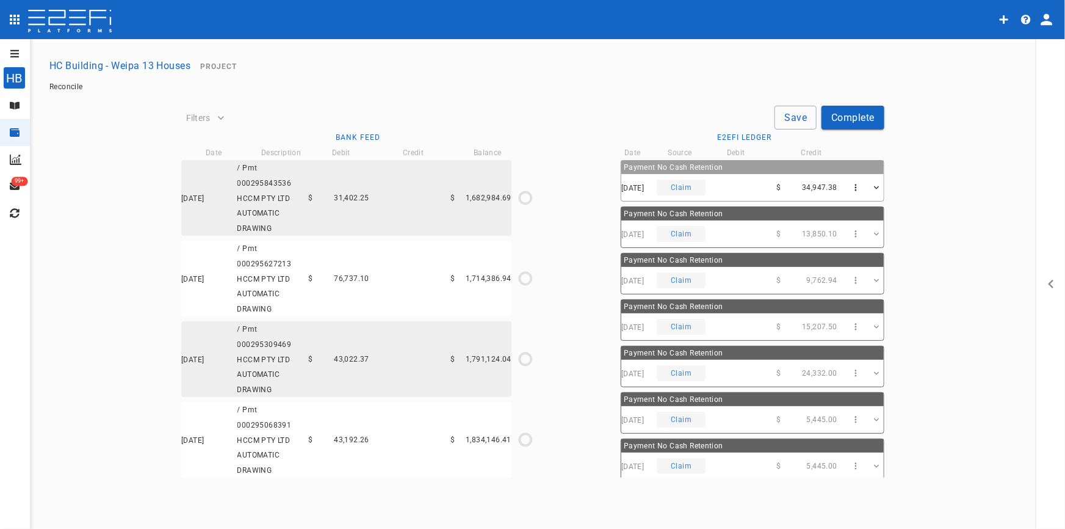
type input "[DATE]"
type input "1,051,171.36"
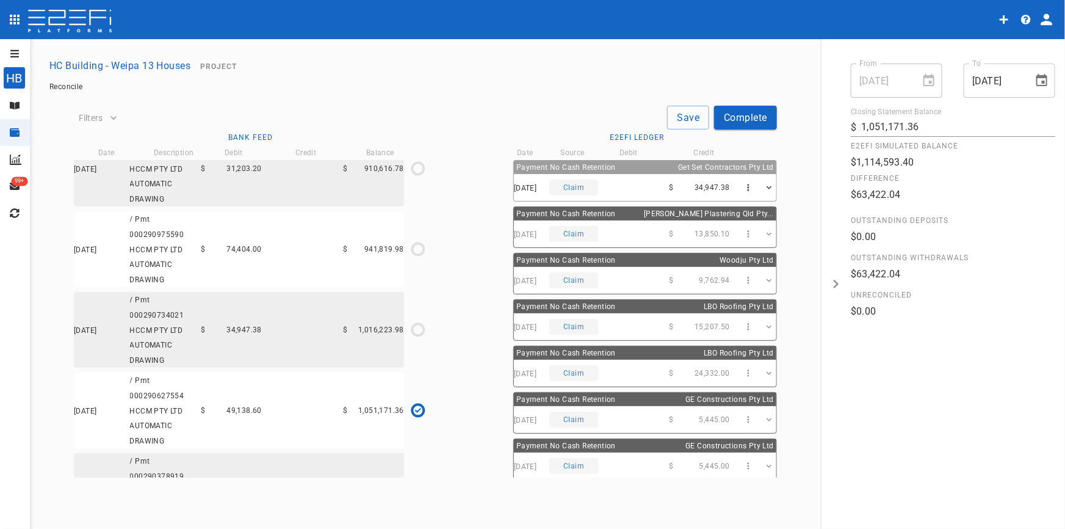
scroll to position [1625, 0]
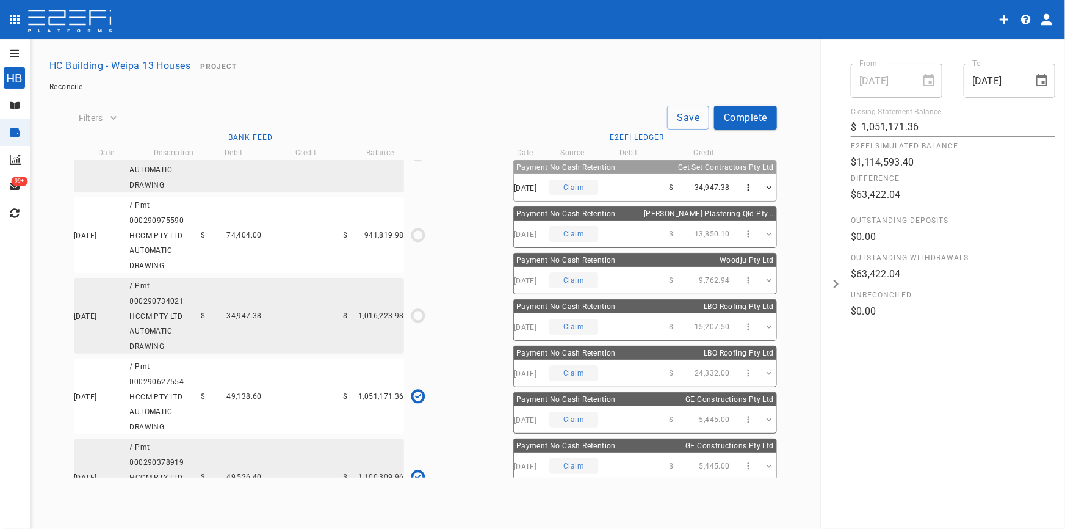
click at [313, 335] on div "[DATE] / Pmt 000290734021 HCCM PTY LTD AUTOMATIC DRAWING $ 34,947.38 $ 1,016,22…" at bounding box center [239, 316] width 330 height 76
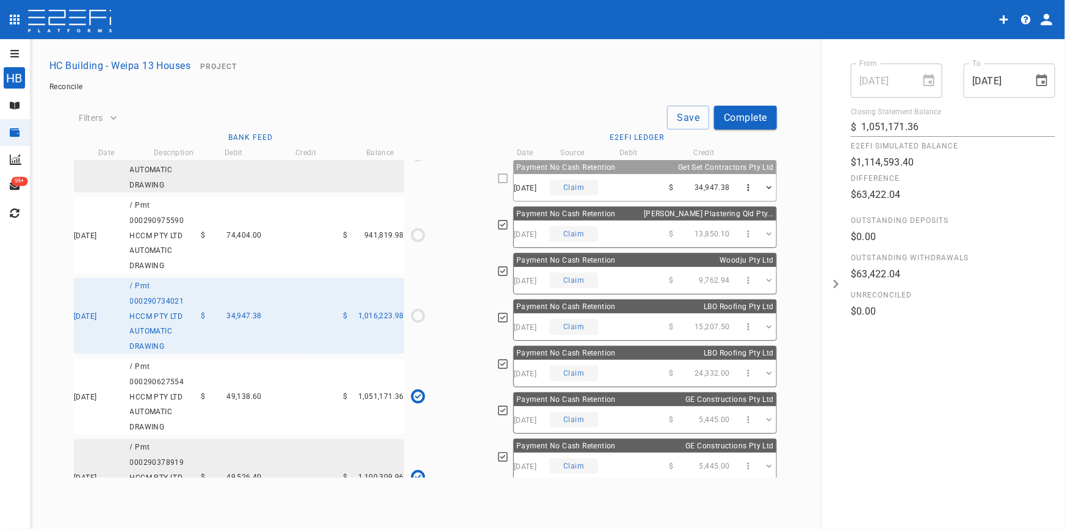
click at [611, 187] on div "[DATE] Claim $ 34,947.38" at bounding box center [645, 187] width 263 height 27
type input "[DATE]"
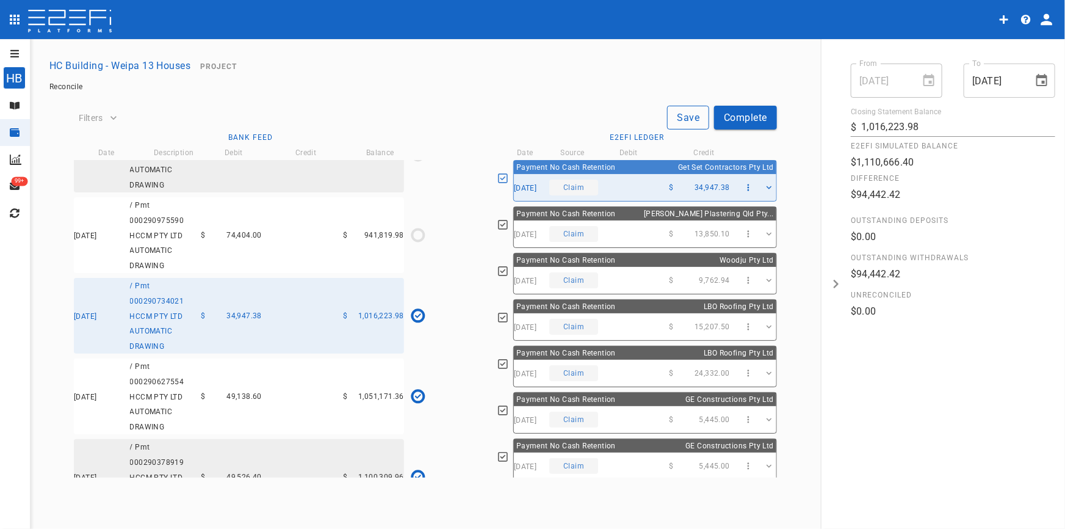
click at [685, 114] on button "Save" at bounding box center [688, 118] width 42 height 24
click at [748, 117] on button "Complete" at bounding box center [745, 118] width 63 height 24
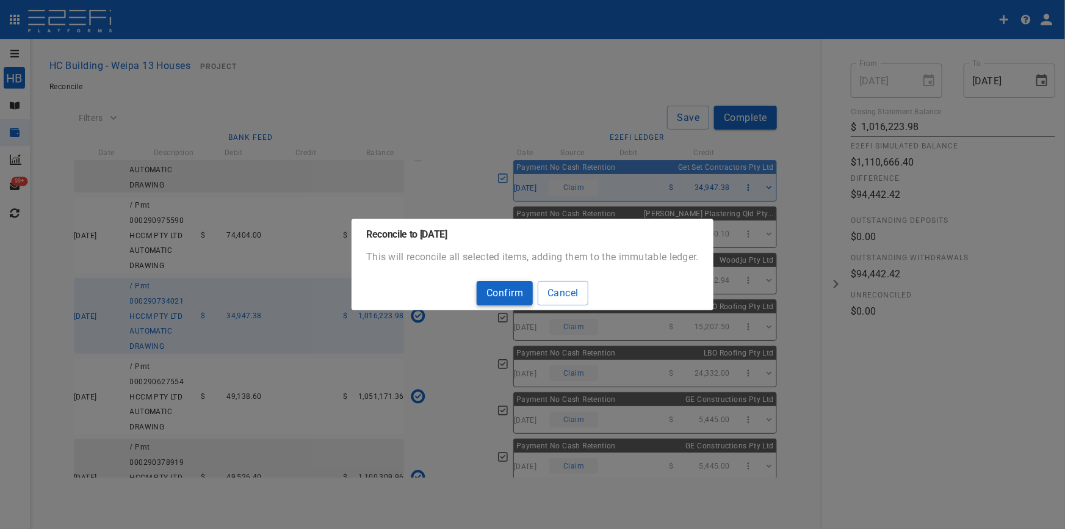
click at [509, 294] on button "Confirm" at bounding box center [505, 293] width 56 height 24
type input "1,234,284.3"
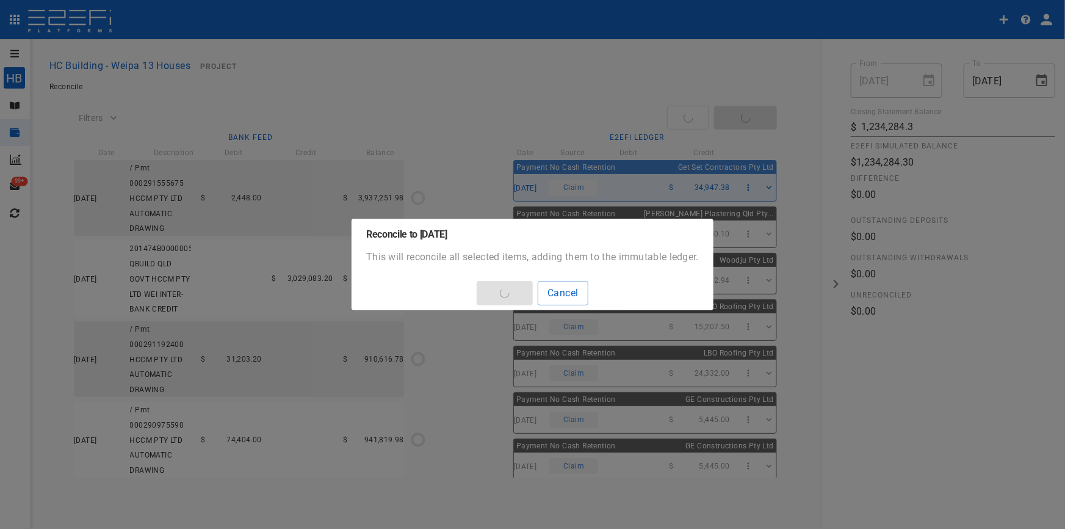
type input "[DATE]"
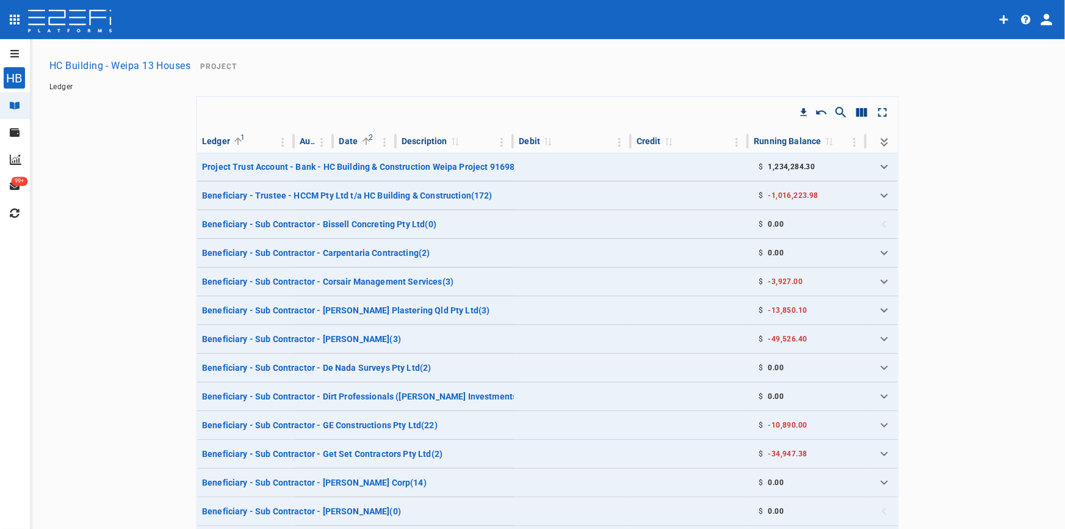
click at [17, 57] on icon "open drawer" at bounding box center [14, 53] width 9 height 7
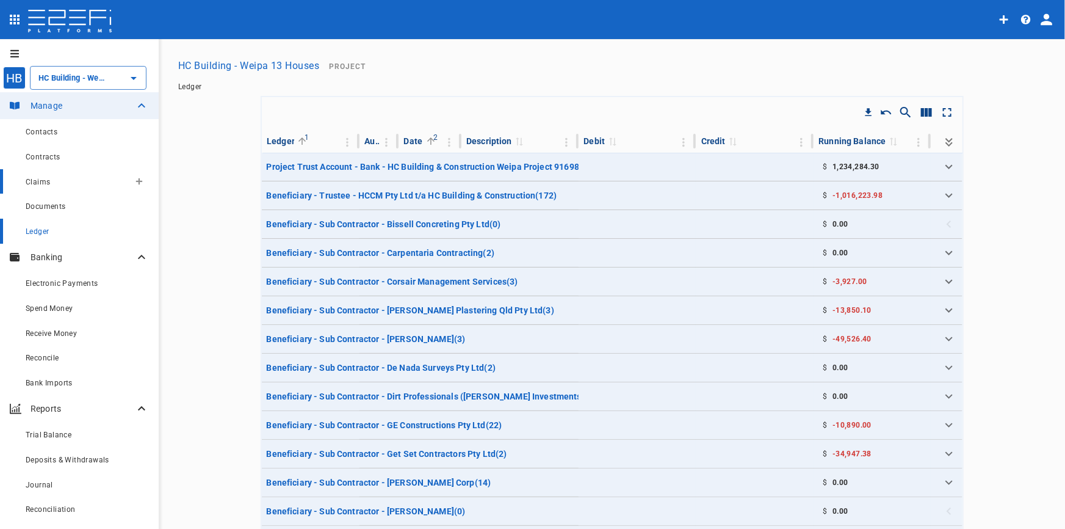
click at [39, 182] on span "Claims" at bounding box center [38, 182] width 24 height 9
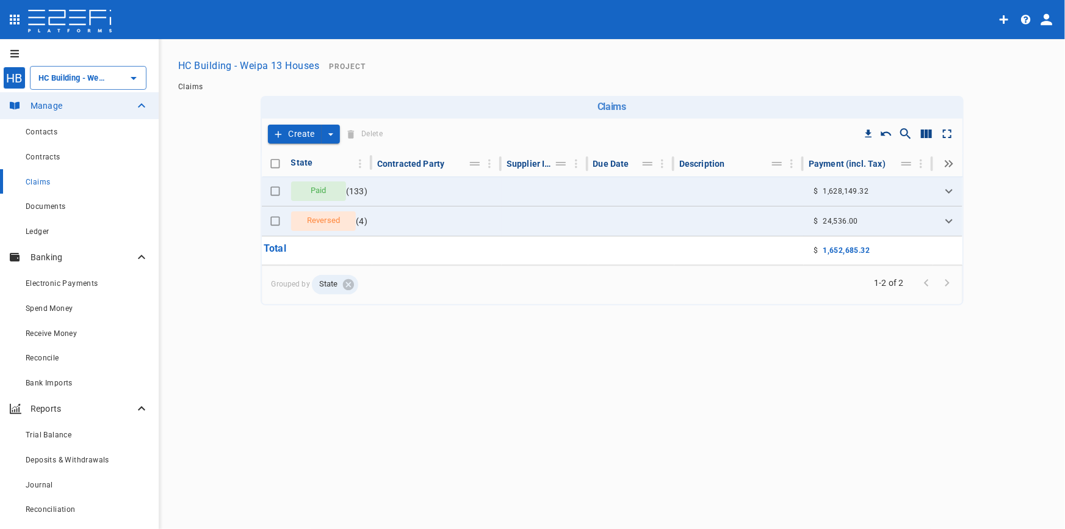
click at [285, 121] on div "Create Delete" at bounding box center [612, 133] width 701 height 31
click at [287, 140] on button "Create" at bounding box center [295, 134] width 54 height 19
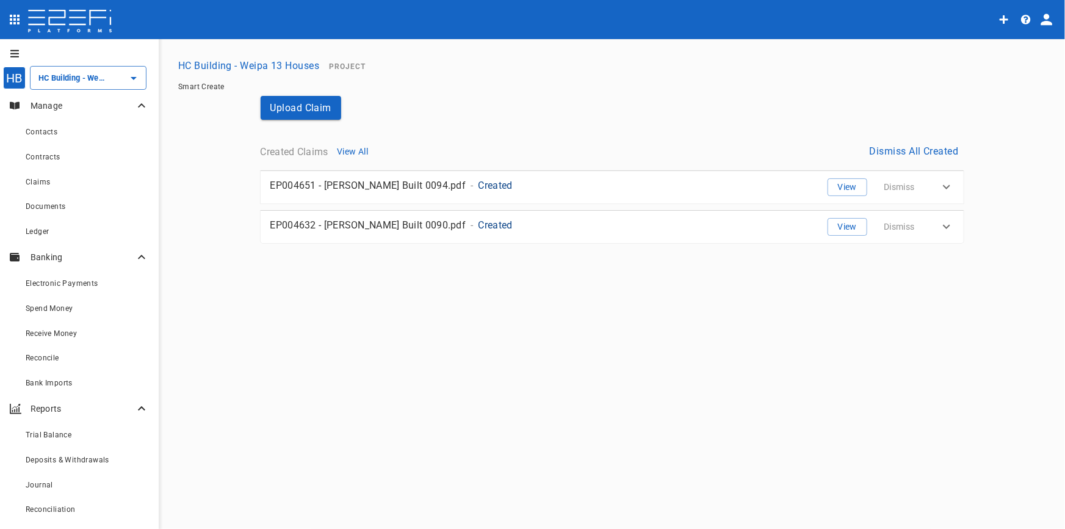
click at [910, 156] on button "Dismiss All Created" at bounding box center [914, 151] width 99 height 24
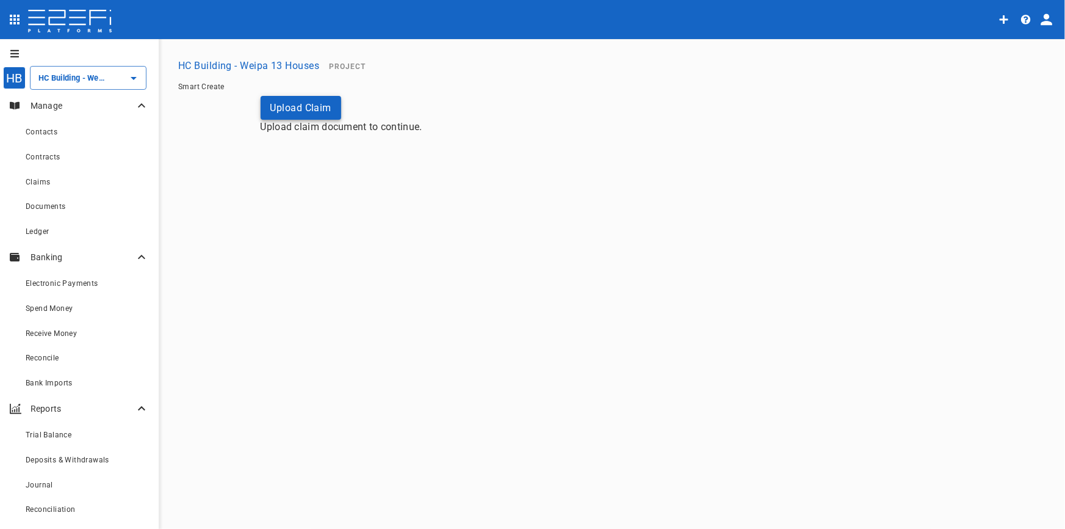
click at [296, 101] on button "Upload Claim" at bounding box center [301, 108] width 81 height 24
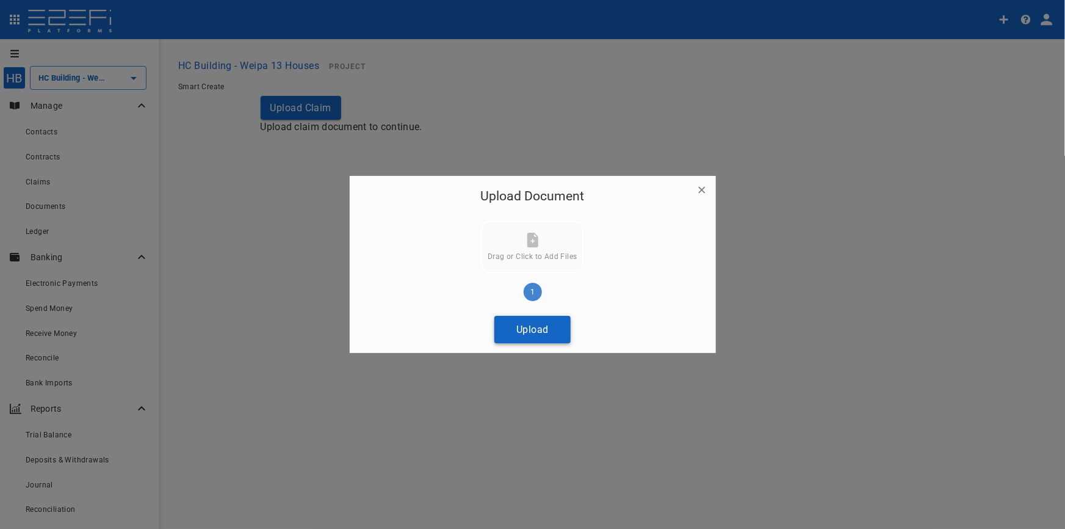
click at [531, 322] on button "Upload" at bounding box center [533, 329] width 76 height 27
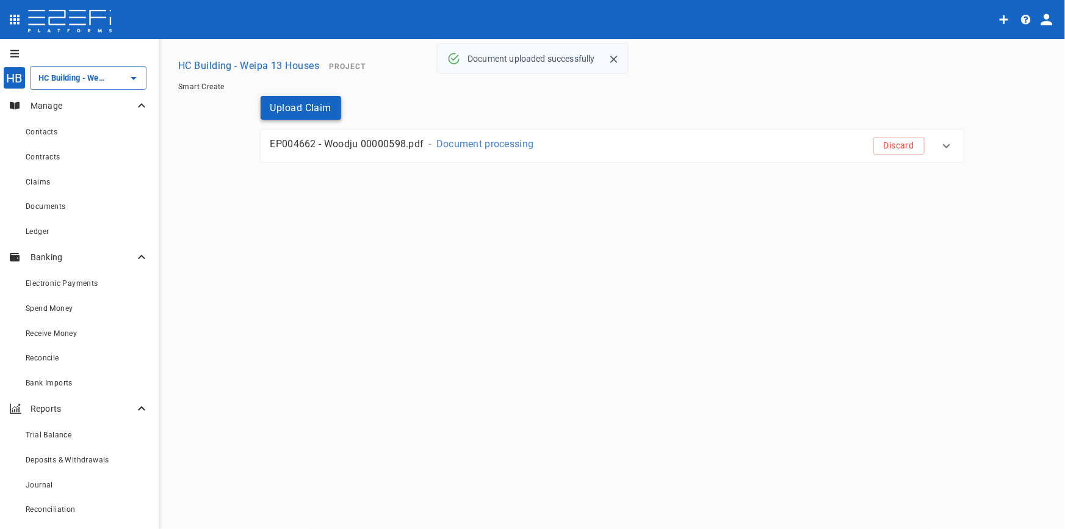
click at [297, 113] on button "Upload Claim" at bounding box center [301, 108] width 81 height 24
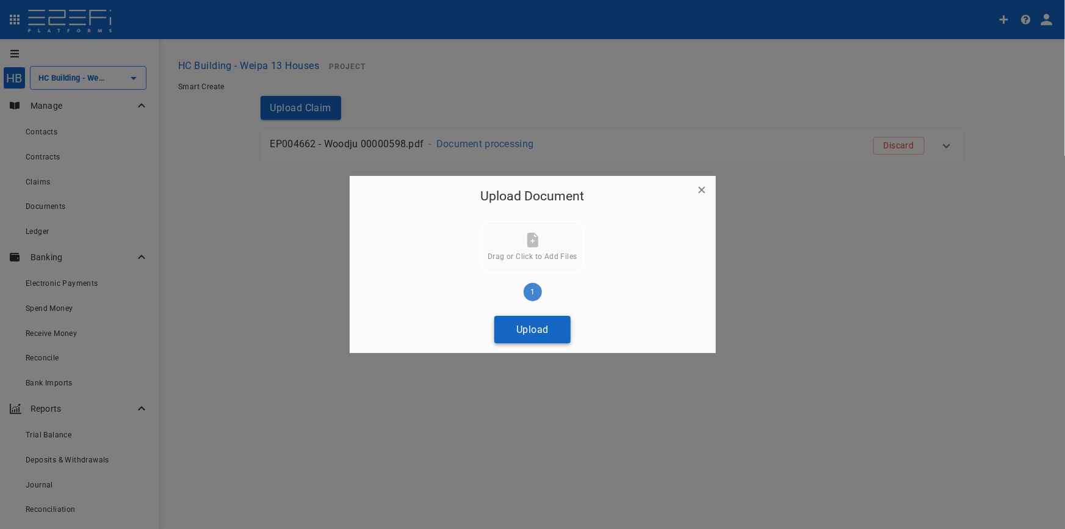
click at [541, 331] on button "Upload" at bounding box center [533, 329] width 76 height 27
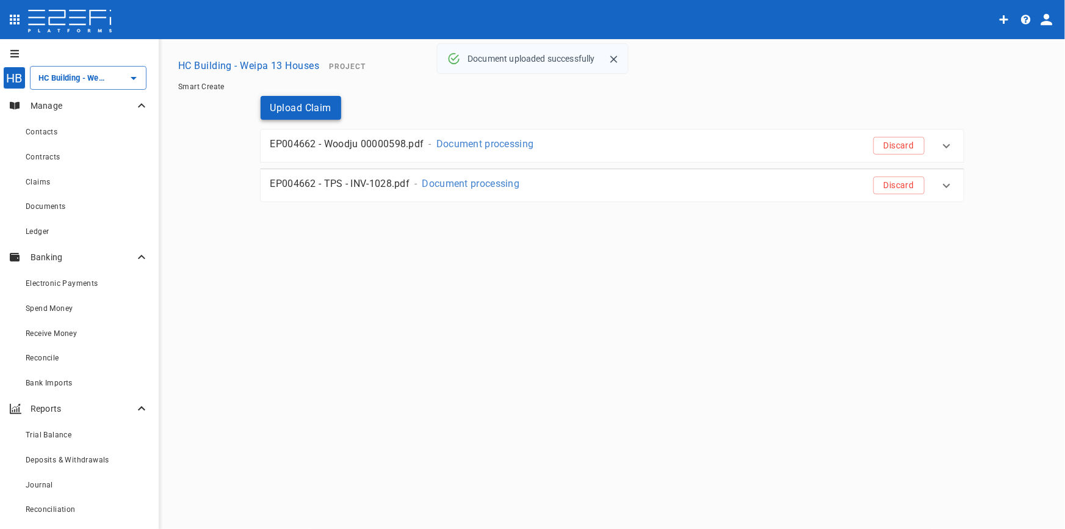
click at [306, 104] on button "Upload Claim" at bounding box center [301, 108] width 81 height 24
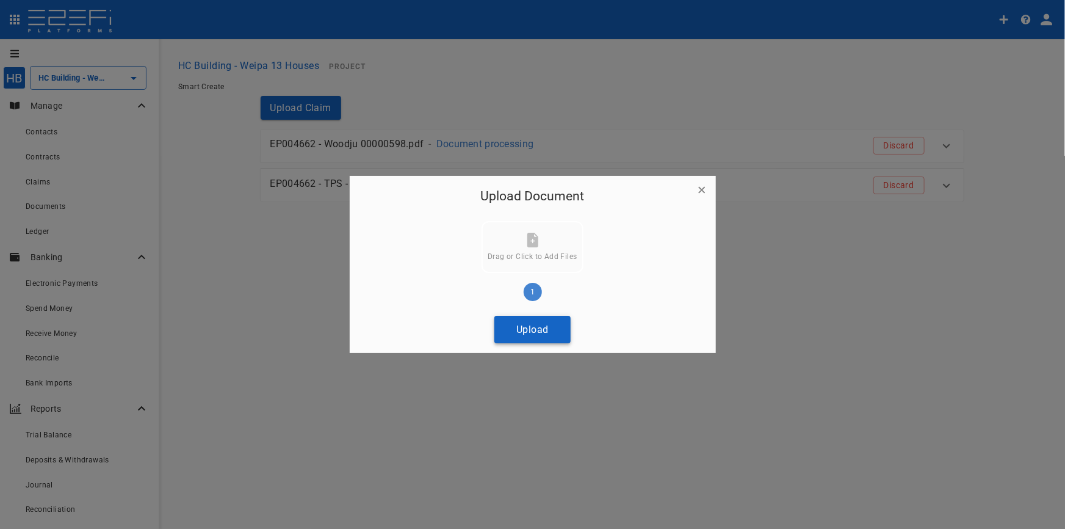
click at [535, 333] on button "Upload" at bounding box center [533, 329] width 76 height 27
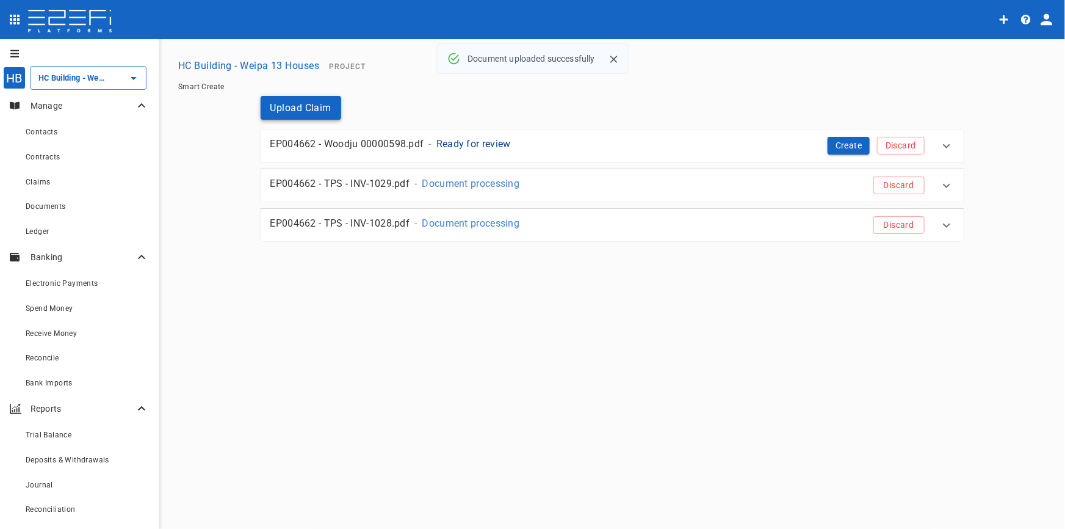
click at [292, 107] on button "Upload Claim" at bounding box center [301, 108] width 81 height 24
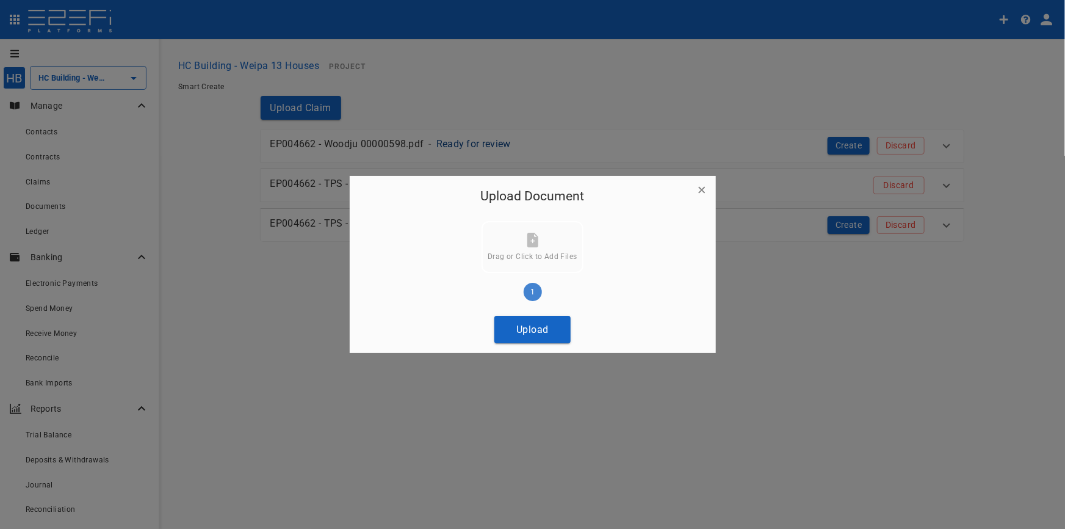
click at [537, 333] on button "Upload" at bounding box center [533, 329] width 76 height 27
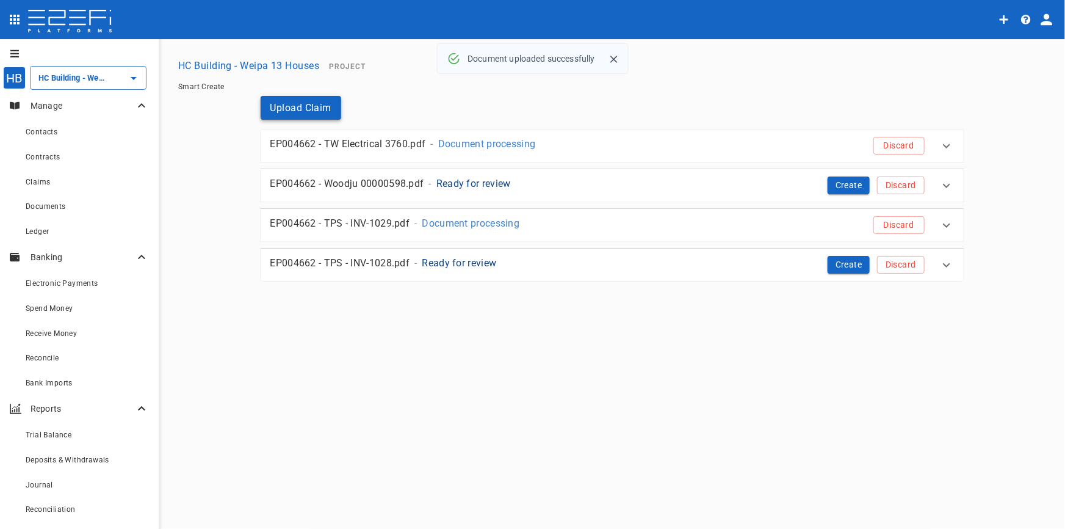
click at [295, 110] on button "Upload Claim" at bounding box center [301, 108] width 81 height 24
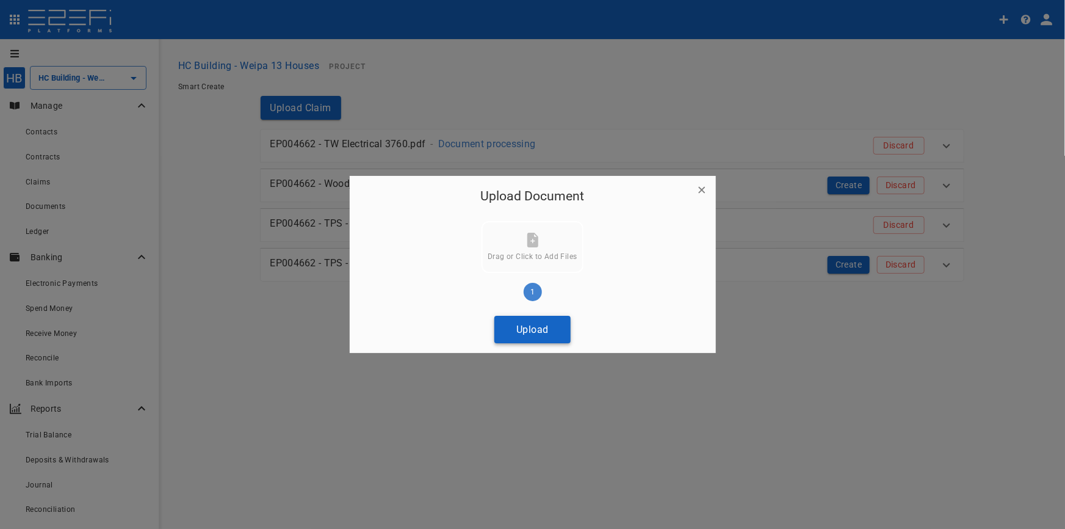
click at [549, 327] on button "Upload" at bounding box center [533, 329] width 76 height 27
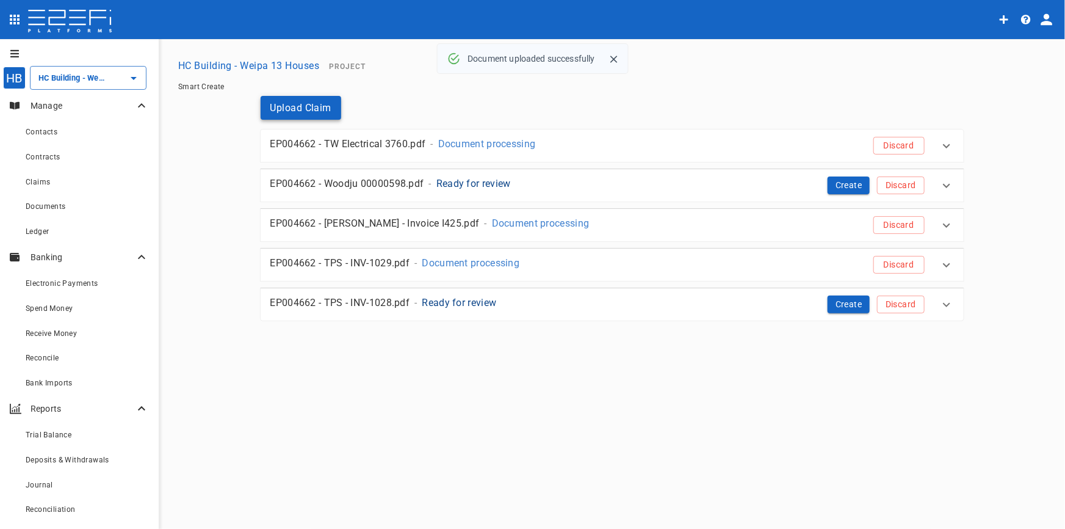
click at [321, 112] on button "Upload Claim" at bounding box center [301, 108] width 81 height 24
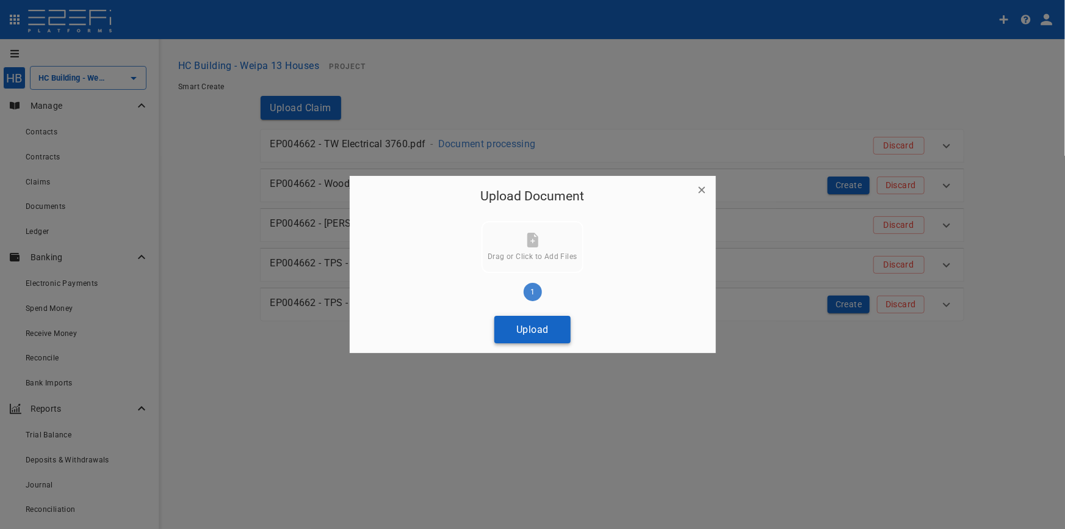
click at [538, 331] on button "Upload" at bounding box center [533, 329] width 76 height 27
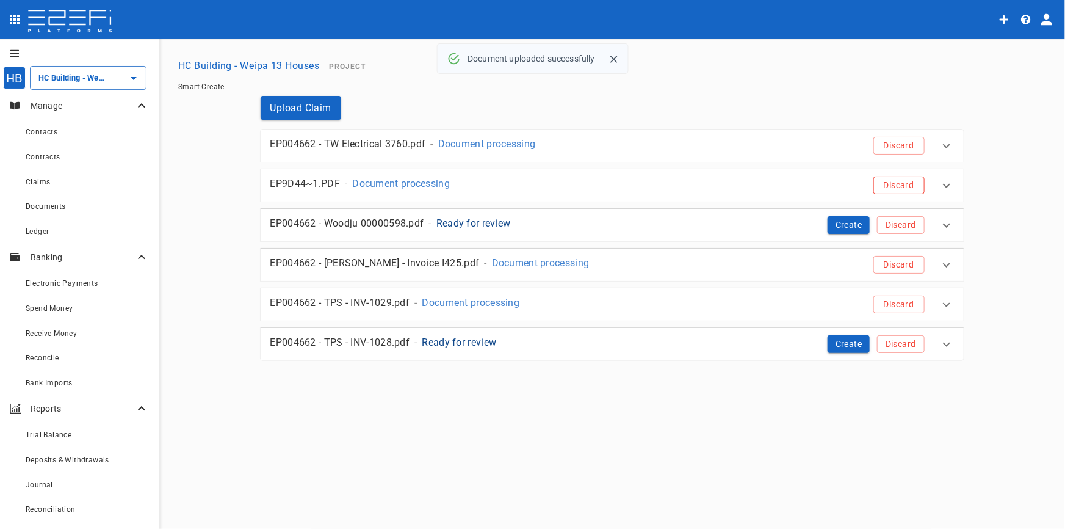
click at [914, 189] on button "Discard" at bounding box center [899, 185] width 51 height 18
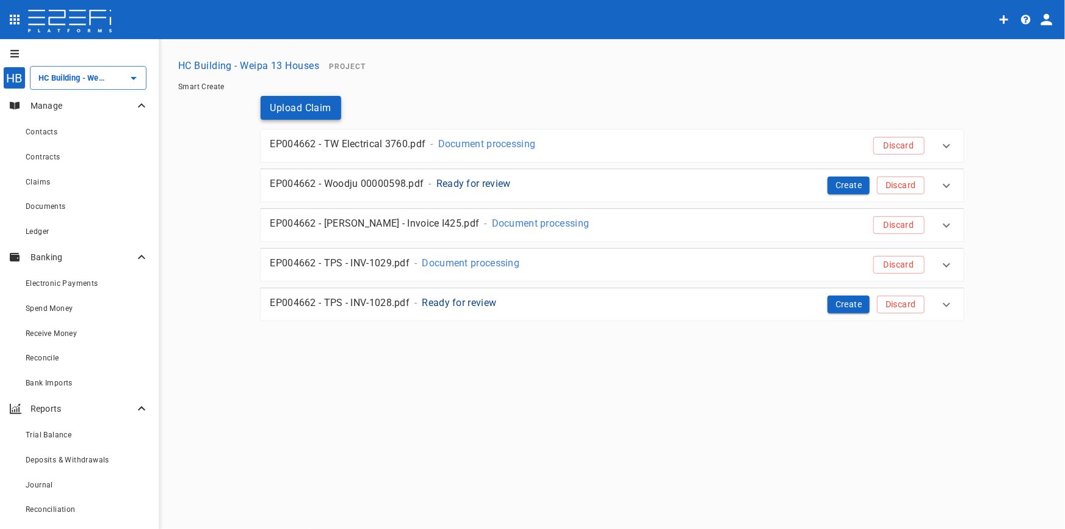
click at [310, 104] on button "Upload Claim" at bounding box center [301, 108] width 81 height 24
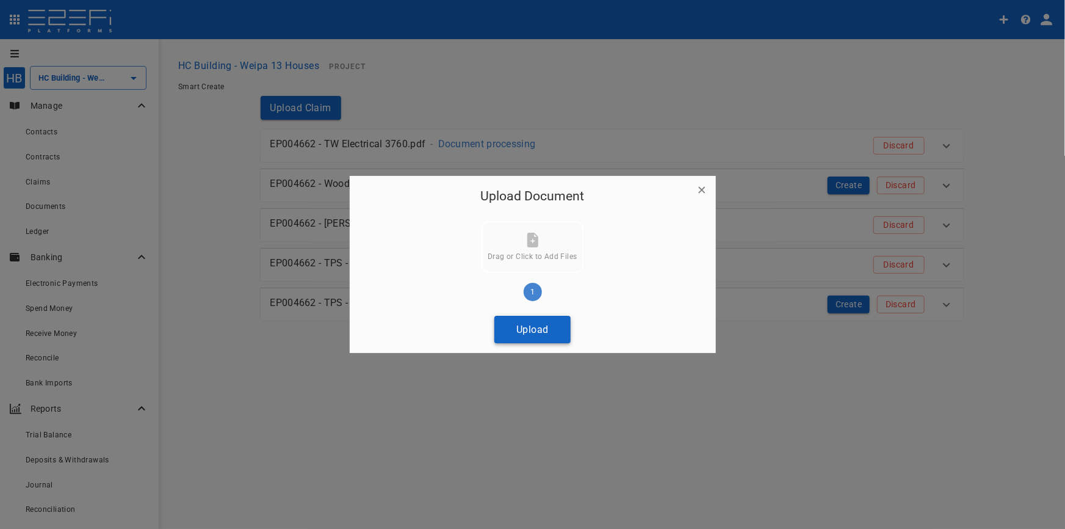
click at [553, 321] on button "Upload" at bounding box center [533, 329] width 76 height 27
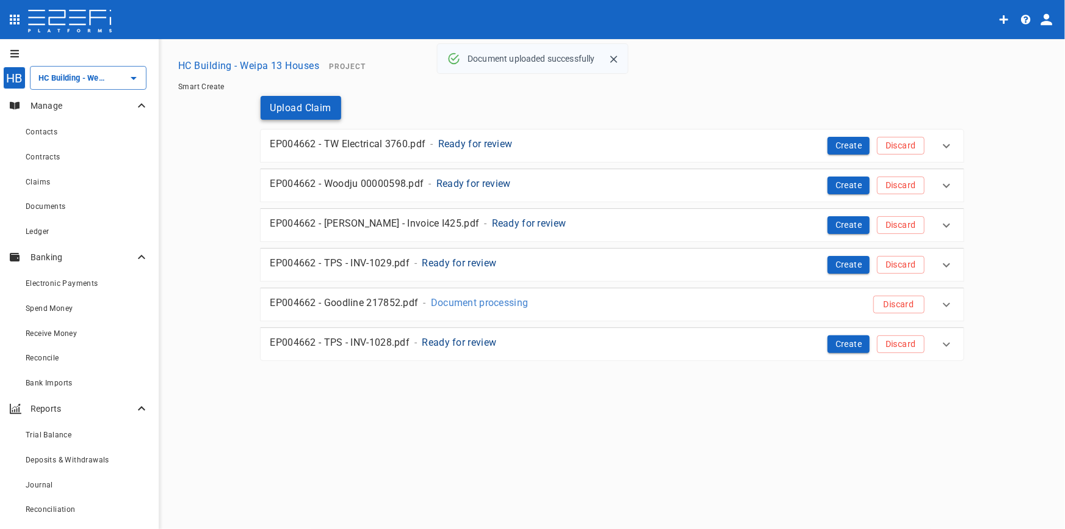
click at [328, 105] on button "Upload Claim" at bounding box center [301, 108] width 81 height 24
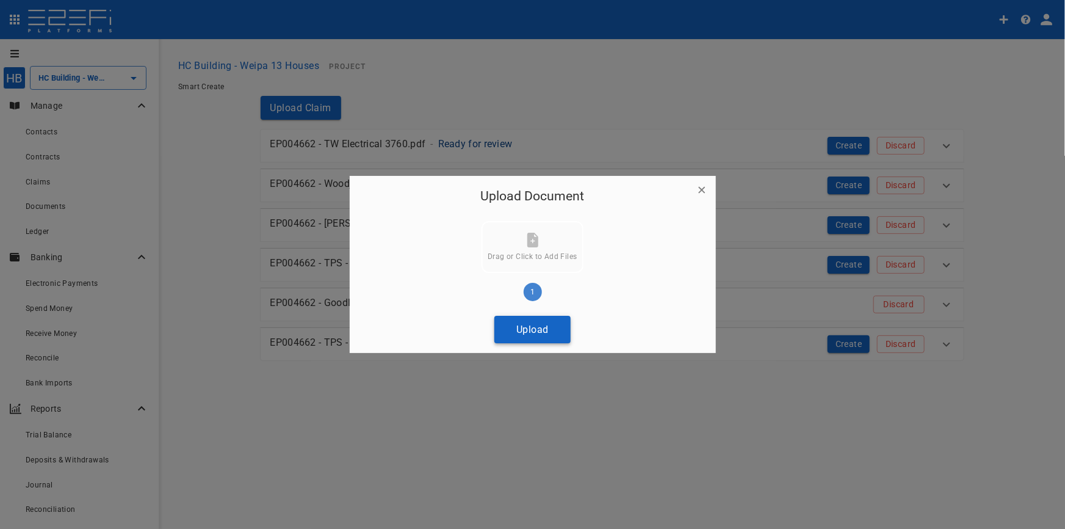
click at [541, 331] on button "Upload" at bounding box center [533, 329] width 76 height 27
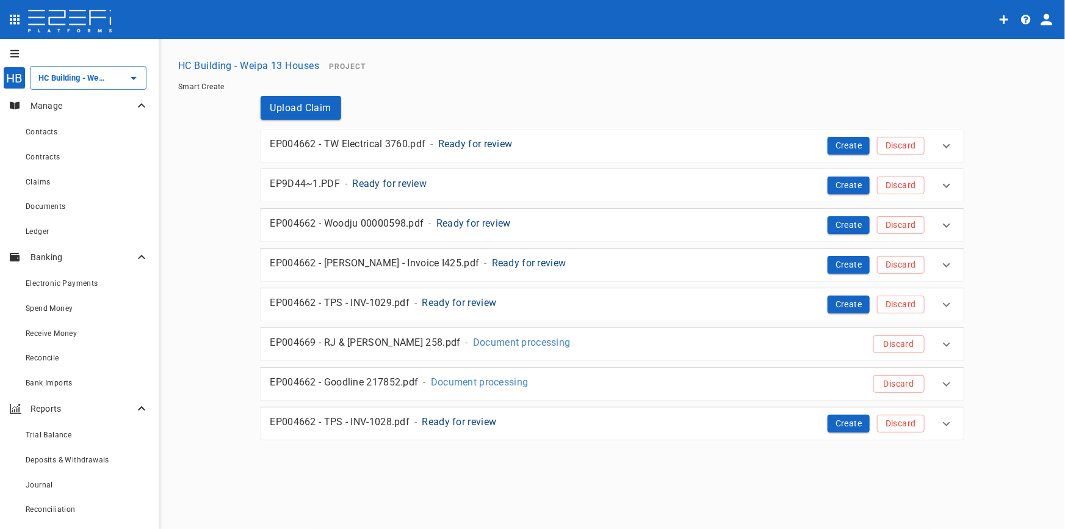
click at [410, 179] on p "Ready for review" at bounding box center [389, 183] width 74 height 14
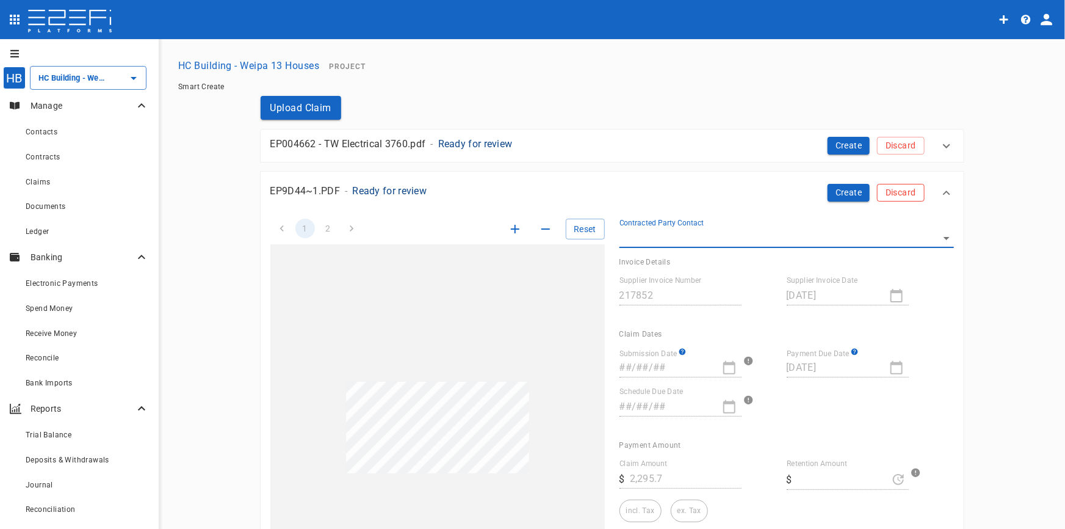
click at [878, 190] on button "Discard" at bounding box center [900, 193] width 47 height 18
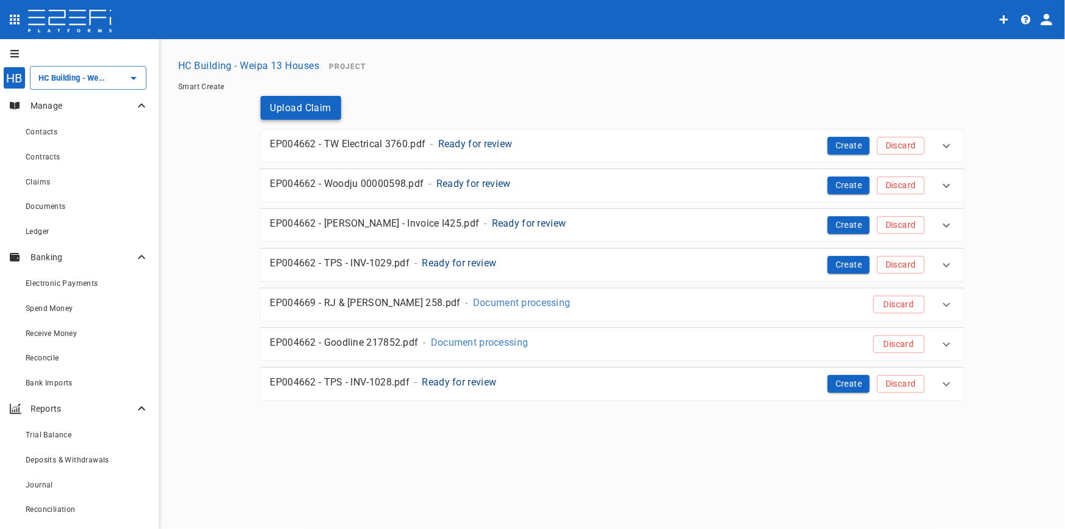
click at [290, 103] on button "Upload Claim" at bounding box center [301, 108] width 81 height 24
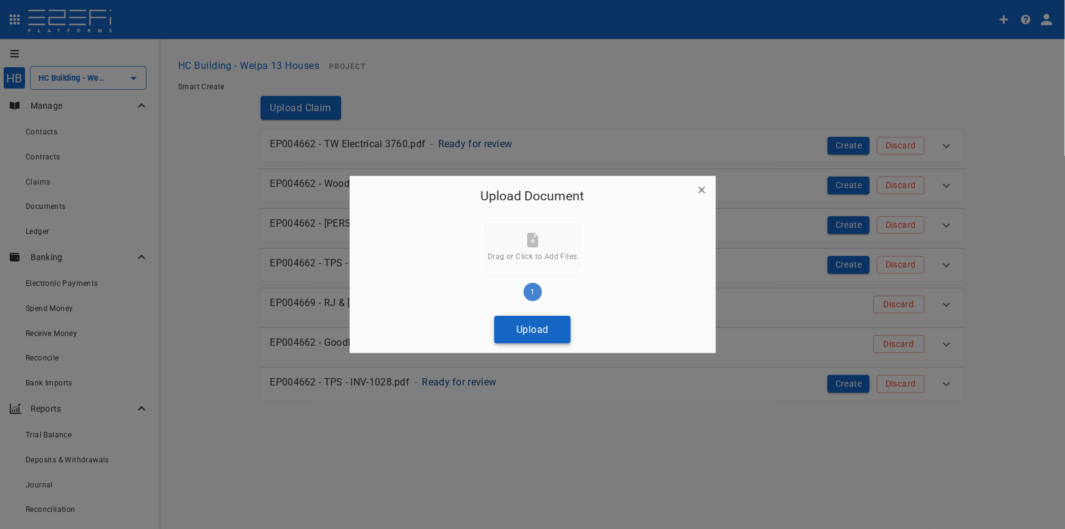
click at [556, 321] on button "Upload" at bounding box center [533, 329] width 76 height 27
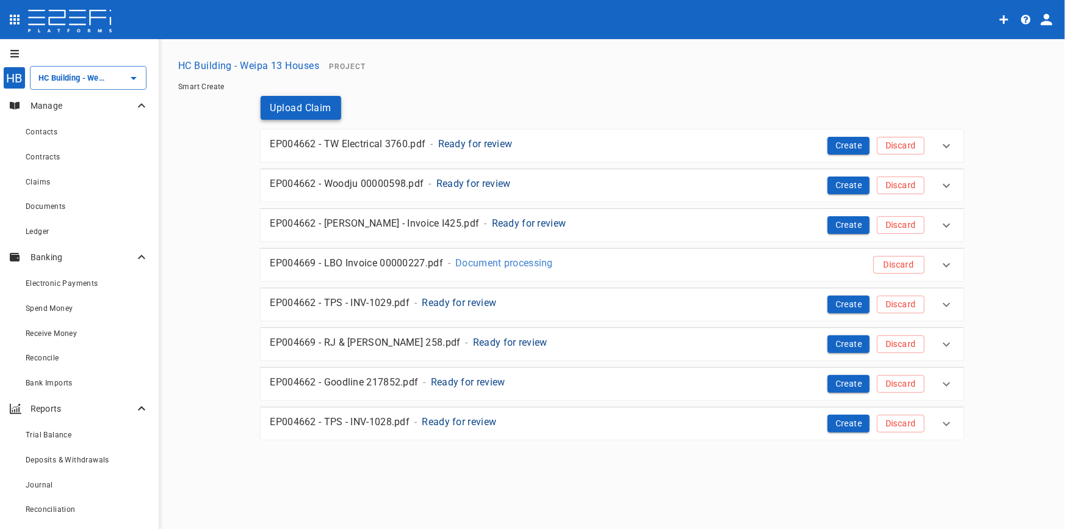
click at [304, 110] on button "Upload Claim" at bounding box center [301, 108] width 81 height 24
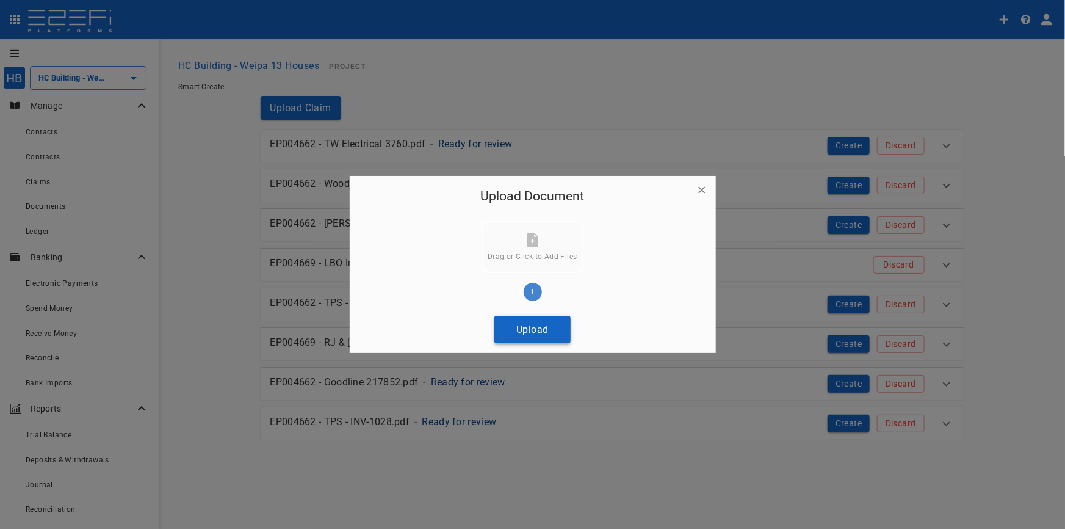
click at [541, 328] on button "Upload" at bounding box center [533, 329] width 76 height 27
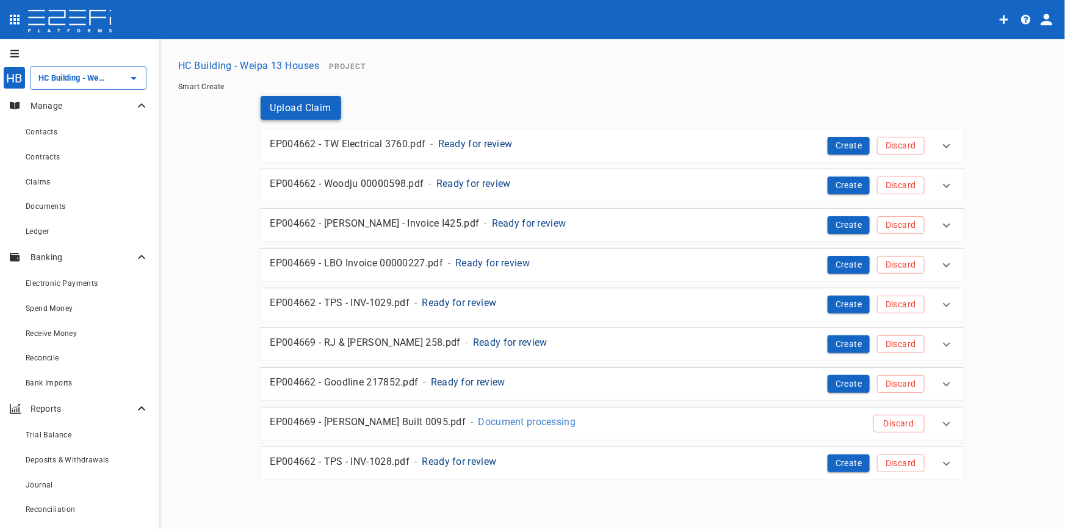
click at [307, 104] on button "Upload Claim" at bounding box center [301, 108] width 81 height 24
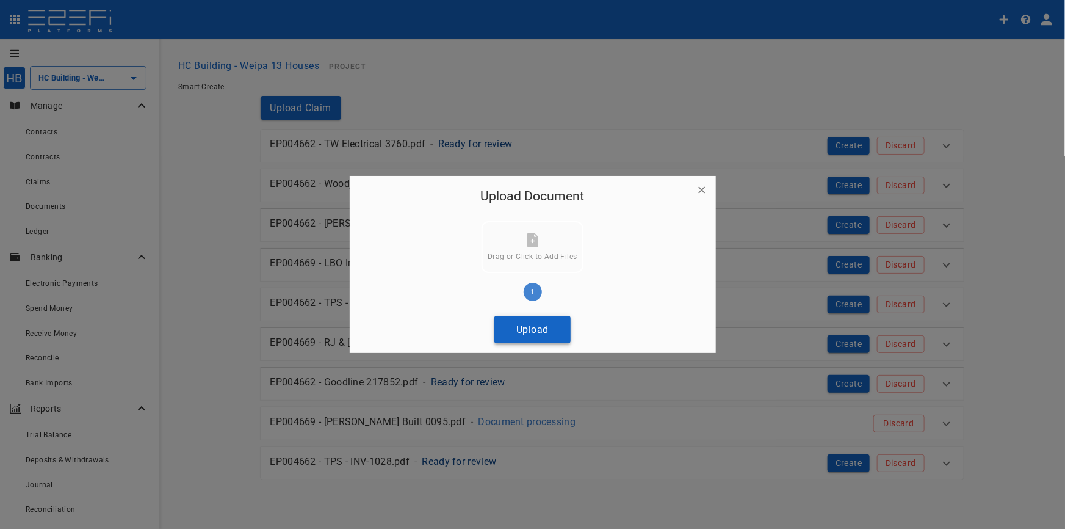
click at [528, 324] on button "Upload" at bounding box center [533, 329] width 76 height 27
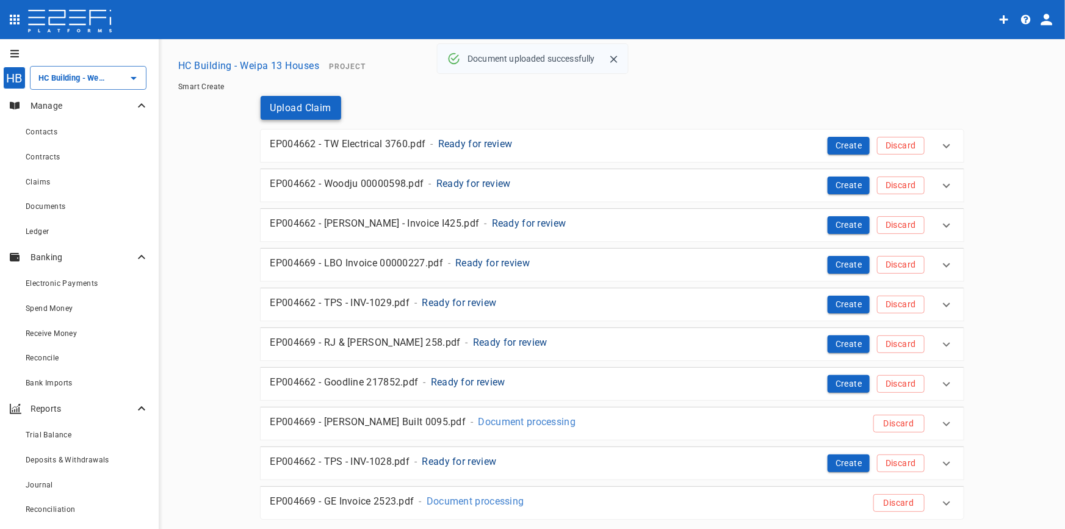
click at [319, 110] on button "Upload Claim" at bounding box center [301, 108] width 81 height 24
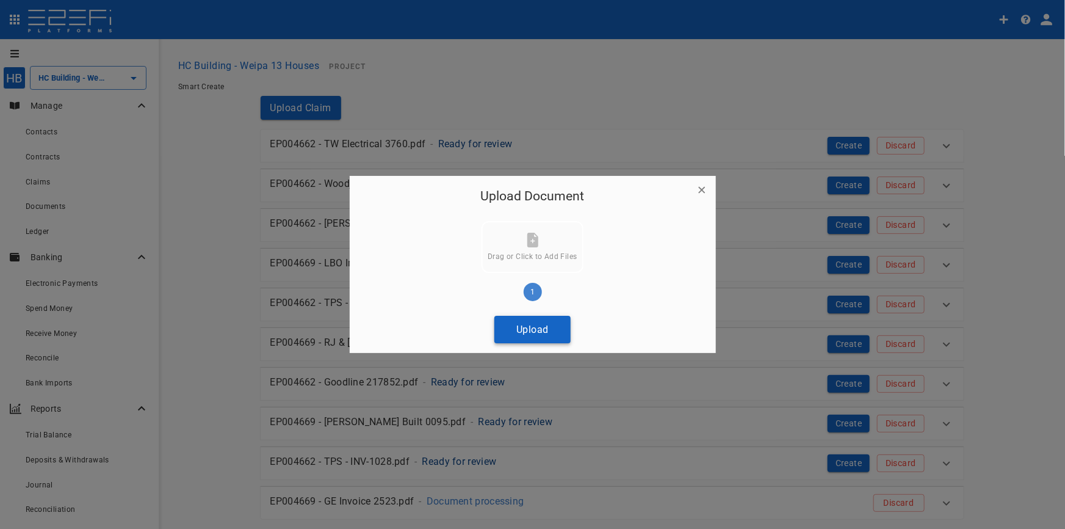
click at [538, 335] on button "Upload" at bounding box center [533, 329] width 76 height 27
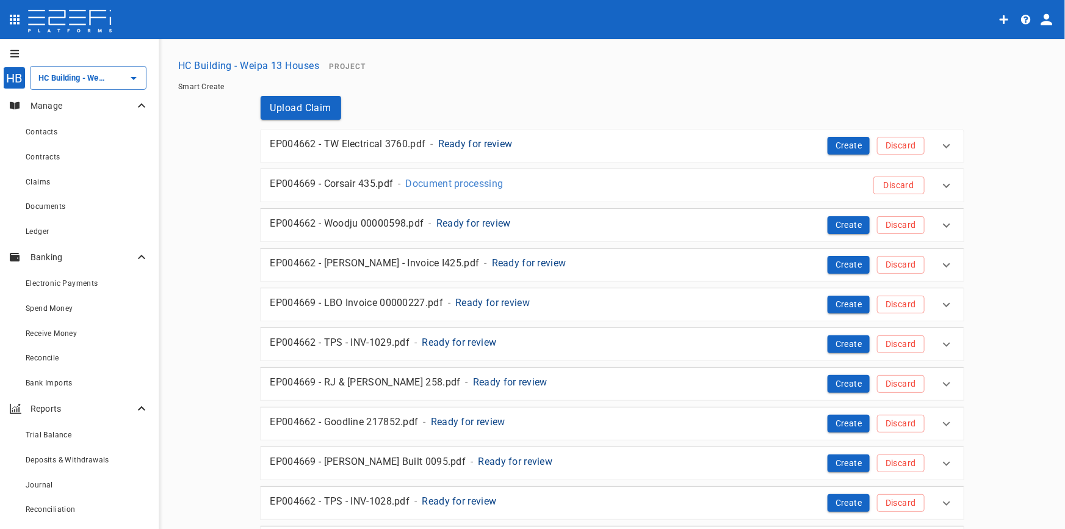
click at [460, 145] on p "Ready for review" at bounding box center [475, 144] width 74 height 14
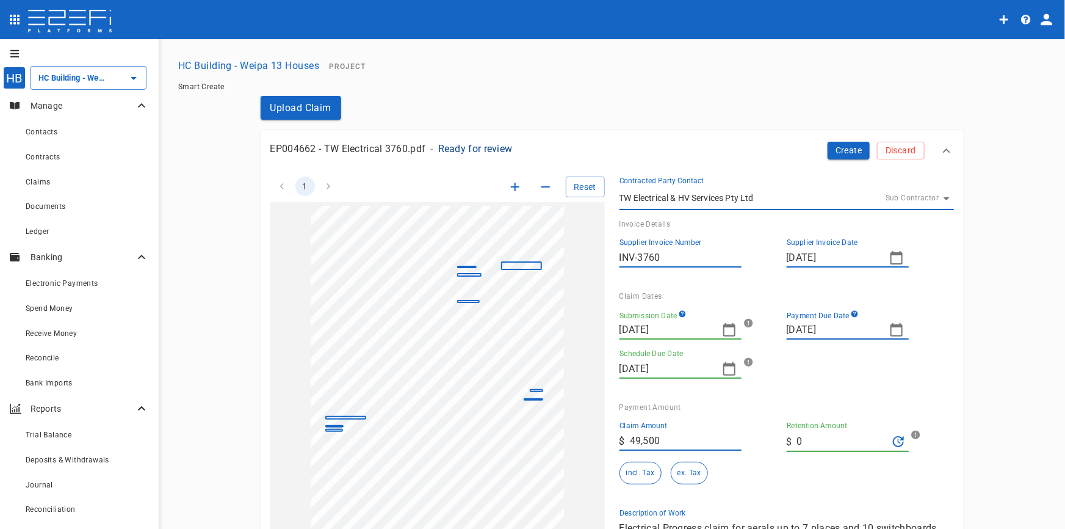
click at [508, 184] on icon "button" at bounding box center [515, 186] width 15 height 15
click at [512, 186] on icon "button" at bounding box center [515, 187] width 9 height 9
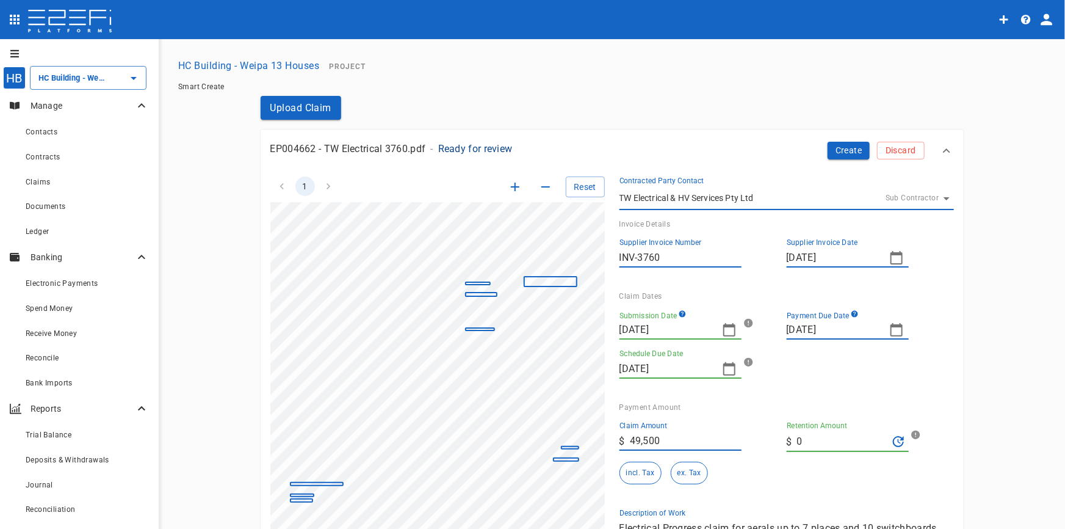
click at [512, 186] on icon "button" at bounding box center [515, 187] width 9 height 9
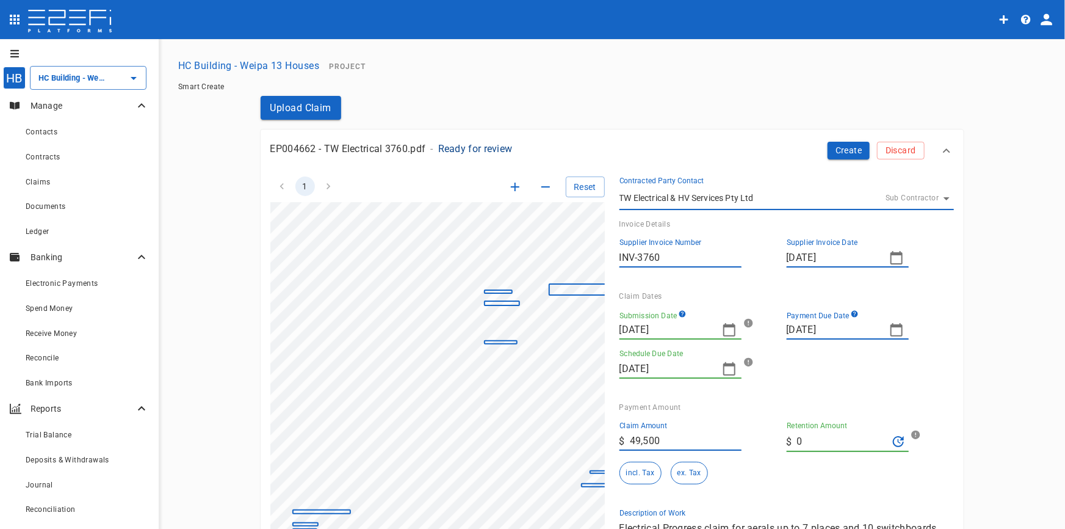
click at [512, 186] on icon "button" at bounding box center [515, 187] width 9 height 9
click at [511, 187] on icon "button" at bounding box center [515, 187] width 9 height 9
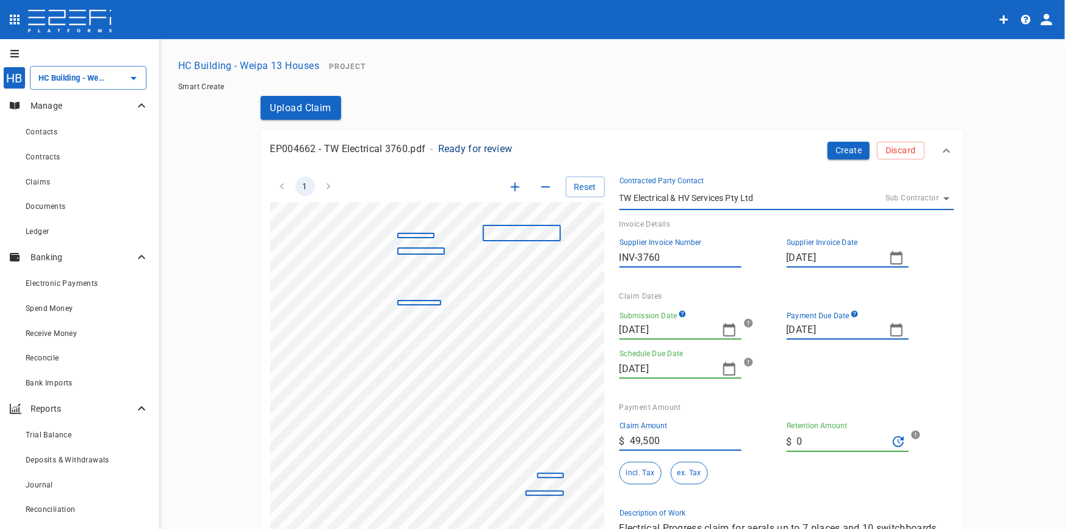
scroll to position [73, 165]
click at [727, 332] on icon "button" at bounding box center [729, 329] width 15 height 15
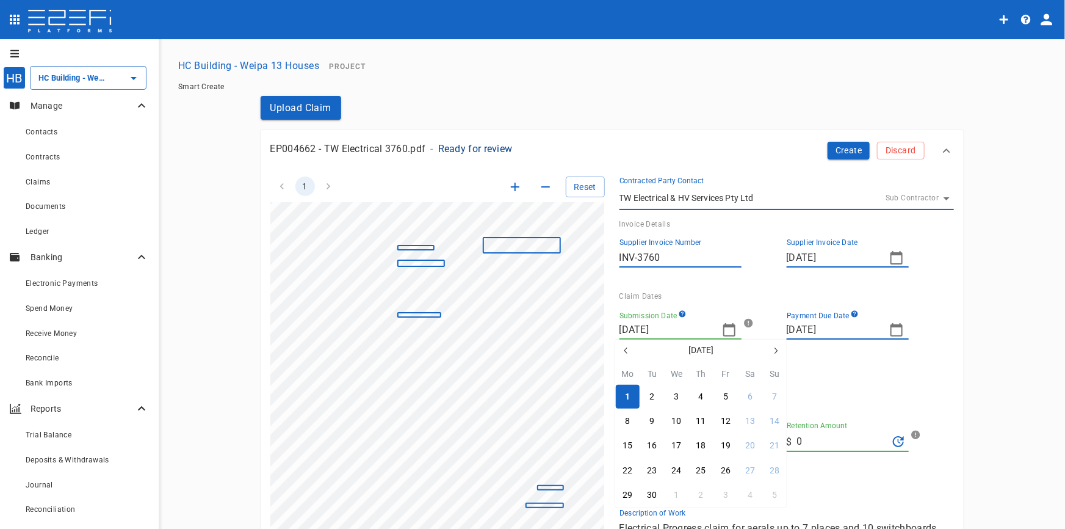
click at [625, 348] on icon "button" at bounding box center [626, 351] width 10 height 10
click at [622, 352] on icon "button" at bounding box center [626, 351] width 10 height 10
click at [699, 421] on div "5" at bounding box center [701, 421] width 5 height 13
type input "05/06/2025"
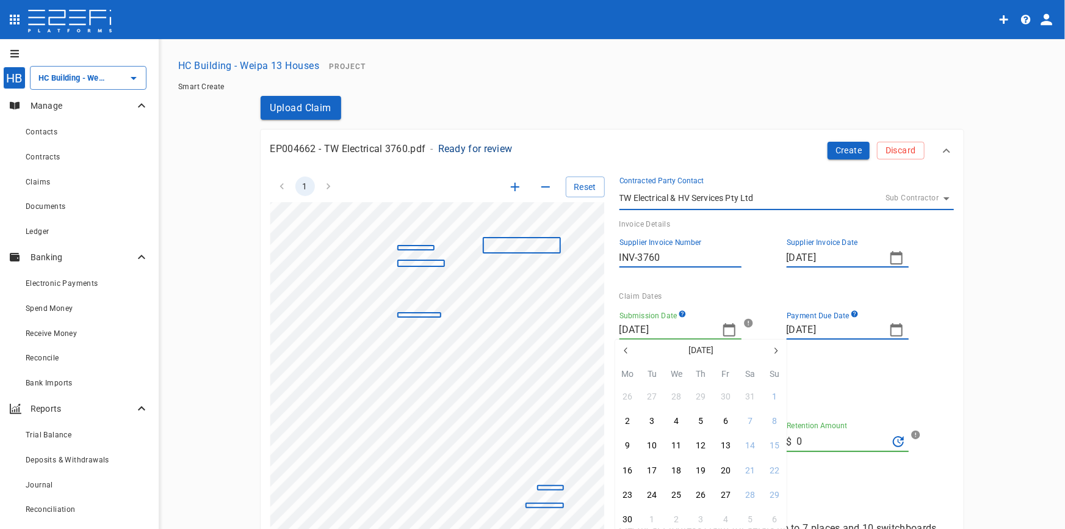
type input "[DATE]"
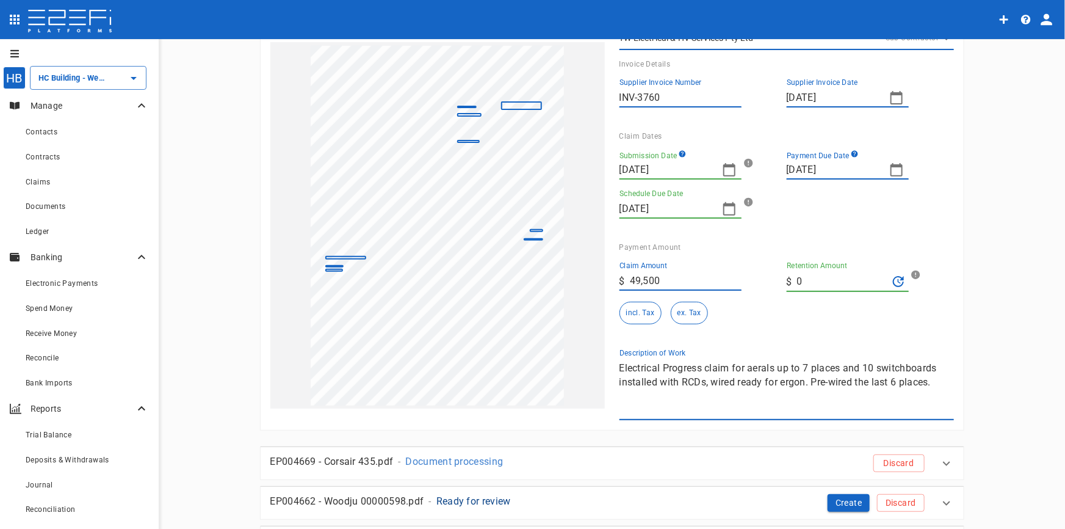
scroll to position [166, 0]
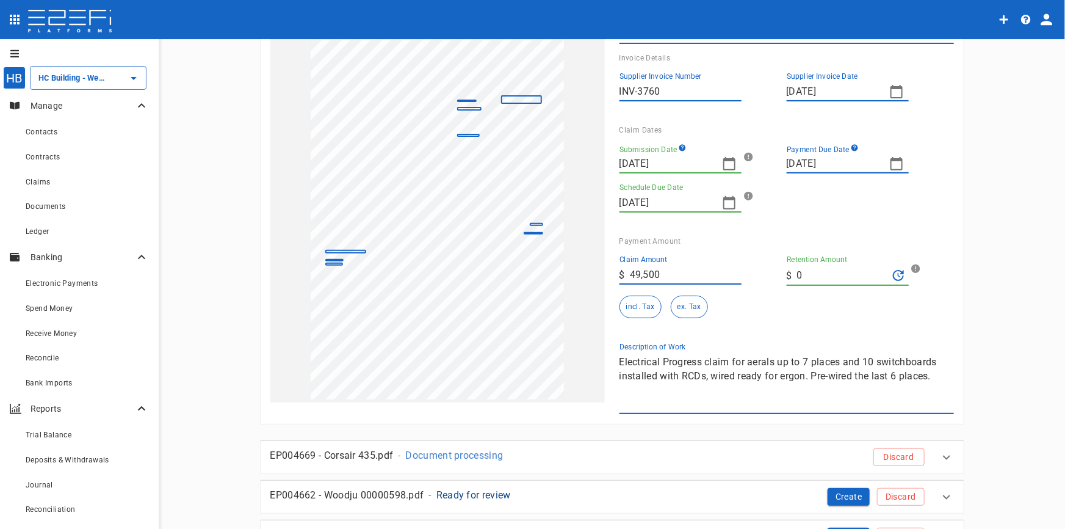
click at [489, 350] on div "1 Reset SupplierInvoiceNumber: INV-3760 ClaimAmount: 49500.00 GSTAmount: 4500.0…" at bounding box center [605, 205] width 698 height 418
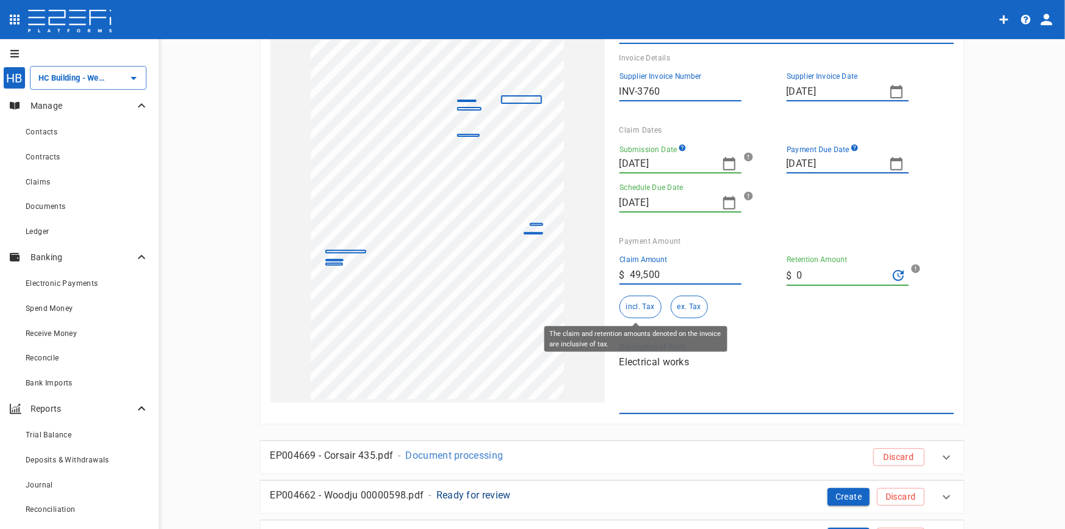
type textarea "Electrical works"
click at [653, 305] on button "incl. Tax" at bounding box center [641, 306] width 42 height 23
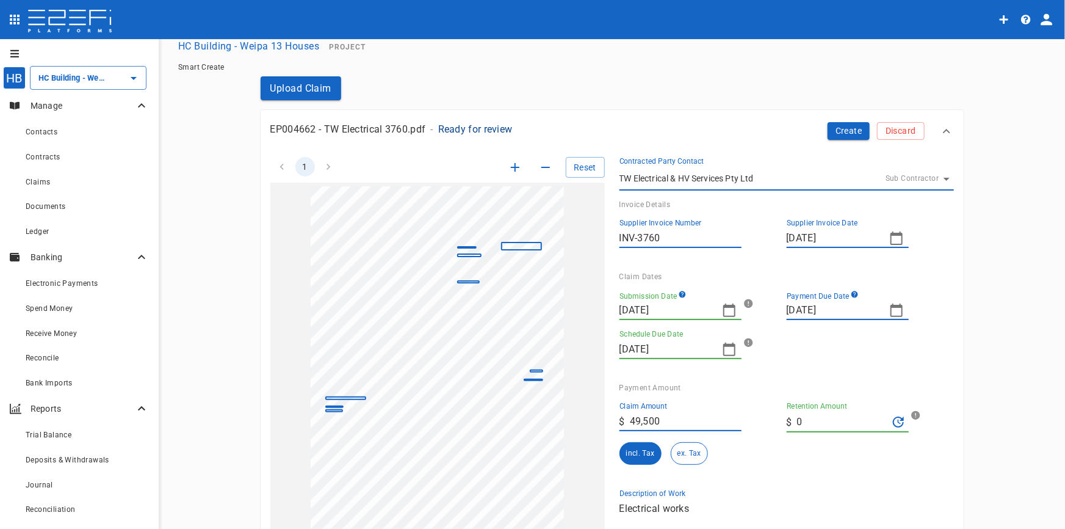
scroll to position [0, 0]
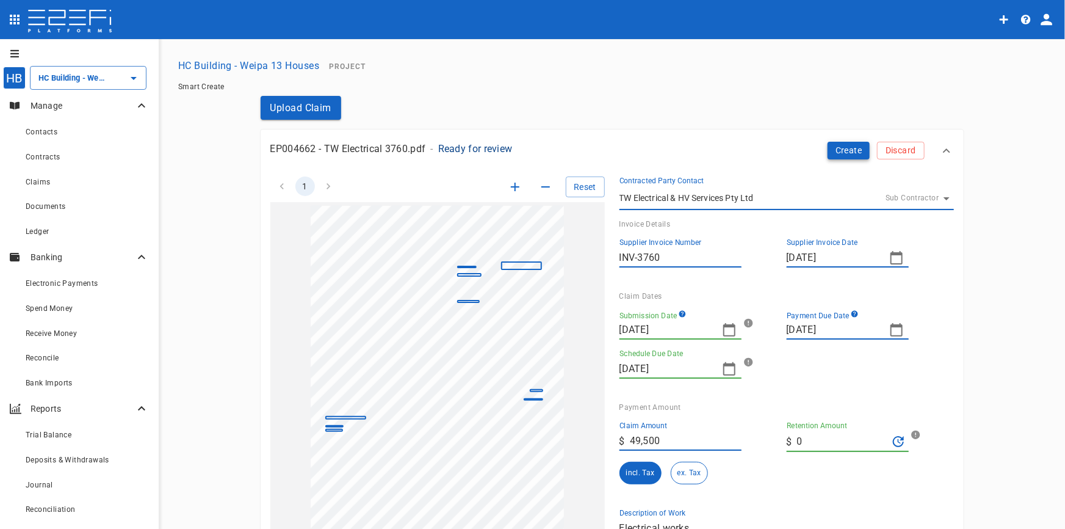
click at [841, 145] on button "Create" at bounding box center [849, 151] width 43 height 18
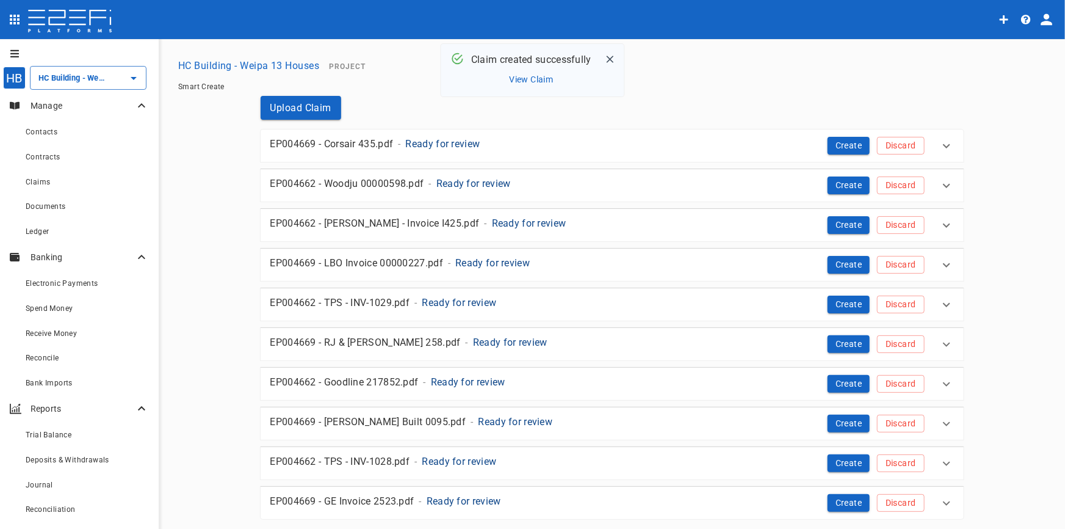
click at [456, 140] on p "Ready for review" at bounding box center [443, 144] width 74 height 14
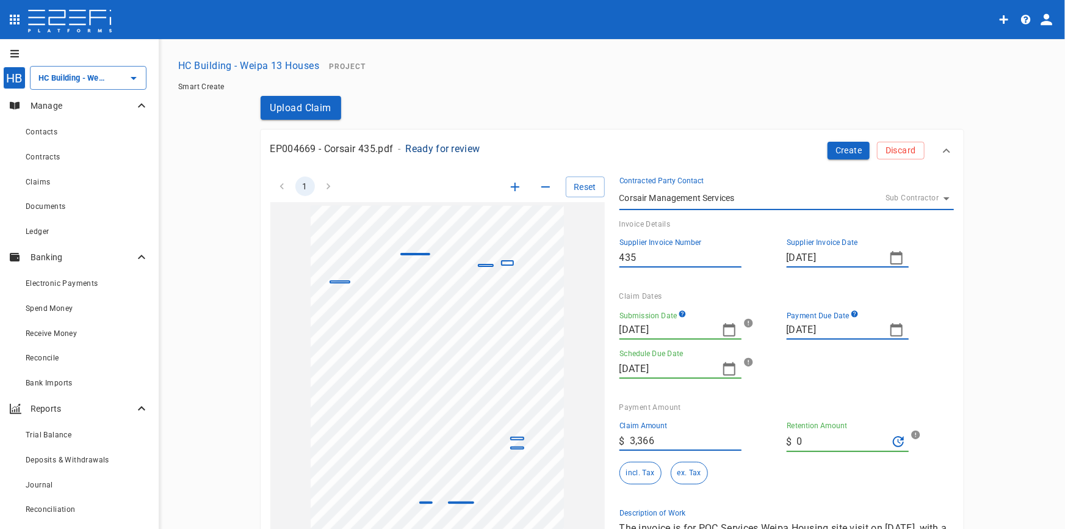
click at [508, 187] on icon "button" at bounding box center [515, 186] width 15 height 15
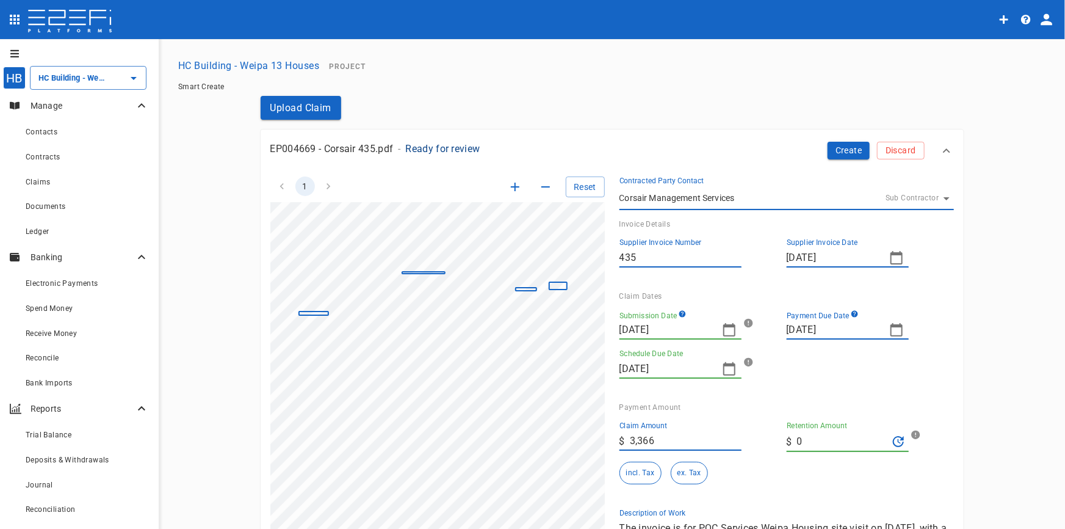
click at [511, 186] on icon "button" at bounding box center [515, 187] width 9 height 9
click at [722, 332] on icon "button" at bounding box center [729, 329] width 15 height 15
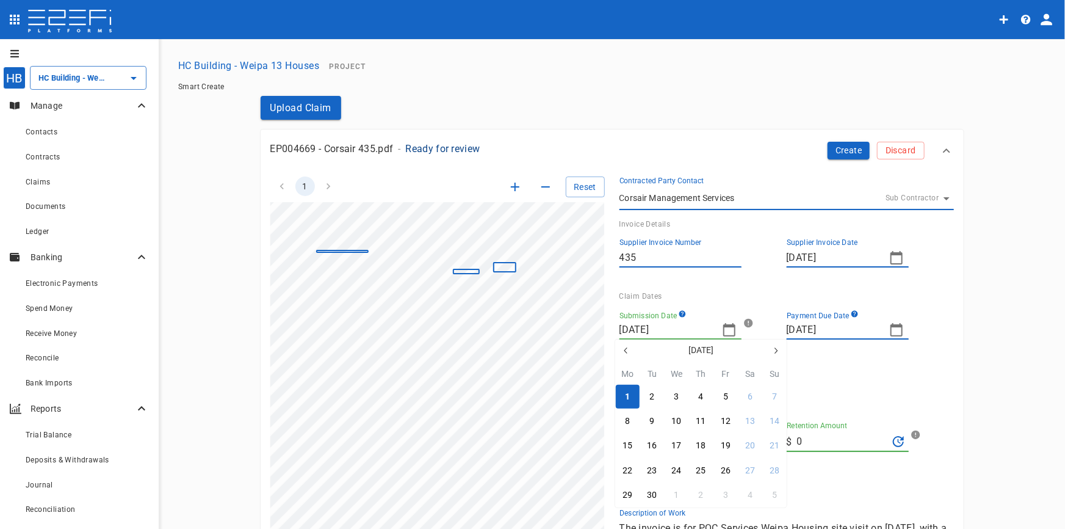
click at [626, 352] on icon "button" at bounding box center [626, 351] width 10 height 10
click at [626, 352] on icon "button" at bounding box center [625, 350] width 3 height 6
click at [780, 347] on icon "button" at bounding box center [776, 351] width 10 height 10
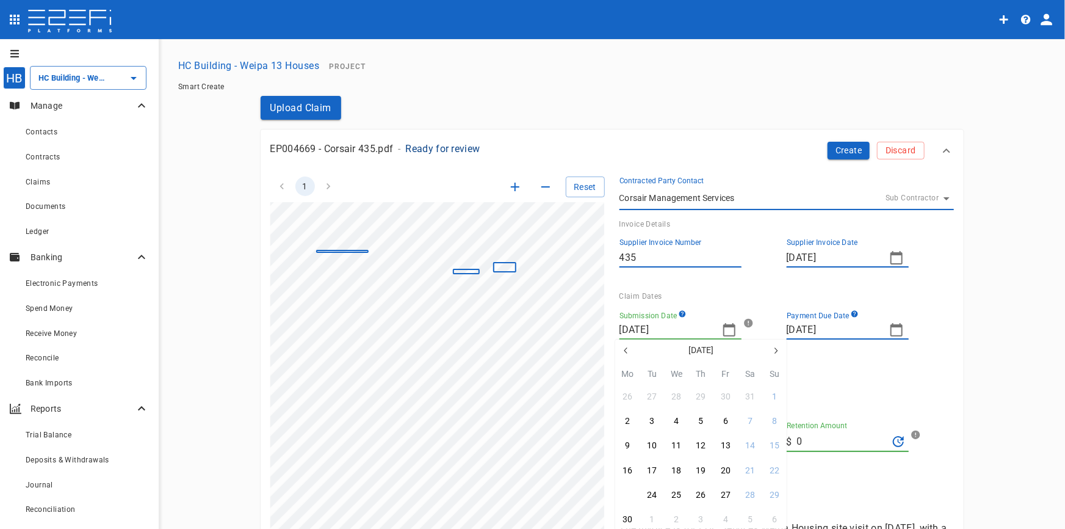
click at [634, 492] on button "23" at bounding box center [628, 495] width 24 height 24
type input "23/06/2025"
type input "14/07/2025"
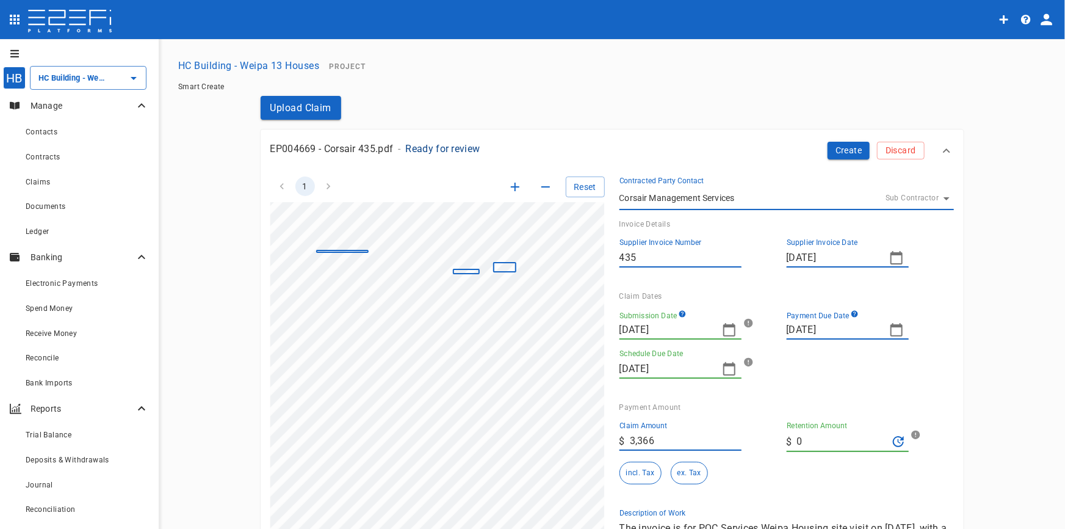
click at [891, 333] on icon "button" at bounding box center [896, 329] width 15 height 15
click at [794, 503] on div "30" at bounding box center [795, 506] width 10 height 13
type input "30/06/2025"
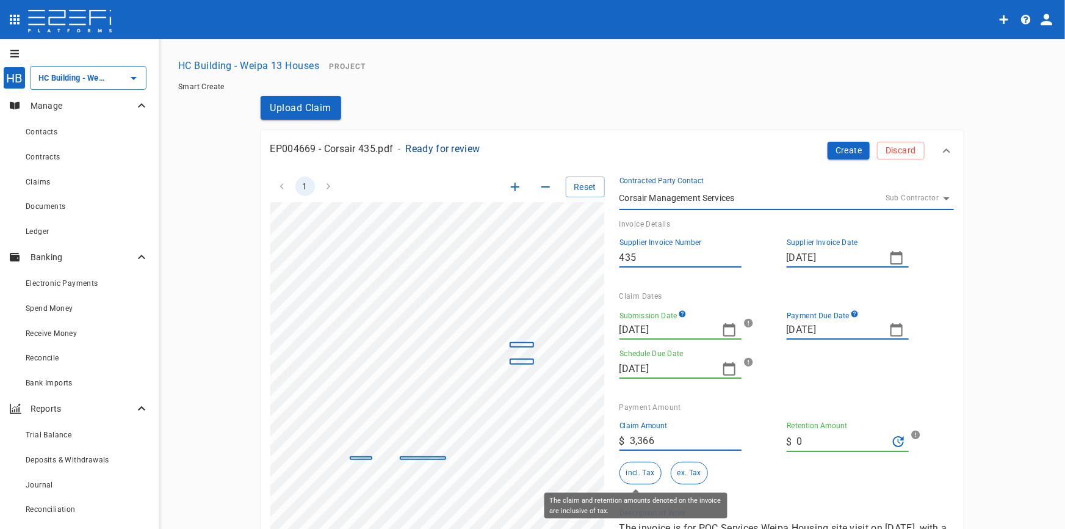
click at [633, 470] on button "incl. Tax" at bounding box center [641, 473] width 42 height 23
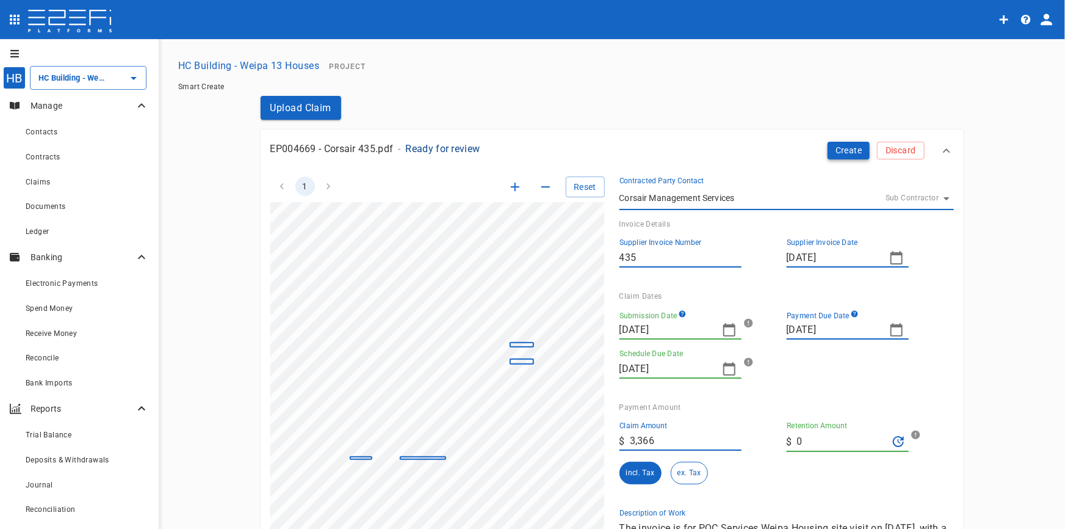
click at [843, 154] on button "Create" at bounding box center [849, 151] width 43 height 18
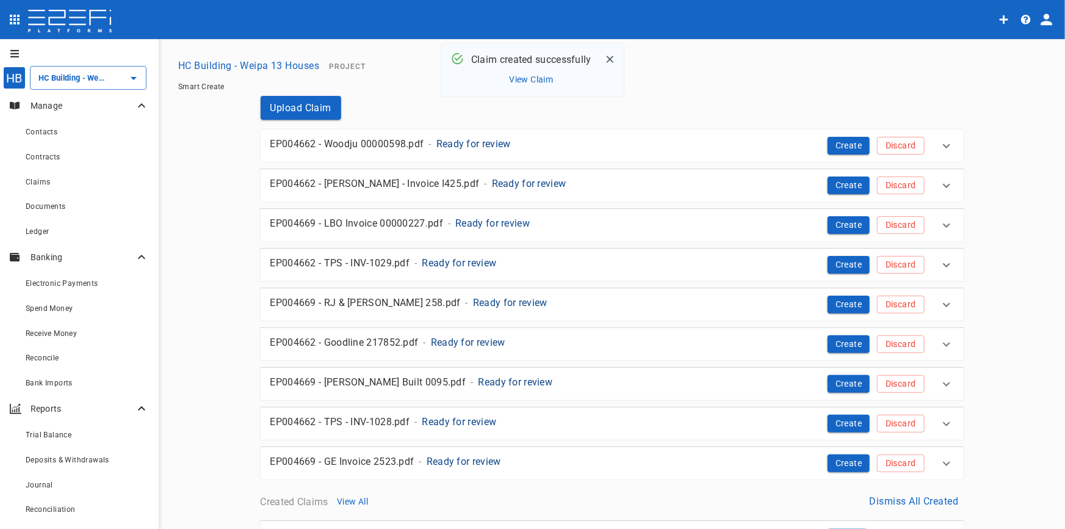
click at [487, 146] on p "Ready for review" at bounding box center [474, 144] width 74 height 14
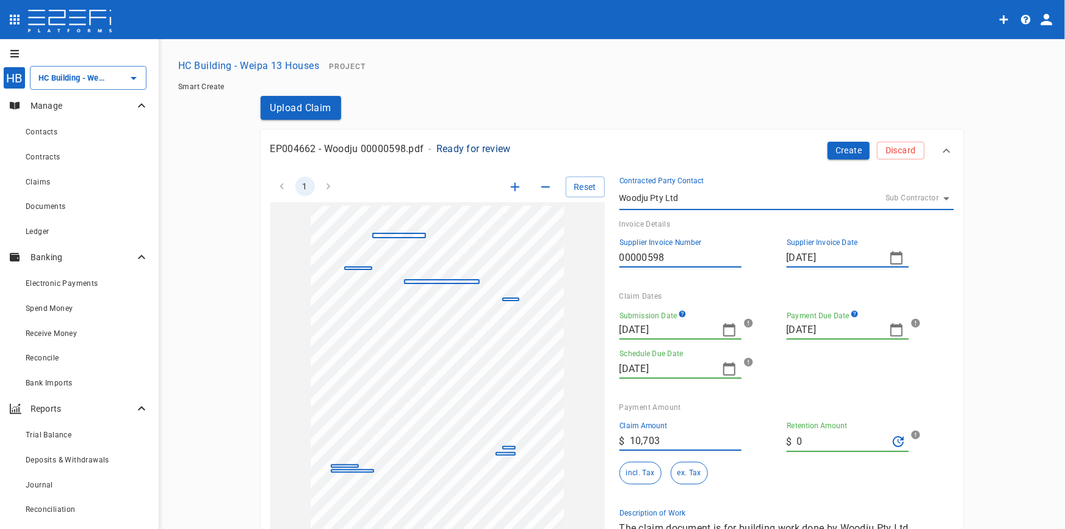
click at [508, 189] on icon "button" at bounding box center [515, 186] width 15 height 15
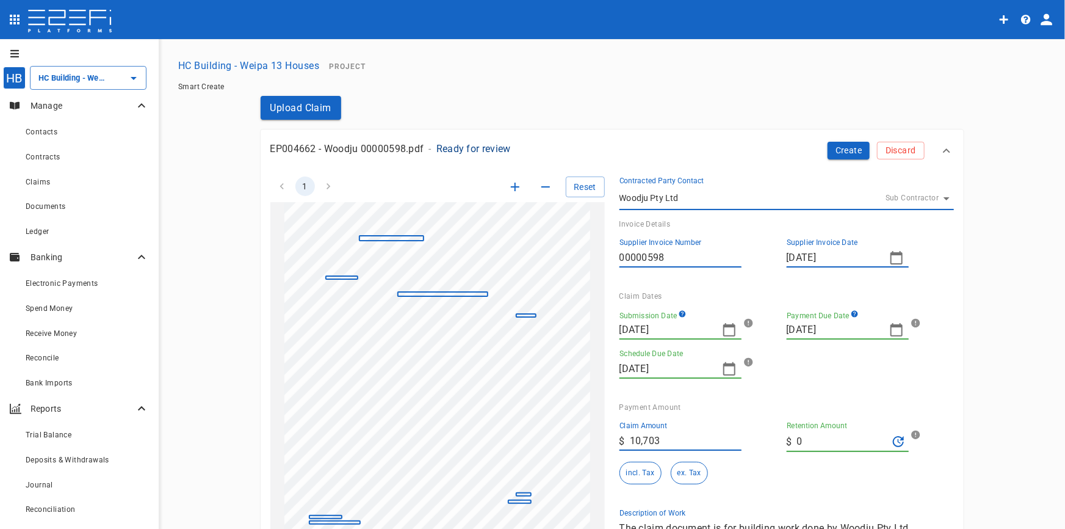
click at [508, 189] on icon "button" at bounding box center [515, 186] width 15 height 15
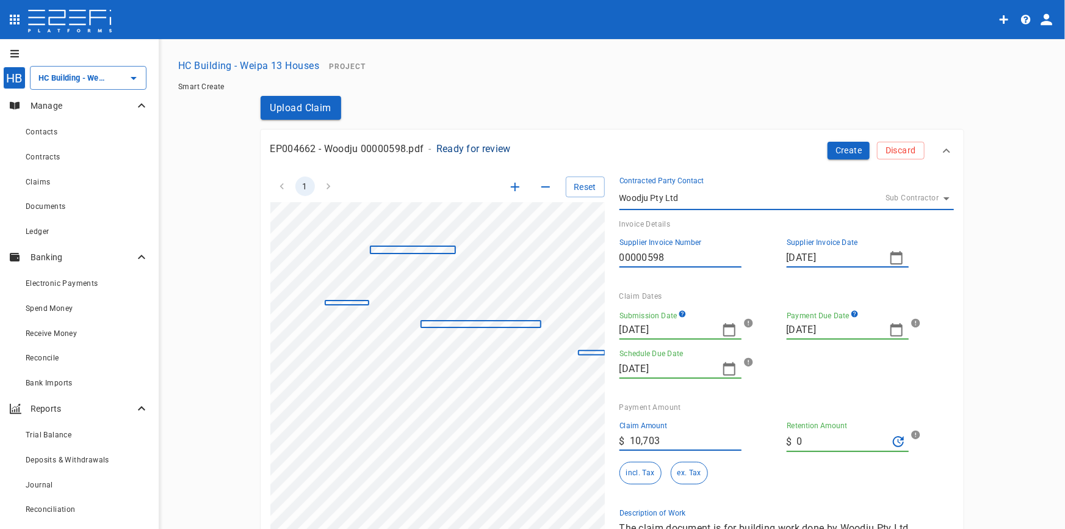
click at [508, 189] on icon "button" at bounding box center [515, 186] width 15 height 15
click at [508, 192] on icon "button" at bounding box center [515, 186] width 15 height 15
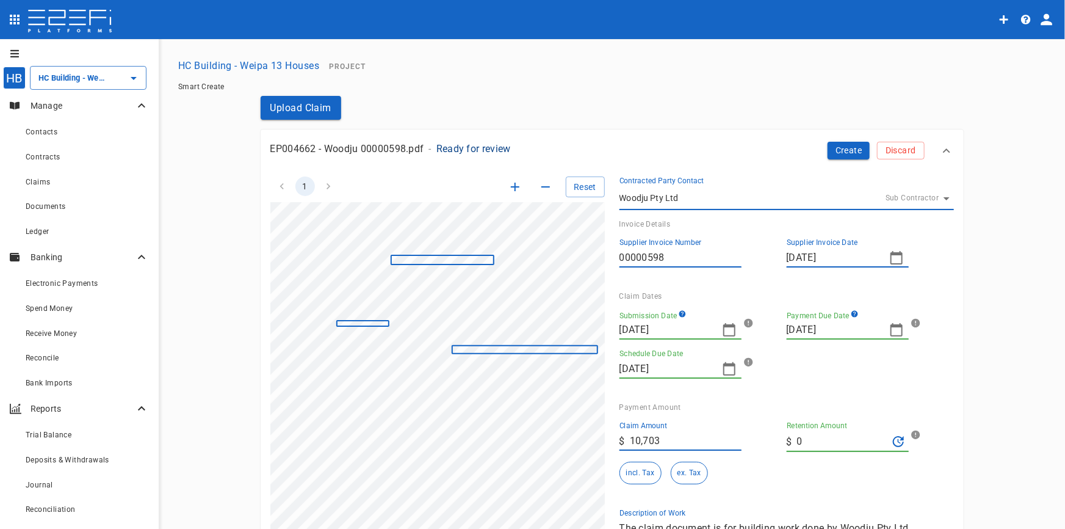
scroll to position [115, 165]
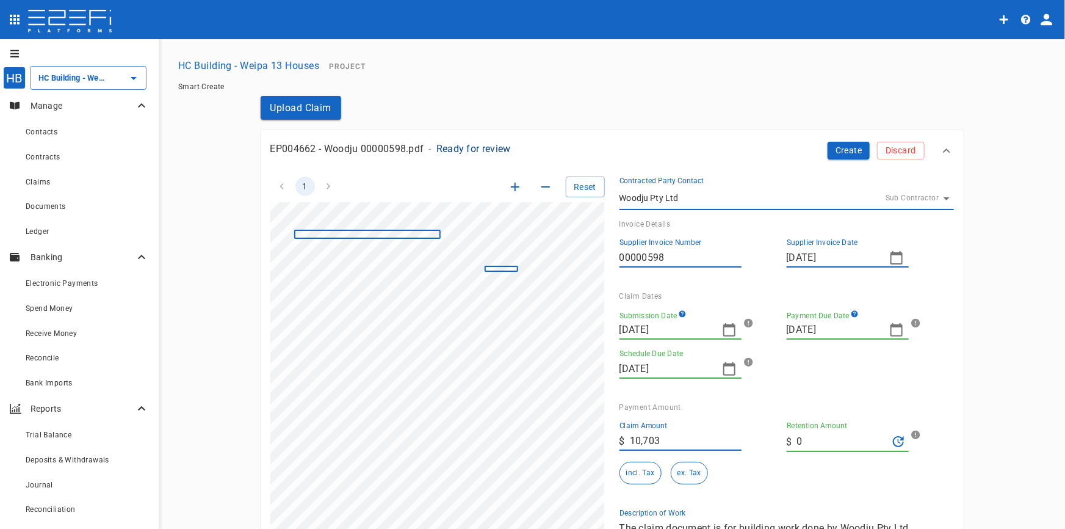
click at [726, 327] on icon "button" at bounding box center [729, 329] width 15 height 15
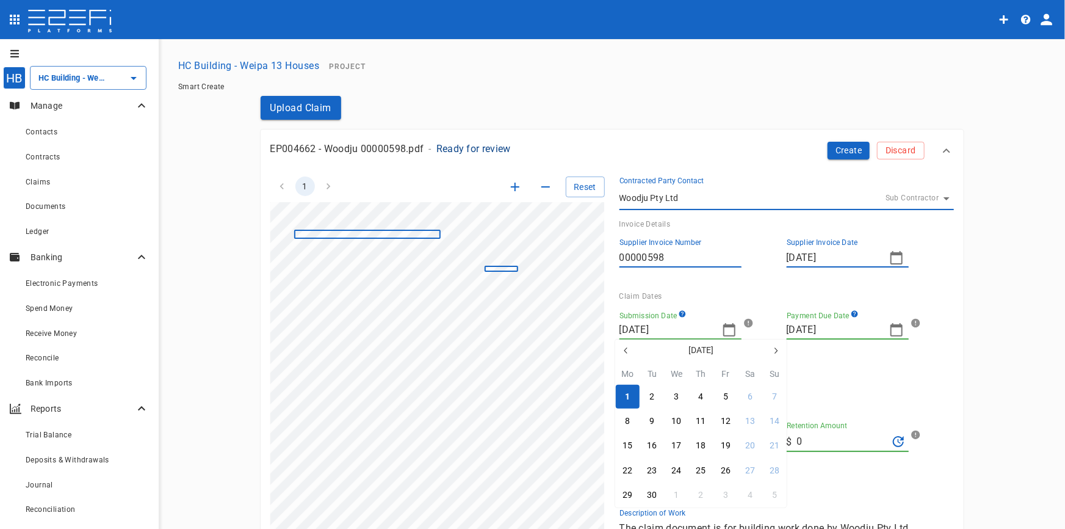
click at [625, 349] on icon "button" at bounding box center [626, 351] width 10 height 10
click at [702, 434] on button "12" at bounding box center [701, 446] width 24 height 24
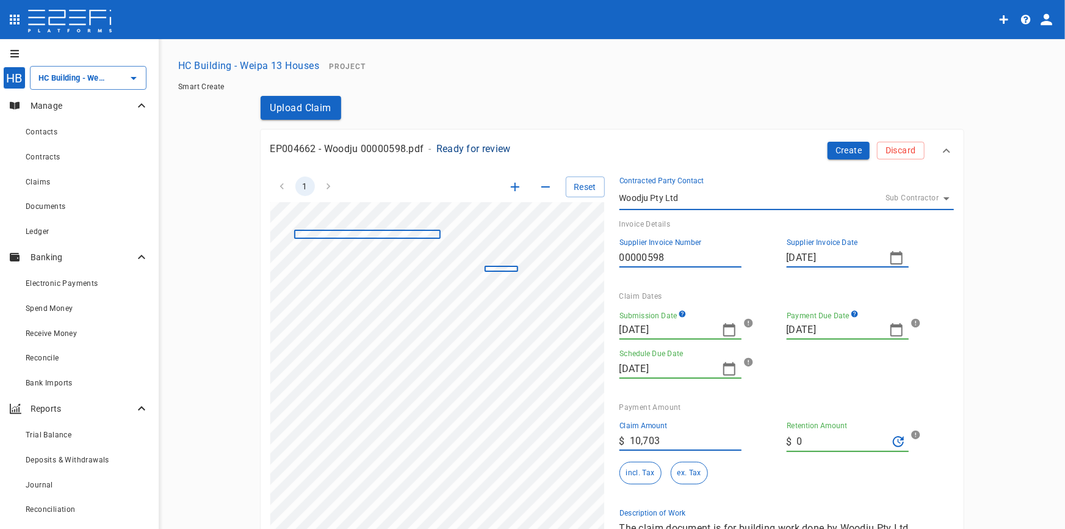
type input "[DATE]"
click at [896, 335] on icon "button" at bounding box center [897, 329] width 12 height 13
click at [795, 348] on icon "button" at bounding box center [794, 351] width 10 height 10
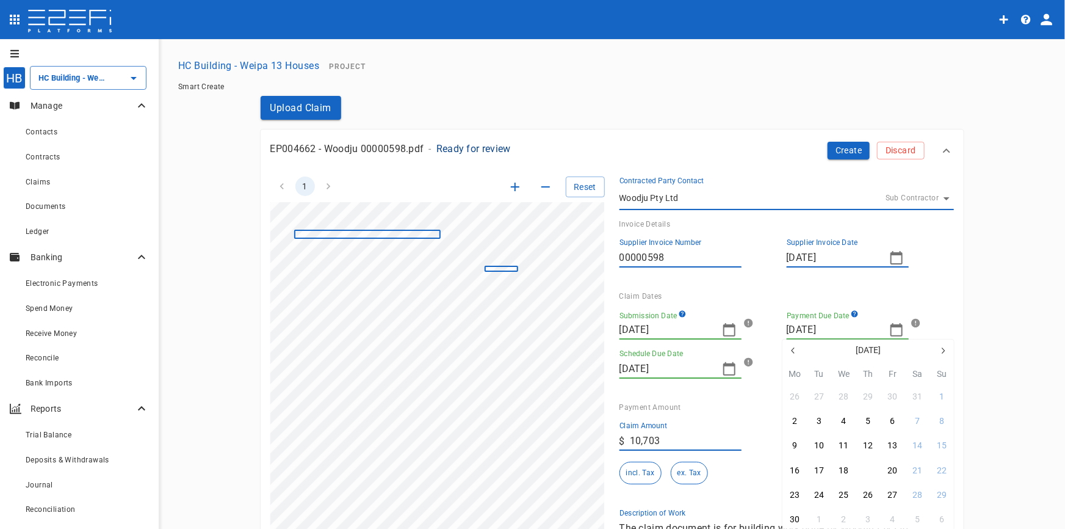
click at [867, 469] on div "19" at bounding box center [869, 470] width 10 height 13
type input "[DATE]"
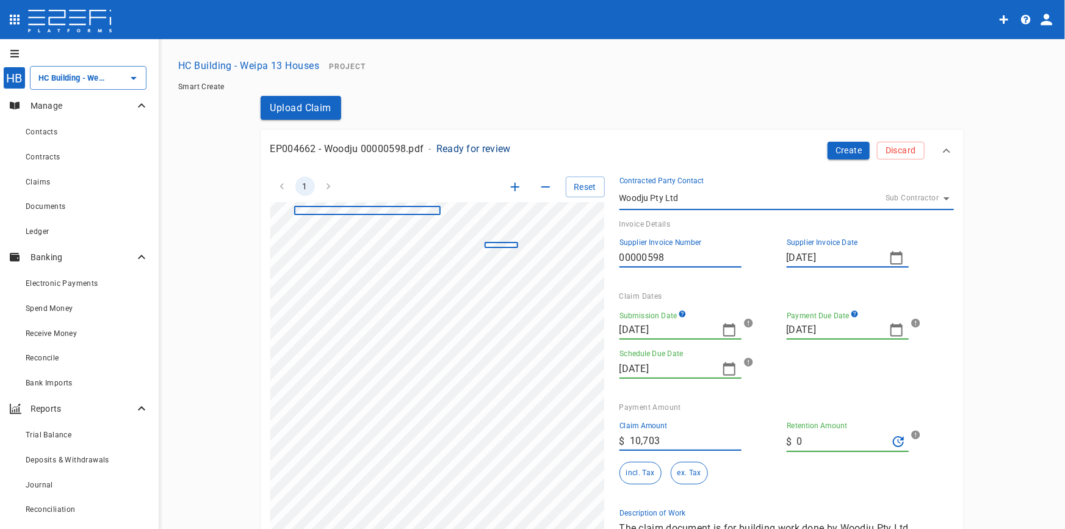
scroll to position [0, 165]
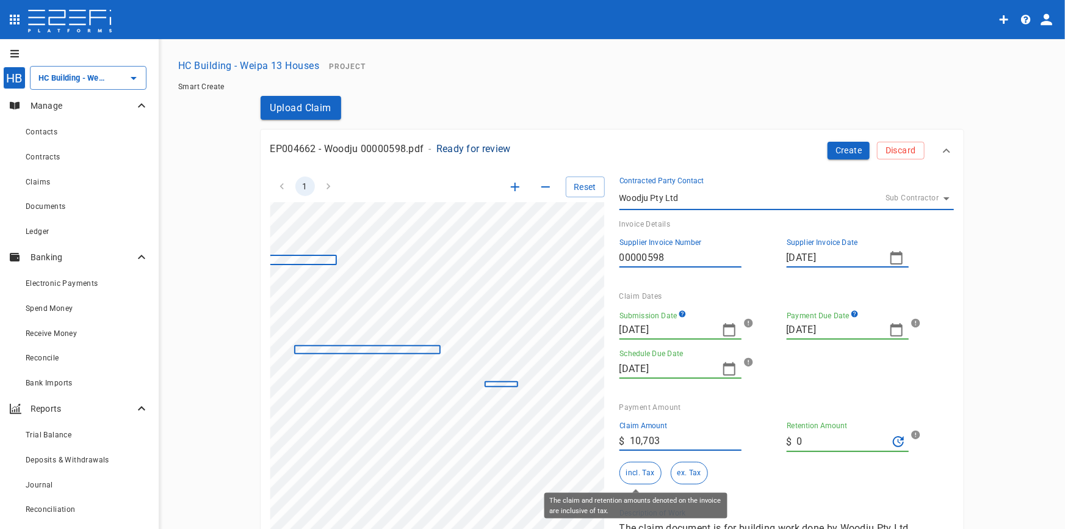
click at [647, 468] on button "incl. Tax" at bounding box center [641, 473] width 42 height 23
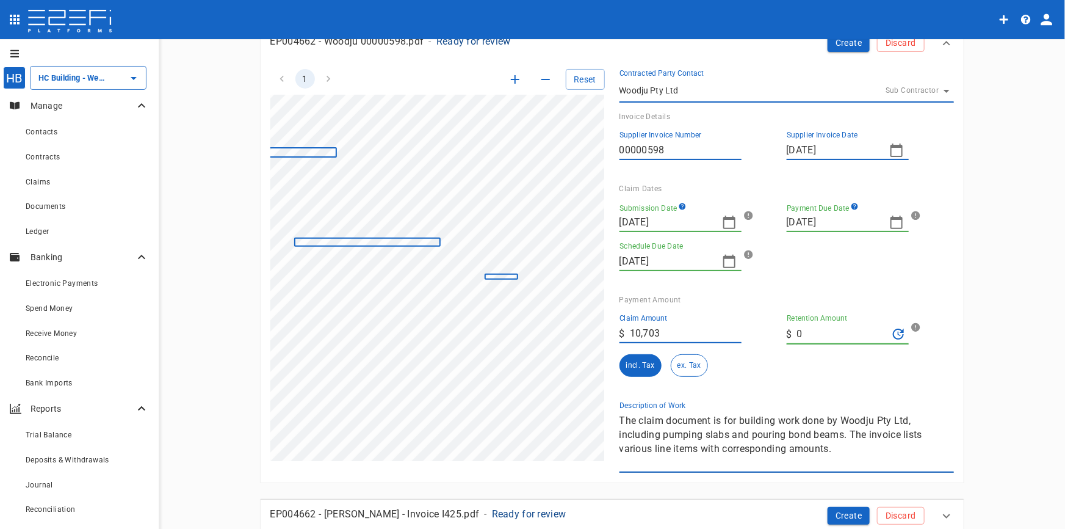
scroll to position [222, 0]
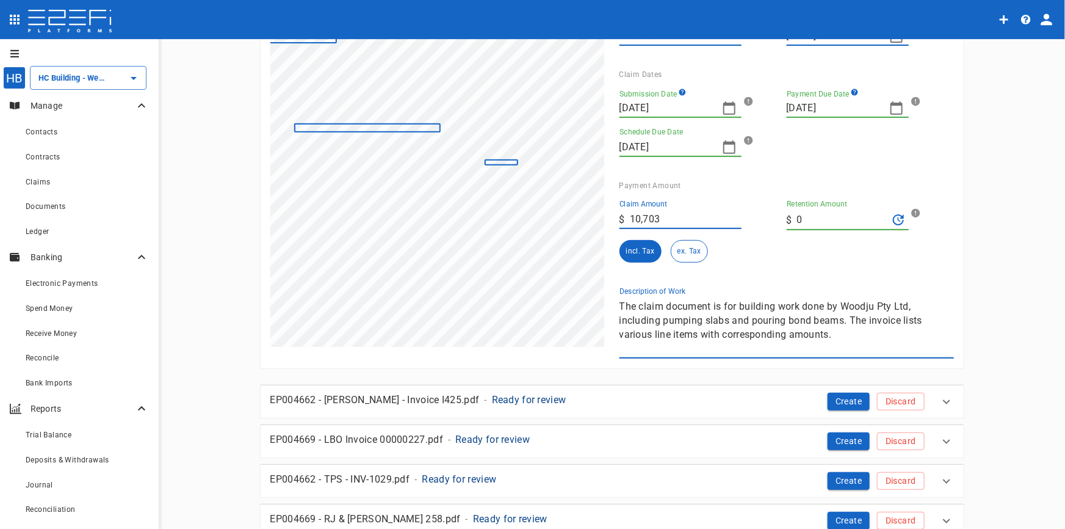
click at [585, 294] on div "1 Reset SupplierInvoiceNumber: 00000598 ClaimAmount: 10703.00 GSTAmount: 973.00…" at bounding box center [605, 149] width 698 height 418
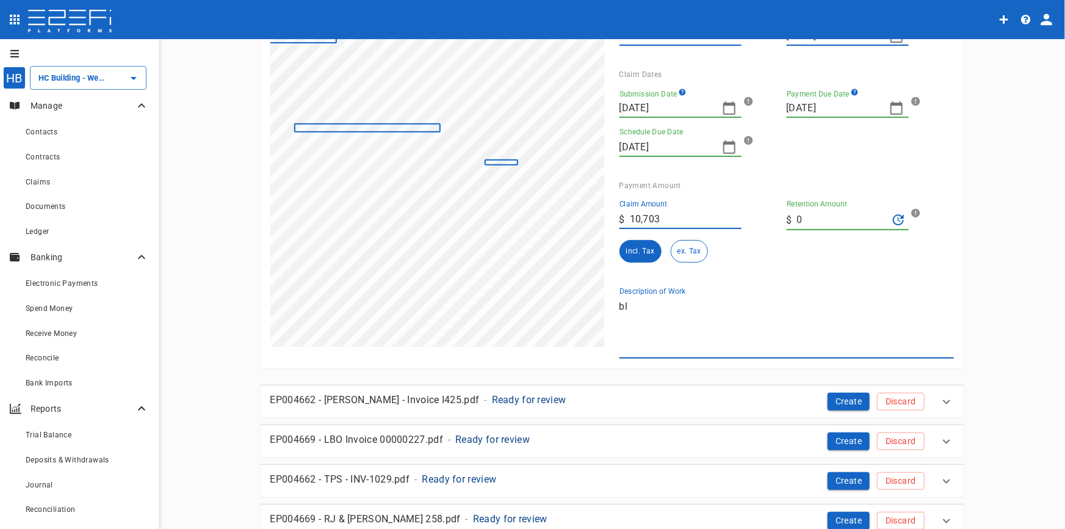
type textarea "b"
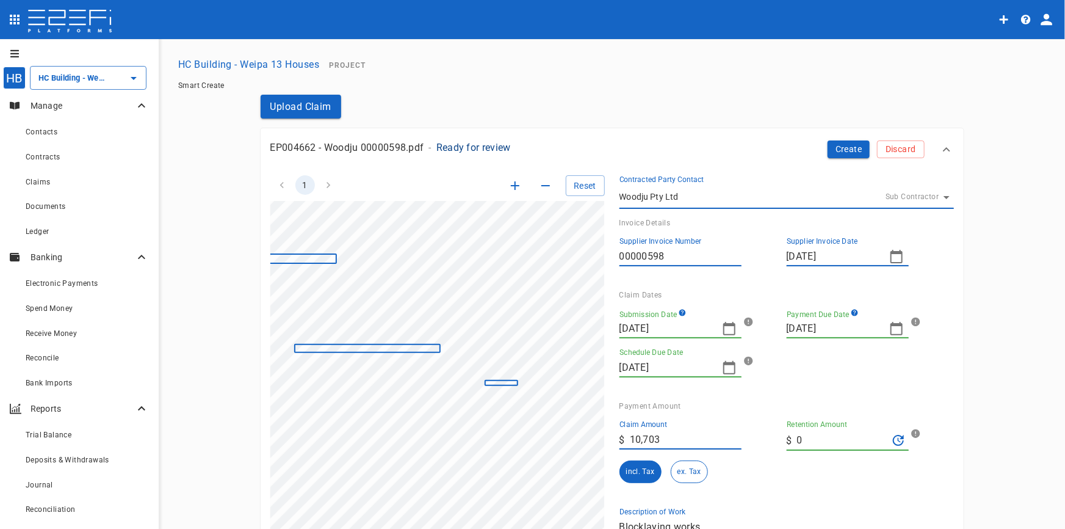
scroll to position [0, 0]
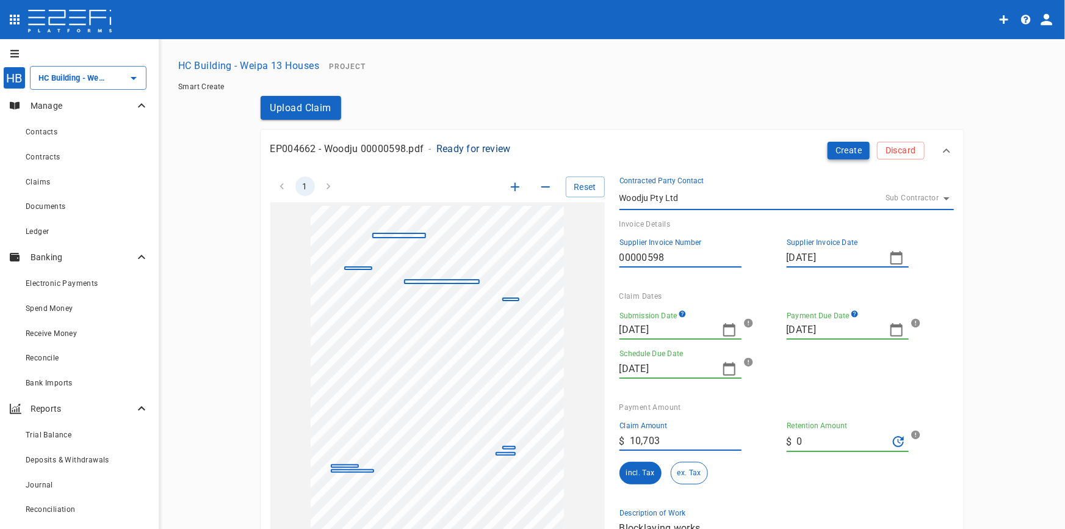
type textarea "Blocklaying works"
click at [839, 150] on button "Create" at bounding box center [849, 151] width 43 height 18
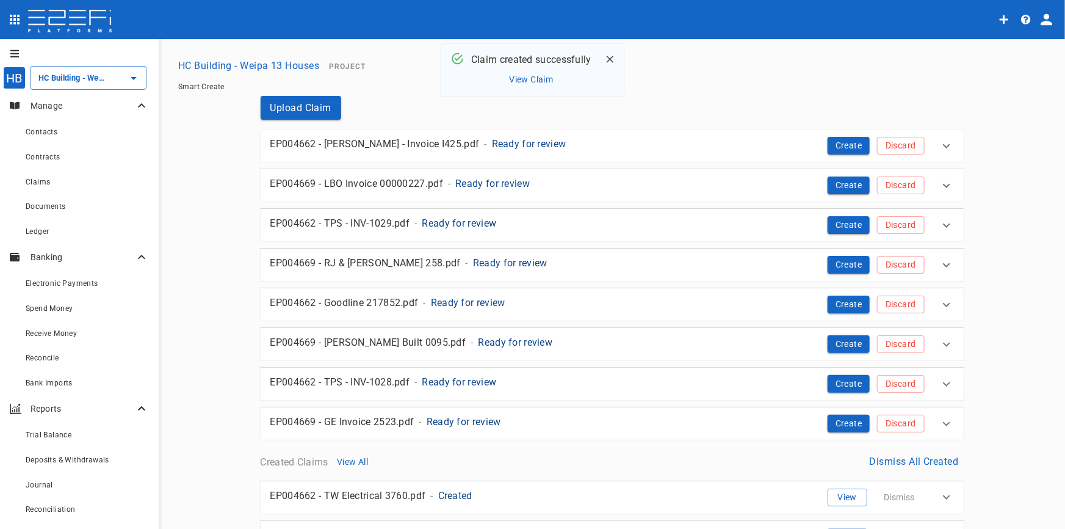
click at [492, 140] on p "Ready for review" at bounding box center [529, 144] width 74 height 14
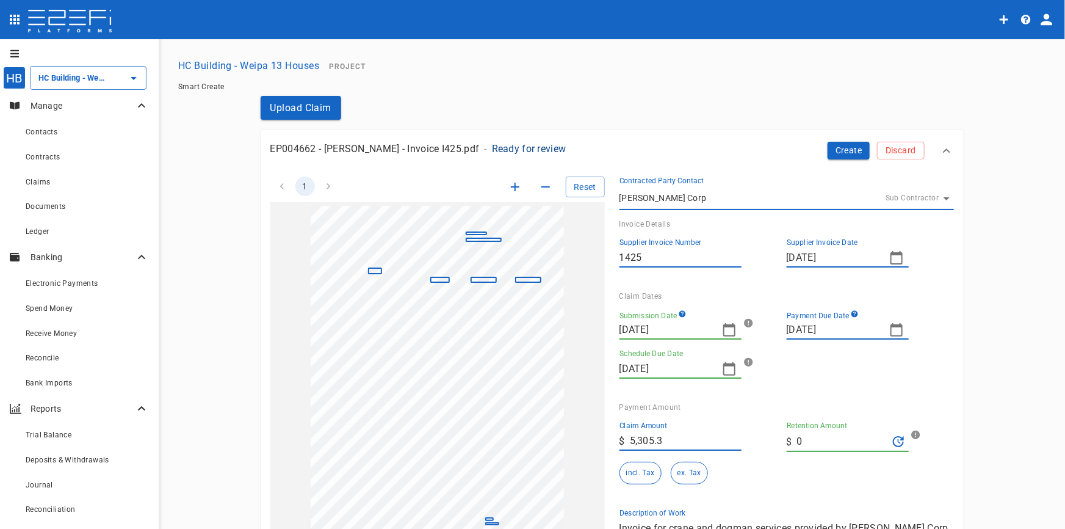
click at [892, 259] on icon "button" at bounding box center [896, 257] width 15 height 15
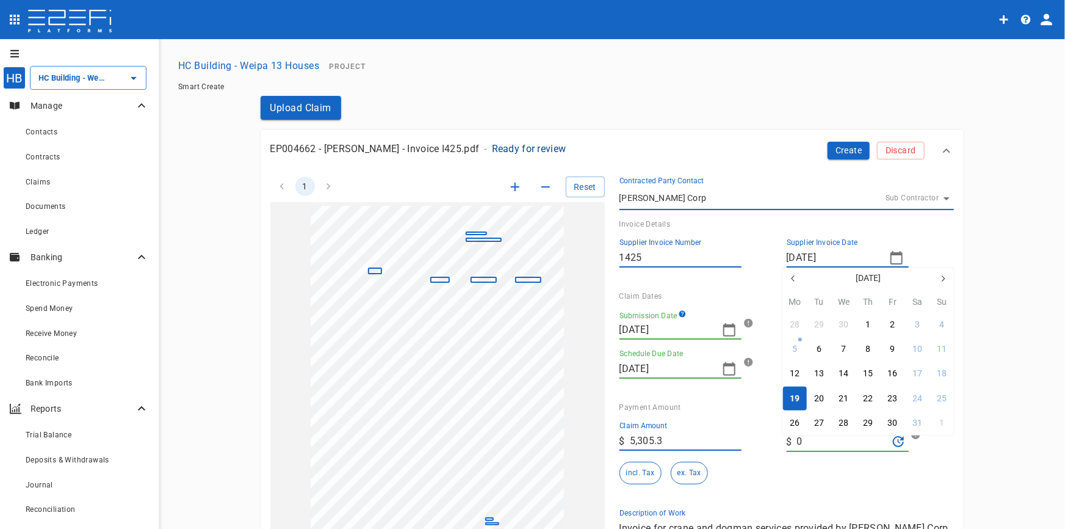
drag, startPoint x: 800, startPoint y: 397, endPoint x: 918, endPoint y: 382, distance: 118.7
click at [801, 397] on button "19" at bounding box center [795, 398] width 24 height 24
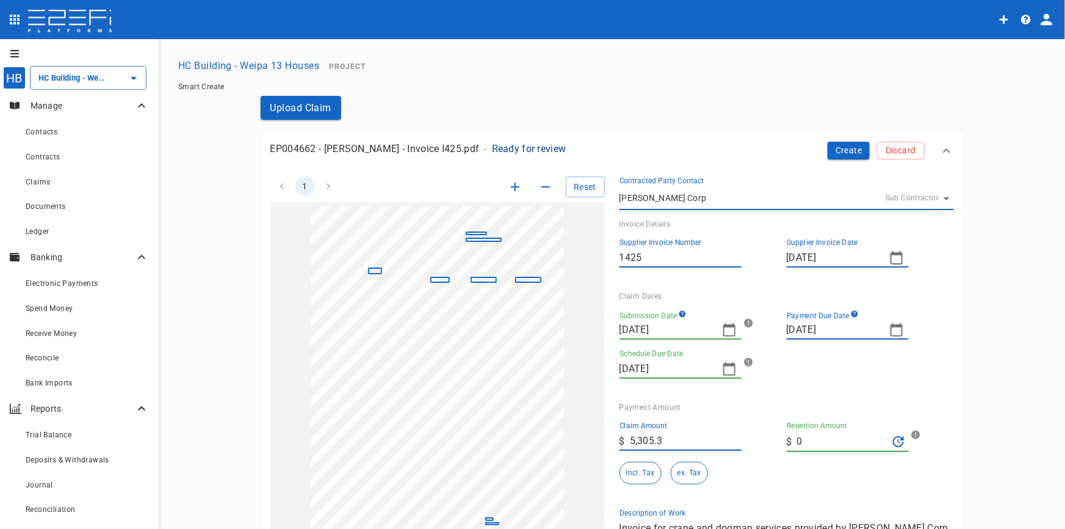
click at [894, 333] on icon "button" at bounding box center [896, 329] width 15 height 15
click at [795, 339] on icon "button" at bounding box center [794, 338] width 10 height 10
drag, startPoint x: 944, startPoint y: 335, endPoint x: 936, endPoint y: 341, distance: 10.0
click at [944, 335] on icon "button" at bounding box center [943, 338] width 10 height 10
click at [796, 409] on div "2" at bounding box center [794, 408] width 5 height 13
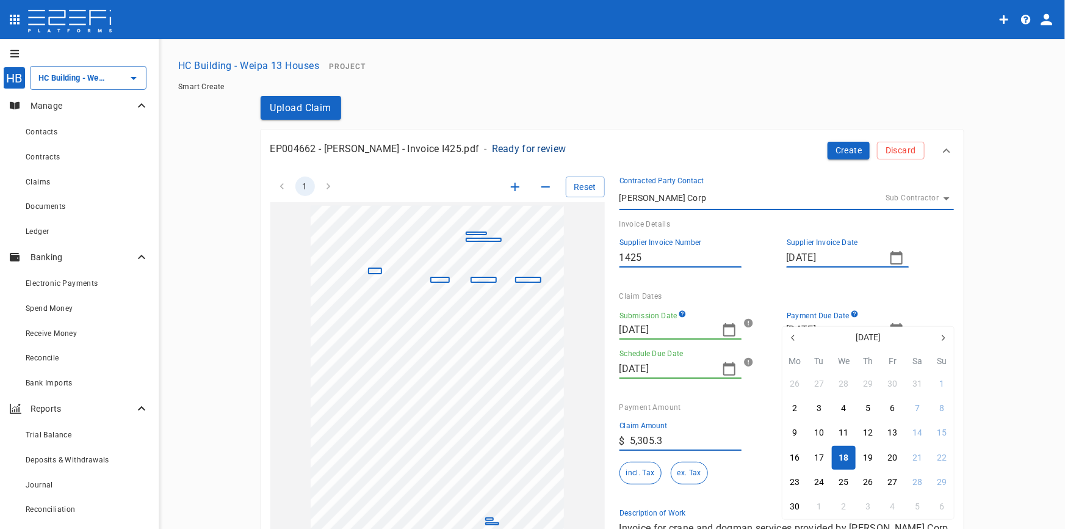
type input "02/06/2025"
click at [727, 327] on icon "button" at bounding box center [729, 329] width 15 height 15
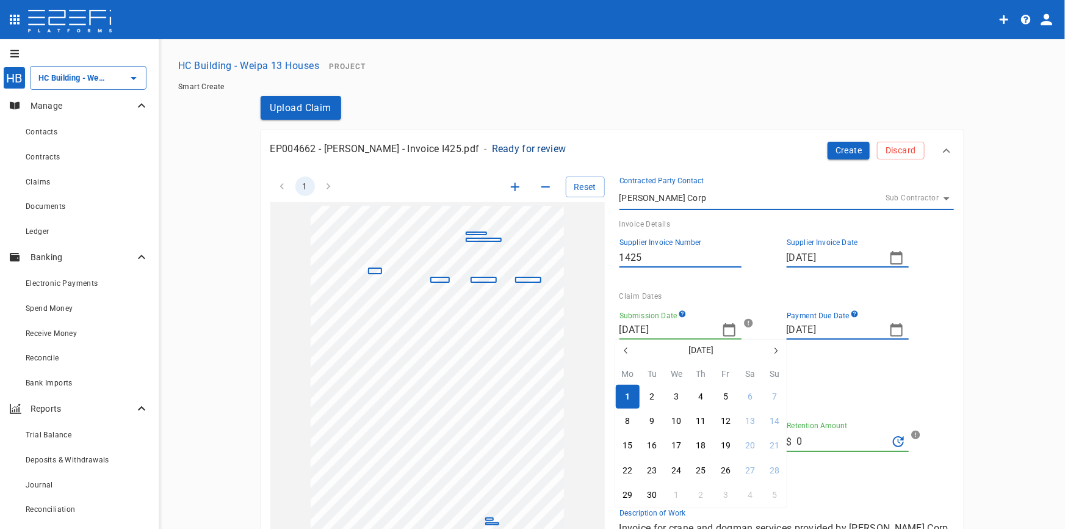
click at [626, 349] on icon "button" at bounding box center [626, 351] width 10 height 10
click at [626, 348] on icon "button" at bounding box center [625, 350] width 3 height 6
click at [629, 469] on div "19" at bounding box center [628, 470] width 10 height 13
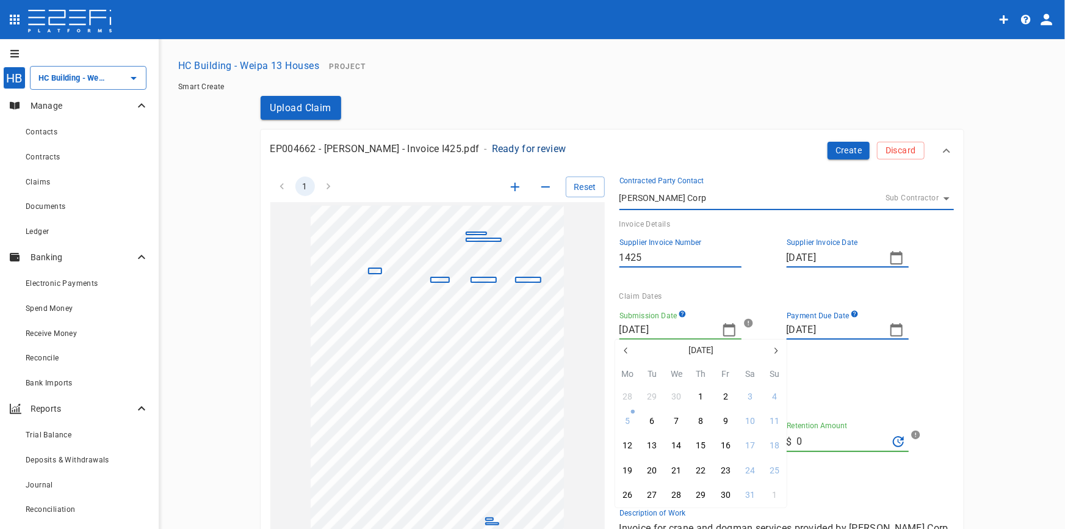
type input "19/05/2025"
type input "18/06/2025"
type input "09/06/2025"
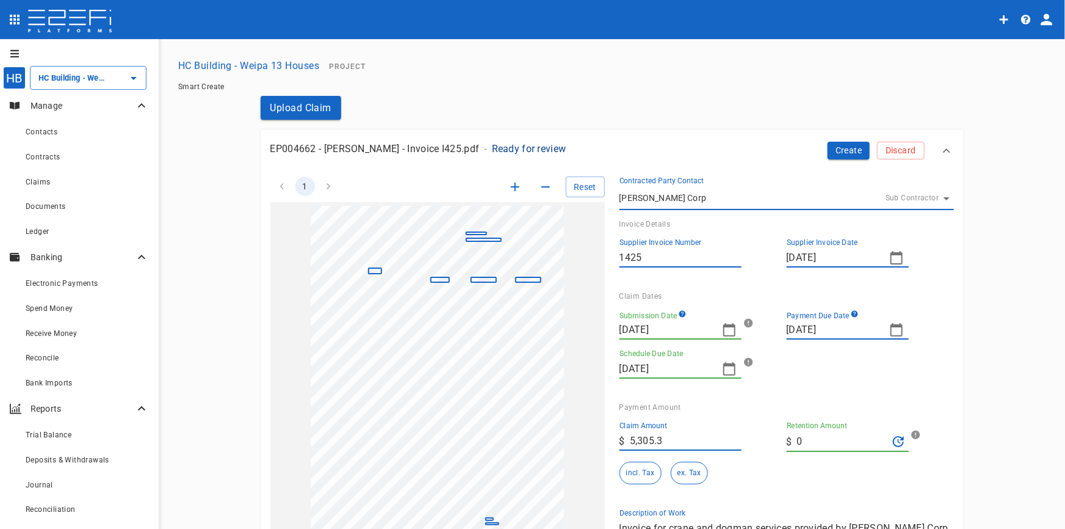
click at [683, 376] on input "09/06/2025" at bounding box center [666, 369] width 93 height 20
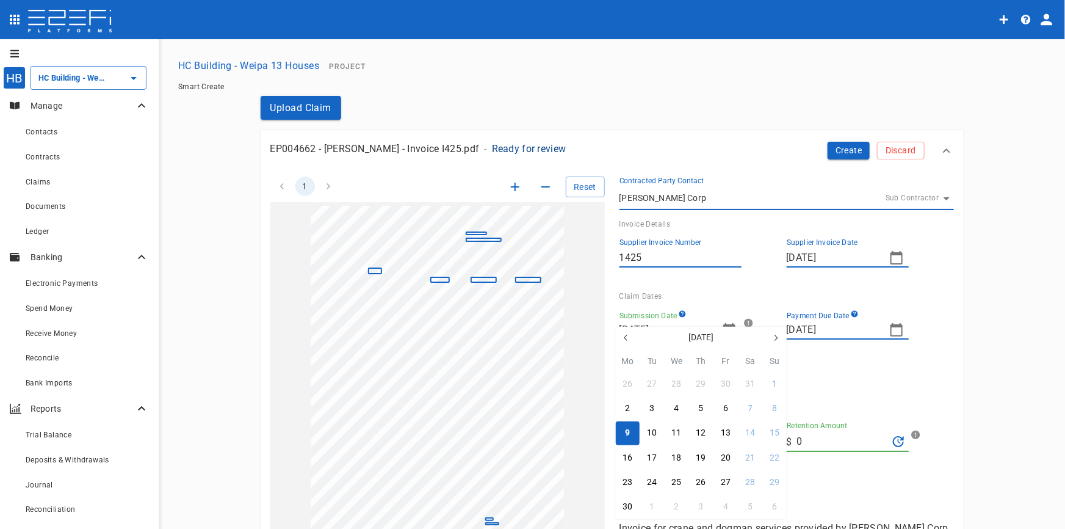
click at [867, 391] on div at bounding box center [532, 264] width 1065 height 529
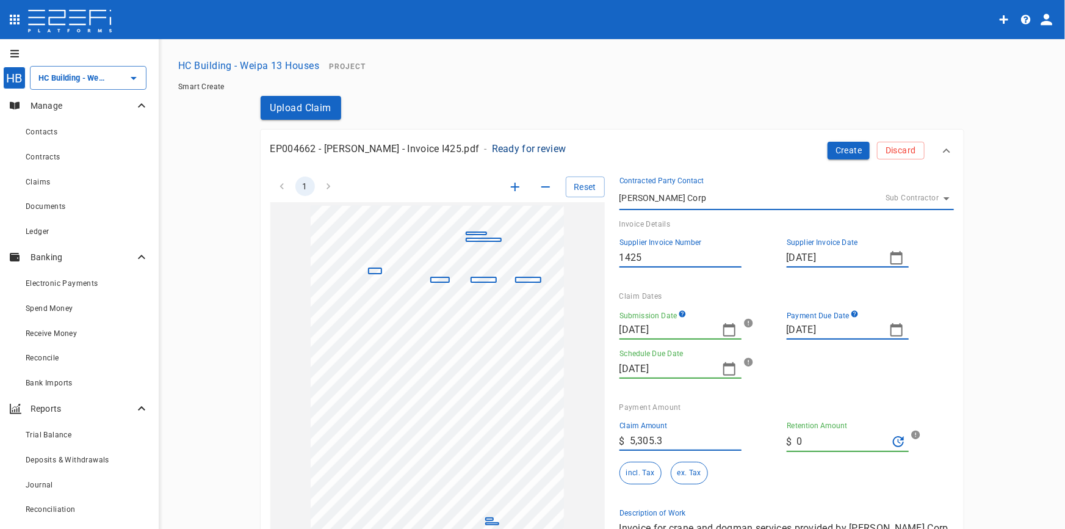
click at [894, 325] on icon "button" at bounding box center [897, 329] width 12 height 13
click at [794, 333] on icon "button" at bounding box center [794, 338] width 10 height 10
drag, startPoint x: 940, startPoint y: 333, endPoint x: 910, endPoint y: 360, distance: 40.7
click at [940, 334] on icon "button" at bounding box center [943, 338] width 10 height 10
click at [794, 403] on div "2" at bounding box center [794, 408] width 5 height 13
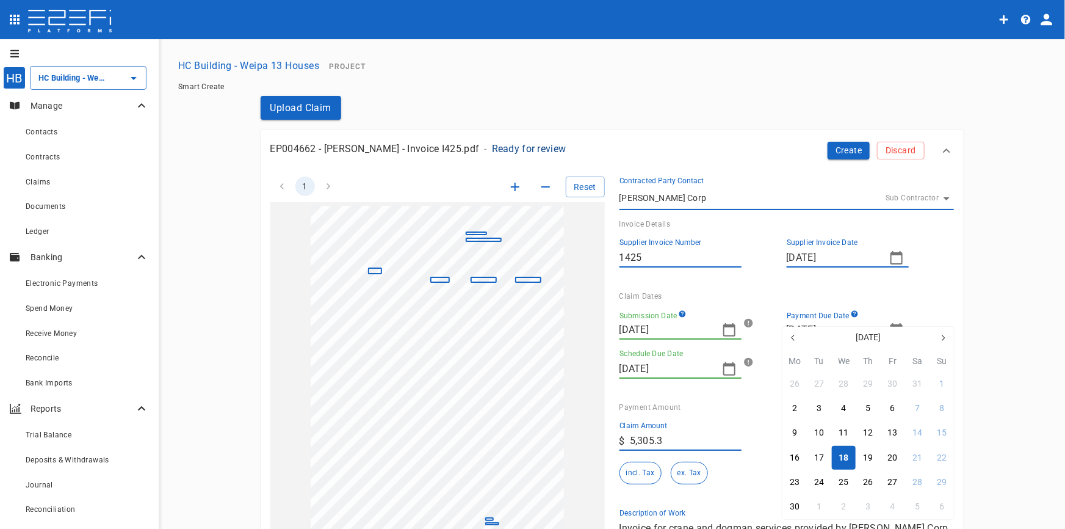
type input "02/06/2025"
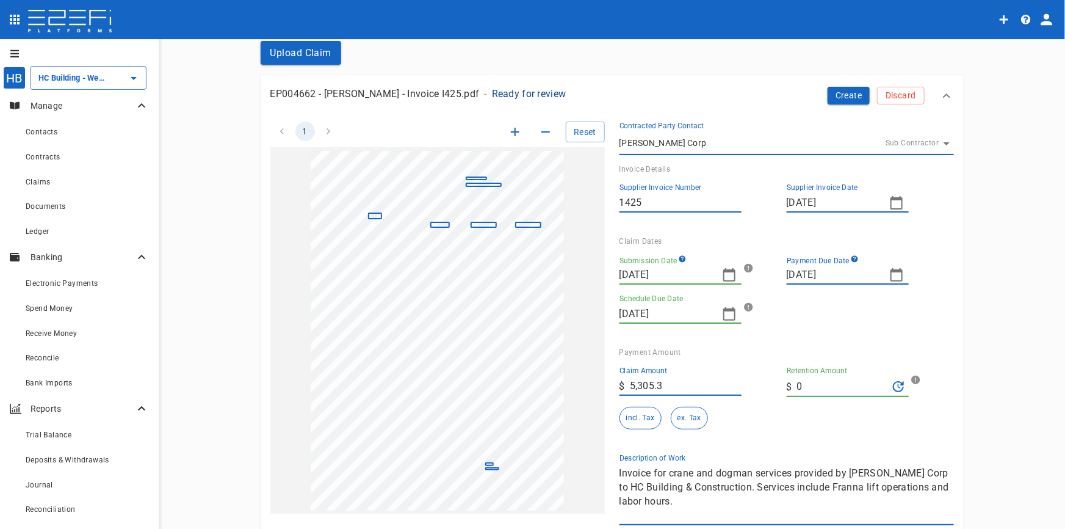
scroll to position [166, 0]
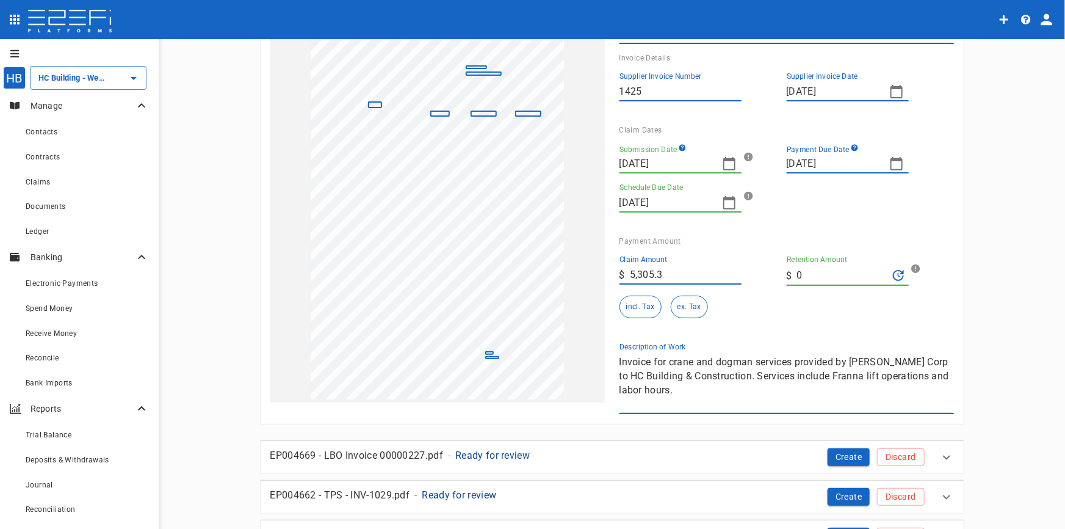
click at [480, 281] on div "1 Reset SupplierInvoiceNumber: 1425 ClaimAmount: 5305.30 SupplierName: Hussey C…" at bounding box center [605, 205] width 698 height 418
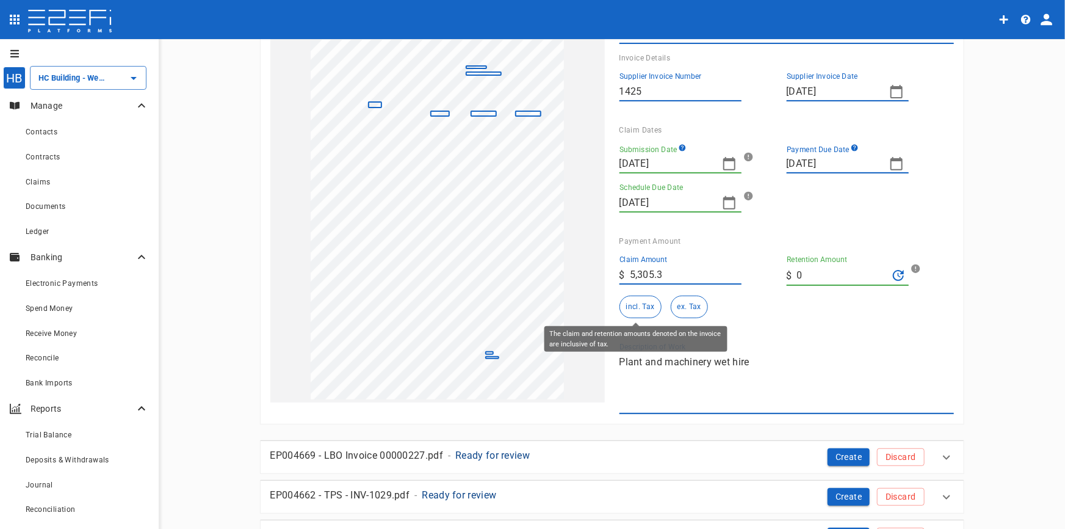
type textarea "Plant and machinery wet hire"
click at [629, 302] on button "incl. Tax" at bounding box center [641, 306] width 42 height 23
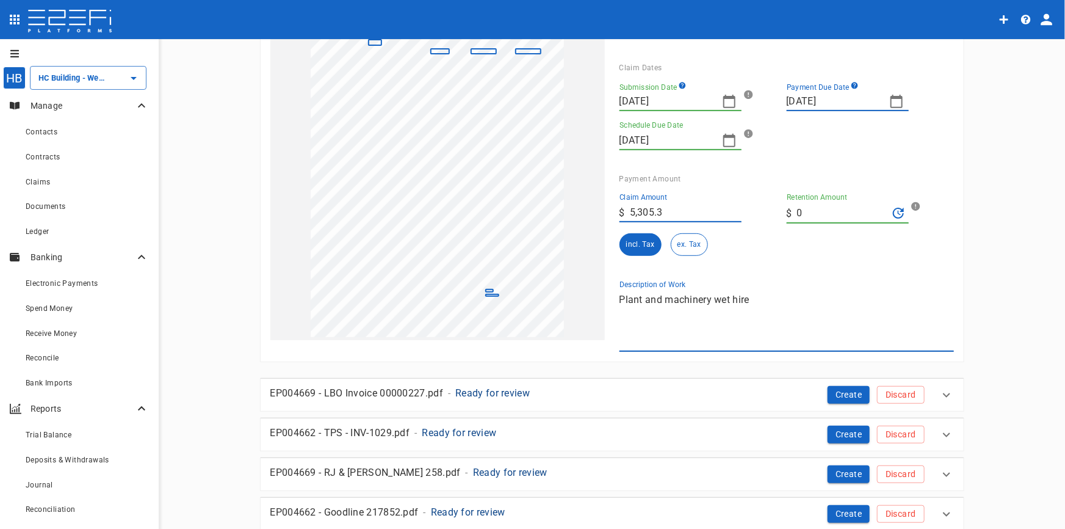
scroll to position [0, 0]
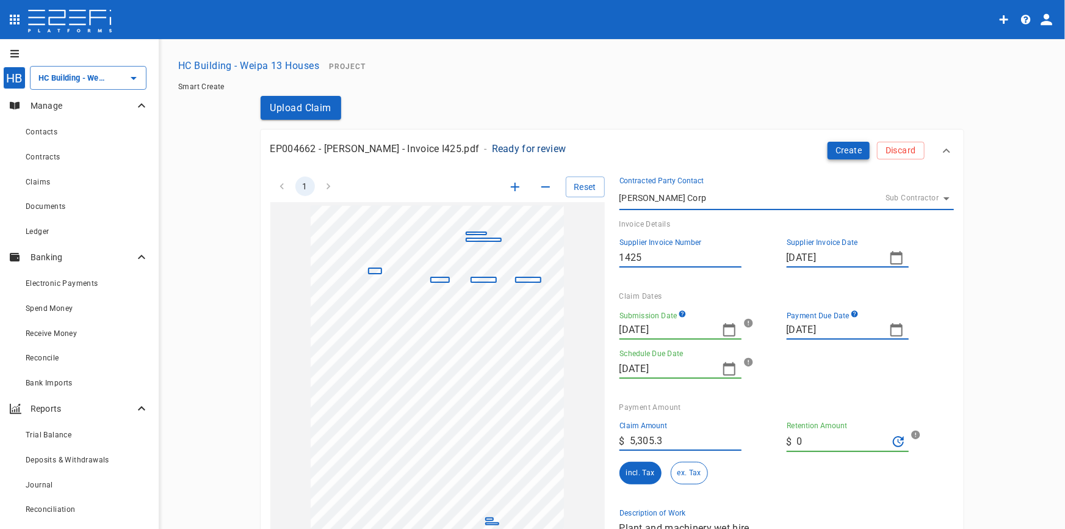
click at [851, 147] on button "Create" at bounding box center [849, 151] width 43 height 18
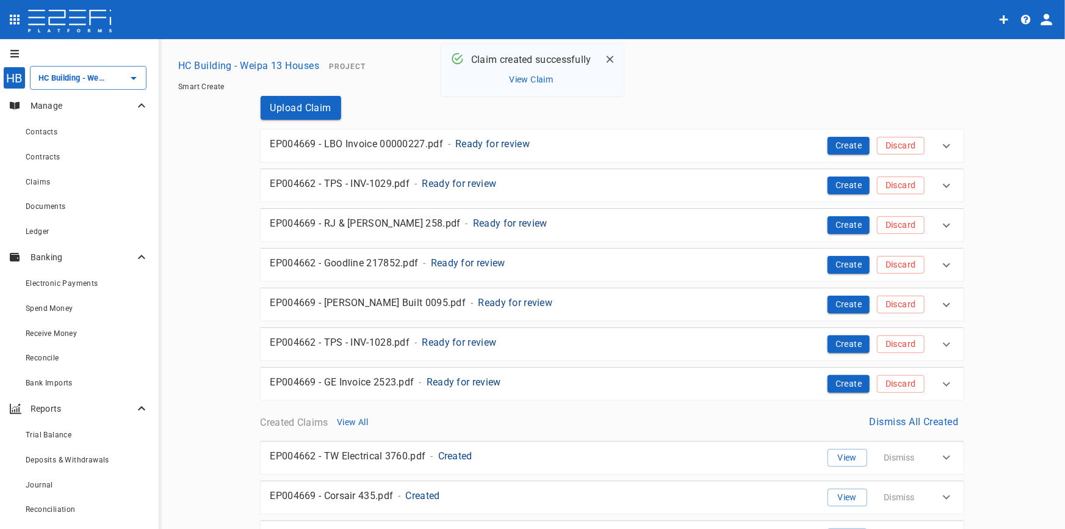
click at [484, 142] on p "Ready for review" at bounding box center [492, 144] width 74 height 14
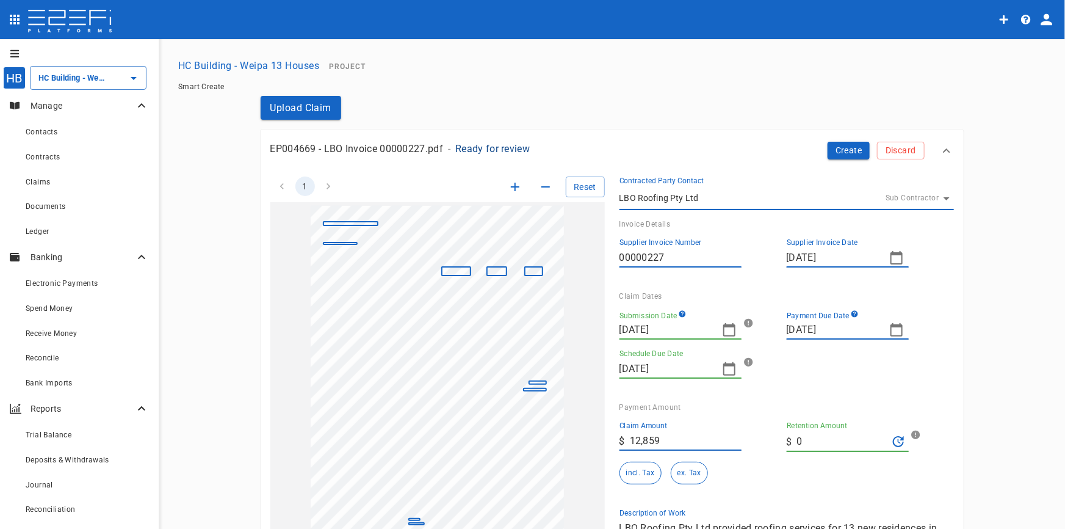
click at [508, 189] on icon "button" at bounding box center [515, 186] width 15 height 15
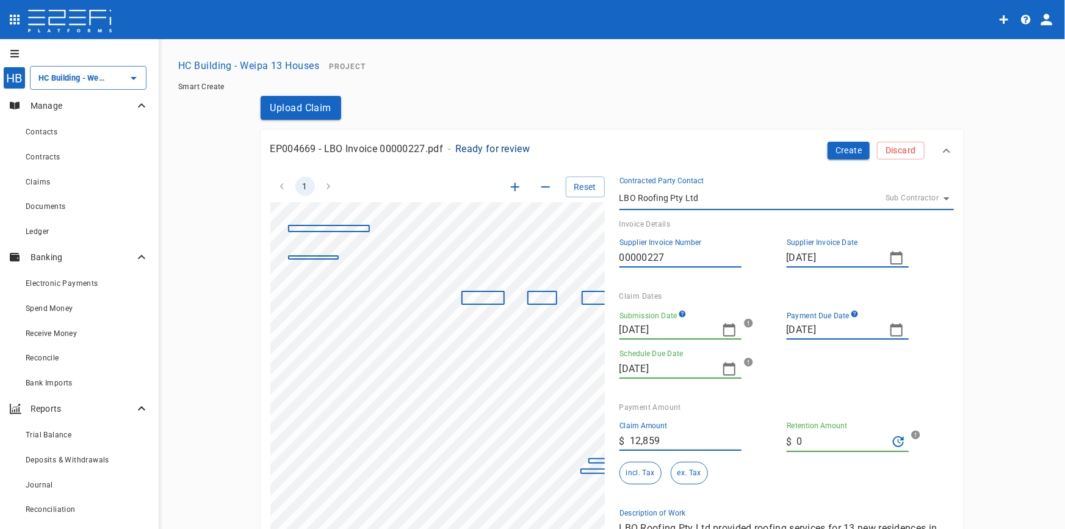
click at [508, 189] on icon "button" at bounding box center [515, 186] width 15 height 15
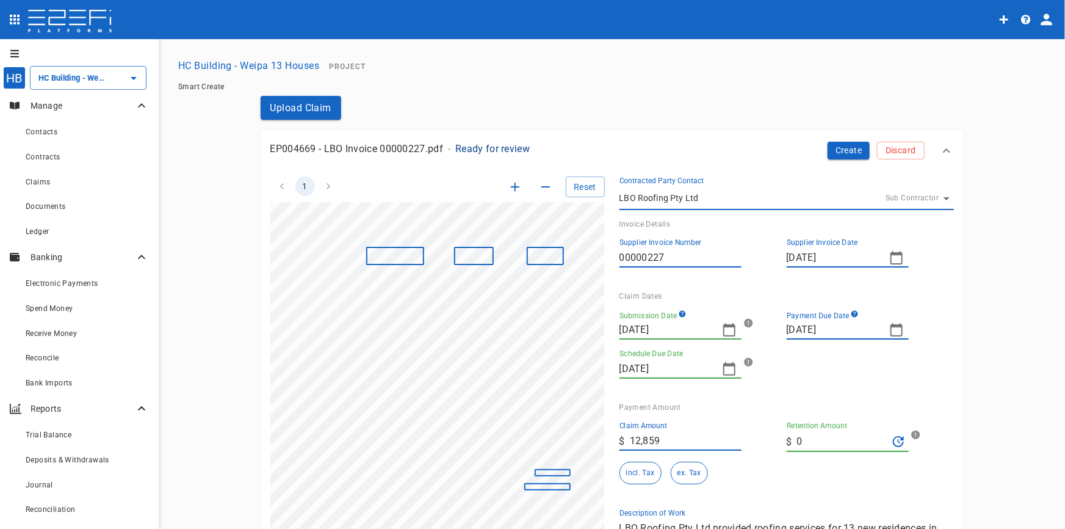
scroll to position [79, 165]
click at [891, 330] on icon "button" at bounding box center [896, 329] width 15 height 15
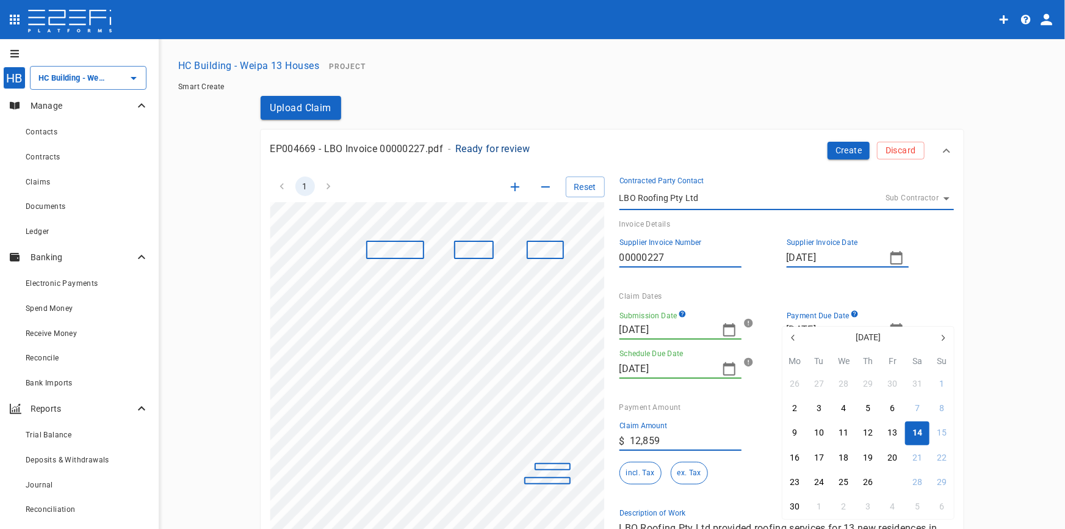
click at [897, 484] on div "27" at bounding box center [893, 482] width 10 height 13
type input "27/06/2025"
click at [725, 330] on icon "button" at bounding box center [729, 329] width 15 height 15
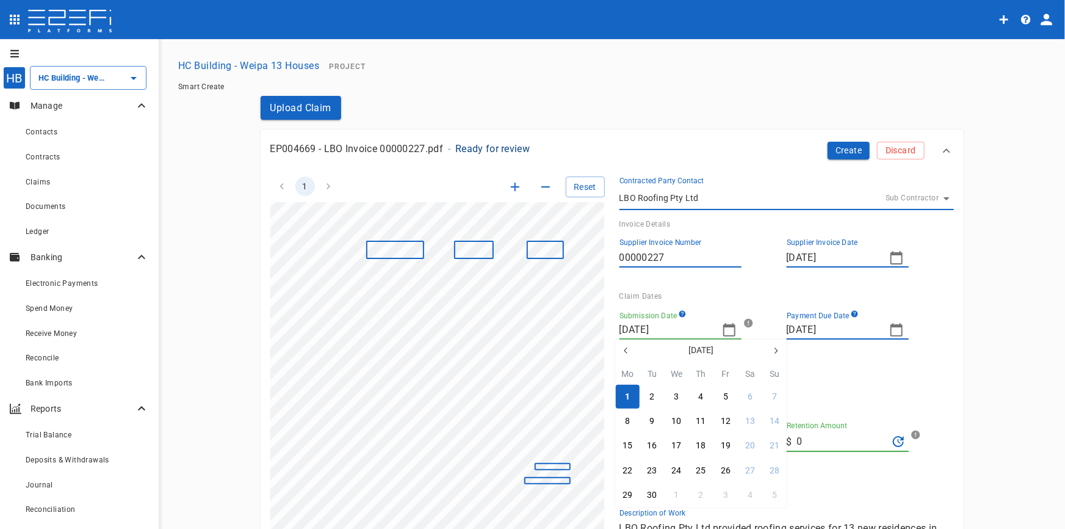
click at [625, 348] on icon "button" at bounding box center [626, 351] width 10 height 10
click at [726, 444] on div "13" at bounding box center [726, 445] width 10 height 13
type input "13/06/2025"
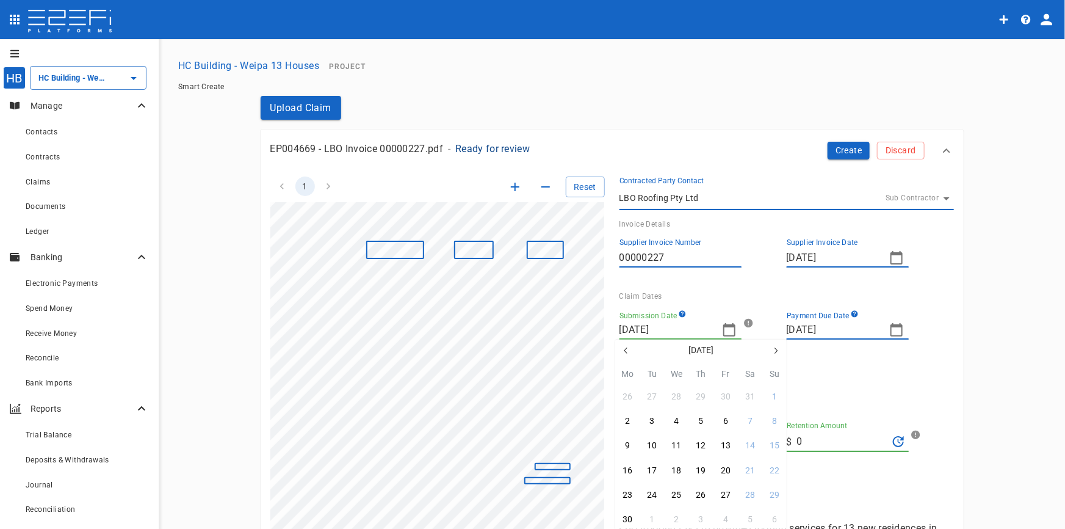
type input "[DATE]"
type input "04/07/2025"
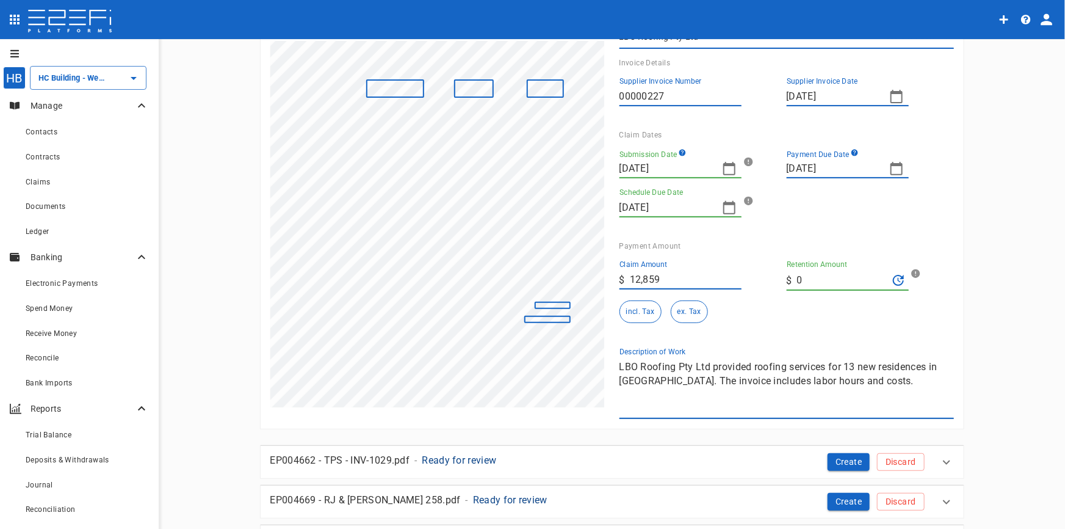
scroll to position [166, 0]
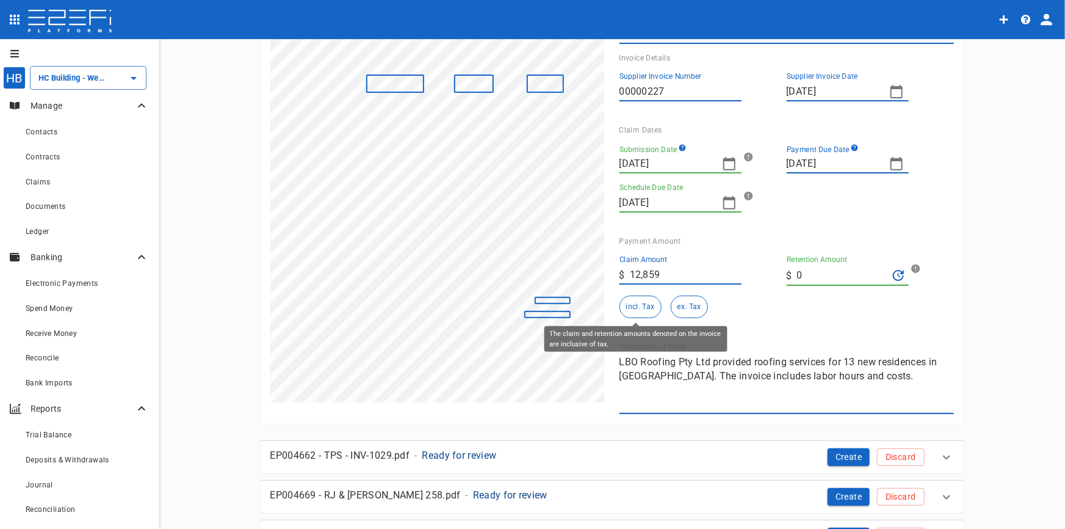
click at [640, 305] on button "incl. Tax" at bounding box center [641, 306] width 42 height 23
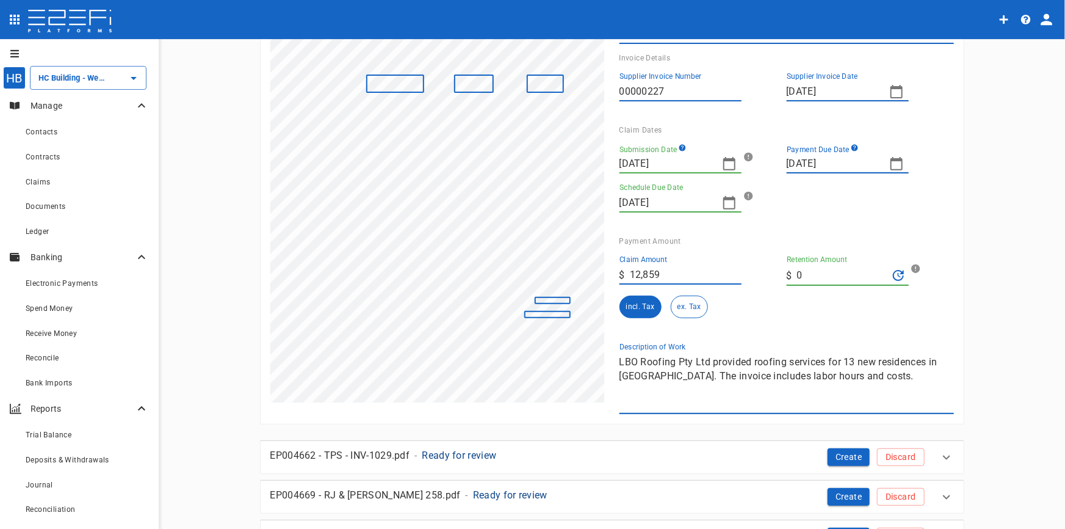
click at [568, 388] on div "1 Reset SupplierInvoiceNumber: 00000227 ClaimAmount: 12859.00 GSTAmount: 1169.0…" at bounding box center [605, 205] width 698 height 418
click at [587, 349] on div "1 Reset SupplierInvoiceNumber: 00000227 ClaimAmount: 12859.00 GSTAmount: 1169.0…" at bounding box center [605, 205] width 698 height 418
type textarea "S"
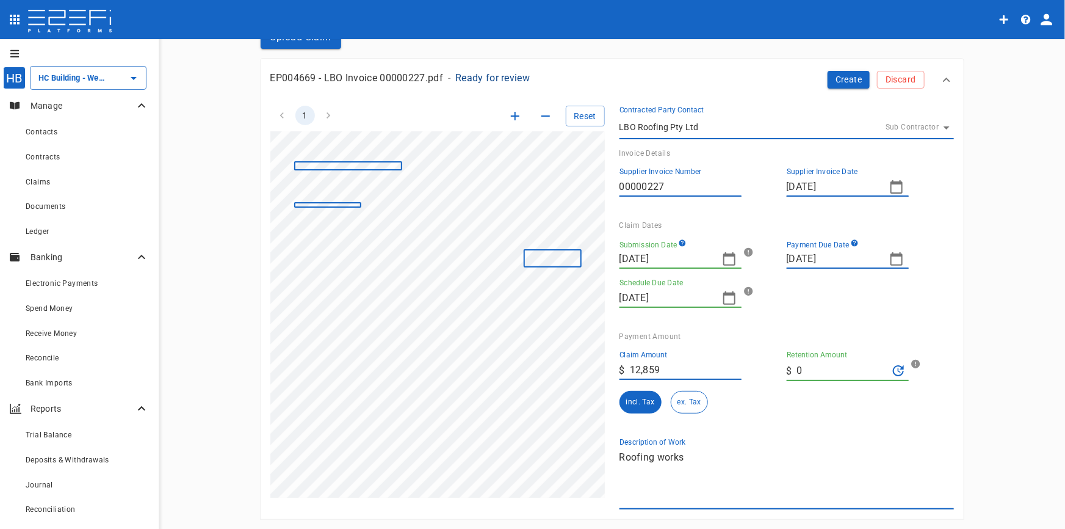
scroll to position [0, 0]
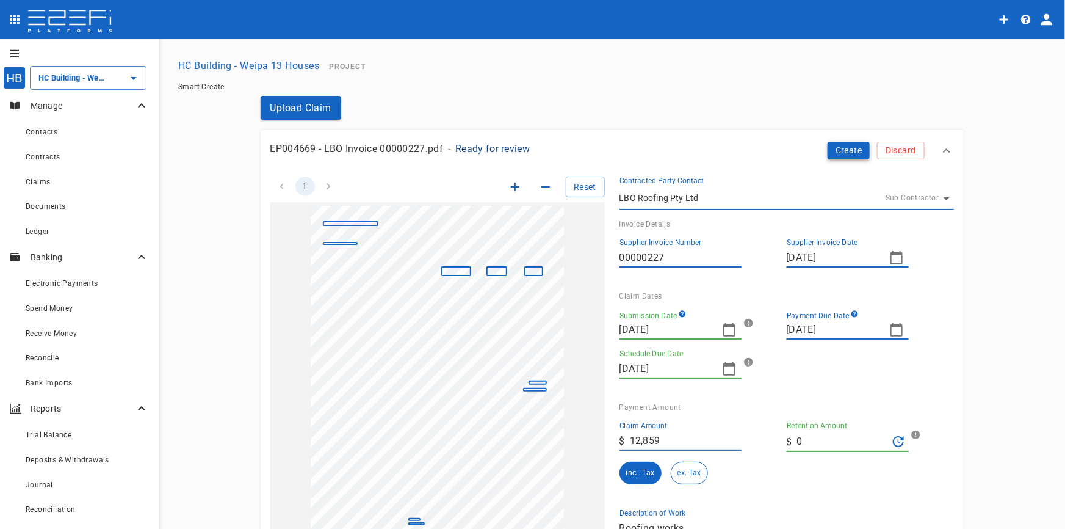
type textarea "Roofing works"
click at [853, 153] on button "Create" at bounding box center [849, 151] width 43 height 18
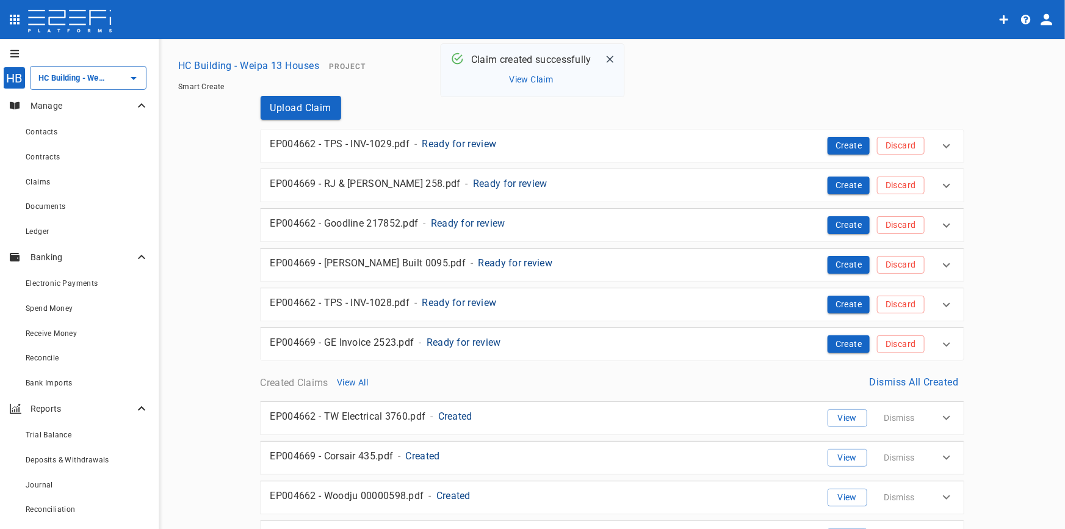
click at [443, 145] on p "Ready for review" at bounding box center [459, 144] width 74 height 14
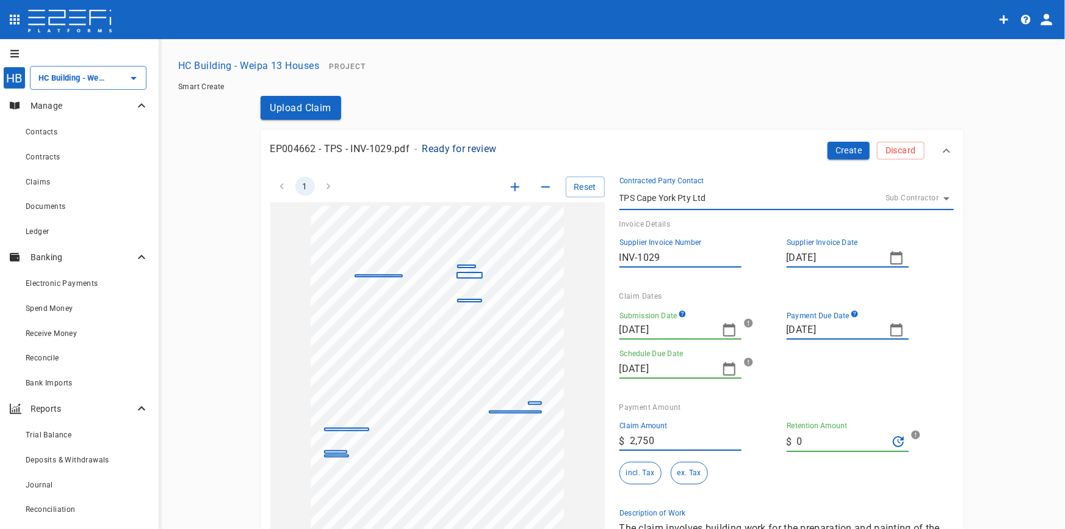
click at [508, 187] on icon "button" at bounding box center [515, 186] width 15 height 15
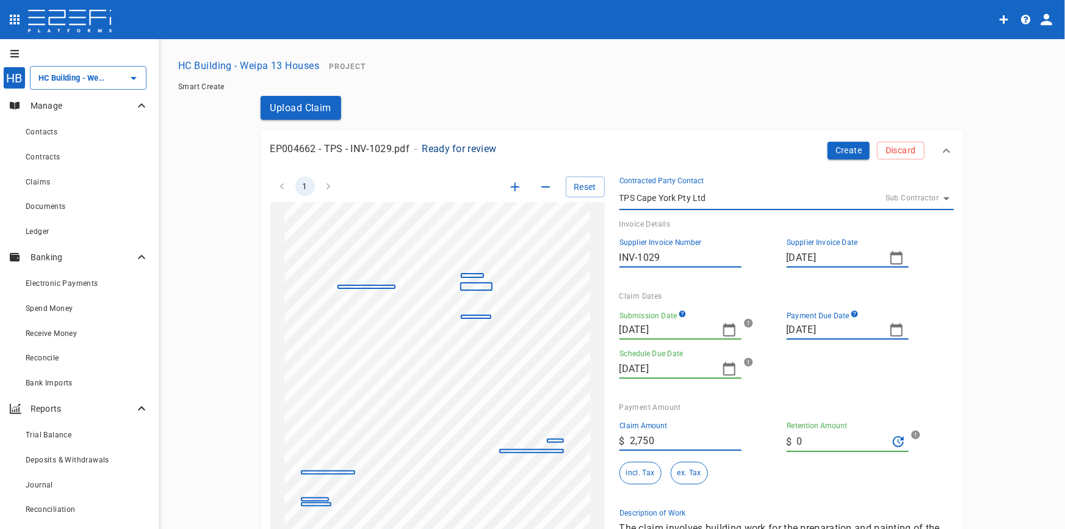
click at [508, 187] on icon "button" at bounding box center [515, 186] width 15 height 15
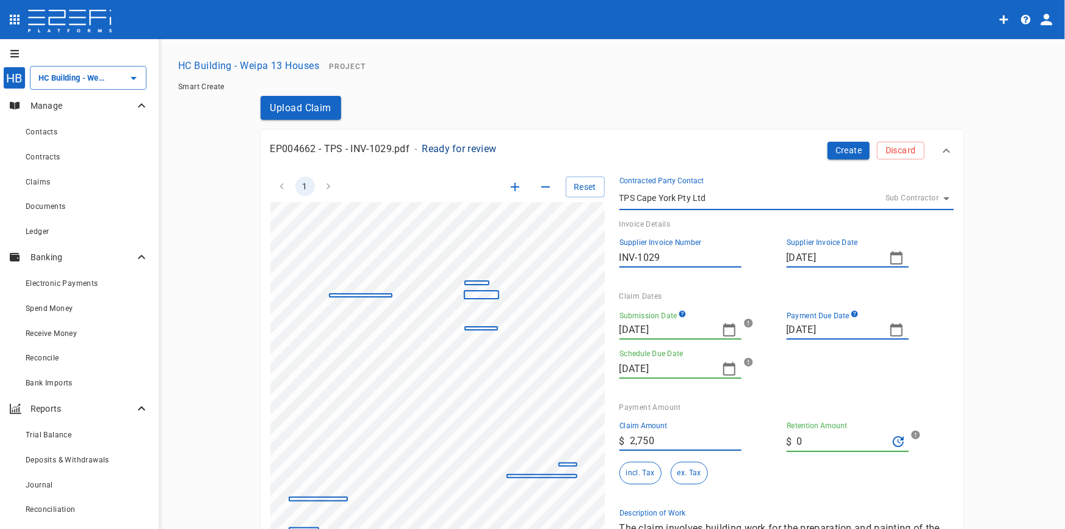
click at [508, 187] on icon "button" at bounding box center [515, 186] width 15 height 15
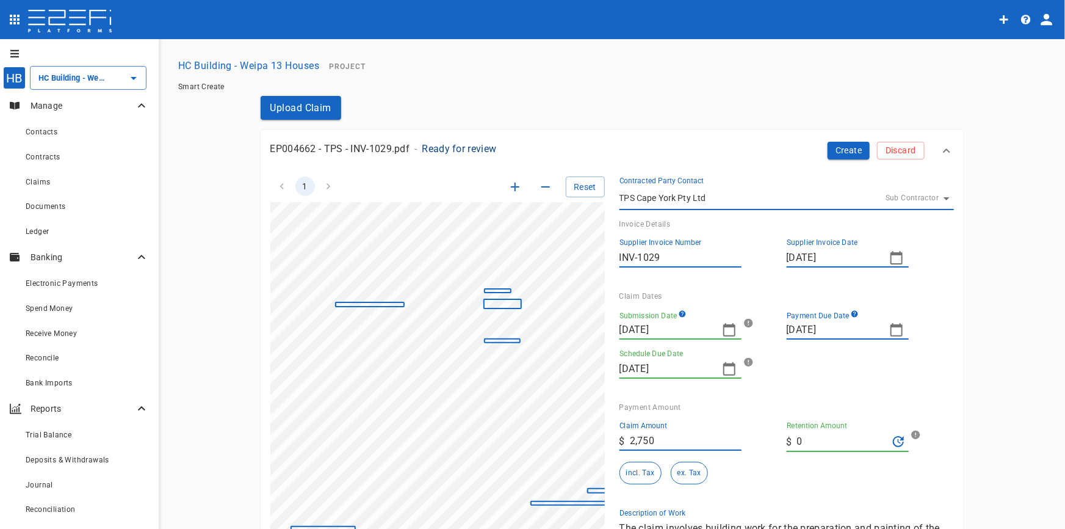
click at [508, 187] on icon "button" at bounding box center [515, 186] width 15 height 15
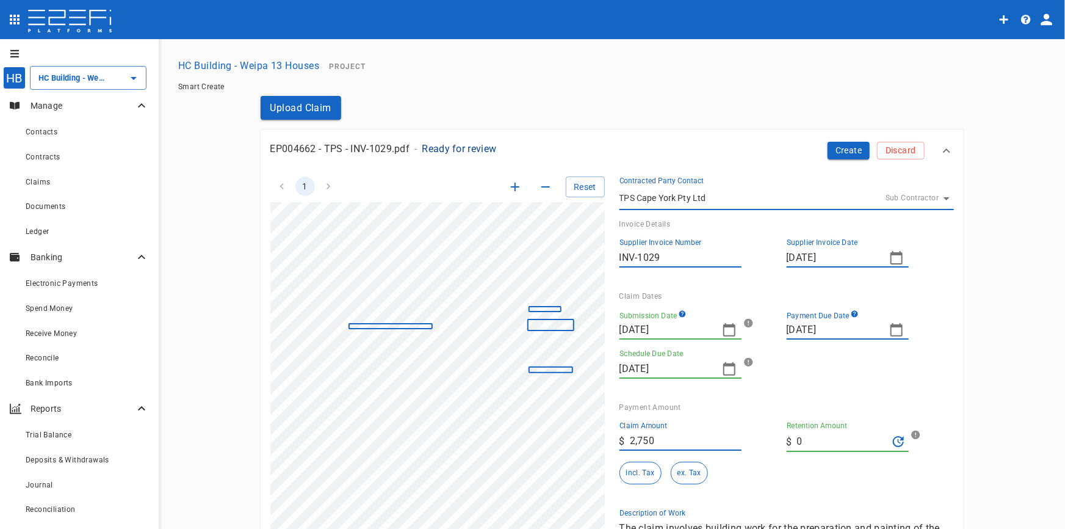
click at [508, 187] on icon "button" at bounding box center [515, 186] width 15 height 15
click at [725, 328] on icon "button" at bounding box center [729, 329] width 15 height 15
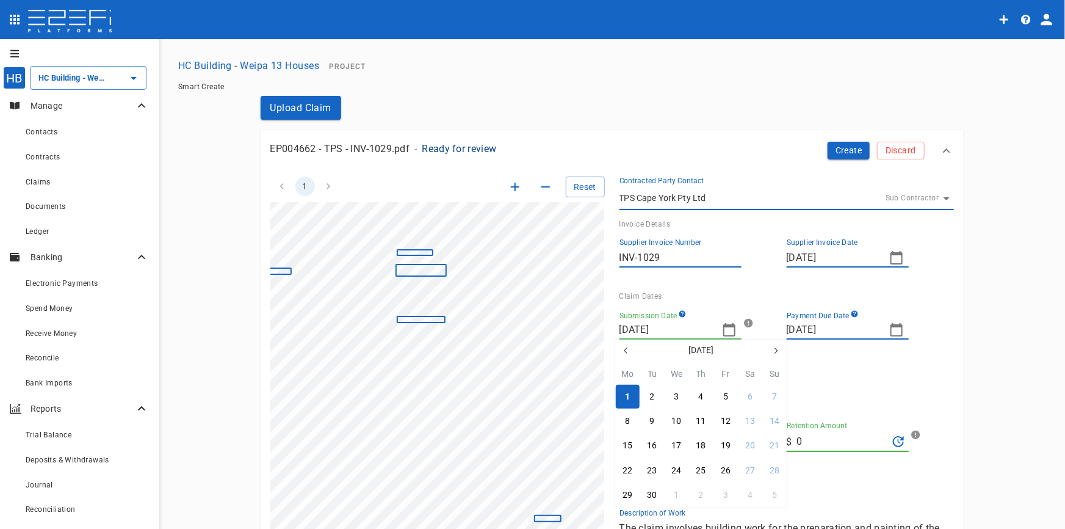
drag, startPoint x: 622, startPoint y: 350, endPoint x: 628, endPoint y: 353, distance: 6.6
click at [621, 349] on icon "button" at bounding box center [626, 351] width 10 height 10
click at [650, 421] on div "3" at bounding box center [652, 421] width 5 height 13
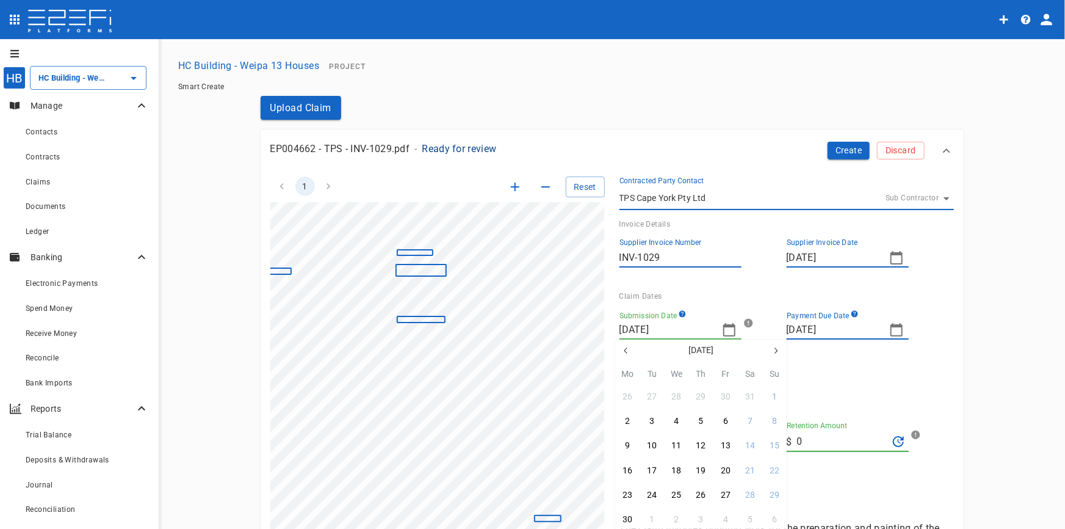
type input "03/06/2025"
type input "[DATE]"
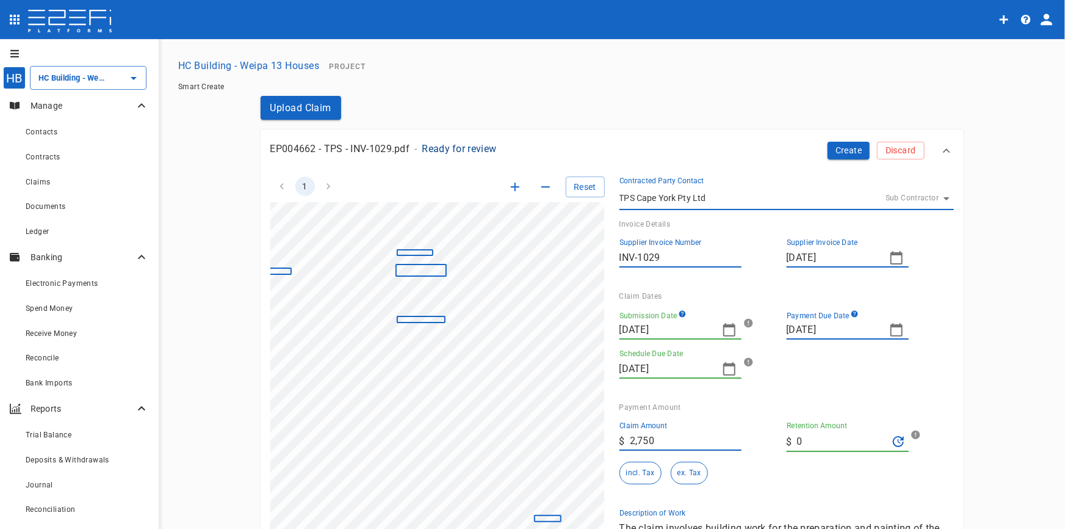
click at [895, 327] on icon "button" at bounding box center [896, 329] width 15 height 15
click at [817, 459] on div "17" at bounding box center [819, 457] width 10 height 13
type input "[DATE]"
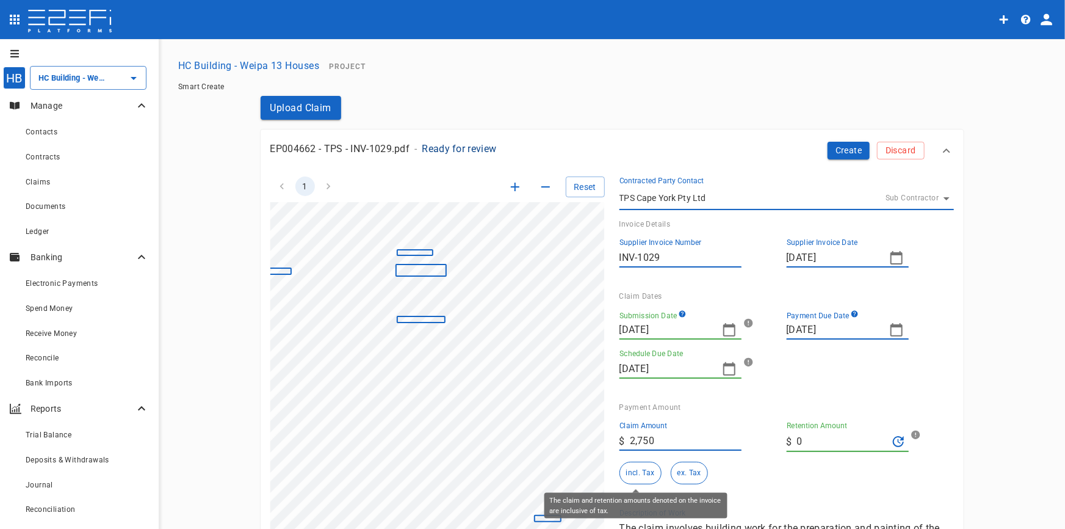
click at [635, 473] on button "incl. Tax" at bounding box center [641, 473] width 42 height 23
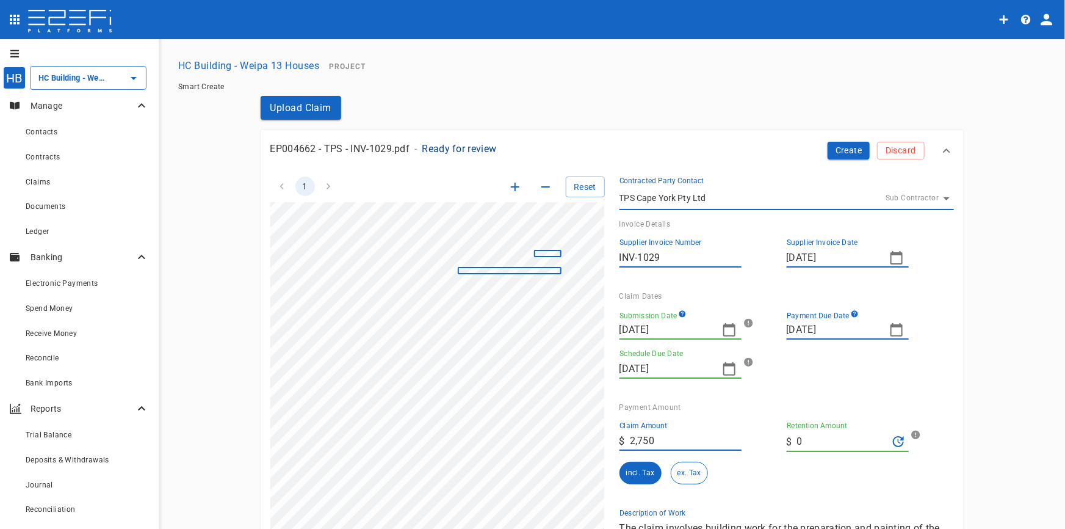
scroll to position [324, 6]
click at [775, 408] on div "1 Reset SupplierInvoiceNumber: INV-1029 ClaimAmount: 2750.00 GSTAmount: 250.00 …" at bounding box center [605, 371] width 698 height 418
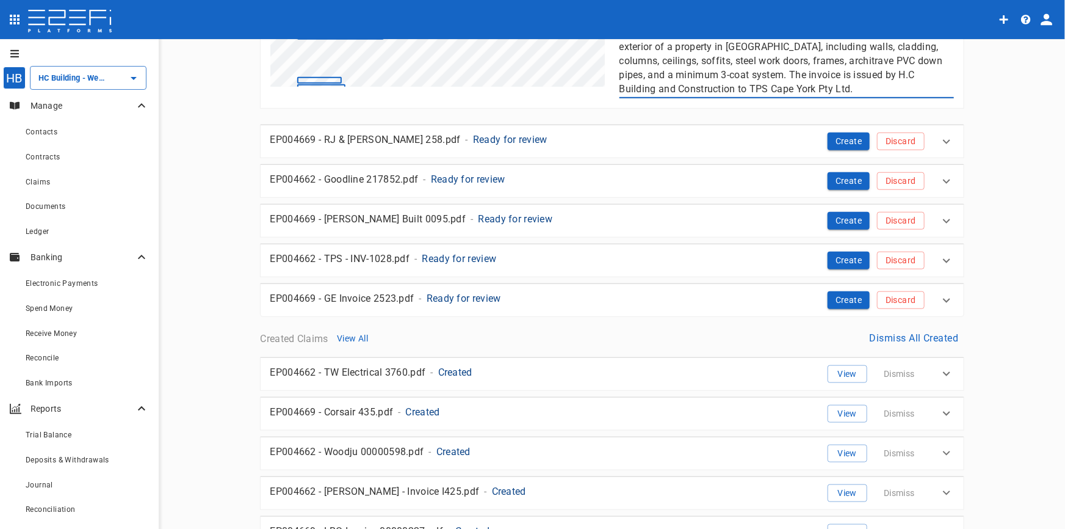
scroll to position [540, 0]
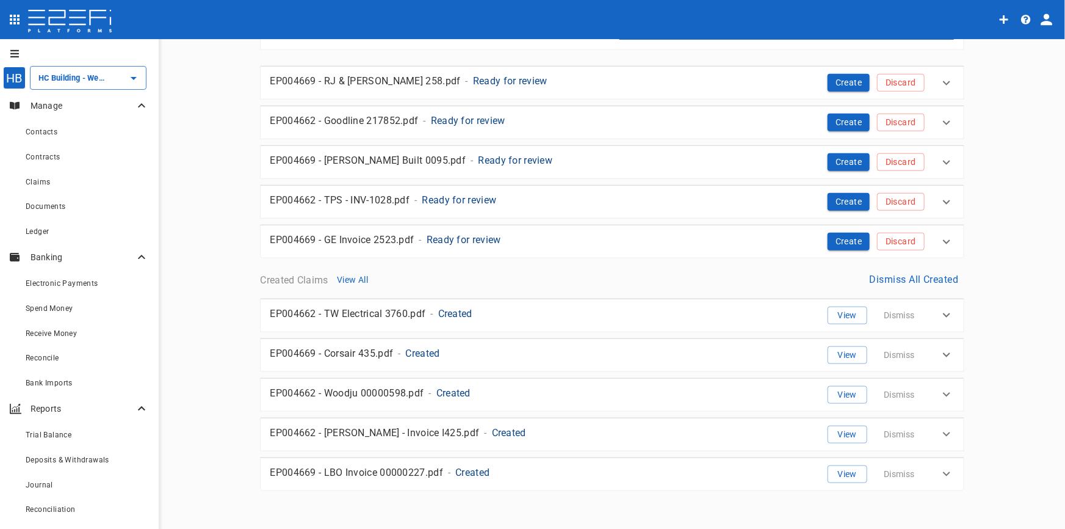
drag, startPoint x: 617, startPoint y: 411, endPoint x: 1065, endPoint y: 549, distance: 468.9
click at [1065, 528] on html "HB HC Building - Weipa 13 Houses ​ Manage Contacts Contracts Claims Documents L…" at bounding box center [532, 264] width 1065 height 529
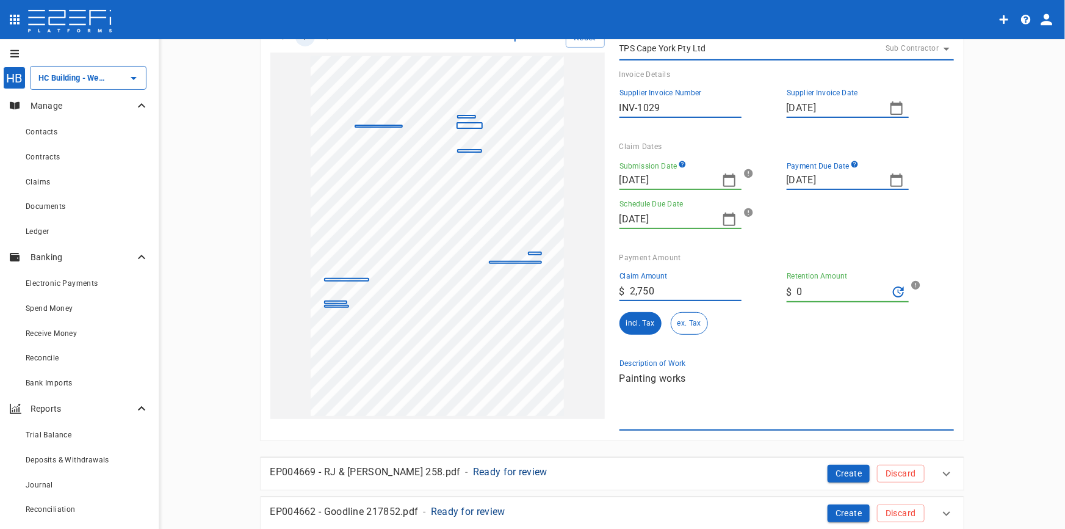
scroll to position [0, 0]
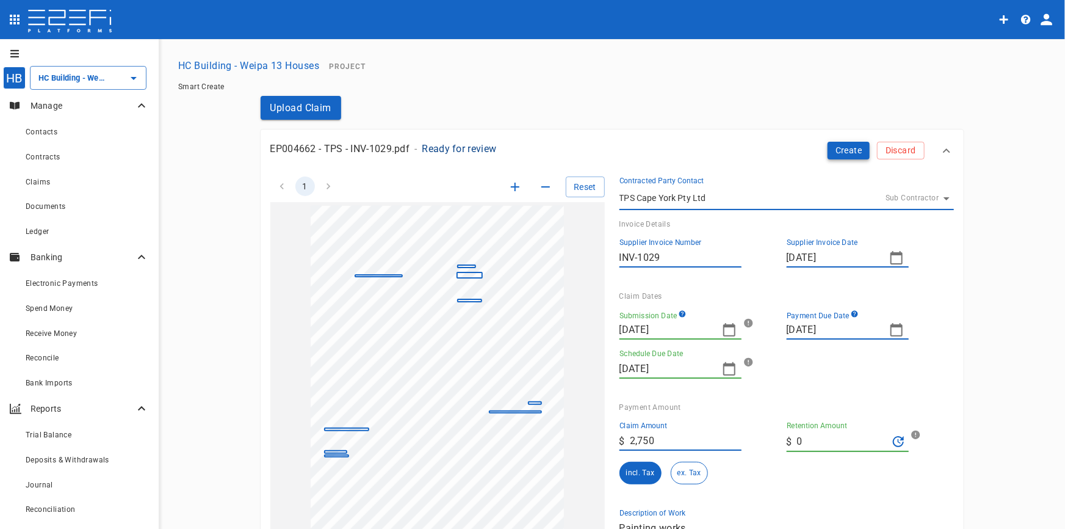
type textarea "Painting works"
click at [843, 147] on button "Create" at bounding box center [849, 151] width 43 height 18
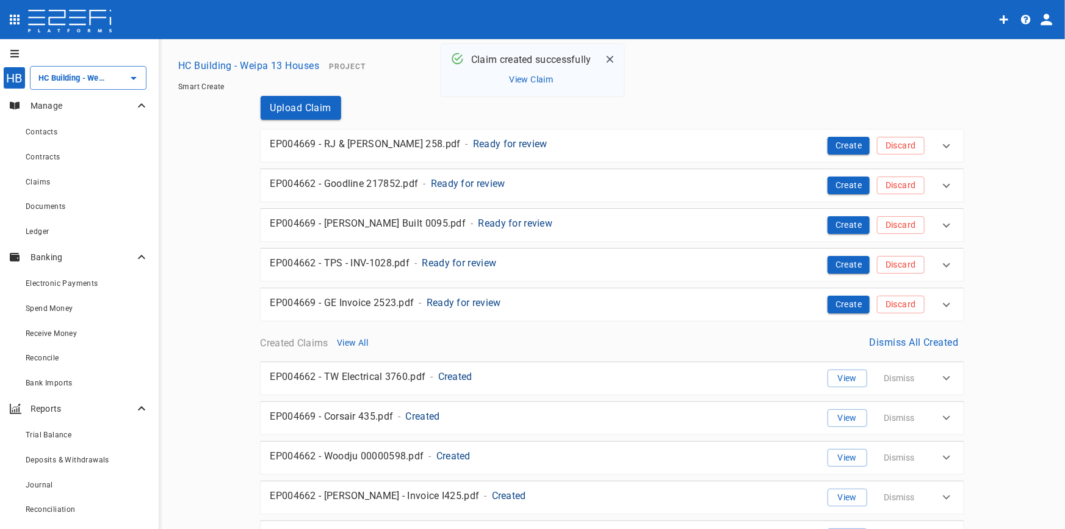
click at [485, 142] on p "Ready for review" at bounding box center [510, 144] width 74 height 14
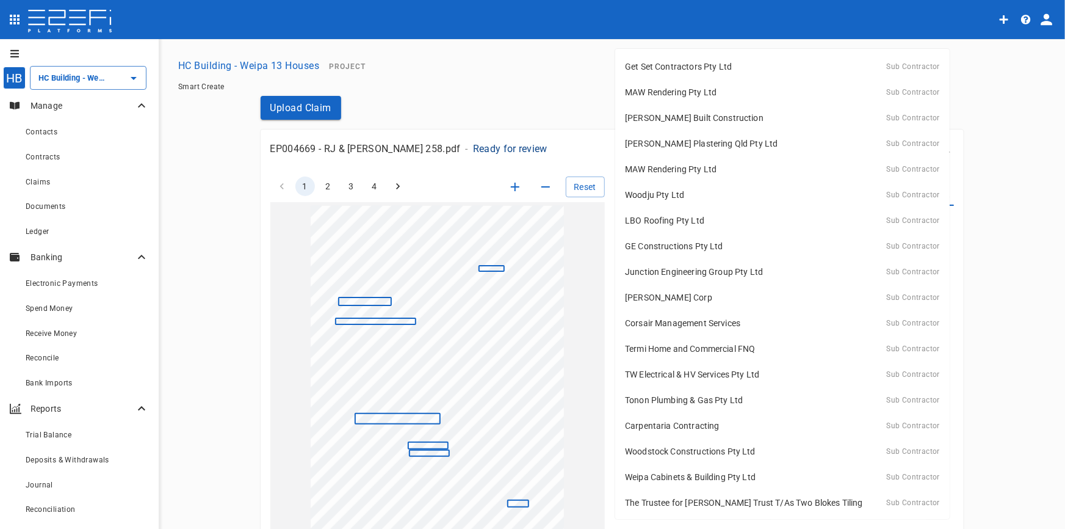
click at [684, 194] on body "HB HC Building - Weipa 13 Houses ​ Manage Contacts Contracts Claims Documents L…" at bounding box center [532, 264] width 1065 height 529
click at [446, 73] on div at bounding box center [532, 264] width 1065 height 529
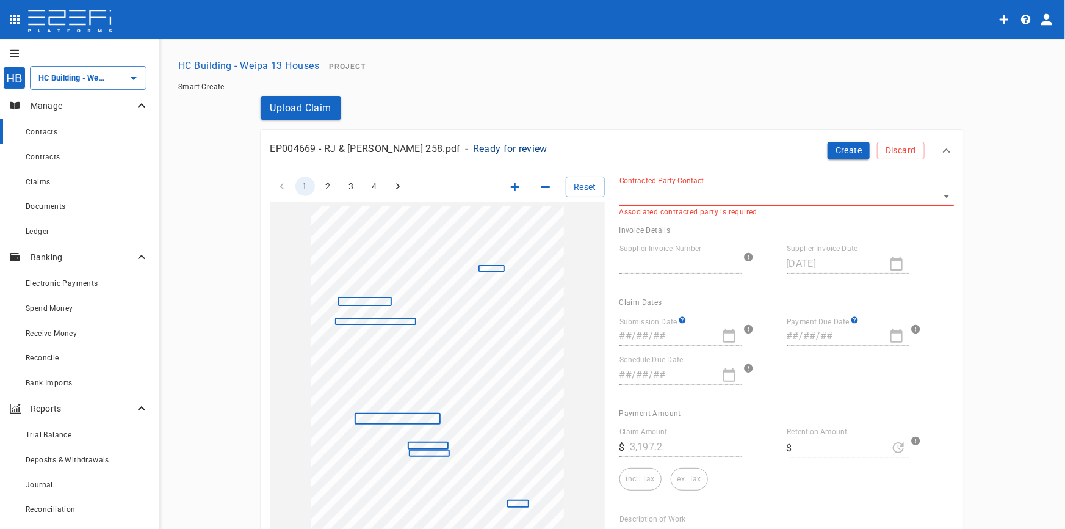
click at [31, 131] on span "Contacts" at bounding box center [42, 132] width 32 height 9
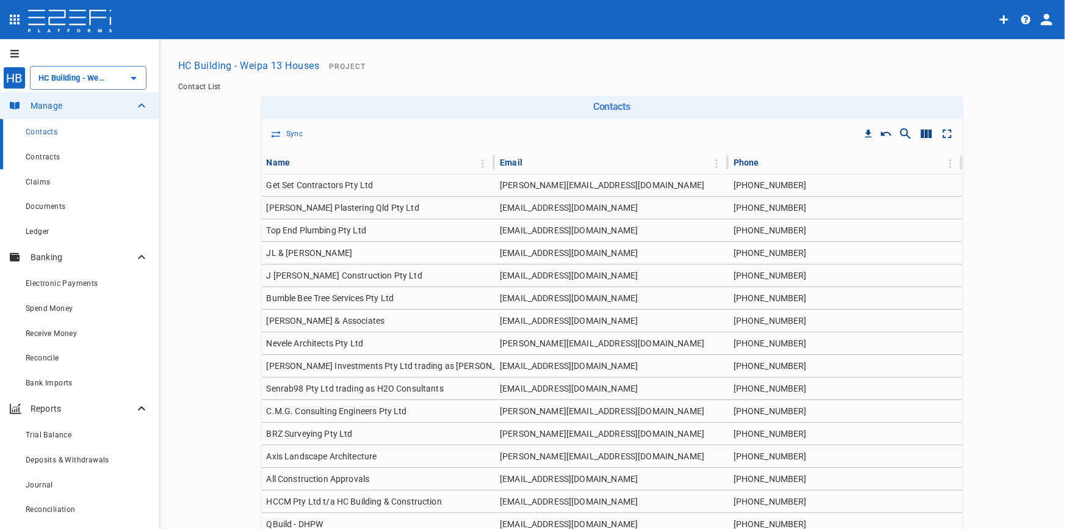
click at [49, 159] on span "Contracts" at bounding box center [43, 157] width 35 height 9
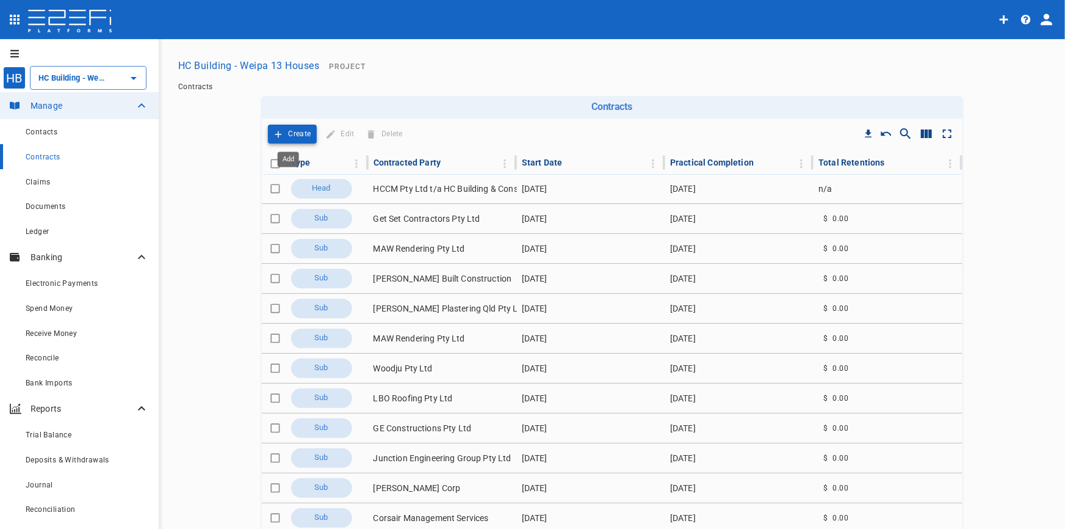
click at [289, 137] on p "Create" at bounding box center [300, 134] width 23 height 14
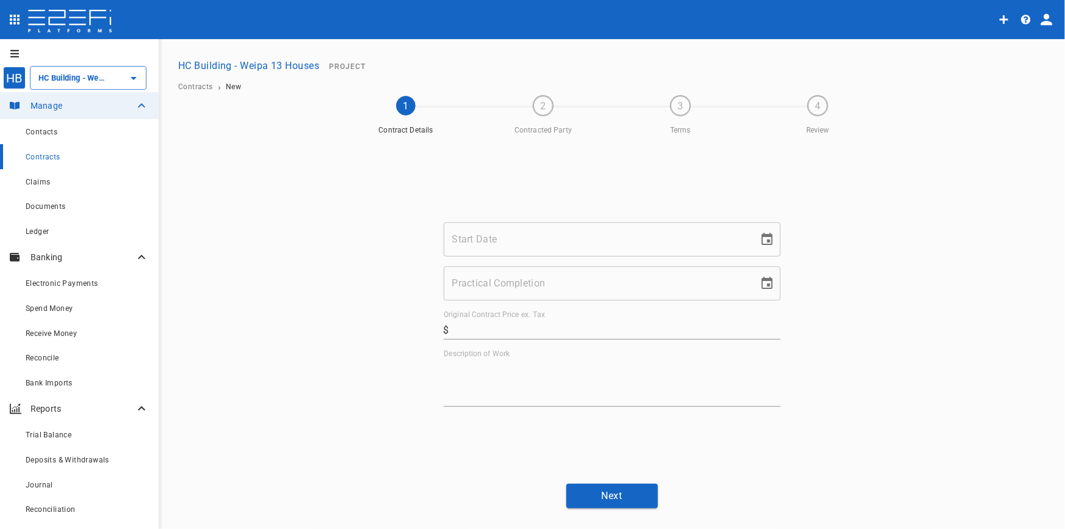
click at [501, 237] on input "Start Date" at bounding box center [597, 239] width 306 height 34
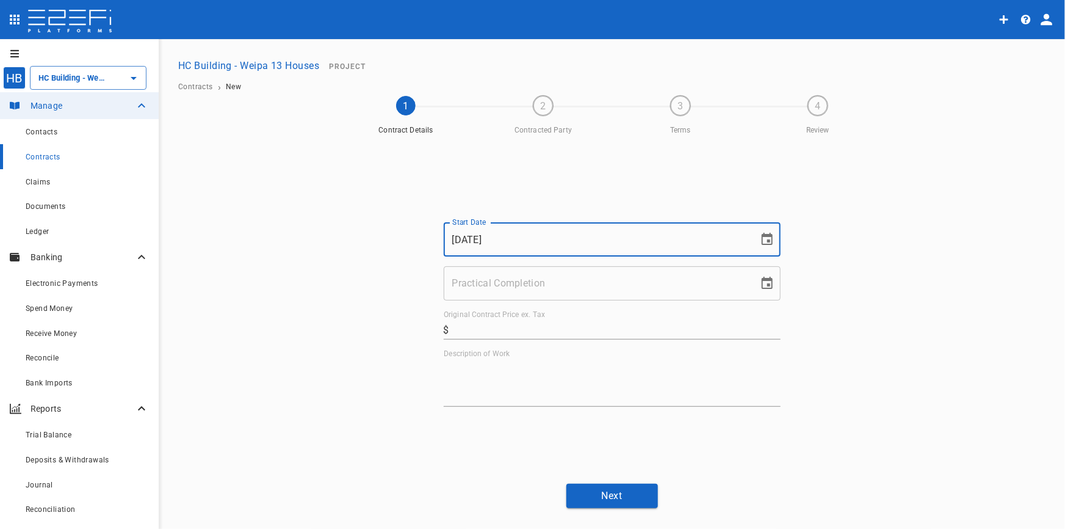
type input "01/06/2025"
drag, startPoint x: 471, startPoint y: 304, endPoint x: 460, endPoint y: 292, distance: 16.0
click at [465, 299] on div "Start Date 01/06/2025 Start Date Practical Completion Practical Completion Orig…" at bounding box center [612, 314] width 337 height 184
click at [461, 287] on input "Practical Completion" at bounding box center [597, 283] width 306 height 34
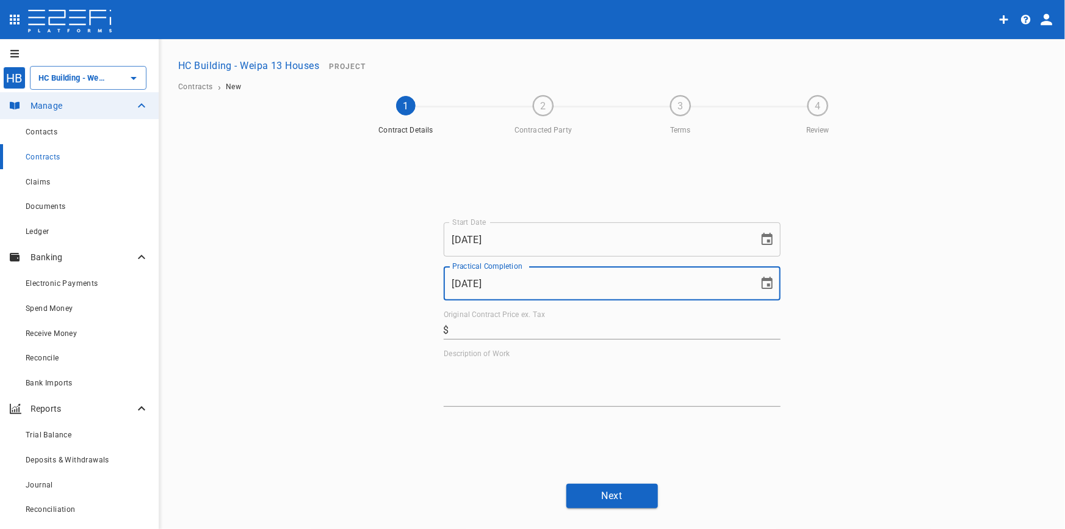
type input "31/10/2025"
click at [454, 336] on input "Original Contract Price ex. Tax" at bounding box center [617, 330] width 327 height 20
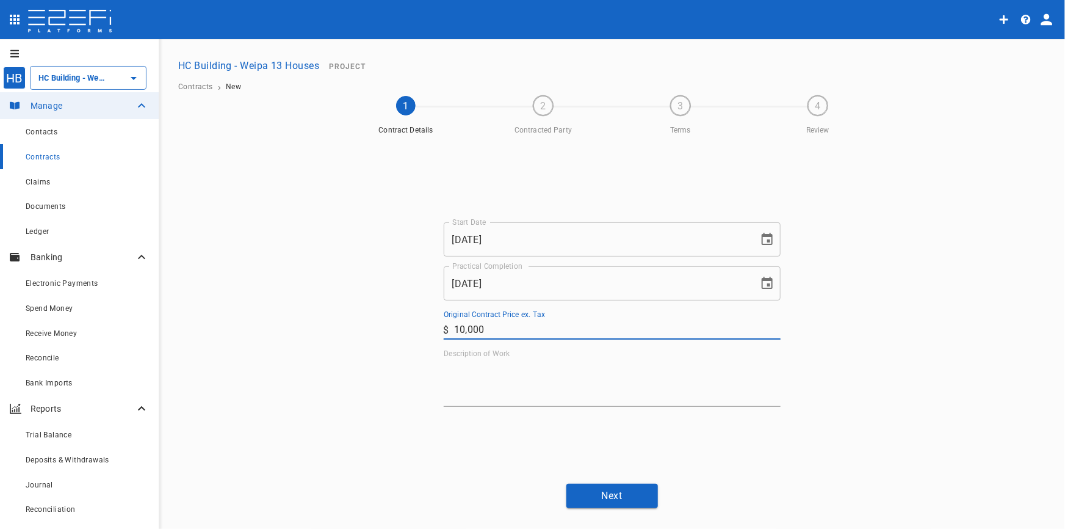
type input "10,000"
click at [493, 397] on textarea "Description of Work" at bounding box center [612, 382] width 337 height 42
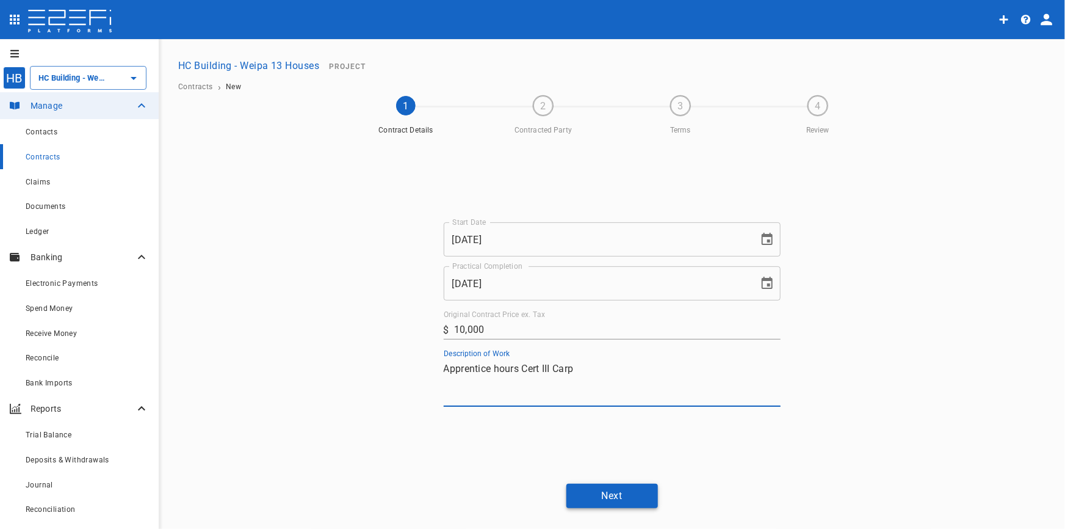
type textarea "Apprentice hours Cert III Carp"
click at [588, 493] on button "Next" at bounding box center [613, 496] width 92 height 24
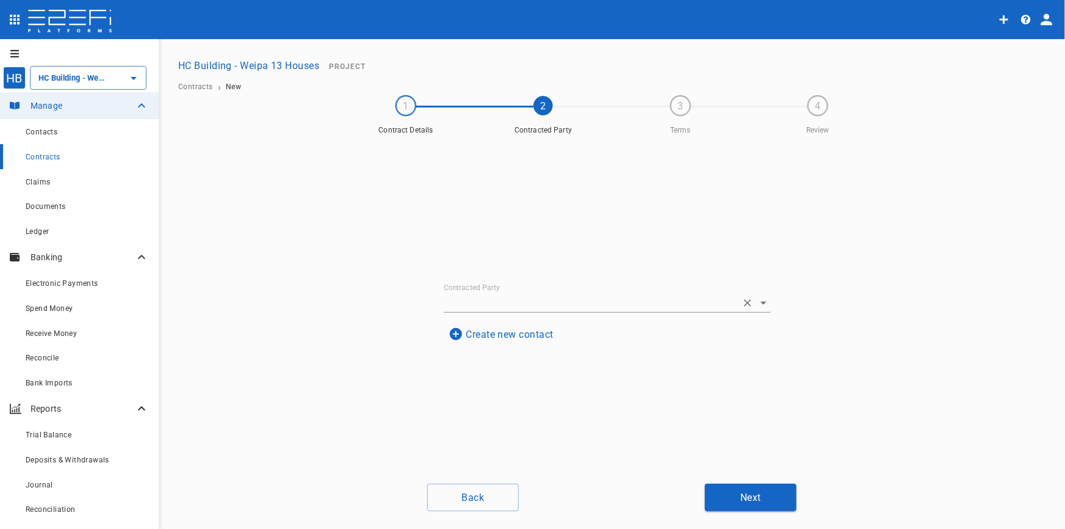
click at [505, 310] on input "Contracted Party" at bounding box center [590, 302] width 293 height 19
type input "r"
click at [496, 256] on input "Contracted Party" at bounding box center [590, 254] width 293 height 19
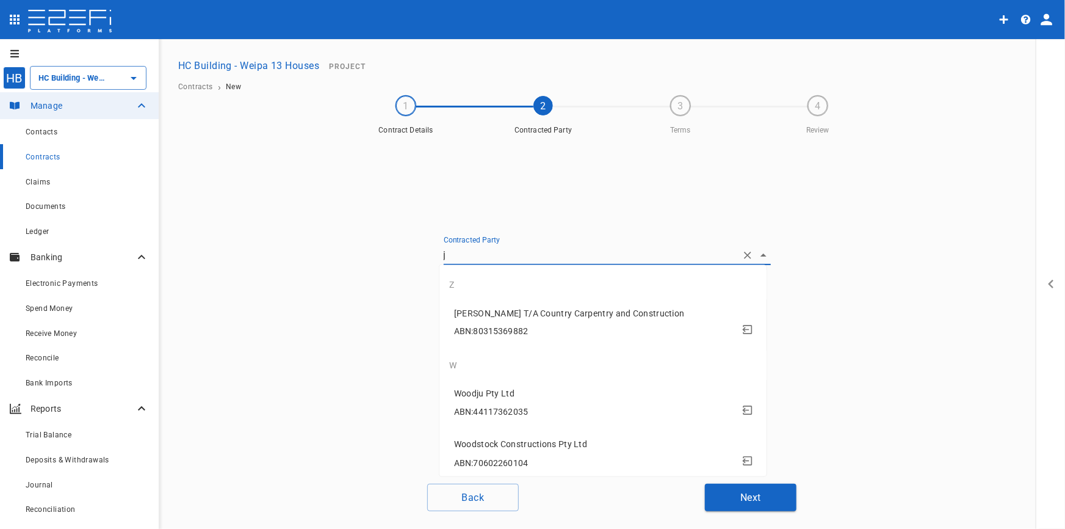
type input "jl"
click at [502, 319] on span "JL & RJ Plackett" at bounding box center [605, 313] width 303 height 14
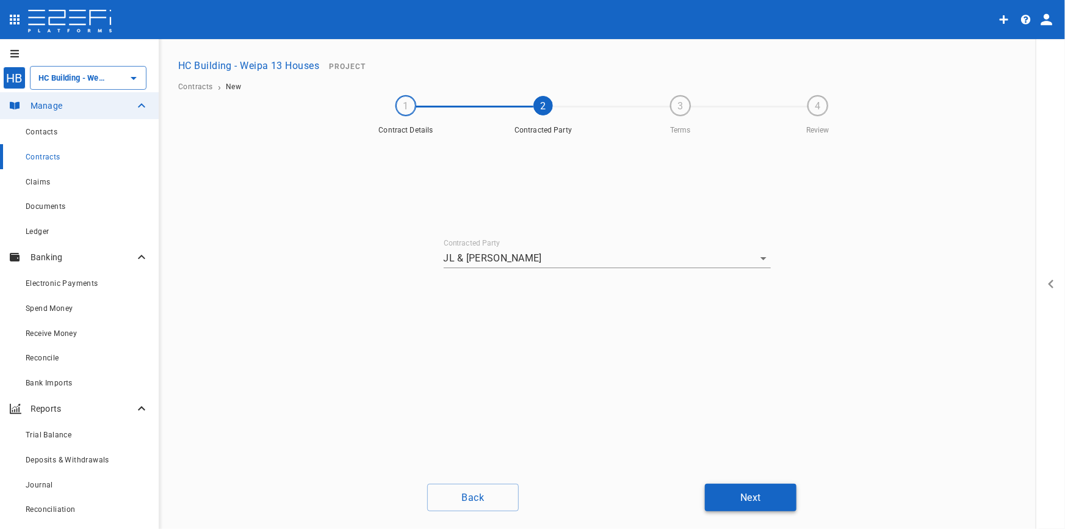
click at [769, 494] on button "Next" at bounding box center [751, 497] width 92 height 27
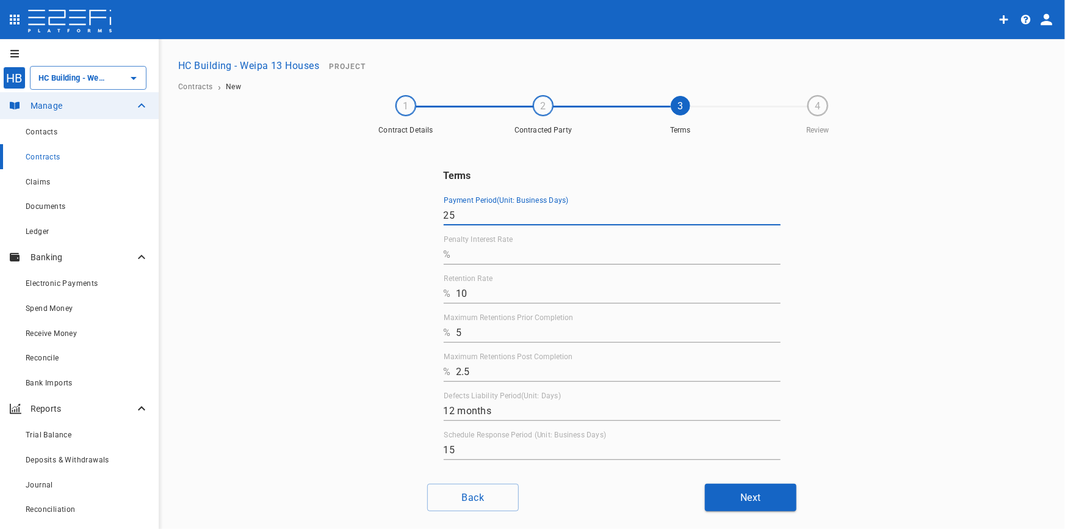
click at [474, 213] on input "25" at bounding box center [612, 216] width 337 height 20
drag, startPoint x: 473, startPoint y: 213, endPoint x: 320, endPoint y: 223, distance: 152.9
click at [326, 220] on div "Terms Payment Period(Unit: Business Days) 25 Penalty Interest Rate % Retention …" at bounding box center [612, 306] width 733 height 333
type input "10"
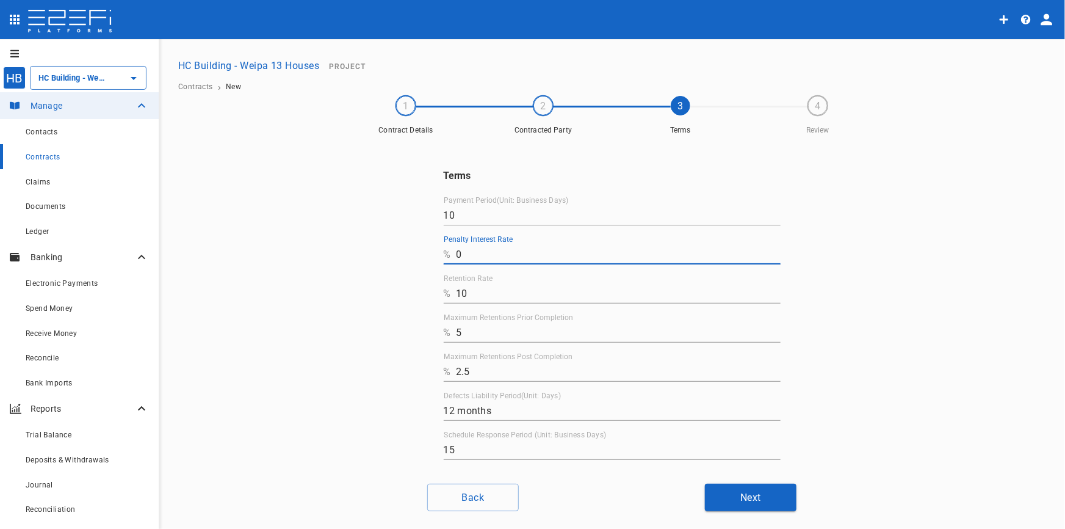
type input "0"
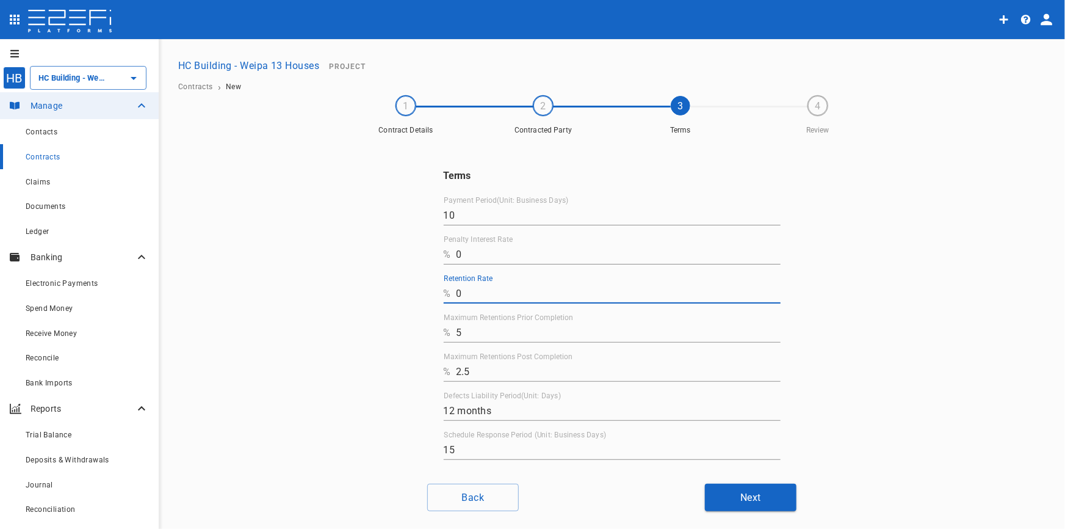
type input "0"
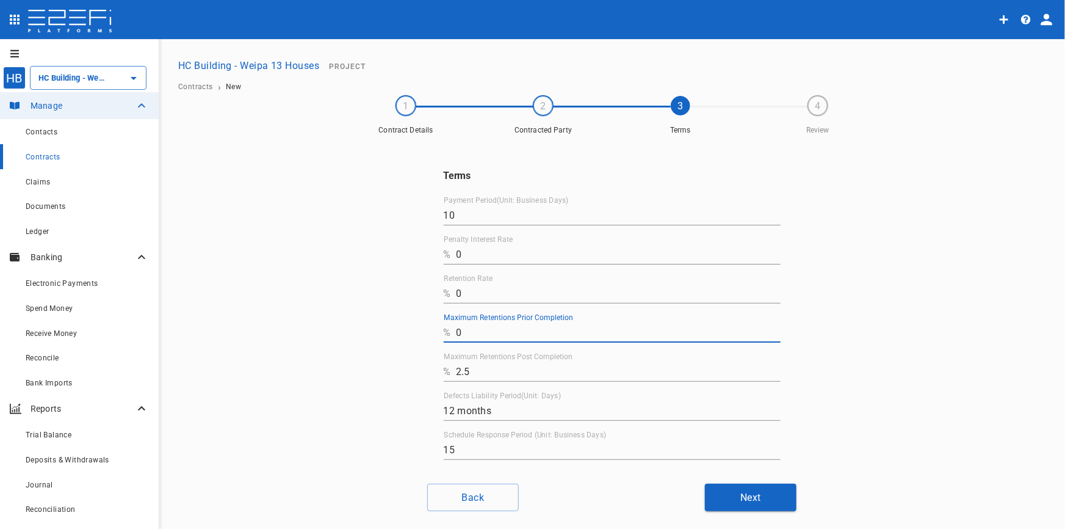
type input "0"
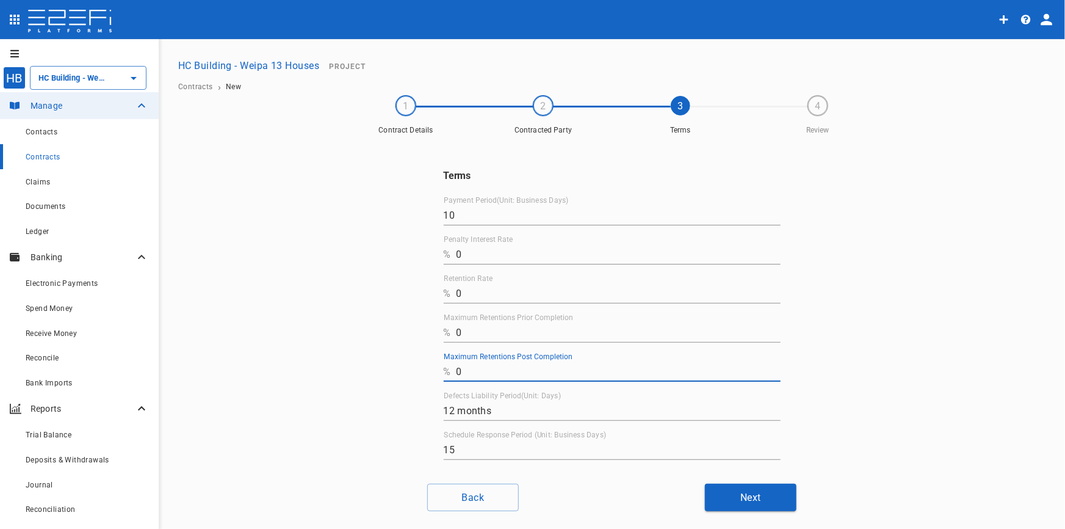
type input "0"
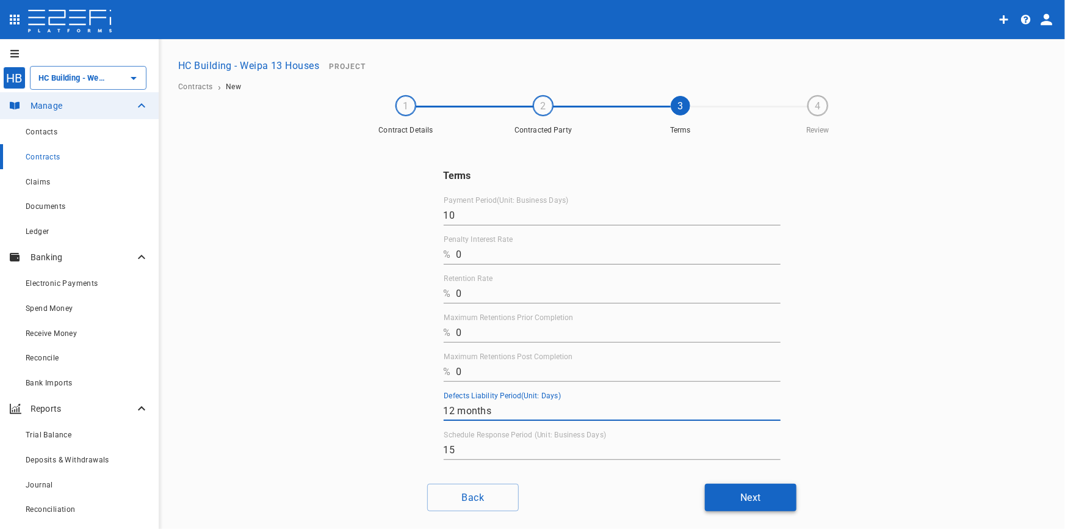
click at [749, 502] on button "Next" at bounding box center [751, 497] width 92 height 27
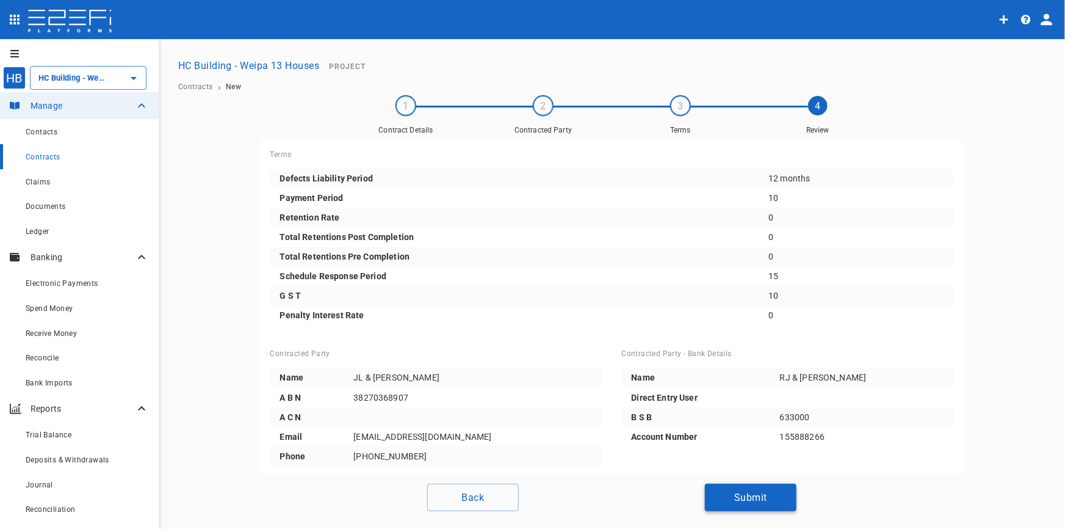
click at [748, 496] on button "Submit" at bounding box center [751, 497] width 92 height 27
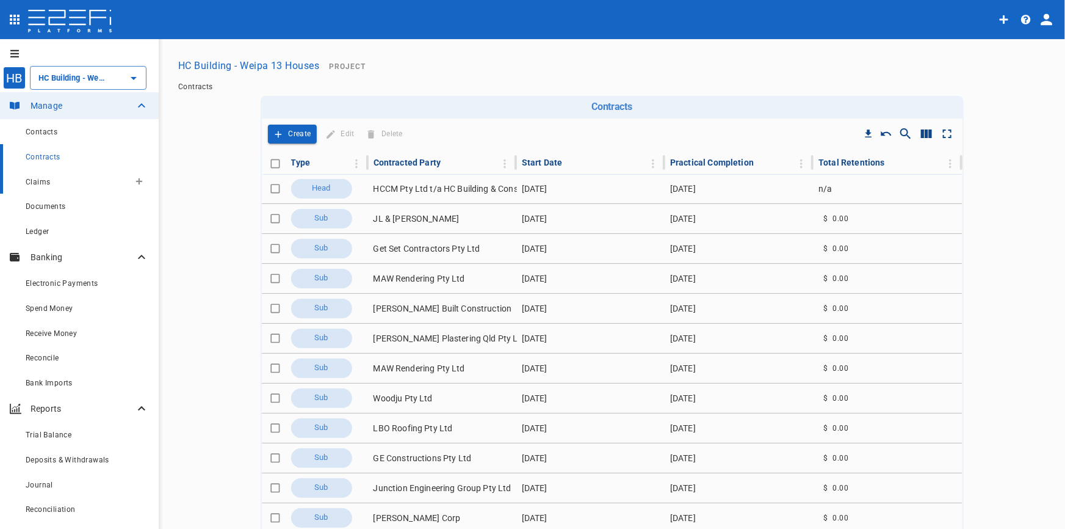
click at [36, 183] on span "Claims" at bounding box center [38, 182] width 24 height 9
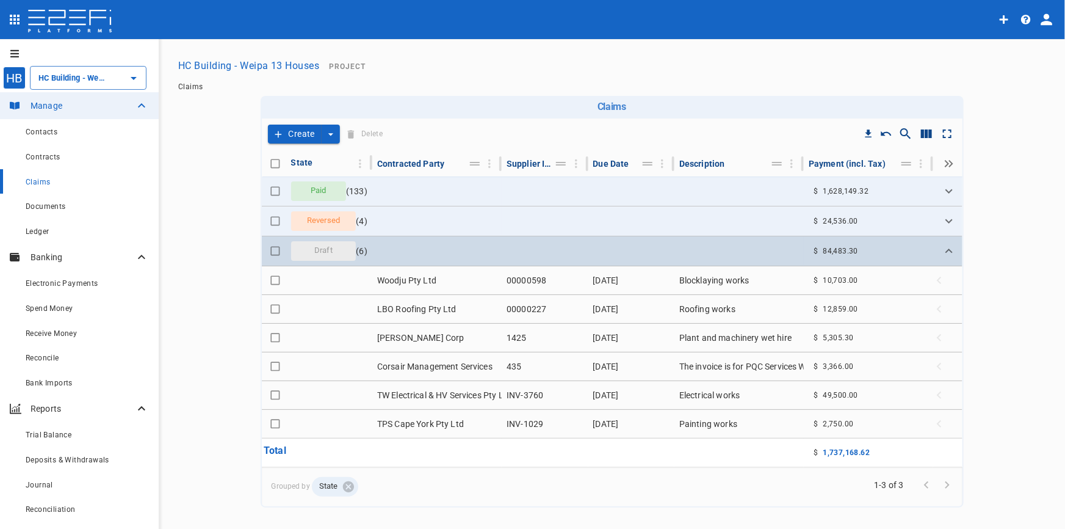
click at [330, 254] on span "Draft" at bounding box center [323, 251] width 33 height 12
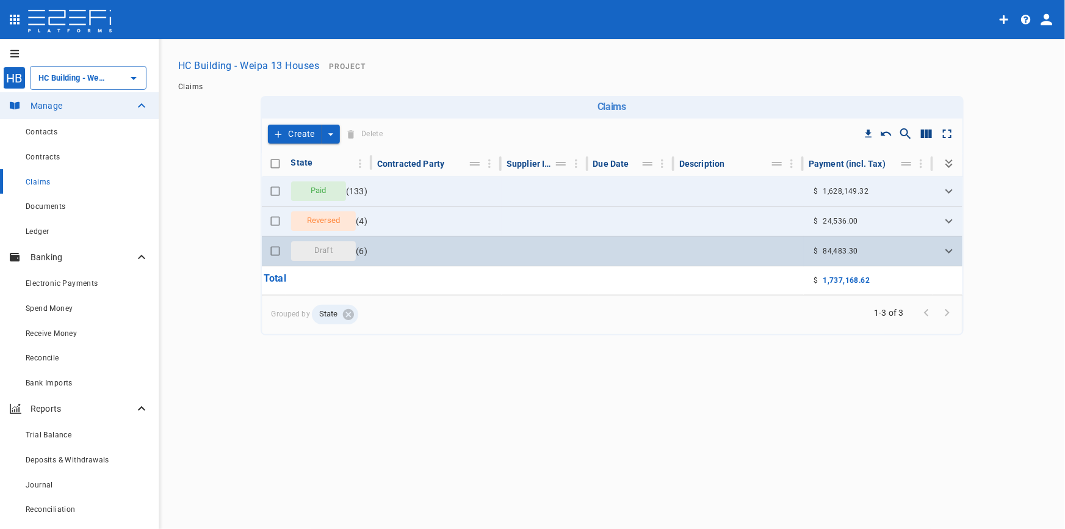
click at [330, 255] on span "Draft" at bounding box center [323, 251] width 33 height 12
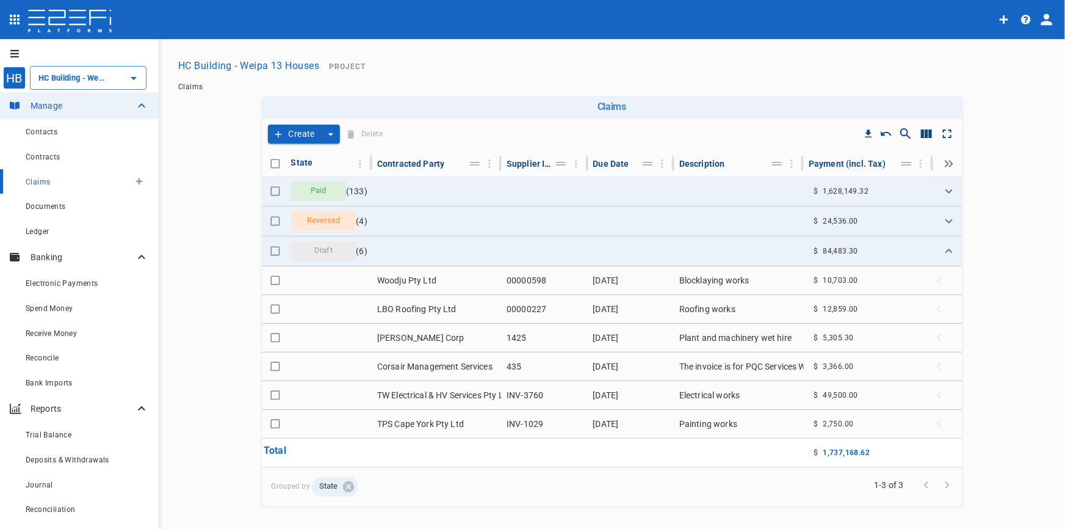
click at [46, 183] on span "Claims" at bounding box center [38, 182] width 24 height 9
click at [282, 132] on button "Create" at bounding box center [295, 134] width 54 height 19
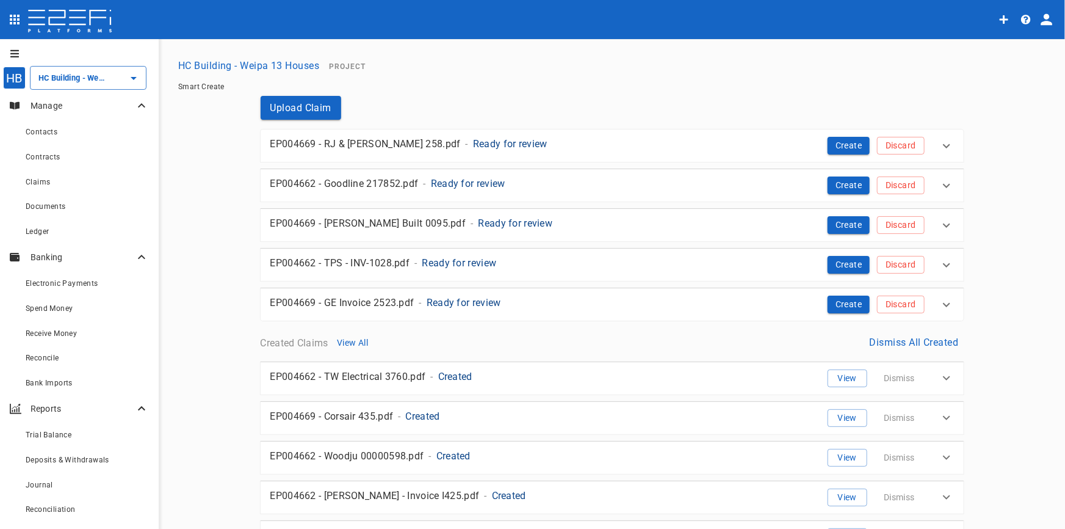
click at [475, 140] on p "Ready for review" at bounding box center [510, 144] width 74 height 14
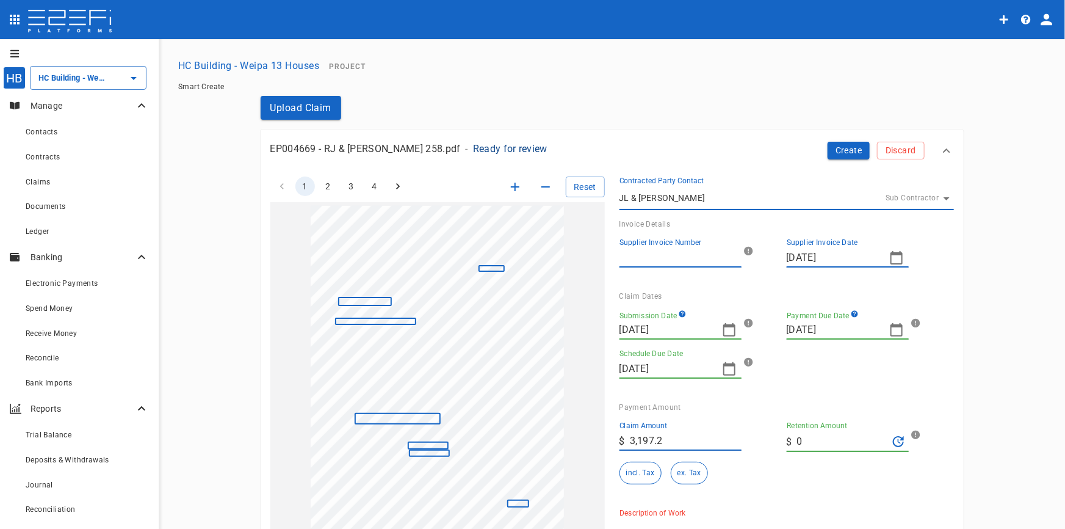
click at [668, 256] on input "Supplier Invoice Number" at bounding box center [681, 258] width 122 height 20
type input "258"
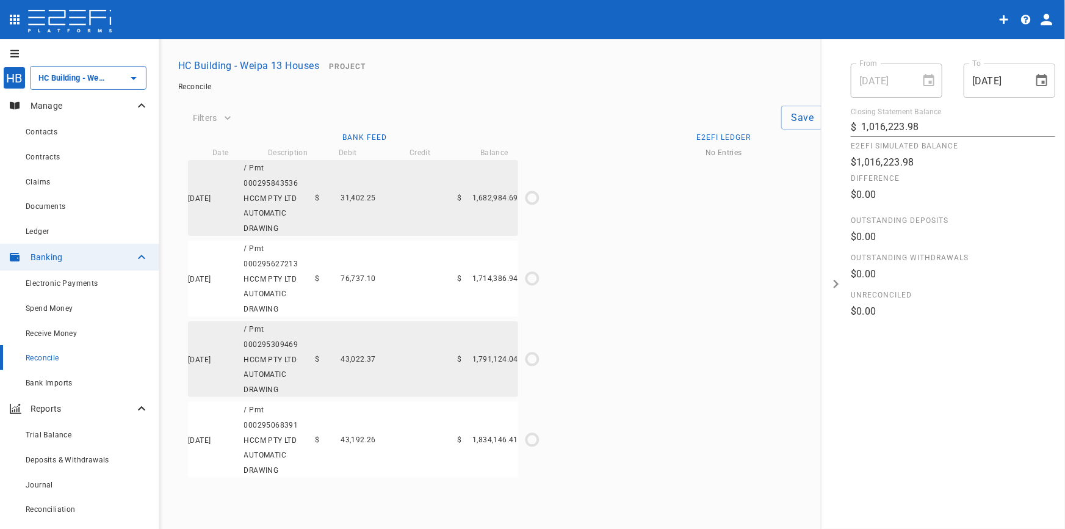
scroll to position [1435, 0]
